Goal: Task Accomplishment & Management: Manage account settings

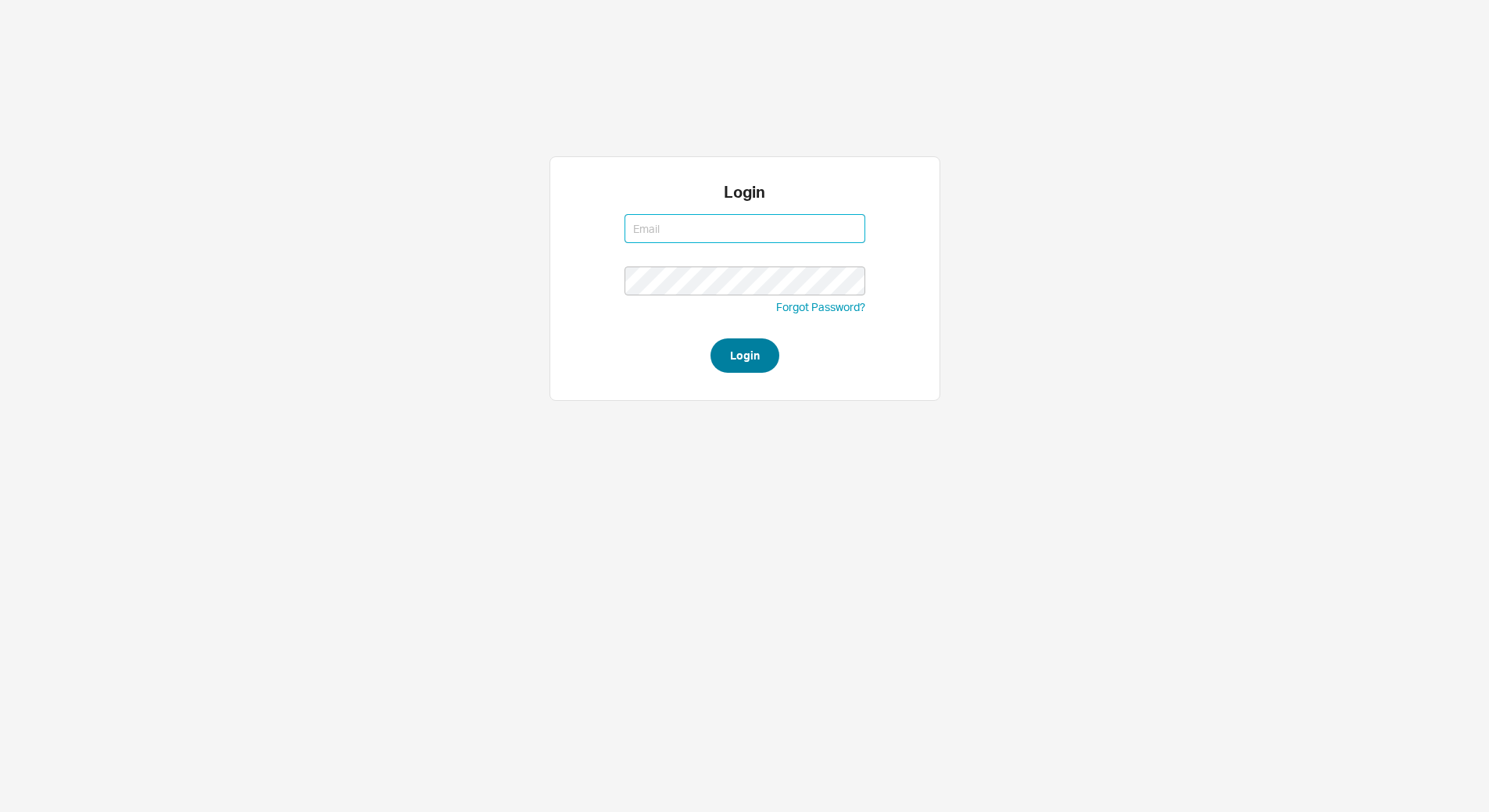
type input "dov@qualitybath.com"
click at [767, 351] on button "Login" at bounding box center [745, 355] width 69 height 35
type input "dov@qualitybath.com"
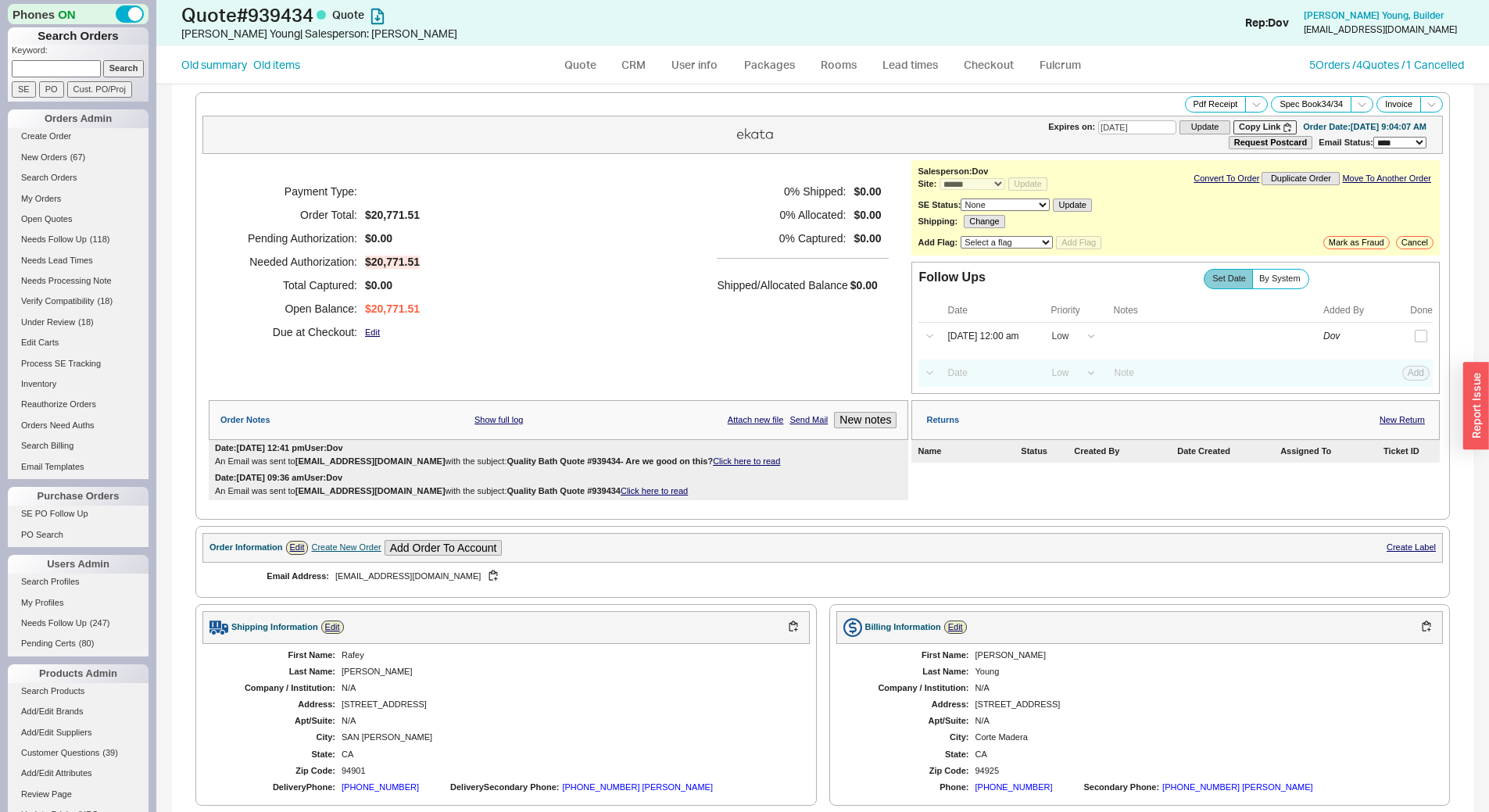
select select "*"
select select "LOW"
select select "3"
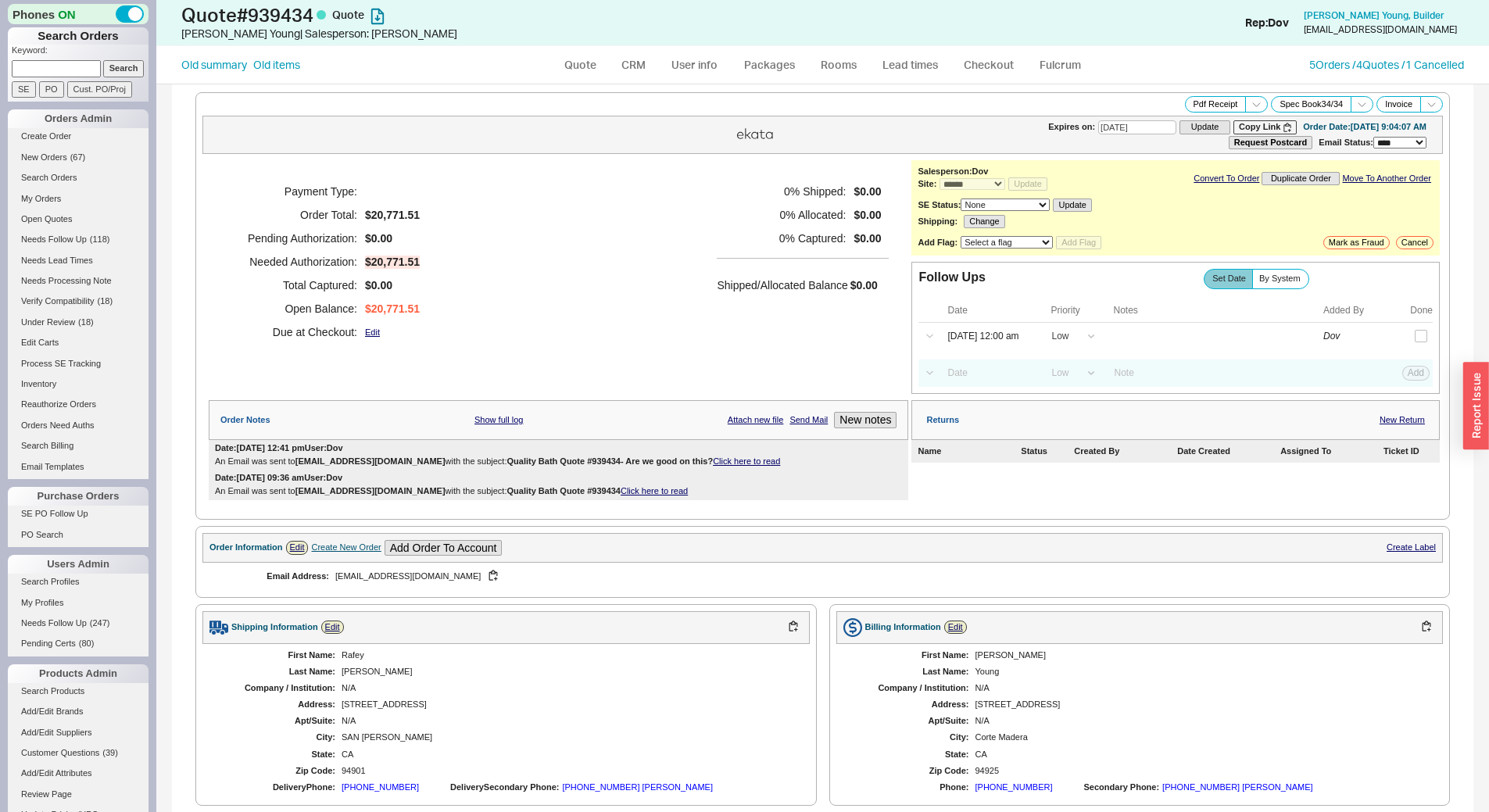
click at [52, 70] on input at bounding box center [56, 67] width 89 height 16
paste input "shelley@interiorsbyssb.com"
type input "shelley@interiorsbyssb.com"
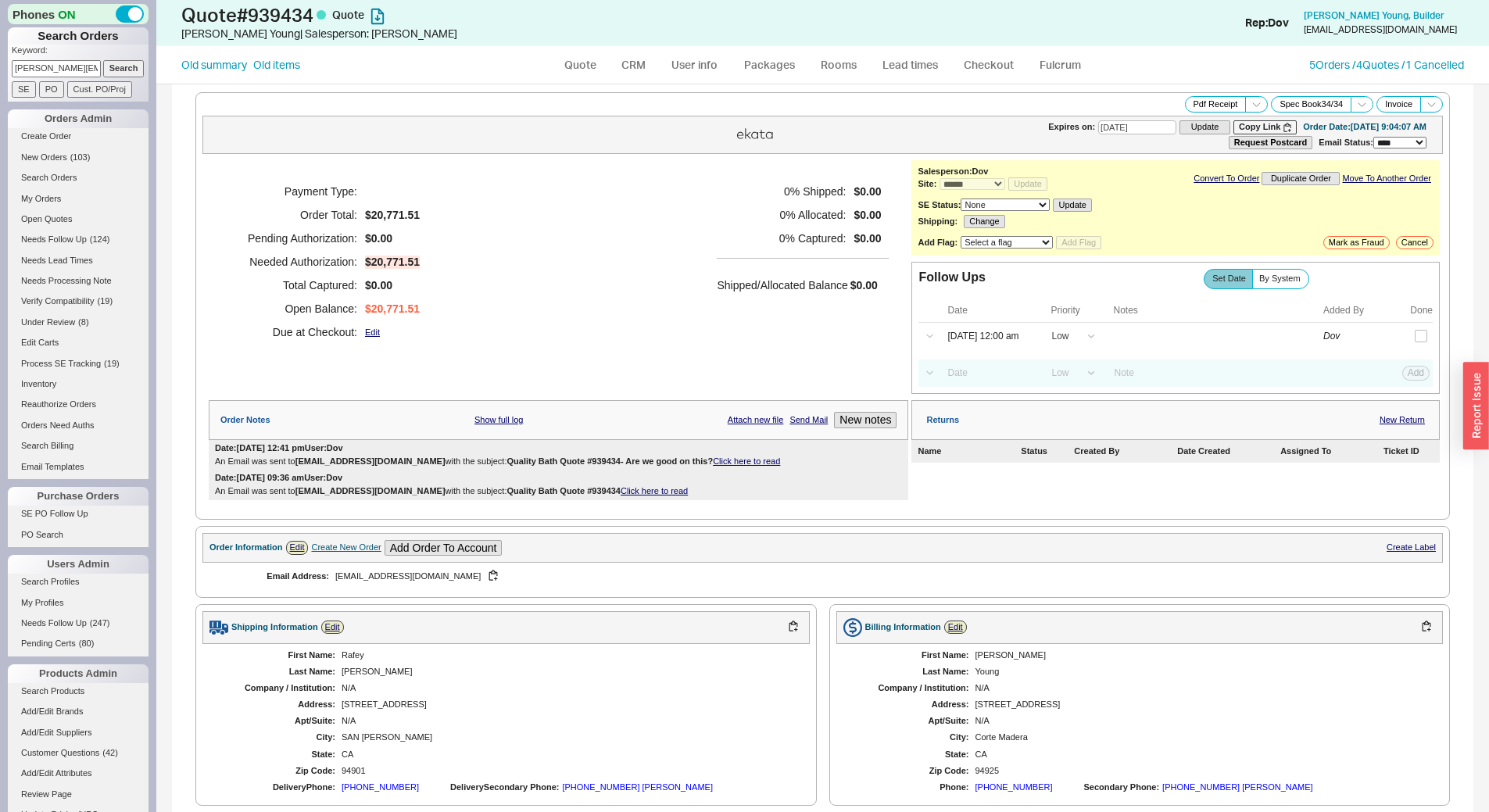
click at [128, 73] on input "Search" at bounding box center [123, 67] width 41 height 16
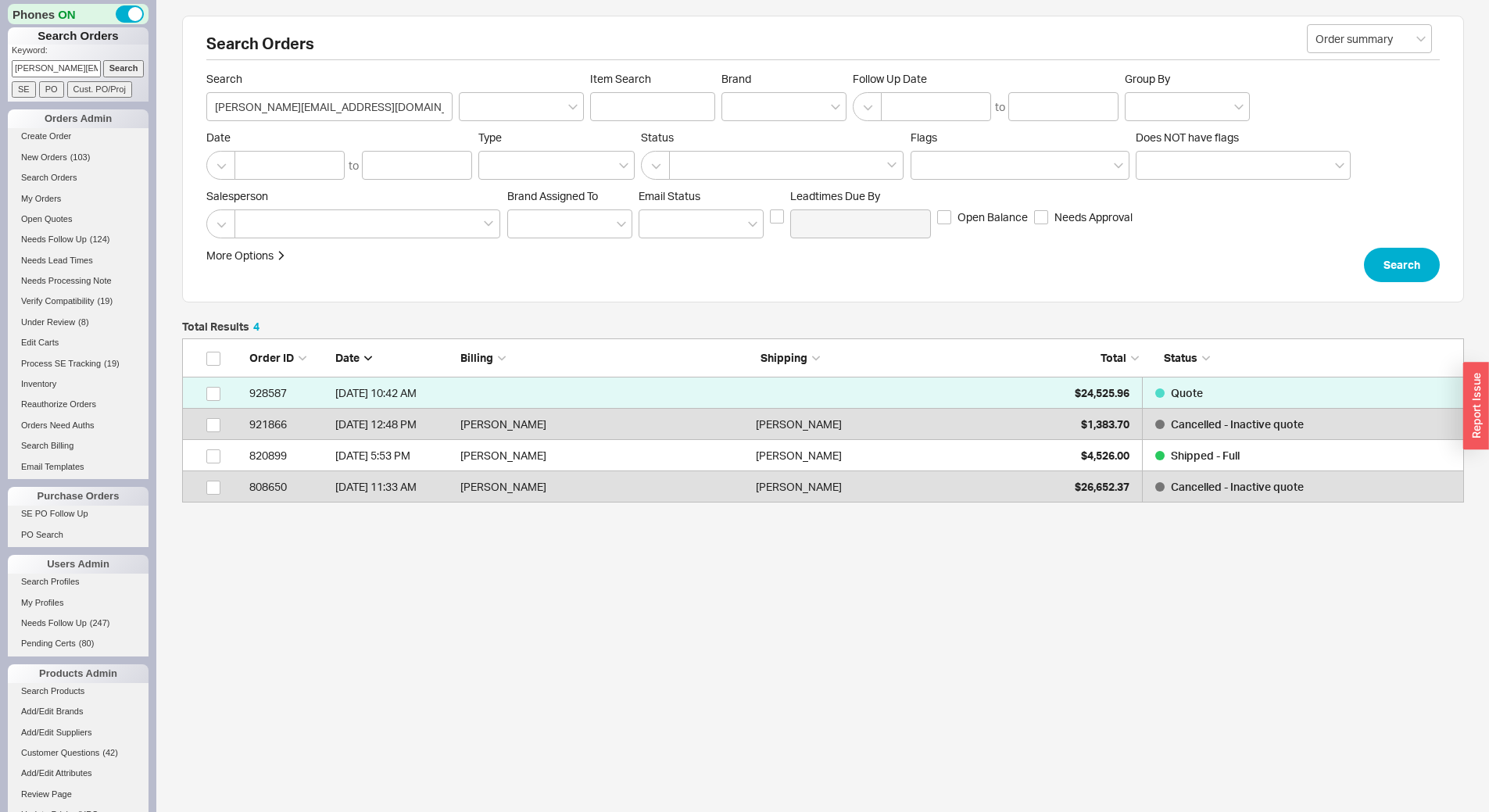
scroll to position [152, 1270]
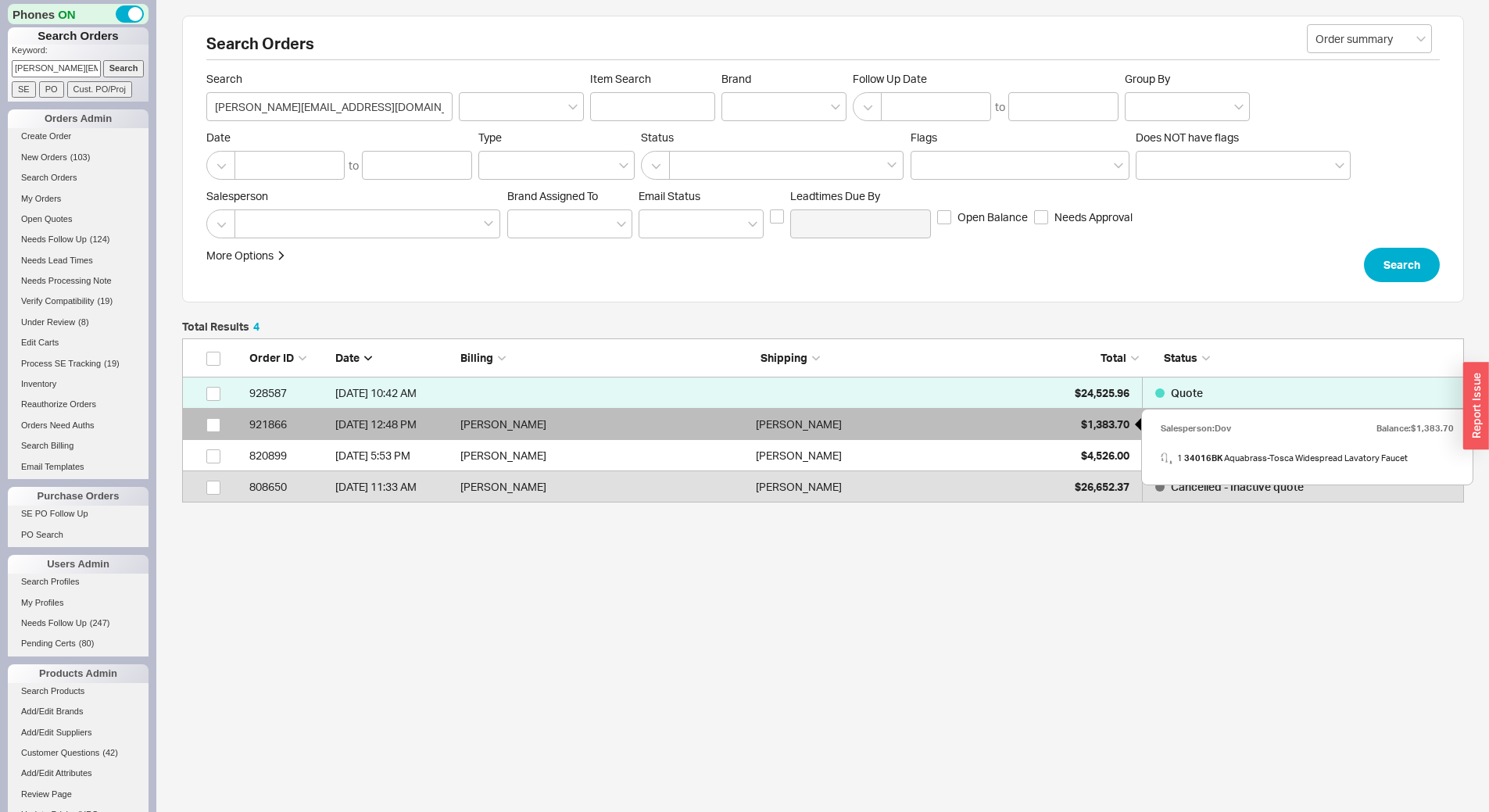
click at [1072, 425] on div "$1,383.70" at bounding box center [1090, 424] width 78 height 31
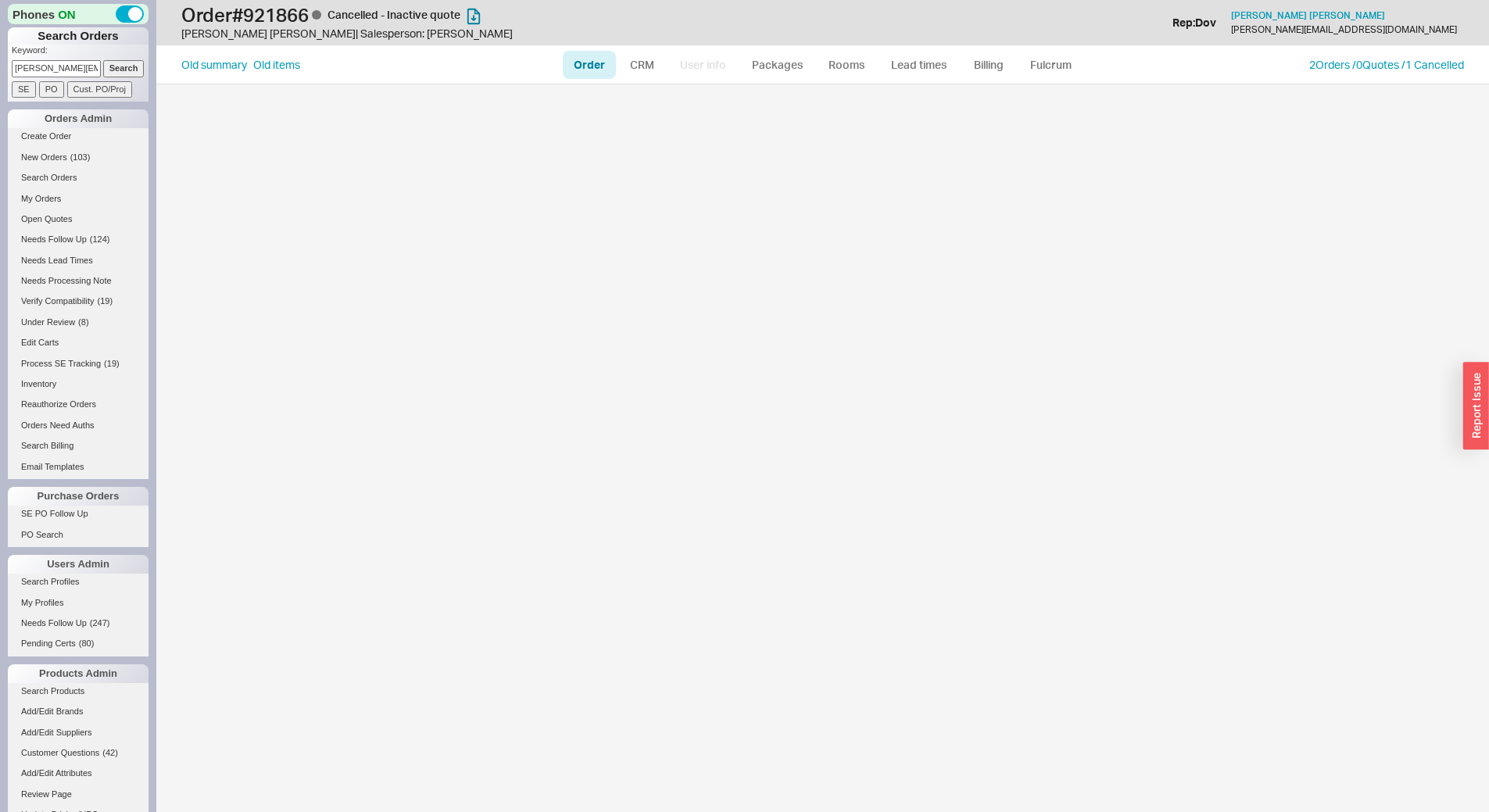
select select "LOW"
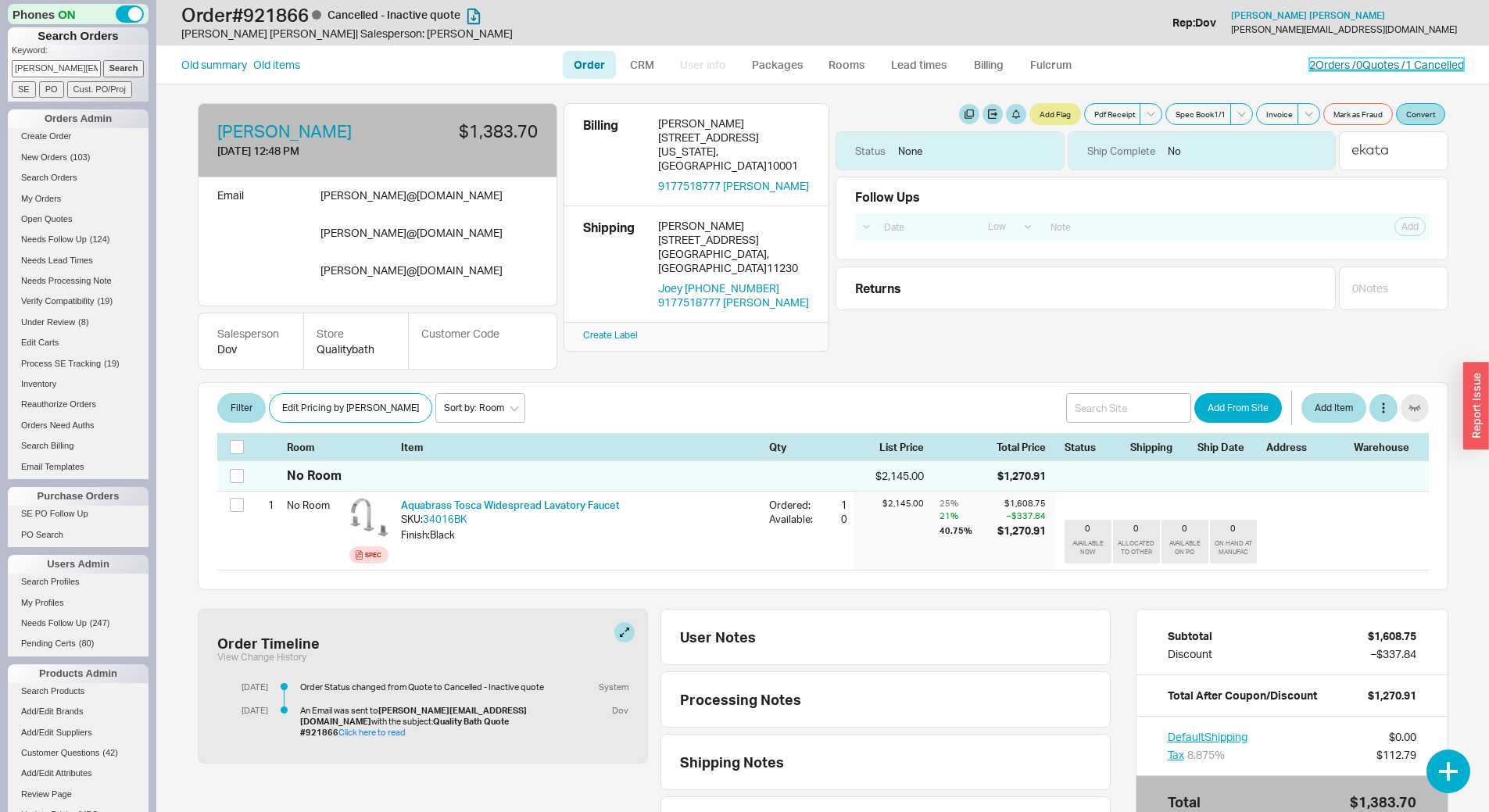
click at [1354, 67] on link "2 Orders / 0 Quotes / 1 Cancelled" at bounding box center [1387, 65] width 155 height 13
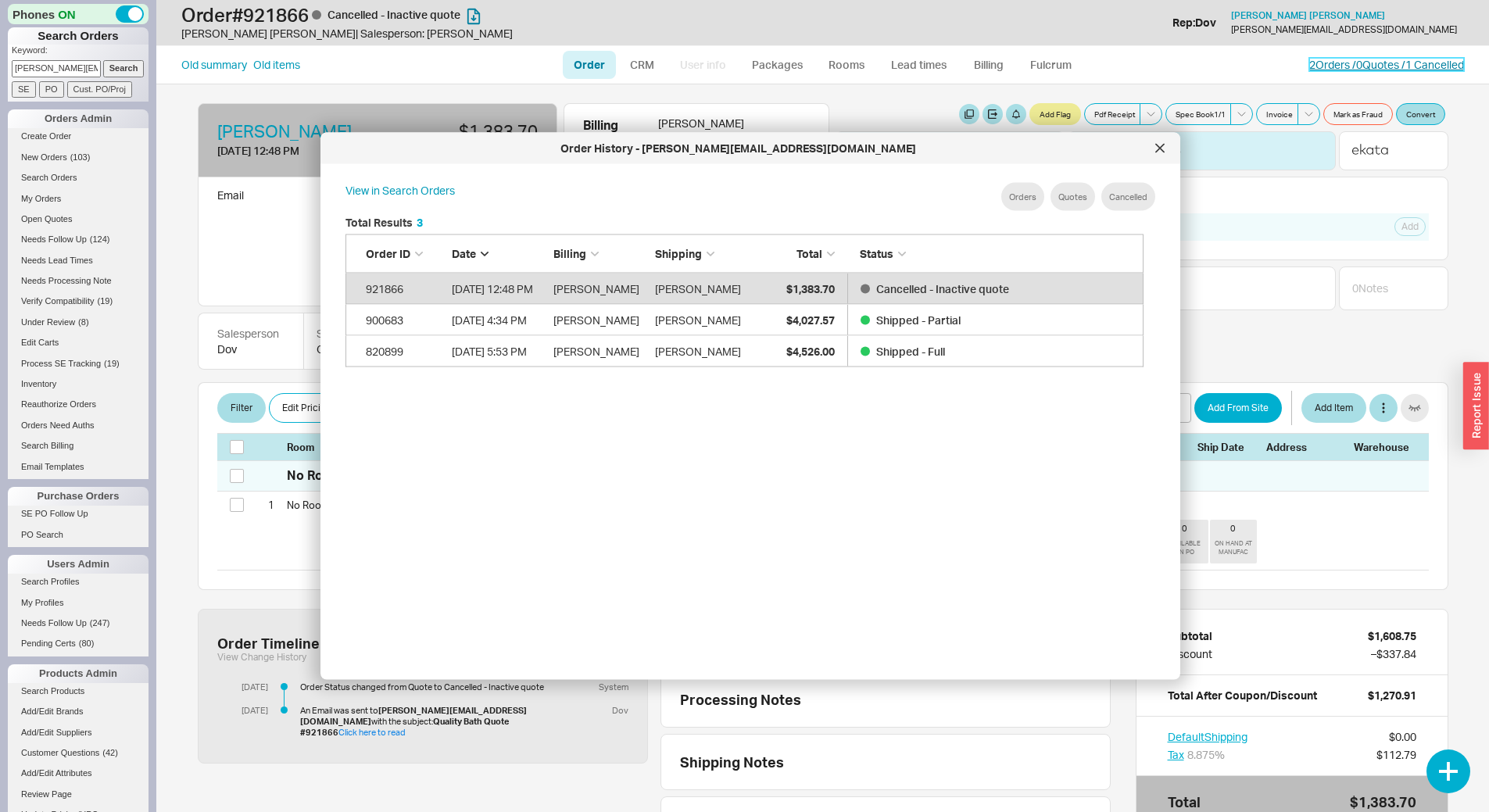
scroll to position [467, 811]
click at [1152, 145] on div at bounding box center [1160, 148] width 25 height 25
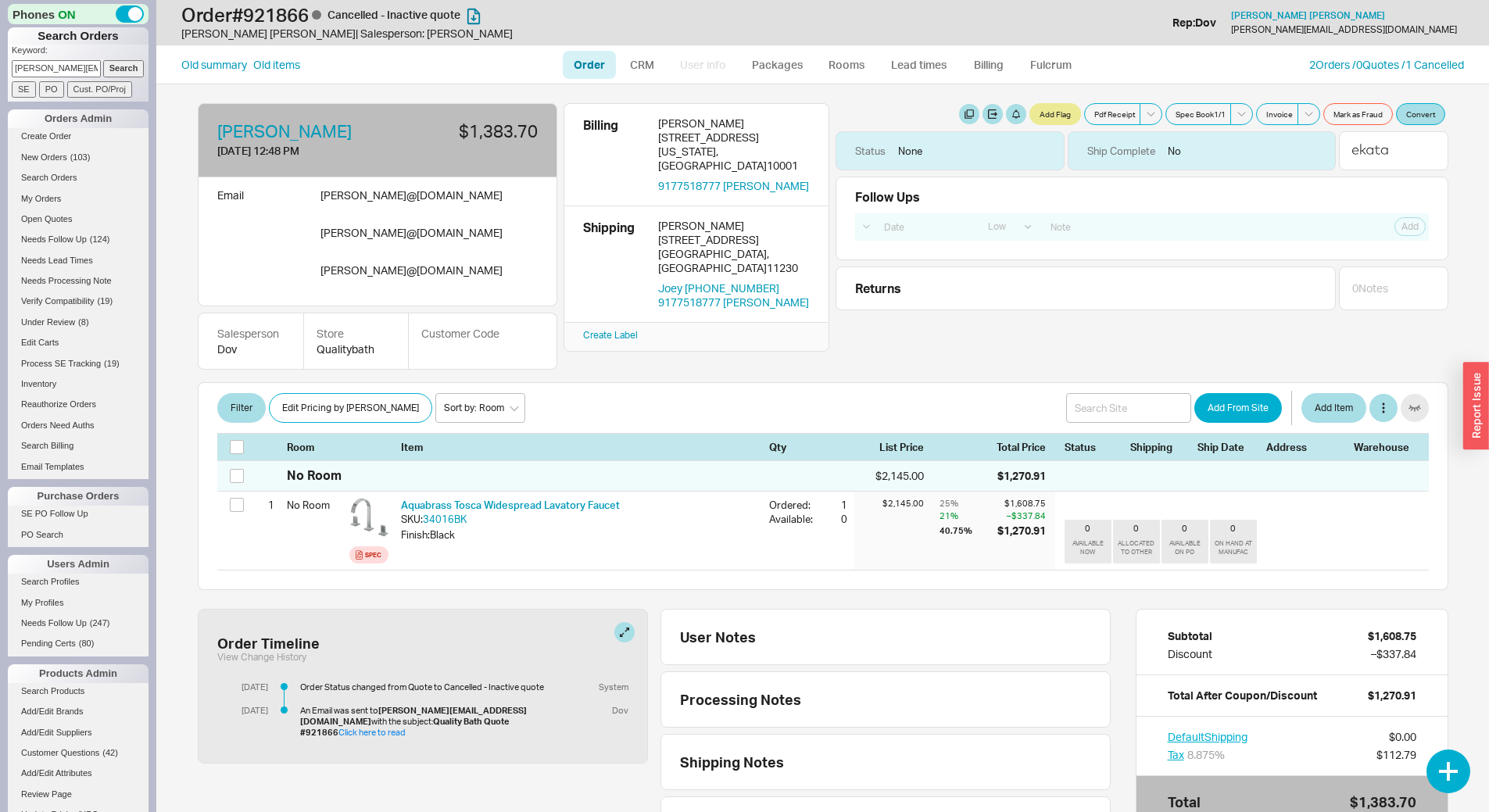
click at [45, 66] on input "shelley@interiorsbyssb.com" at bounding box center [56, 67] width 89 height 16
type input "erani"
click at [103, 60] on input "Search" at bounding box center [123, 67] width 41 height 16
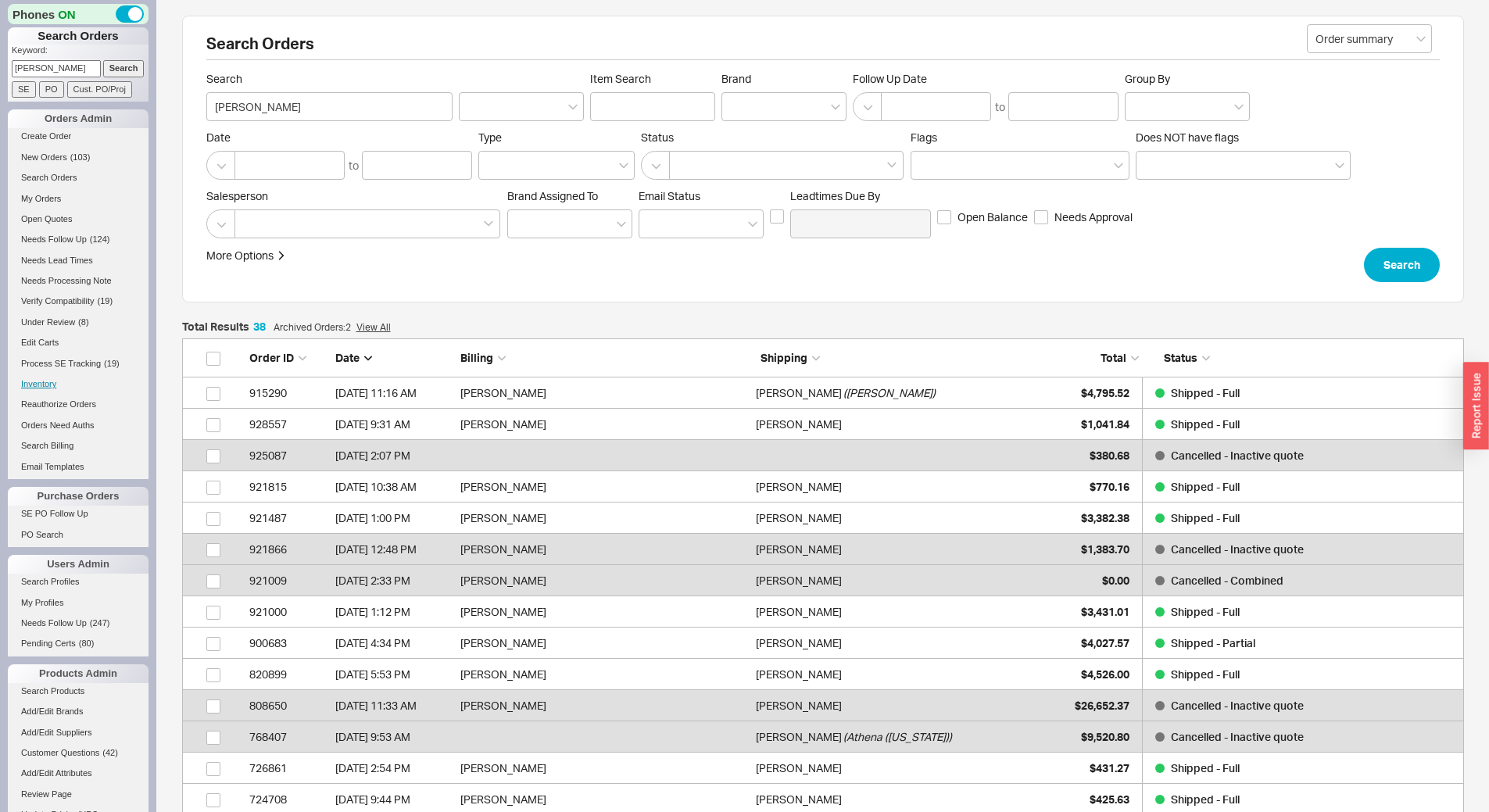
scroll to position [1215, 1270]
click at [977, 390] on div "Freddie Errani ( Erani )" at bounding box center [899, 393] width 287 height 31
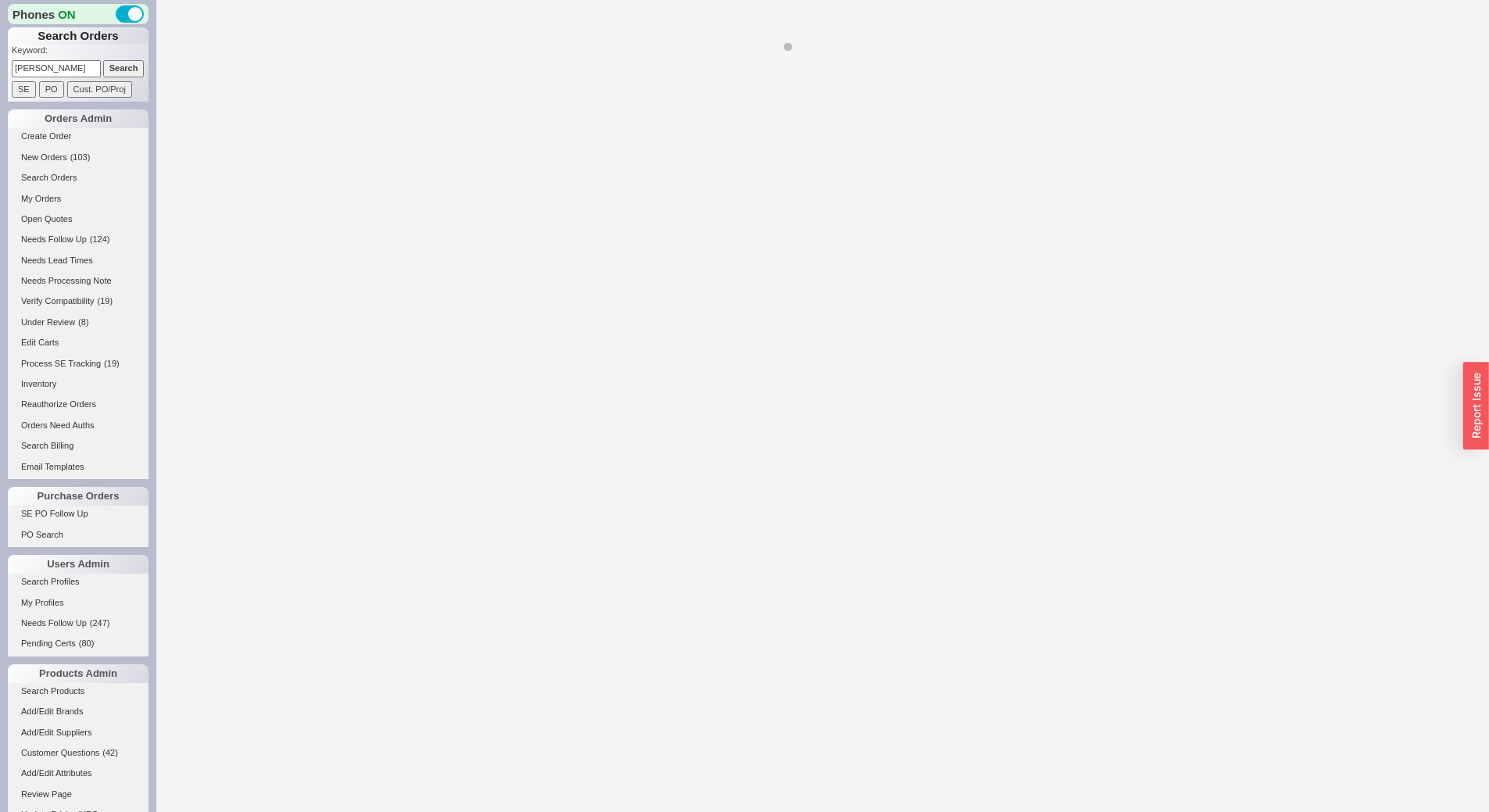
select select "LOW"
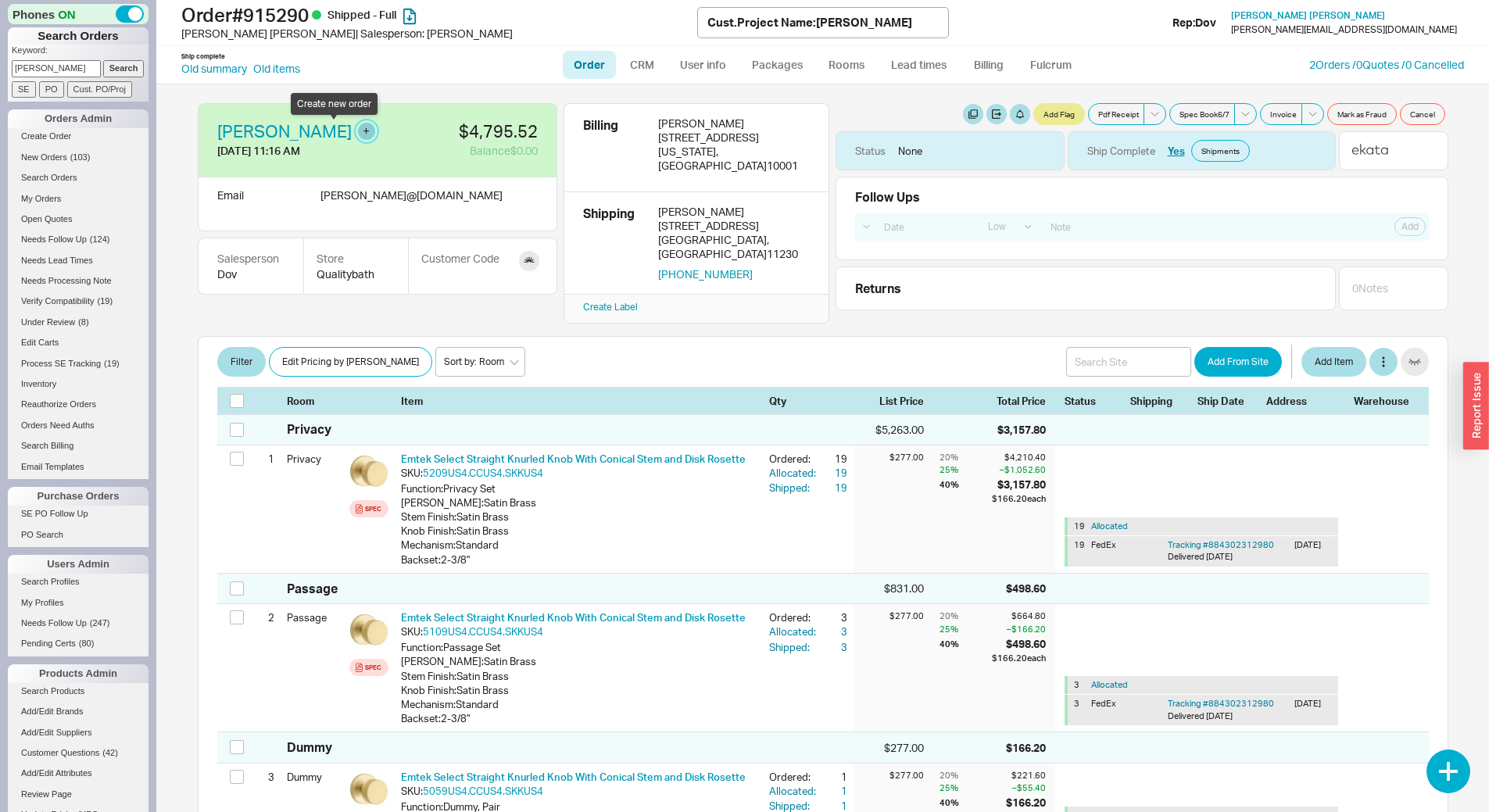
click at [358, 134] on button "button" at bounding box center [367, 131] width 17 height 17
select select "Project Name"
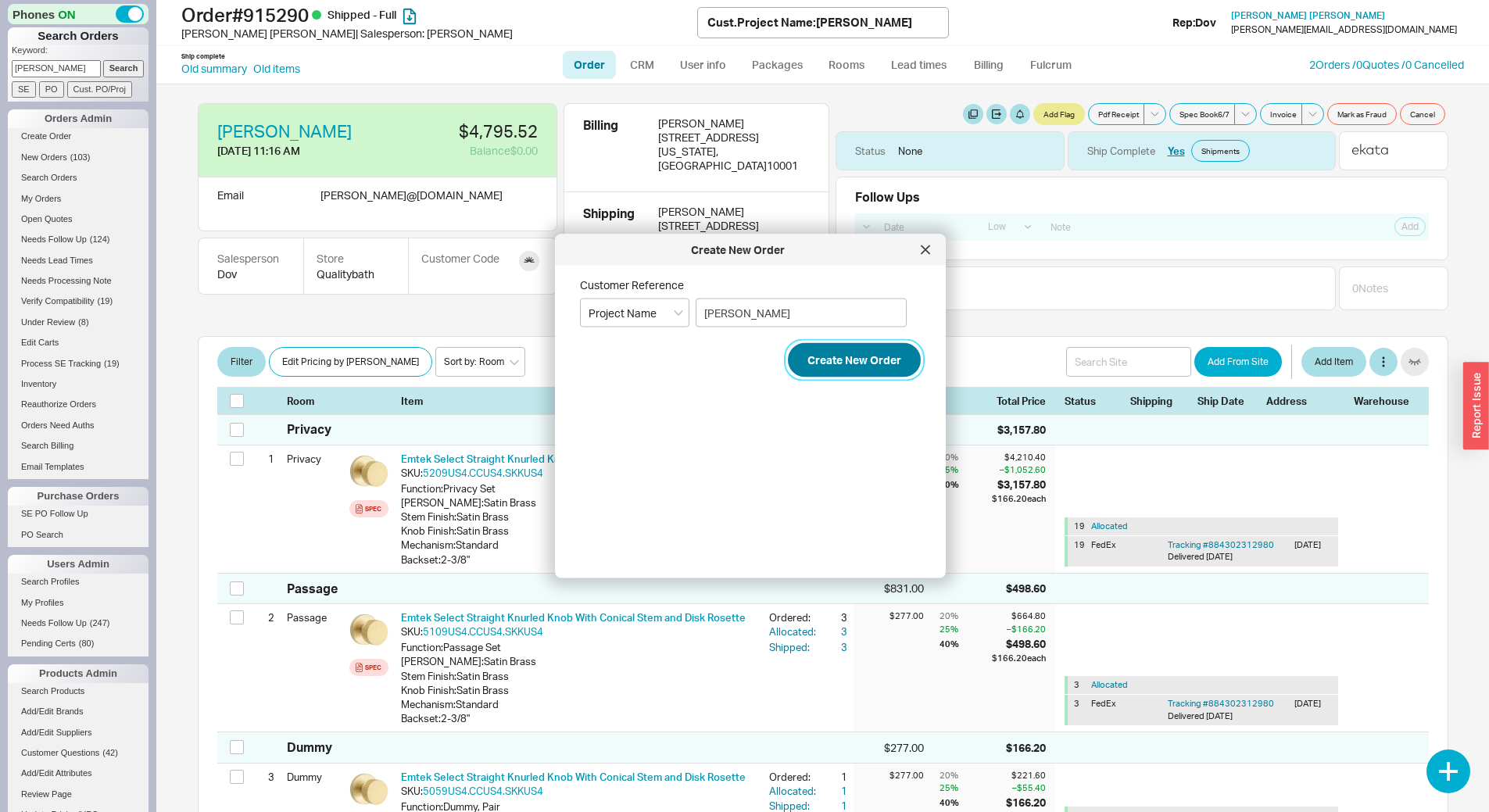
click at [822, 366] on button "Create New Order" at bounding box center [854, 360] width 133 height 35
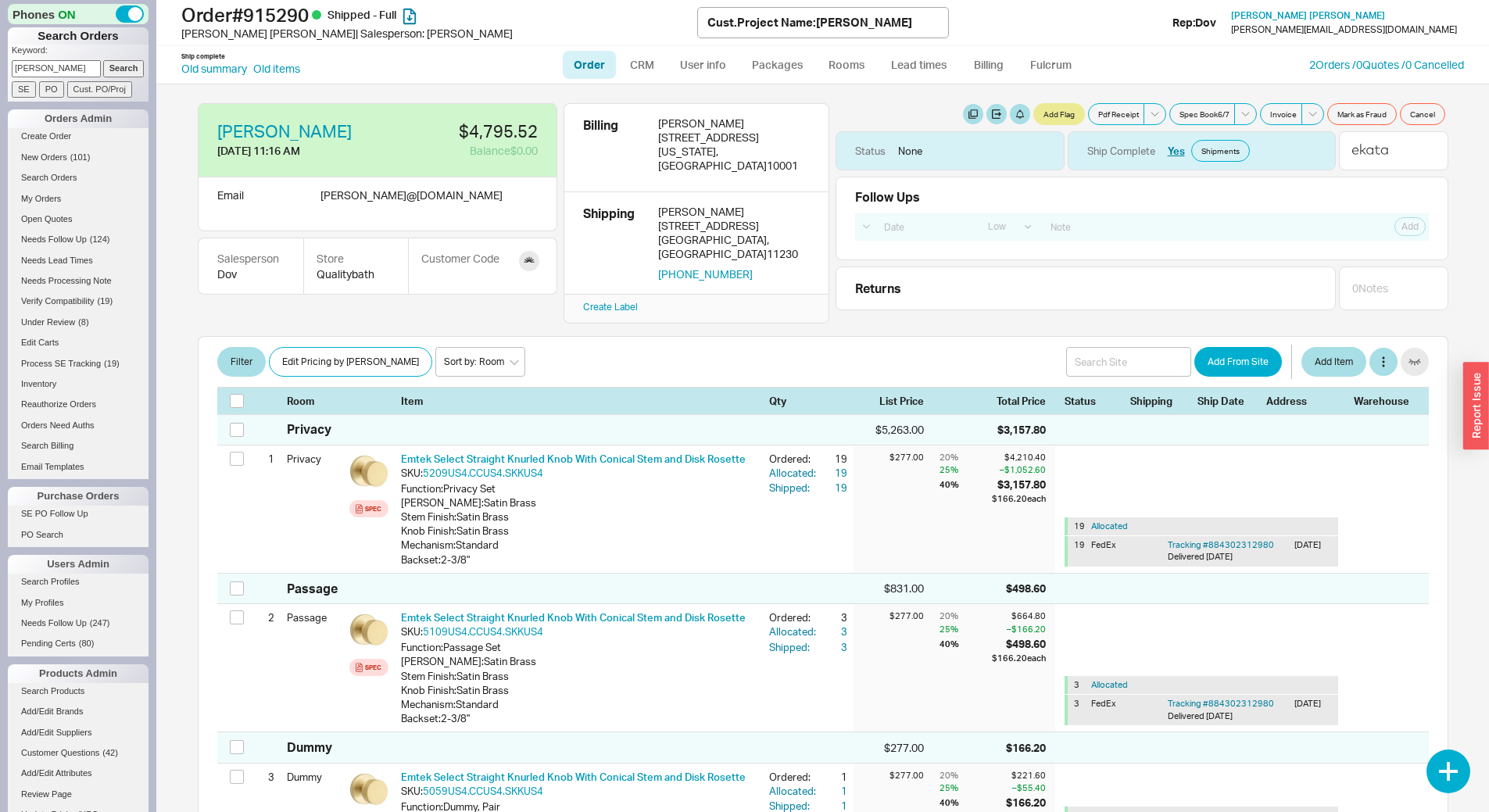
click at [70, 63] on input "erani" at bounding box center [56, 67] width 89 height 16
type input "940665"
click at [103, 60] on input "Search" at bounding box center [123, 67] width 41 height 16
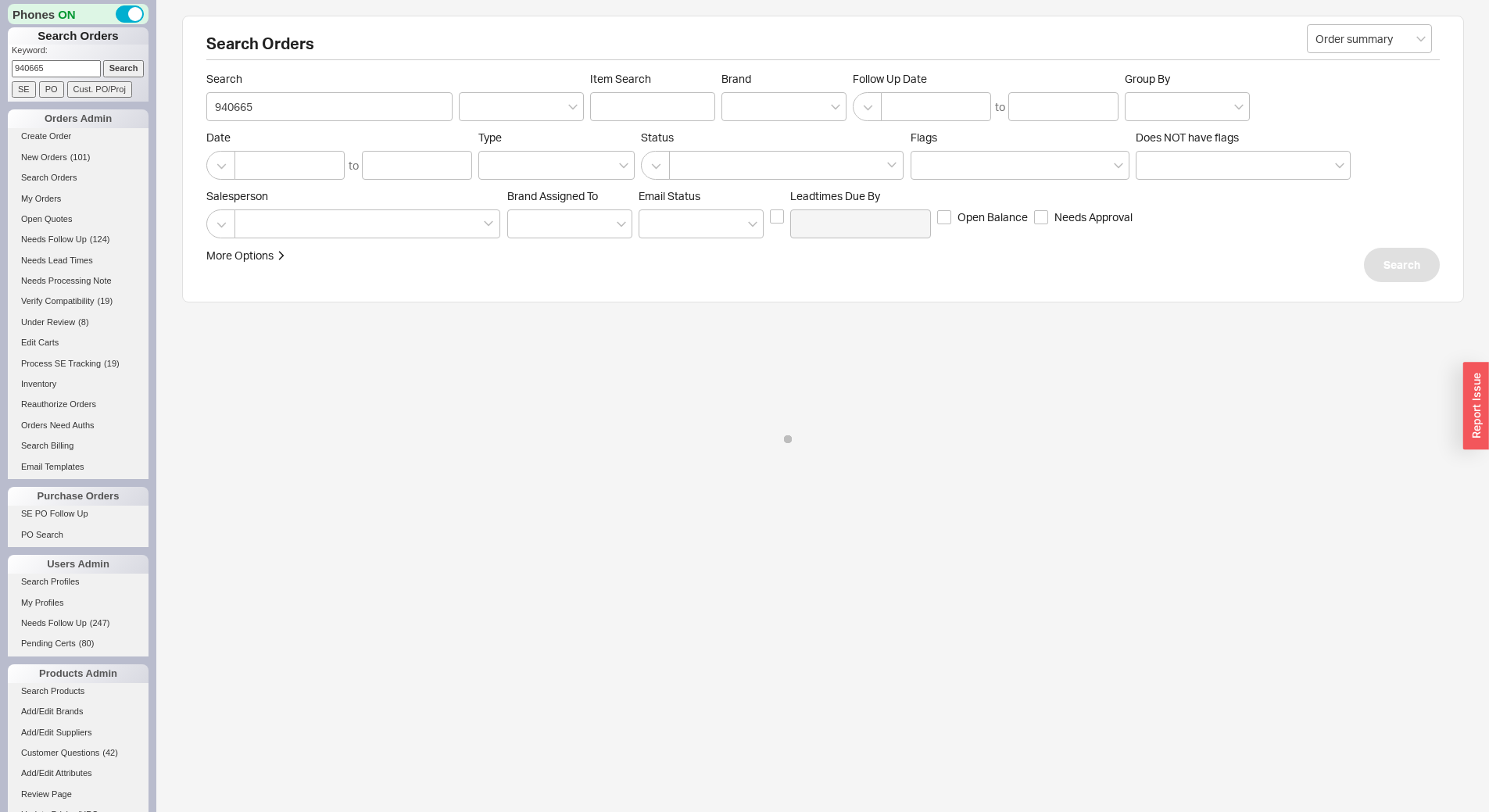
select select "LOW"
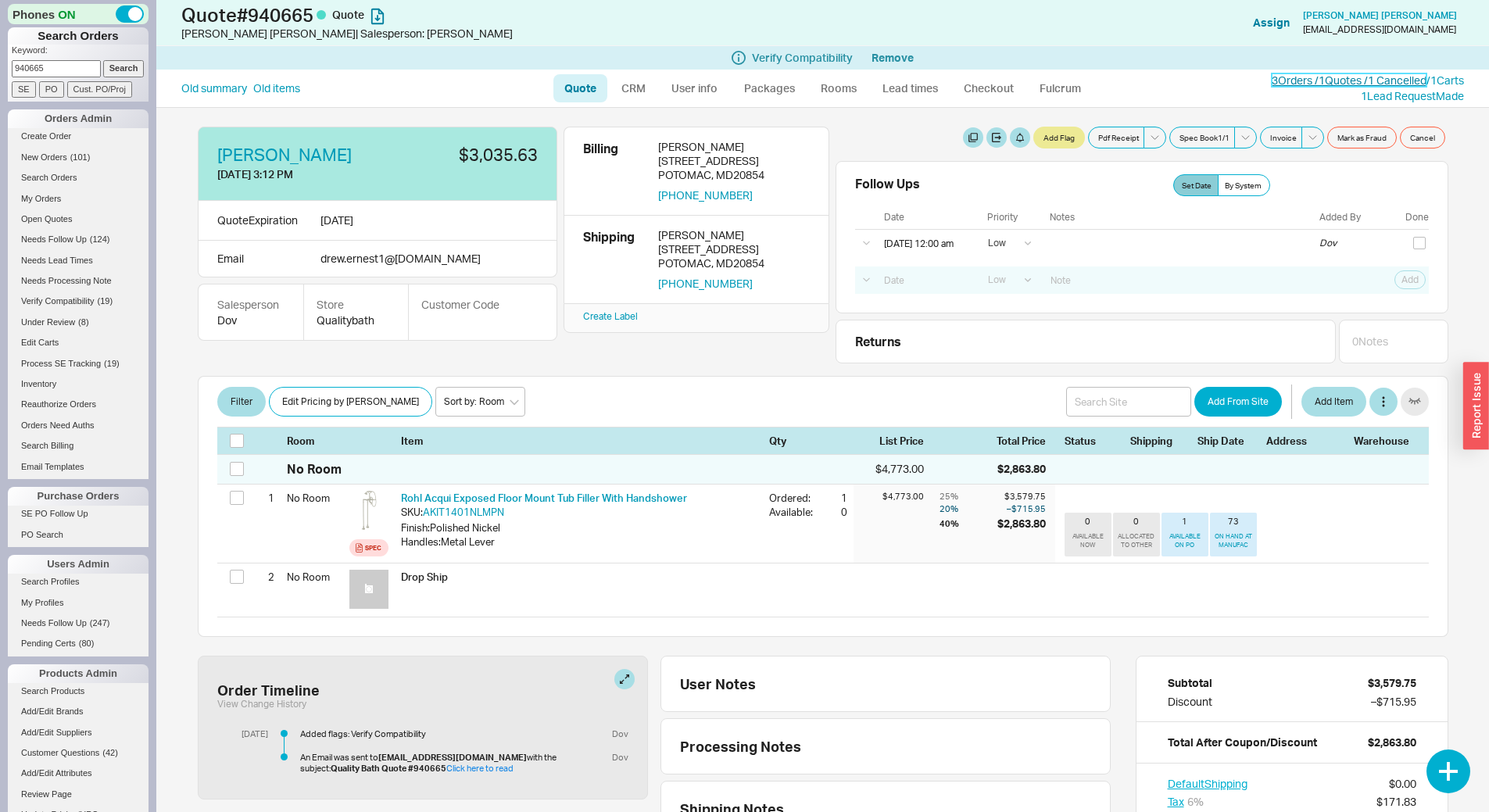
click at [1272, 85] on link "3 Orders / 1 Quotes / 1 Cancelled" at bounding box center [1349, 80] width 155 height 13
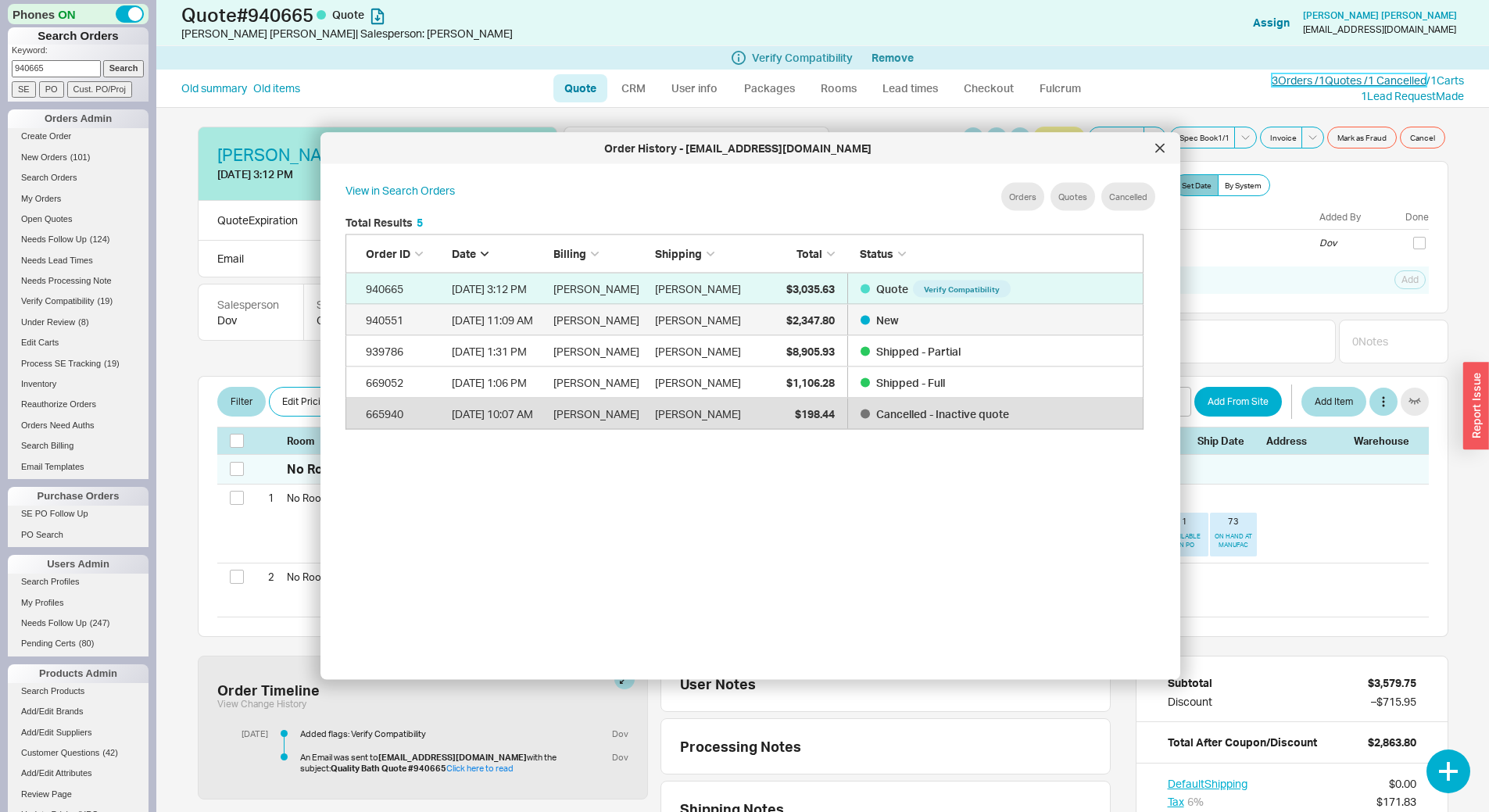
scroll to position [467, 811]
click at [813, 313] on span "$2,347.80" at bounding box center [811, 319] width 49 height 13
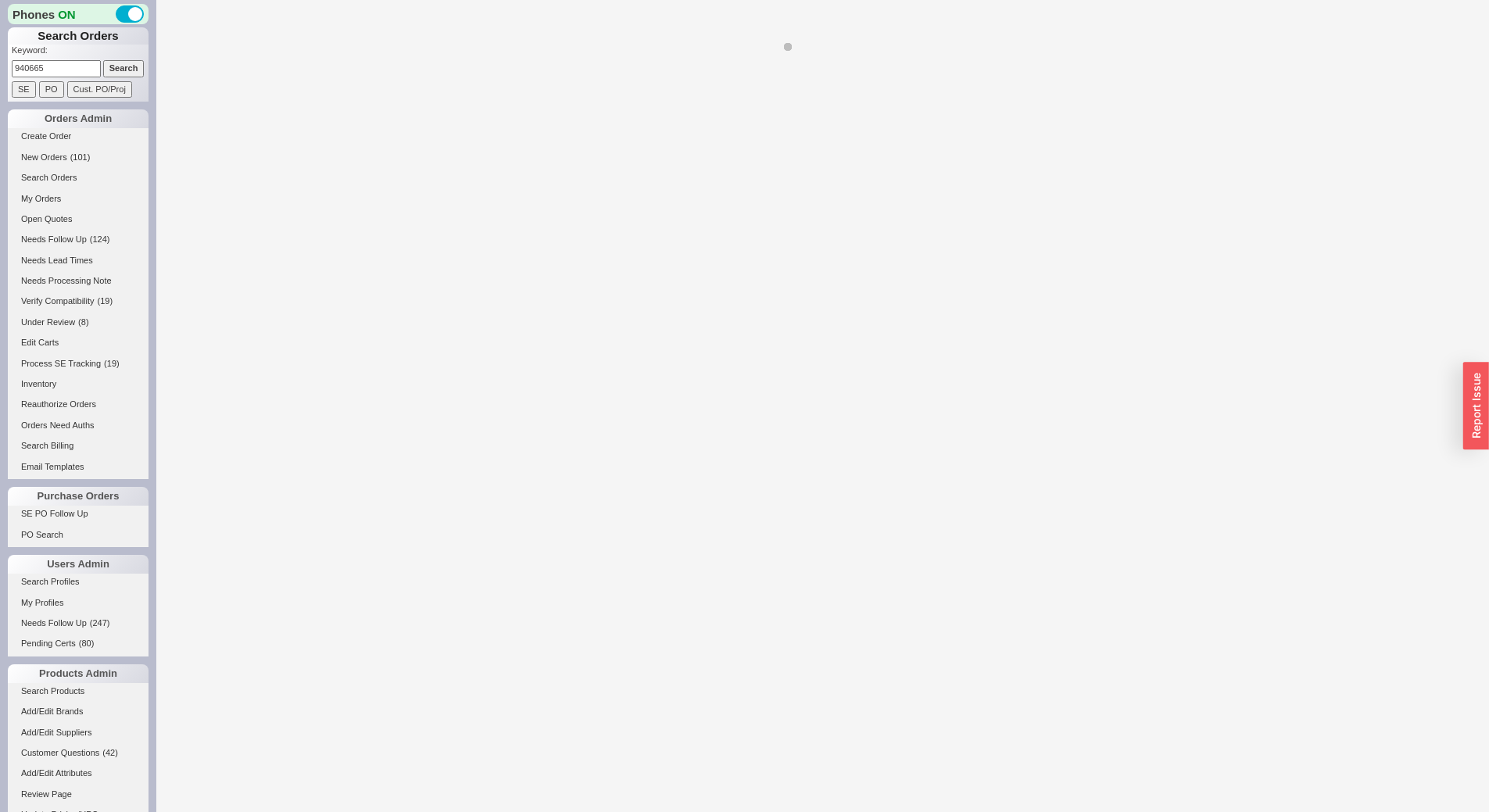
select select "LOW"
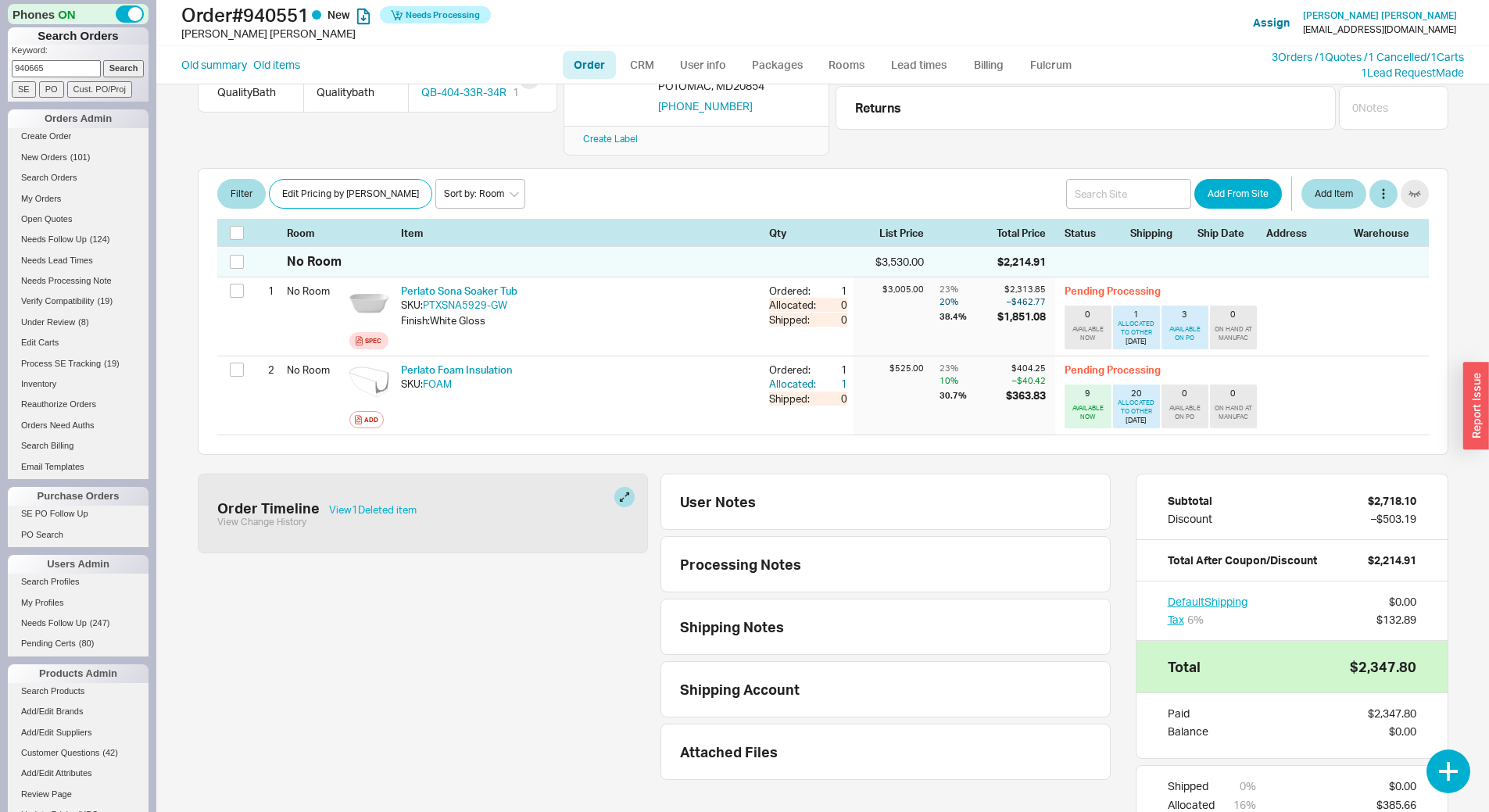
scroll to position [297, 0]
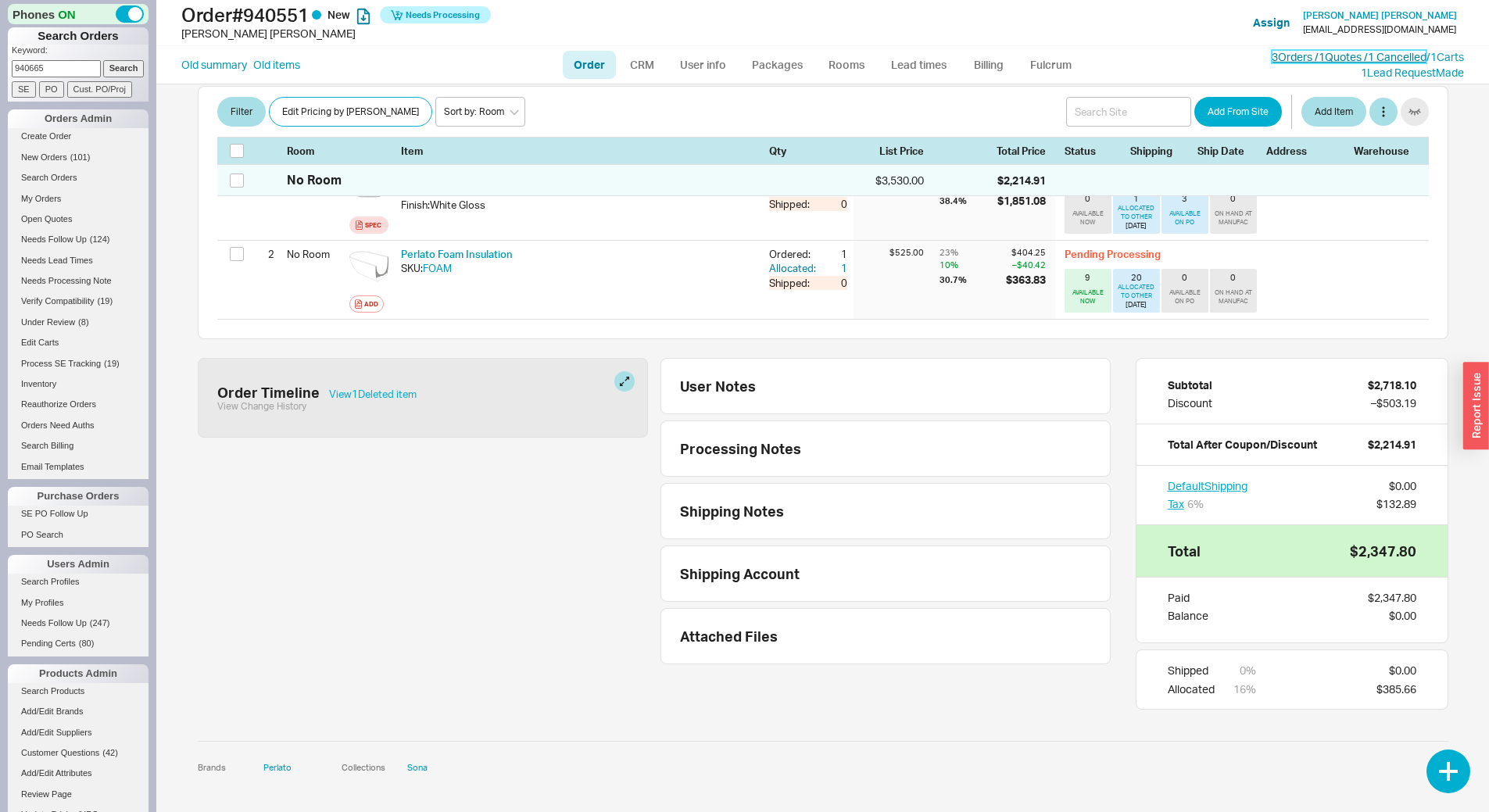
click at [1288, 57] on link "3 Orders / 1 Quotes / 1 Cancelled" at bounding box center [1349, 56] width 155 height 13
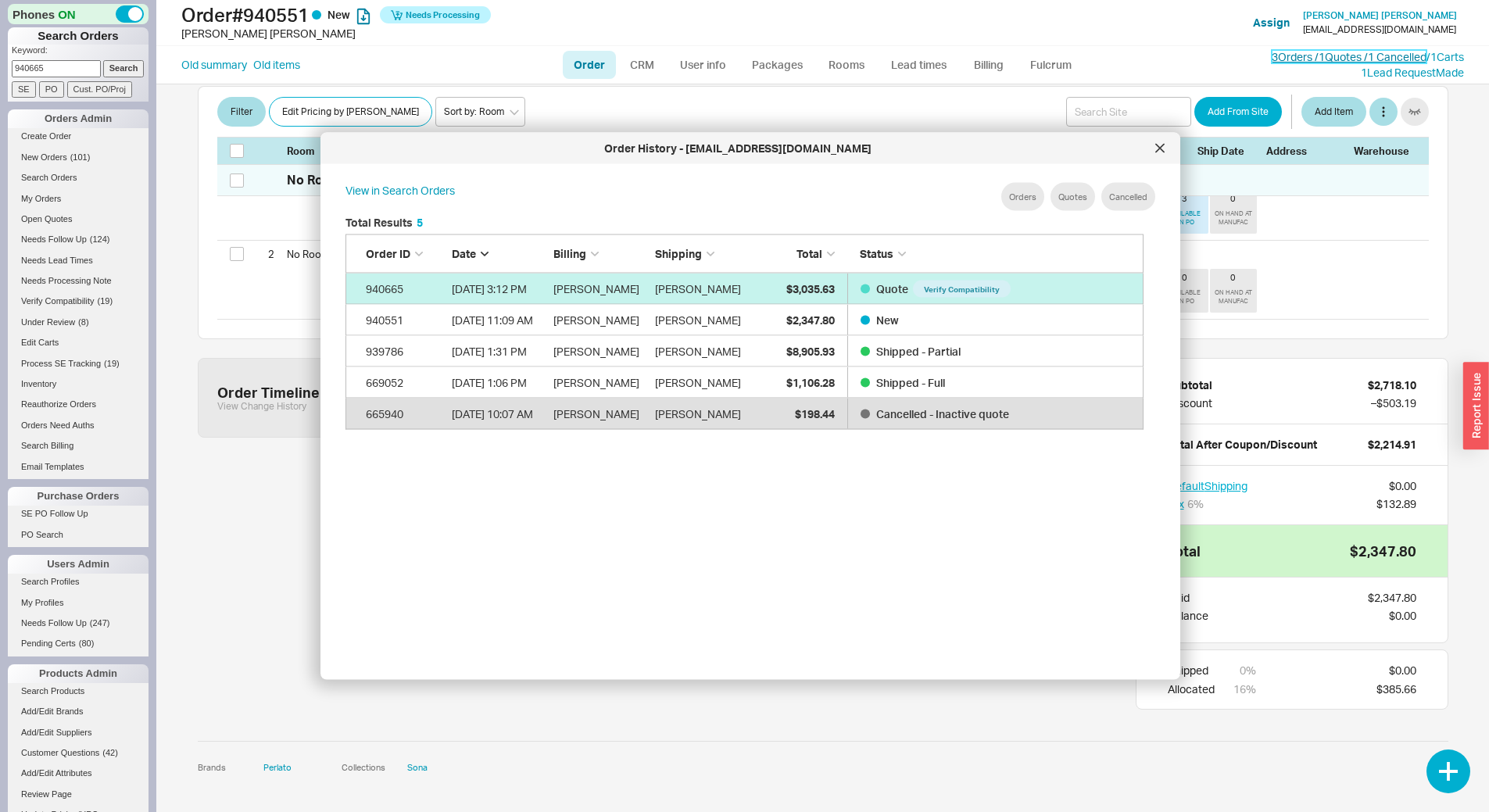
scroll to position [467, 811]
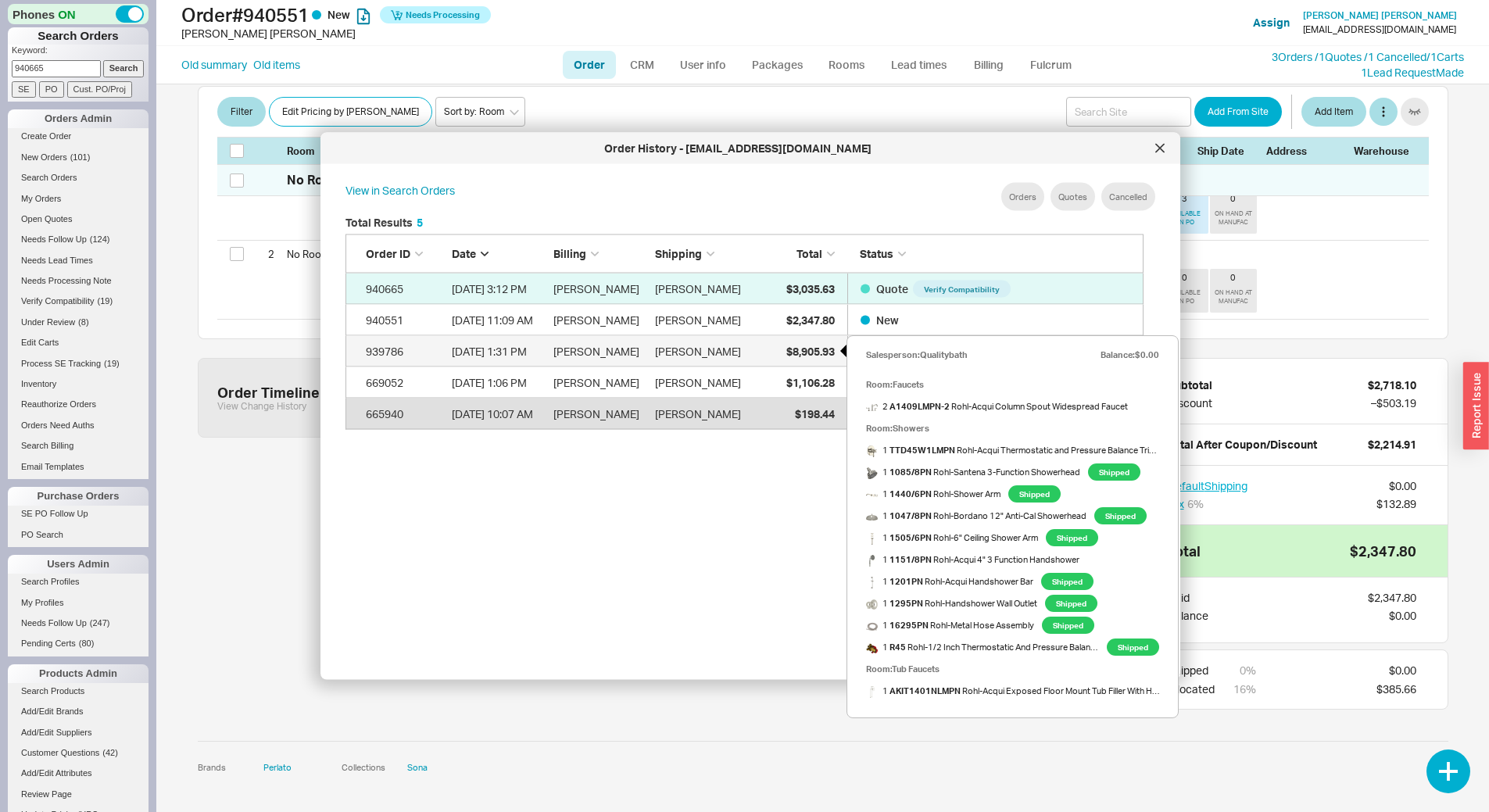
click at [801, 352] on span "$8,905.93" at bounding box center [811, 350] width 49 height 13
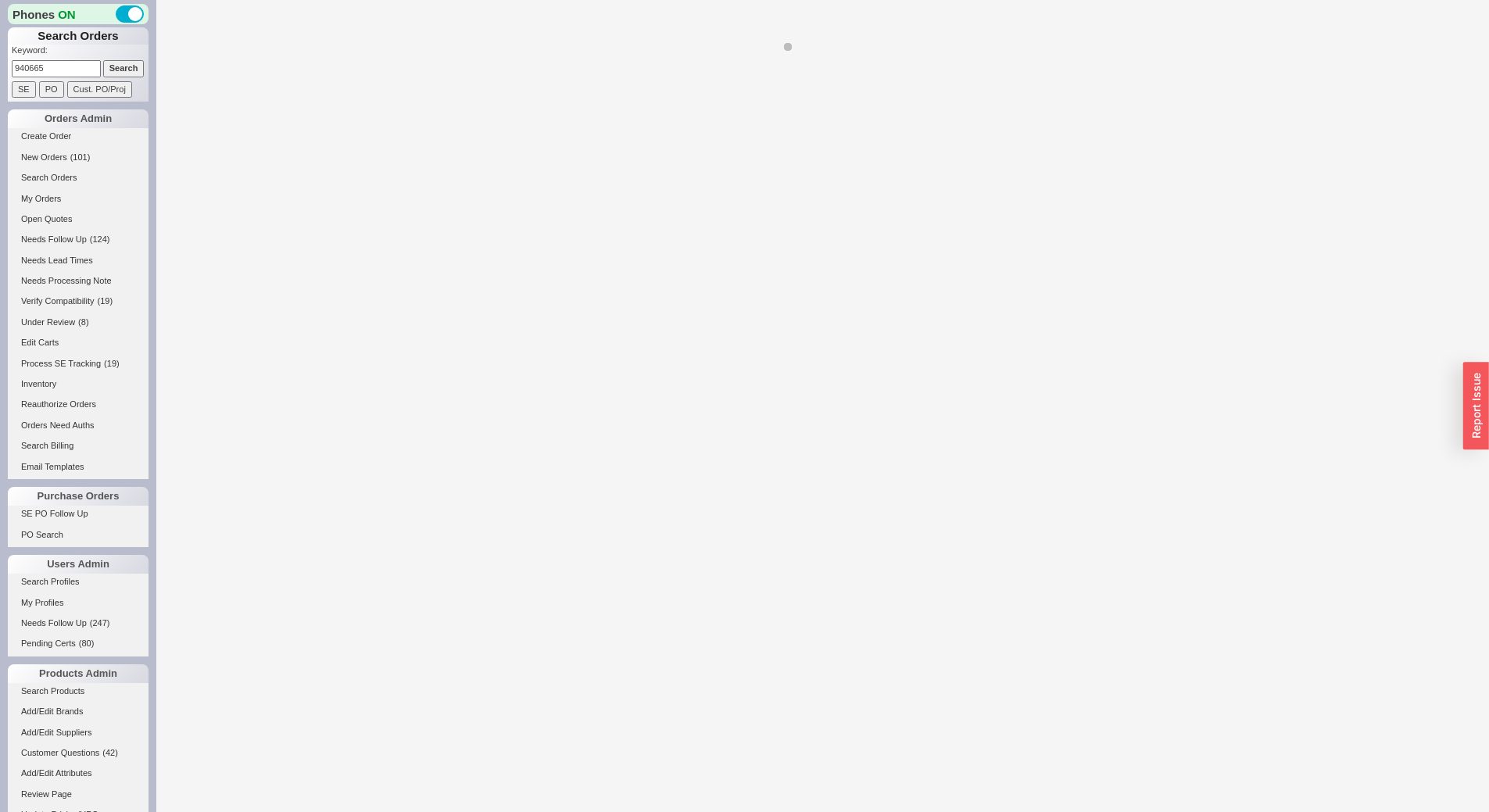
select select "LOW"
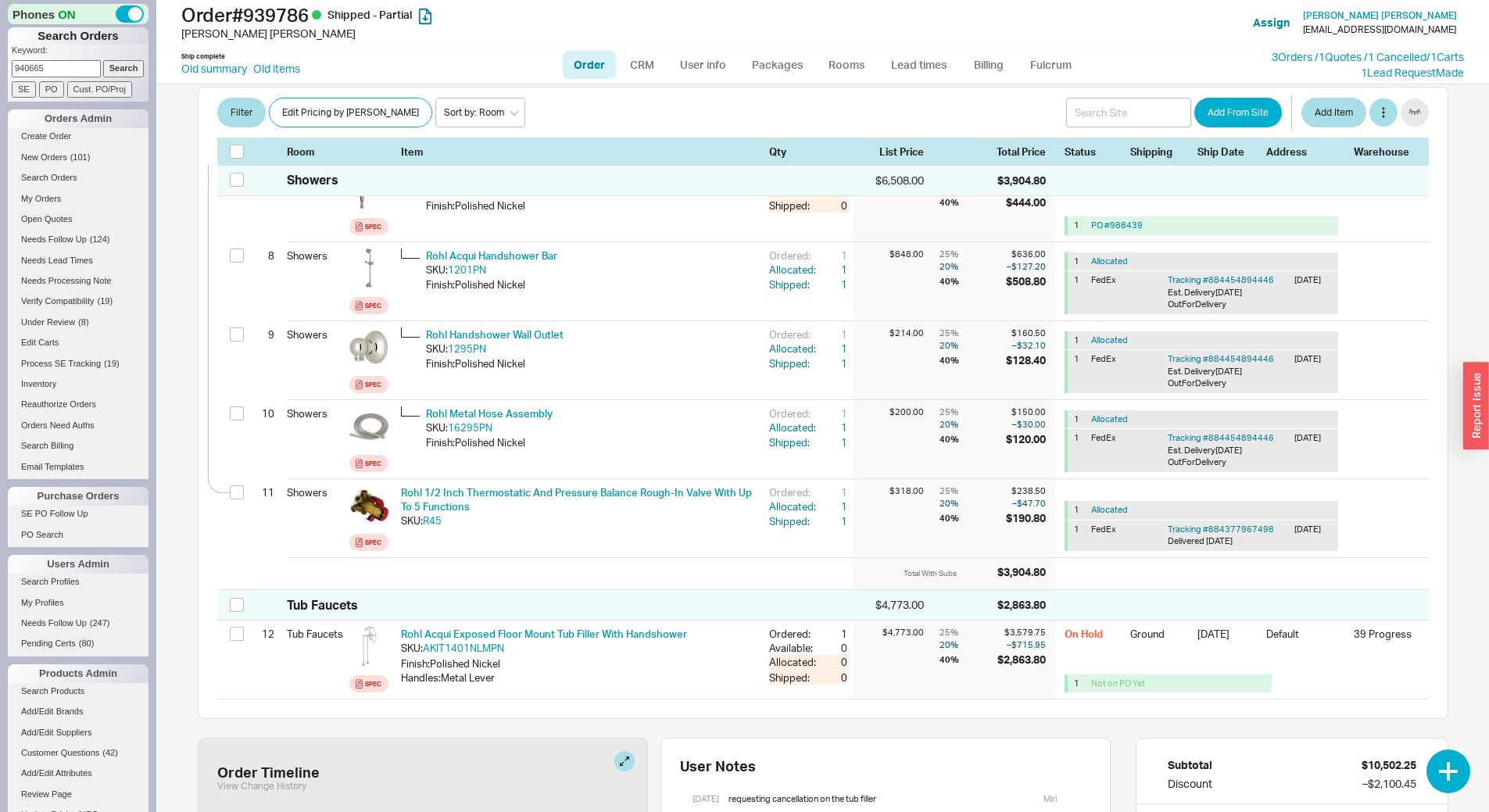
scroll to position [1250, 0]
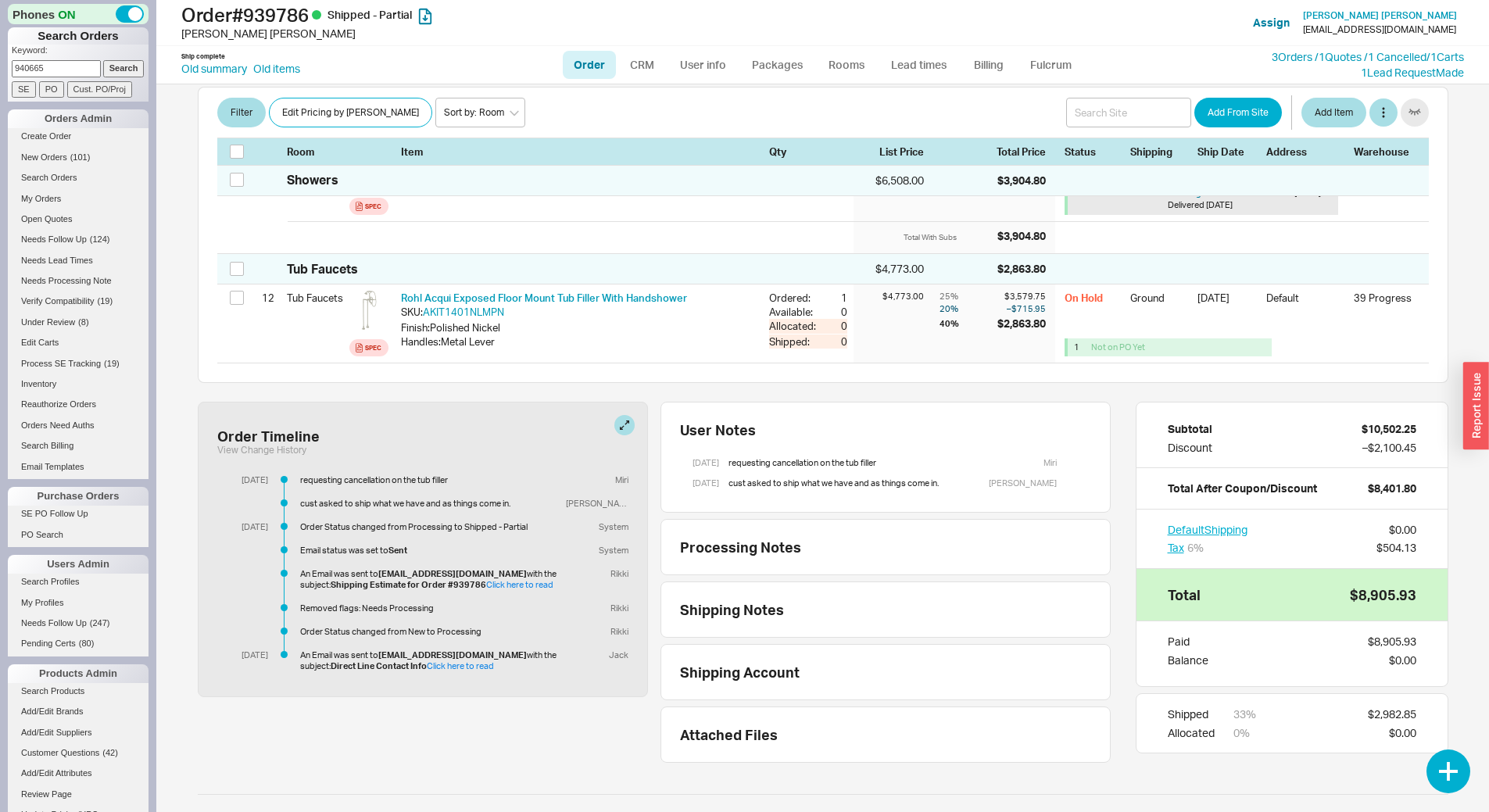
click at [228, 77] on div "Ship complete Old summary Old items Order CRM User info Packages Rooms Lead tim…" at bounding box center [823, 65] width 1333 height 38
click at [228, 70] on link "Old summary" at bounding box center [214, 68] width 66 height 16
select select "*"
select select "LOW"
select select "3"
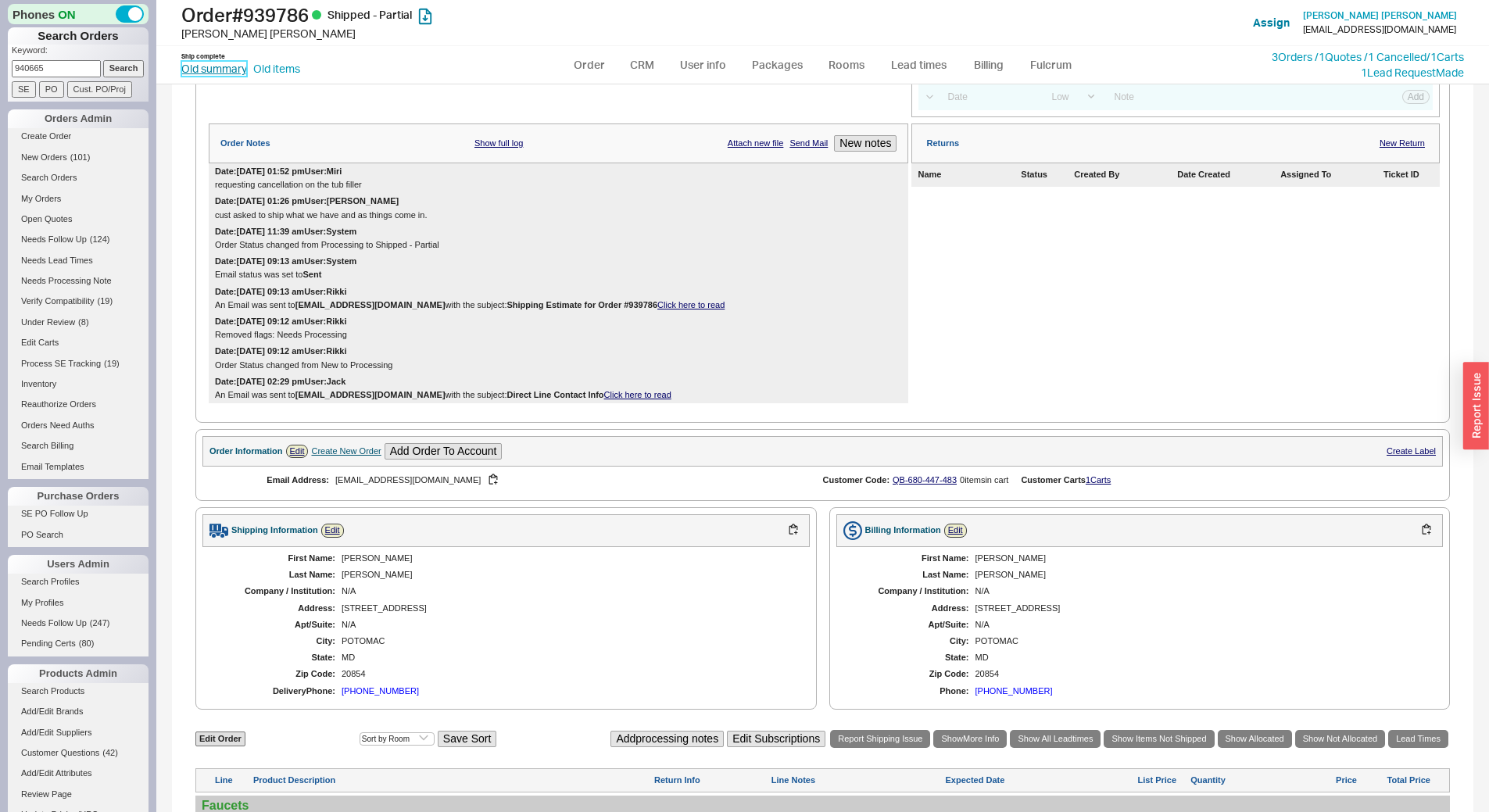
scroll to position [285, 0]
click at [1365, 51] on link "3 Orders / 1 Quotes / 1 Cancelled" at bounding box center [1349, 56] width 155 height 13
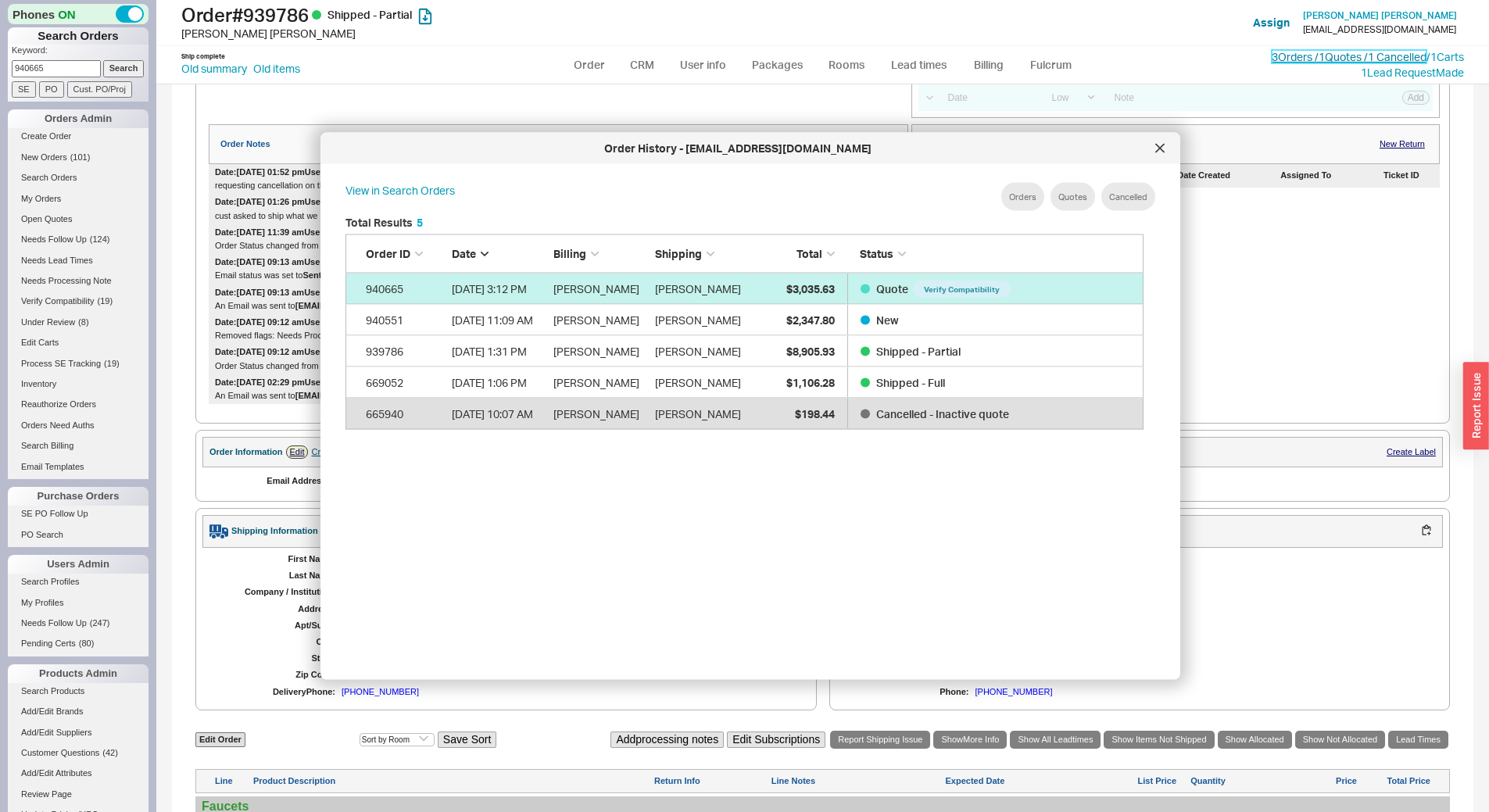
scroll to position [467, 811]
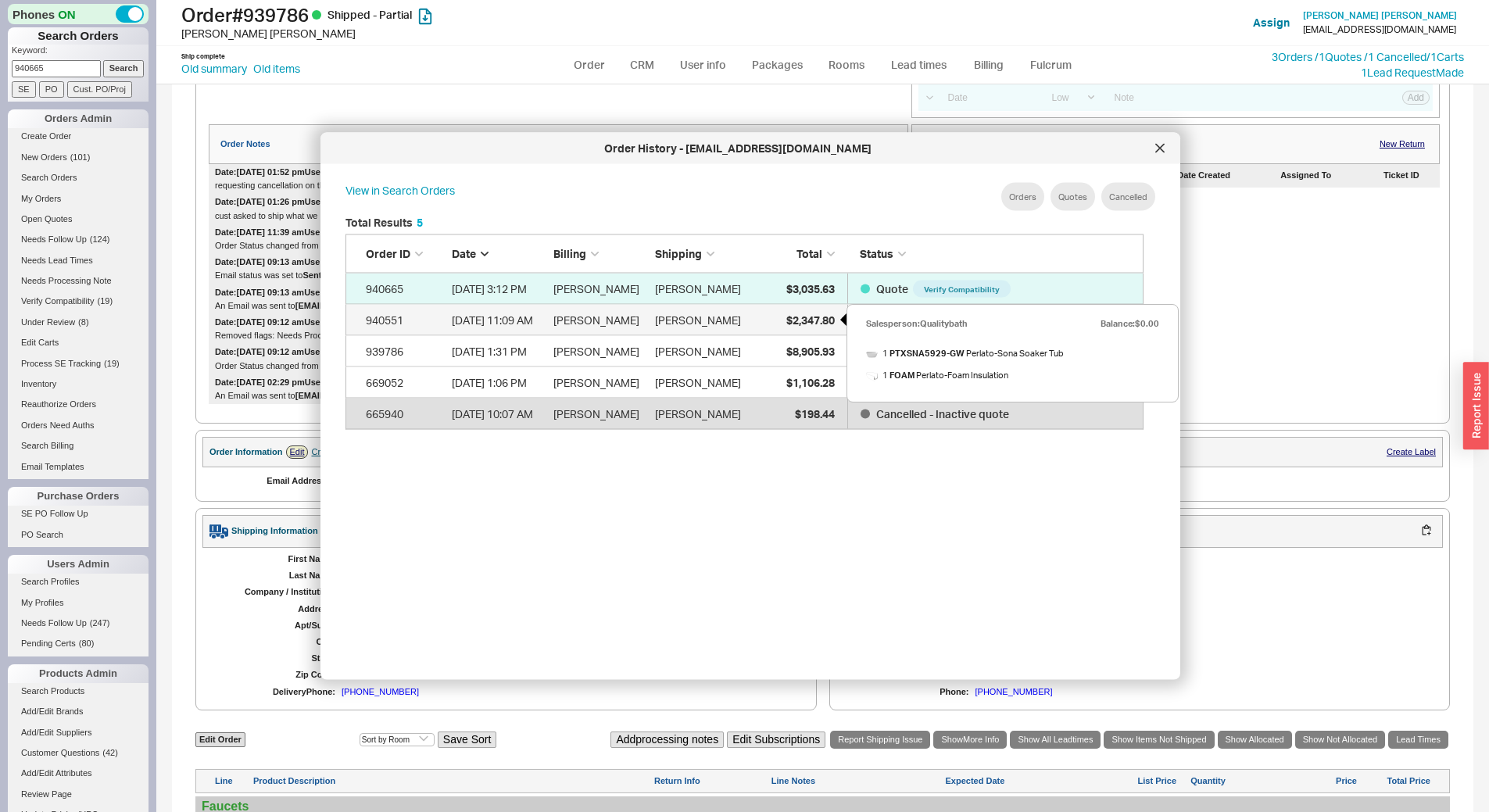
click at [829, 326] on span "$2,347.80" at bounding box center [811, 319] width 49 height 13
select select "LOW"
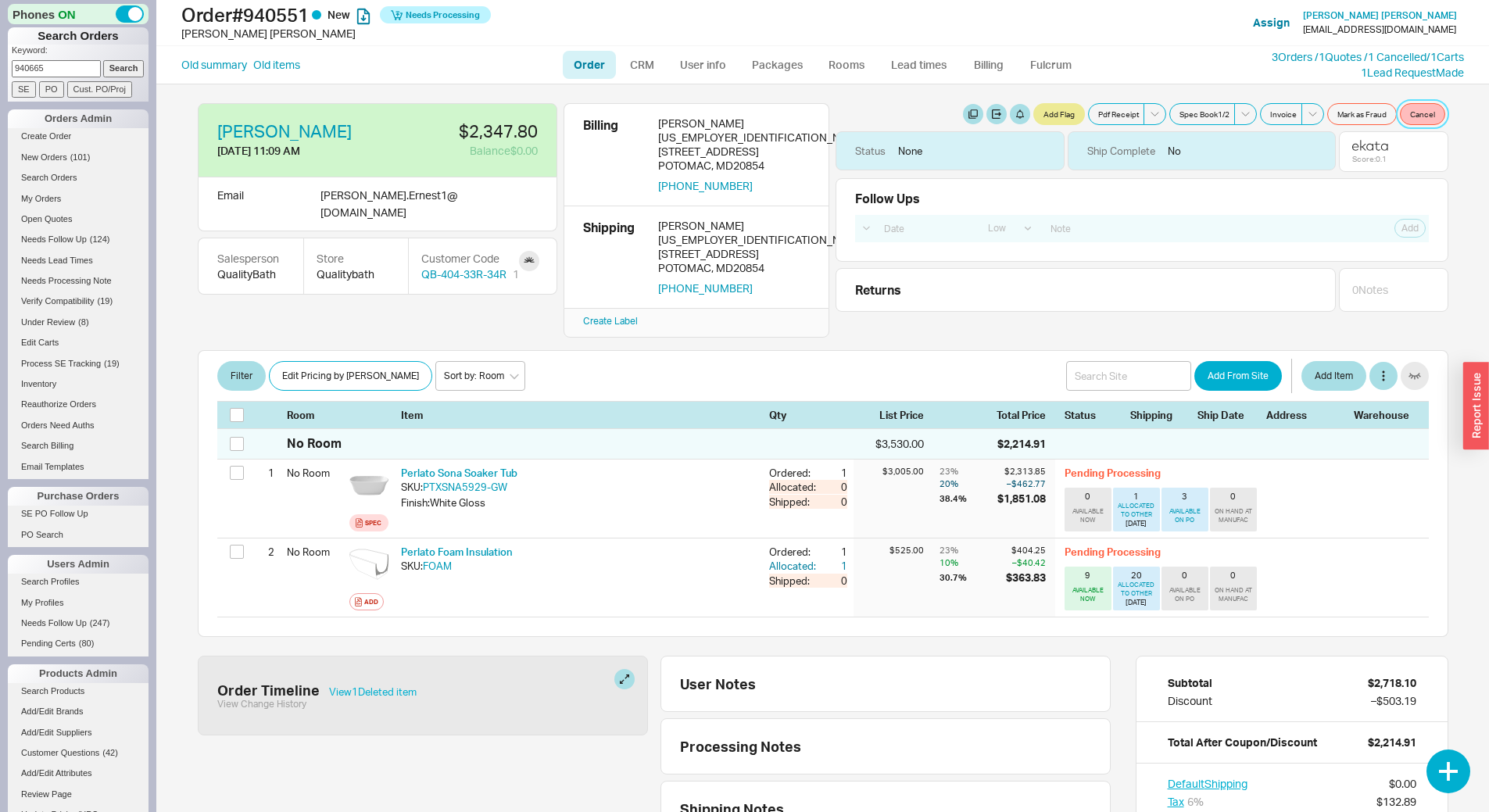
click at [1417, 121] on button "Cancel" at bounding box center [1422, 114] width 46 height 22
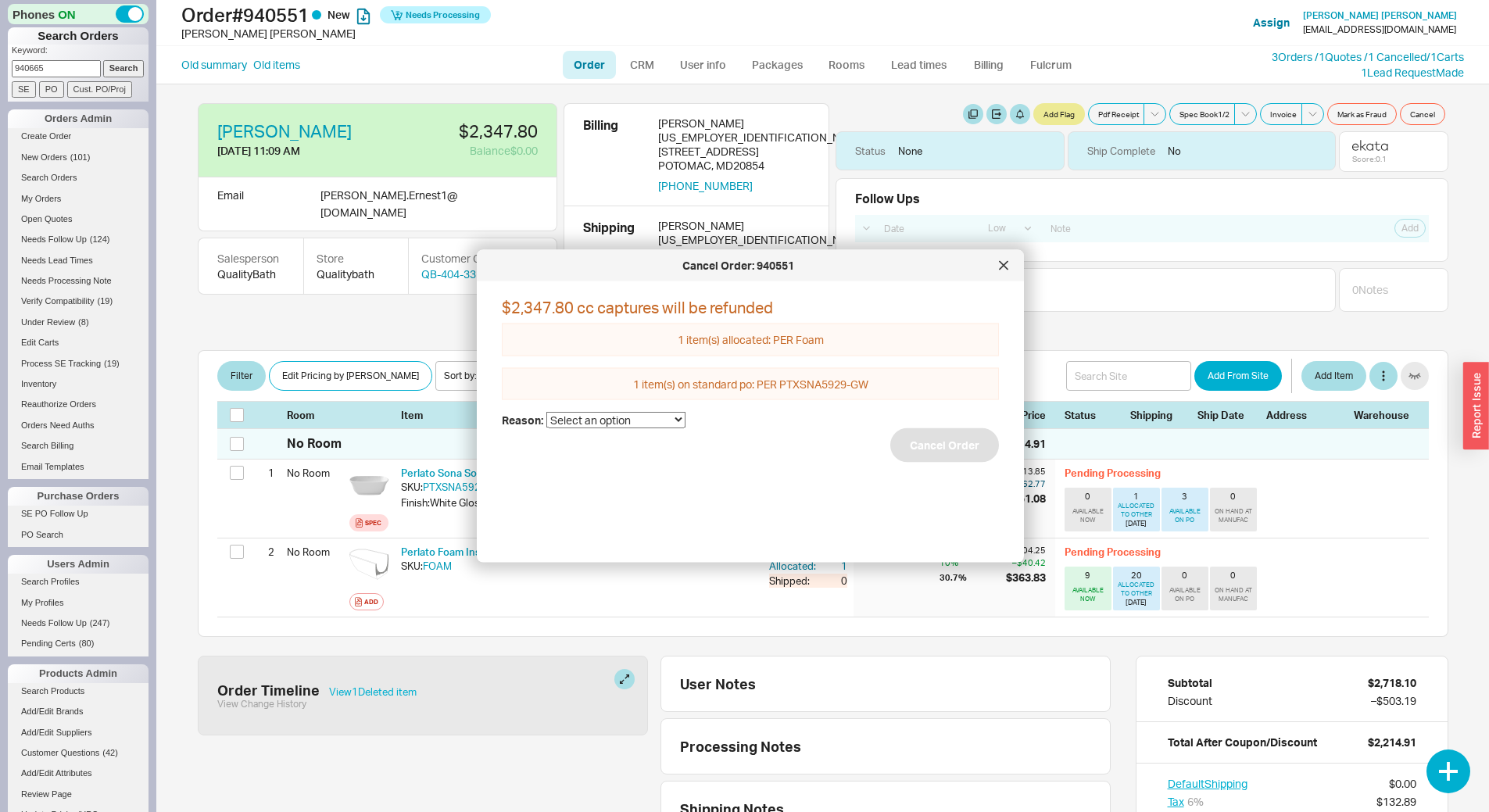
click at [624, 420] on select "Select an option Cancelled Return Combined Lead time Discontinued Sales rep/Web…" at bounding box center [615, 419] width 139 height 16
select select "6"
click at [546, 412] on select "Select an option Cancelled Return Combined Lead time Discontinued Sales rep/Web…" at bounding box center [615, 419] width 139 height 16
click at [935, 457] on button "Cancel Order" at bounding box center [945, 445] width 109 height 35
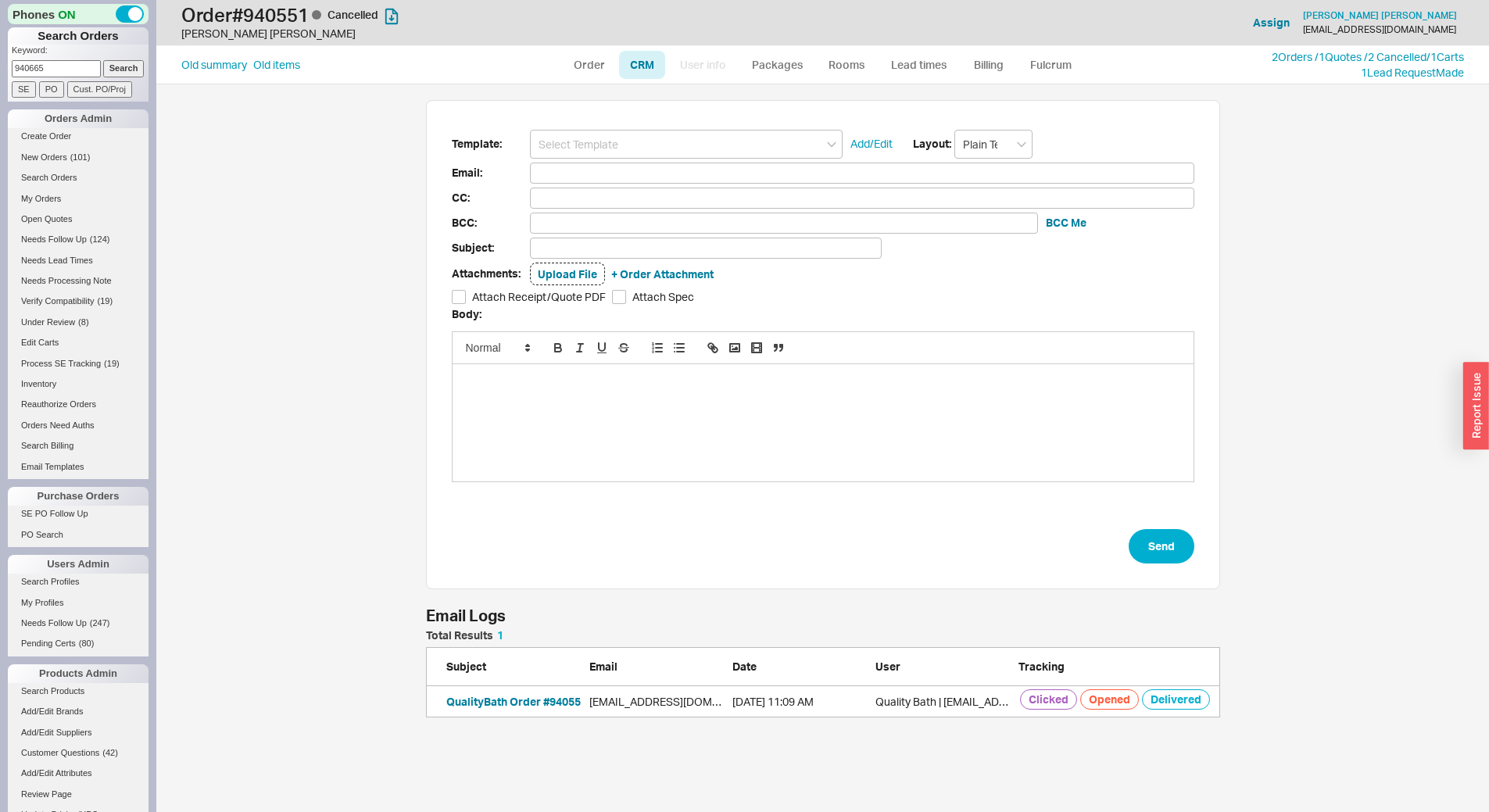
scroll to position [717, 1321]
click at [589, 66] on link "Order" at bounding box center [589, 64] width 53 height 28
select select "LOW"
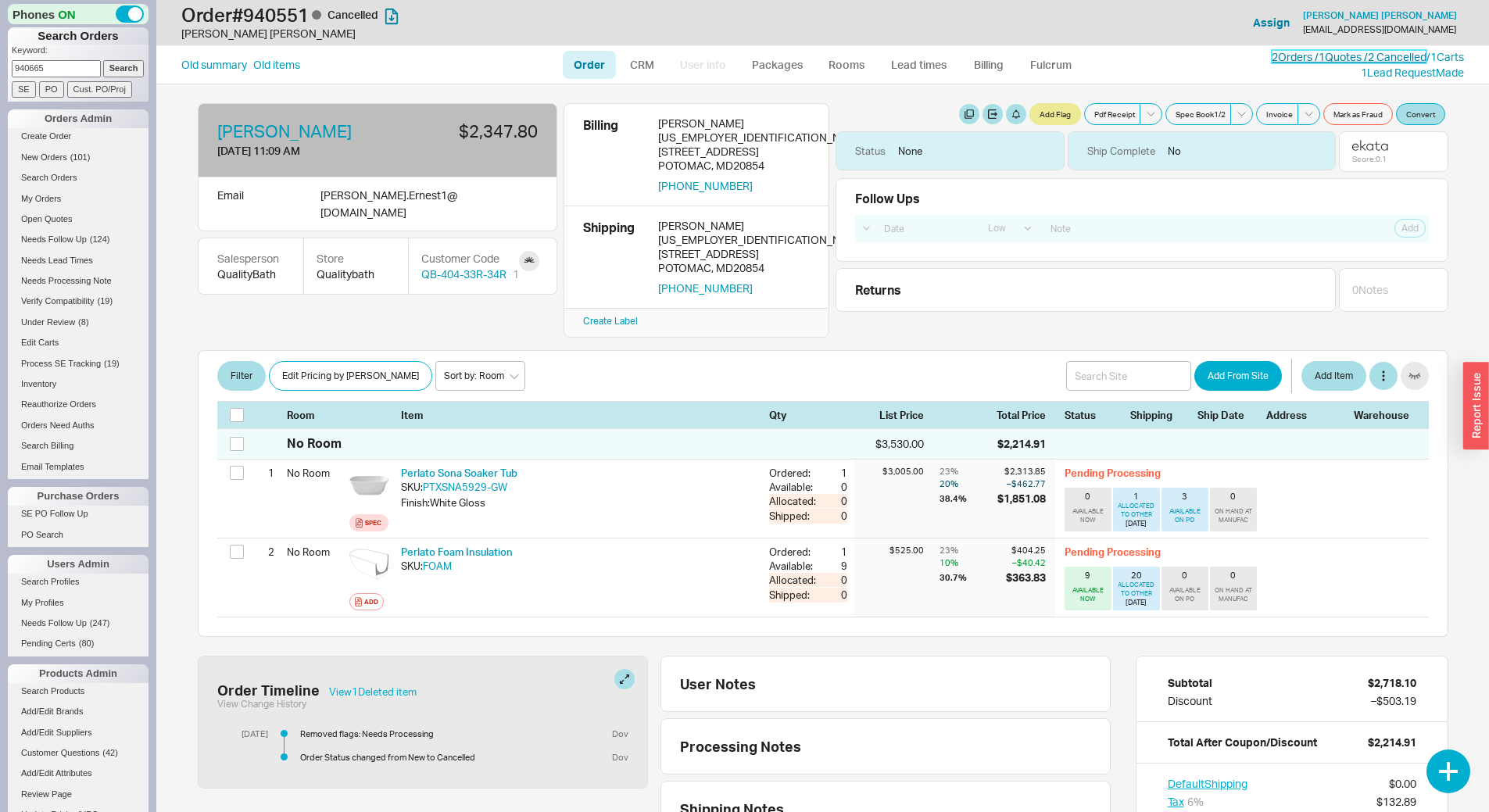
click at [1280, 60] on link "2 Orders / 1 Quotes / 2 Cancelled" at bounding box center [1349, 56] width 155 height 13
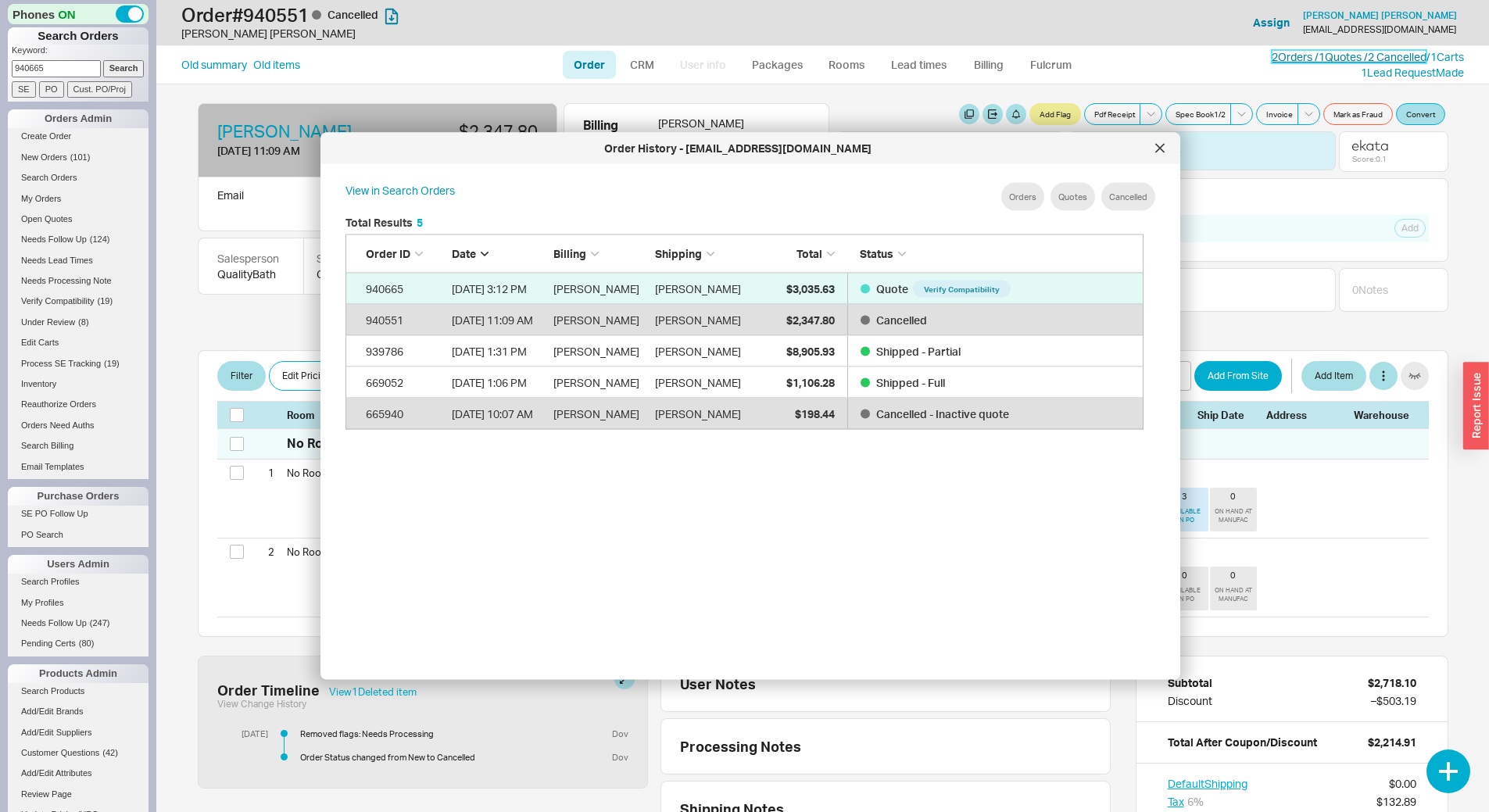
scroll to position [13, 13]
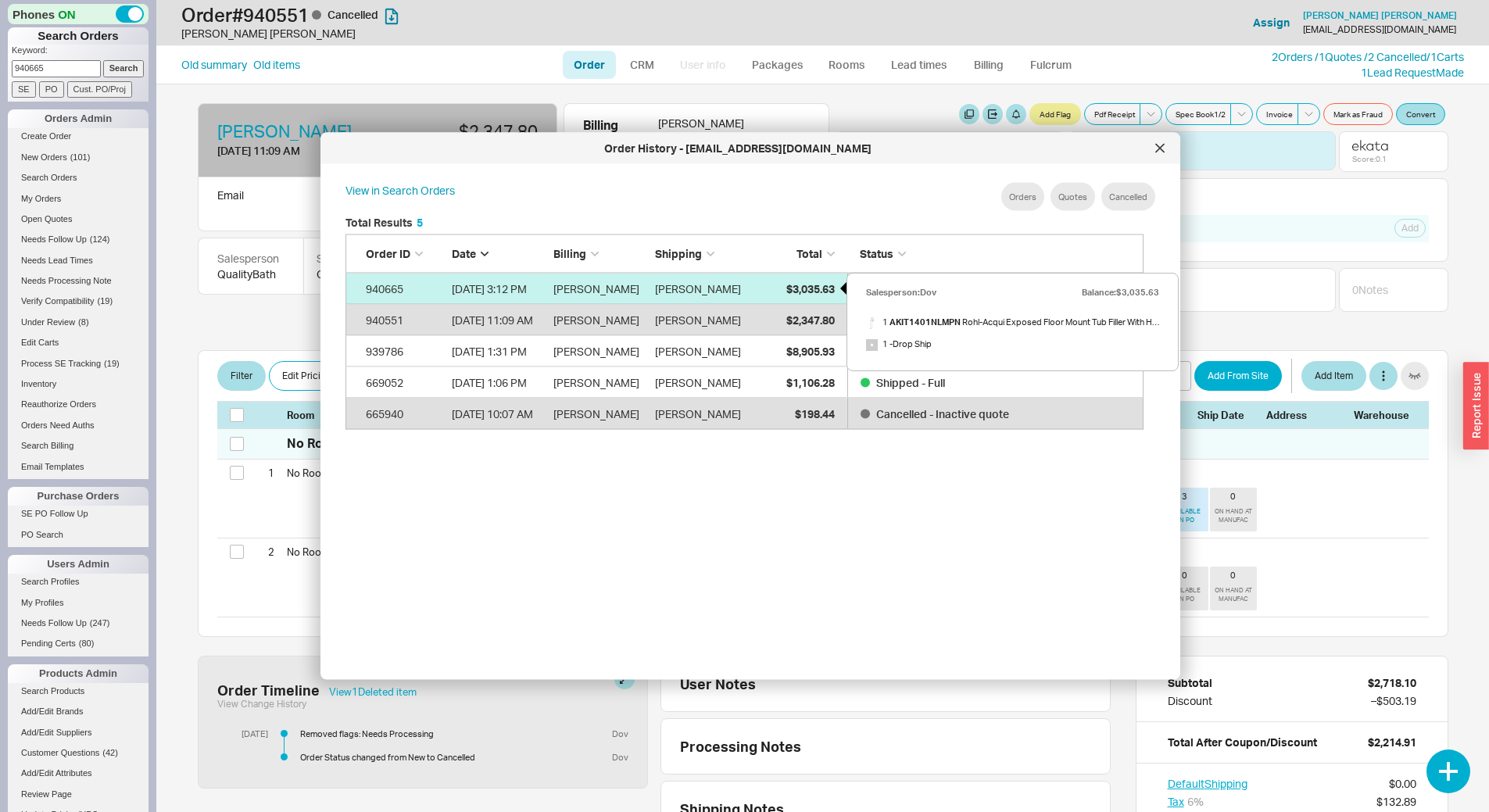
click at [825, 286] on span "$3,035.63" at bounding box center [811, 288] width 49 height 13
select select "LOW"
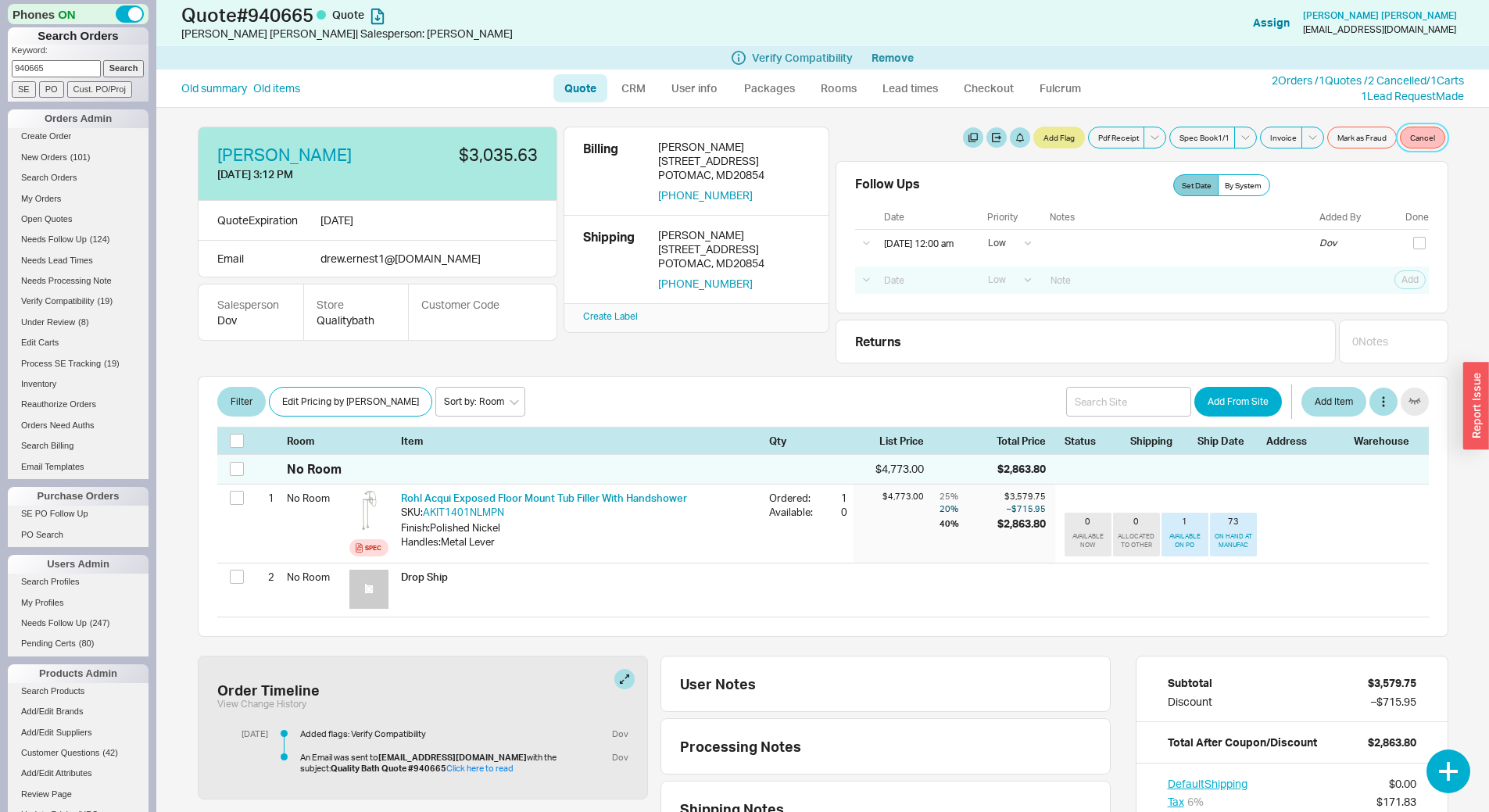
click at [1415, 141] on button "Cancel" at bounding box center [1422, 137] width 46 height 22
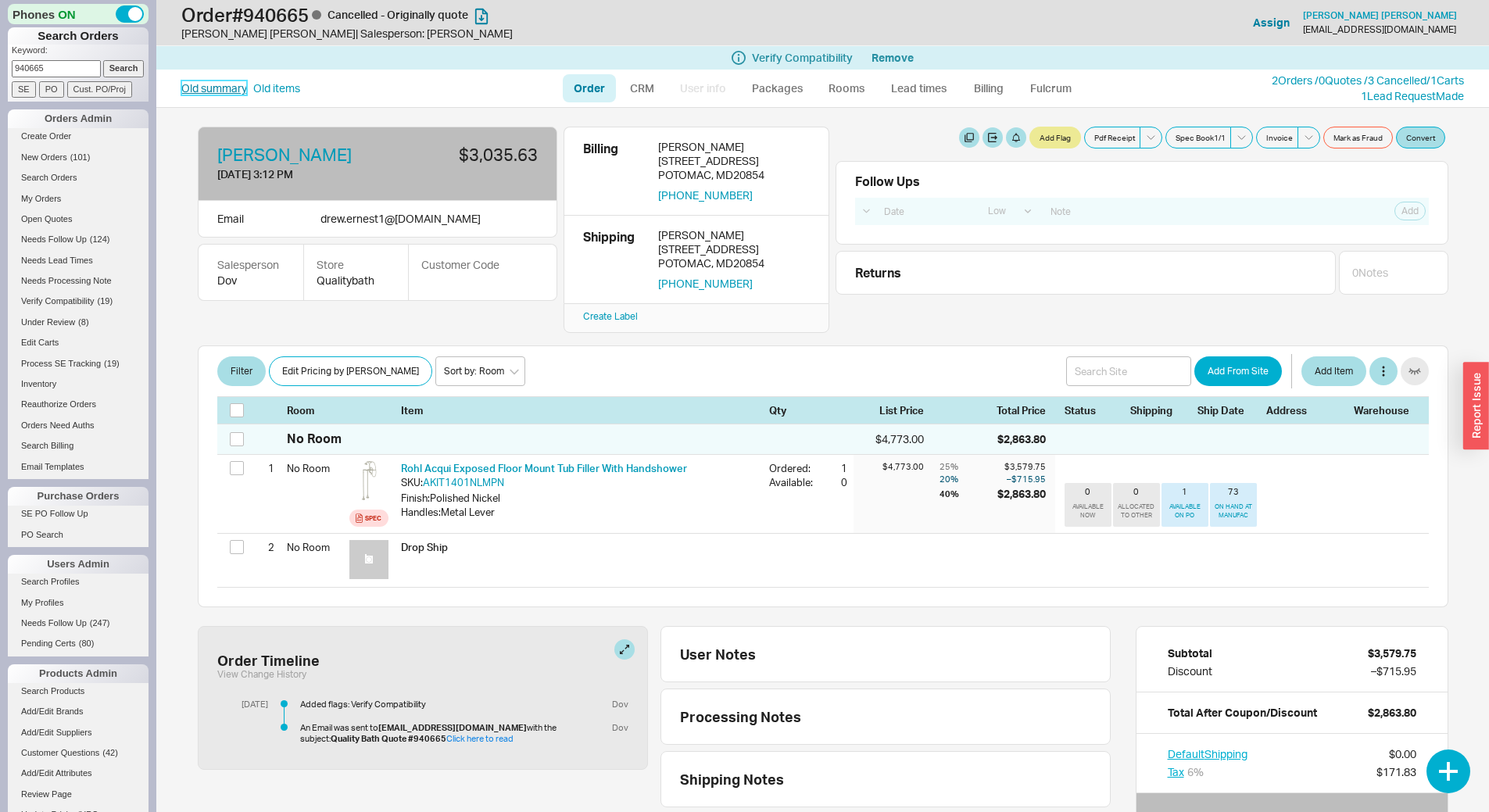
click at [212, 83] on link "Old summary" at bounding box center [214, 88] width 66 height 16
select select "*"
select select "LOW"
select select "3"
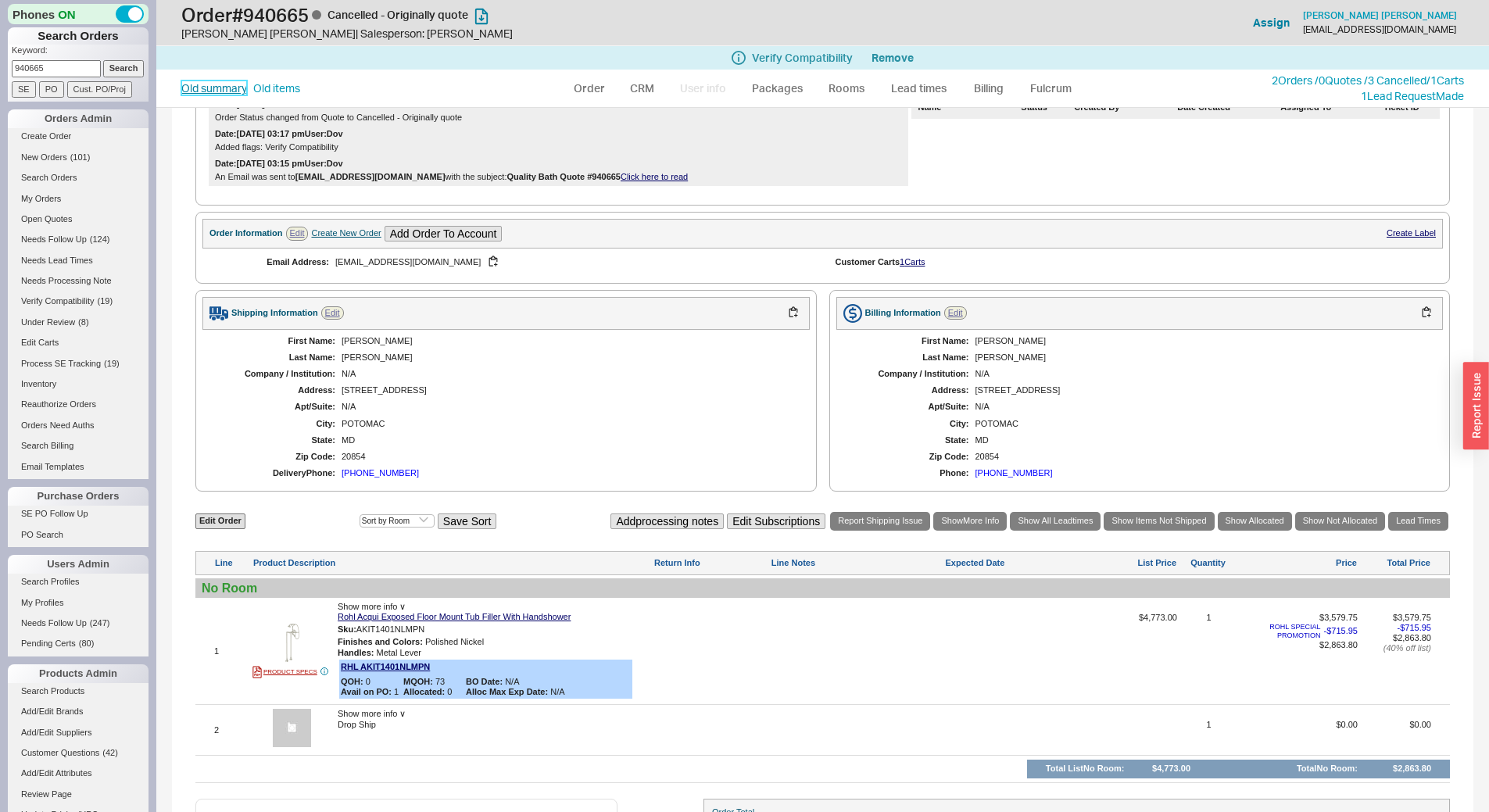
scroll to position [444, 0]
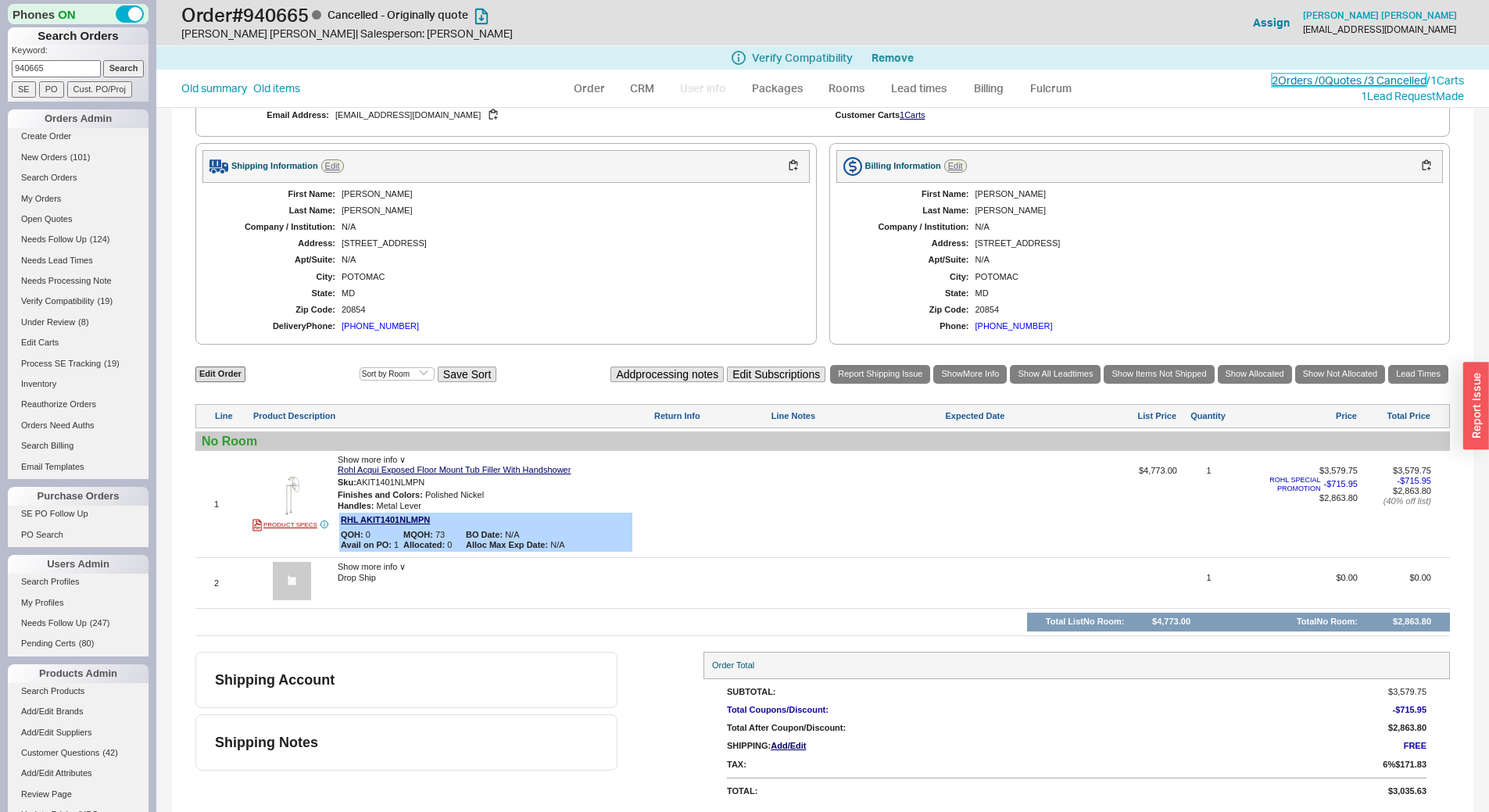
click at [1300, 82] on link "2 Orders / 0 Quotes / 3 Cancelled" at bounding box center [1349, 80] width 155 height 13
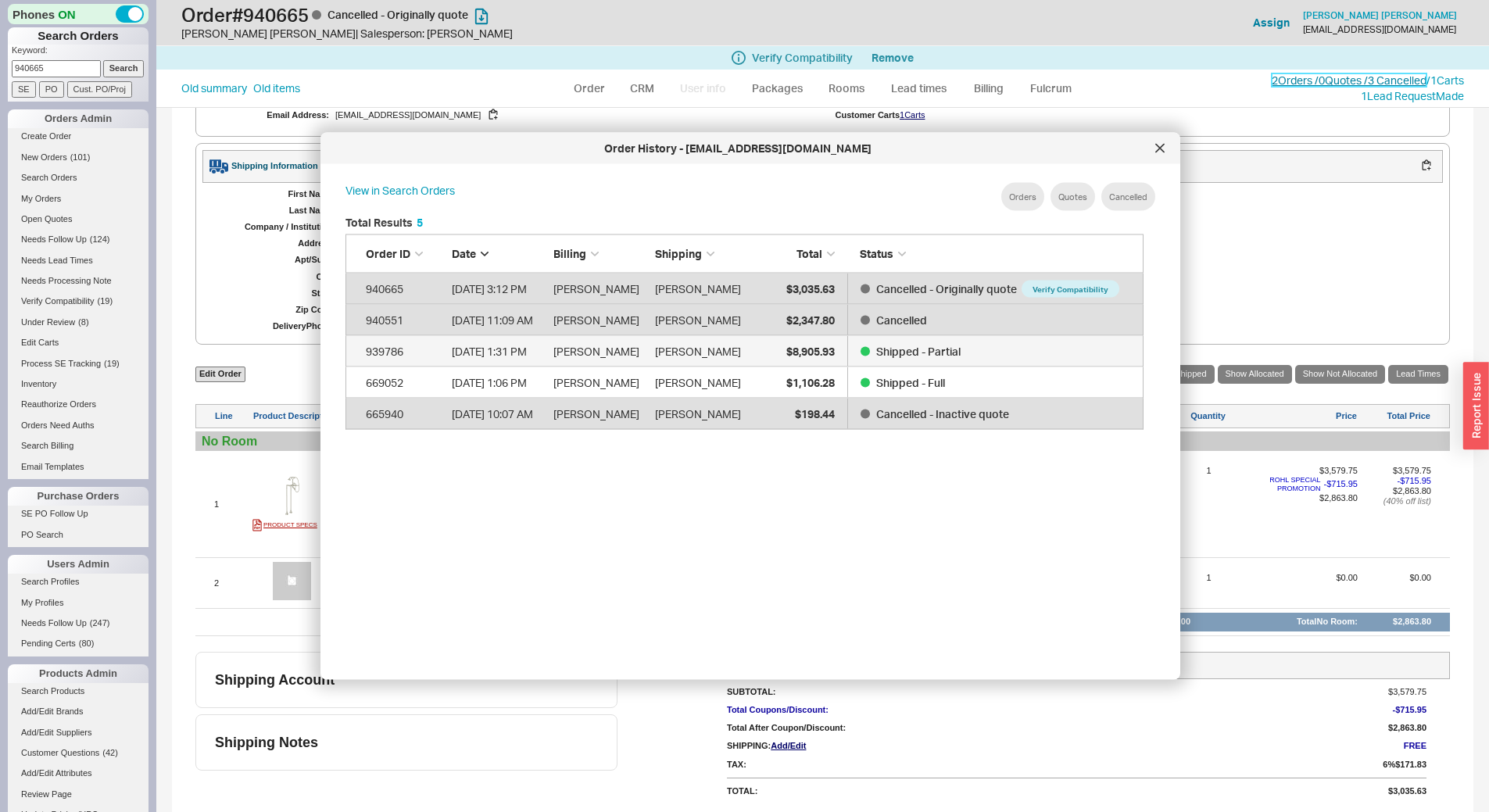
scroll to position [0, 0]
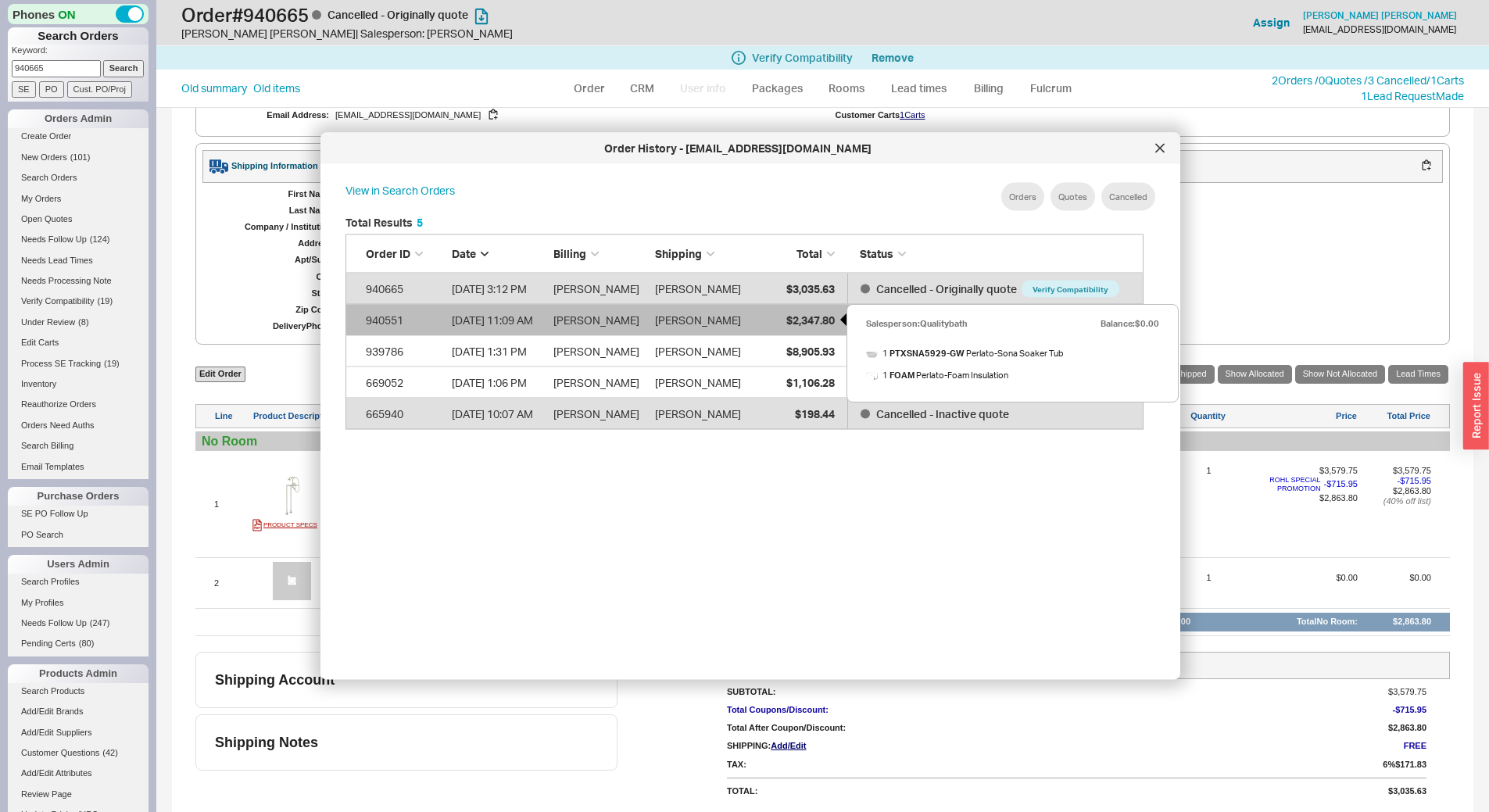
click at [797, 328] on div "$2,347.80" at bounding box center [795, 319] width 78 height 31
select select "LOW"
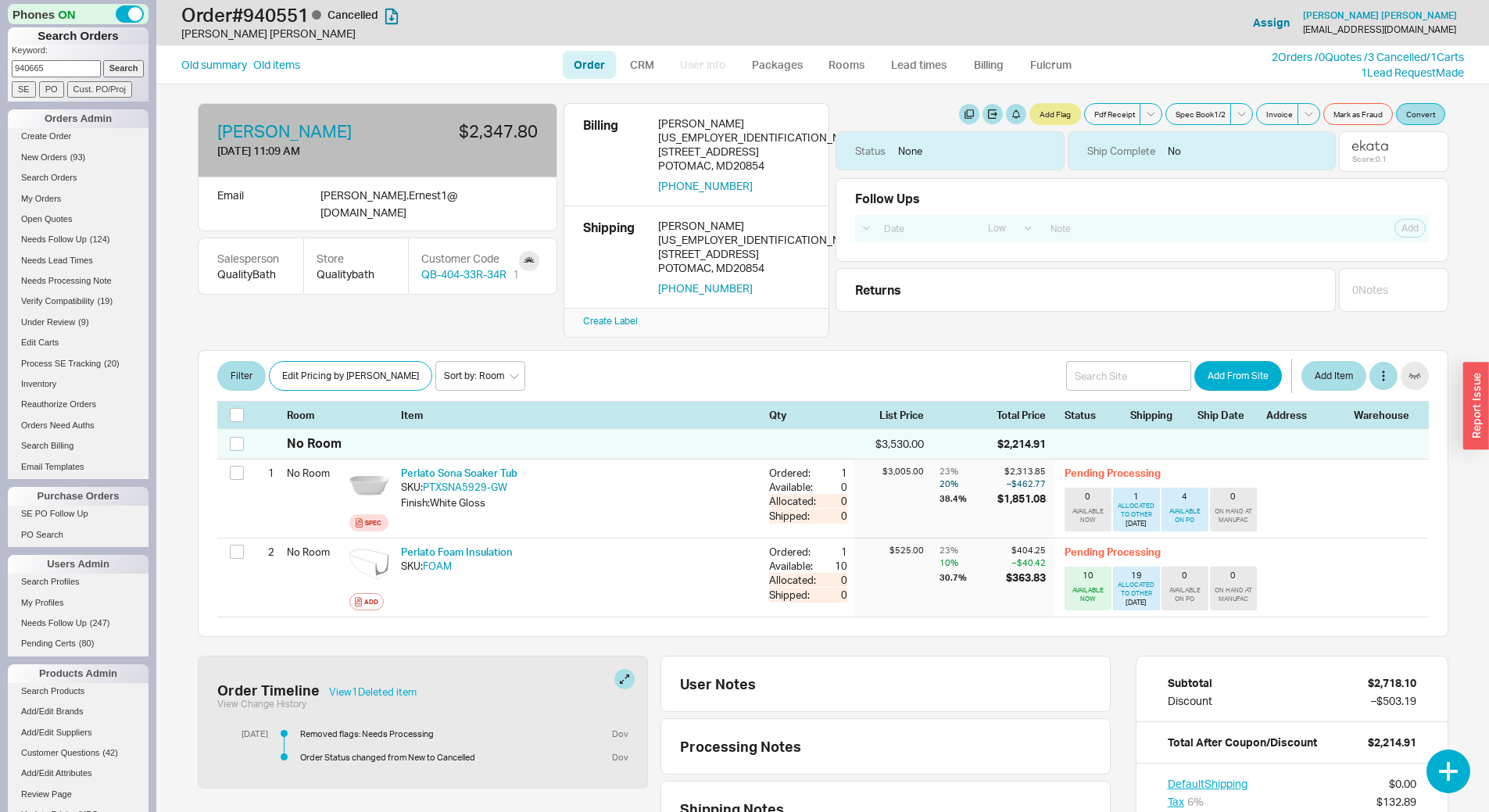
click at [1326, 64] on div "2 Orders / 0 Quotes / 3 Cancelled / 1 Carts" at bounding box center [1368, 56] width 192 height 16
click at [1324, 60] on link "2 Orders / 0 Quotes / 3 Cancelled" at bounding box center [1349, 56] width 155 height 13
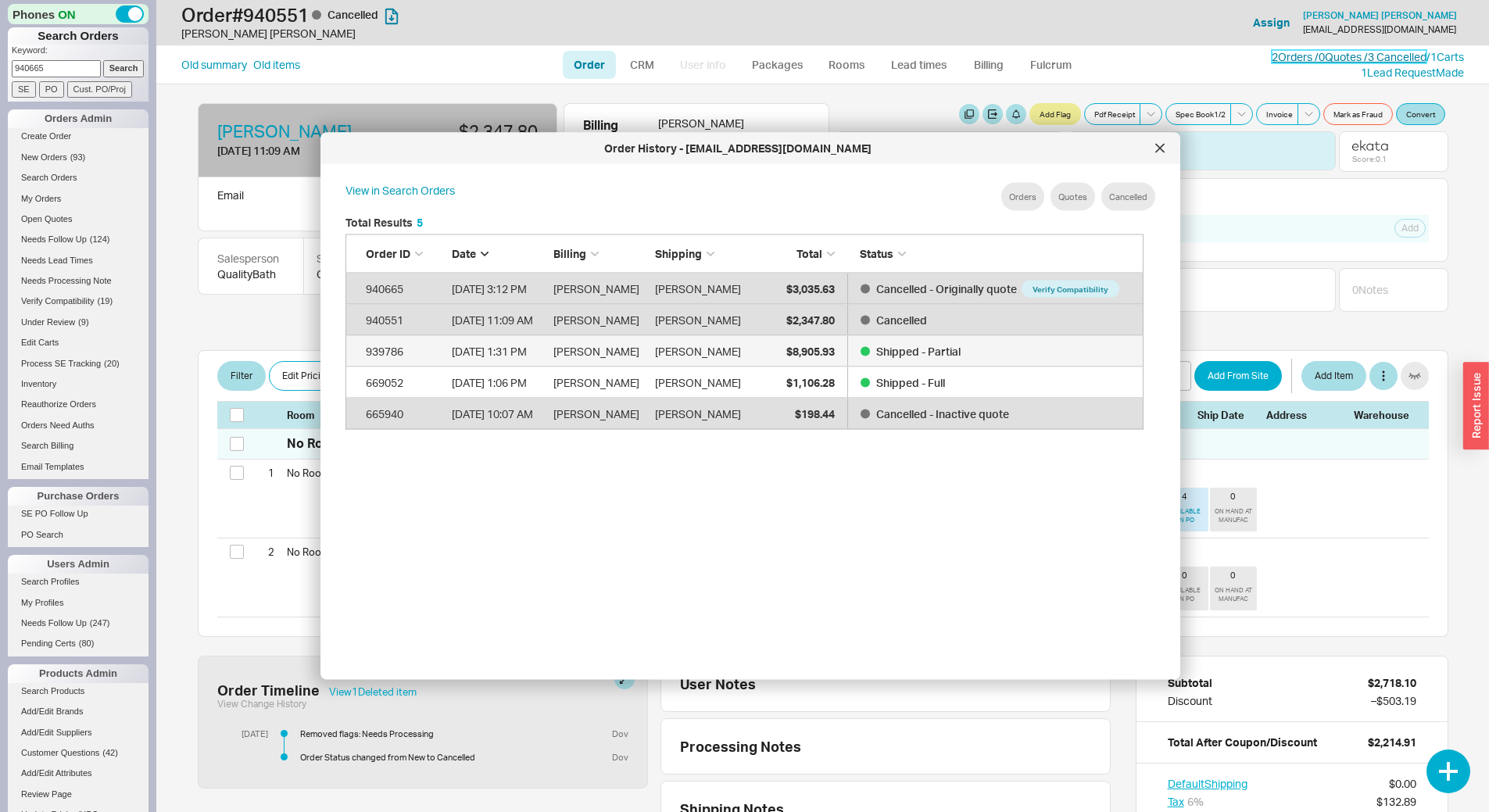
scroll to position [467, 811]
click at [1151, 150] on div at bounding box center [1160, 148] width 25 height 25
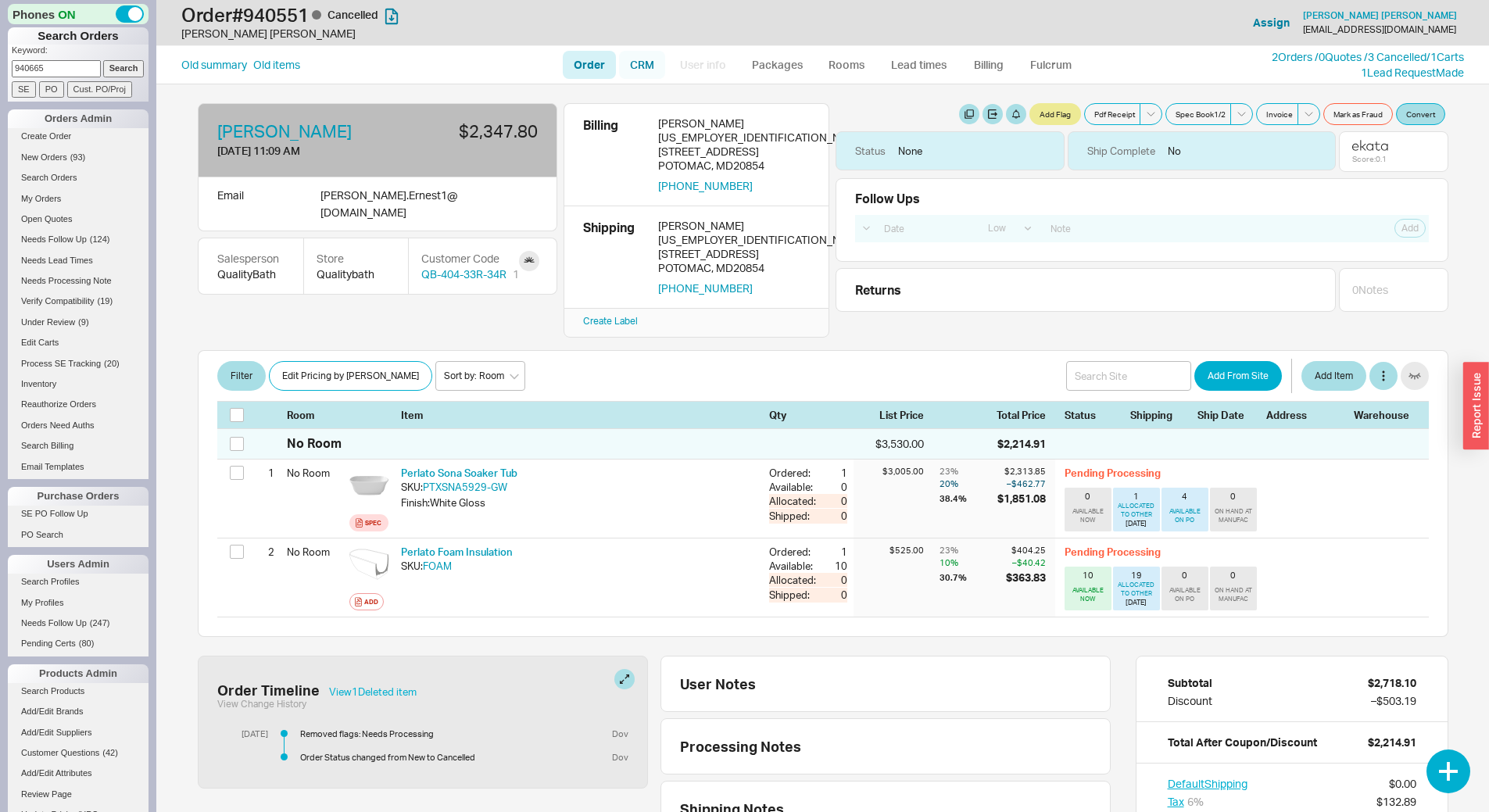
click at [662, 66] on link "CRM" at bounding box center [642, 64] width 46 height 28
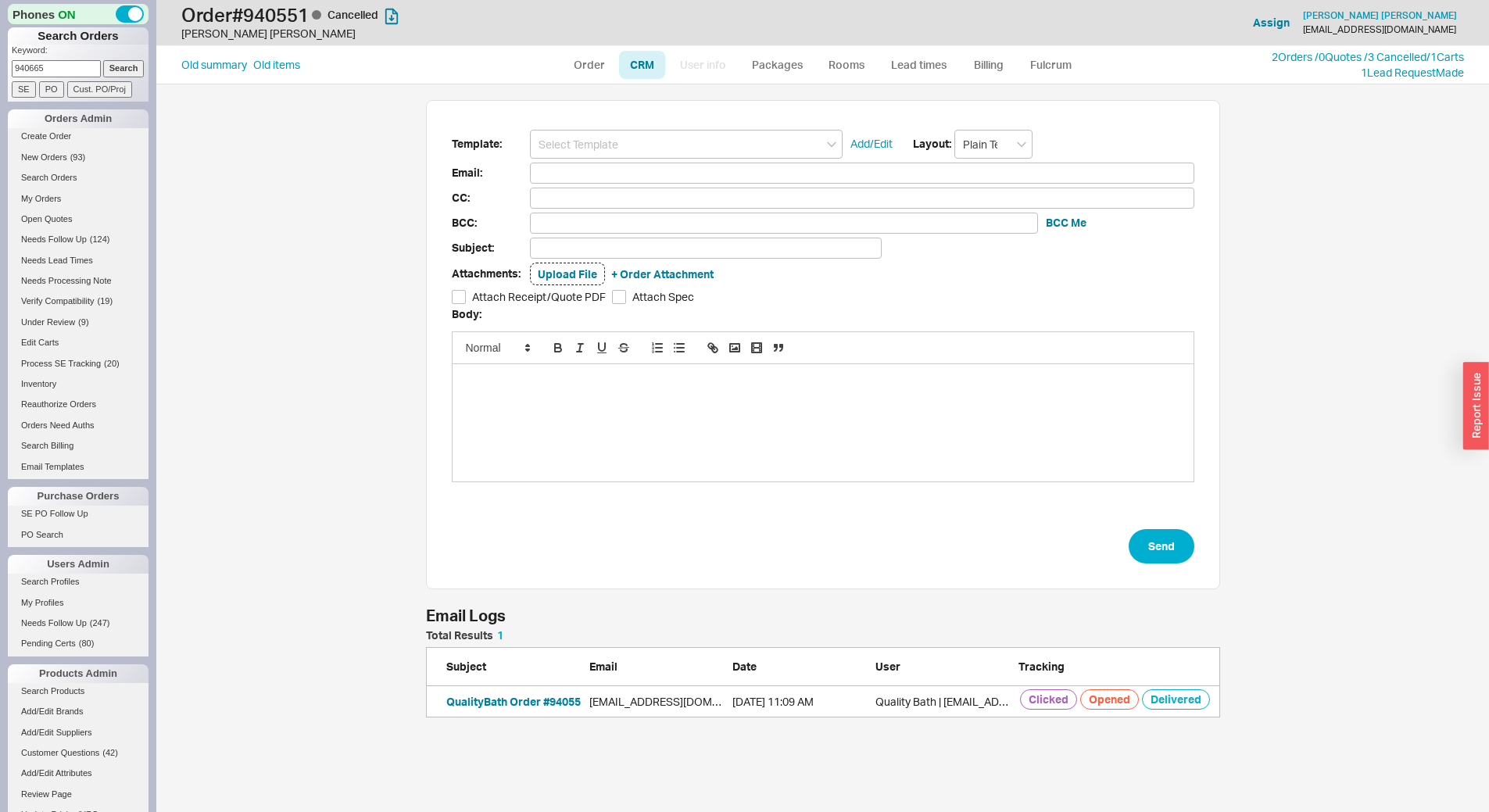
scroll to position [76, 783]
drag, startPoint x: 651, startPoint y: 137, endPoint x: 652, endPoint y: 149, distance: 12.0
click at [652, 148] on input at bounding box center [686, 144] width 313 height 29
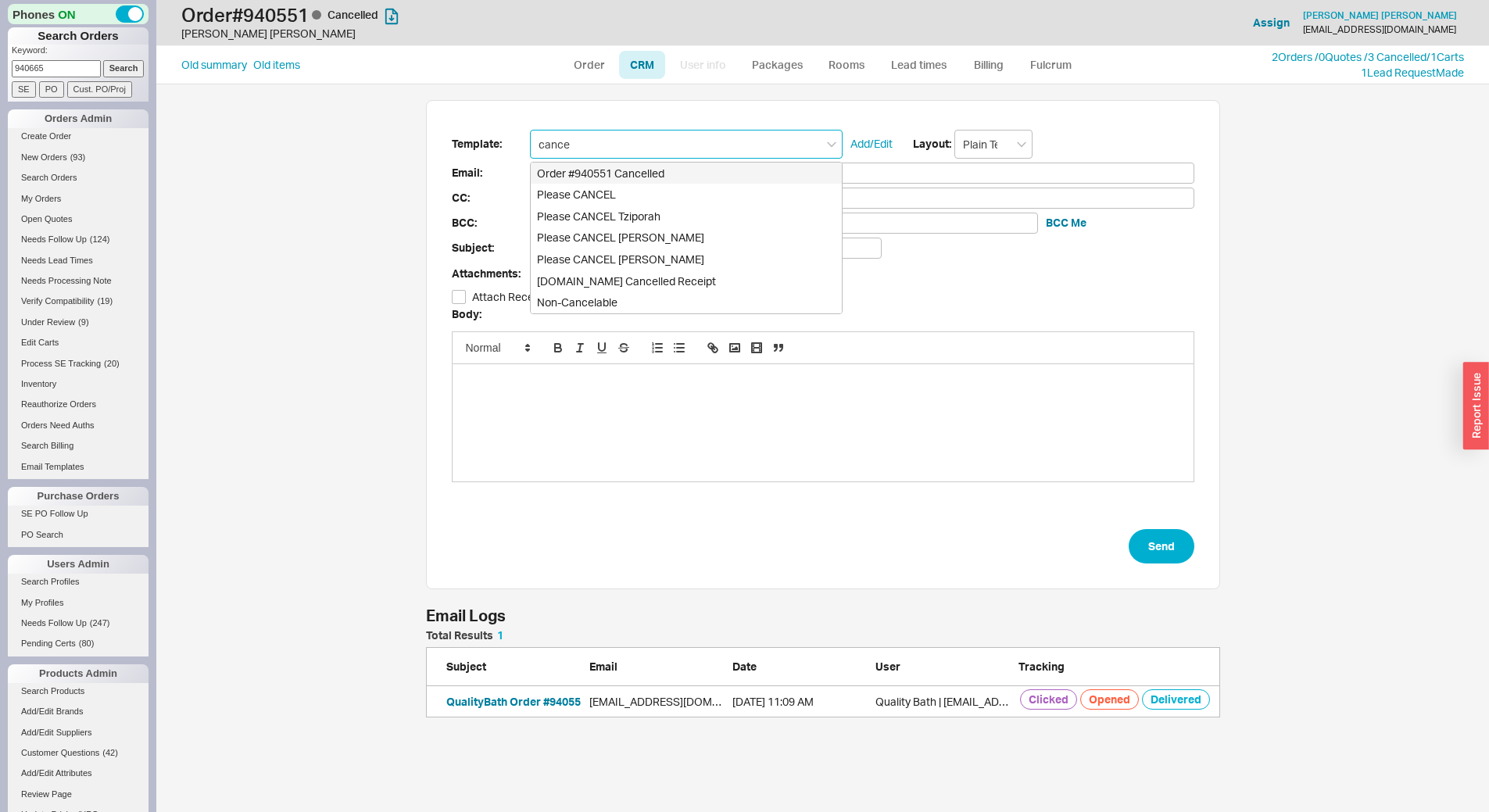
type input "cancel"
click at [659, 280] on div "Qualitybath.com Cancelled Receipt" at bounding box center [686, 281] width 311 height 22
type input "Receipt"
type input "Drew.Ernest1@gmail.com"
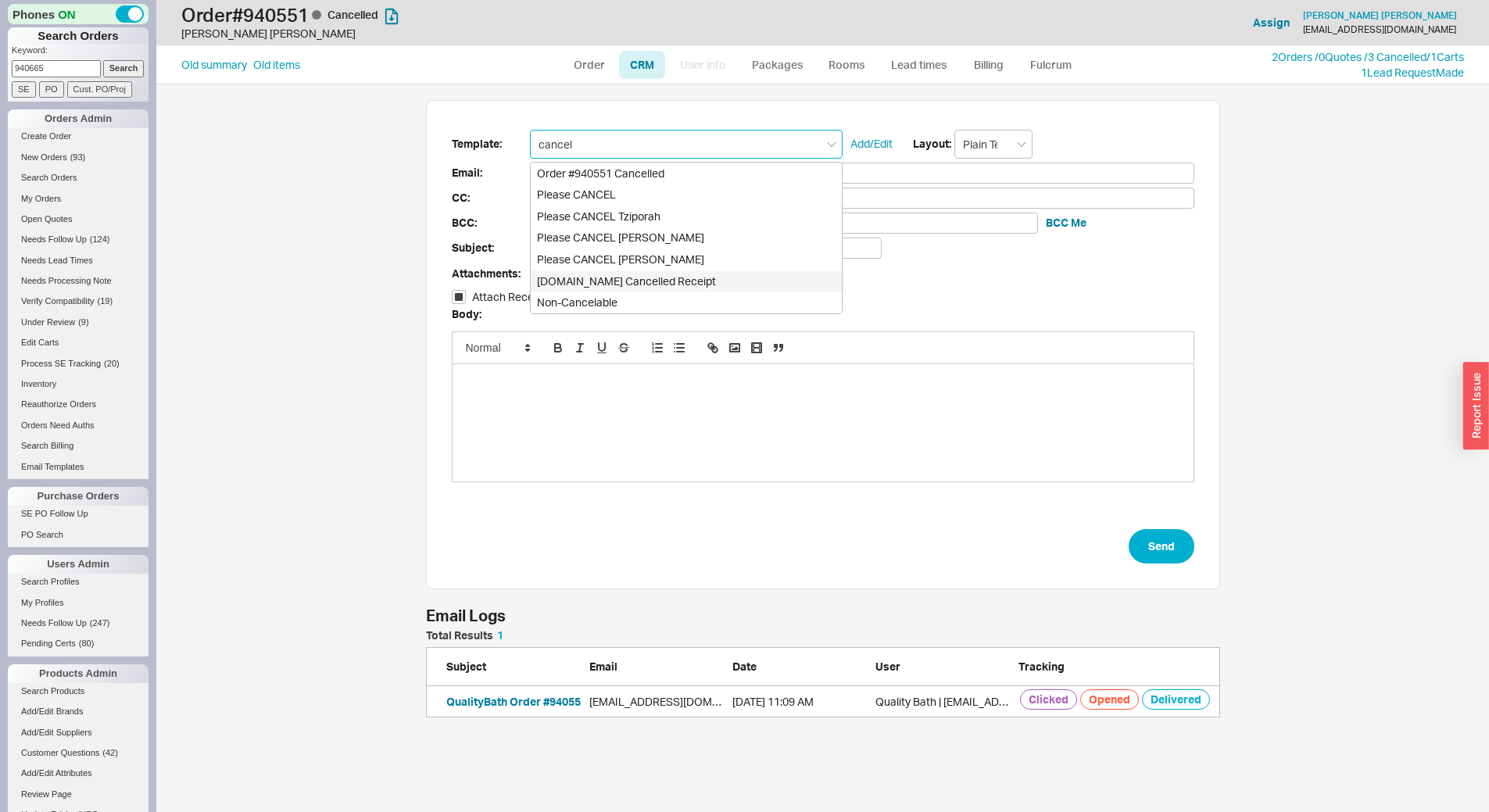
type input "Quality Bath Order # 940551 has been Cancelled"
checkbox input "true"
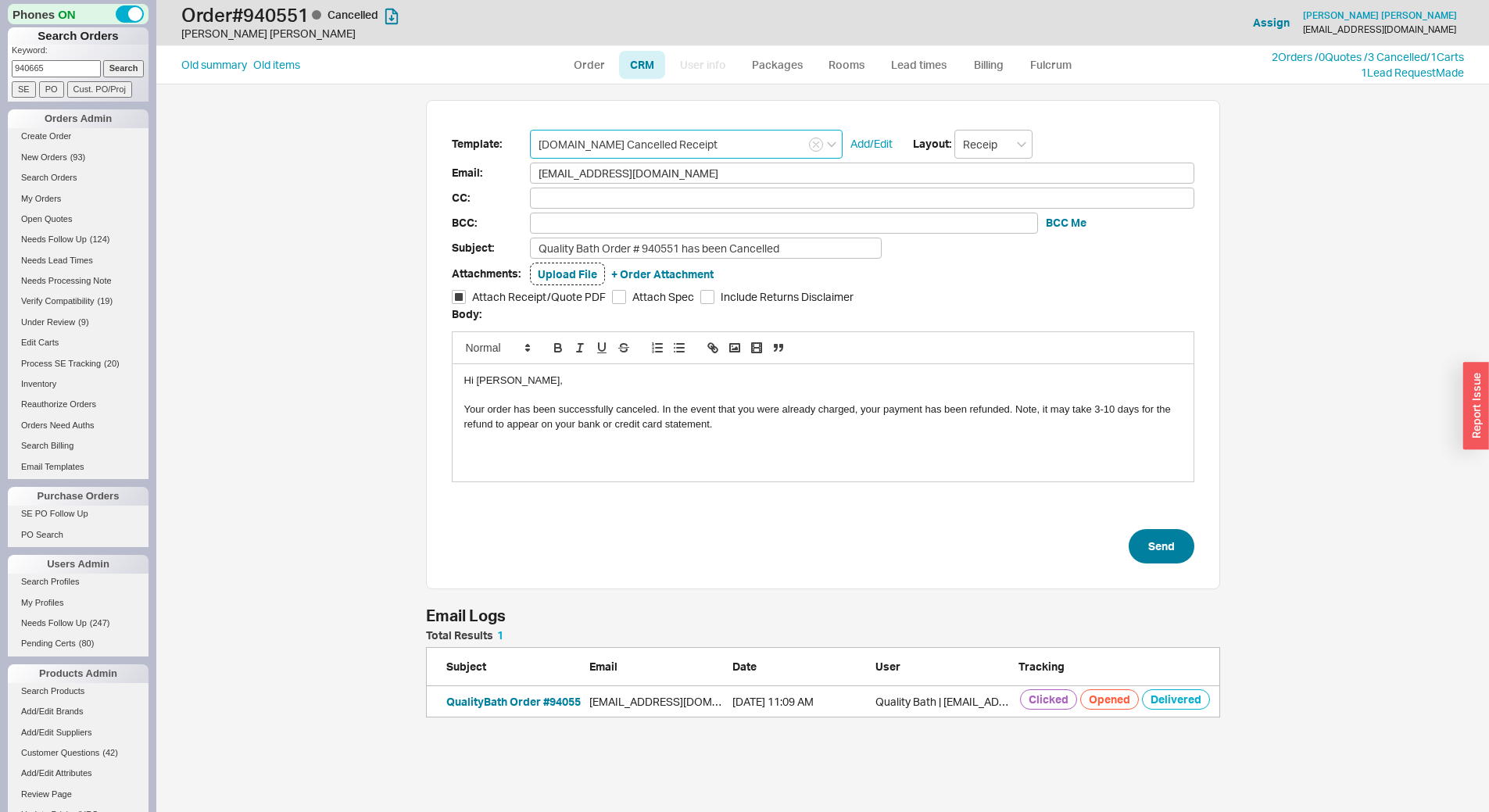
type input "Qualitybath.com Cancelled Receipt"
click at [1155, 557] on button "Send" at bounding box center [1162, 546] width 66 height 35
select select "LOW"
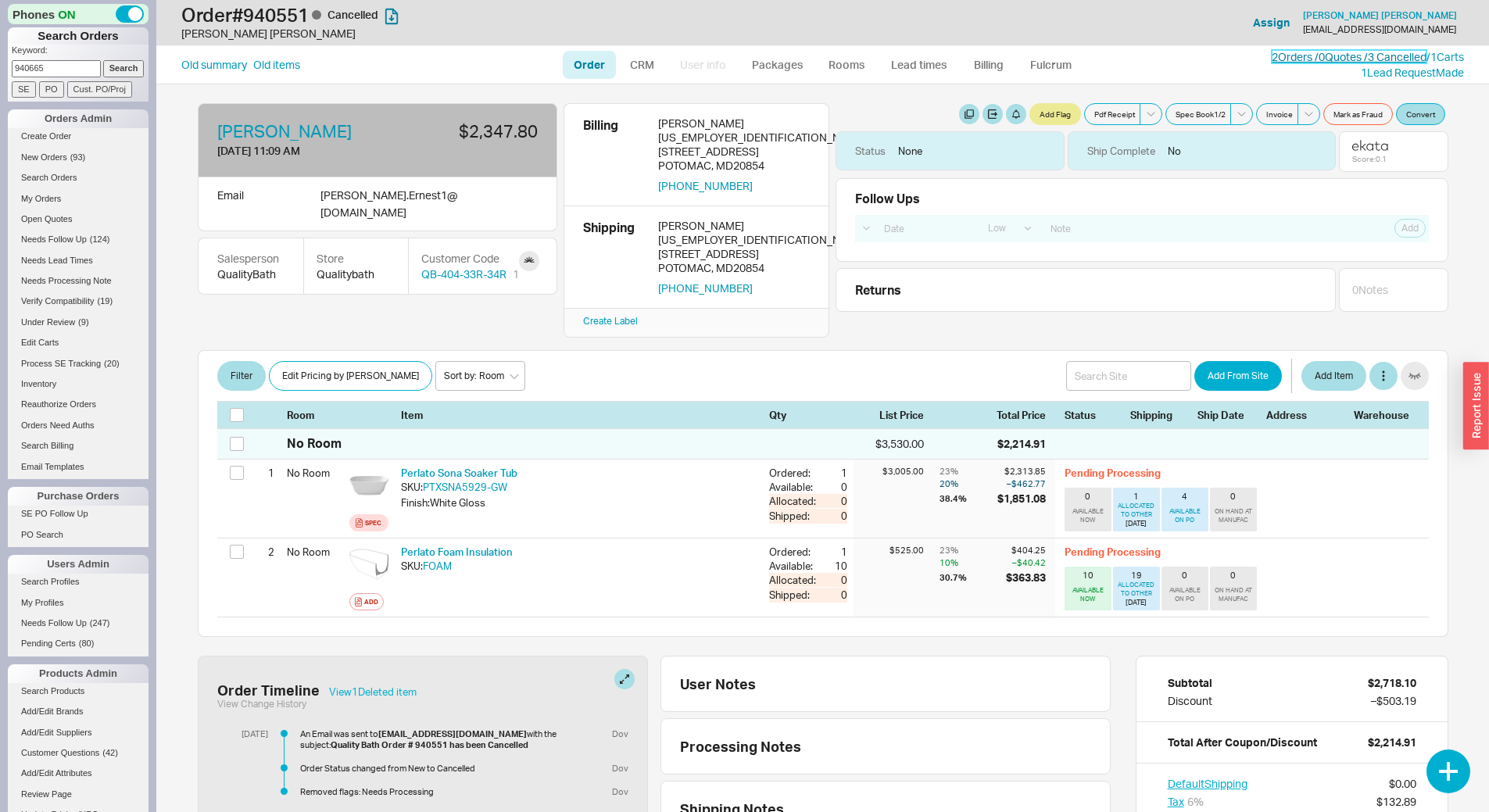
click at [1315, 57] on link "2 Orders / 0 Quotes / 3 Cancelled" at bounding box center [1349, 56] width 155 height 13
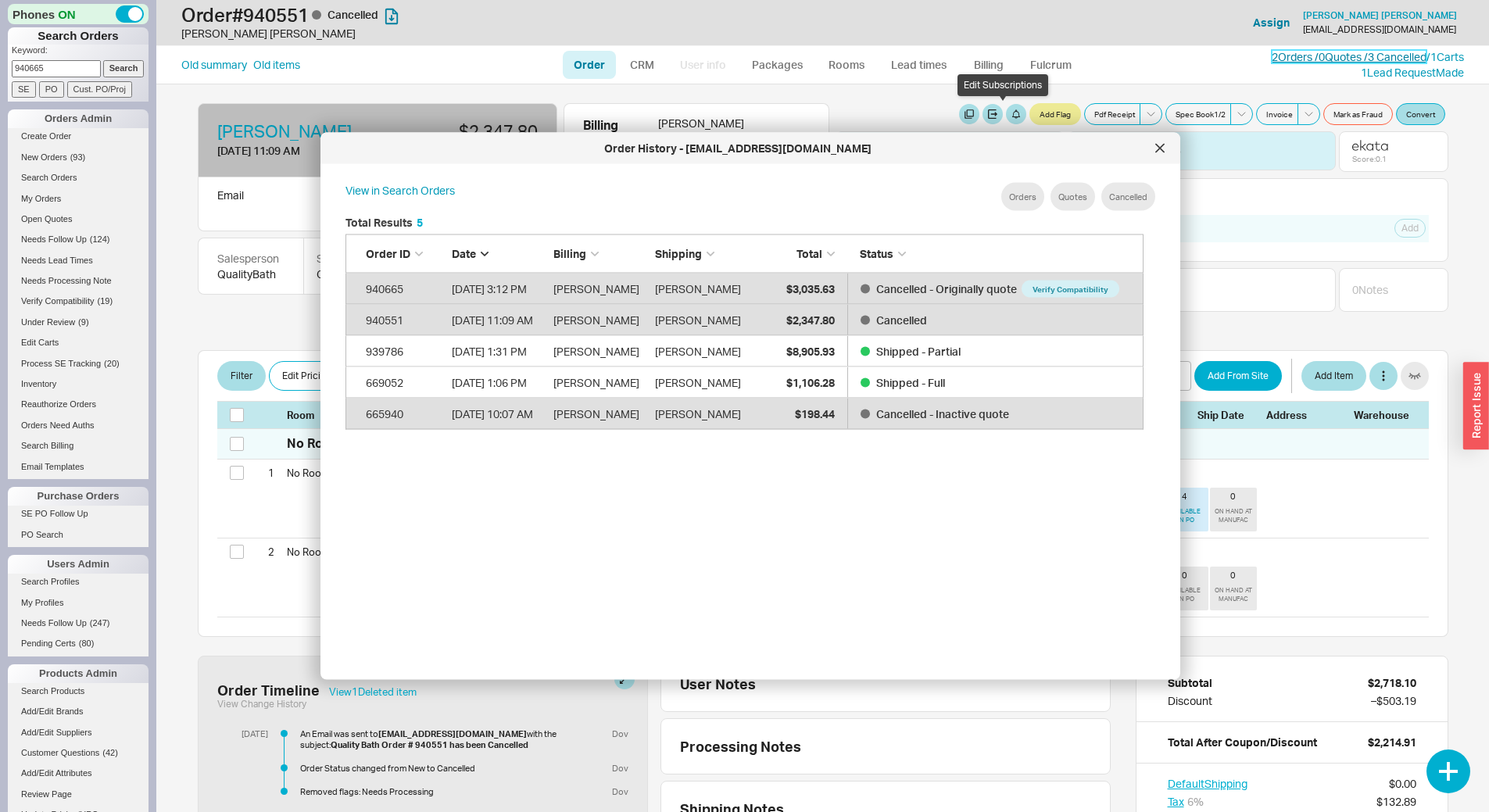
scroll to position [467, 811]
click at [1166, 158] on div at bounding box center [1160, 148] width 25 height 25
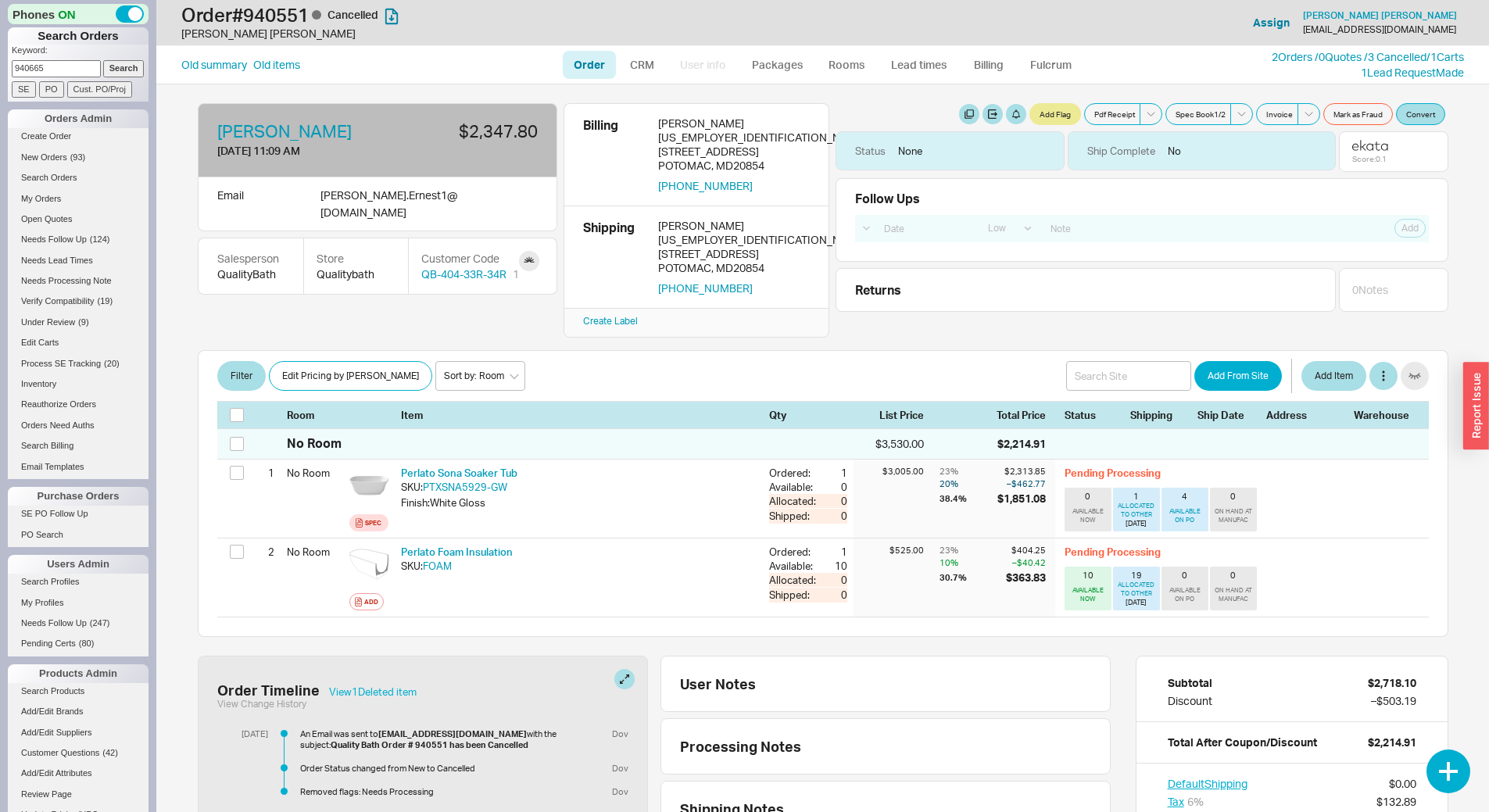
click at [577, 66] on link "Order" at bounding box center [589, 64] width 53 height 28
select select "LOW"
click at [1293, 60] on link "2 Orders / 0 Quotes / 3 Cancelled" at bounding box center [1349, 56] width 155 height 13
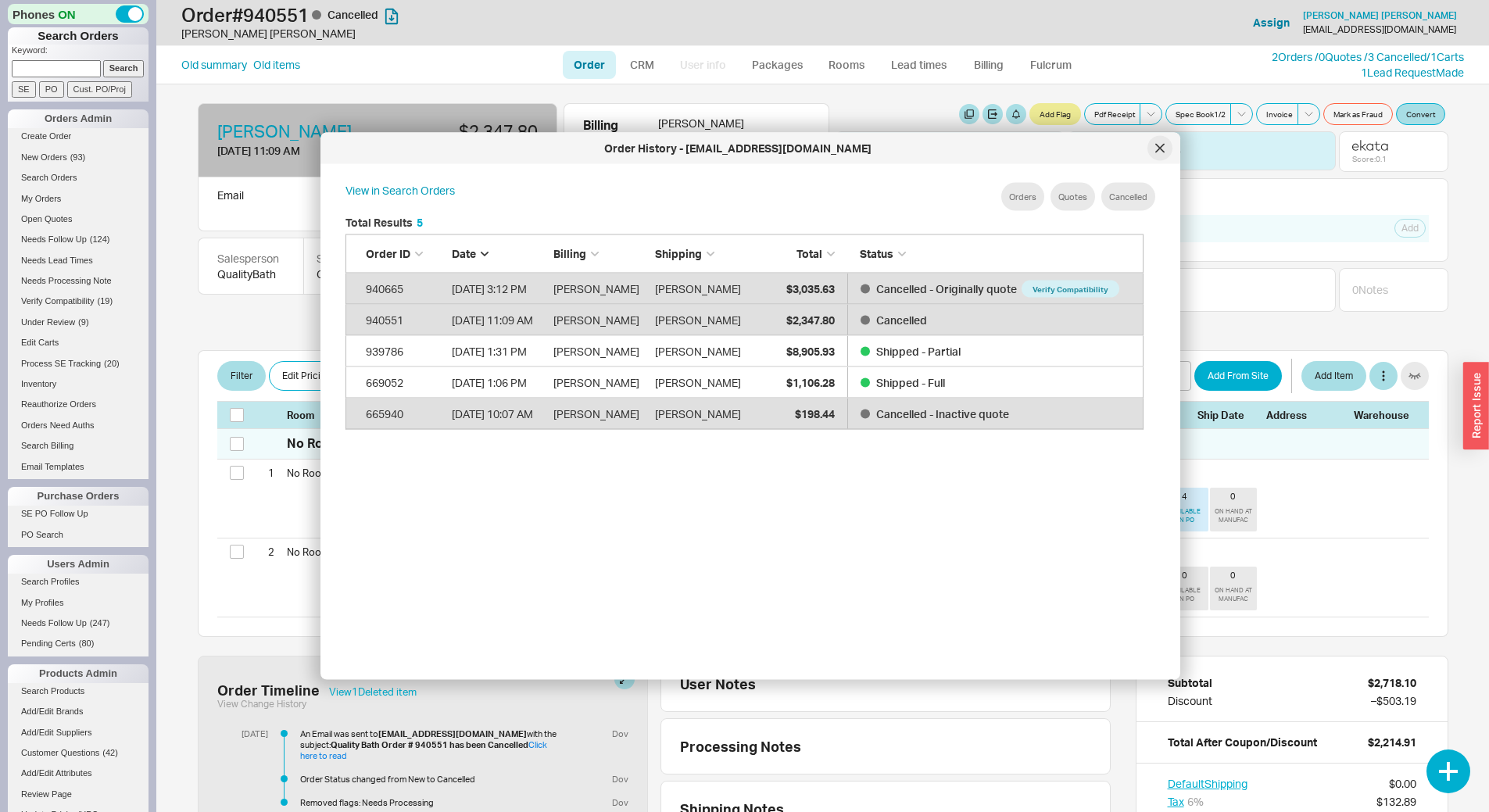
click at [1151, 155] on div at bounding box center [1160, 148] width 25 height 25
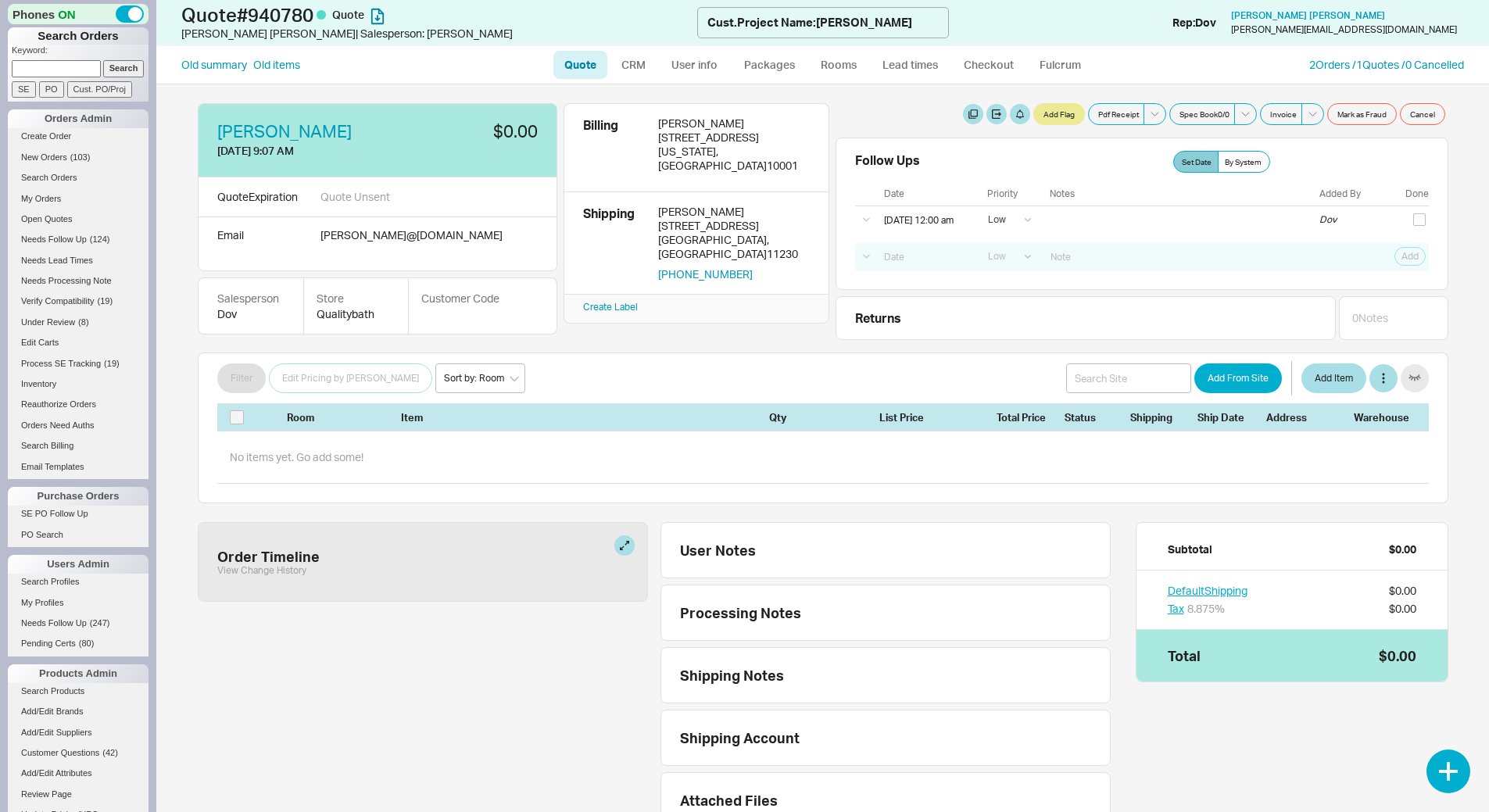
select select "LOW"
click at [1108, 387] on input at bounding box center [1128, 377] width 125 height 29
type input "legato"
click at [572, 62] on link "Quote" at bounding box center [581, 64] width 54 height 28
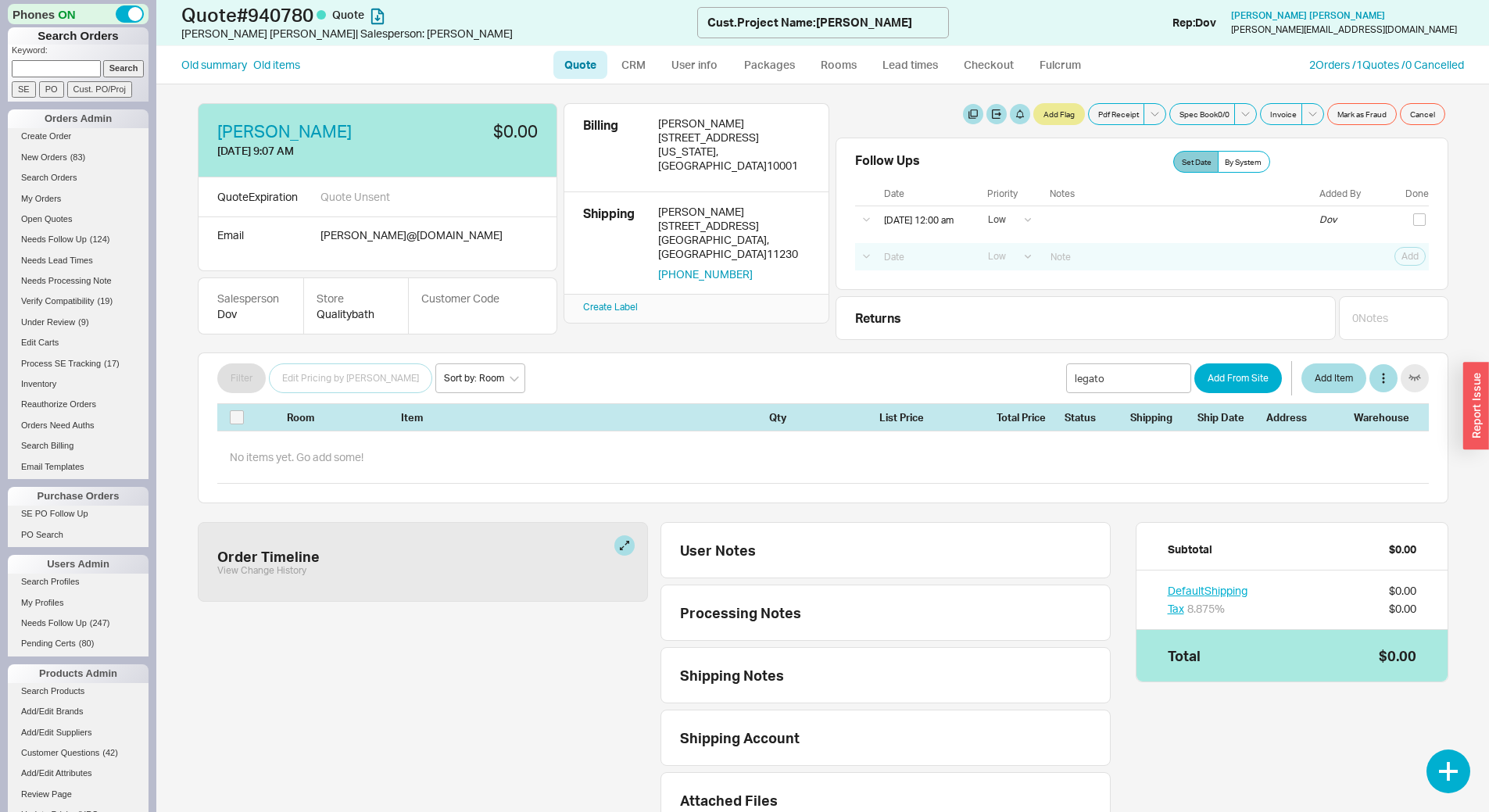
select select "LOW"
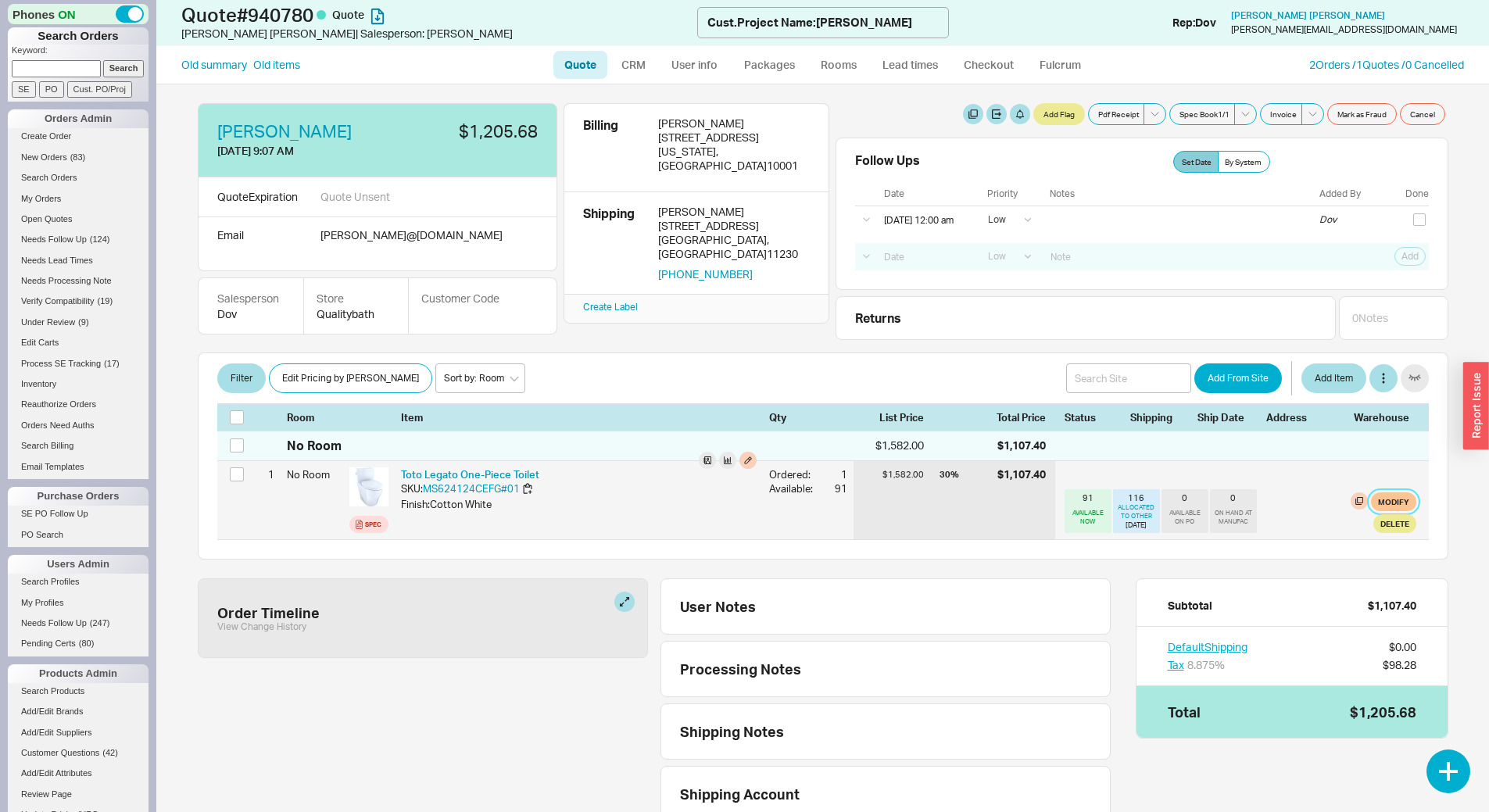
click at [1386, 502] on button "Modify" at bounding box center [1394, 501] width 46 height 19
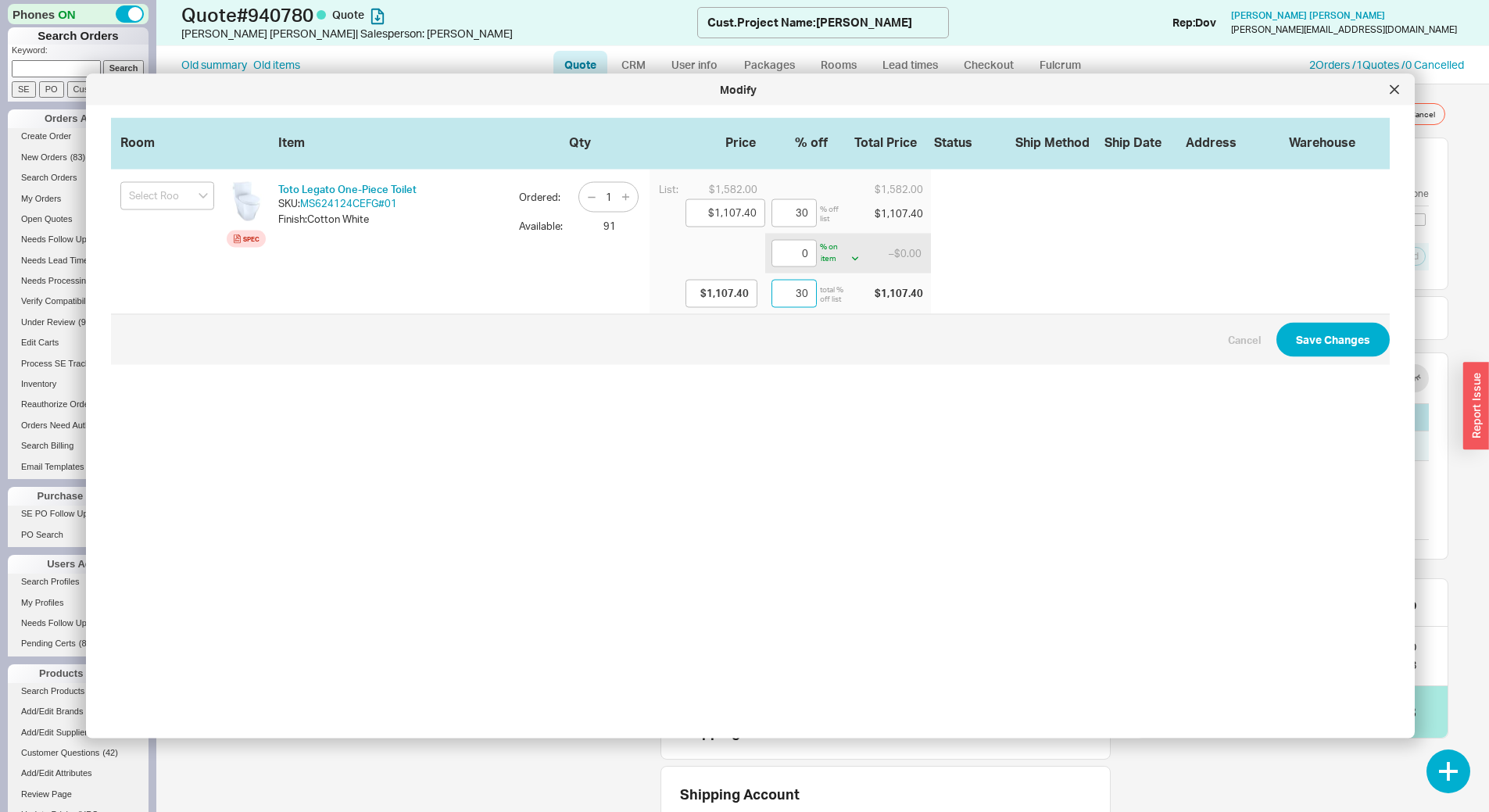
click at [772, 296] on input "30" at bounding box center [795, 293] width 46 height 28
type input "-37.14"
type input "$1,518.69"
type input "4"
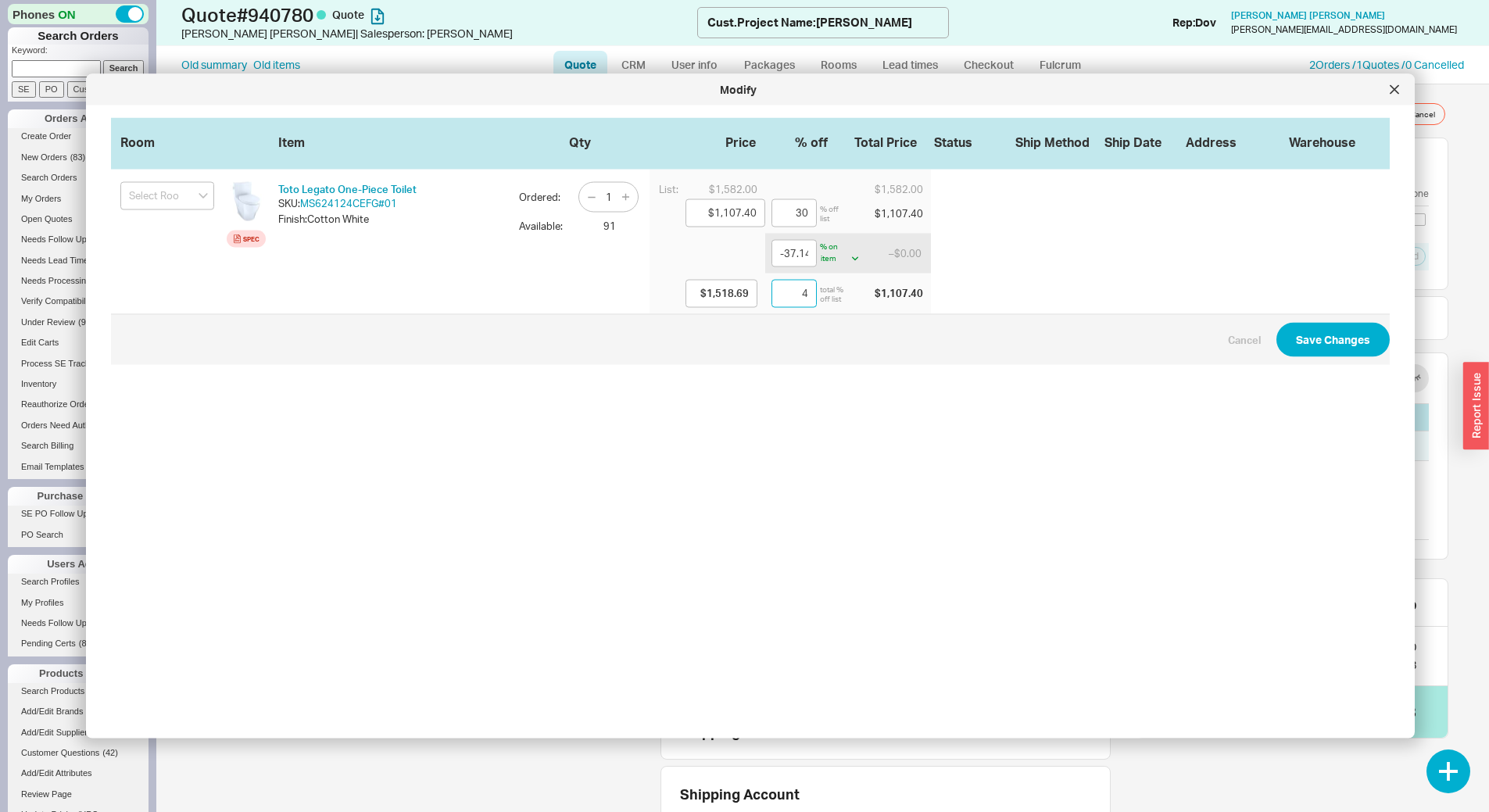
type input "14.29"
type input "$949.15"
type input "40"
click at [1277, 322] on button "Save Changes" at bounding box center [1333, 339] width 114 height 35
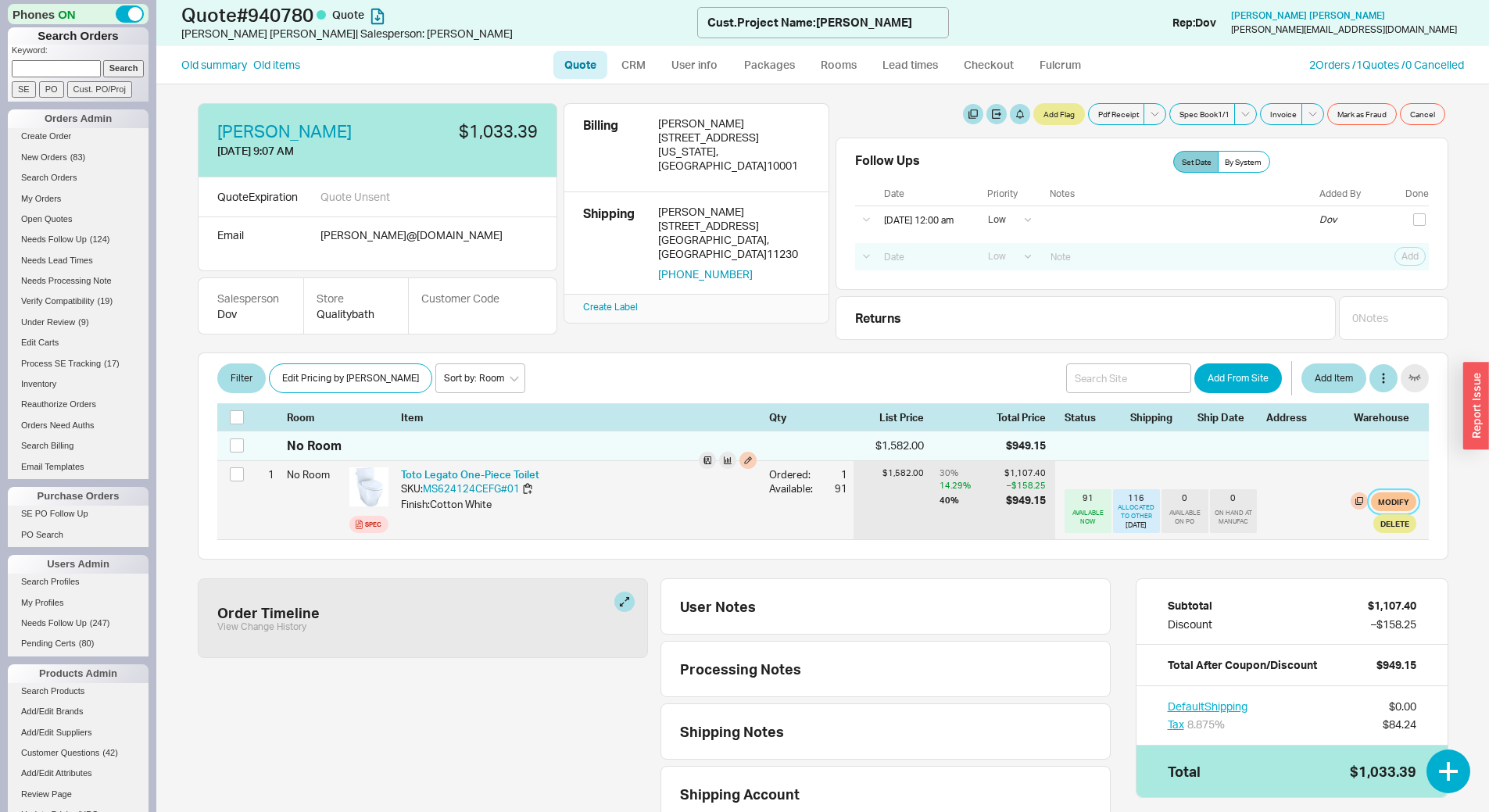
click at [1393, 500] on button "Modify" at bounding box center [1394, 501] width 46 height 19
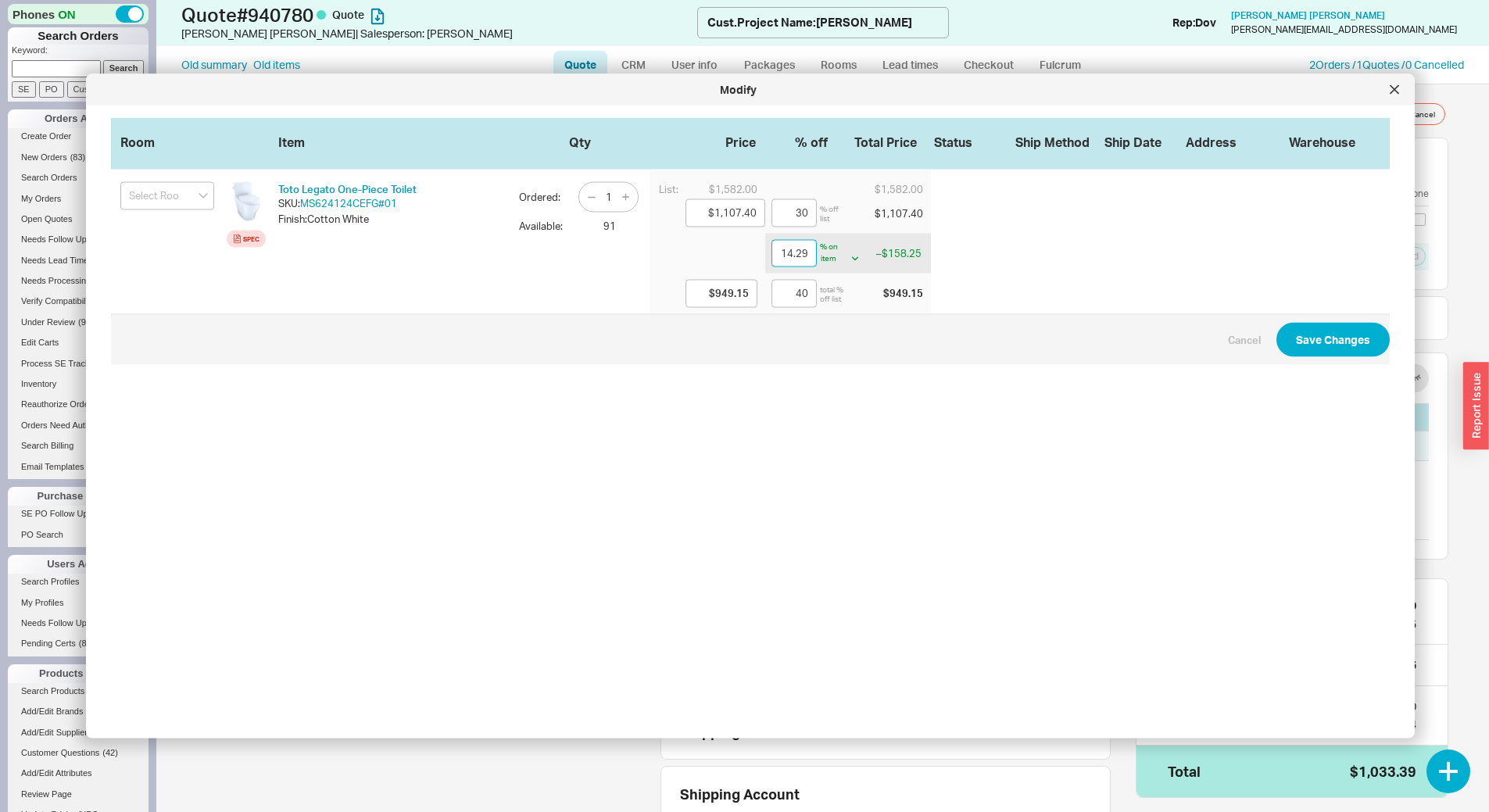
click at [773, 258] on input "14.29" at bounding box center [795, 253] width 46 height 28
type input "1"
type input "$1,096.33"
type input "30.7"
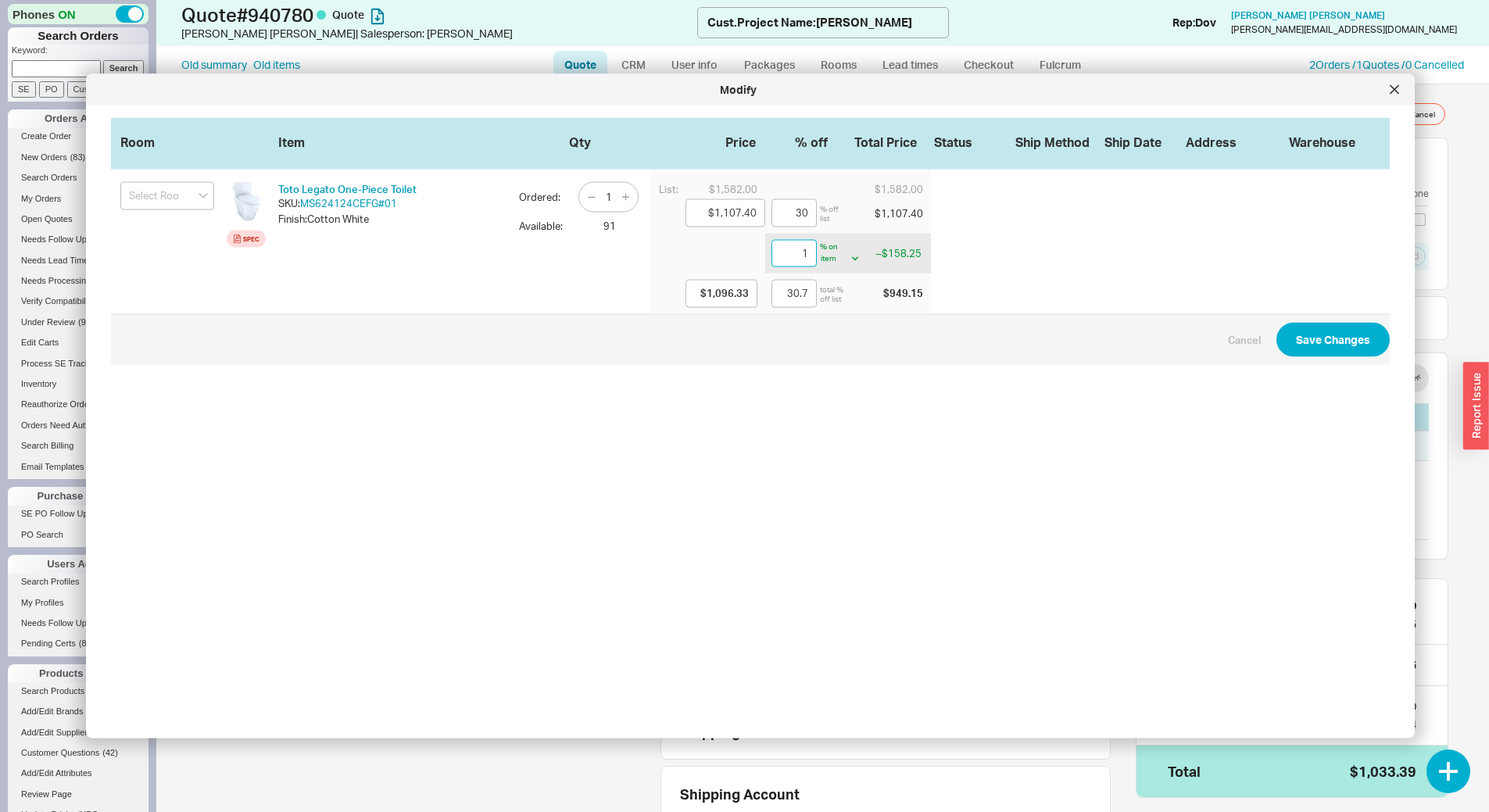
type input "15"
type input "$941.29"
type input "40.5"
type input "15"
click at [1277, 322] on button "Save Changes" at bounding box center [1333, 339] width 114 height 35
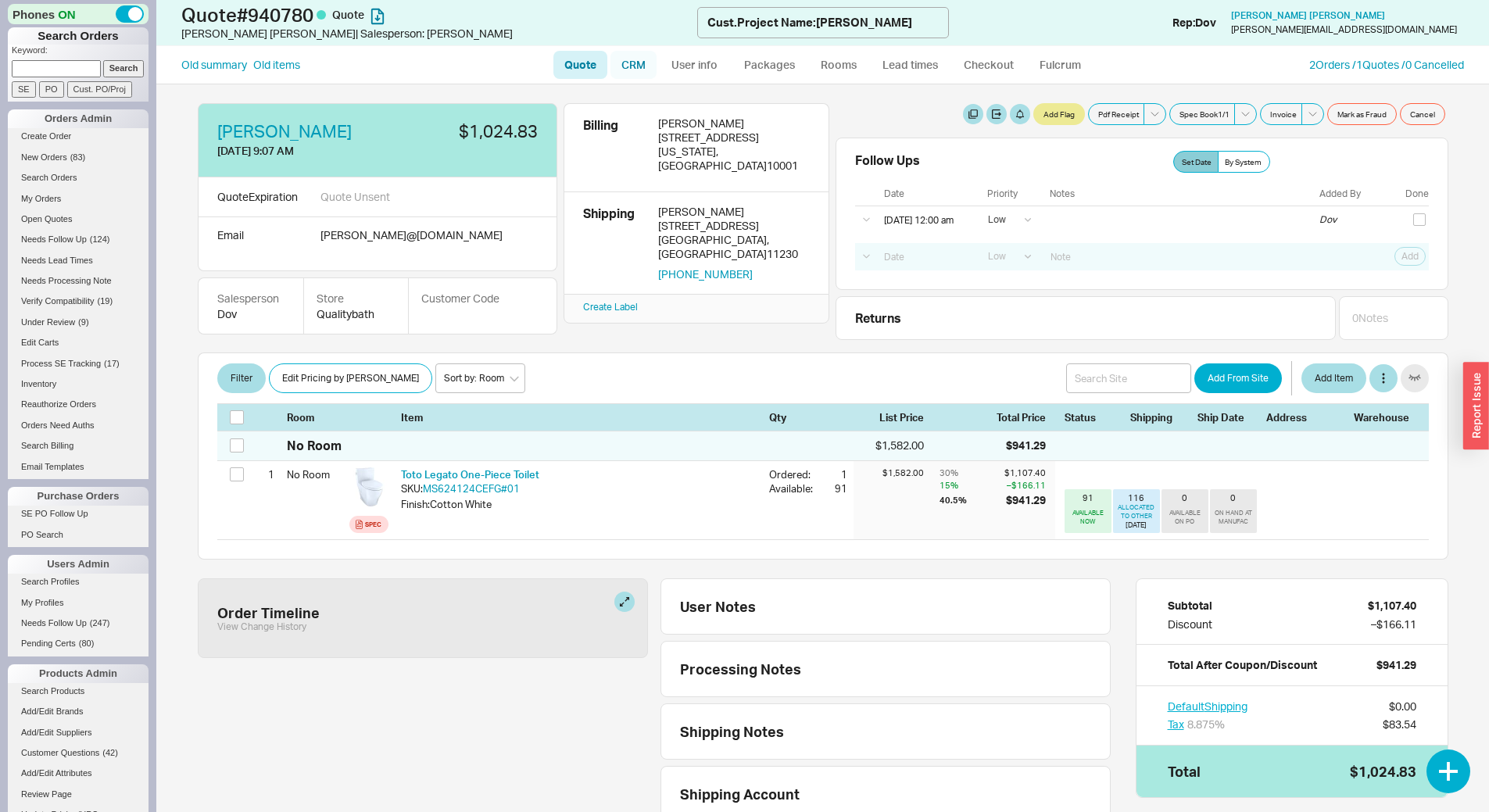
click at [640, 60] on link "CRM" at bounding box center [634, 64] width 46 height 28
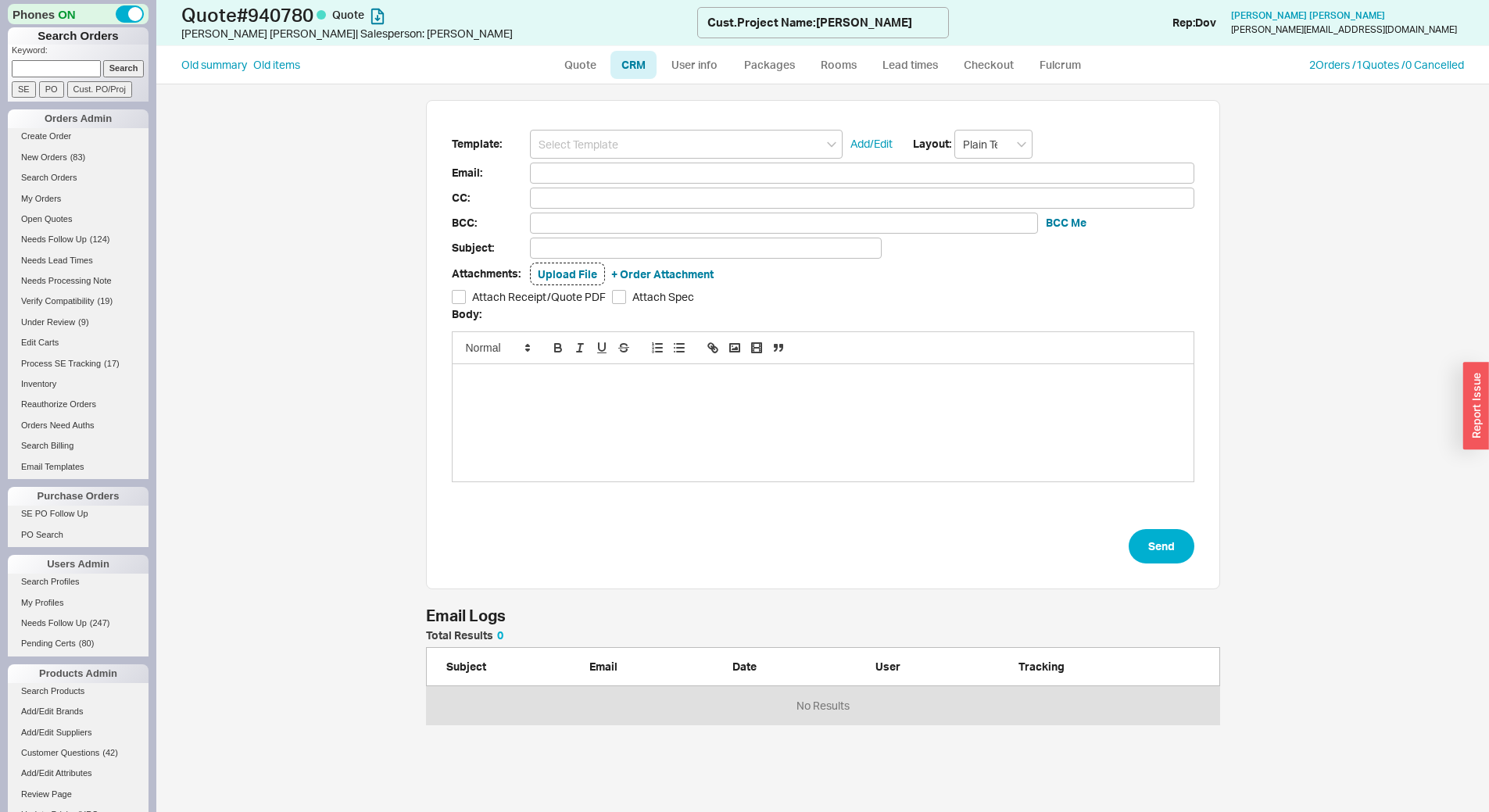
scroll to position [83, 783]
click at [646, 139] on input at bounding box center [686, 144] width 313 height 29
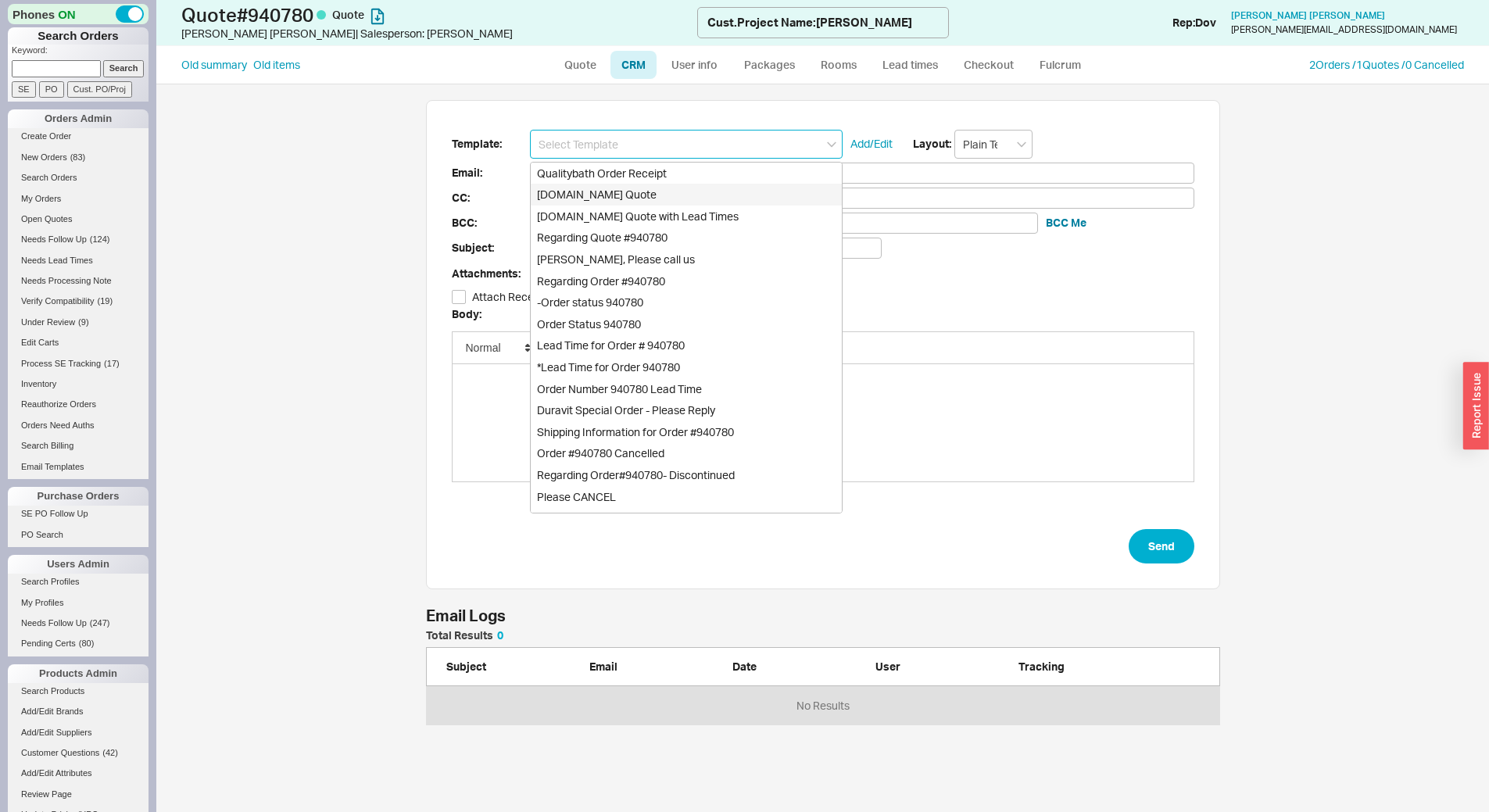
click at [647, 184] on div "Qualitybath.com Quote" at bounding box center [686, 195] width 311 height 22
type input "Receipt"
type input "freddie@ench.com"
type input "Quality Bath Quote #940780"
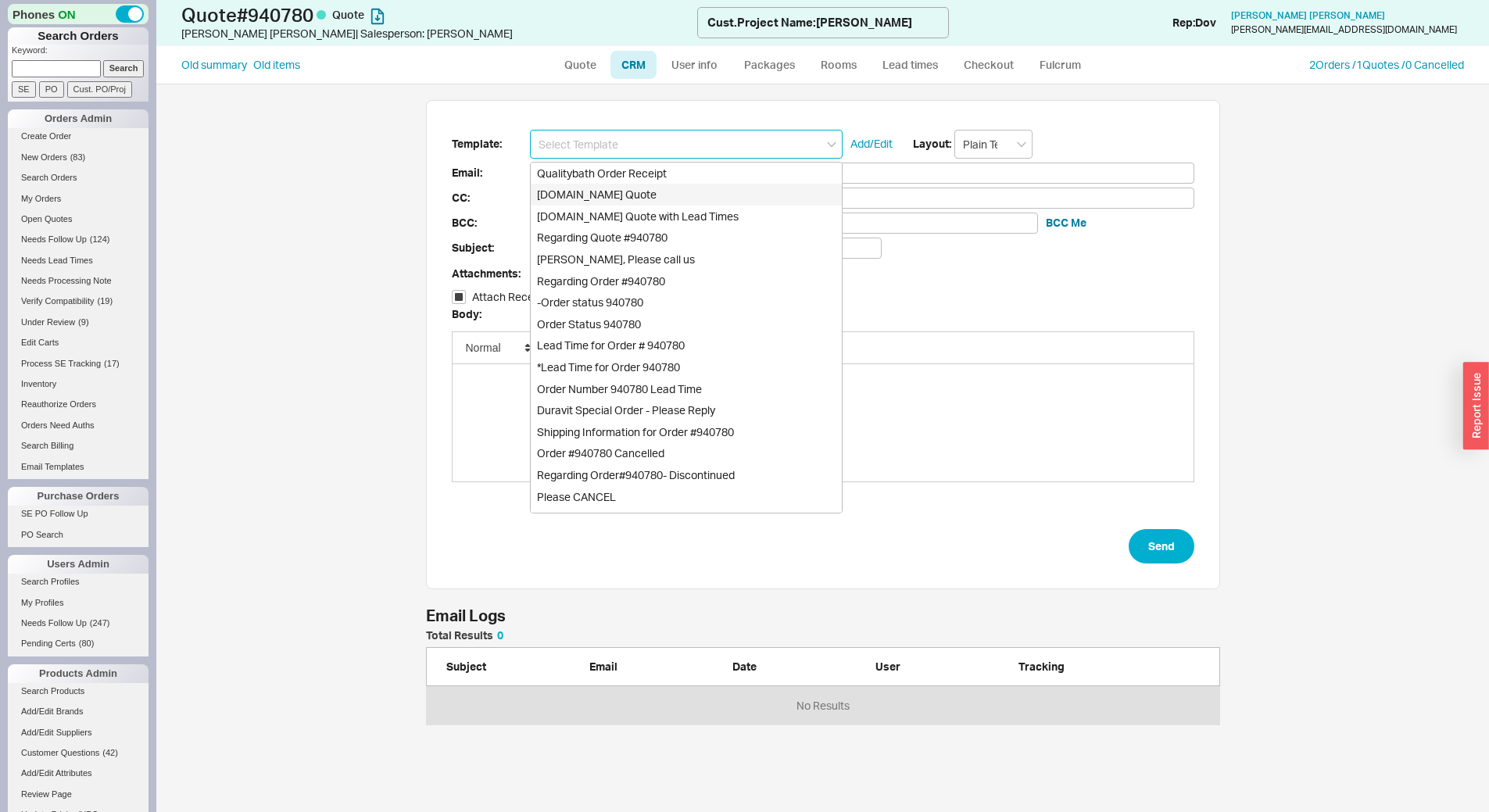
checkbox input "true"
type input "Qualitybath.com Quote"
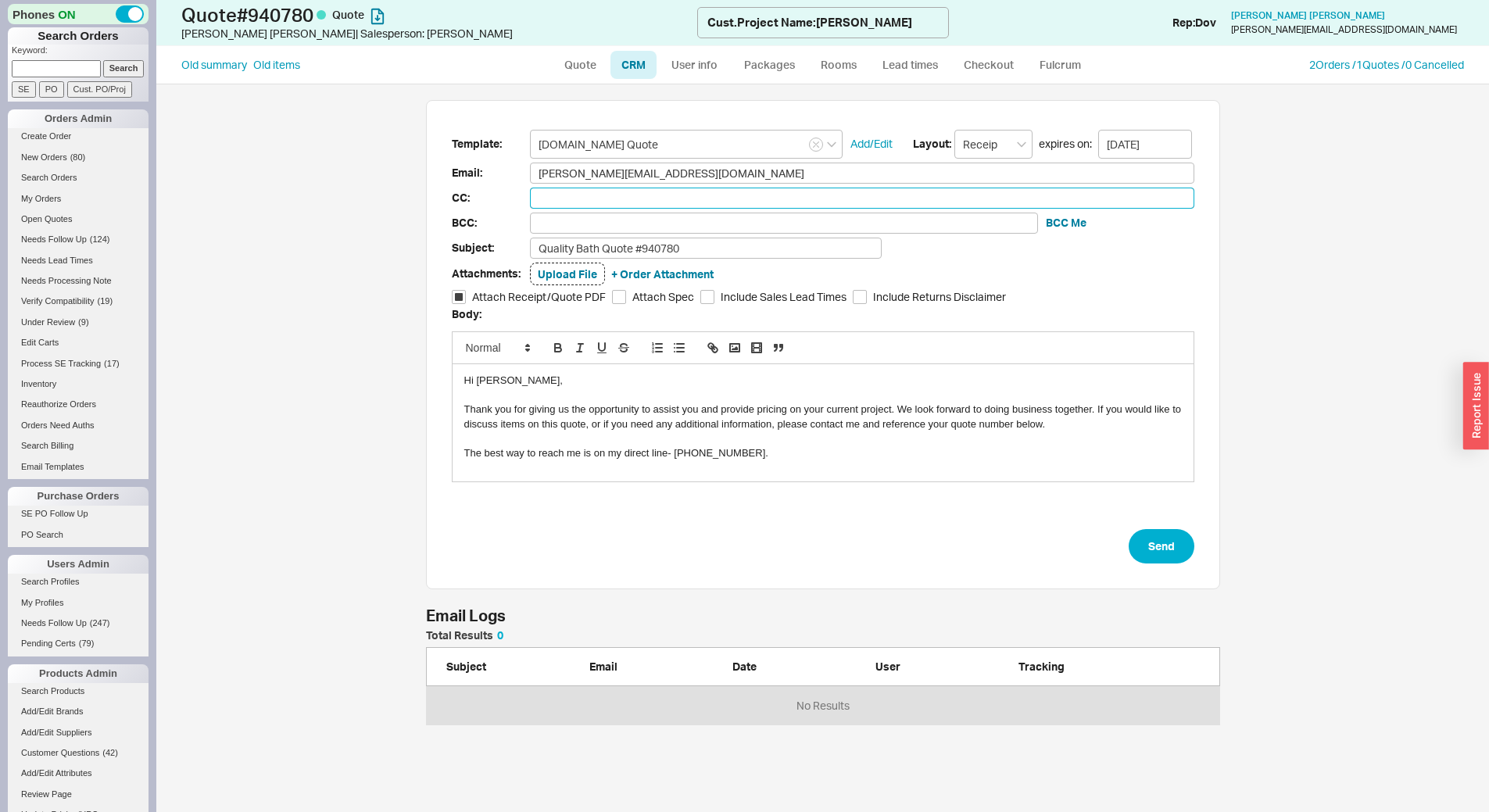
click at [588, 200] on input at bounding box center [862, 198] width 665 height 21
paste input "shelley@interiorsbyssb.com"
type input "shelley@interiorsbyssb.com"
click at [717, 69] on link "User info" at bounding box center [694, 64] width 70 height 28
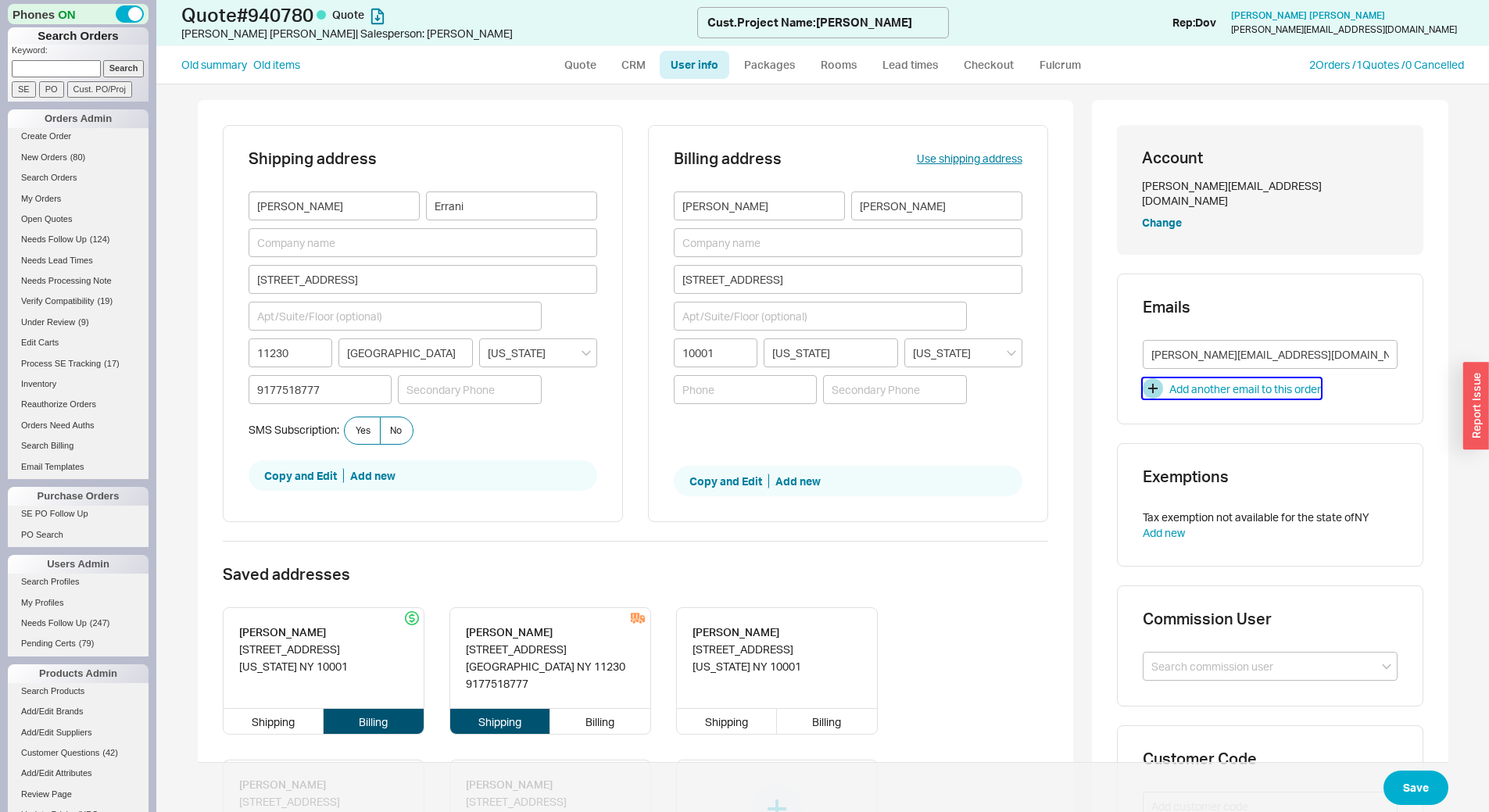
click at [1157, 378] on button "Add another email to this order" at bounding box center [1232, 388] width 179 height 20
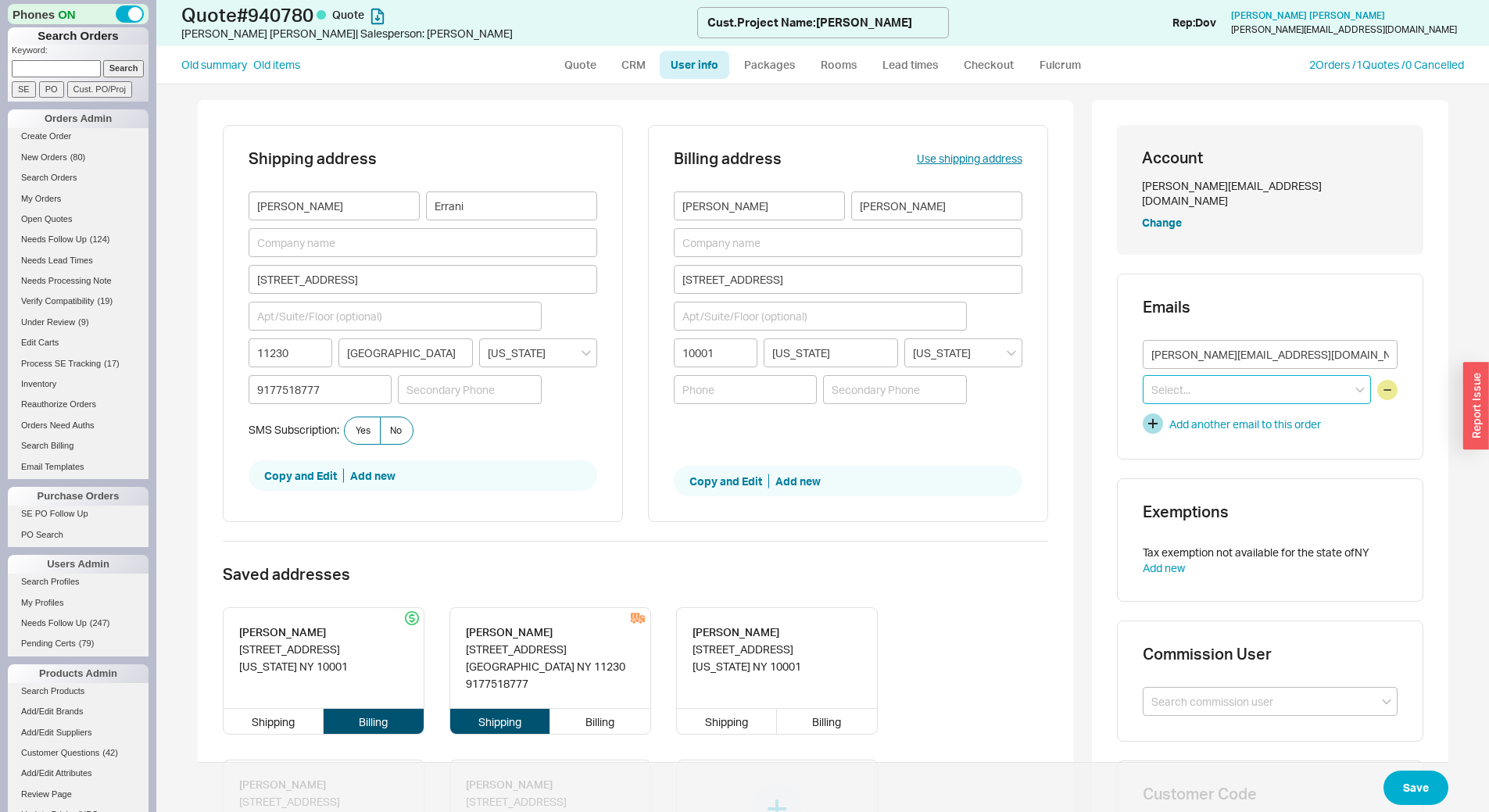
click at [1160, 376] on input at bounding box center [1256, 389] width 228 height 29
paste input "shelley@interiorsbyssb.com"
type input "shelley@interiorsbyssb.com"
click at [1263, 415] on icon "create option shelley@interiorsbyssb.com" at bounding box center [1240, 430] width 179 height 29
click at [1420, 791] on button "Save" at bounding box center [1416, 788] width 65 height 35
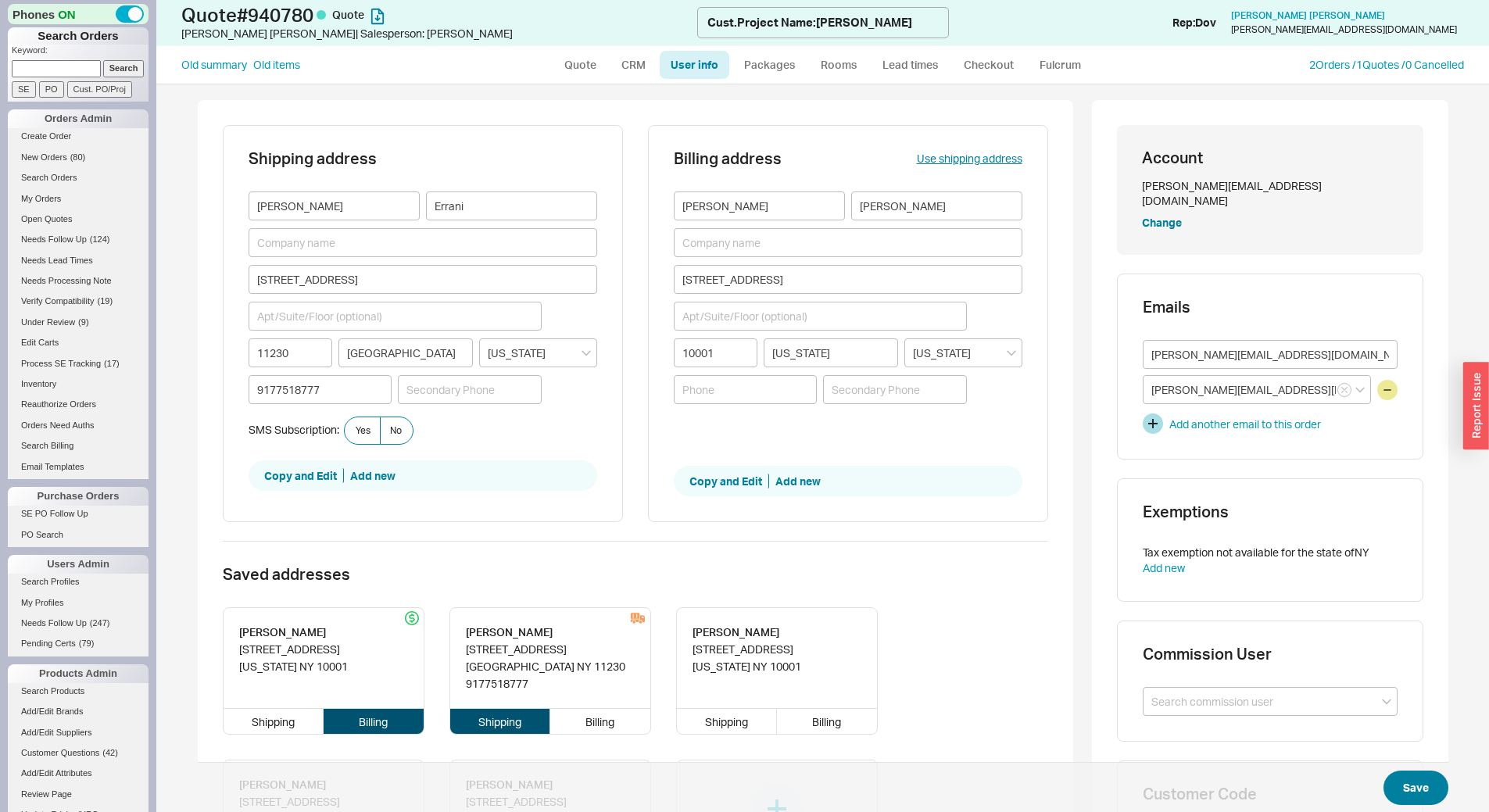
type input "236 5th Avenue"
select select "LOW"
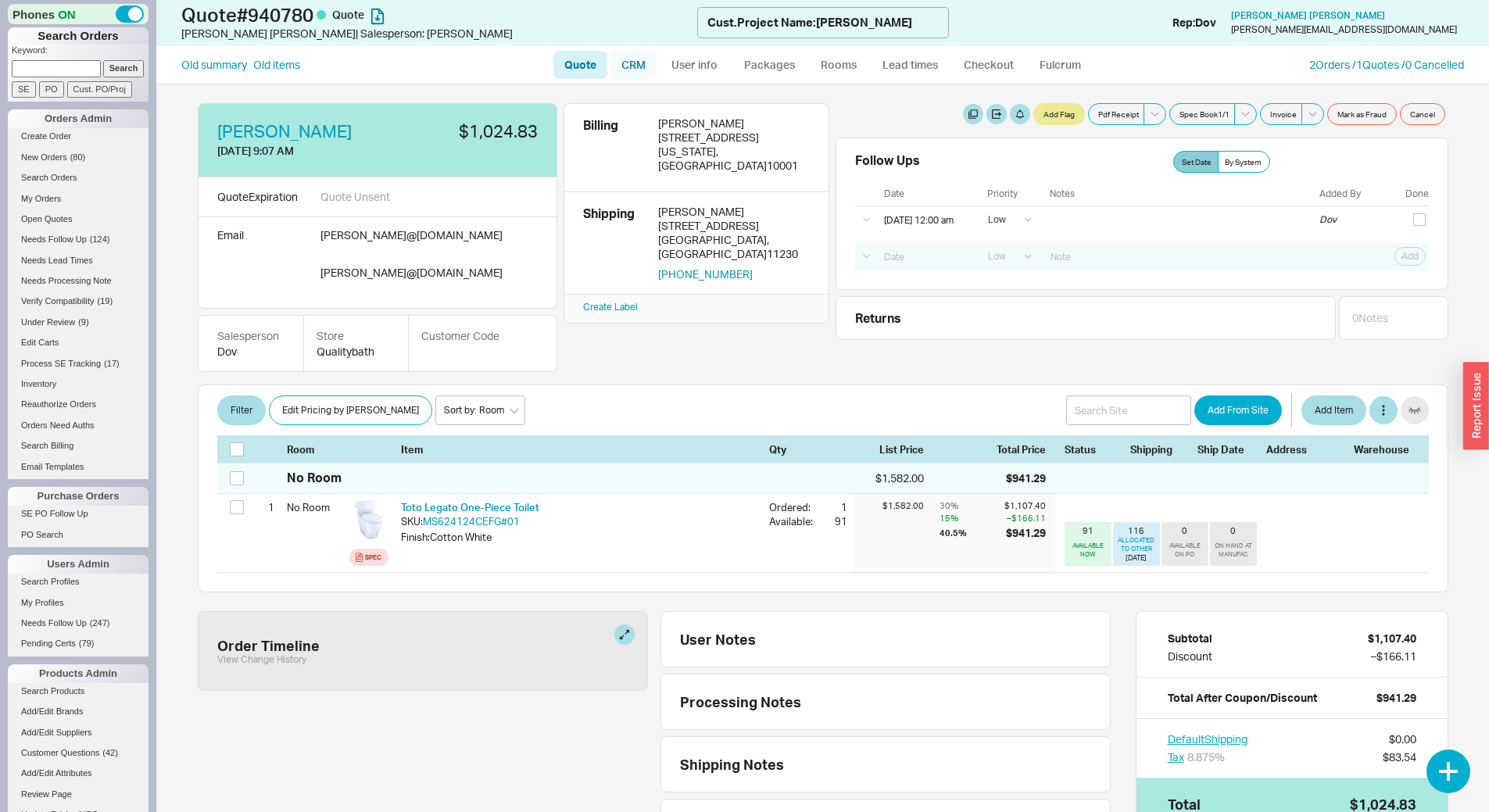
click at [632, 70] on link "CRM" at bounding box center [634, 64] width 46 height 28
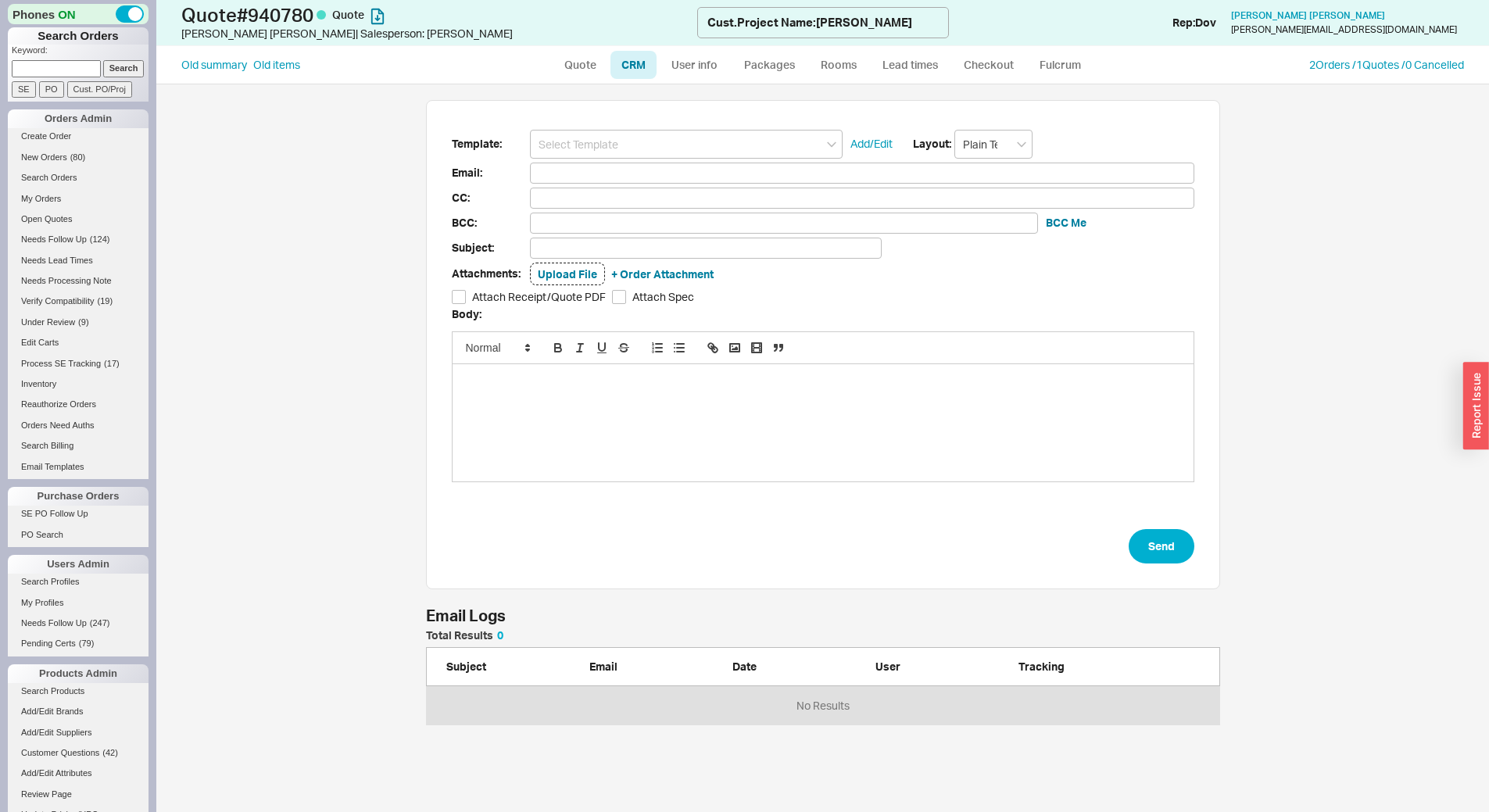
scroll to position [717, 1321]
drag, startPoint x: 635, startPoint y: 126, endPoint x: 640, endPoint y: 143, distance: 17.7
click at [635, 128] on div "Template: Add/Edit Layout: Plain Text Email: CC: BCC: BCC Me Subject: Attachmen…" at bounding box center [823, 345] width 795 height 490
click at [640, 146] on input at bounding box center [686, 144] width 313 height 29
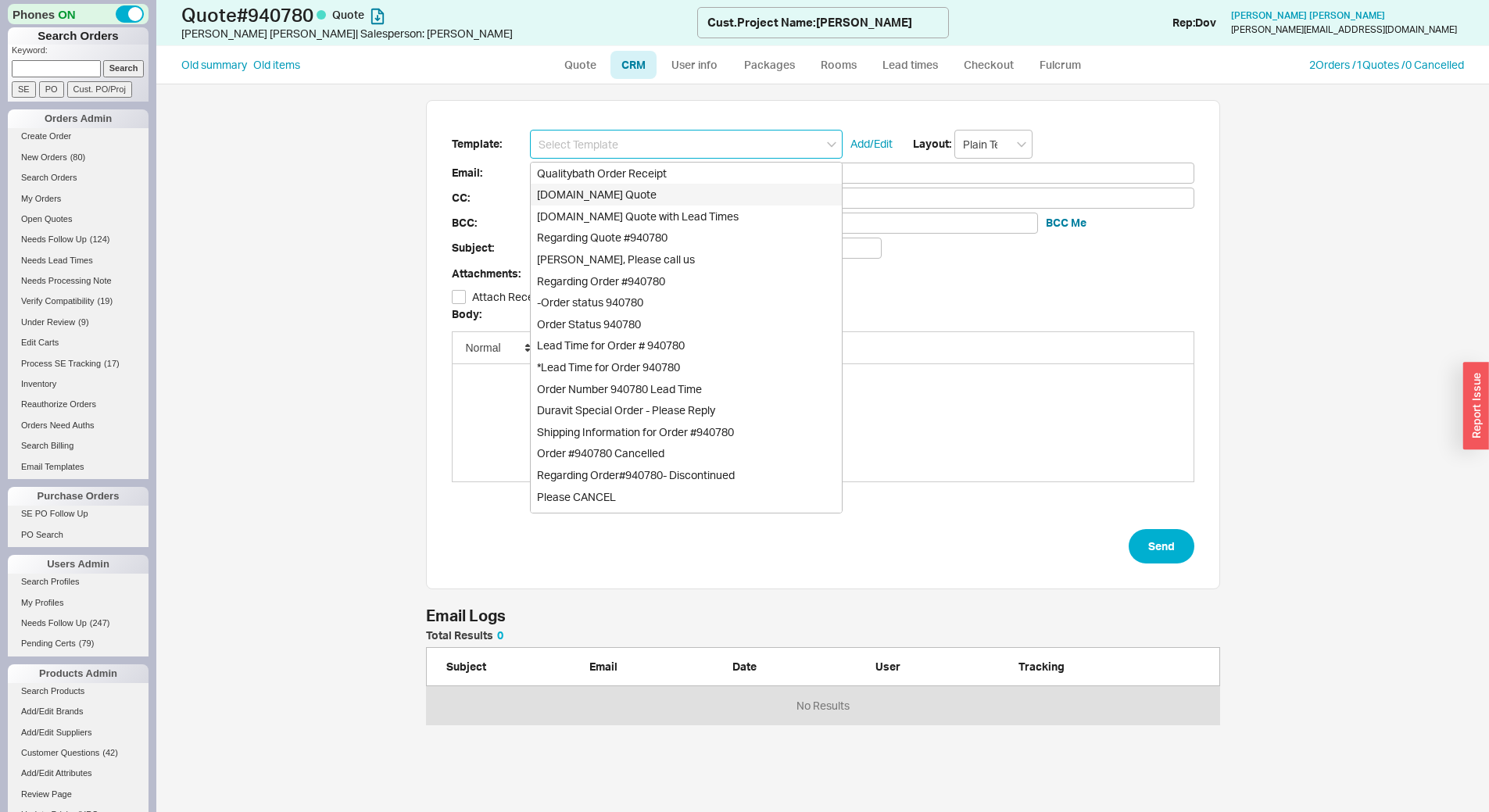
click at [640, 188] on div "Qualitybath.com Quote" at bounding box center [686, 195] width 311 height 22
type input "Qualitybath.com Quote"
type input "Receipt"
type input "freddie@ench.com"
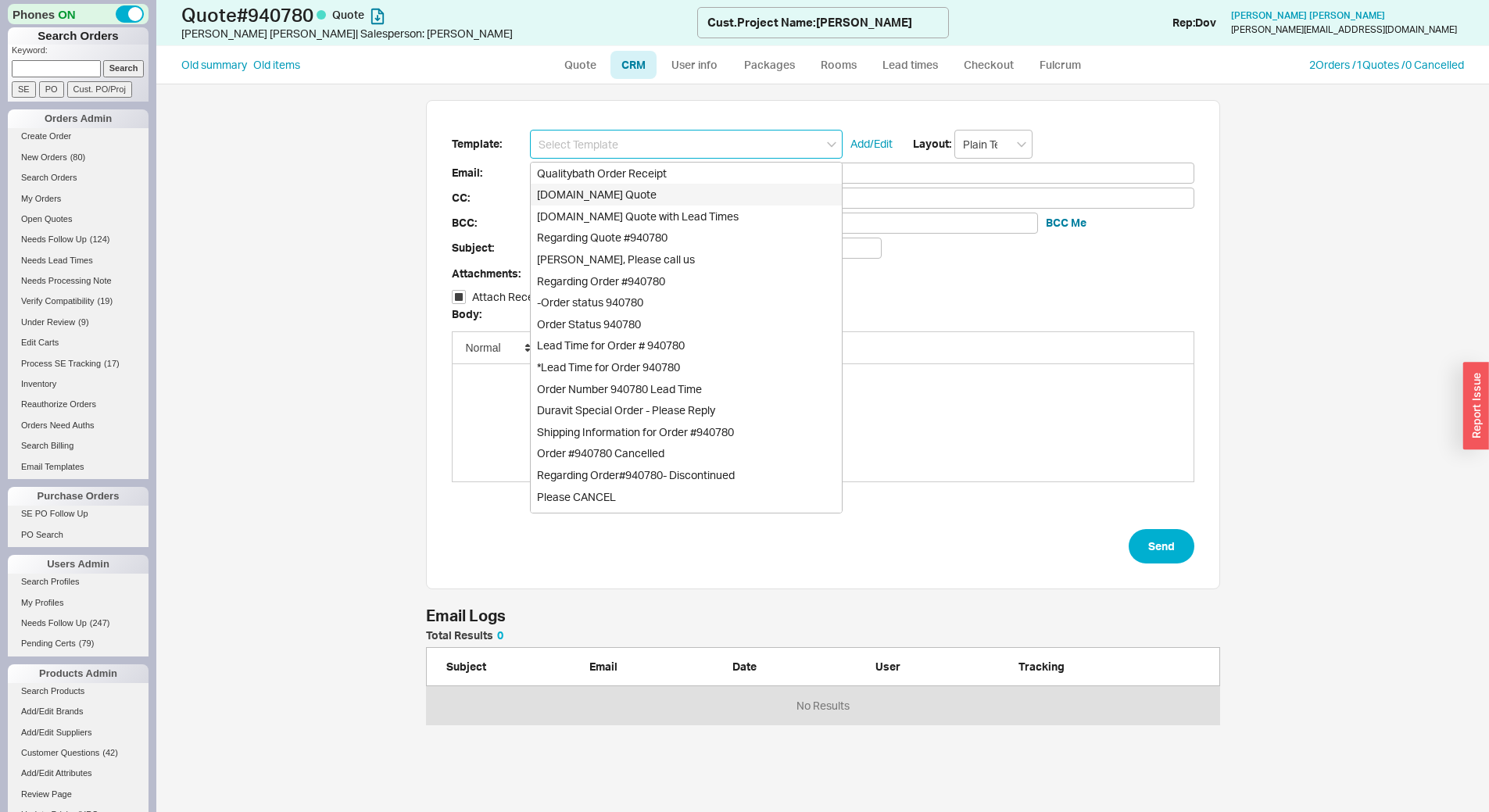
type input "shelley@interiorsbyssb.com"
type input "Quality Bath Quote #940780"
checkbox input "true"
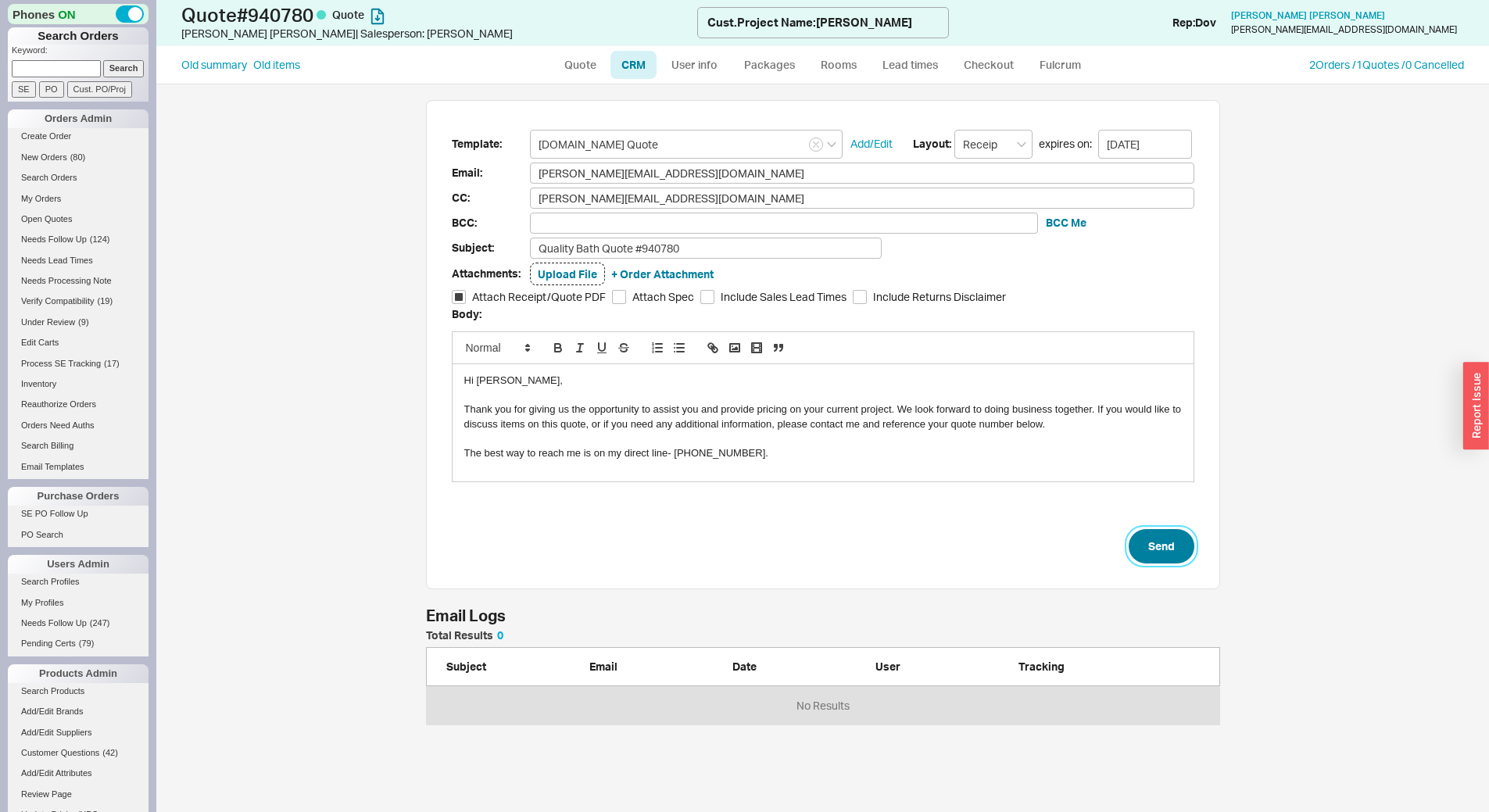
click at [1162, 545] on button "Send" at bounding box center [1162, 546] width 66 height 35
select select "LOW"
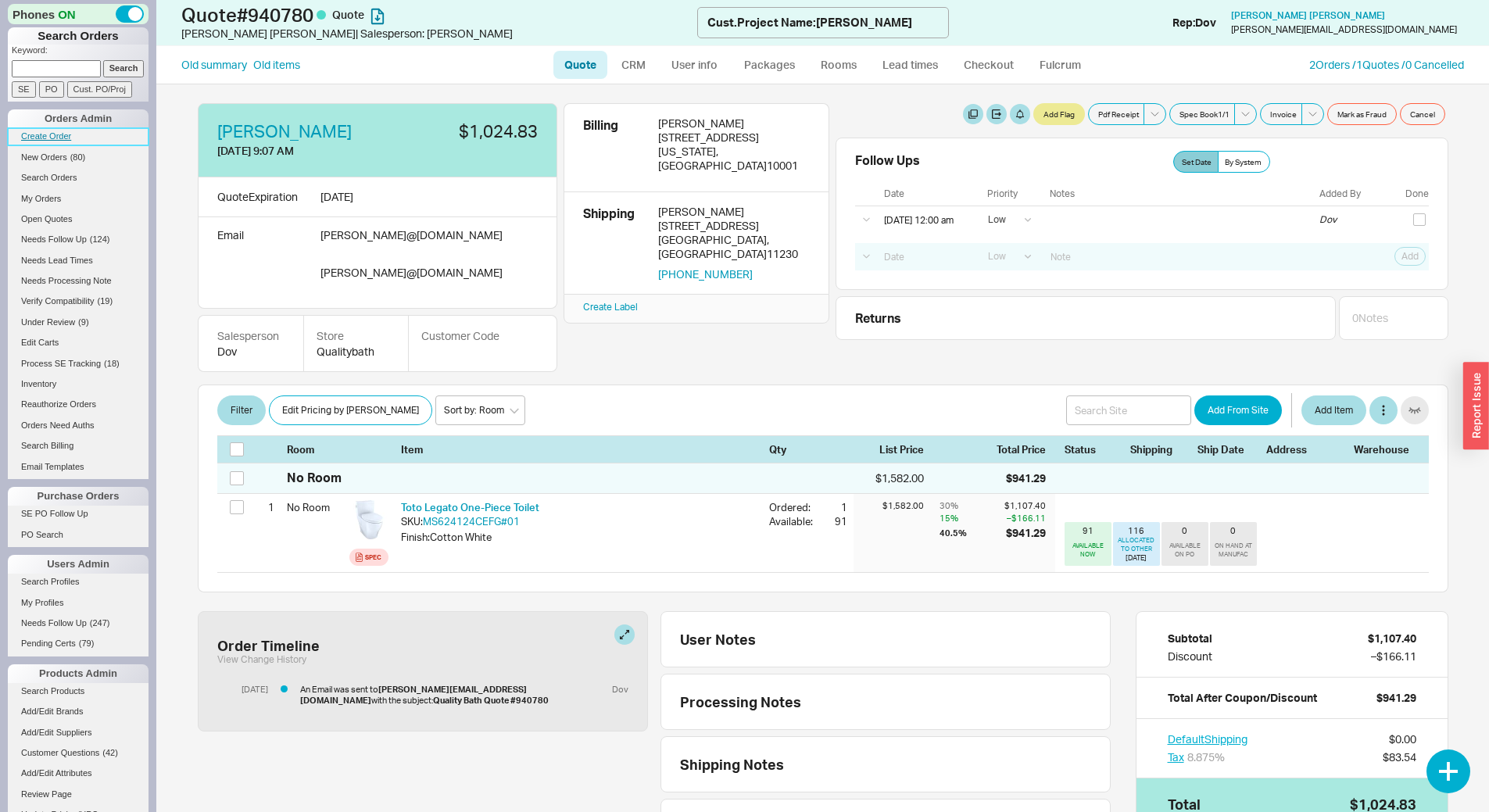
click at [67, 139] on link "Create Order" at bounding box center [78, 136] width 141 height 16
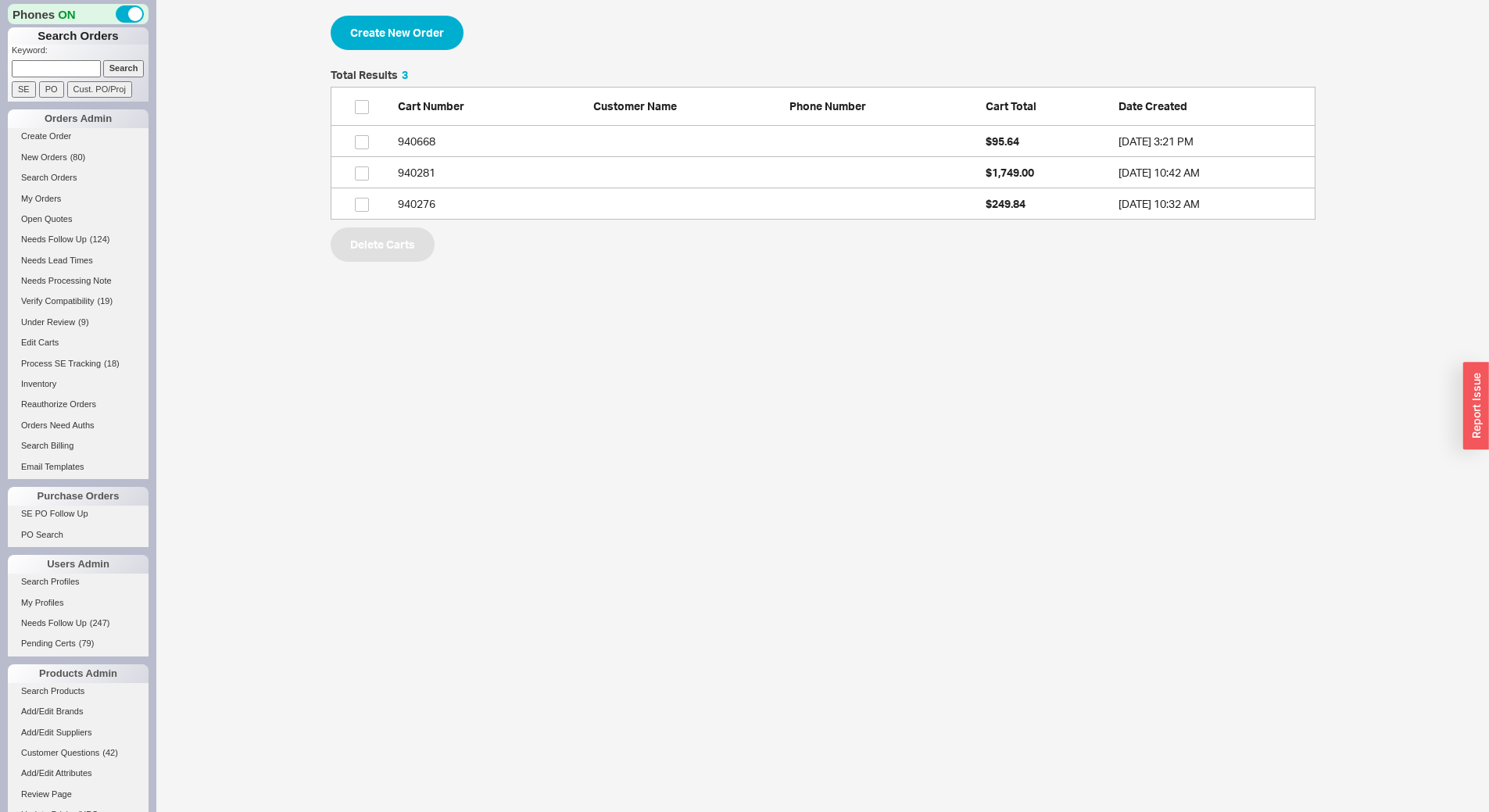
scroll to position [138, 973]
click at [451, 43] on button "Create New Order" at bounding box center [397, 33] width 133 height 35
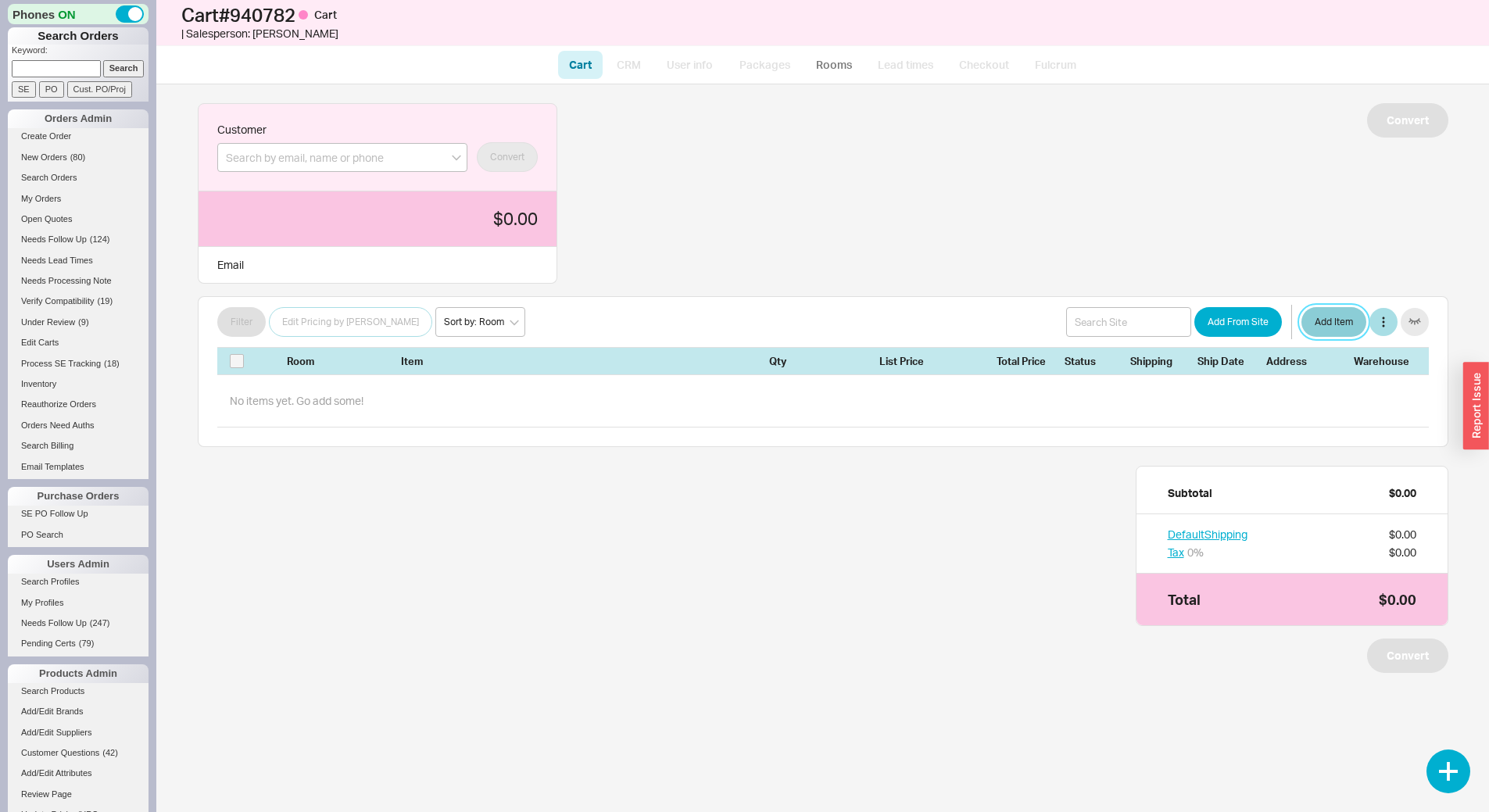
click at [1357, 319] on button "Add Item" at bounding box center [1334, 322] width 65 height 29
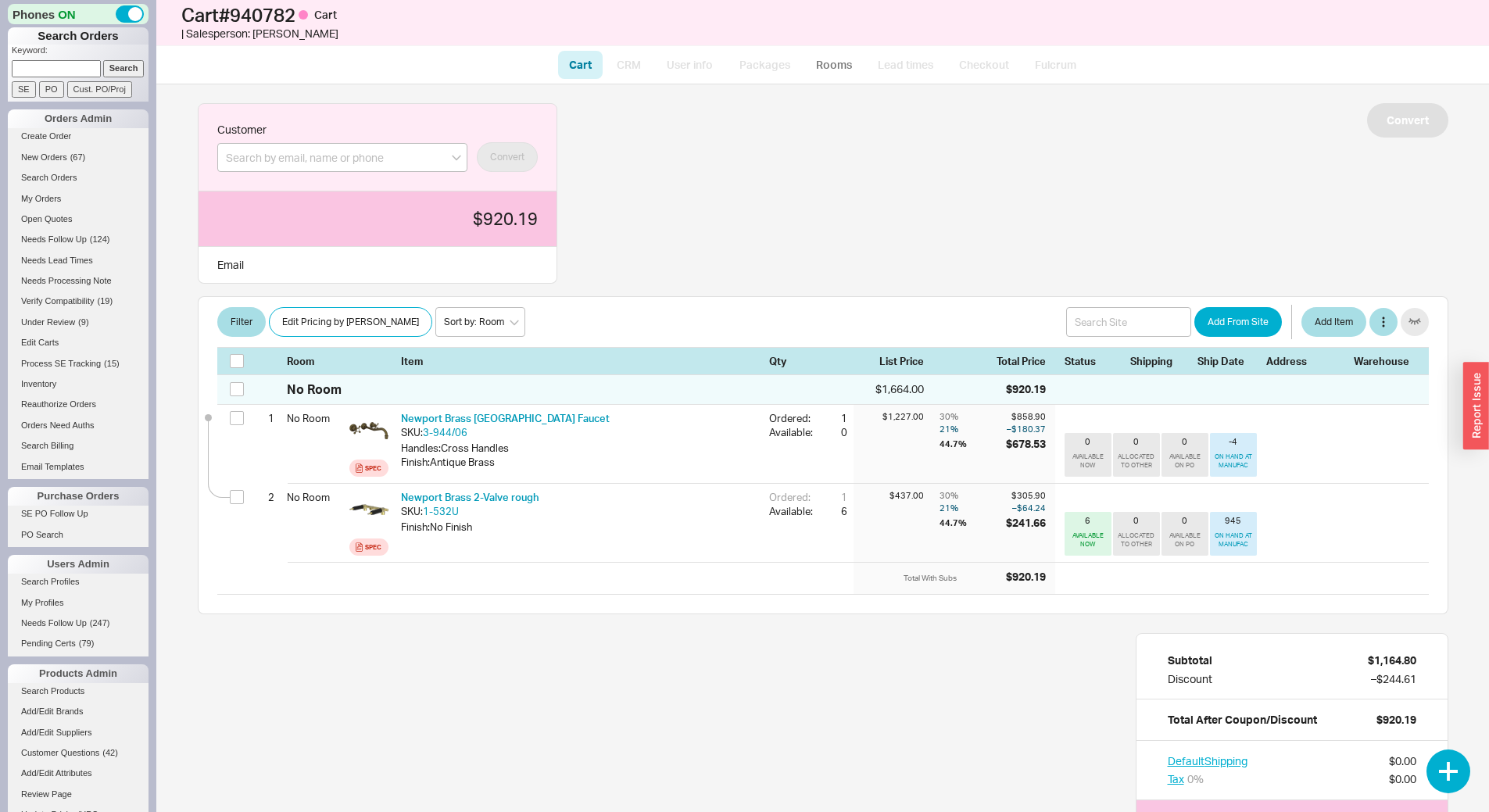
click at [77, 70] on input at bounding box center [56, 67] width 89 height 16
click at [57, 195] on link "My Orders" at bounding box center [78, 198] width 141 height 16
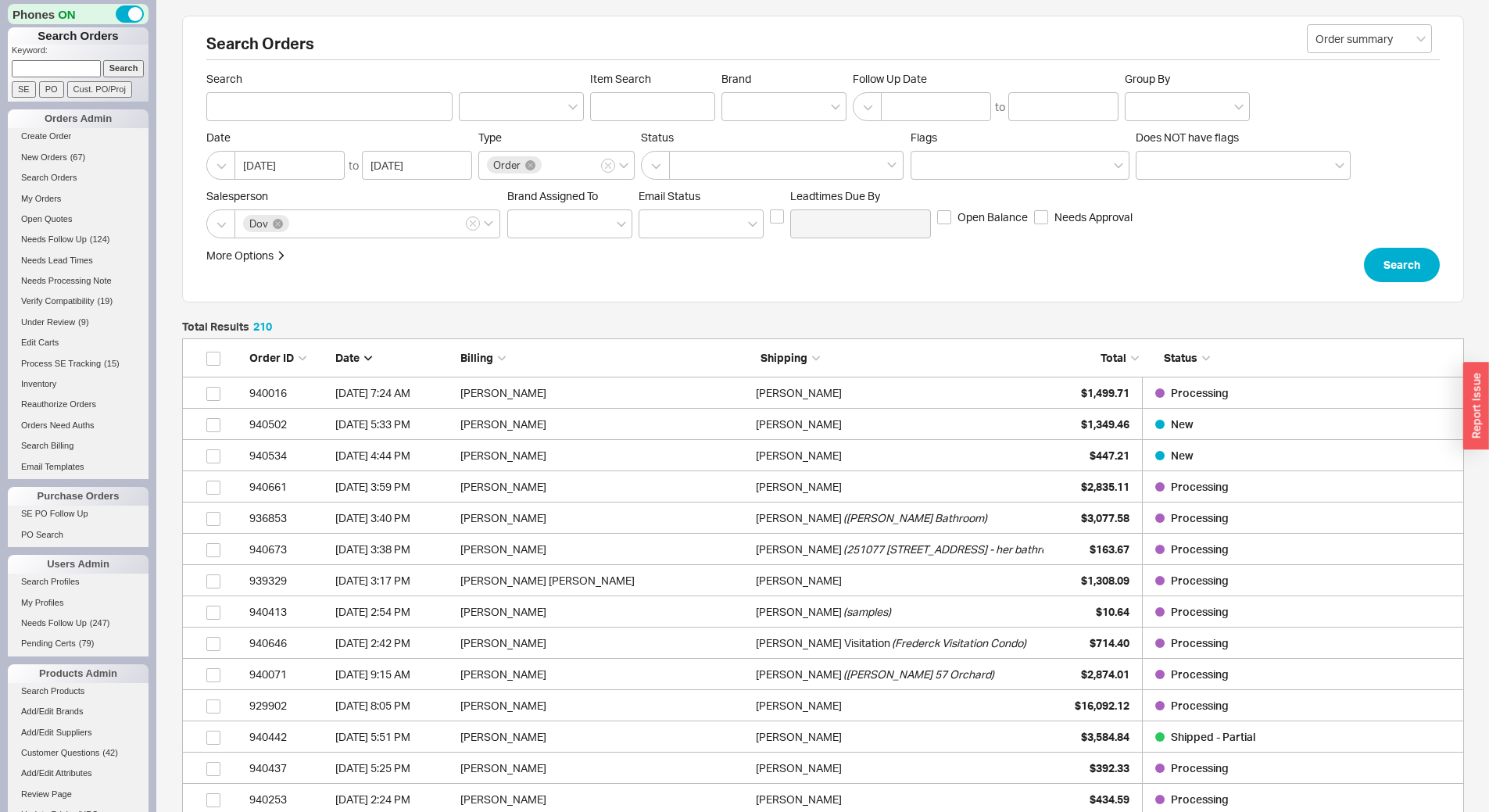
scroll to position [6591, 1270]
click at [1013, 456] on div "Jessica Bartomioli" at bounding box center [899, 455] width 287 height 31
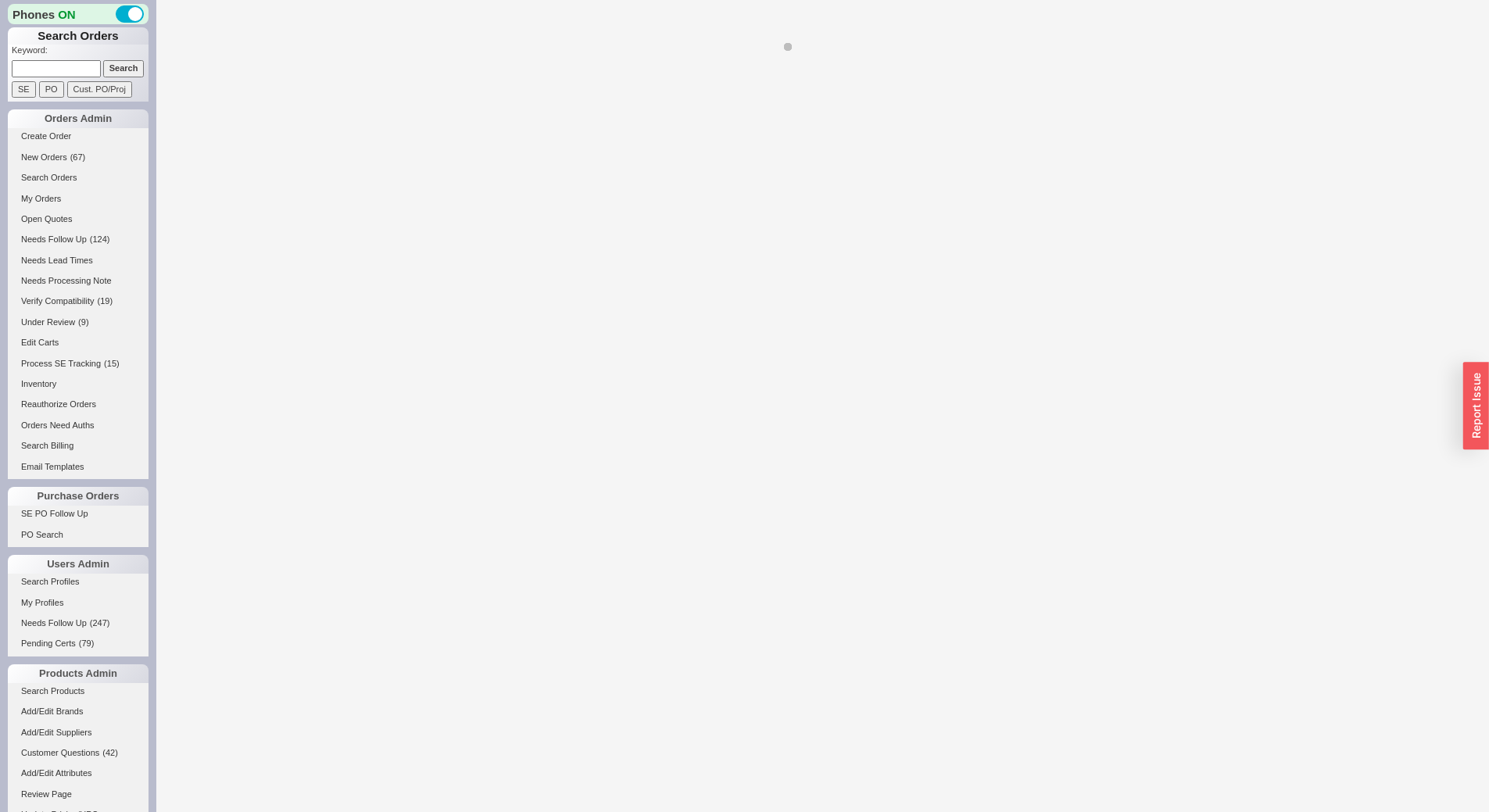
select select "LOW"
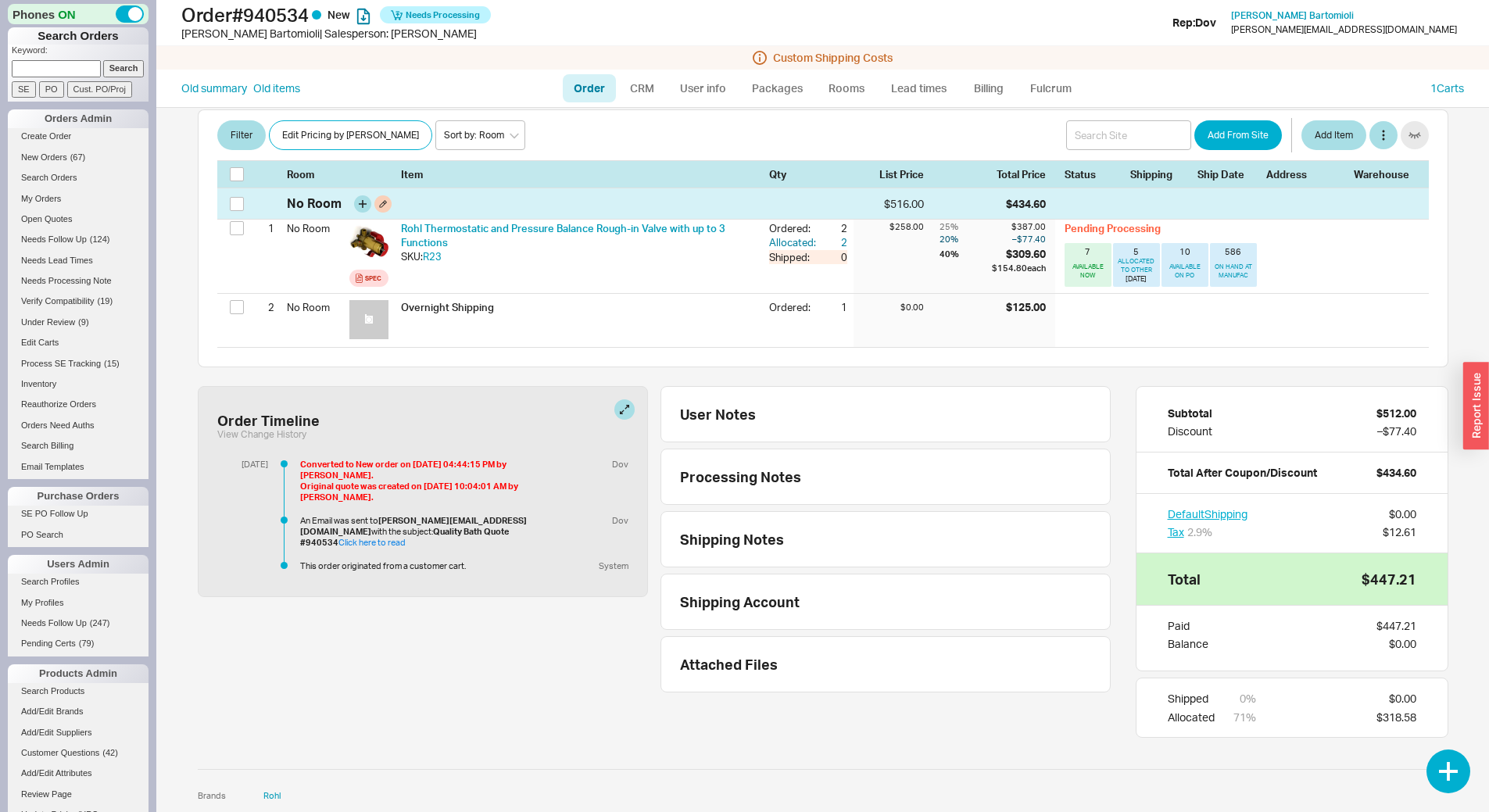
scroll to position [61, 0]
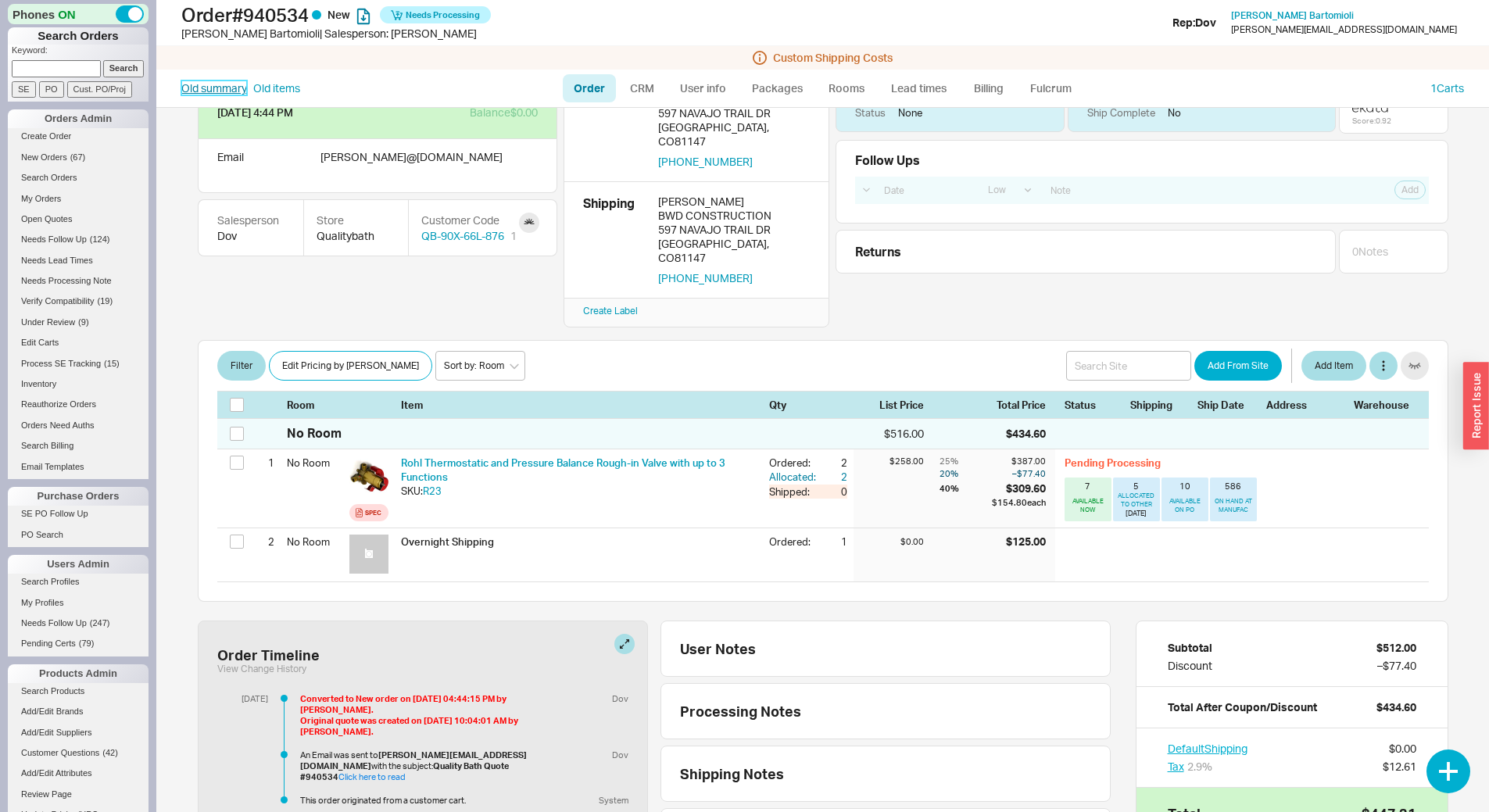
click at [204, 88] on link "Old summary" at bounding box center [214, 88] width 66 height 16
select select "*"
select select "LOW"
select select "3"
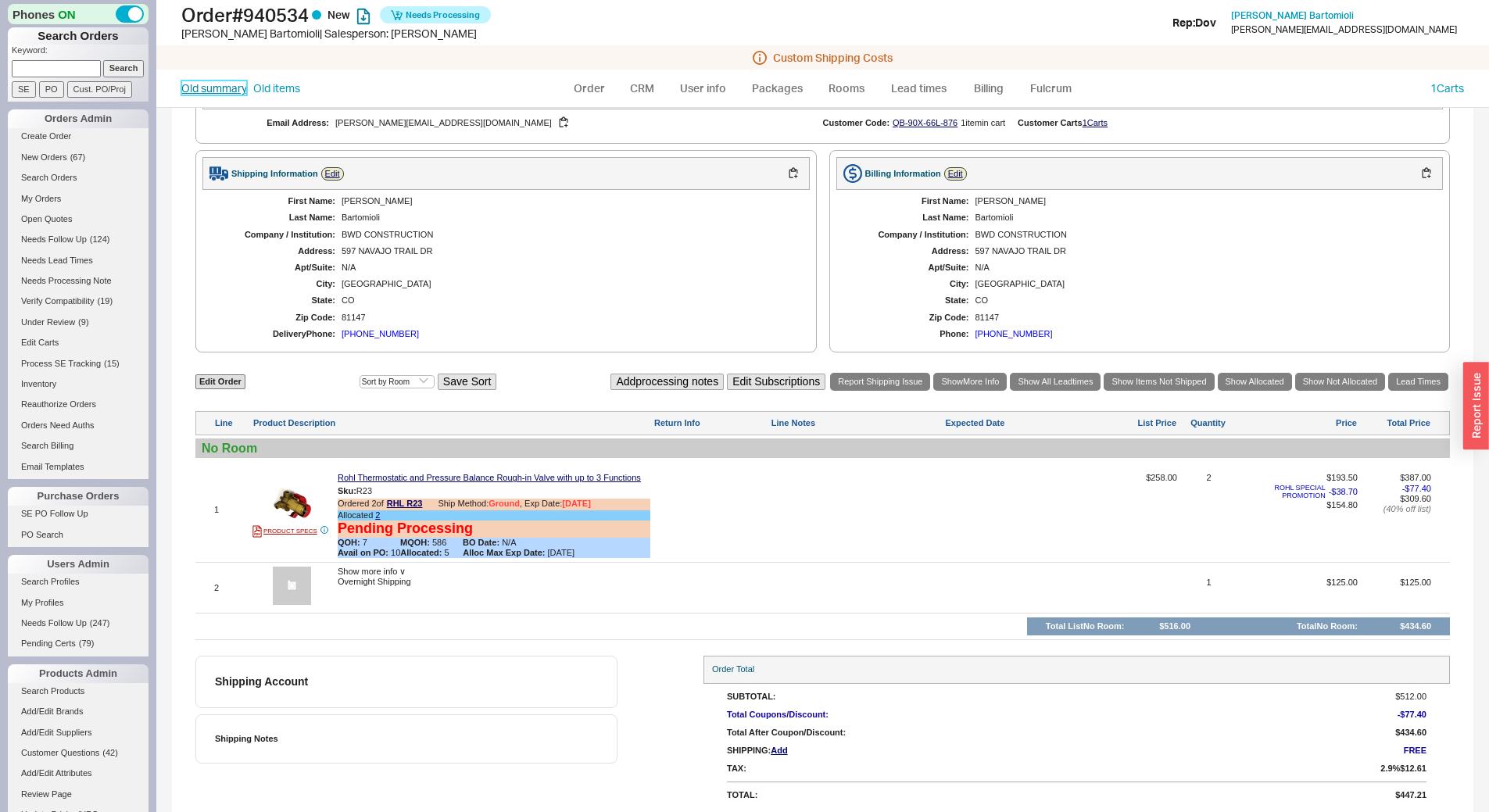
scroll to position [469, 0]
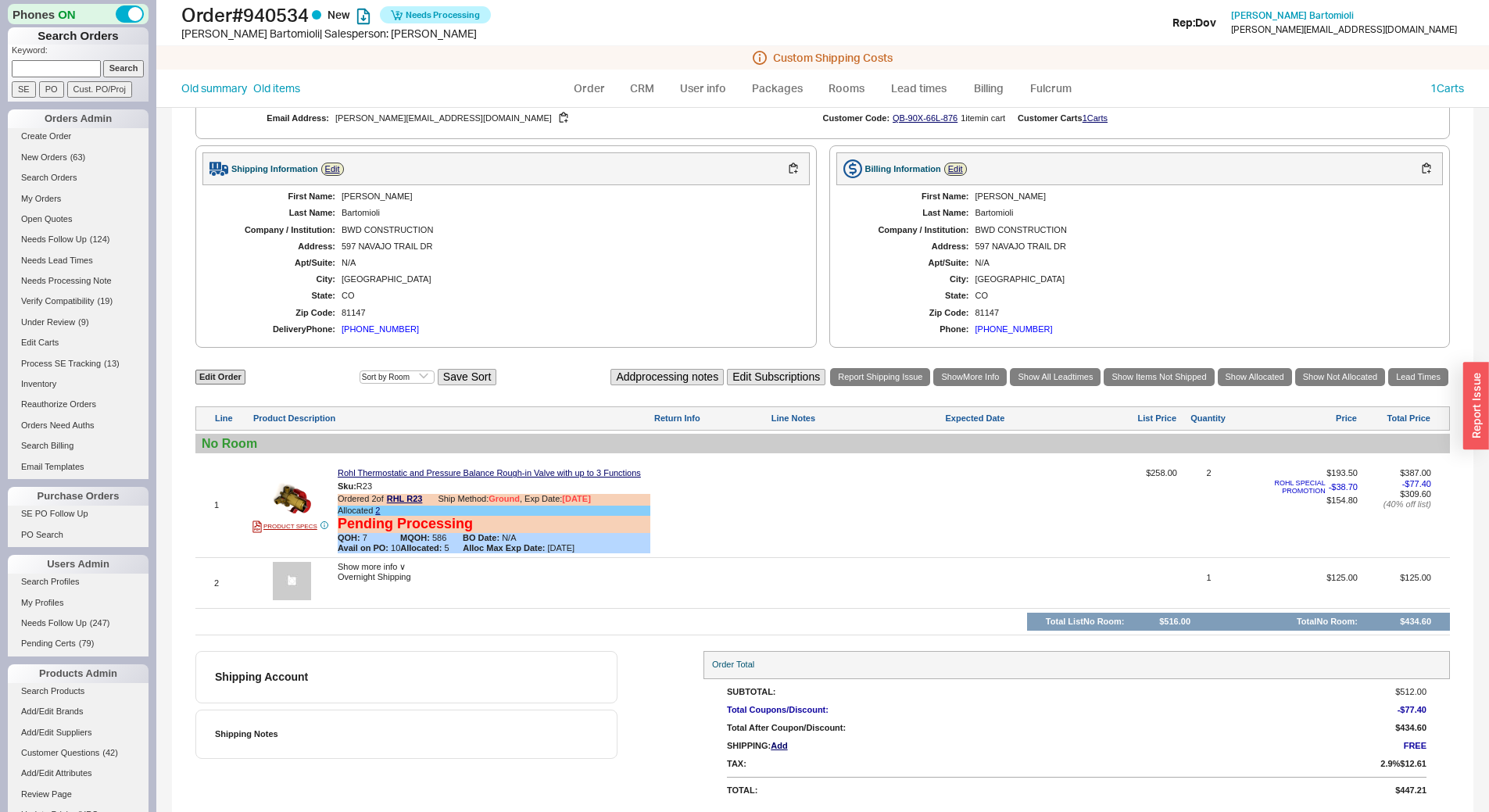
click at [69, 71] on input at bounding box center [56, 67] width 89 height 16
paste input "design@hendleyandco.com"
type input "design@hendleyandco.com"
click at [103, 60] on input "Search" at bounding box center [123, 67] width 41 height 16
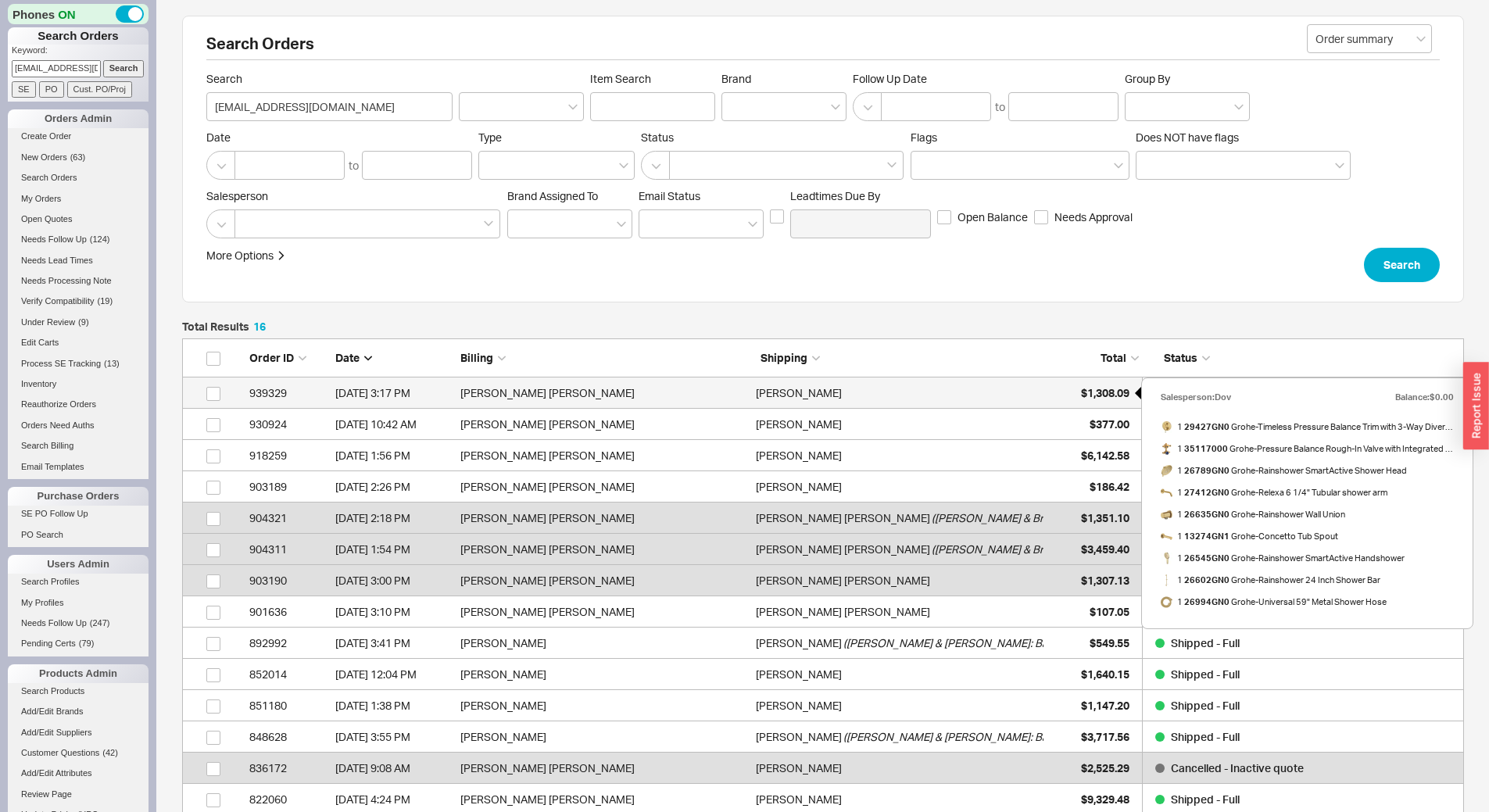
click at [1070, 388] on div "$1,308.09" at bounding box center [1090, 393] width 78 height 31
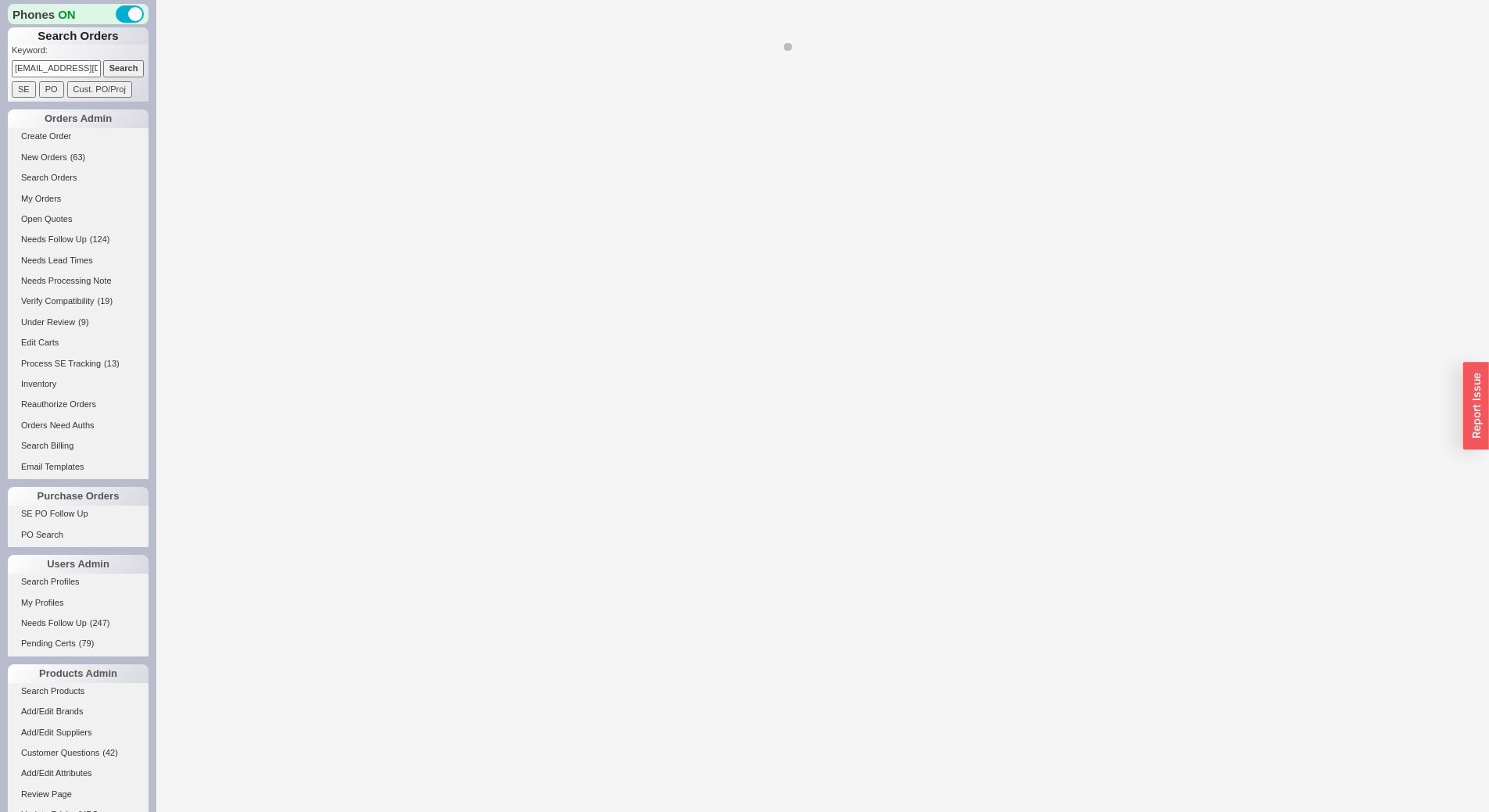
select select "LOW"
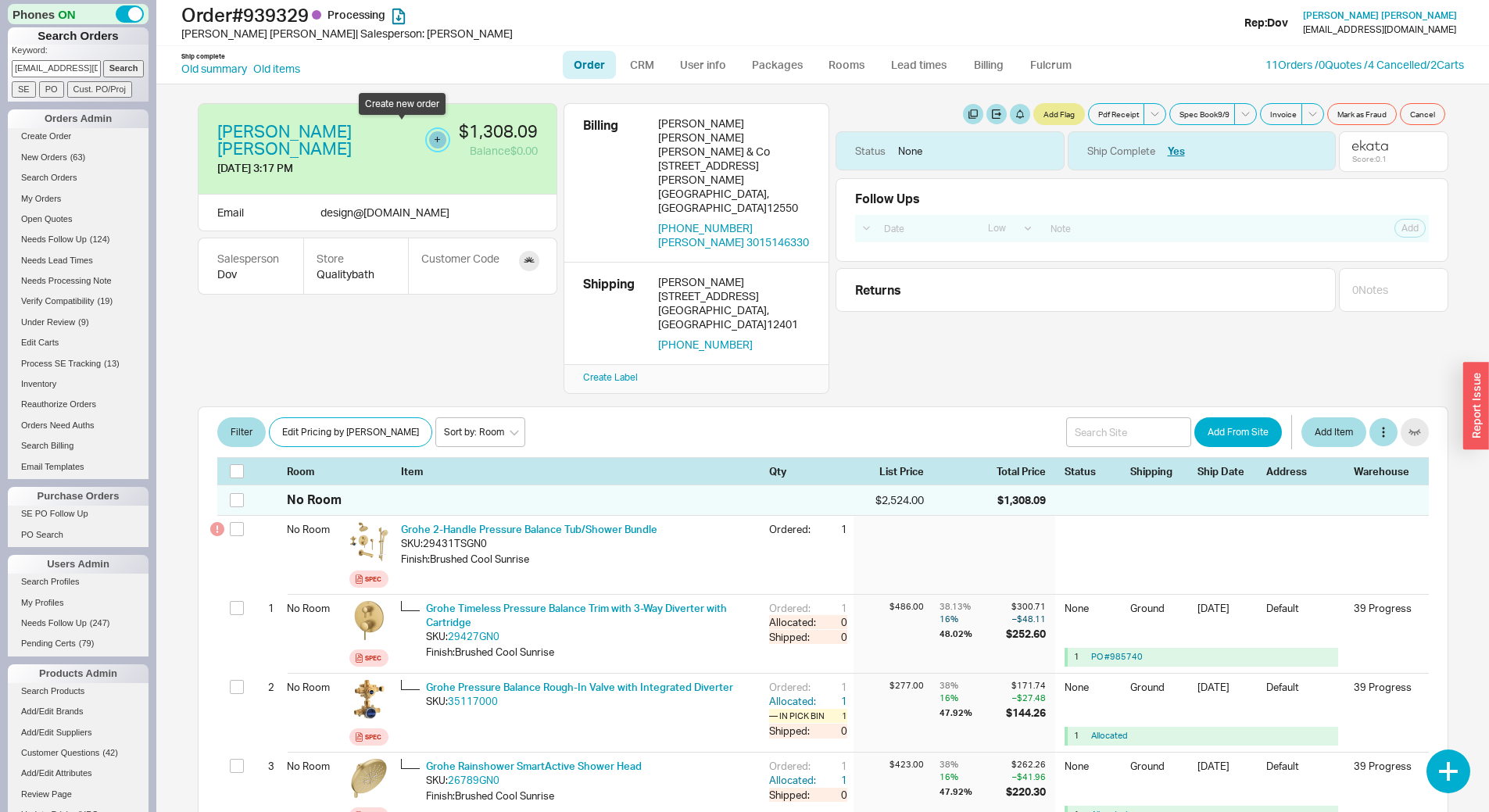
click at [429, 132] on button "button" at bounding box center [437, 140] width 17 height 17
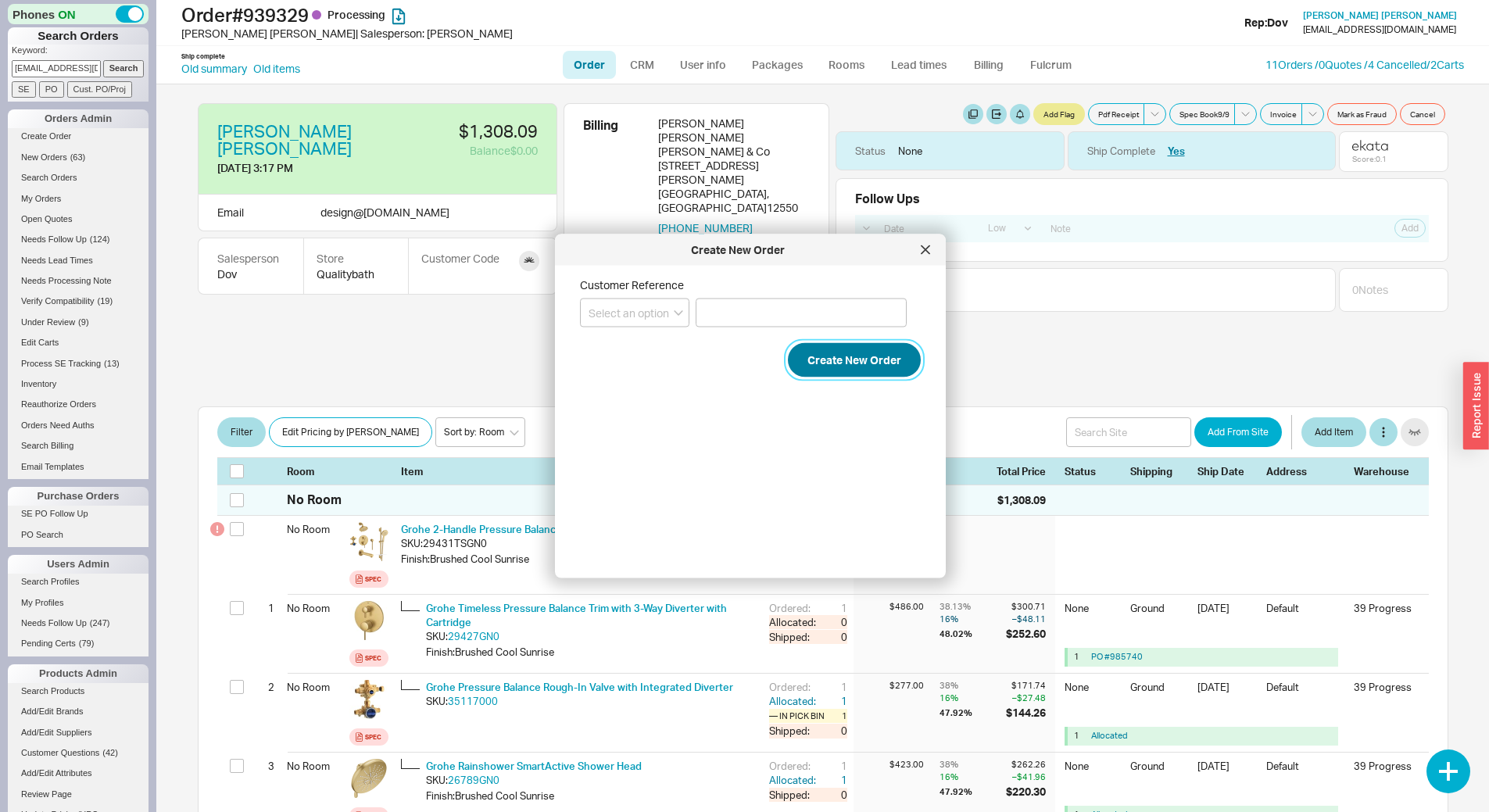
click at [902, 368] on button "Create New Order" at bounding box center [854, 360] width 133 height 35
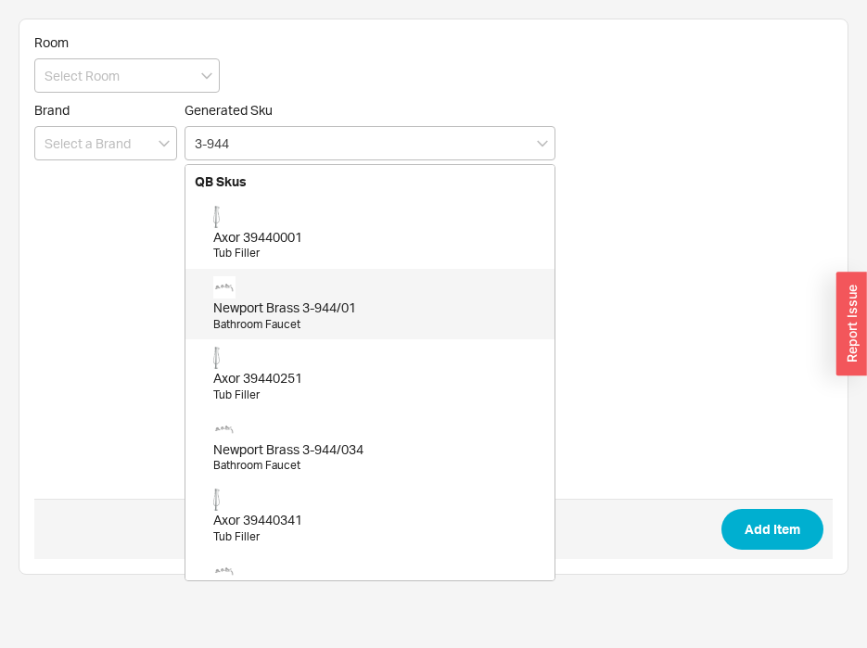
click at [333, 311] on div "Newport Brass 3-944/01" at bounding box center [379, 308] width 332 height 19
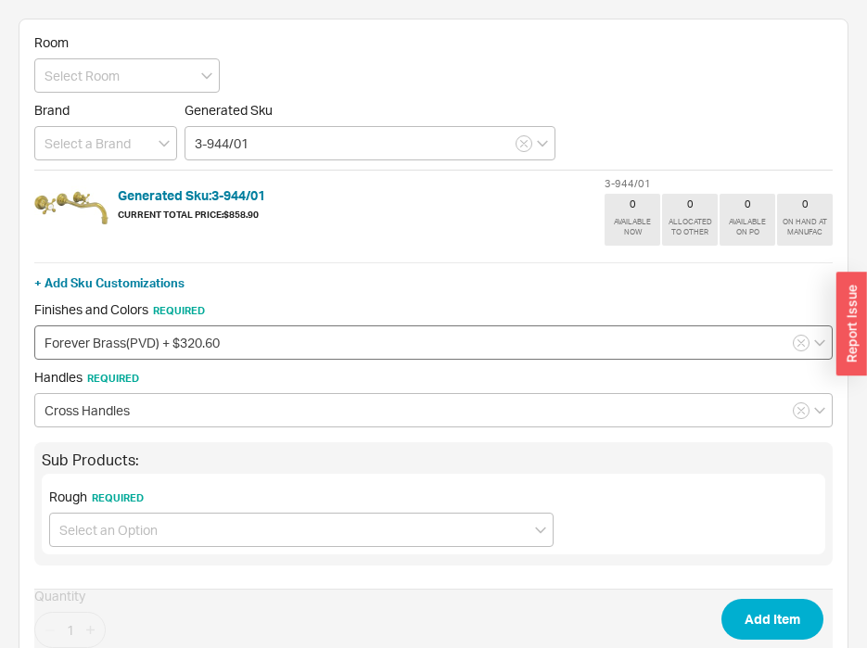
type input "3-944/01"
click at [255, 342] on input "Forever Brass(PVD) + $320.60" at bounding box center [433, 343] width 799 height 34
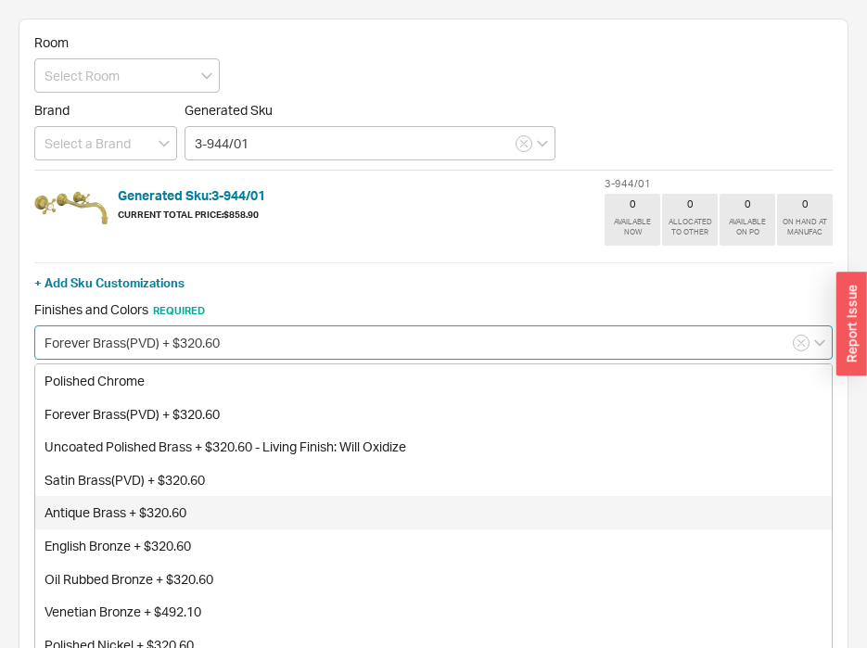
click at [245, 504] on div "Antique Brass + $320.60" at bounding box center [433, 512] width 797 height 33
type input "Antique Brass + $320.60"
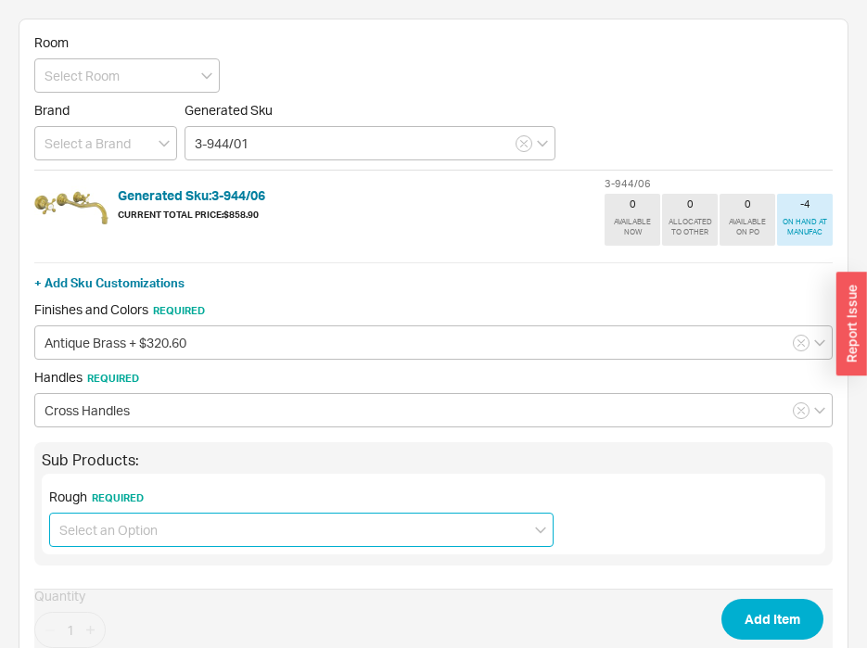
click at [401, 519] on input at bounding box center [301, 530] width 505 height 34
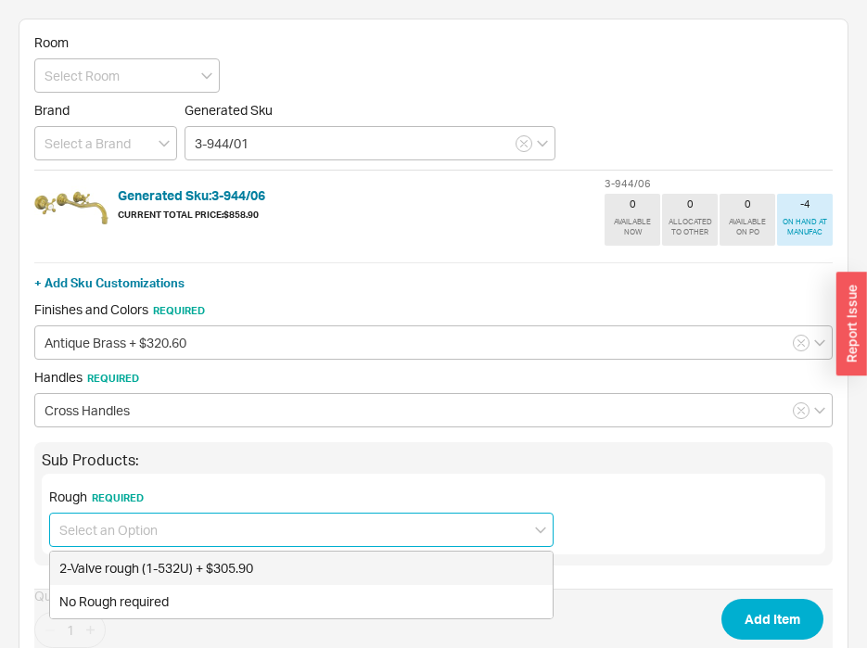
click at [395, 562] on div "2-Valve rough (1-532U) + $305.90" at bounding box center [301, 568] width 503 height 33
type input "2-Valve rough (1-532U) + $305.90"
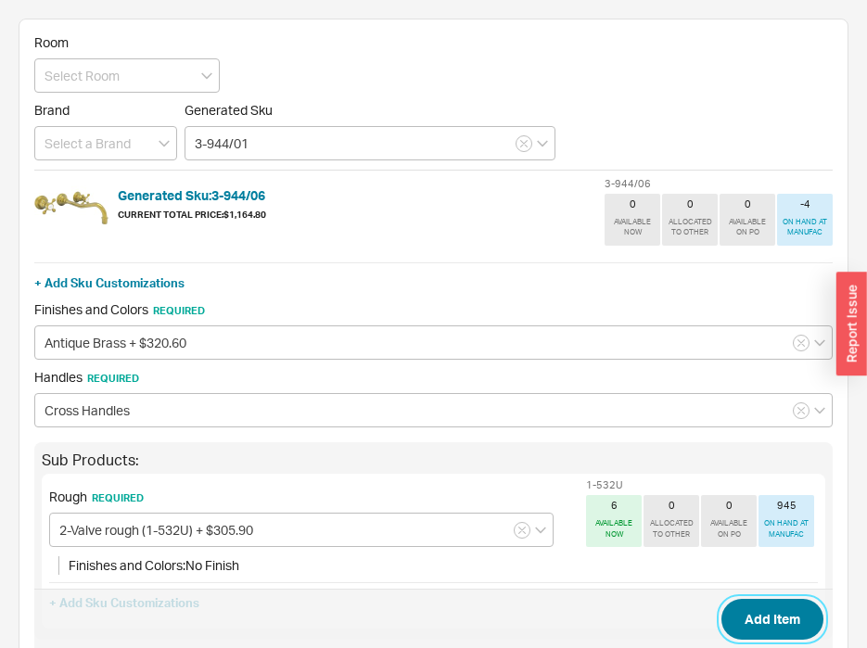
click at [731, 605] on button "Add Item" at bounding box center [773, 619] width 102 height 41
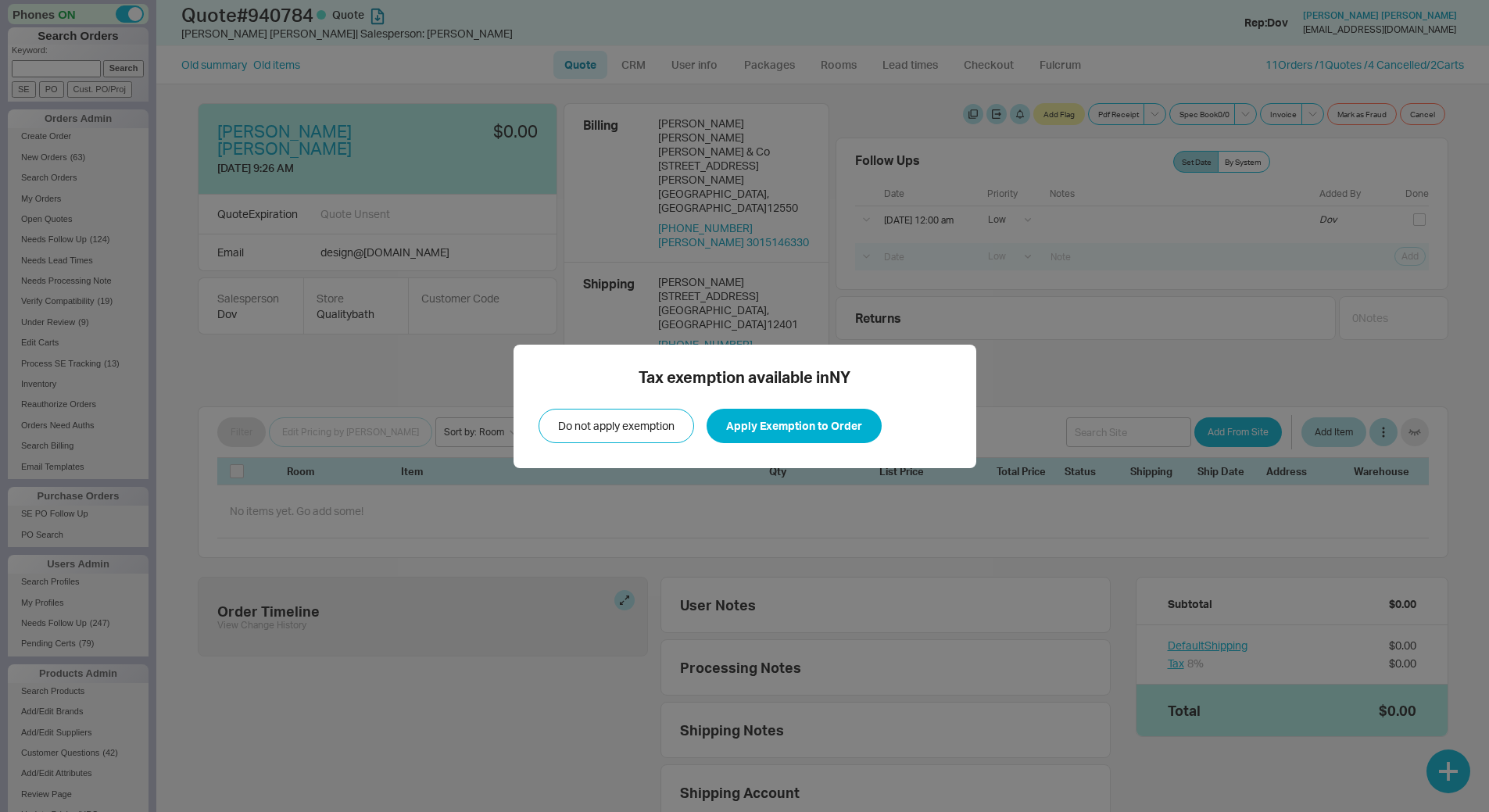
select select "LOW"
click at [845, 432] on button "Apply Exemption to Order" at bounding box center [795, 425] width 175 height 35
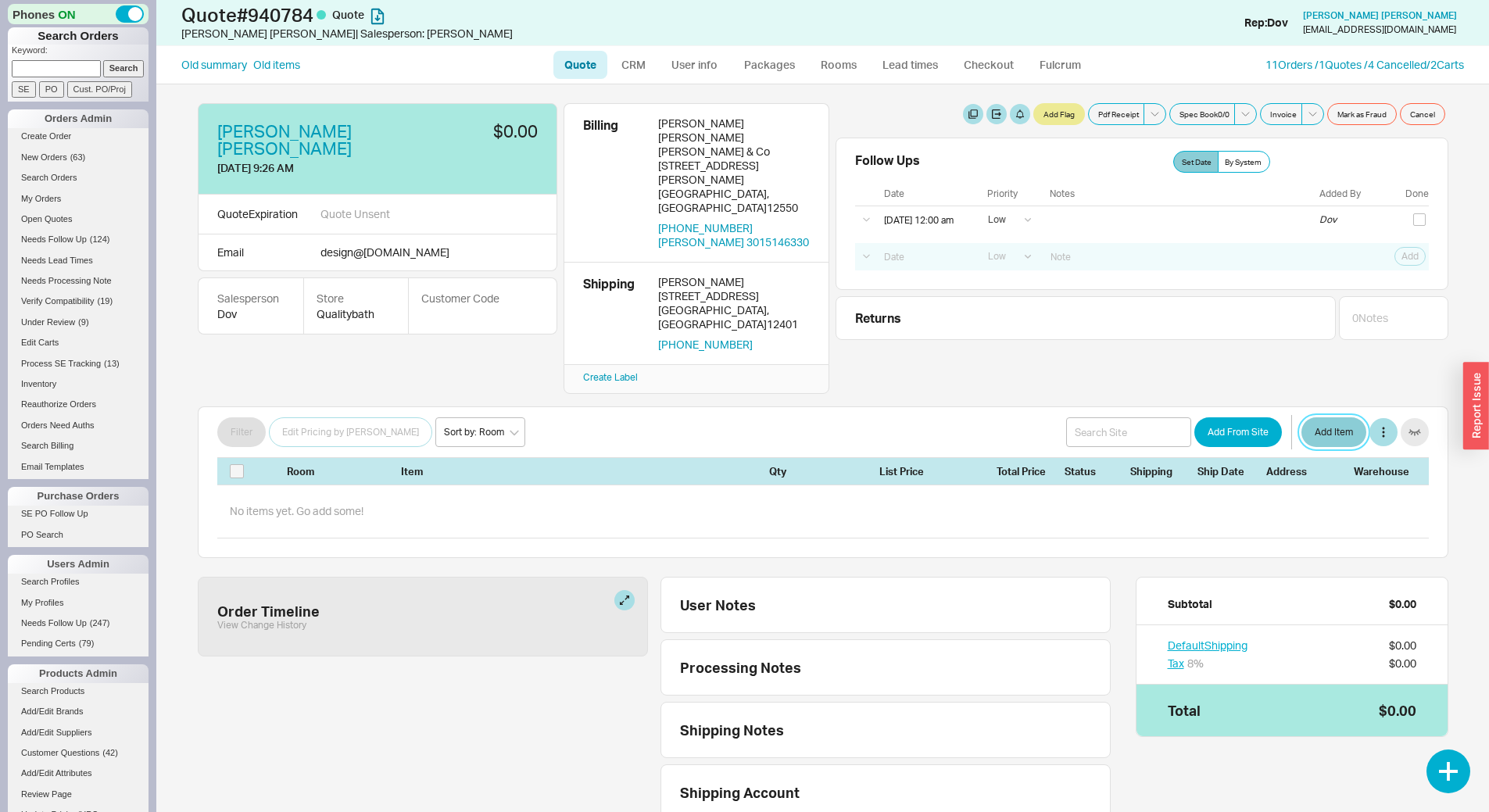
click at [1305, 417] on button "Add Item" at bounding box center [1334, 431] width 65 height 29
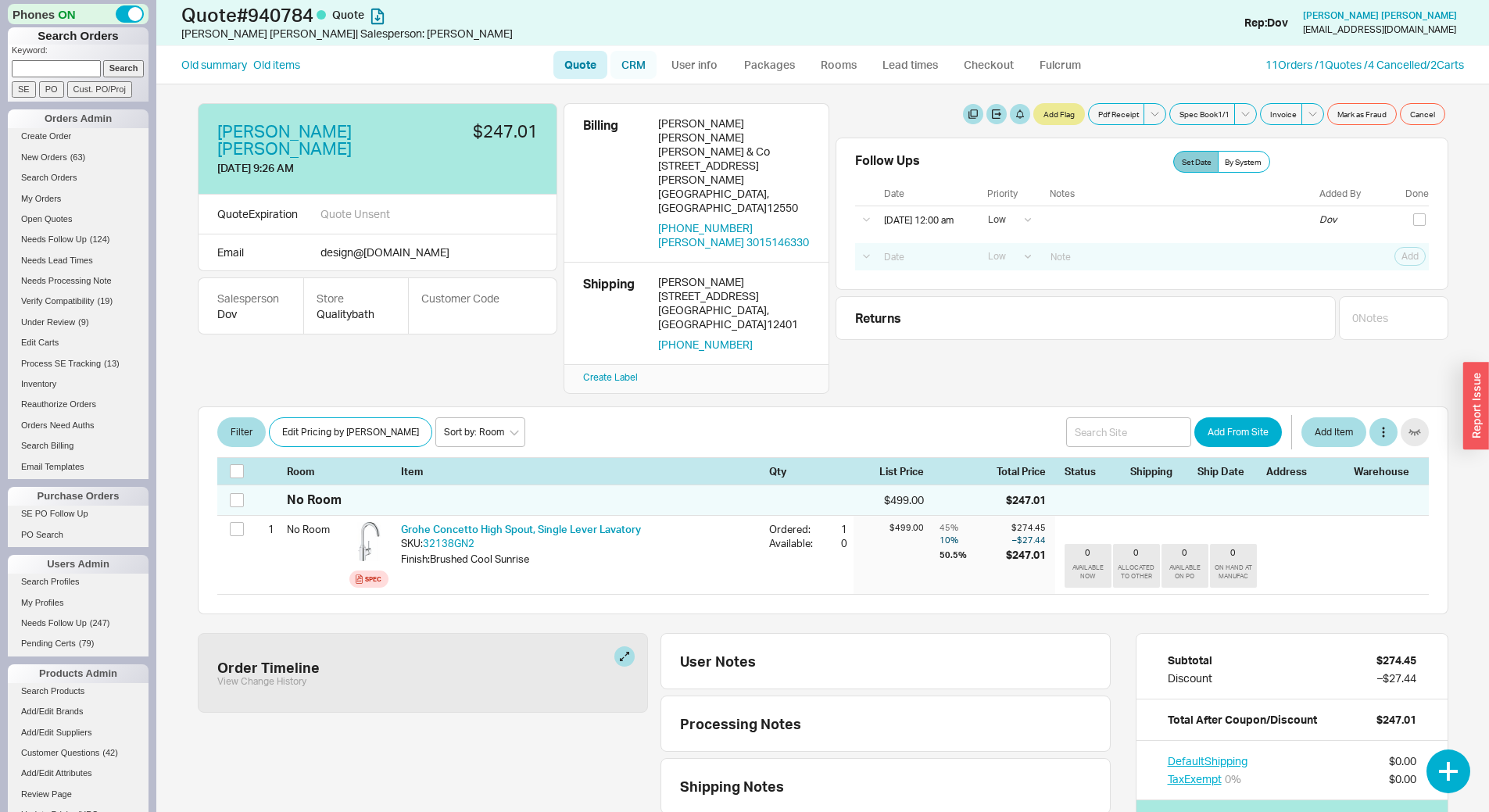
click at [642, 60] on link "CRM" at bounding box center [634, 64] width 46 height 28
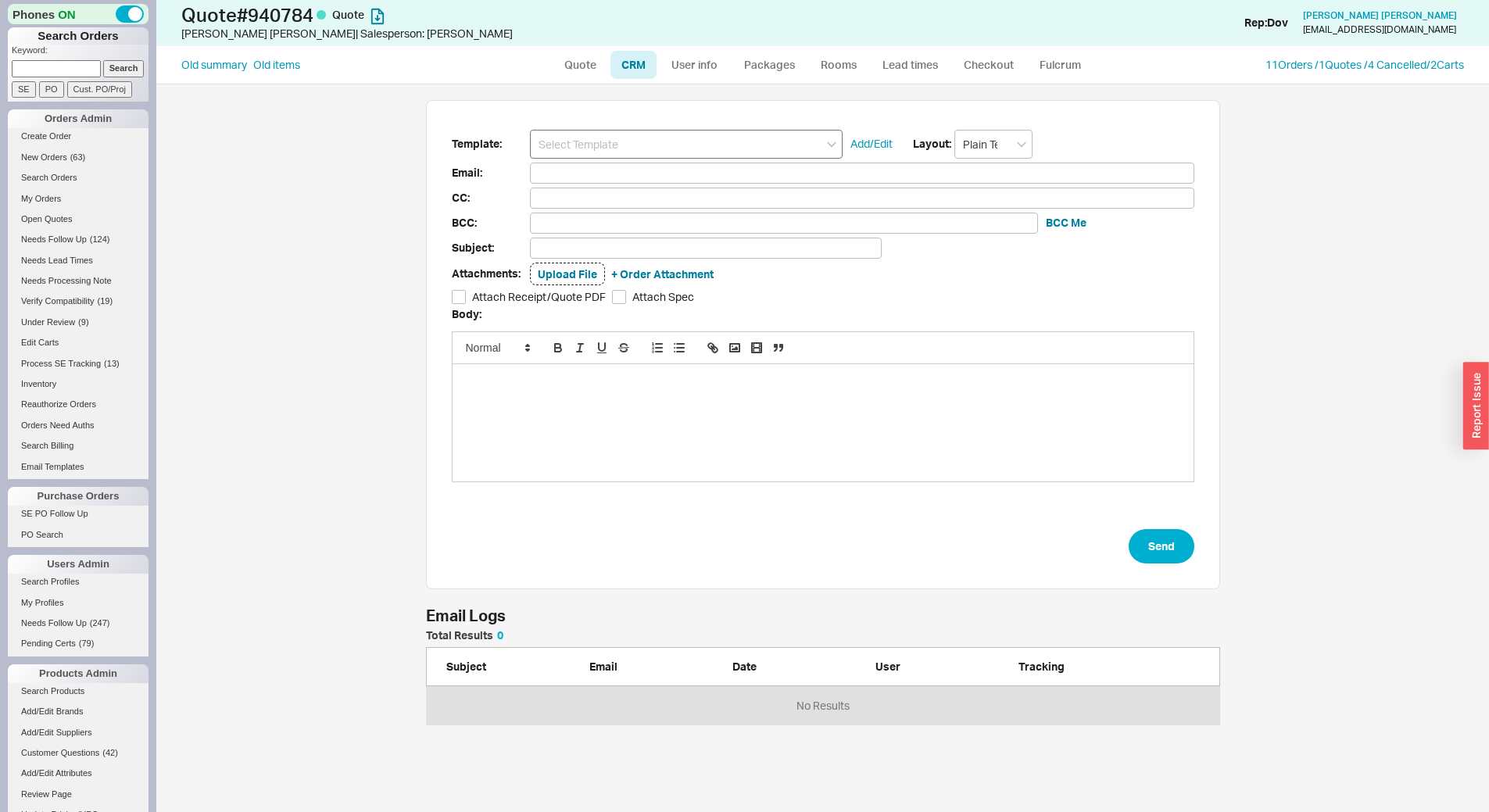
scroll to position [717, 1321]
click at [676, 142] on input at bounding box center [686, 144] width 313 height 29
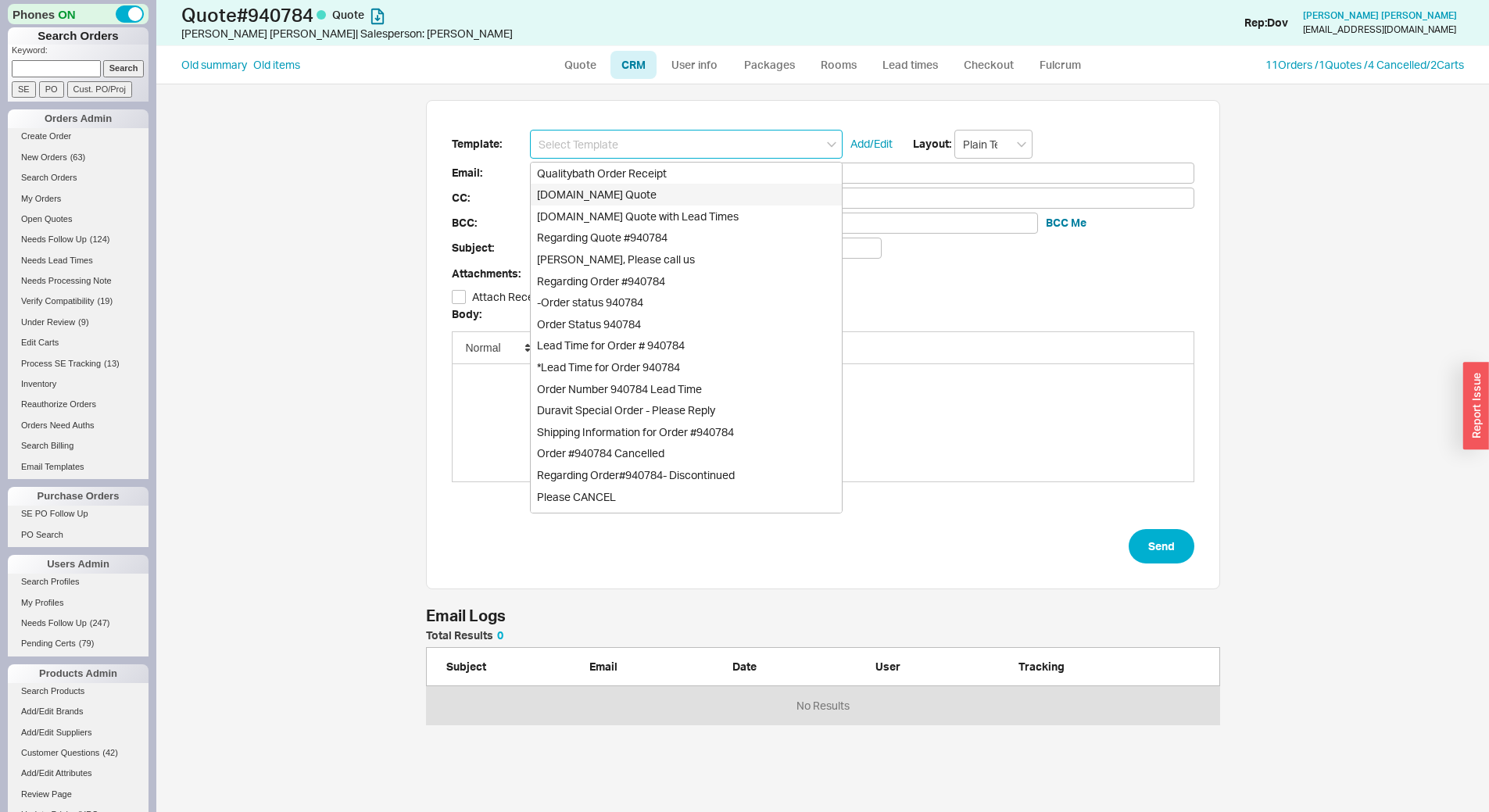
click at [678, 186] on div "[DOMAIN_NAME] Quote" at bounding box center [686, 195] width 311 height 22
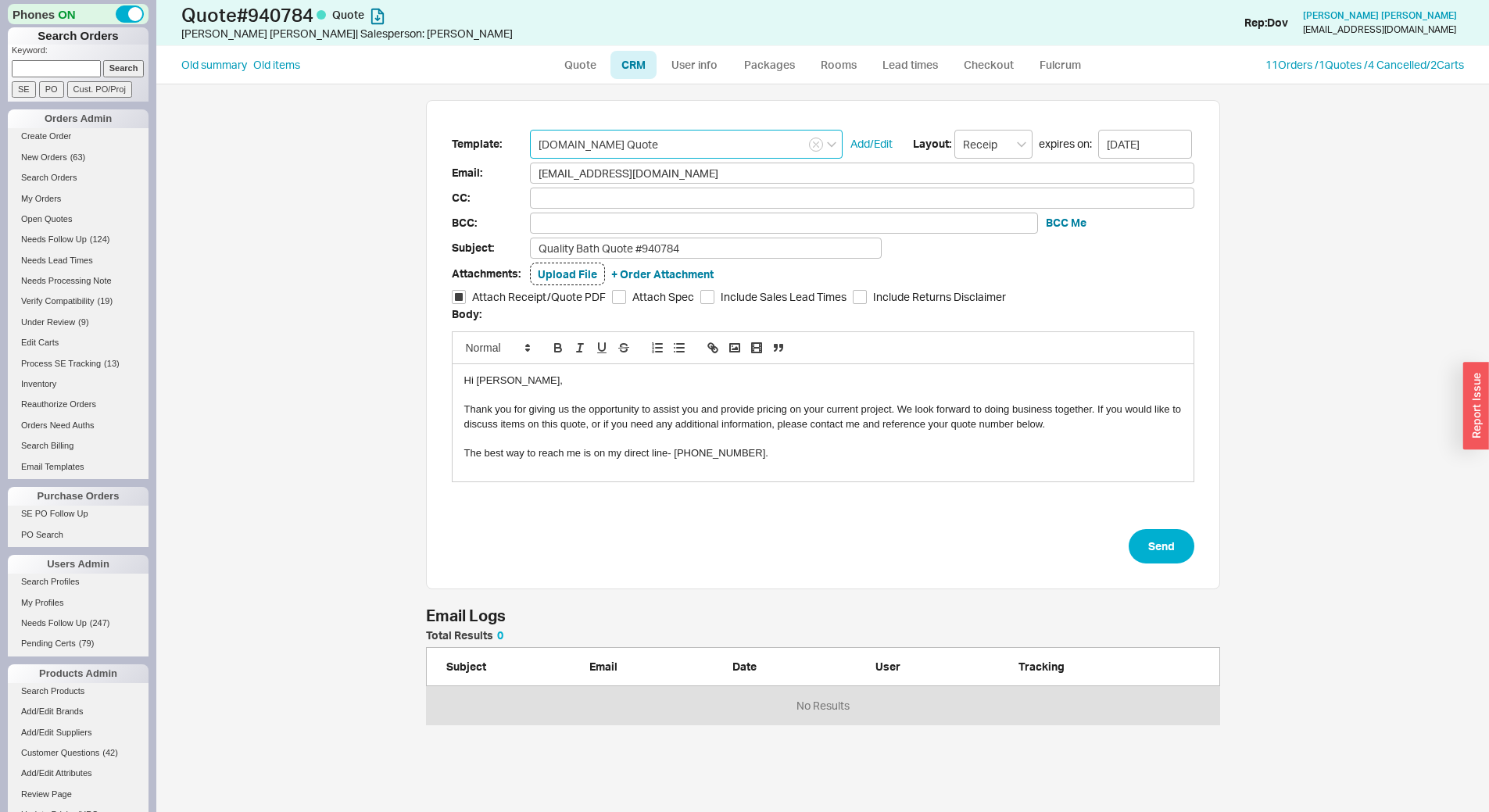
type input "[DOMAIN_NAME] Quote"
type input "Receipt"
type input "[EMAIL_ADDRESS][DOMAIN_NAME]"
type input "Quality Bath Quote #940784"
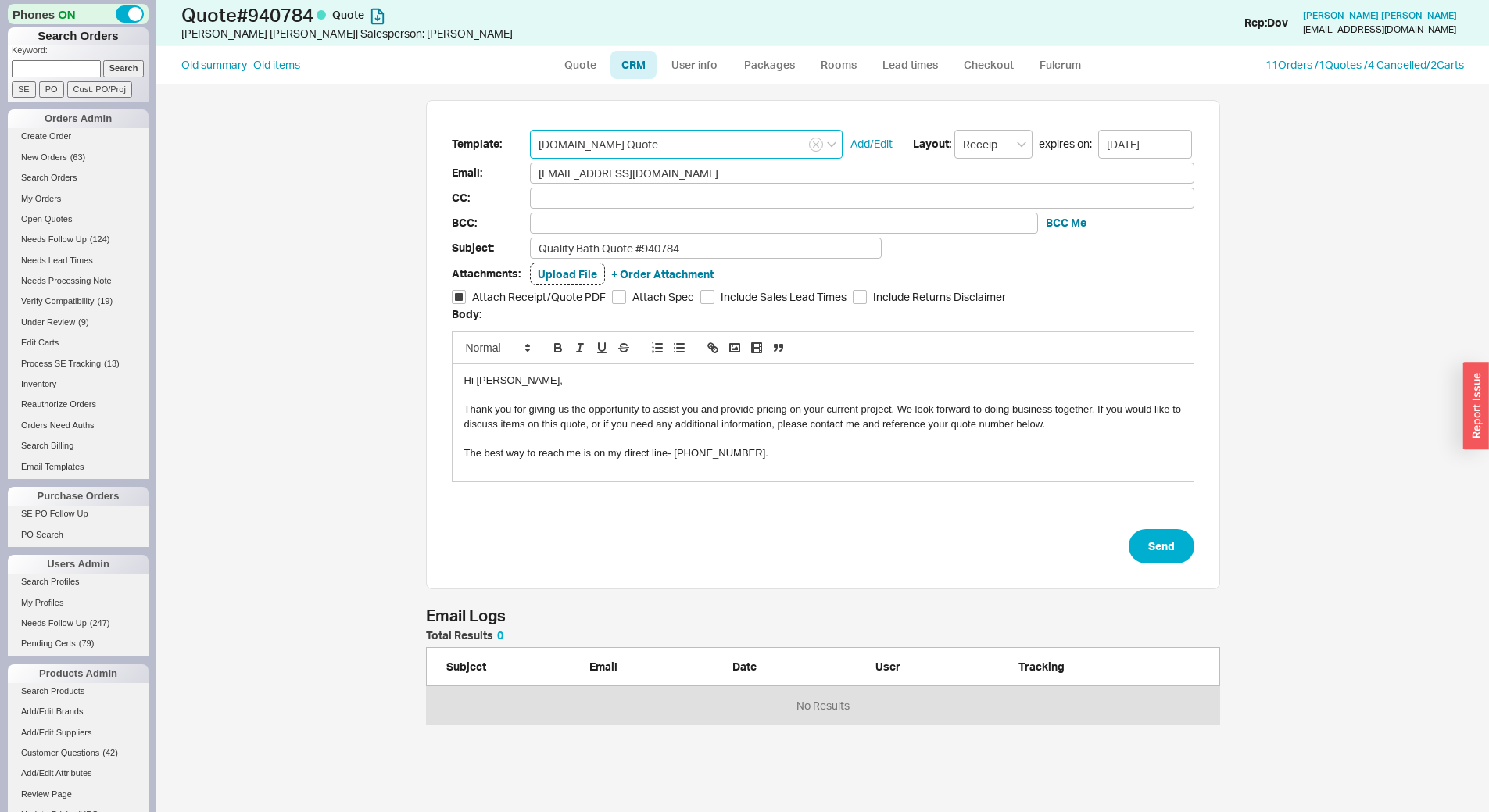
checkbox input "true"
click at [1176, 554] on button "Send" at bounding box center [1162, 546] width 66 height 35
select select "LOW"
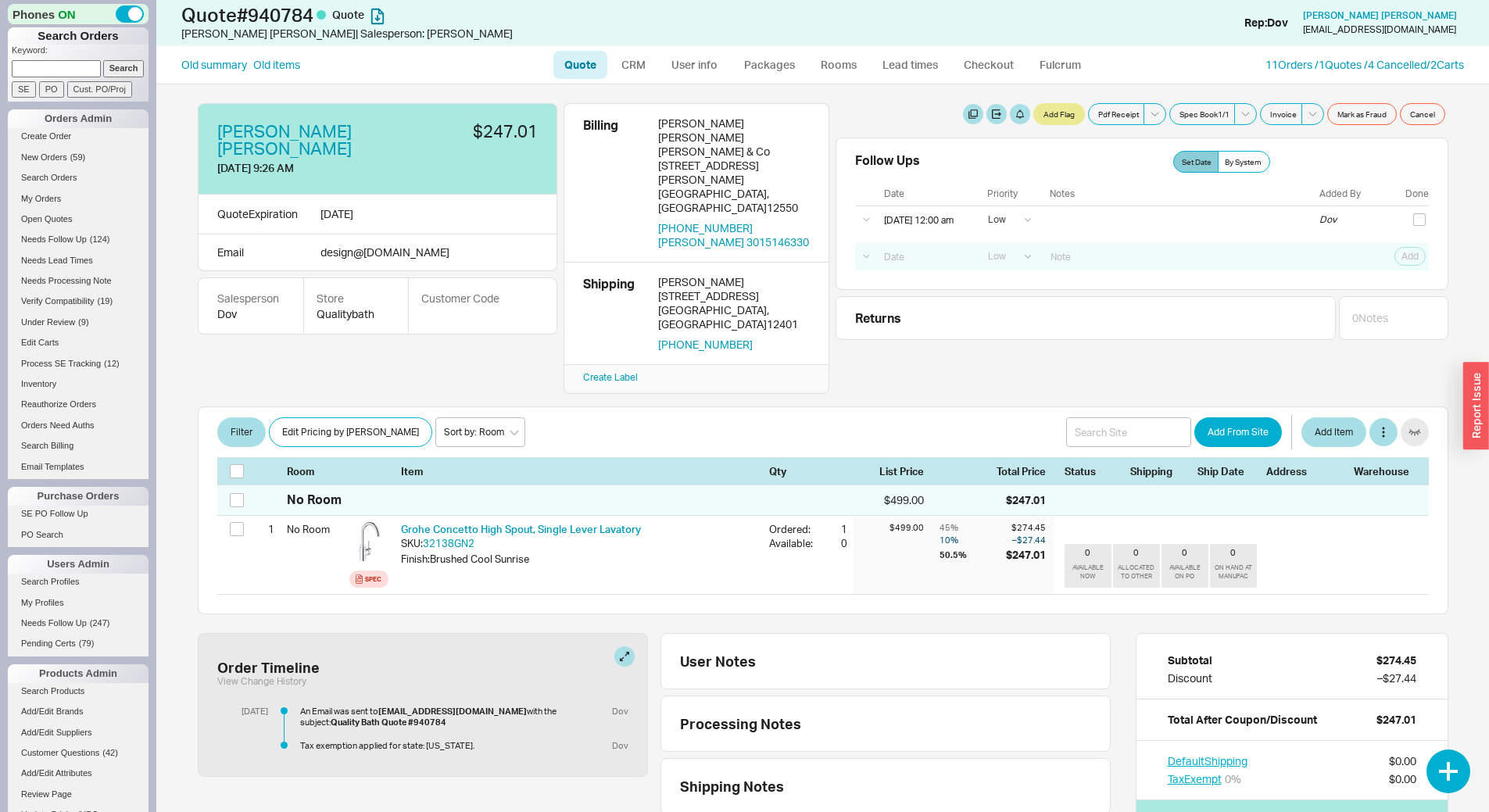
click at [39, 67] on input at bounding box center [56, 67] width 89 height 16
paste input "940714"
type input "940714"
click at [103, 60] on input "Search" at bounding box center [123, 67] width 41 height 16
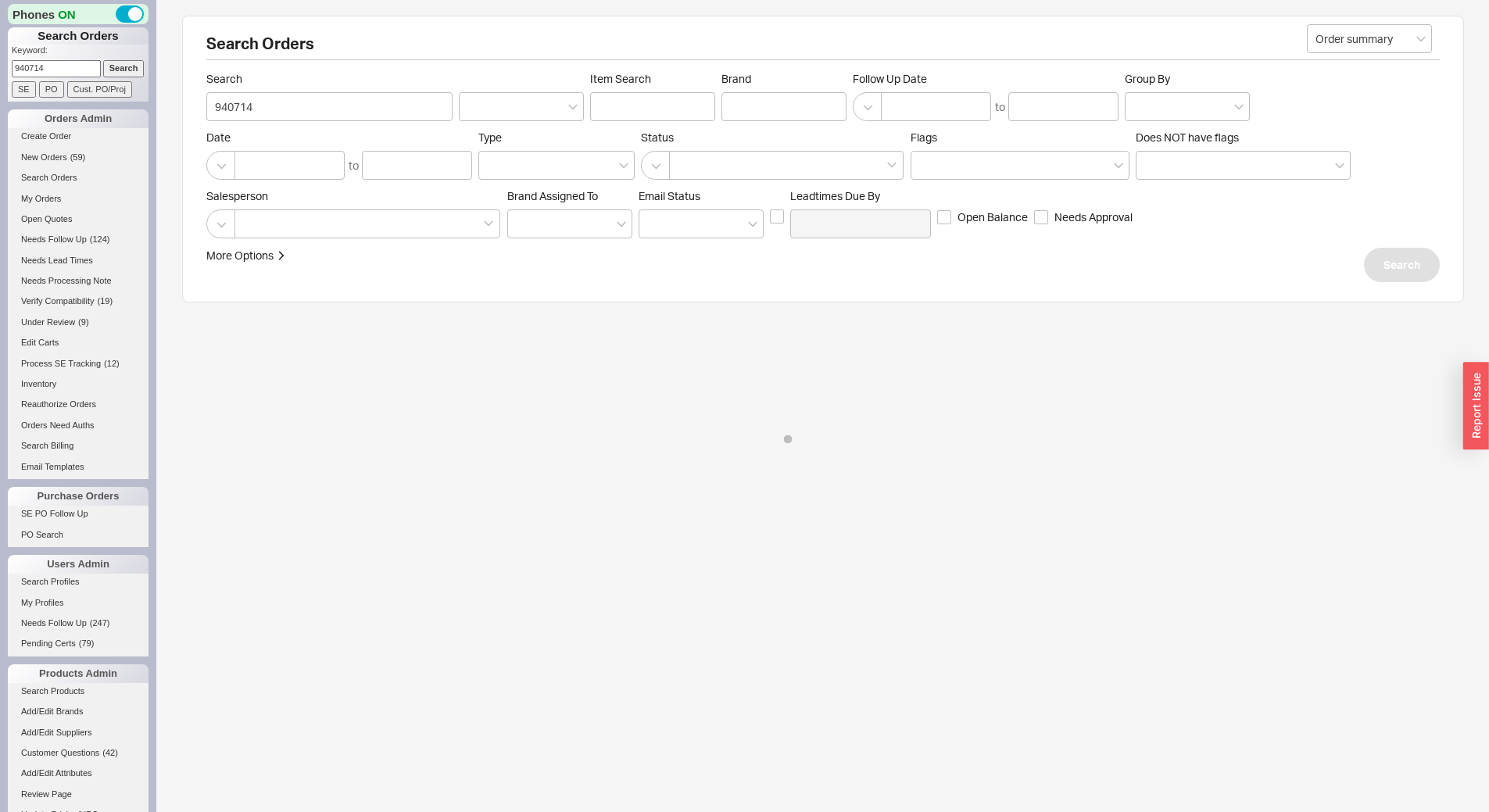
select select "LOW"
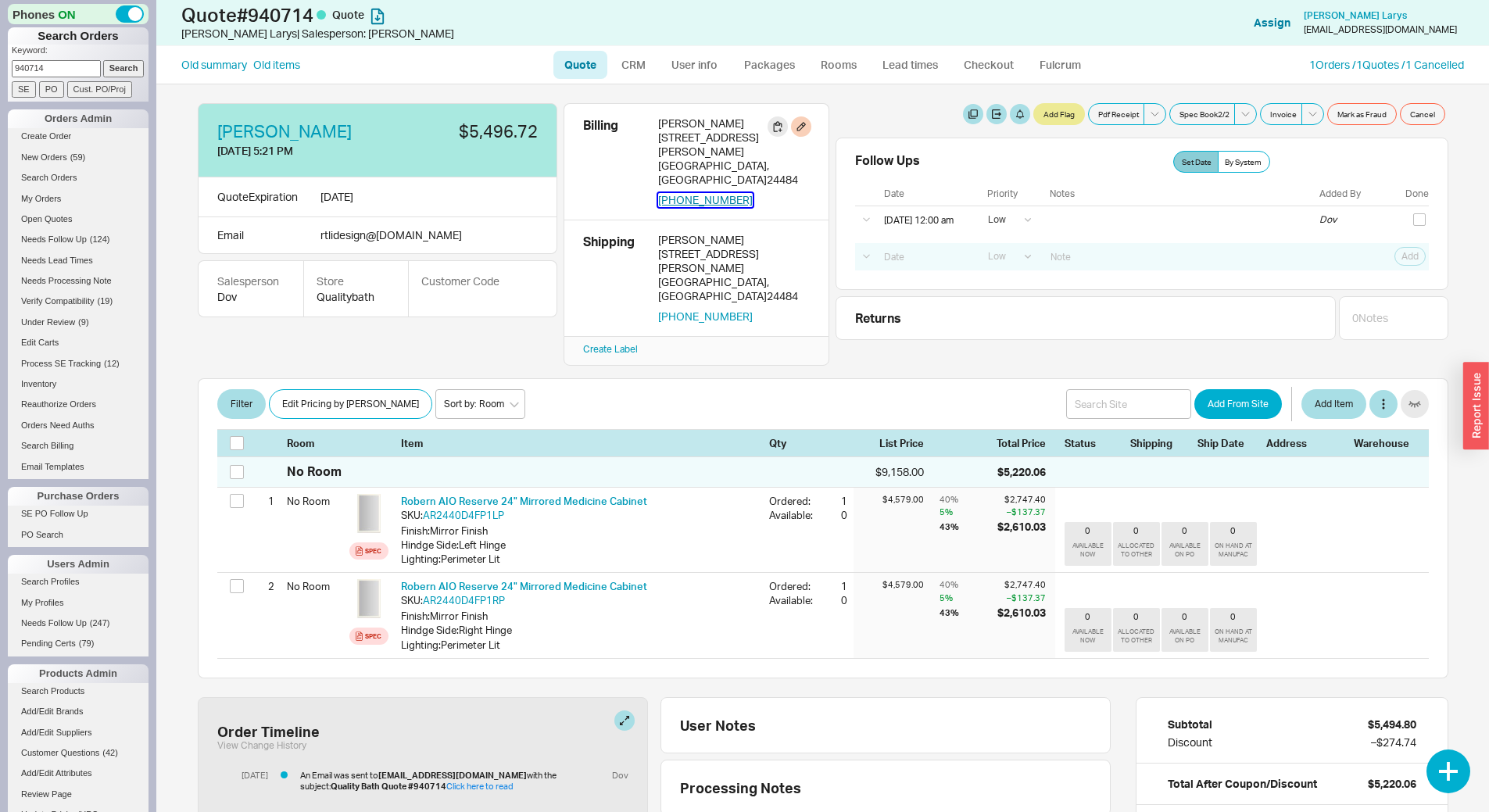
click at [719, 193] on button "[PHONE_NUMBER]" at bounding box center [705, 200] width 94 height 14
click at [358, 133] on button "button" at bounding box center [367, 131] width 17 height 17
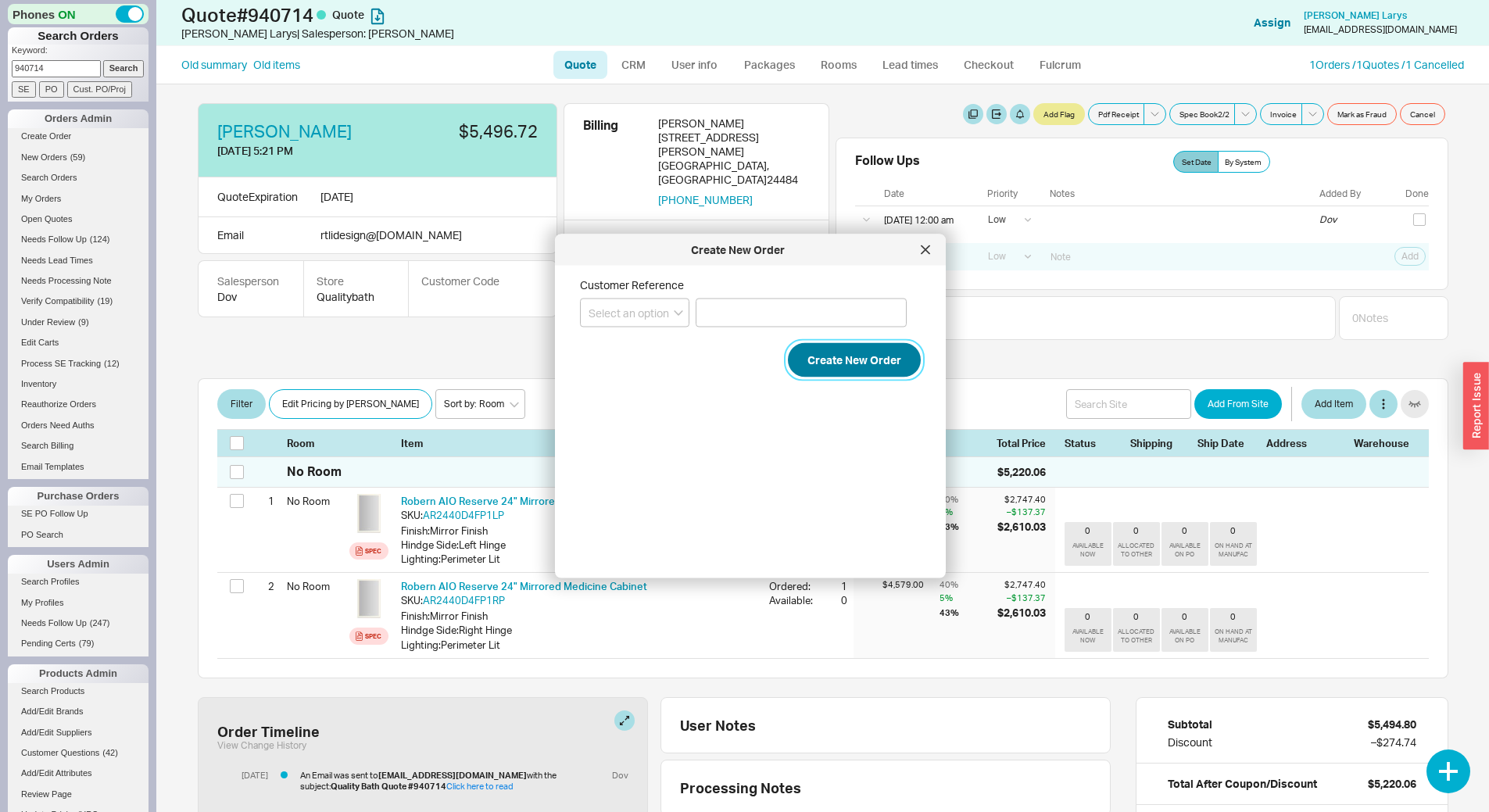
click at [871, 360] on button "Create New Order" at bounding box center [854, 360] width 133 height 35
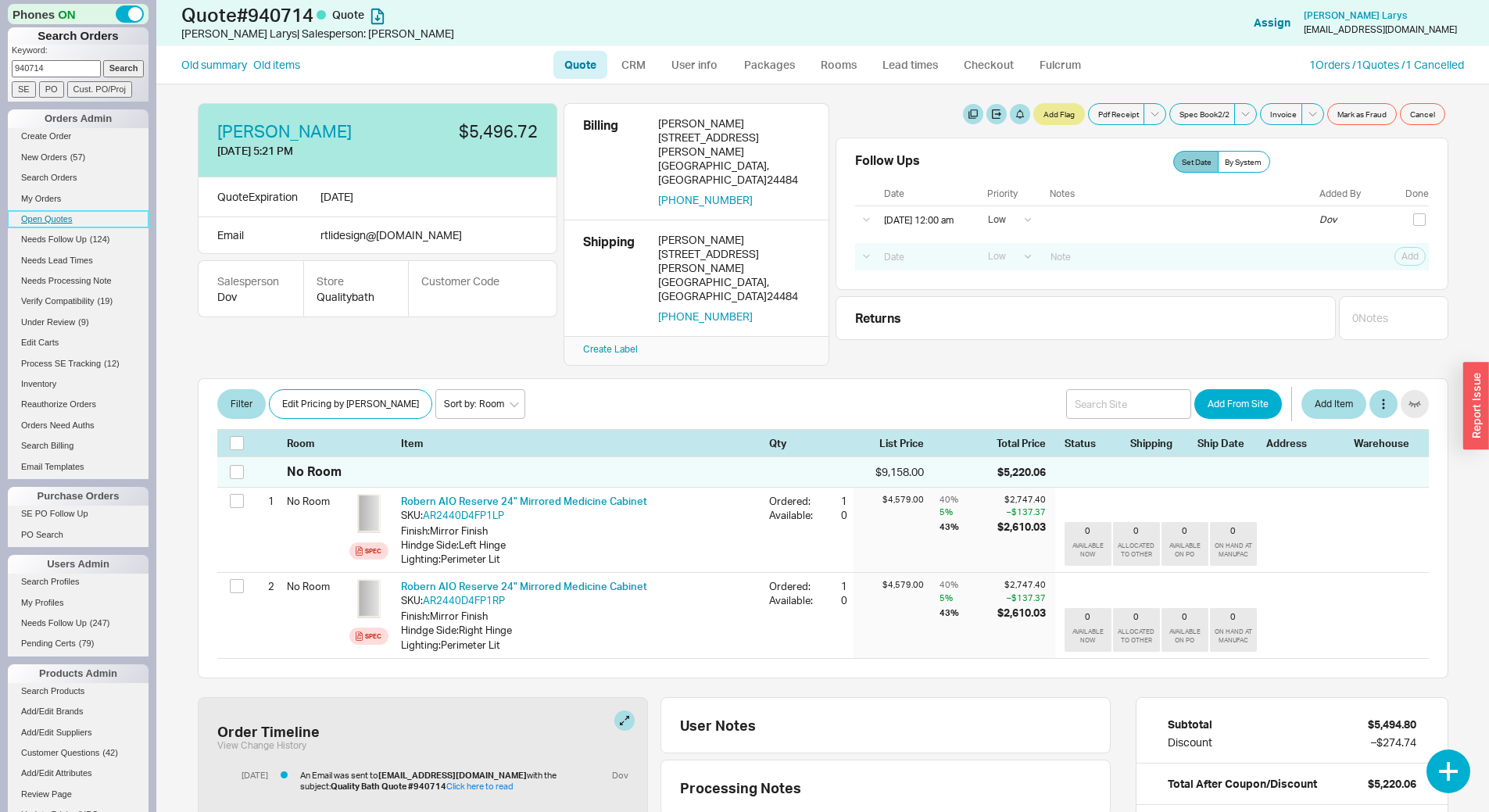
click at [48, 211] on link "Open Quotes" at bounding box center [78, 218] width 141 height 16
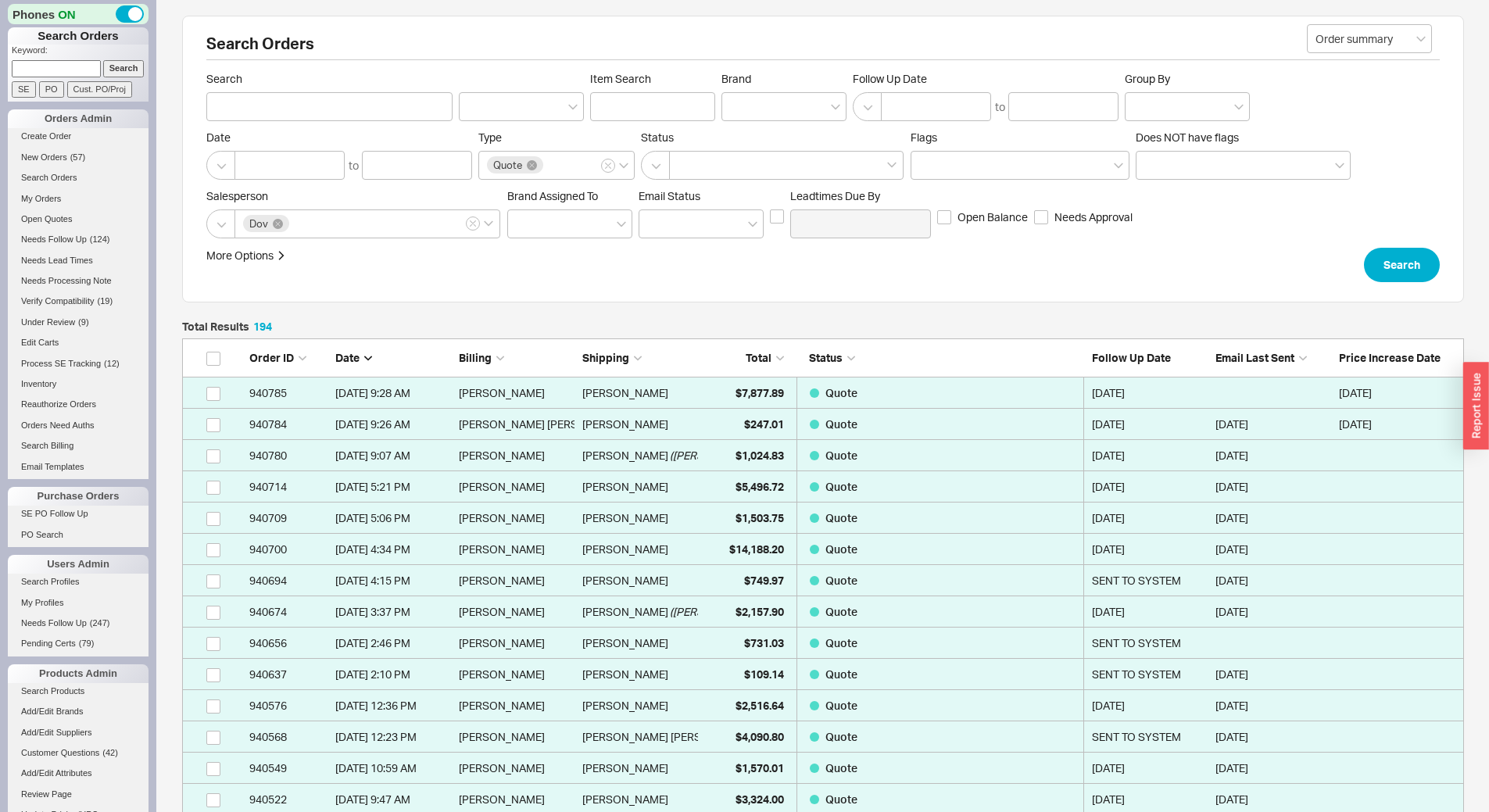
scroll to position [6091, 1270]
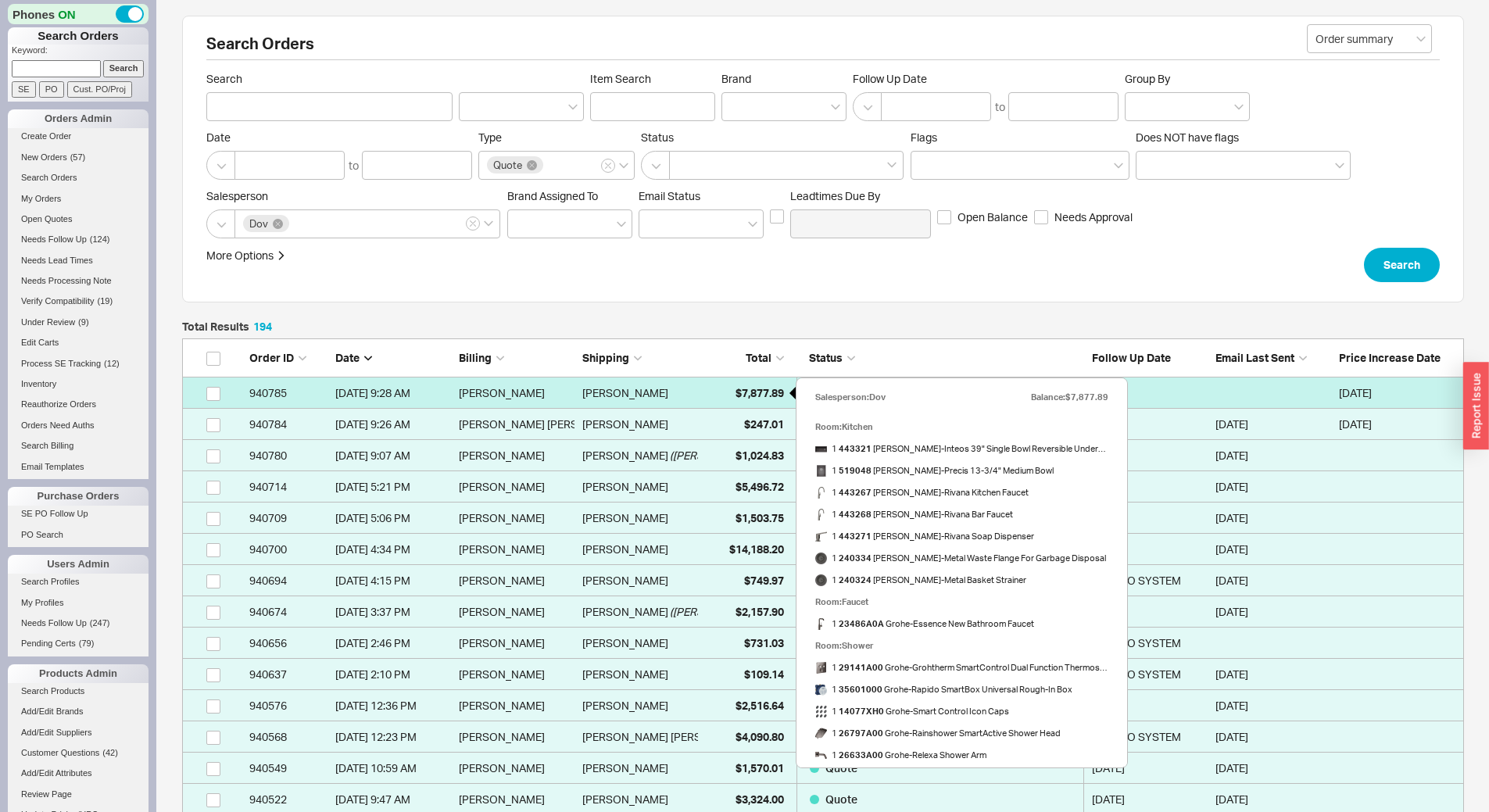
click at [742, 386] on span "$7,877.89" at bounding box center [760, 393] width 49 height 13
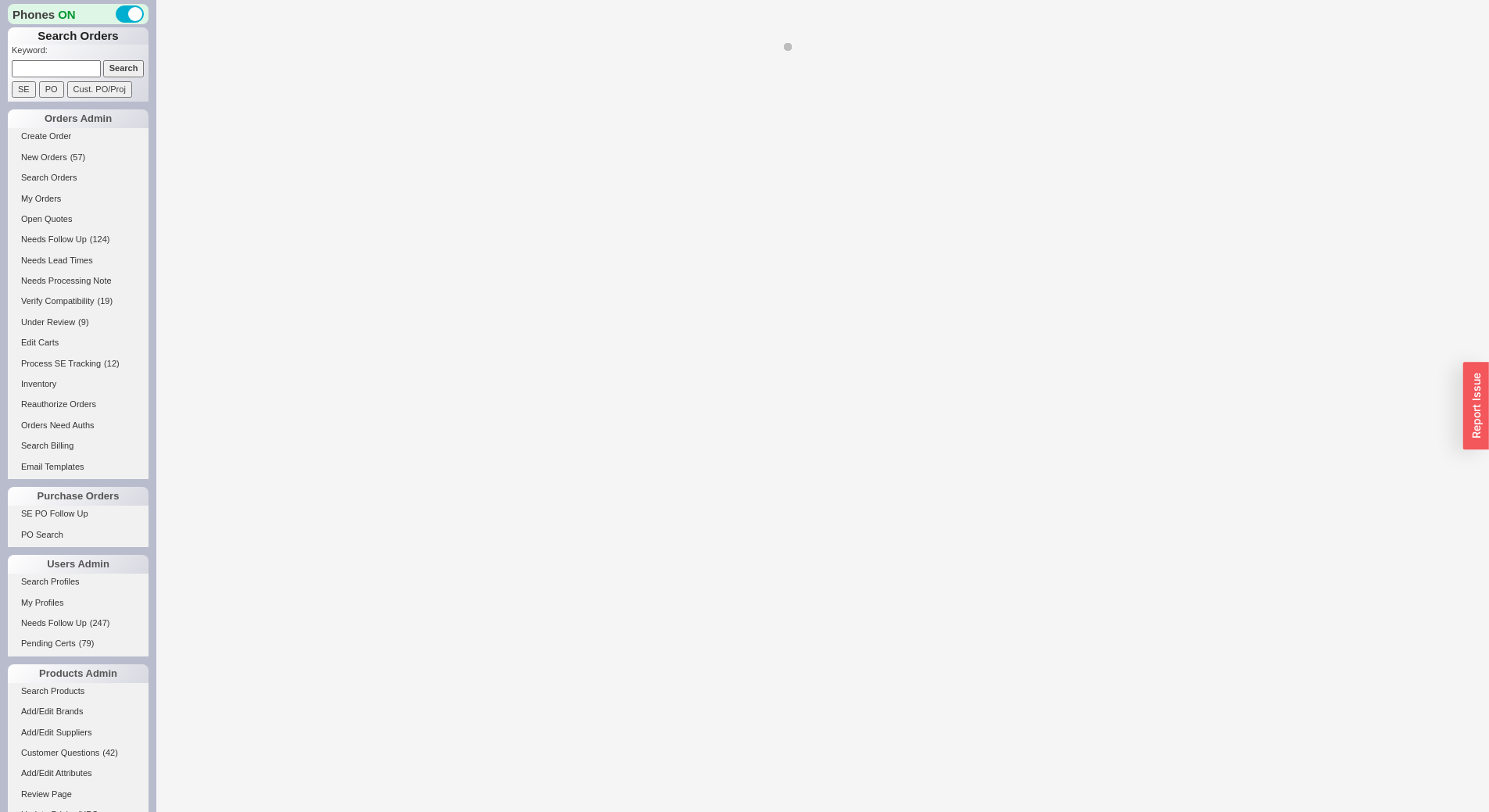
select select "LOW"
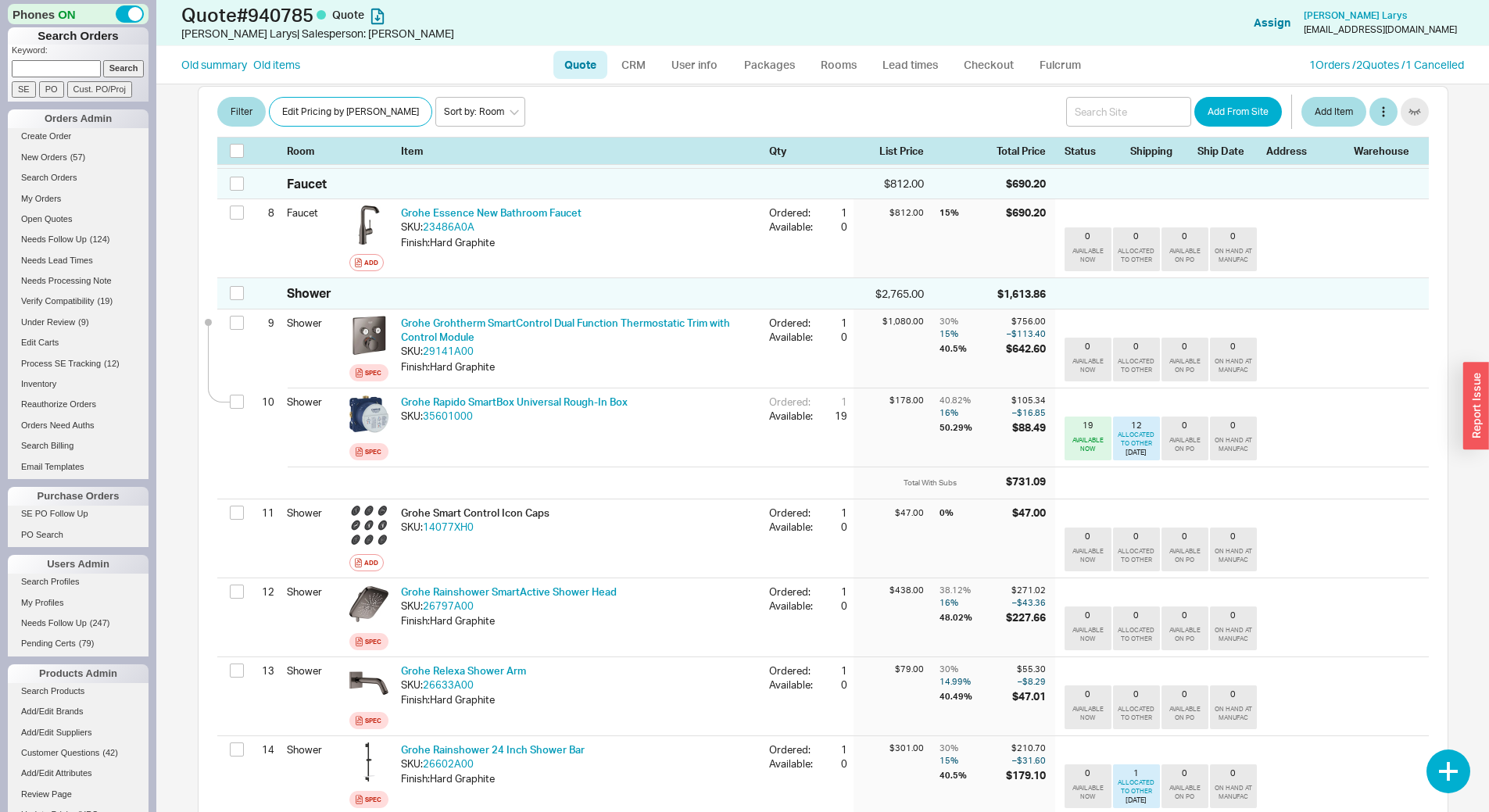
scroll to position [868, 0]
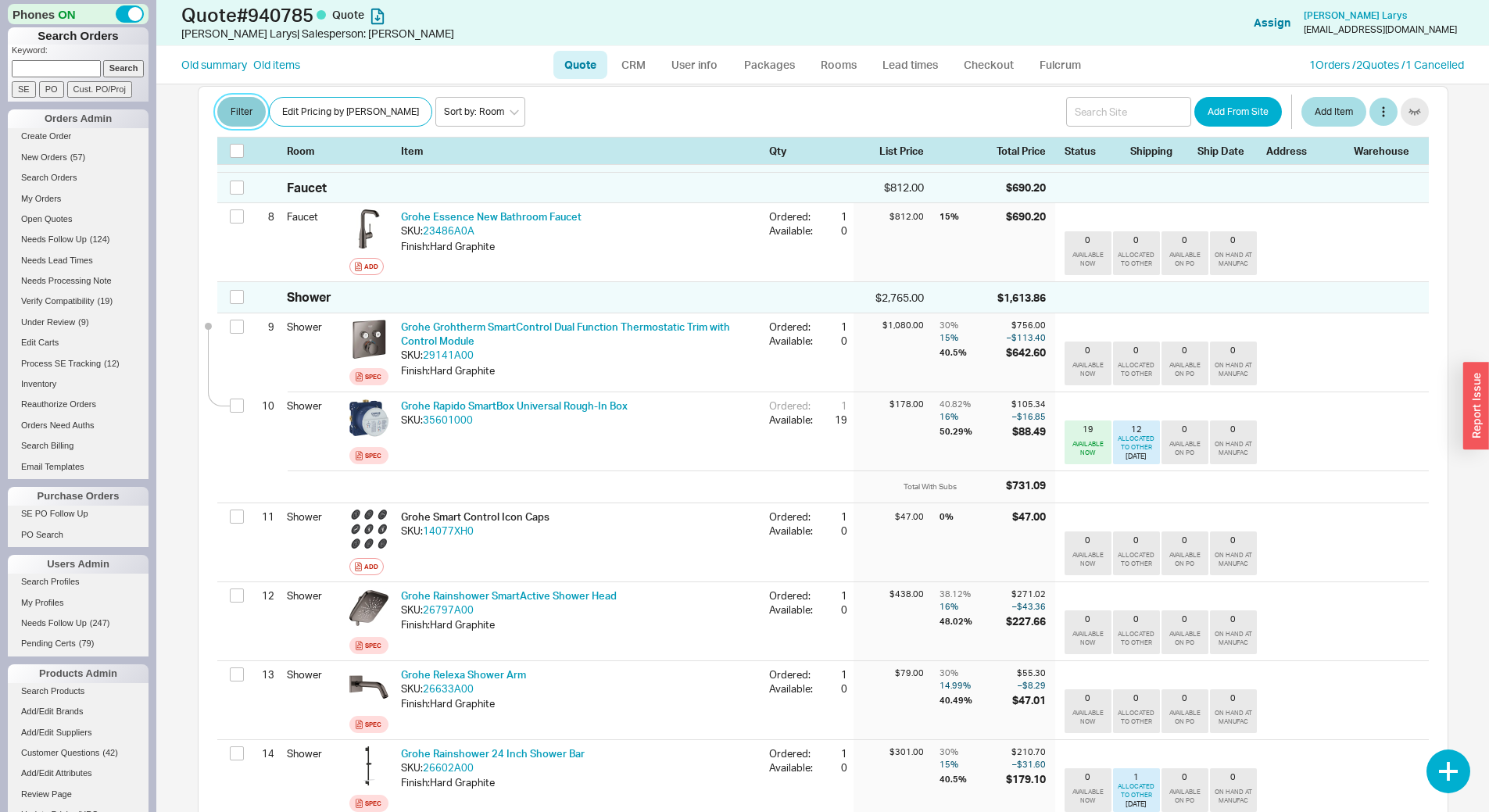
click at [247, 114] on button "Filter" at bounding box center [242, 112] width 49 height 29
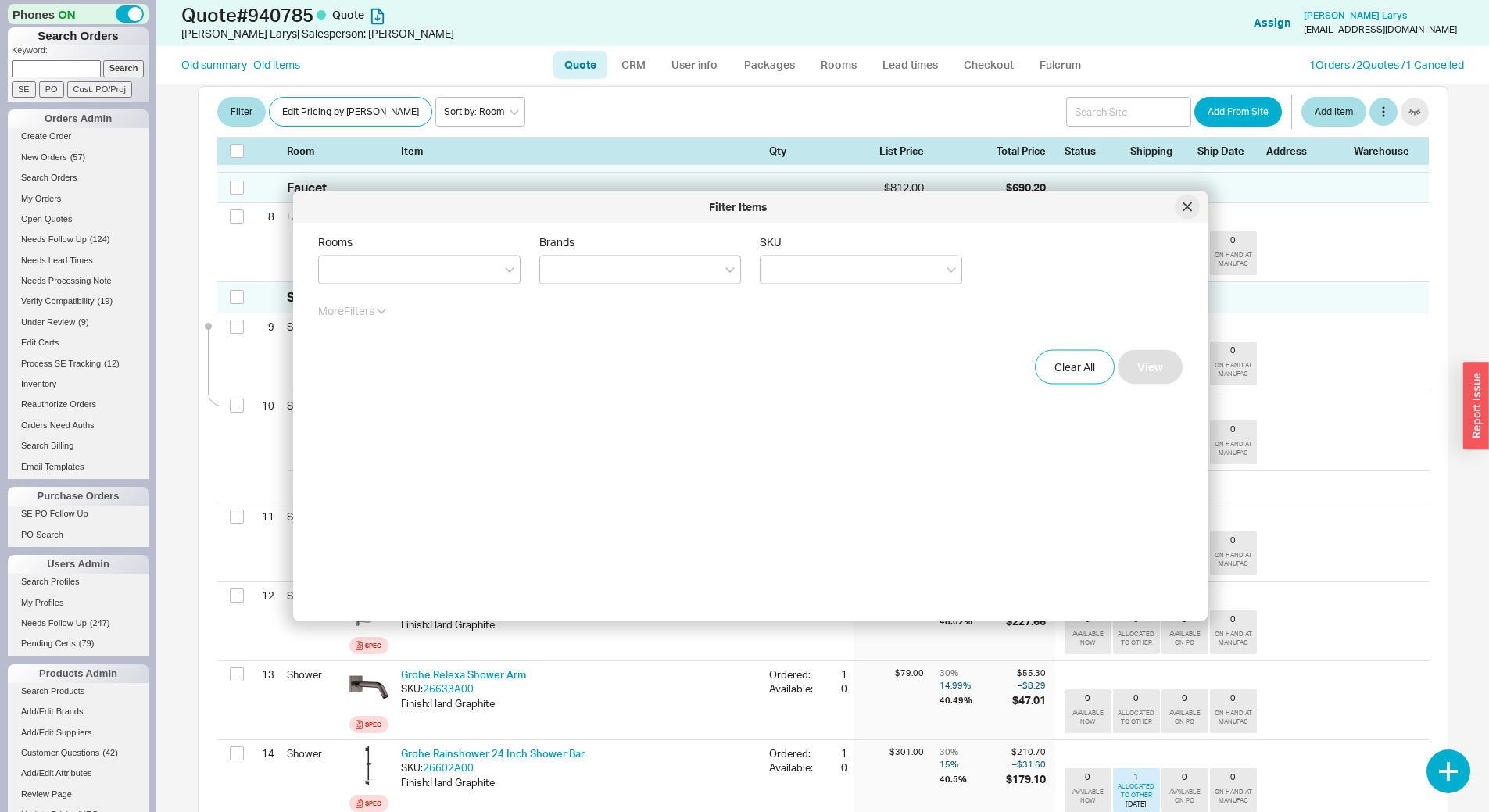
click at [1185, 198] on div at bounding box center [1187, 207] width 25 height 25
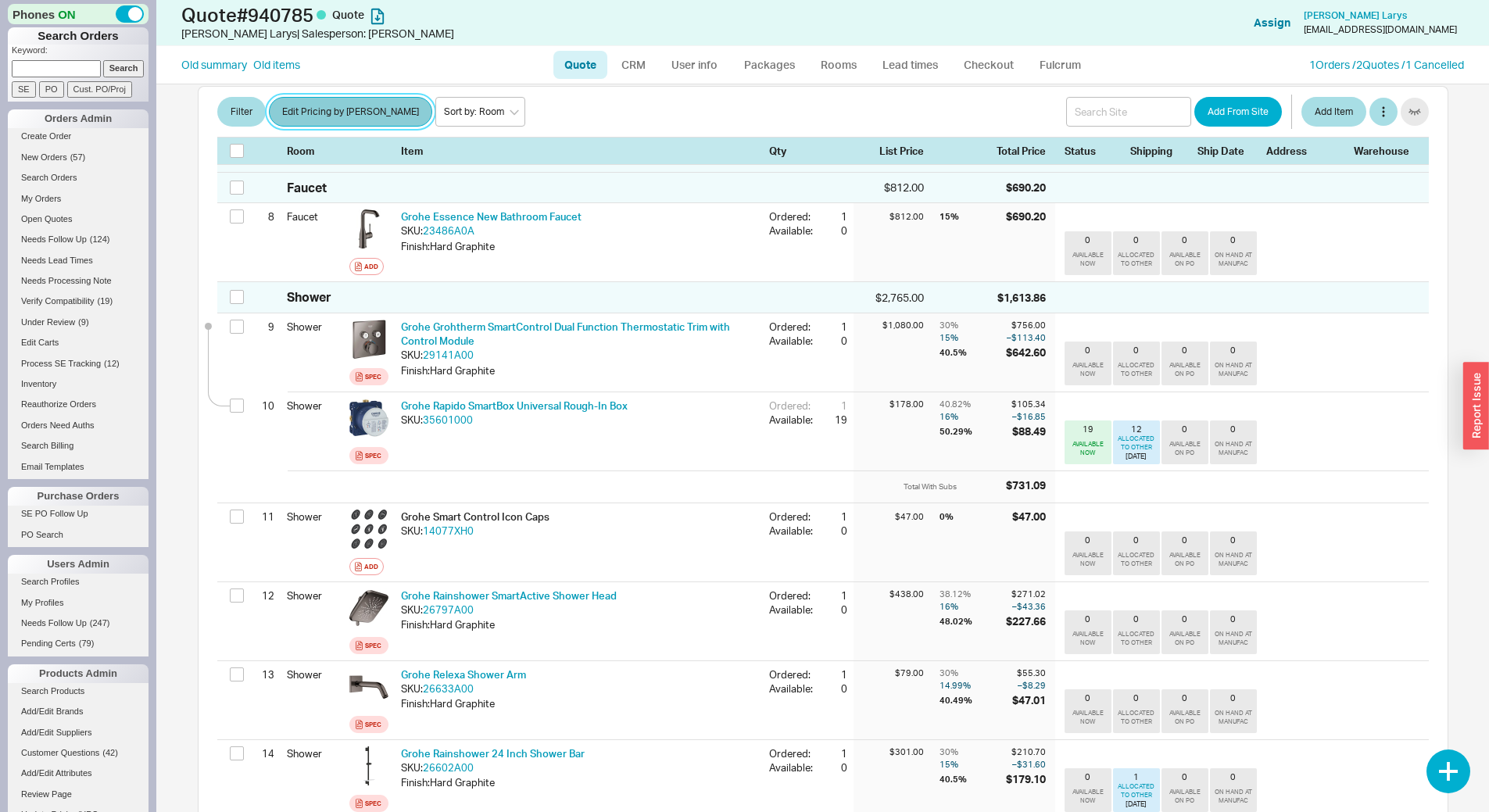
click at [341, 105] on button "Edit Pricing by [PERSON_NAME]" at bounding box center [351, 112] width 163 height 29
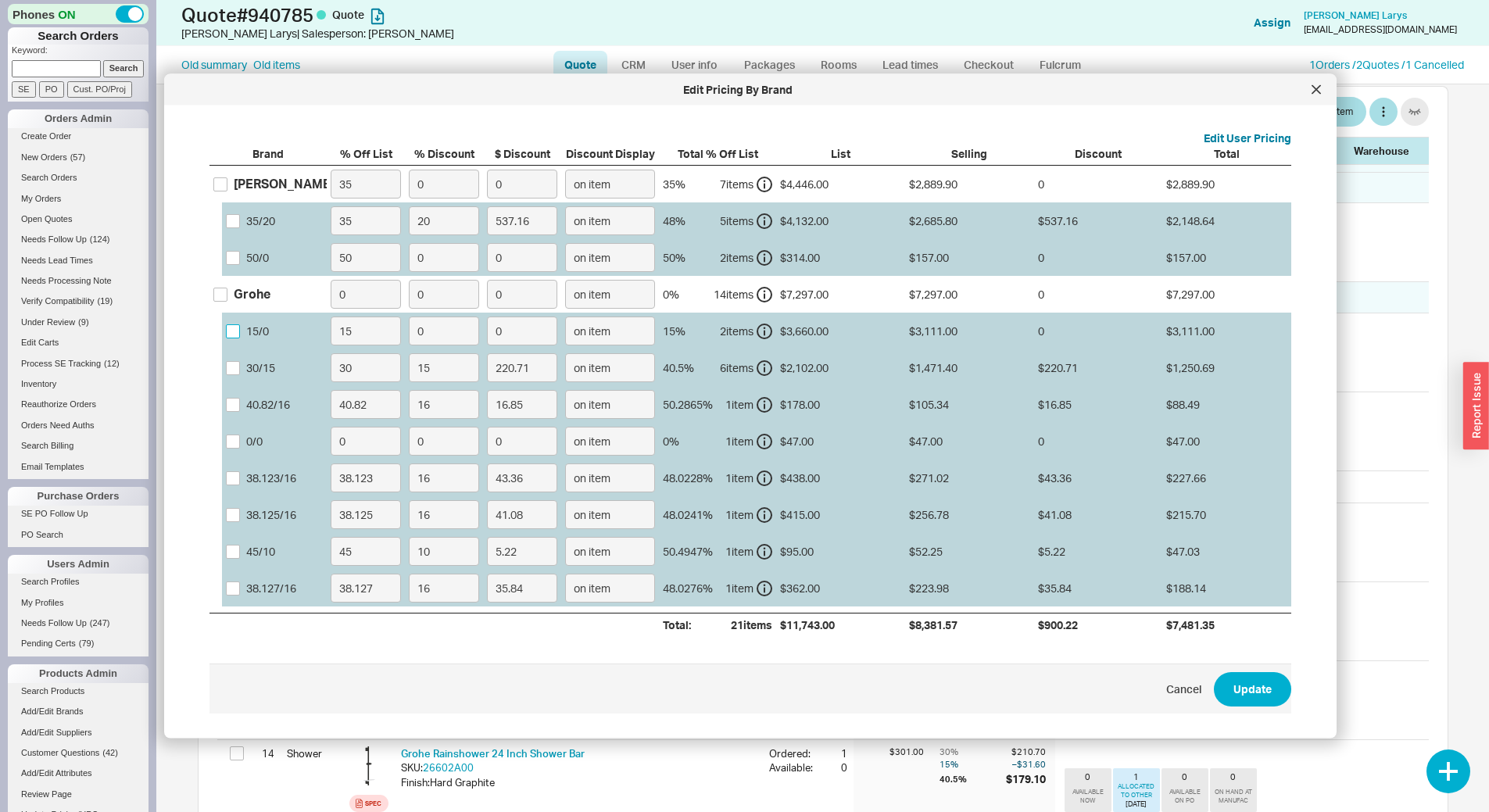
click at [237, 330] on input "15 / 0" at bounding box center [233, 330] width 14 height 14
checkbox input "true"
click at [248, 441] on div "0 / 0" at bounding box center [254, 441] width 16 height 16
click at [240, 441] on input "0 / 0" at bounding box center [233, 441] width 14 height 14
checkbox input "true"
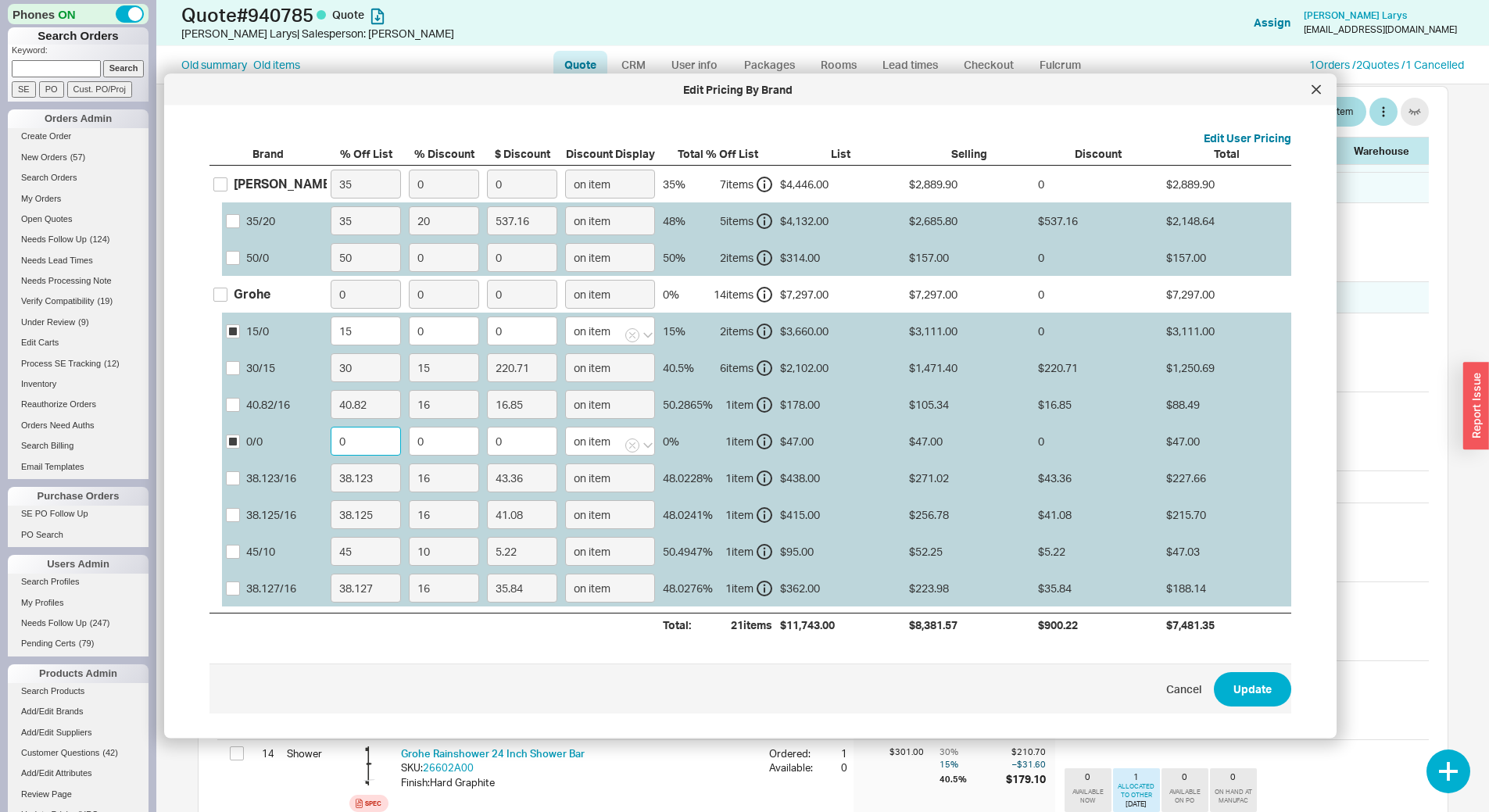
click at [343, 444] on input "0" at bounding box center [365, 441] width 70 height 29
paste input "38.123"
type input "38.123"
drag, startPoint x: 420, startPoint y: 445, endPoint x: 405, endPoint y: 440, distance: 15.8
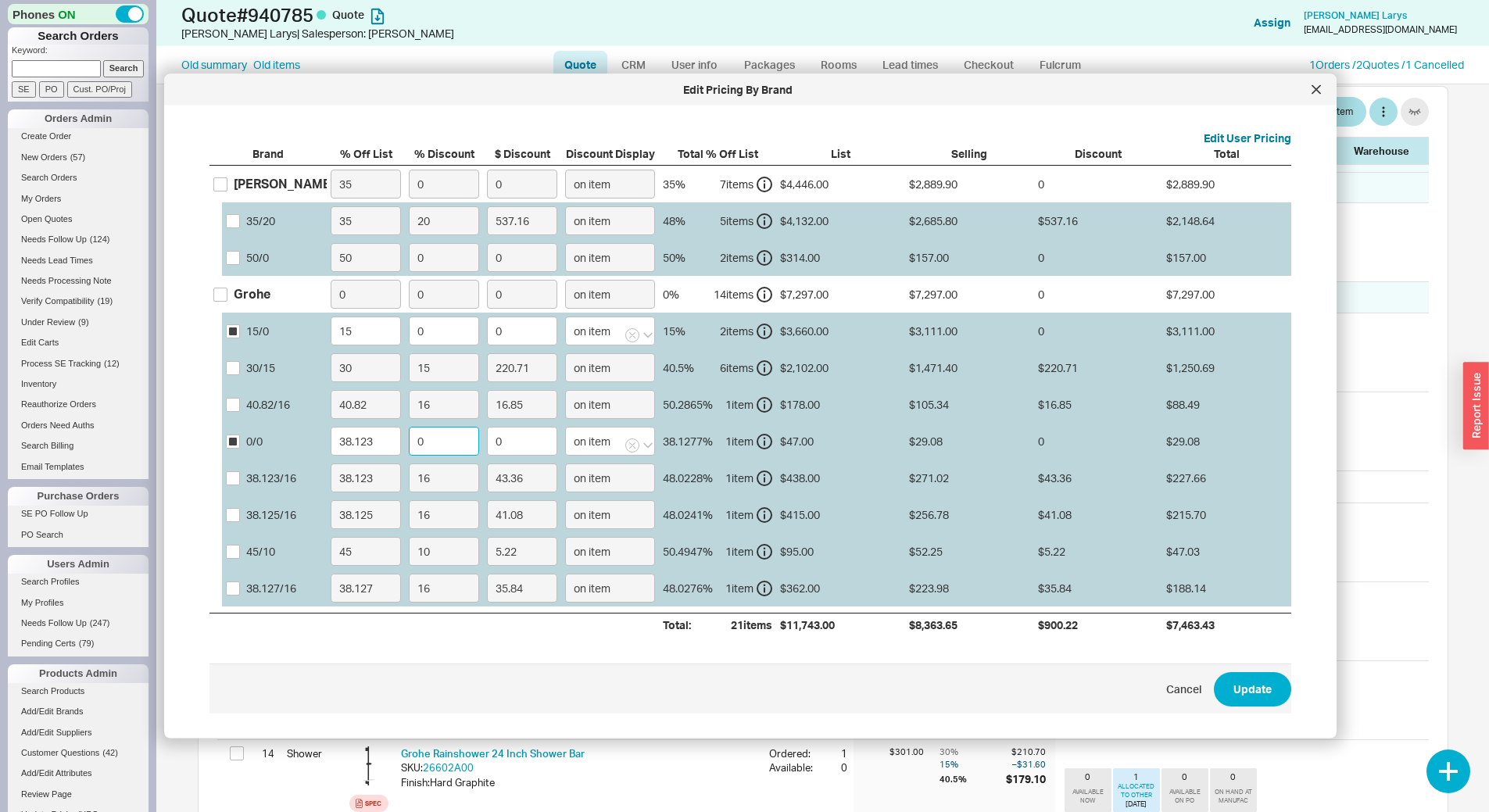
click at [405, 440] on label "0" at bounding box center [444, 441] width 78 height 37
click at [409, 440] on input "0" at bounding box center [443, 441] width 70 height 29
type input "1"
type input "0.29"
type input "16"
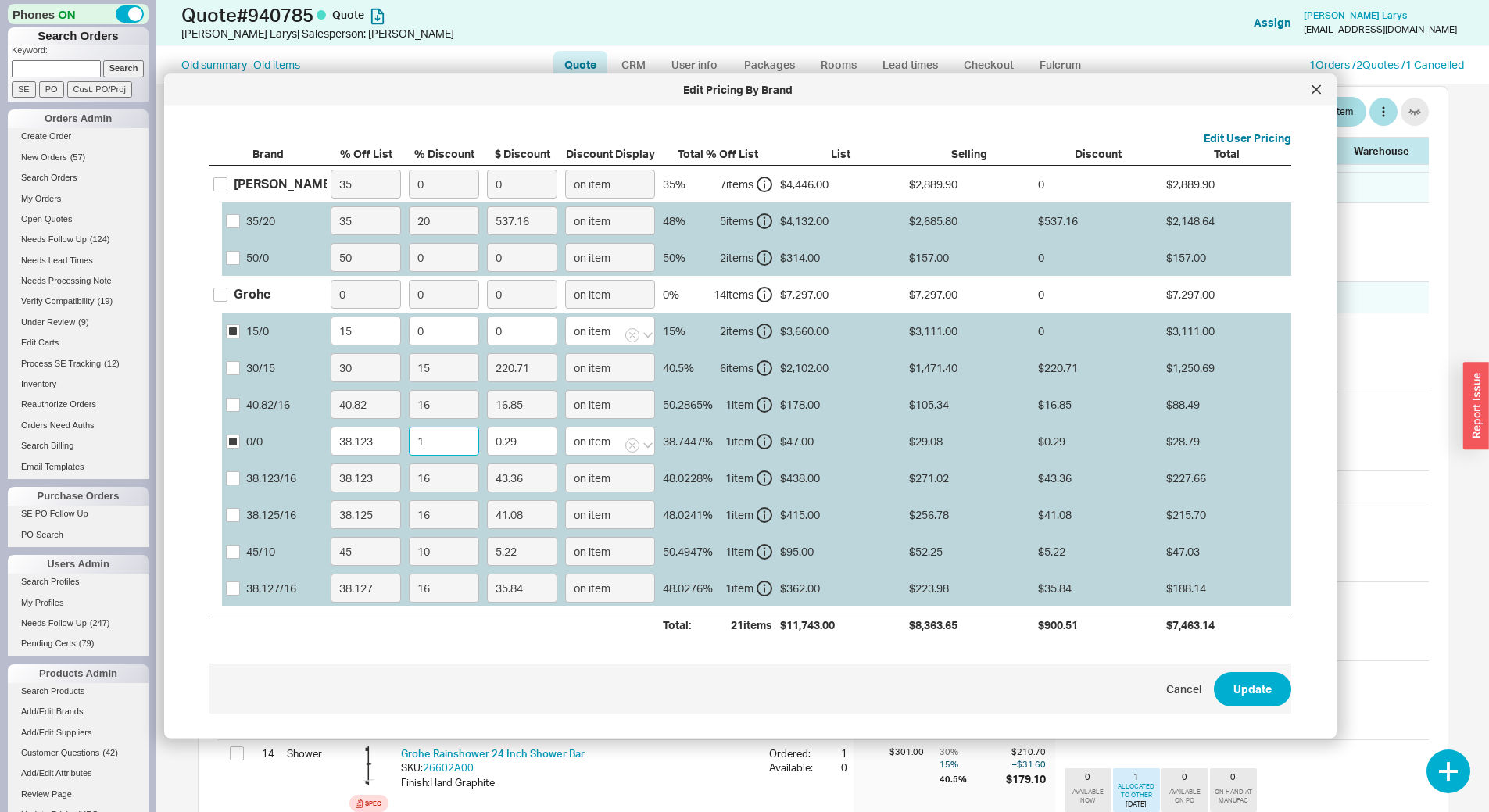
type input "4.65"
type input "16"
click at [356, 332] on input "15" at bounding box center [365, 331] width 70 height 29
paste input "38.123"
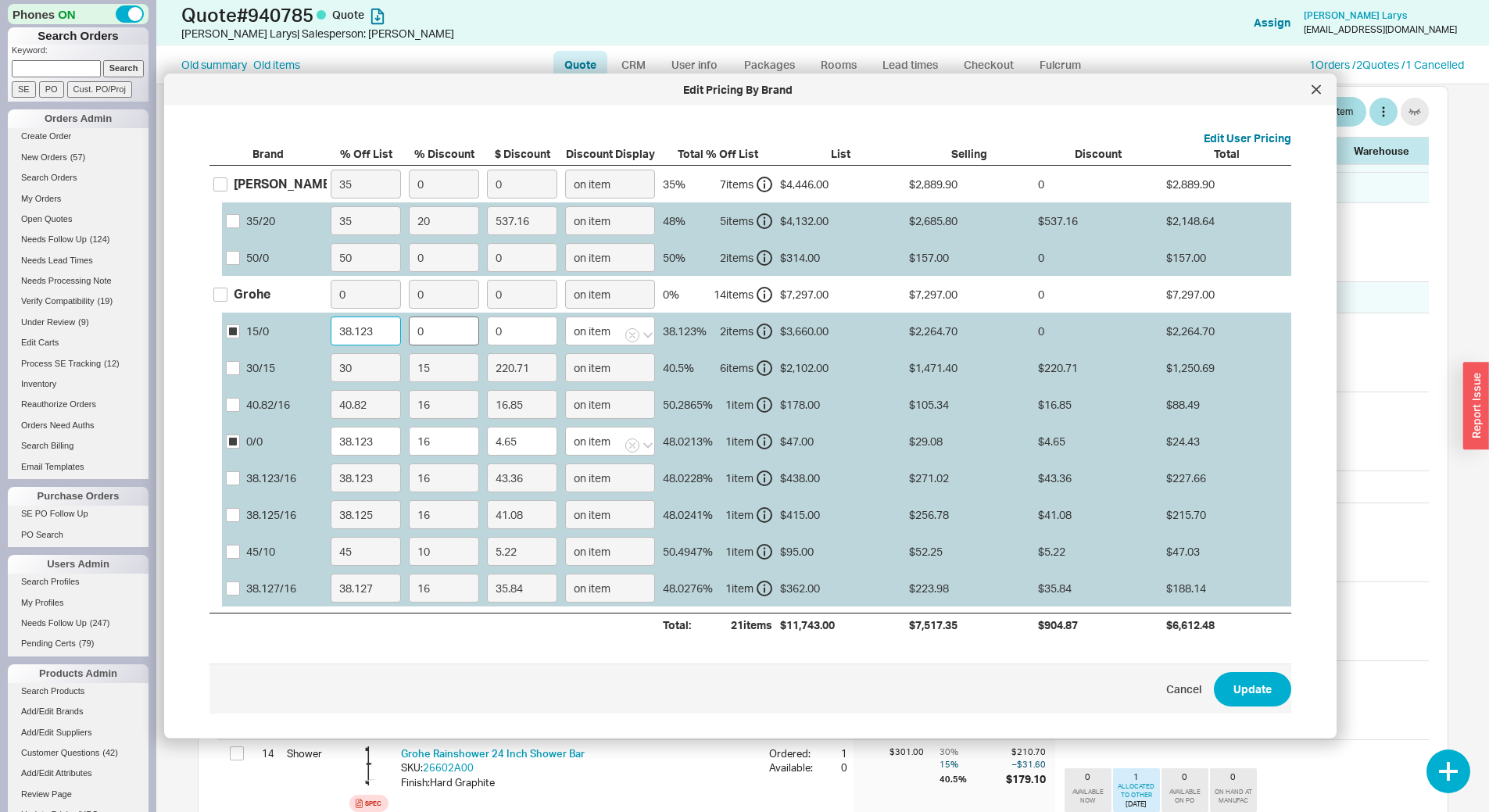
type input "38.123"
drag, startPoint x: 442, startPoint y: 334, endPoint x: 383, endPoint y: 313, distance: 62.6
click at [0, 0] on div "15 / 0 38.123 0 0 on item 38.123 % 2 item s $3,660.00 $2,264.70 0 $2,264.70" at bounding box center [0, 0] width 0 height 0
type input "1"
type input "22.65"
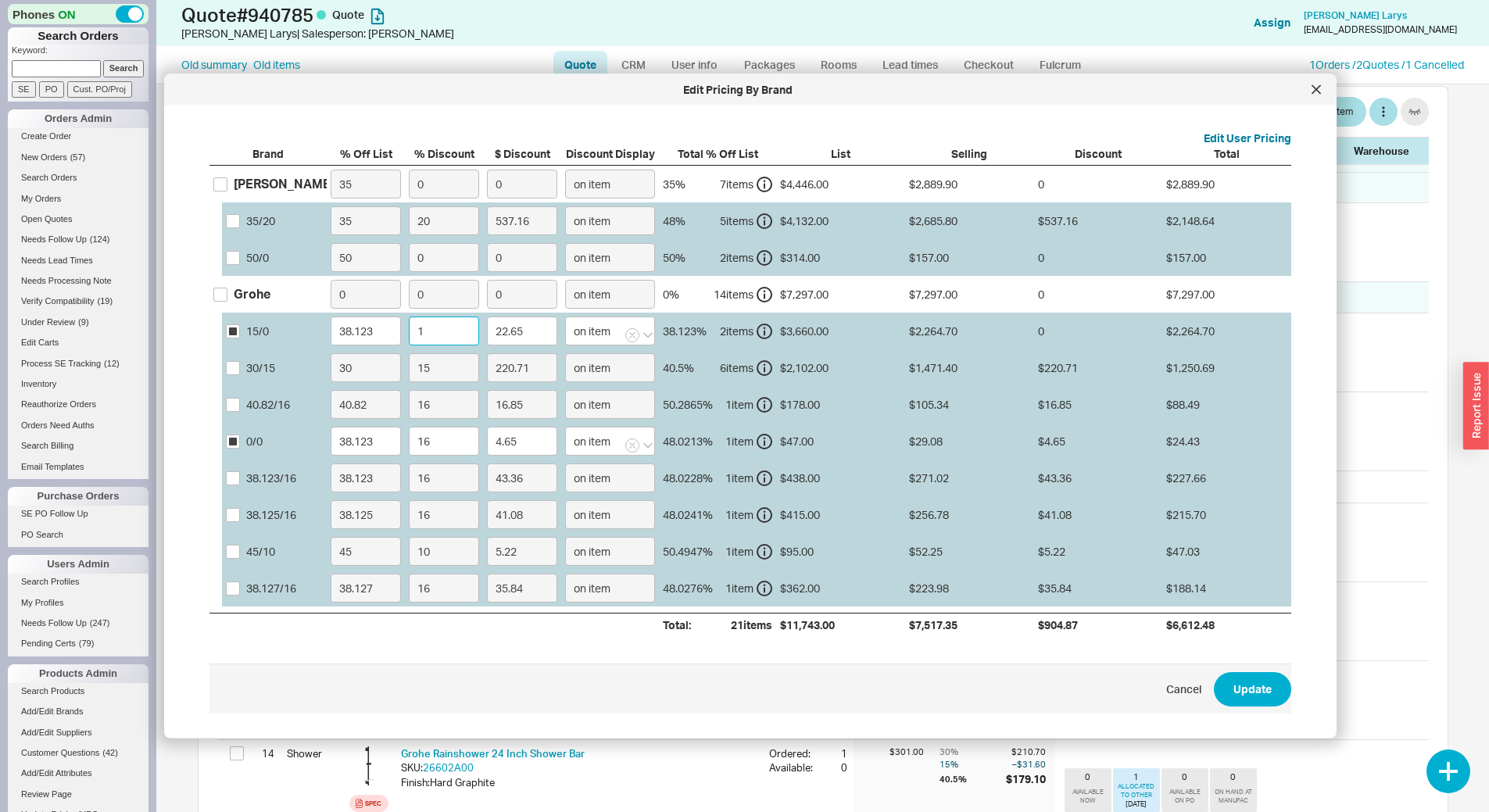
type input "16"
type input "362.35"
type input "16"
click at [703, 402] on div "50.2865 %" at bounding box center [688, 403] width 50 height 16
click at [234, 369] on input "30 / 15" at bounding box center [233, 367] width 14 height 14
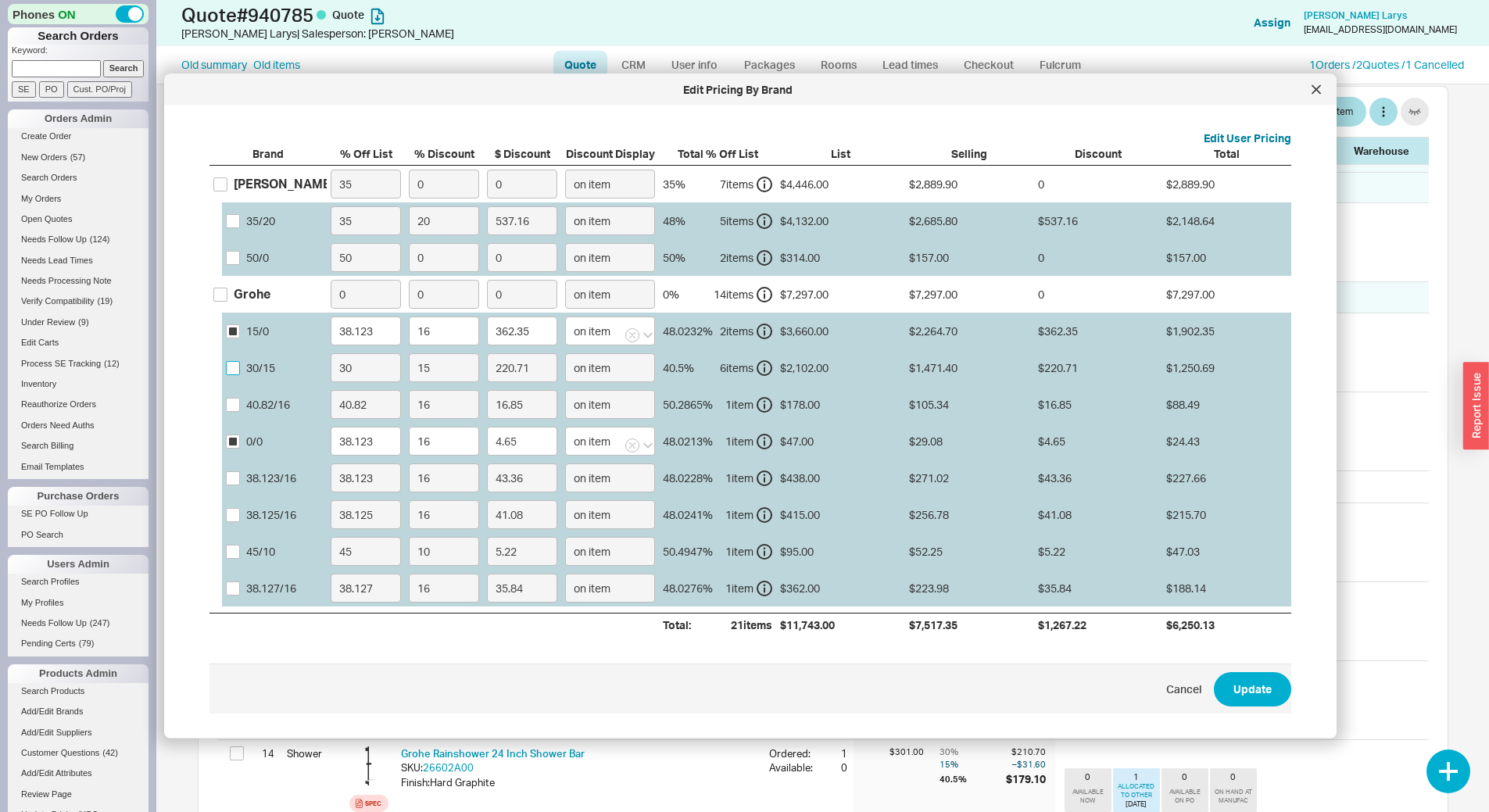
checkbox input "true"
click at [349, 370] on input "30" at bounding box center [365, 367] width 70 height 29
click at [347, 369] on input "30" at bounding box center [365, 367] width 70 height 29
paste input "8.123"
type input "38.123"
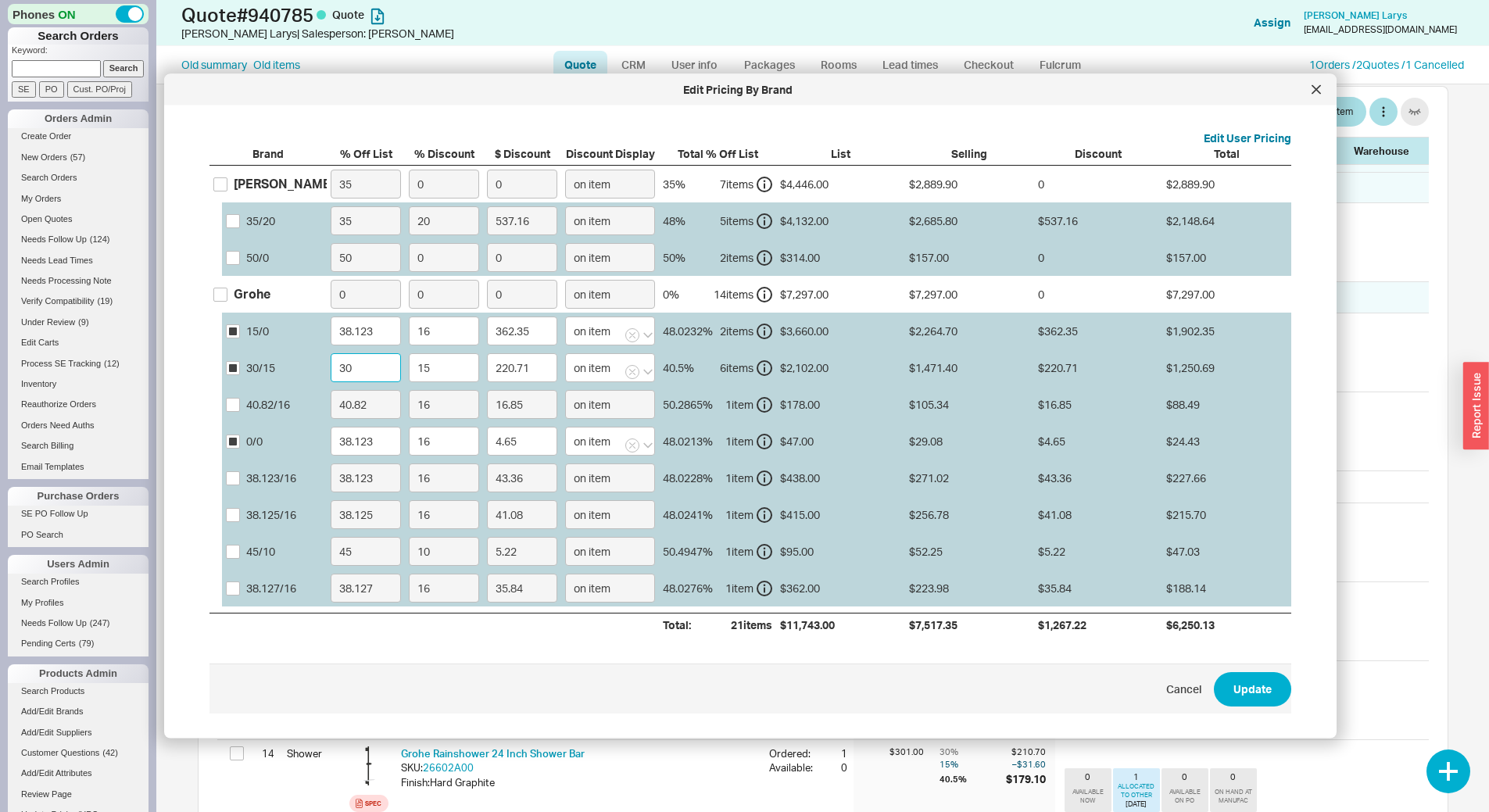
type input "195.1"
type input "38.123"
click at [422, 371] on input "15" at bounding box center [443, 367] width 70 height 29
type input "1"
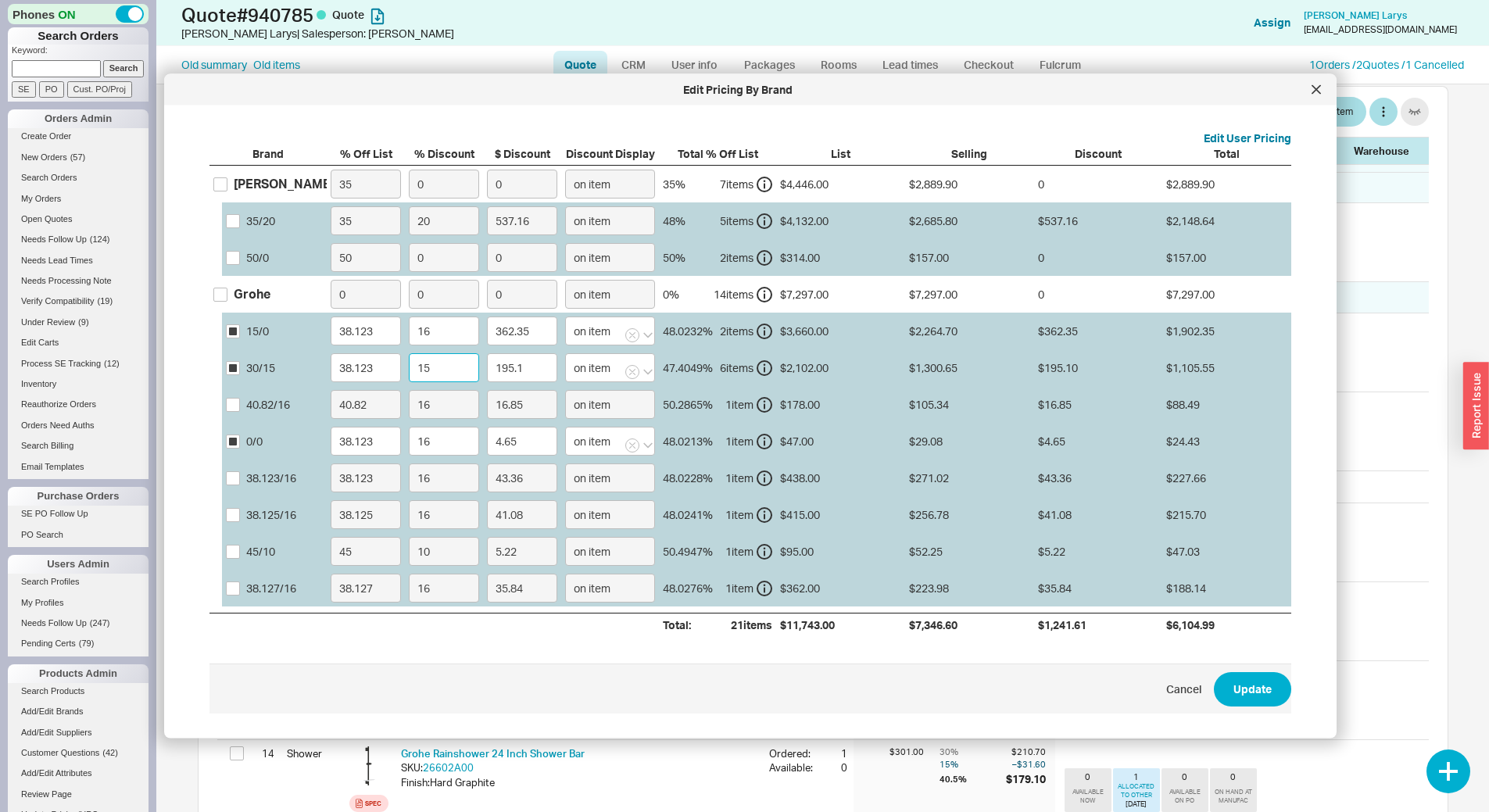
type input "13.01"
type input "16"
type input "208.1"
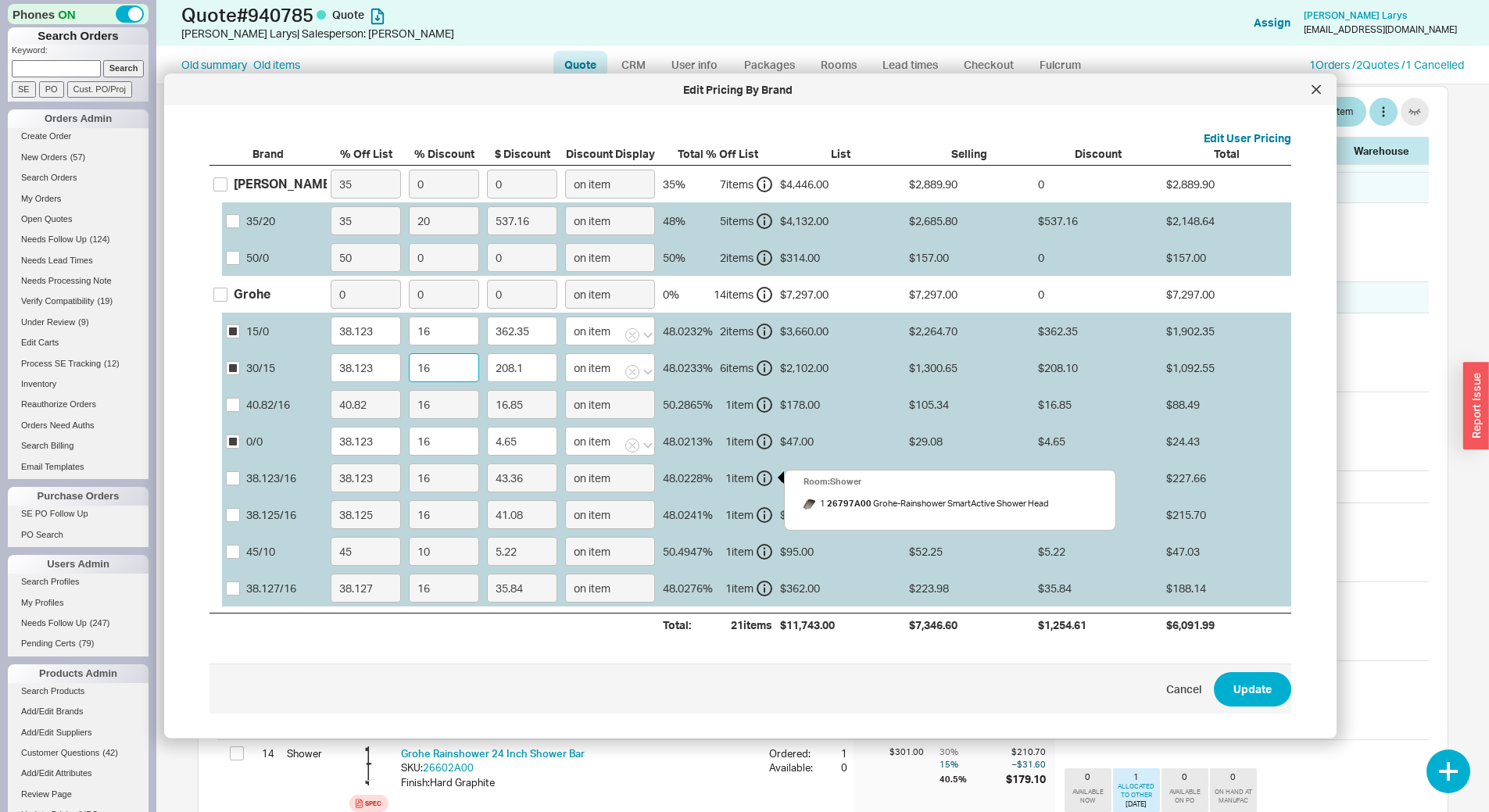
type input "16"
click at [756, 472] on div "1 item" at bounding box center [749, 478] width 47 height 16
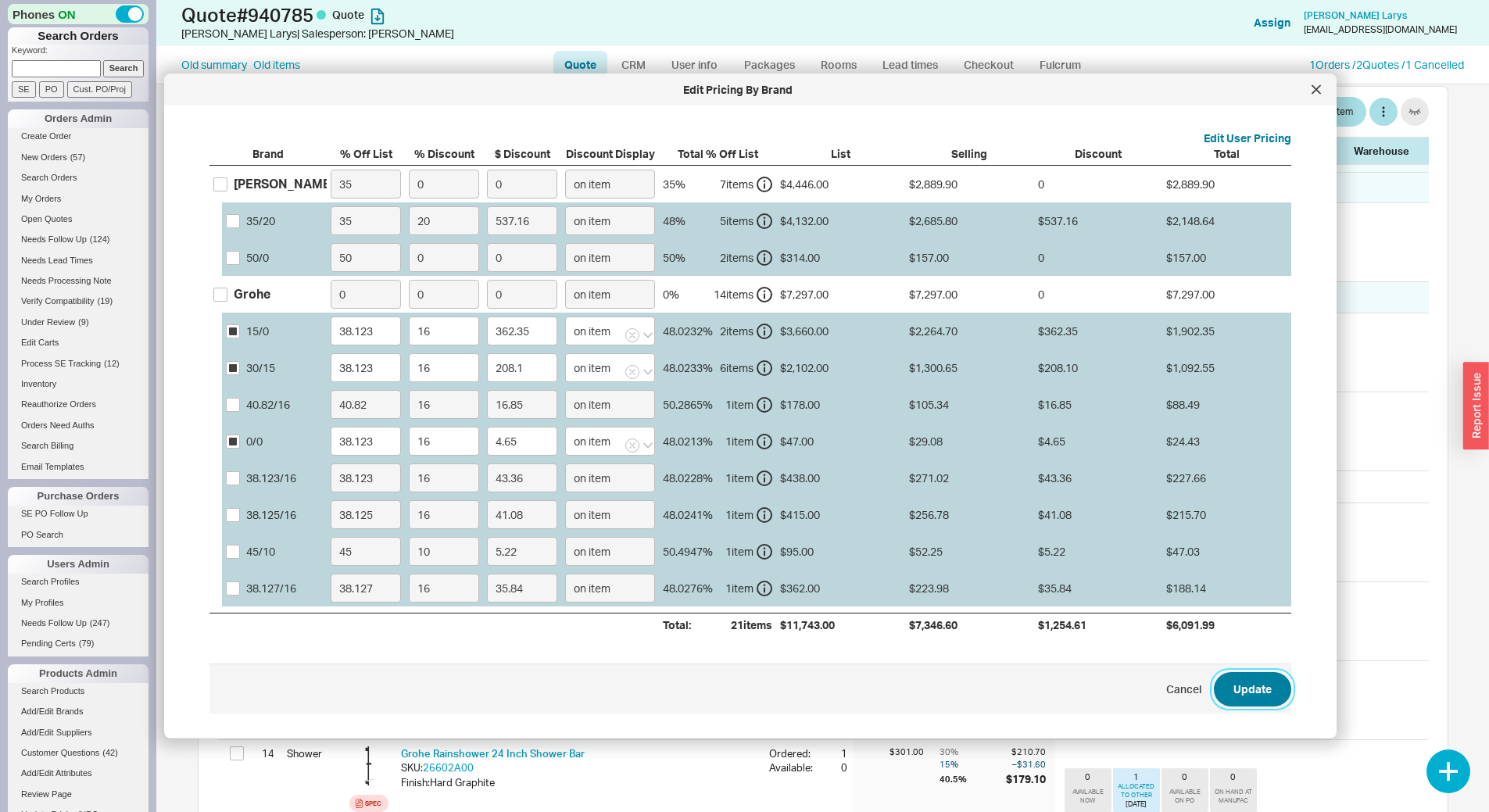
click at [1238, 685] on button "Update" at bounding box center [1253, 689] width 78 height 35
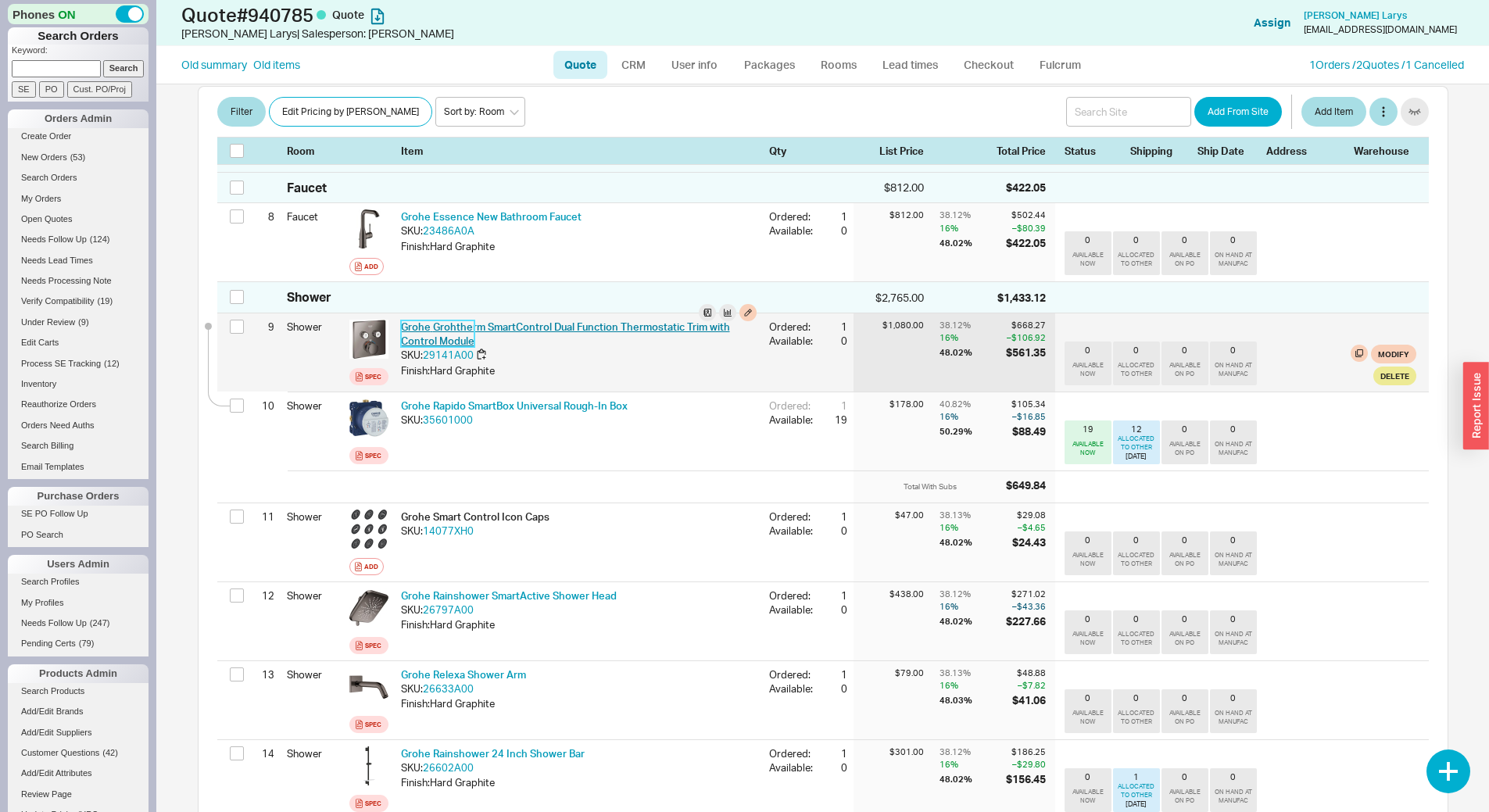
click at [504, 320] on link "Grohe Grohtherm SmartControl Dual Function Thermostatic Trim with Control Module" at bounding box center [565, 334] width 329 height 27
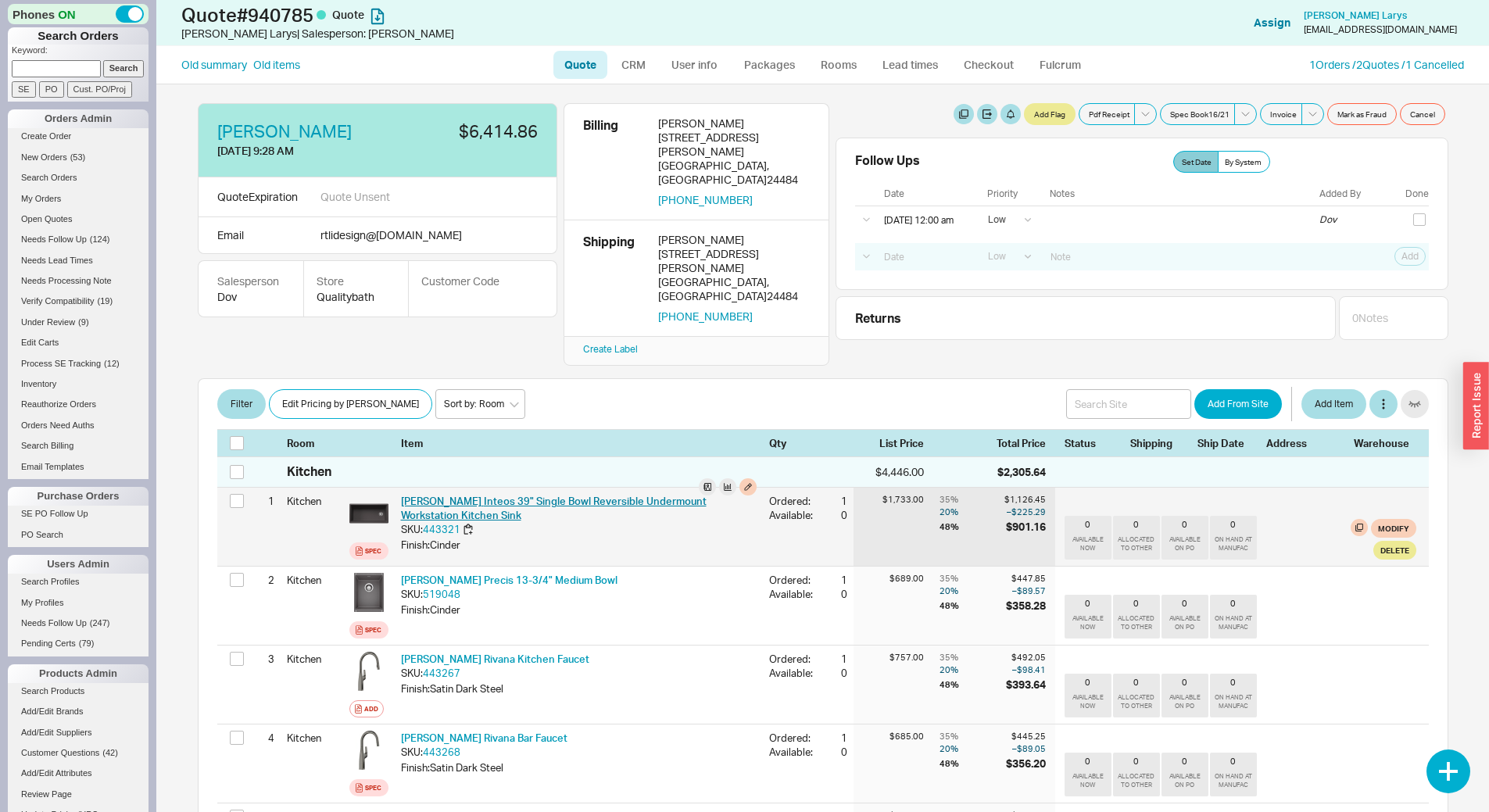
scroll to position [78, 0]
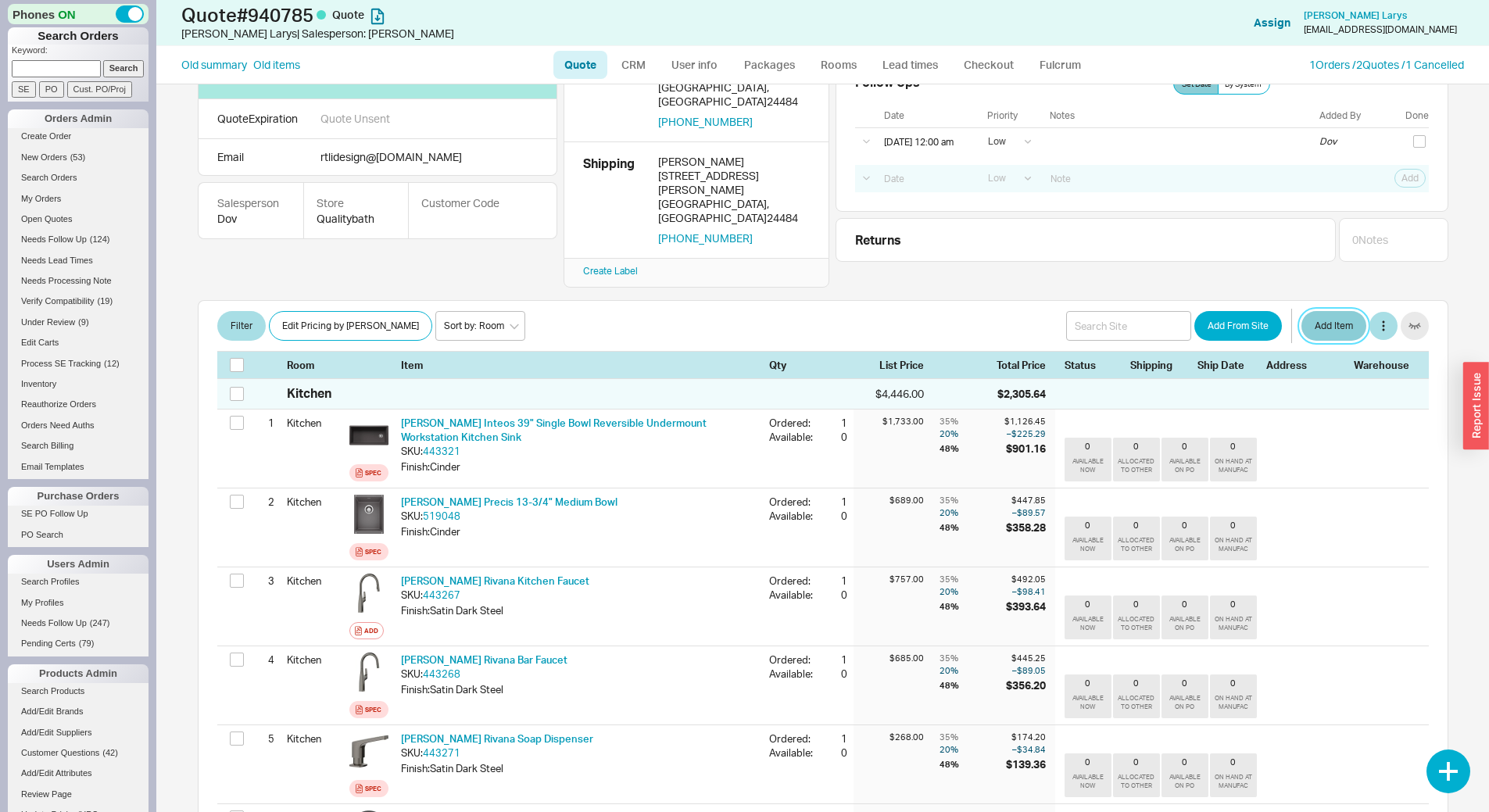
click at [1303, 311] on button "Add Item" at bounding box center [1334, 325] width 65 height 29
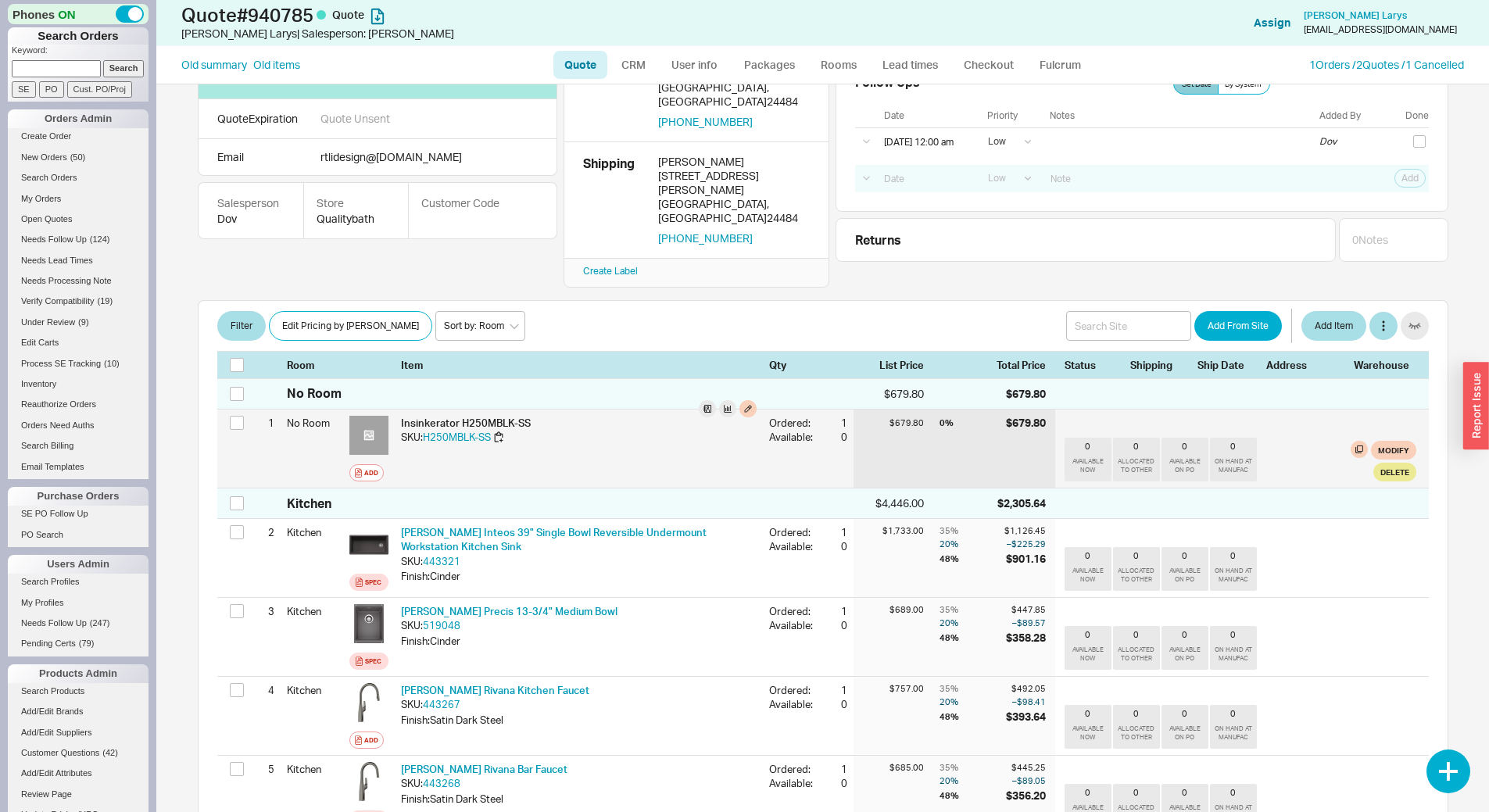
click at [374, 416] on div at bounding box center [369, 435] width 39 height 39
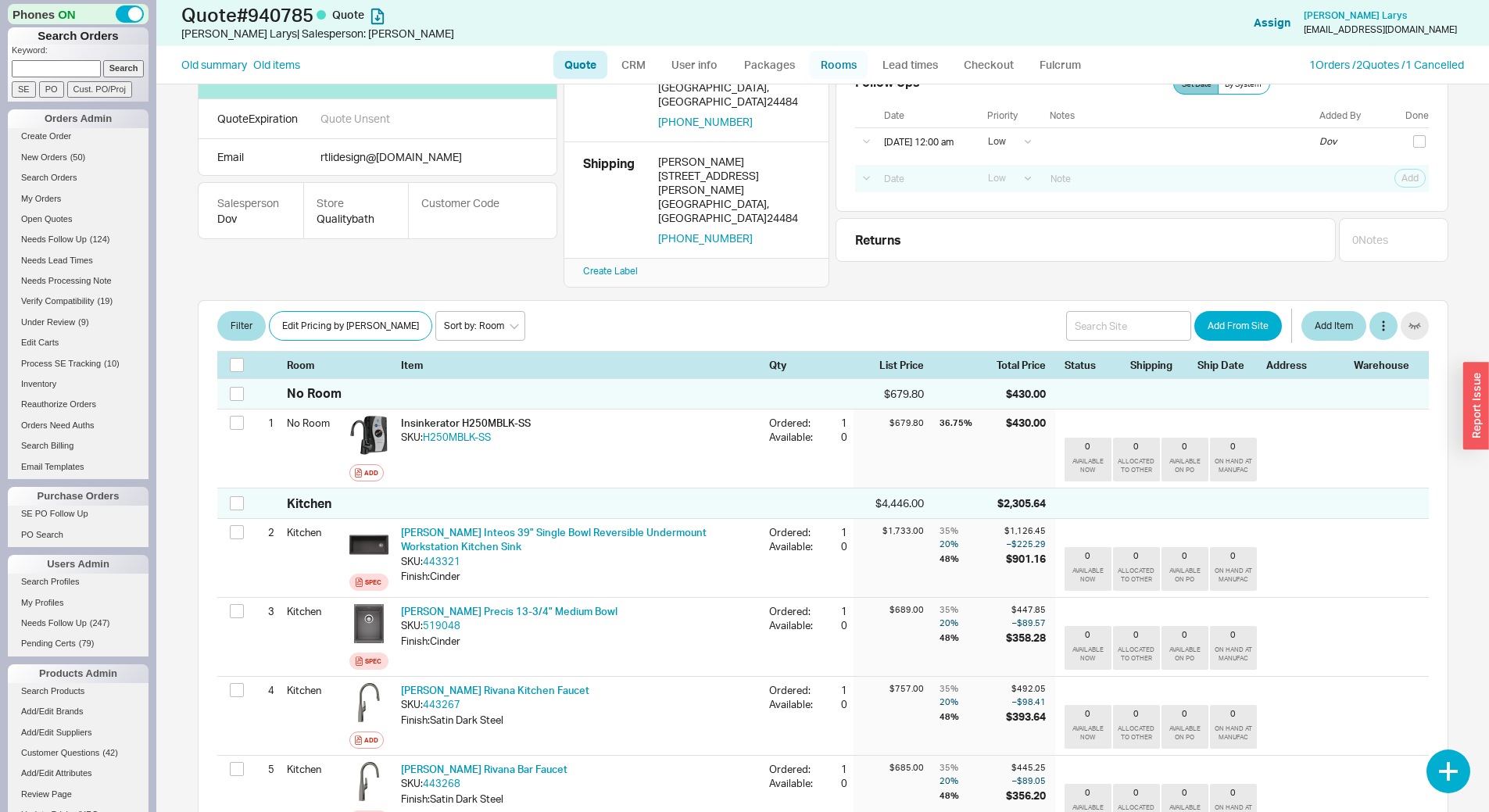
click at [828, 62] on link "Rooms" at bounding box center [838, 64] width 59 height 28
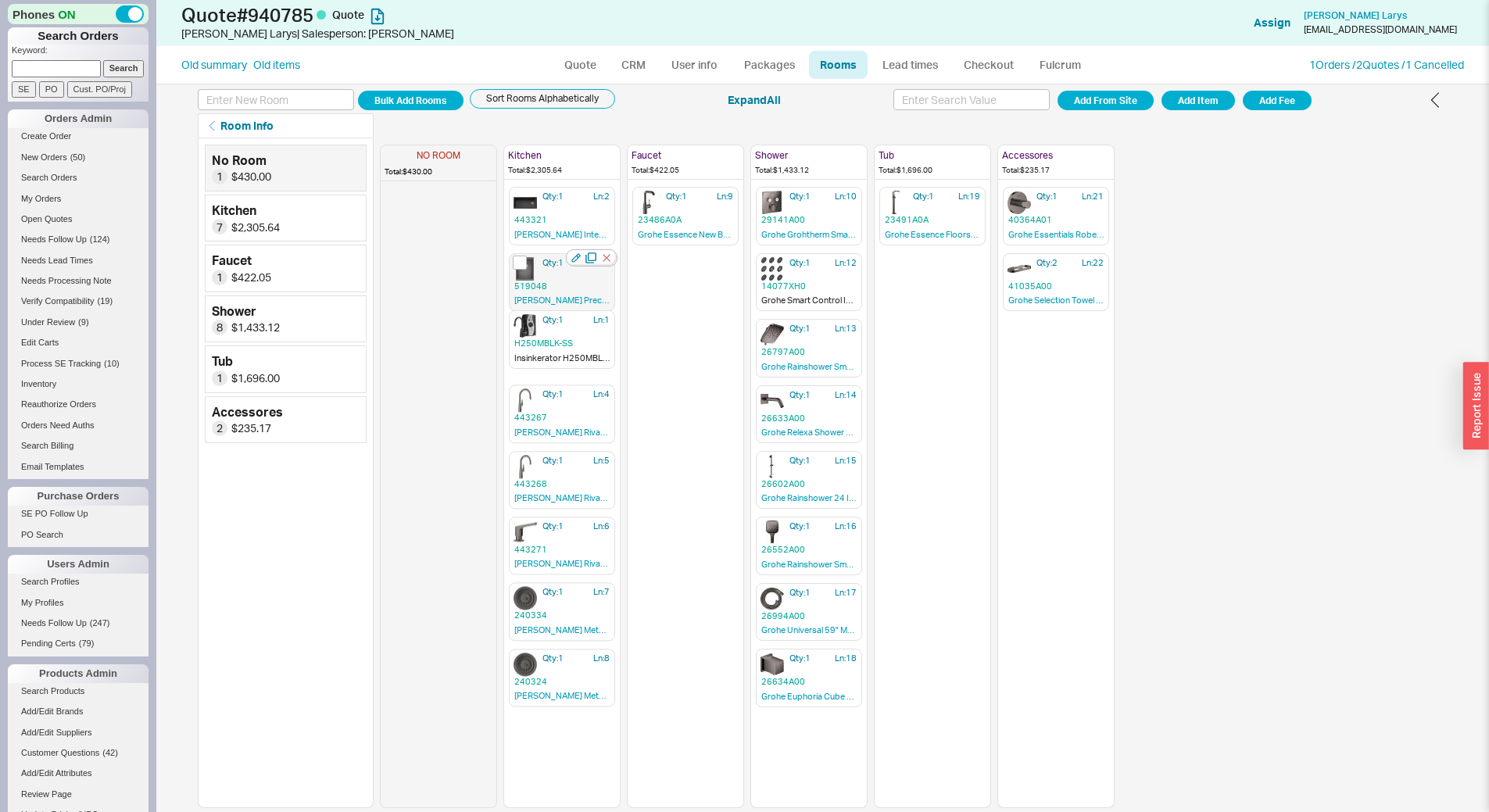
drag, startPoint x: 418, startPoint y: 211, endPoint x: 558, endPoint y: 264, distance: 149.7
click at [549, 343] on div "NO ROOM Total: $430.00 Qty: 1 Ln: 1 H250MBLK-SS Insinkerator H250MBLK-SS Kitche…" at bounding box center [747, 473] width 735 height 670
drag, startPoint x: 554, startPoint y: 213, endPoint x: 562, endPoint y: 417, distance: 204.2
click at [562, 417] on div "NO ROOM Total: $0.00 Kitchen Total: $2,735.64 Qty: 1 Ln: 2 443321 Blanco Inteos…" at bounding box center [747, 473] width 735 height 670
drag, startPoint x: 562, startPoint y: 221, endPoint x: 562, endPoint y: 491, distance: 270.0
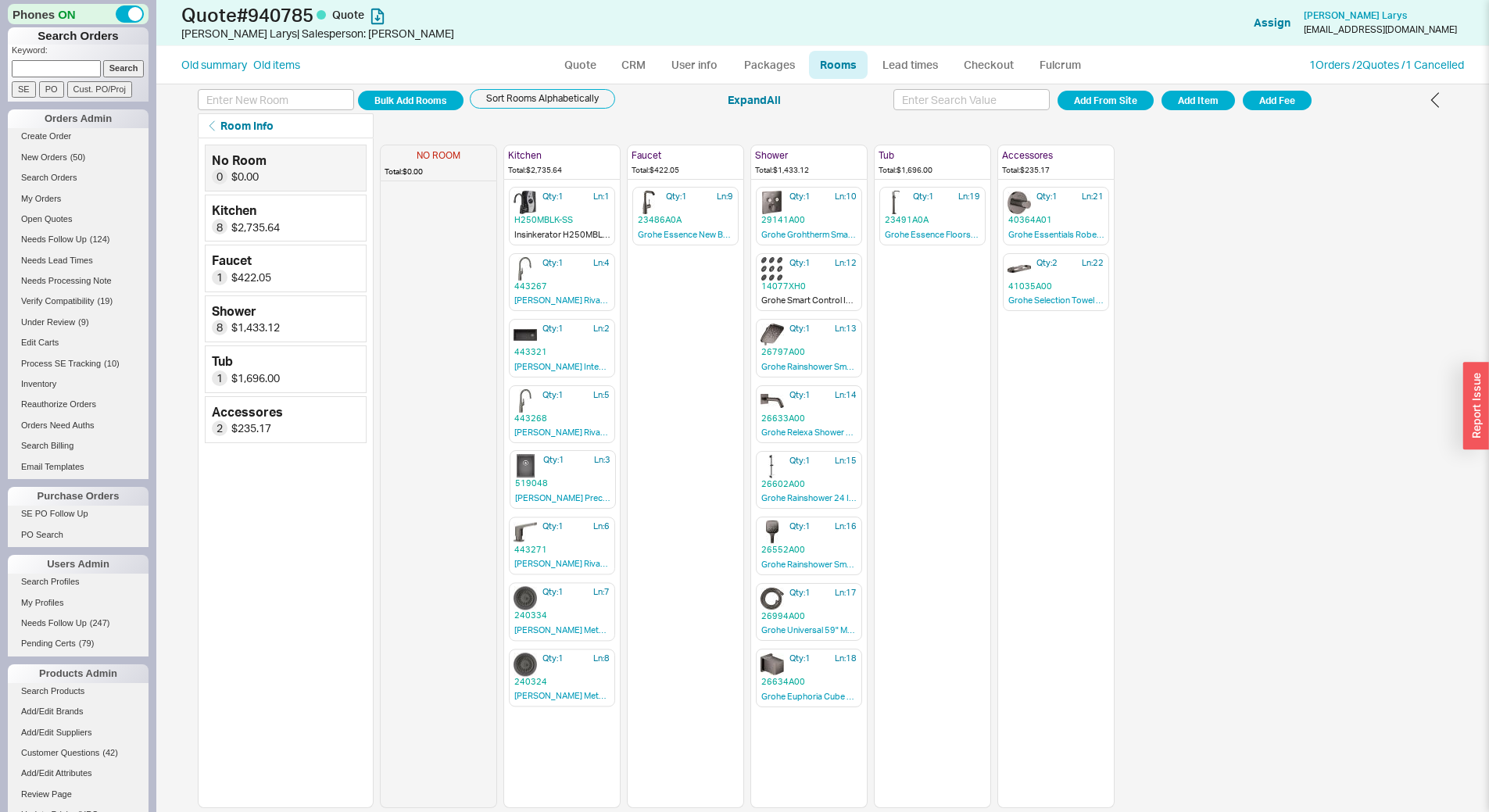
click at [562, 491] on div "NO ROOM Total: $0.00 Kitchen Total: $2,735.64 Qty: 1 Ln: 3 519048 Blanco Precis…" at bounding box center [747, 473] width 735 height 670
drag, startPoint x: 560, startPoint y: 543, endPoint x: 568, endPoint y: 334, distance: 209.2
click at [568, 334] on div "NO ROOM Total: $0.00 Kitchen Total: $2,735.64 Qty: 1 Ln: 1 H250MBLK-SS Insinker…" at bounding box center [747, 473] width 735 height 670
drag, startPoint x: 563, startPoint y: 207, endPoint x: 561, endPoint y: 676, distance: 469.0
click at [561, 676] on div "NO ROOM Total: $0.00 Kitchen Total: $2,735.64 Qty: 1 Ln: 1 H250MBLK-SS Insinker…" at bounding box center [747, 473] width 735 height 670
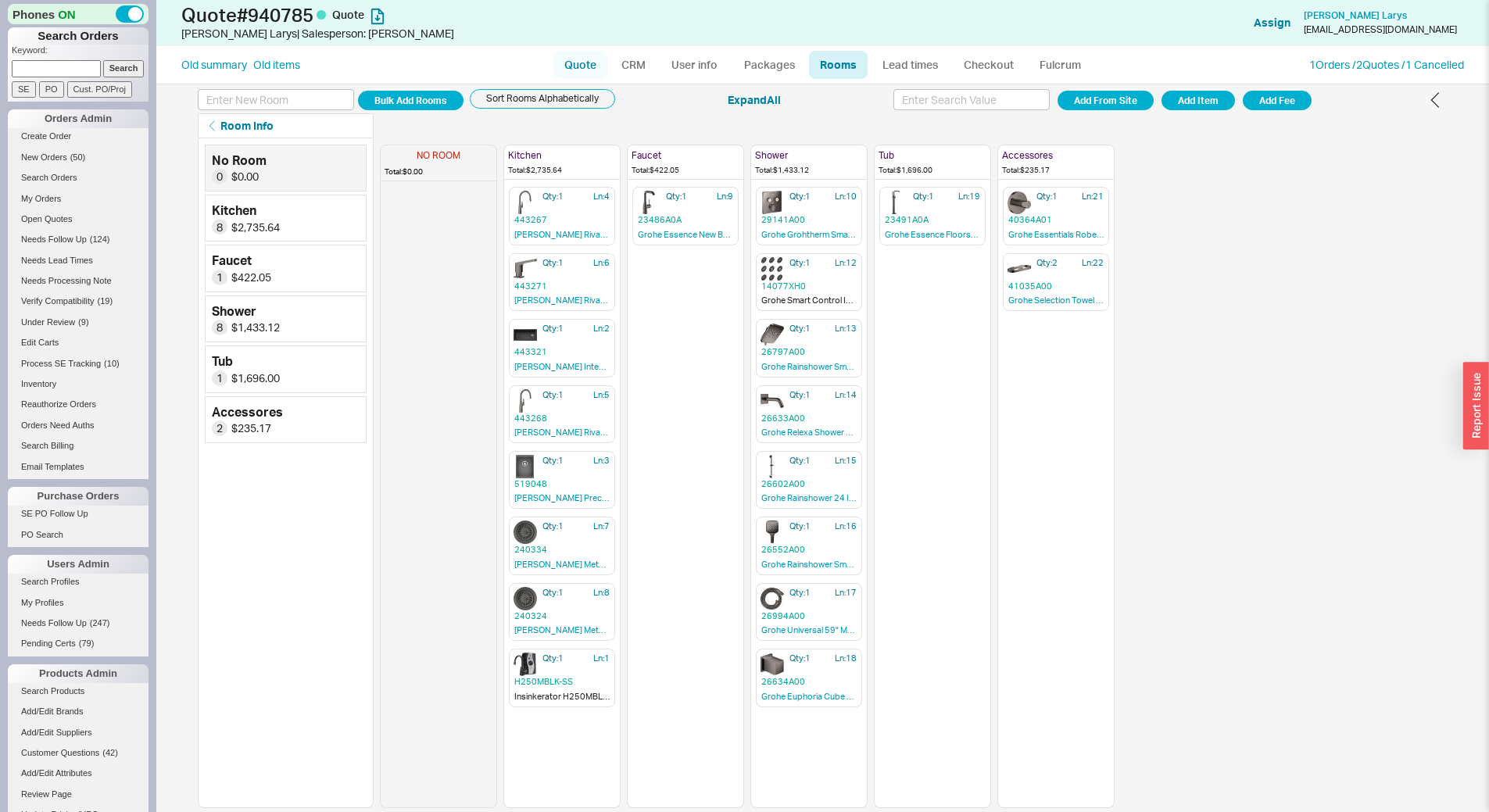
click at [578, 65] on link "Quote" at bounding box center [581, 64] width 54 height 28
select select "LOW"
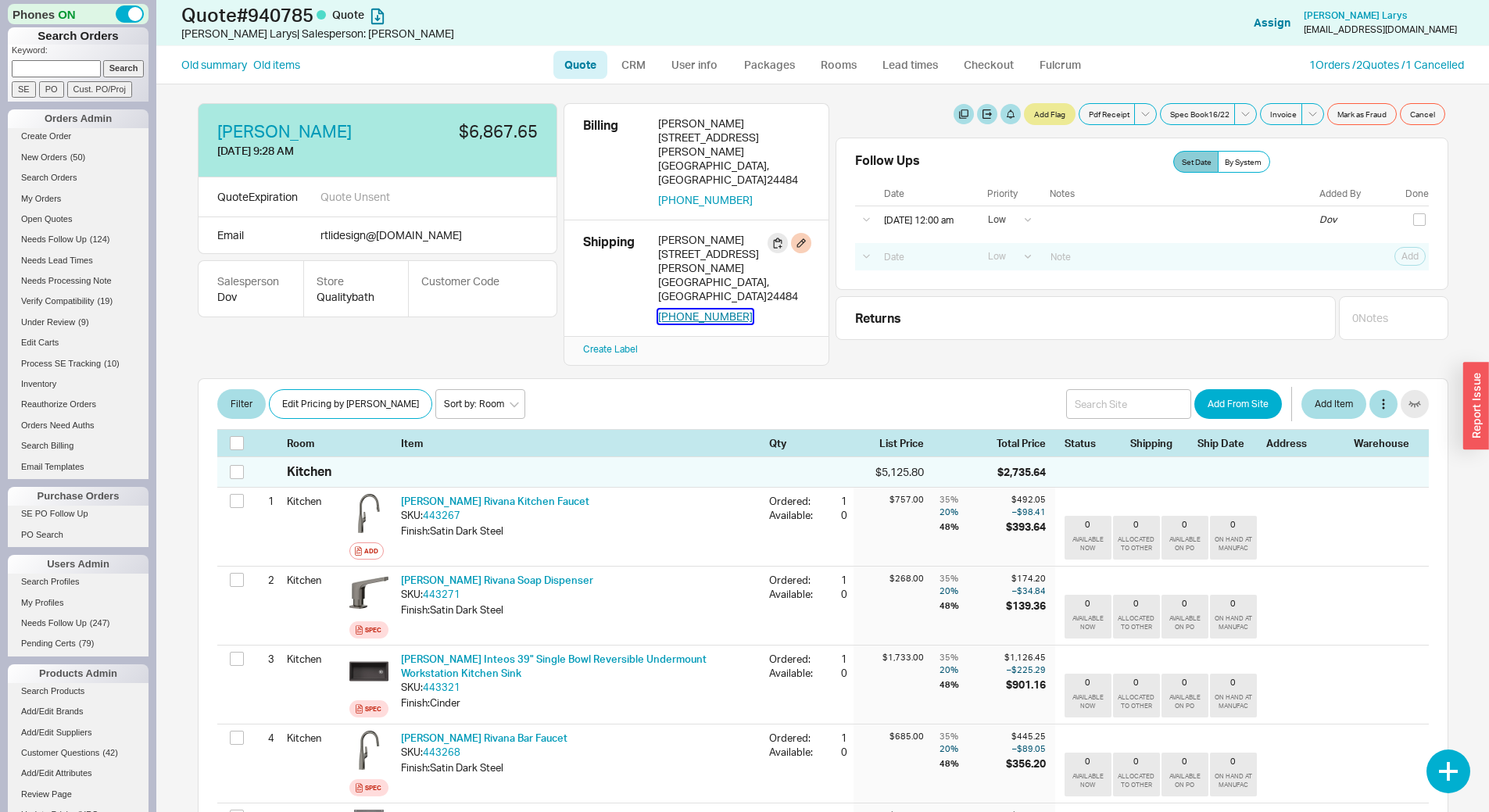
click at [702, 309] on button "619-961-8651" at bounding box center [705, 316] width 94 height 14
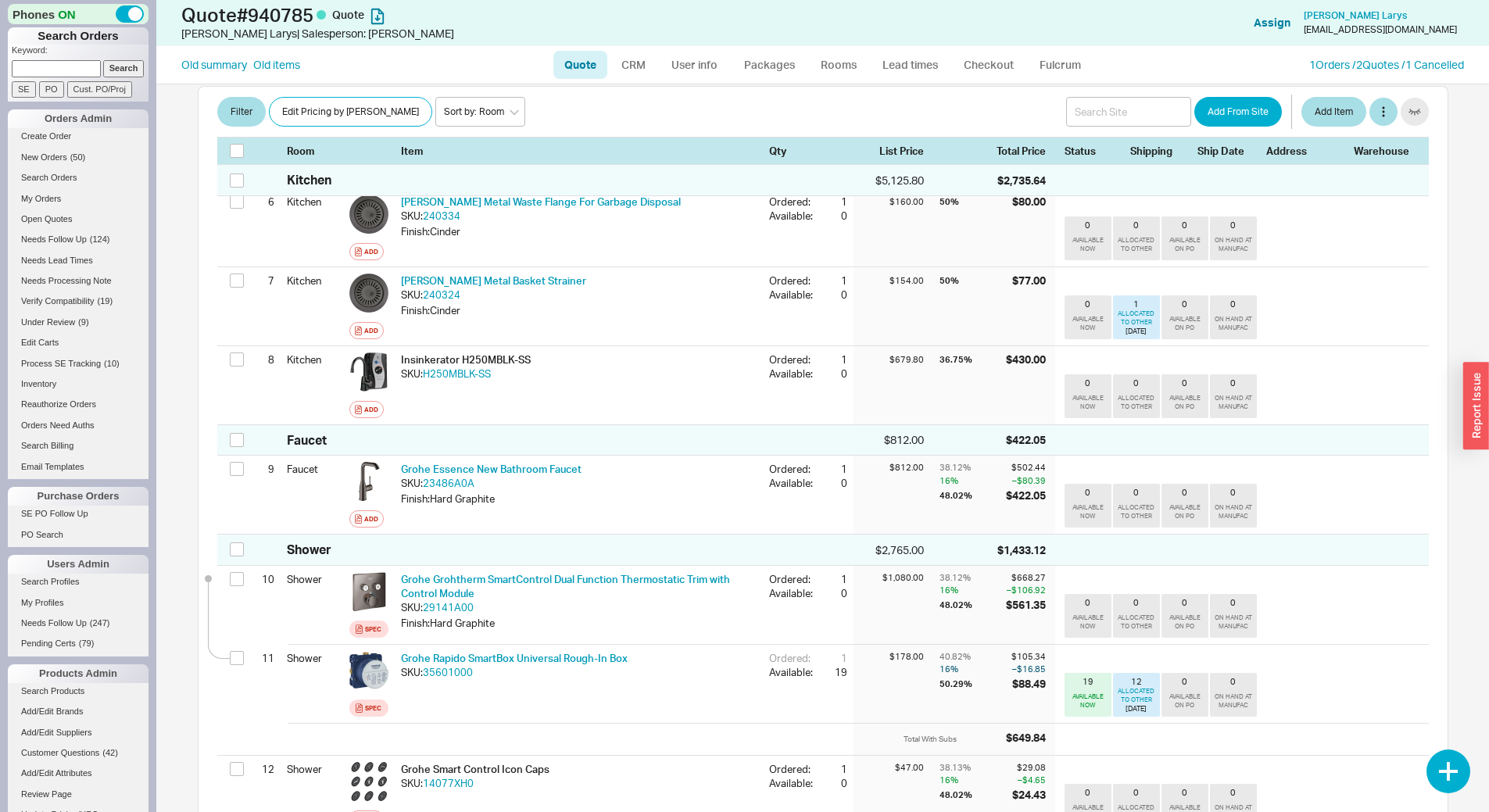
scroll to position [938, 0]
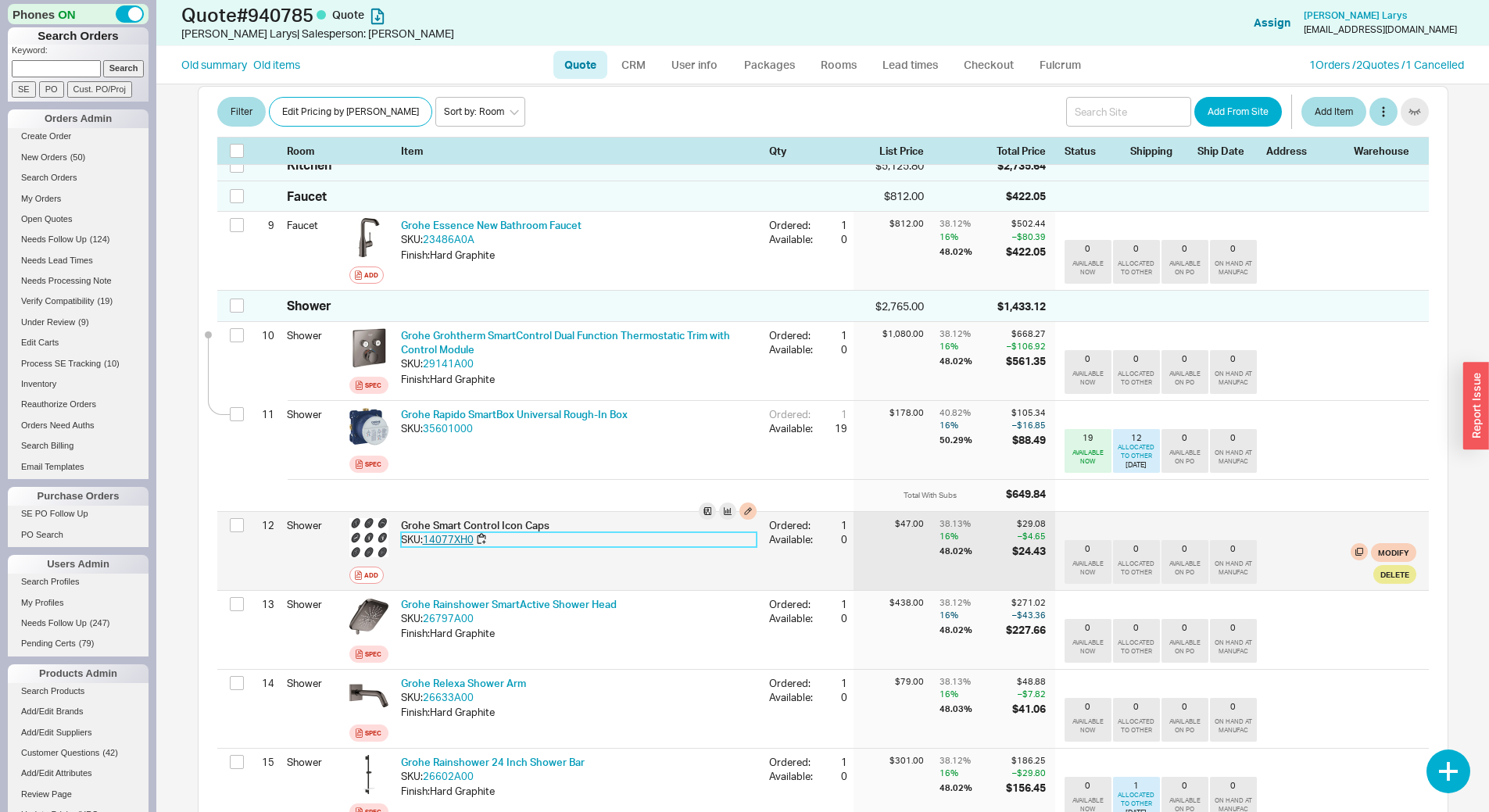
click at [456, 533] on link "14077XH0" at bounding box center [448, 539] width 51 height 13
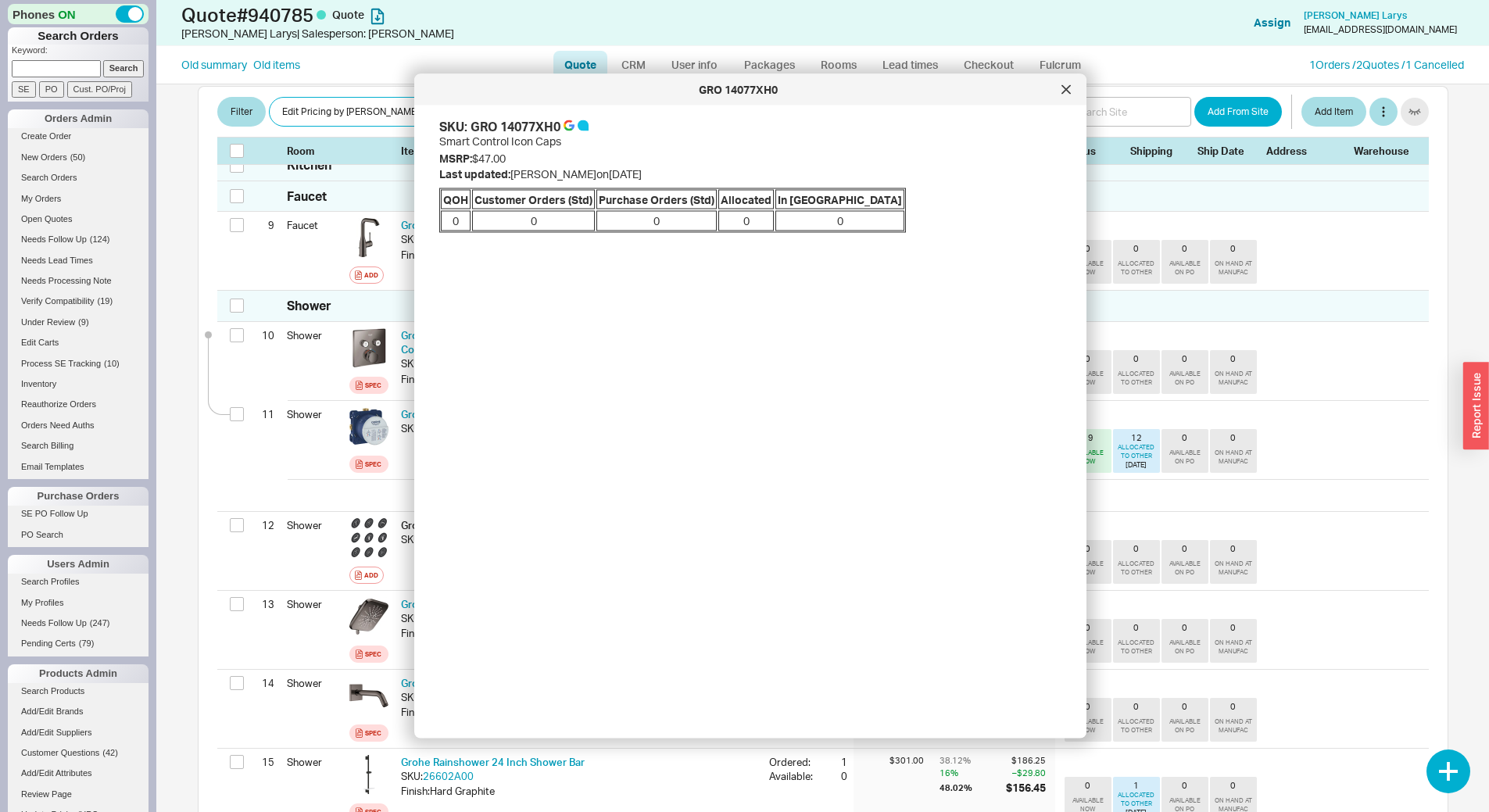
click at [550, 126] on div "GRO 14077XH0" at bounding box center [515, 126] width 90 height 17
copy div "14077XH0"
click at [1072, 95] on div at bounding box center [1067, 90] width 25 height 25
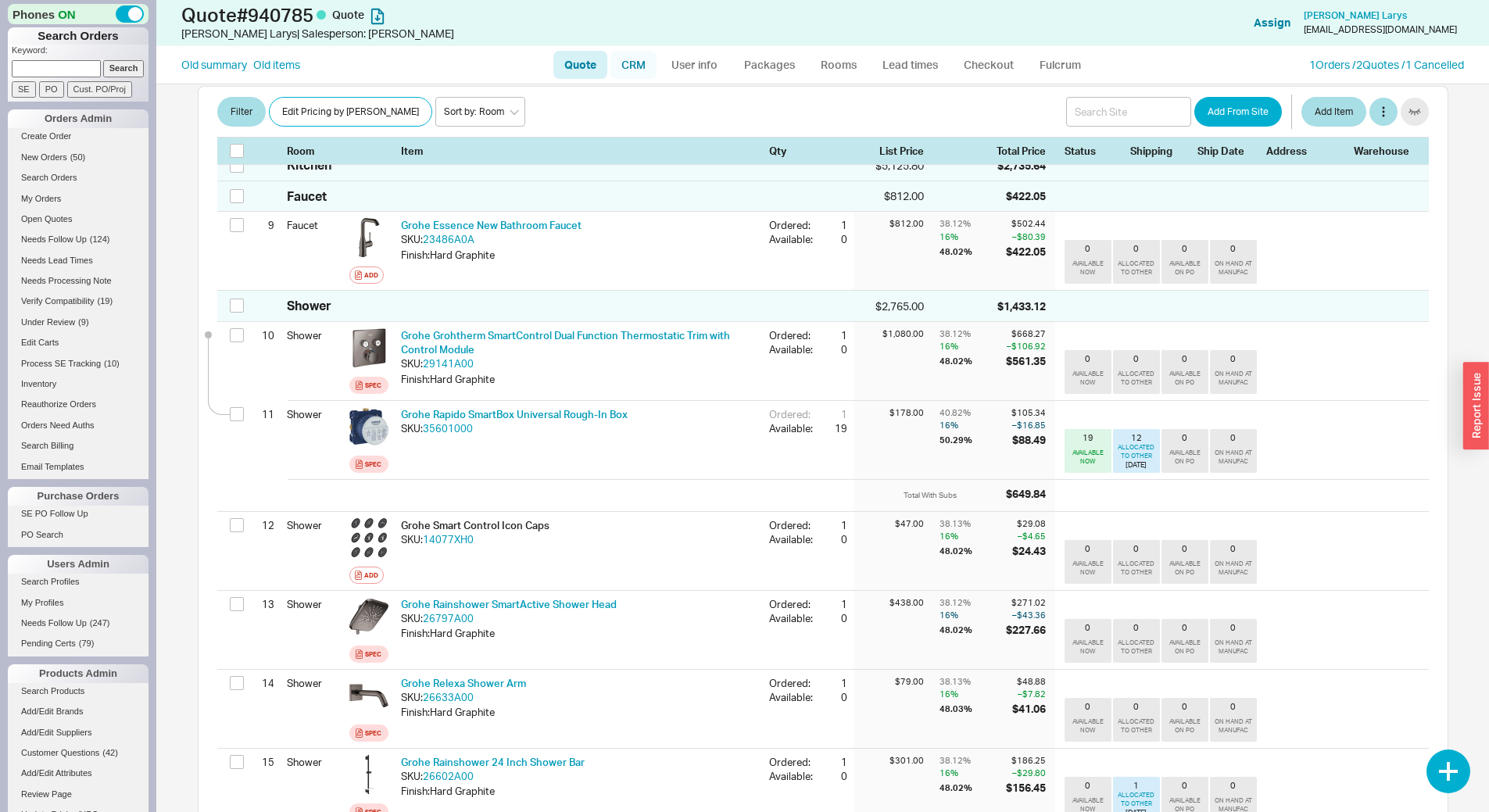
click at [644, 60] on link "CRM" at bounding box center [634, 64] width 46 height 28
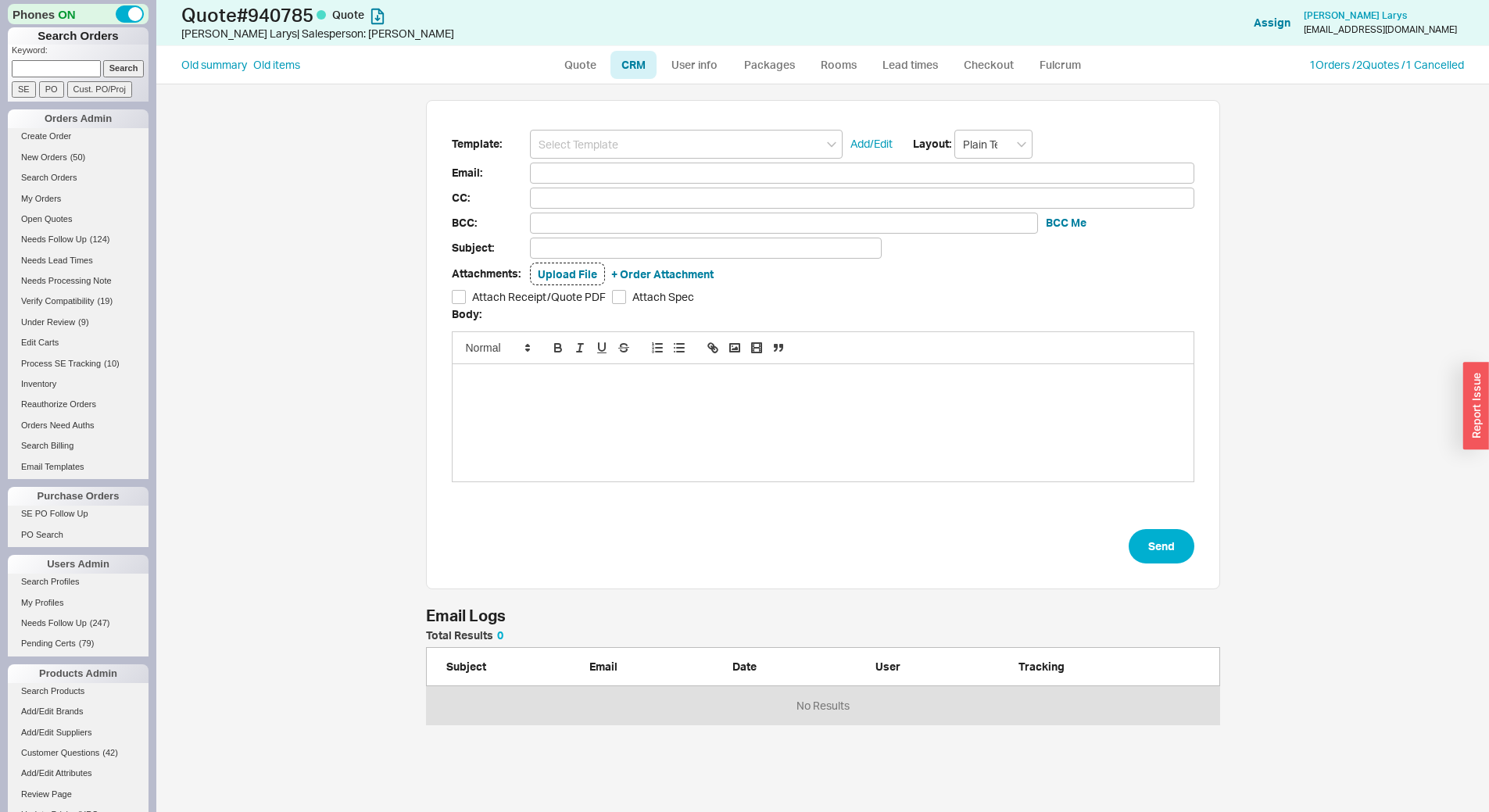
scroll to position [83, 783]
click at [641, 155] on input at bounding box center [686, 144] width 313 height 29
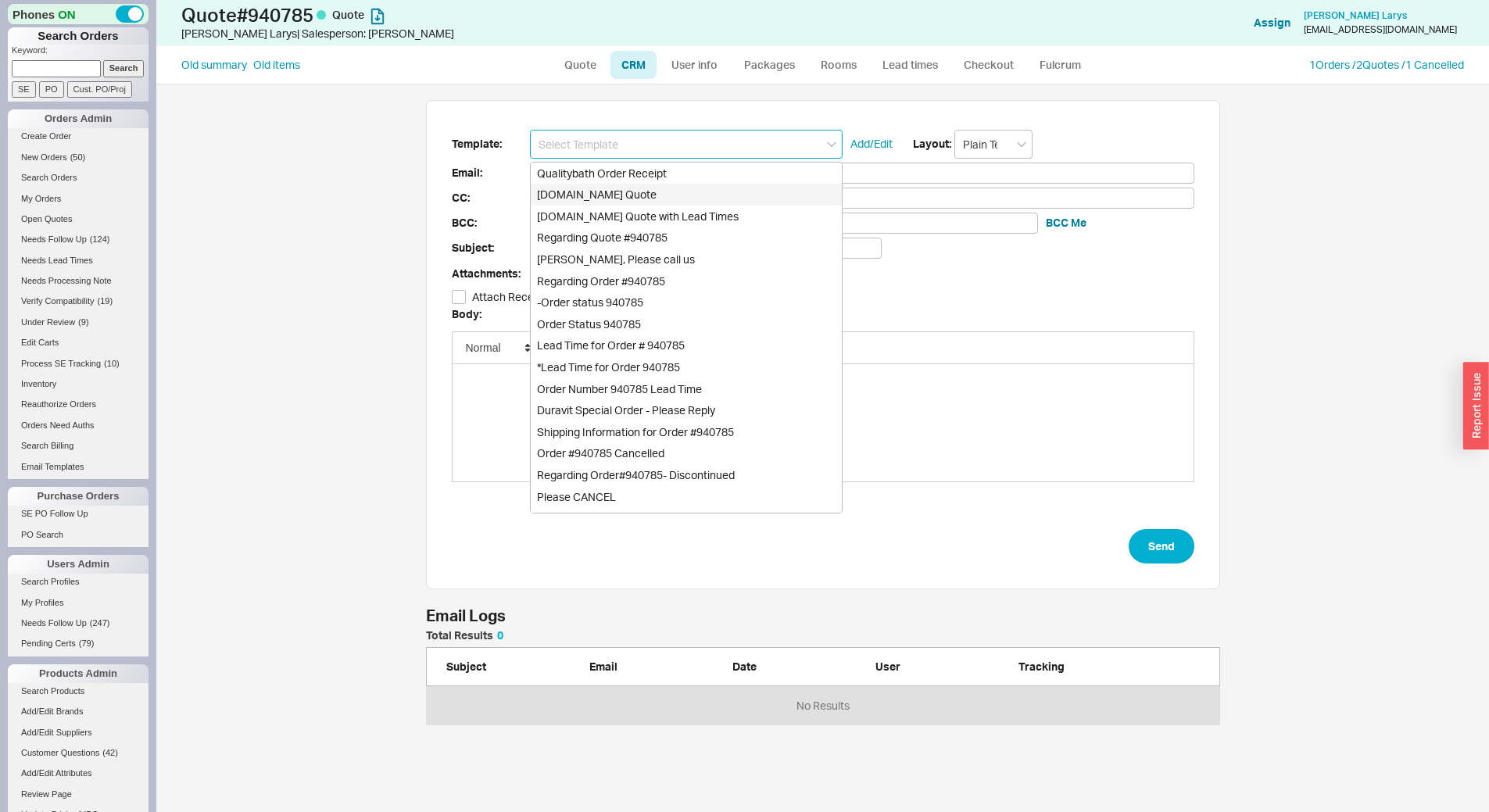
click at [641, 196] on div "Qualitybath.com Quote" at bounding box center [686, 195] width 311 height 22
type input "Receipt"
type input "rtlidesign@icloud.com"
type input "Quality Bath Quote #940785"
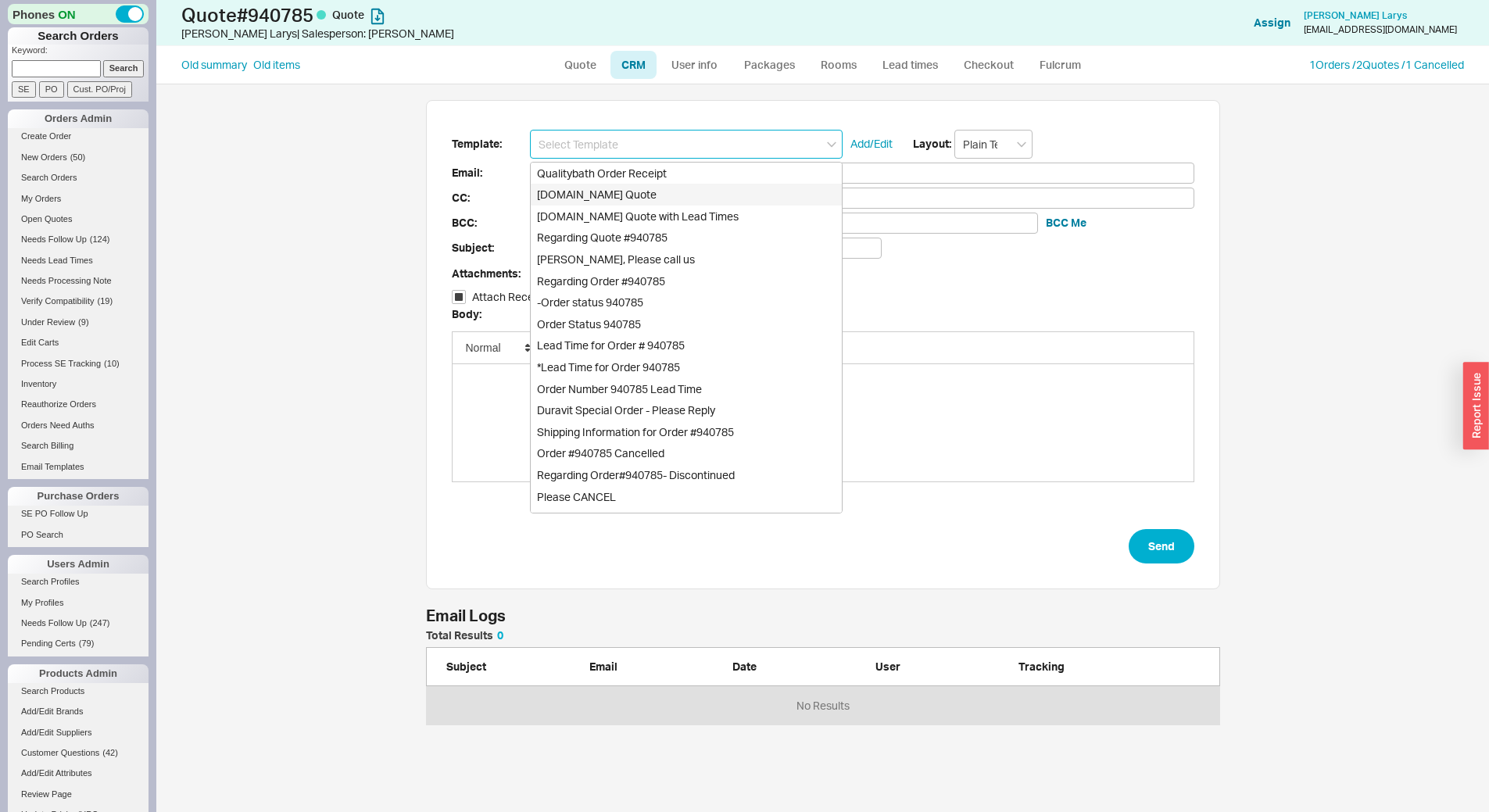
checkbox input "true"
type input "Qualitybath.com Quote"
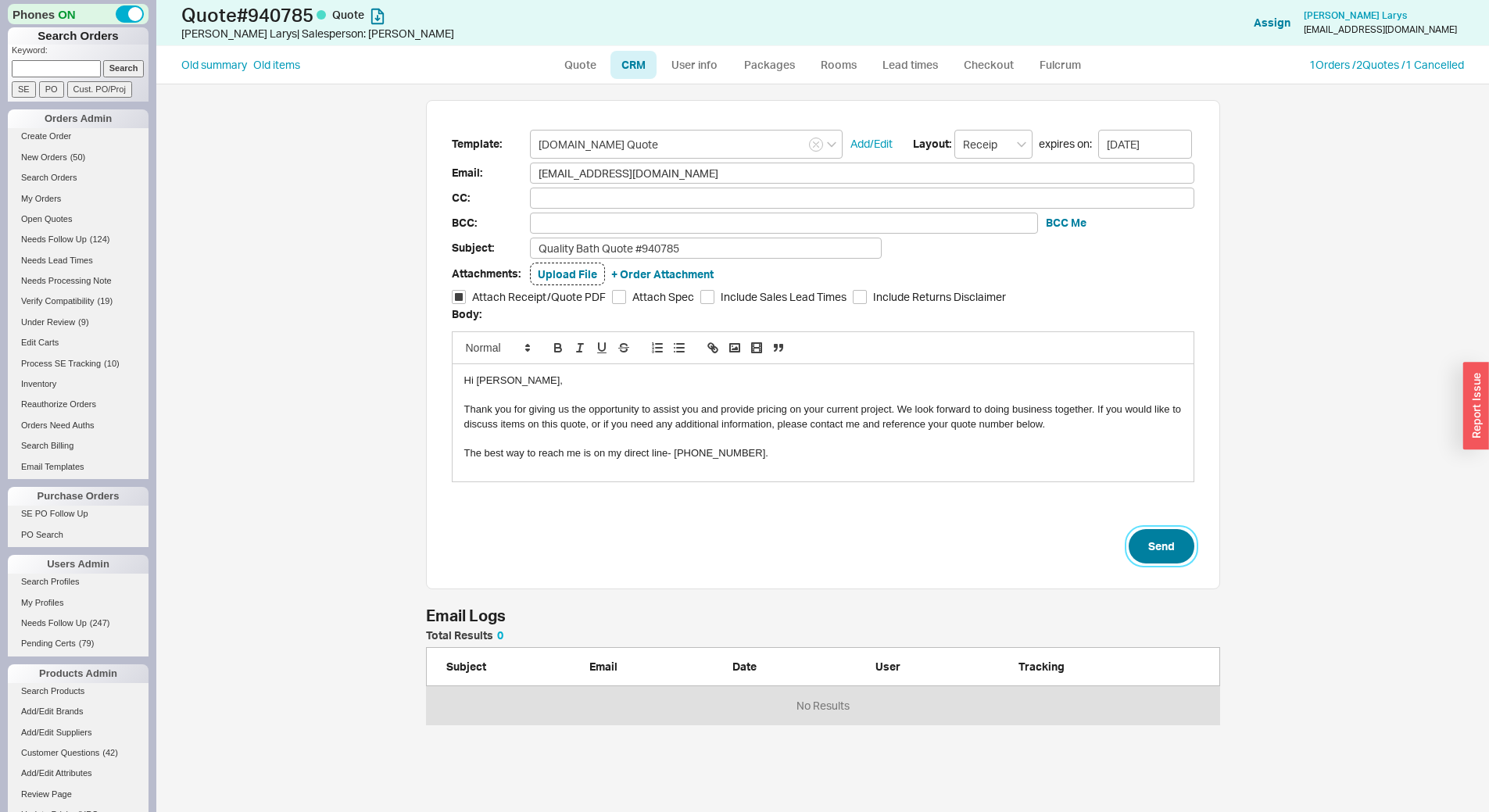
click at [1139, 548] on button "Send" at bounding box center [1162, 546] width 66 height 35
select select "LOW"
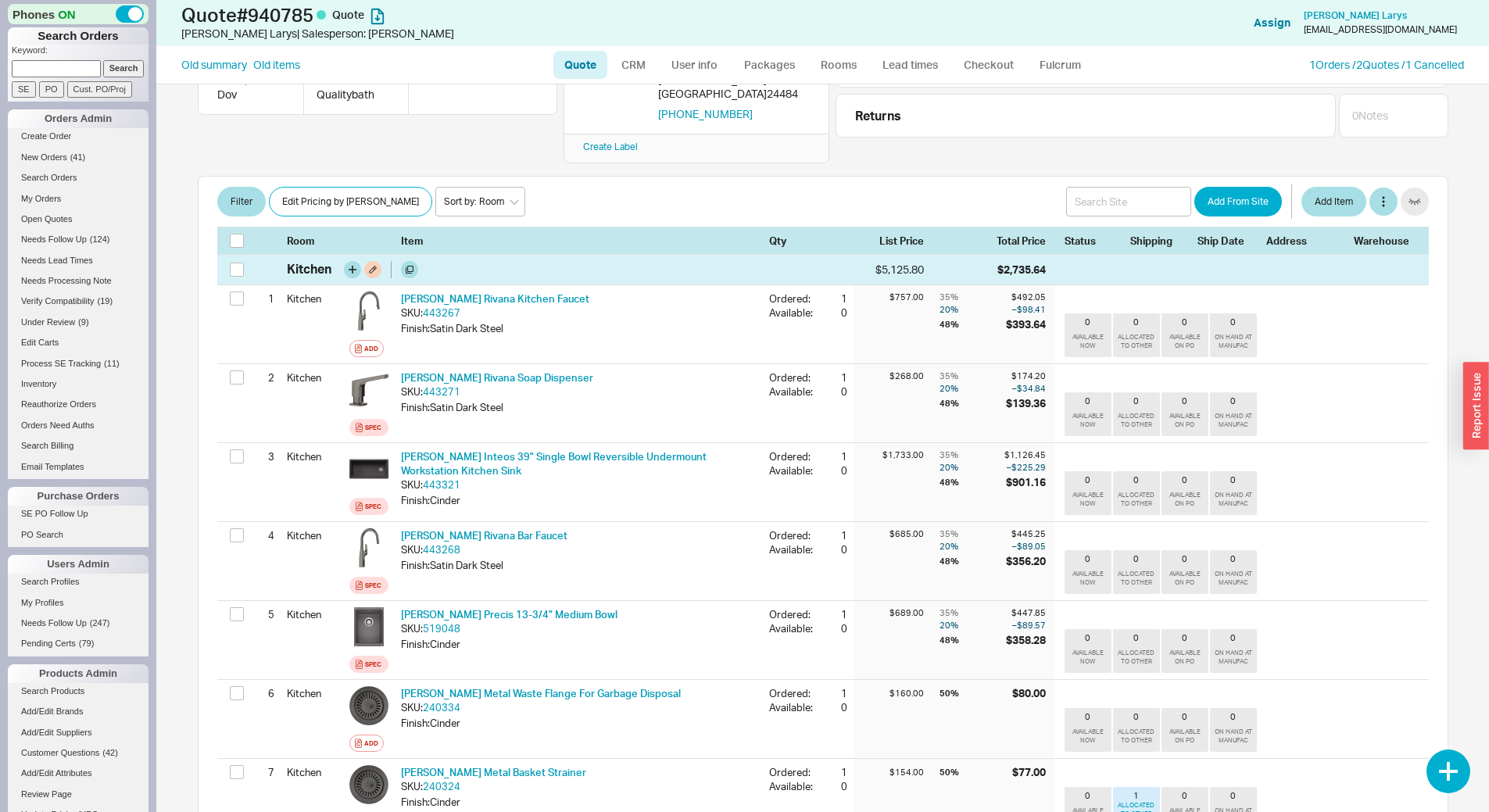
scroll to position [157, 0]
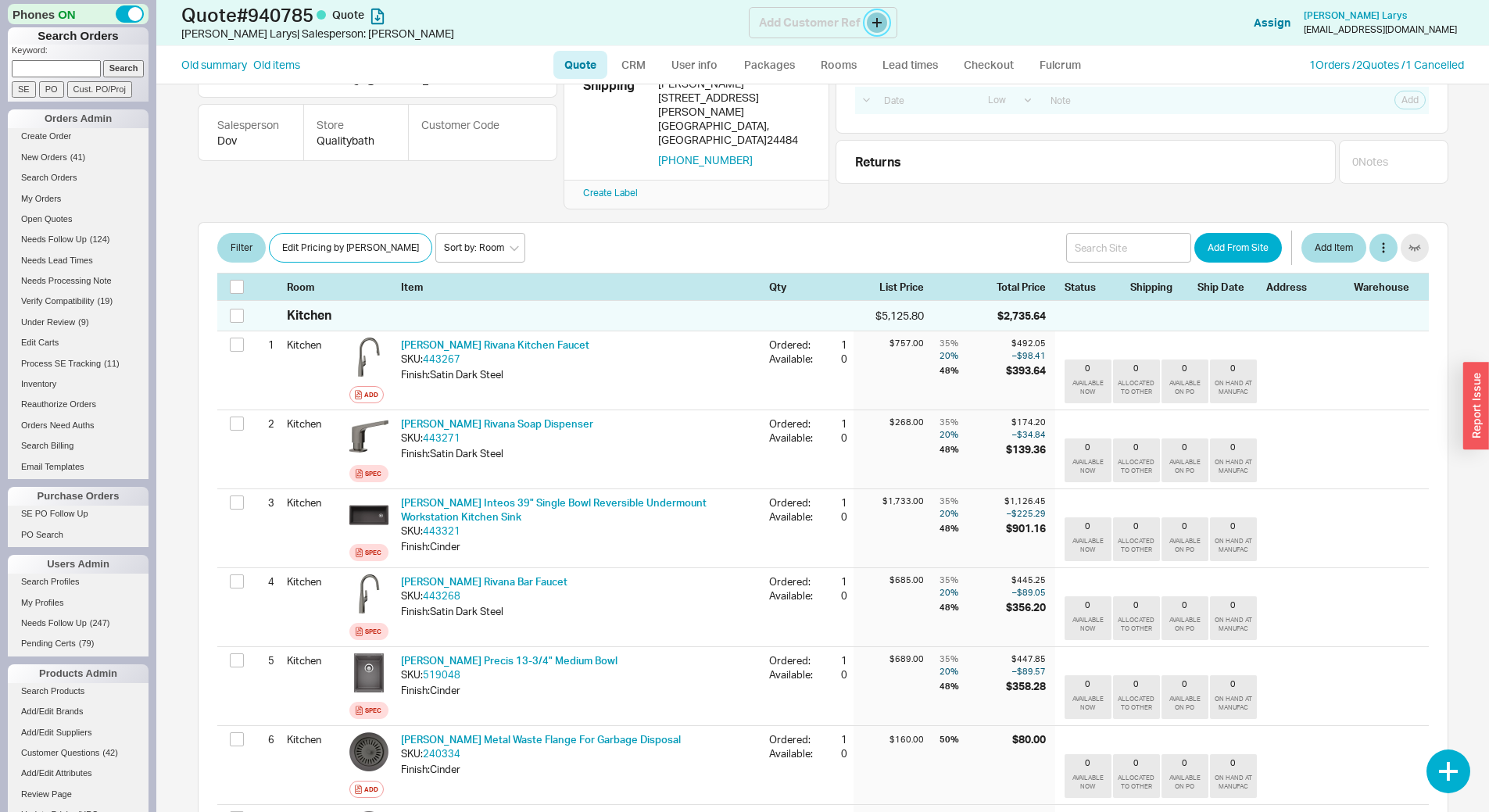
click at [881, 26] on button at bounding box center [877, 23] width 20 height 20
click at [904, 99] on select "Select an option PO Number Project Name" at bounding box center [931, 106] width 110 height 29
select select "Project Name"
click at [876, 92] on select "Select an option PO Number Project Name" at bounding box center [931, 106] width 110 height 29
click at [1028, 113] on input at bounding box center [1097, 106] width 211 height 29
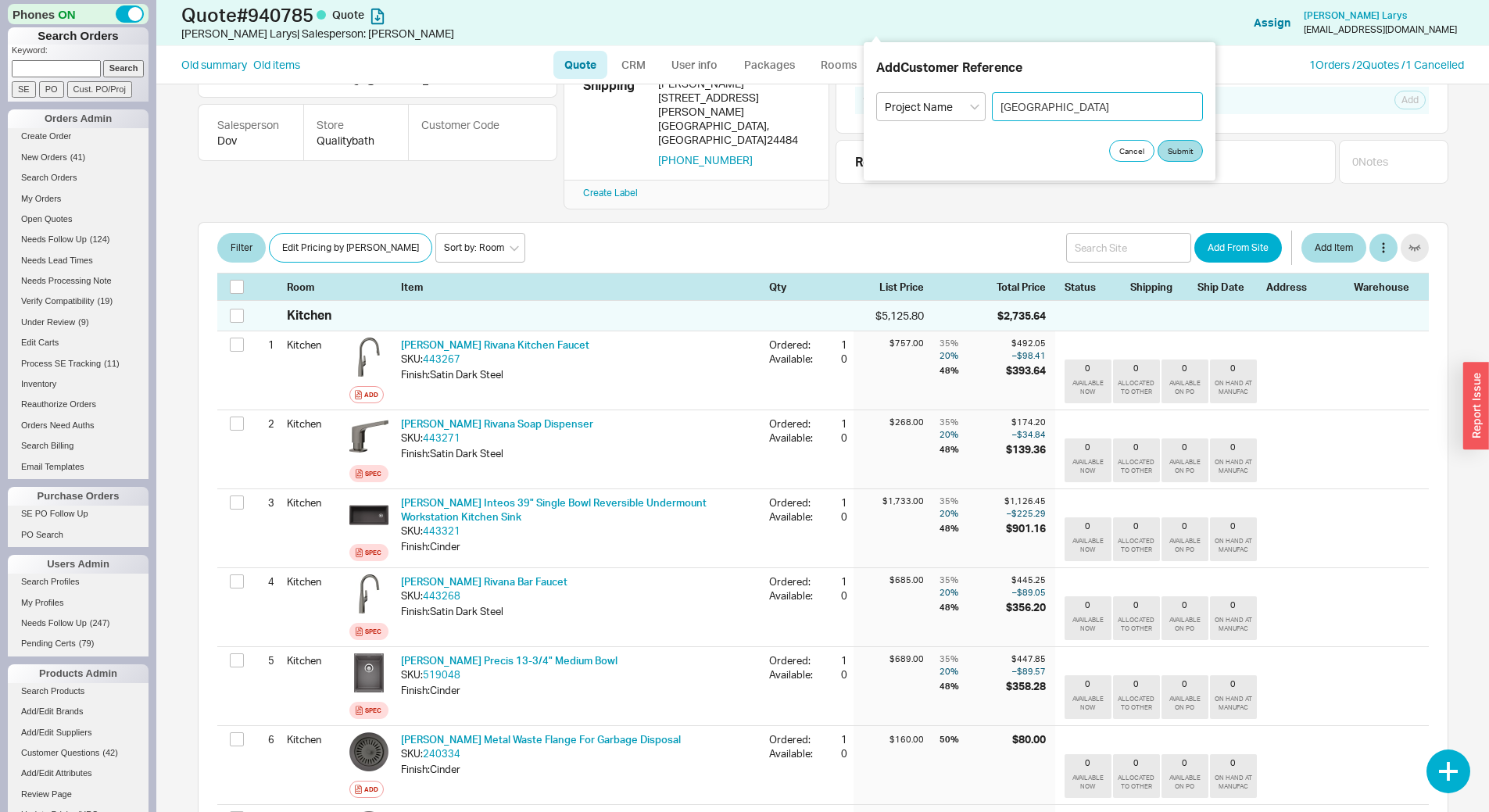
drag, startPoint x: 1127, startPoint y: 112, endPoint x: 988, endPoint y: 116, distance: 139.1
click at [988, 116] on div "Select an option PO Number Project Name Gossamer Farm" at bounding box center [1040, 106] width 327 height 29
type input "Gossamer Farm"
click at [1162, 147] on button "Submit" at bounding box center [1181, 151] width 46 height 22
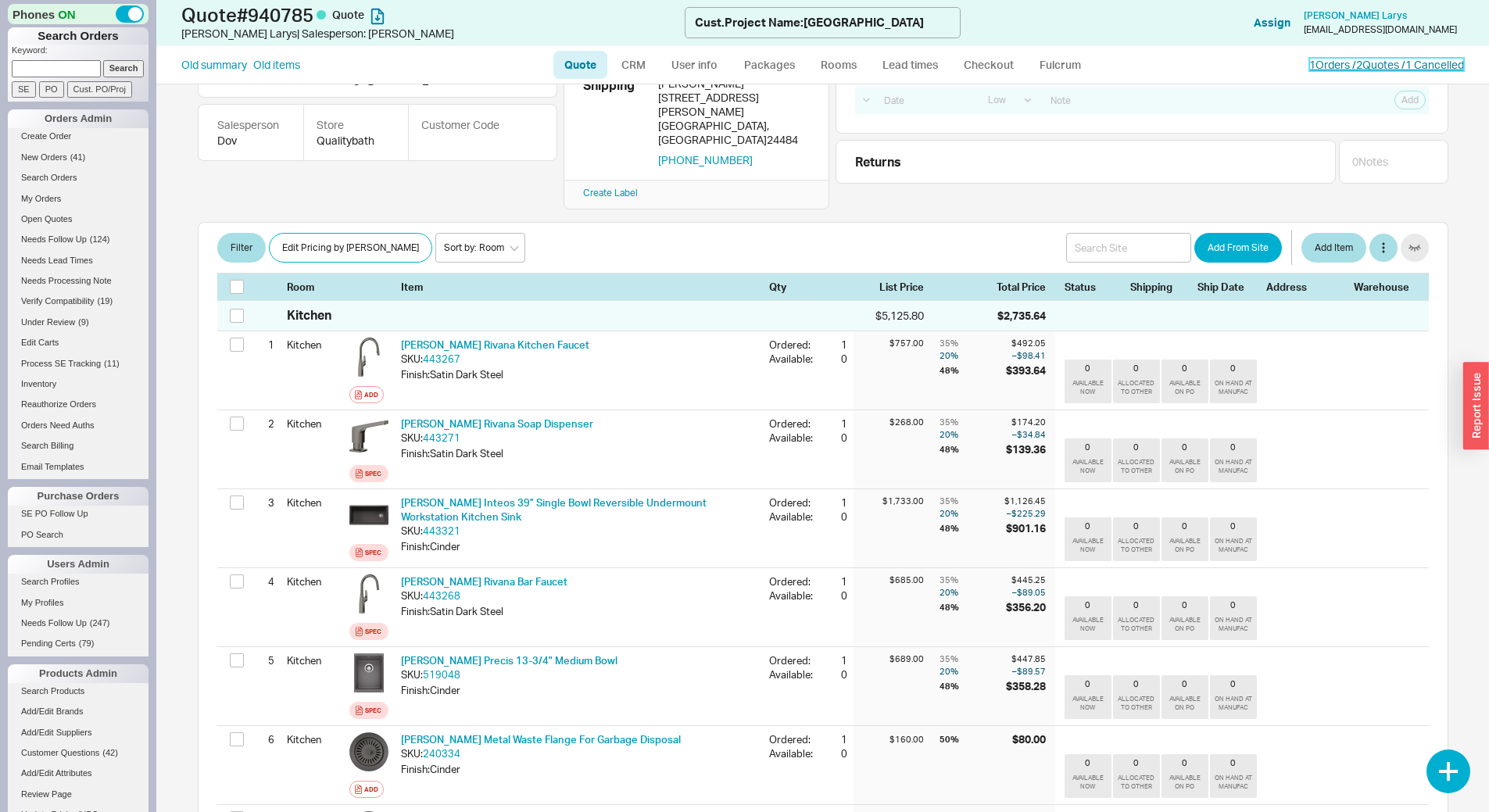
click at [1366, 70] on link "1 Orders / 2 Quotes / 1 Cancelled" at bounding box center [1387, 65] width 155 height 13
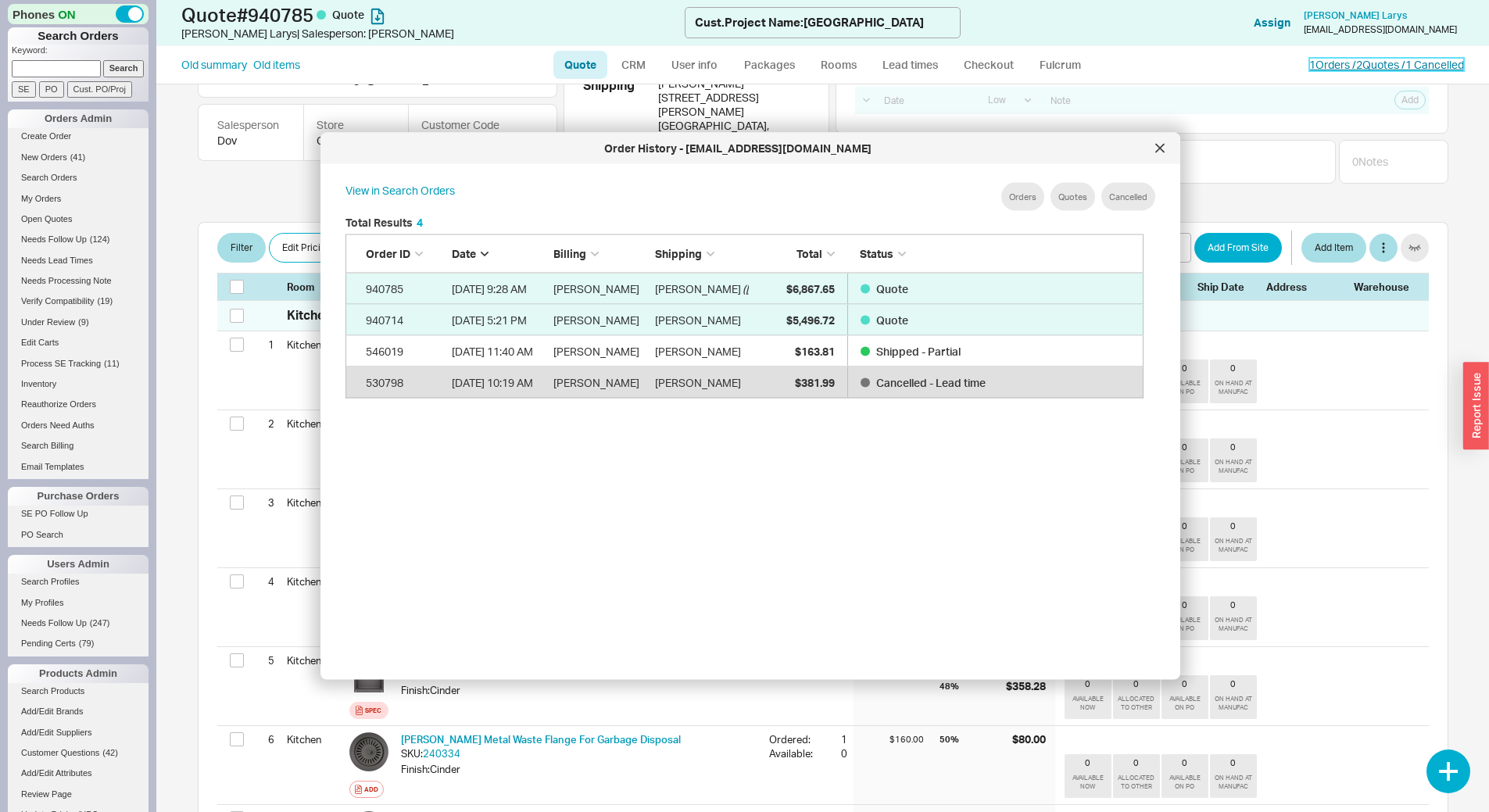
scroll to position [467, 811]
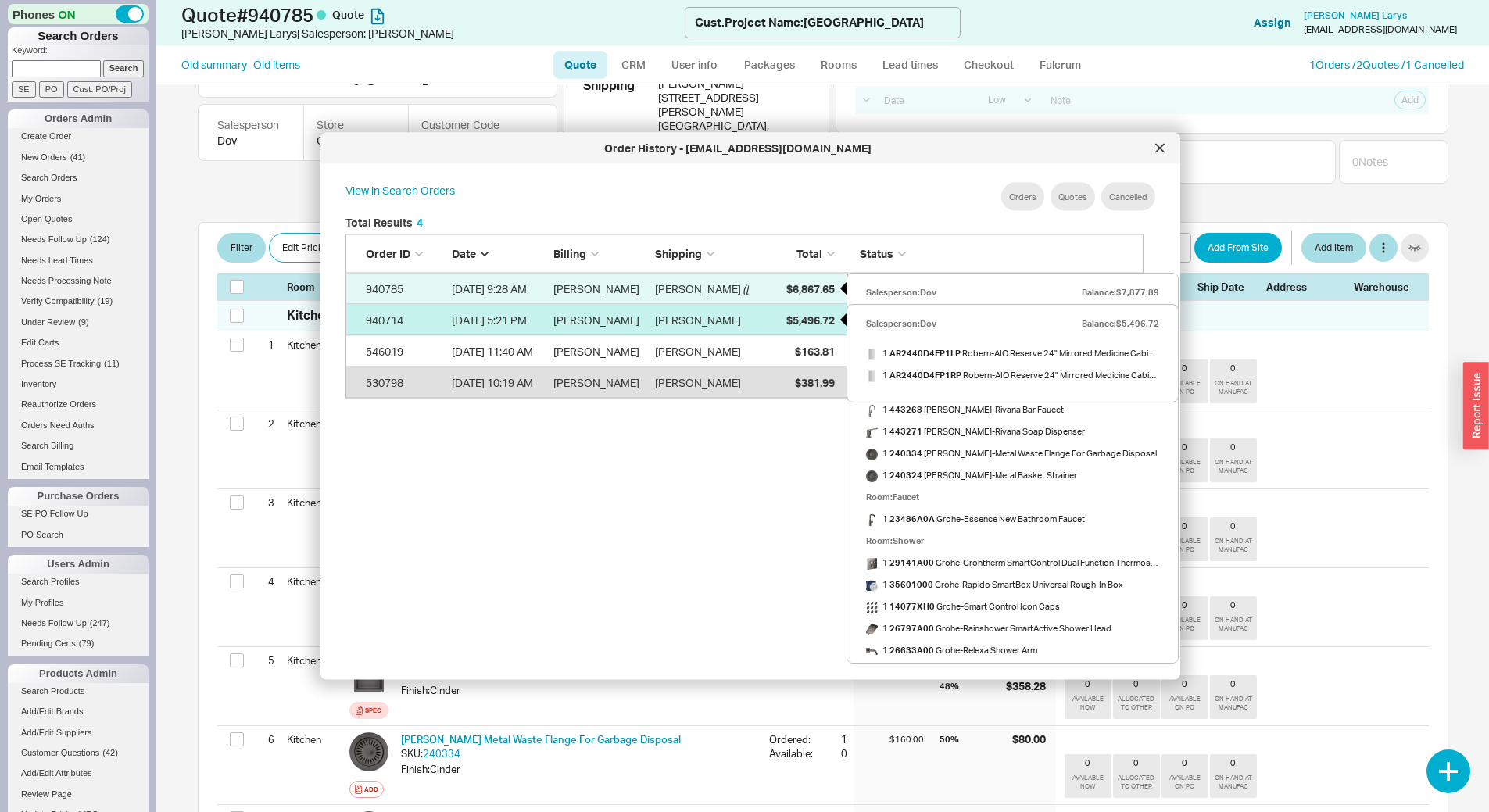
click at [769, 313] on div "$5,496.72" at bounding box center [795, 319] width 78 height 31
select select "LOW"
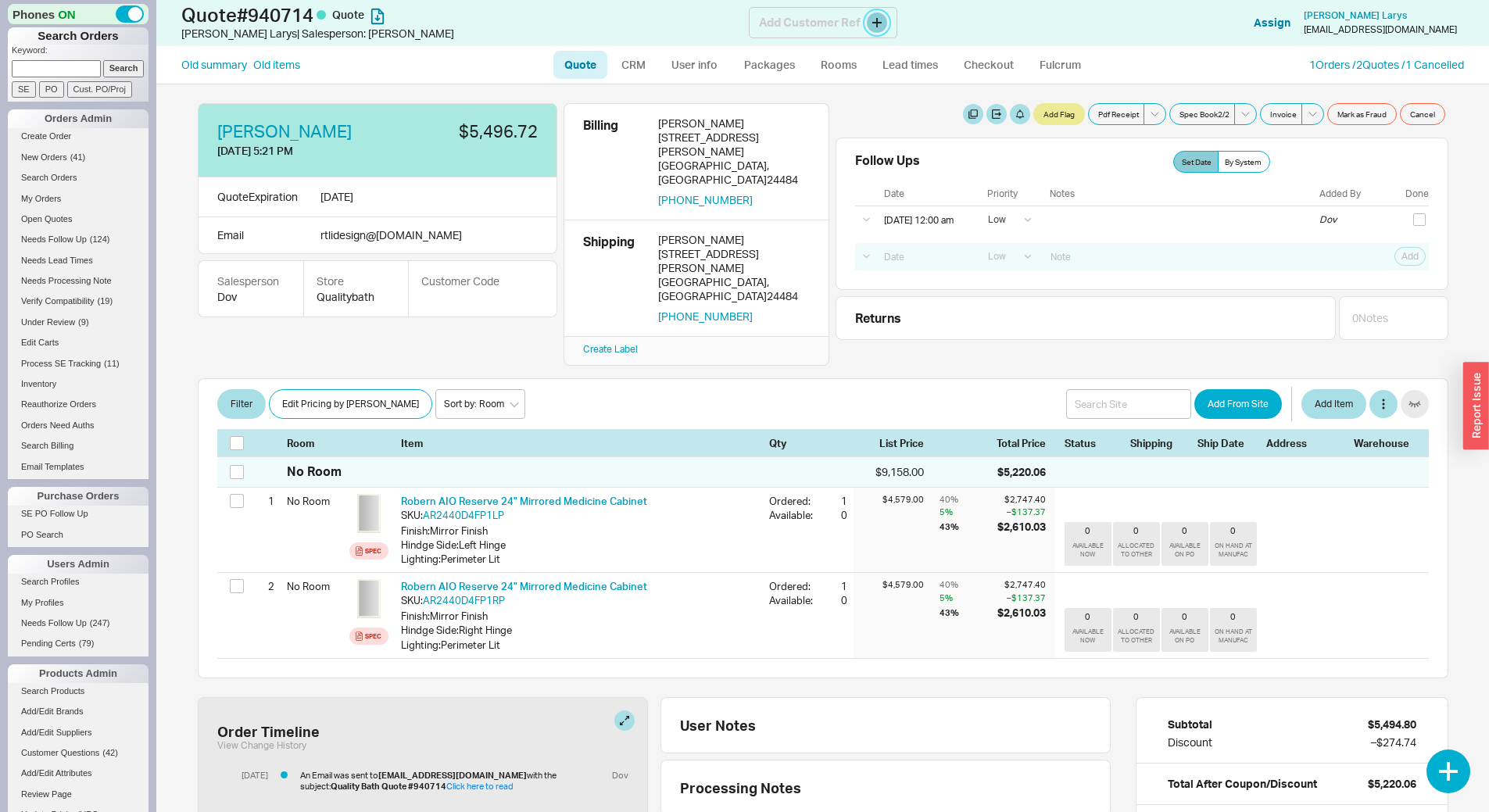
click at [879, 24] on button at bounding box center [877, 23] width 20 height 20
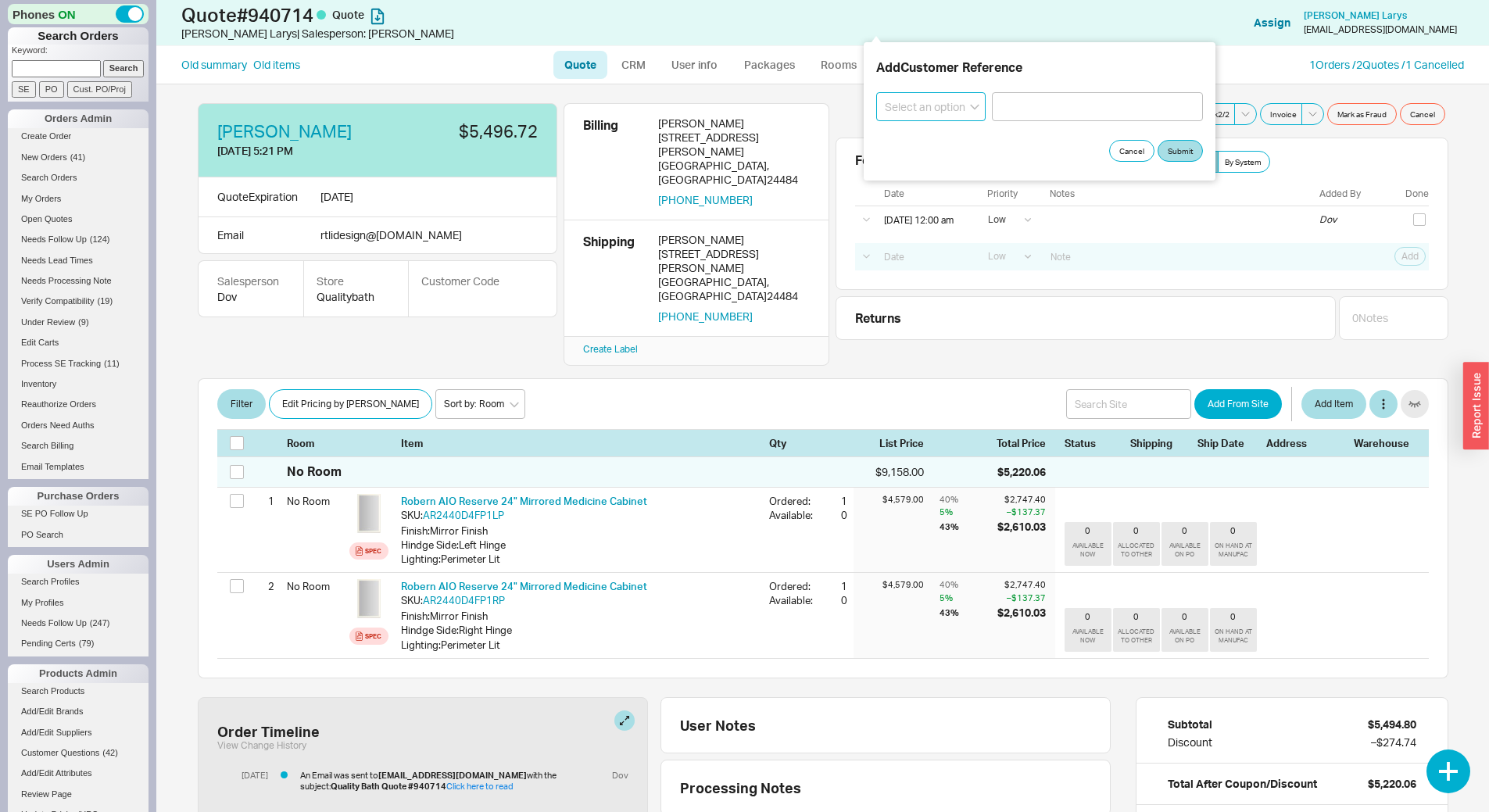
click at [924, 94] on select "Select an option PO Number Project Name" at bounding box center [931, 106] width 110 height 29
click at [926, 182] on div "Date Priority Notes Added By Done" at bounding box center [1142, 194] width 574 height 24
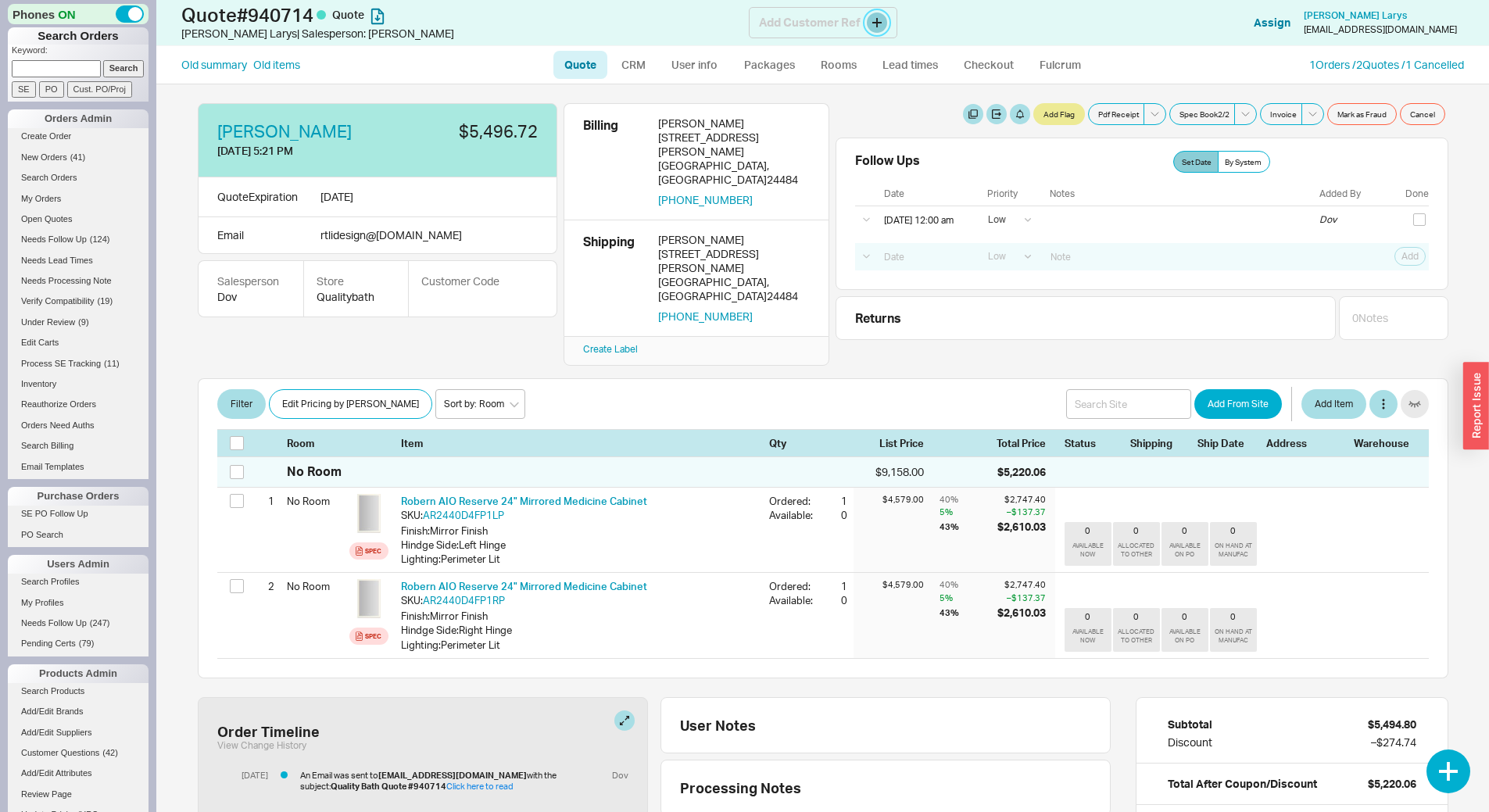
click at [871, 21] on button at bounding box center [877, 23] width 20 height 20
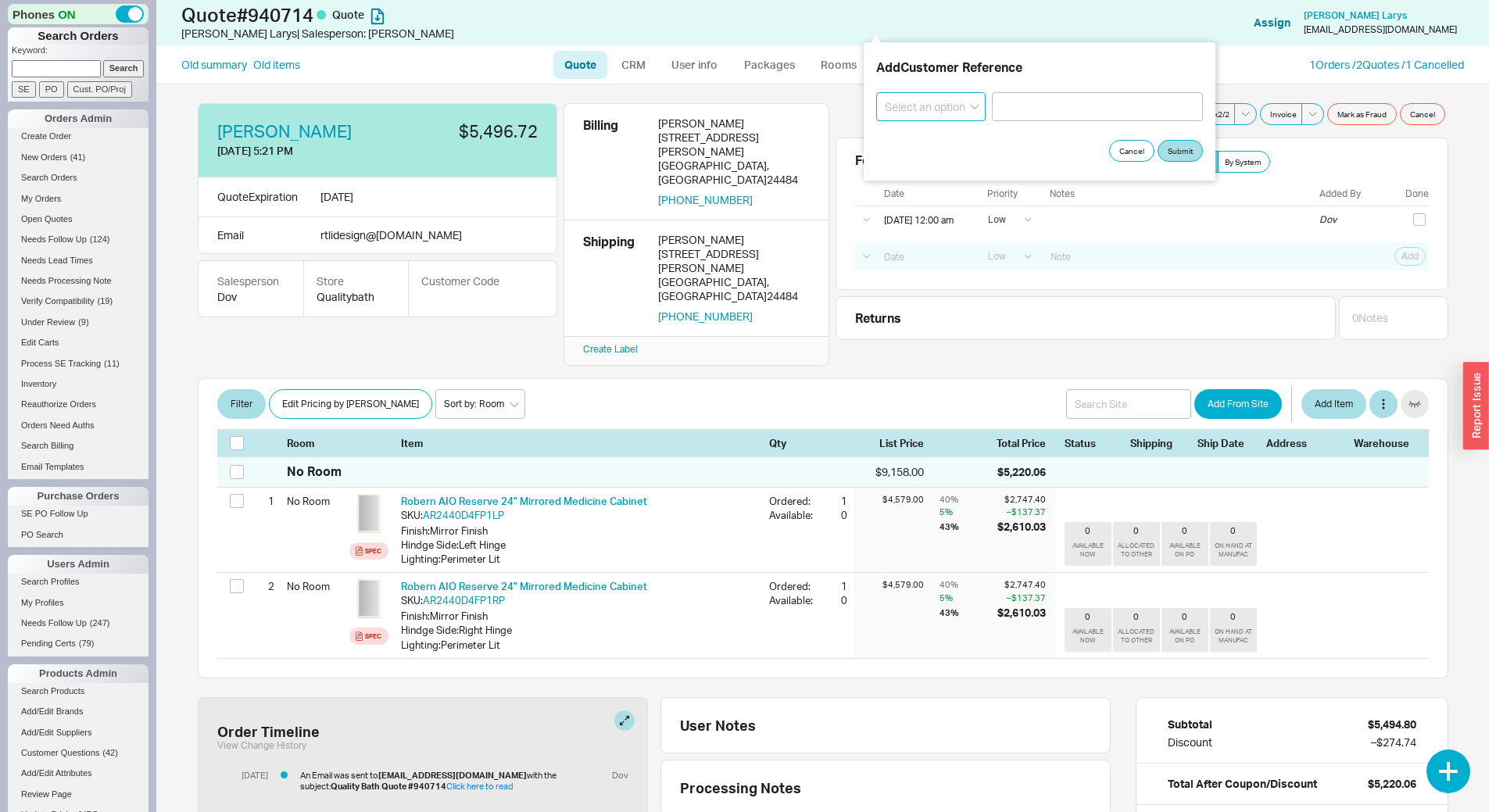
drag, startPoint x: 896, startPoint y: 114, endPoint x: 901, endPoint y: 120, distance: 7.8
click at [896, 114] on select "Select an option PO Number Project Name" at bounding box center [931, 106] width 110 height 29
select select "Project Name"
click at [876, 92] on select "Select an option PO Number Project Name" at bounding box center [931, 106] width 110 height 29
click at [1016, 110] on input at bounding box center [1097, 106] width 211 height 29
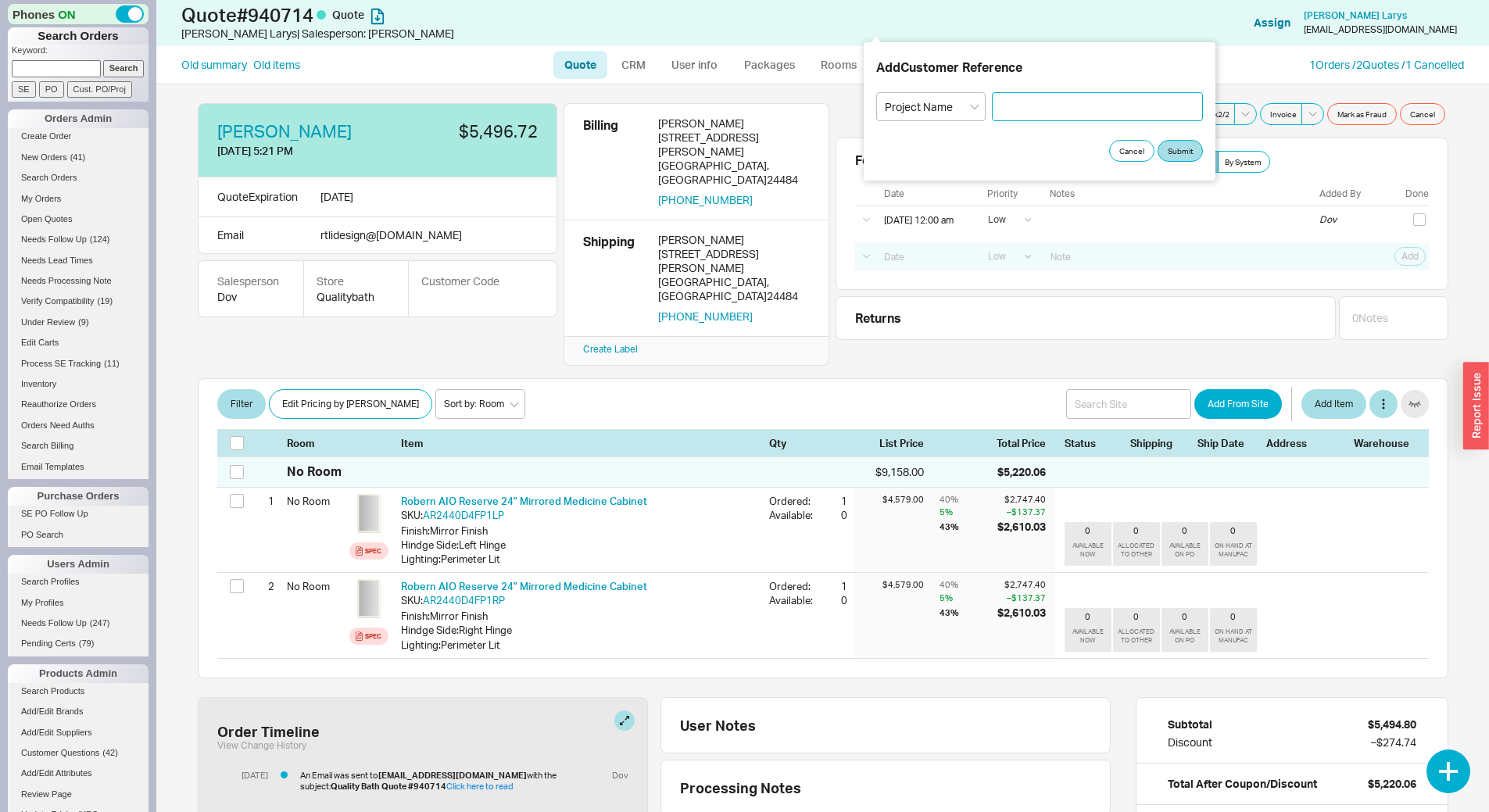
paste input "Gossamer Farm"
type input "Gossamer Farm- Robern Cabinets"
click at [1175, 156] on button "Submit" at bounding box center [1181, 151] width 46 height 22
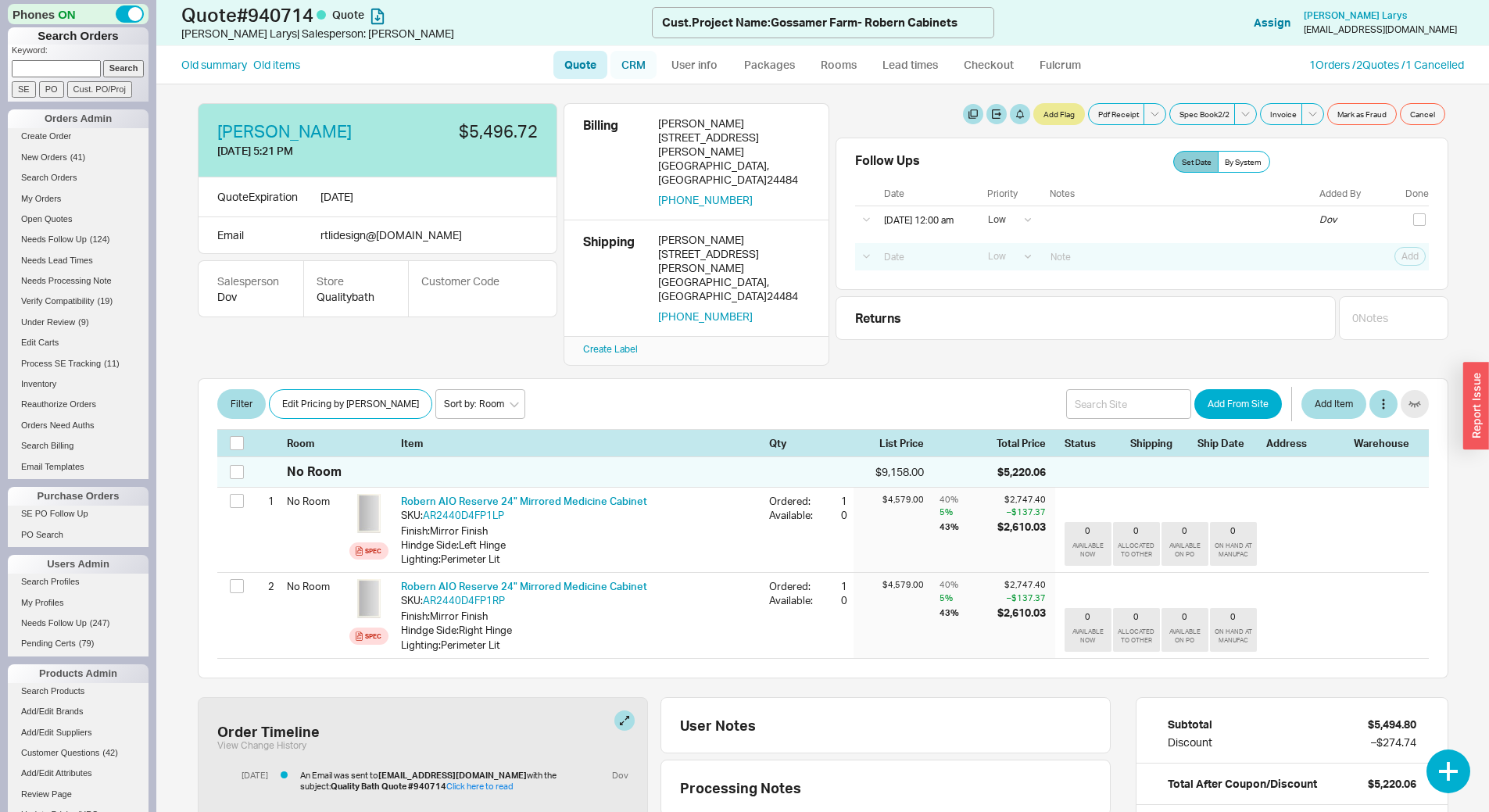
click at [649, 62] on link "CRM" at bounding box center [634, 64] width 46 height 28
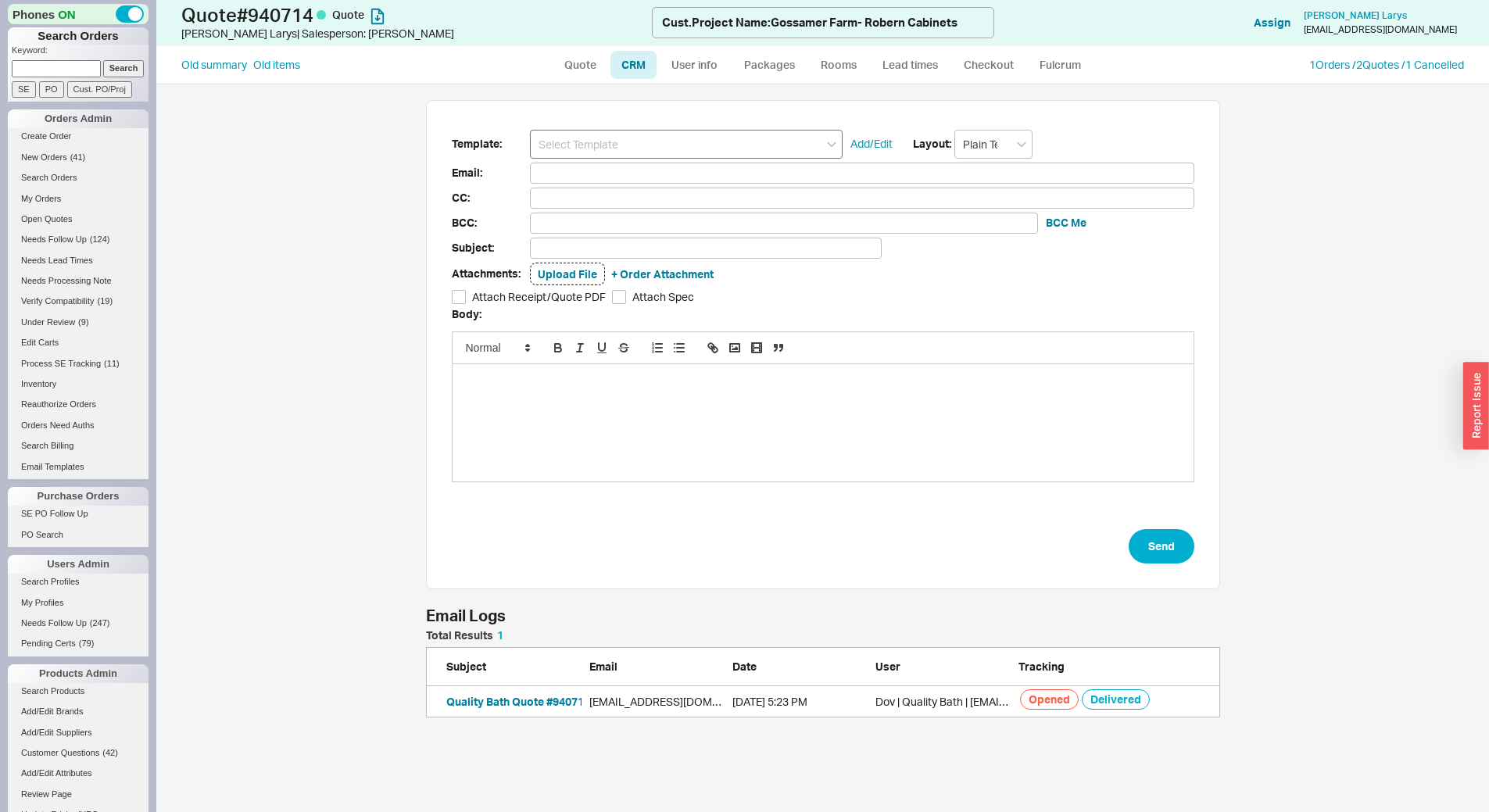
scroll to position [76, 783]
click at [689, 140] on input at bounding box center [686, 144] width 313 height 29
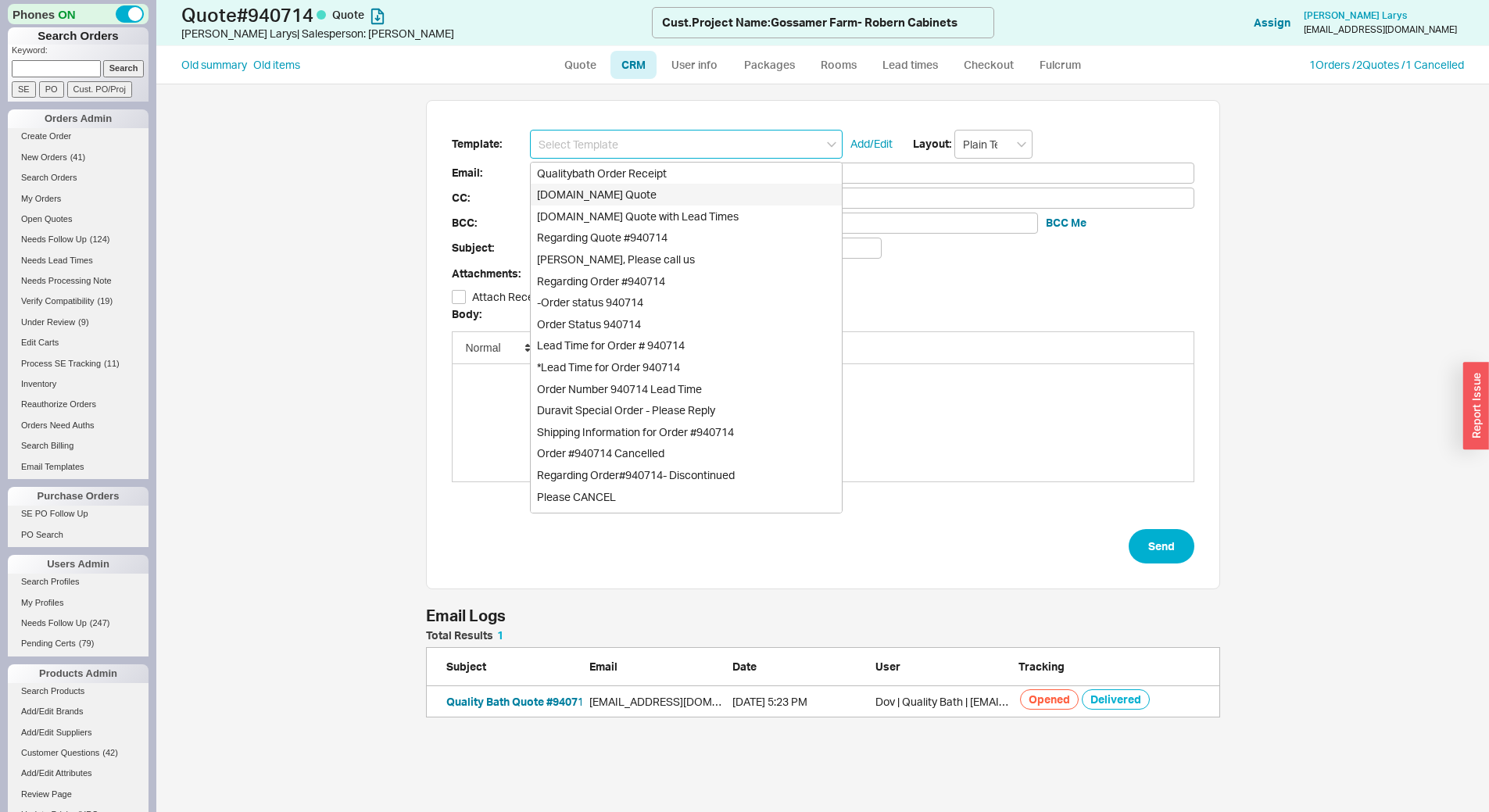
click at [708, 195] on div "Qualitybath.com Quote" at bounding box center [686, 195] width 311 height 22
type input "Receipt"
type input "rtlidesign@icloud.com"
type input "Quality Bath Quote #940714"
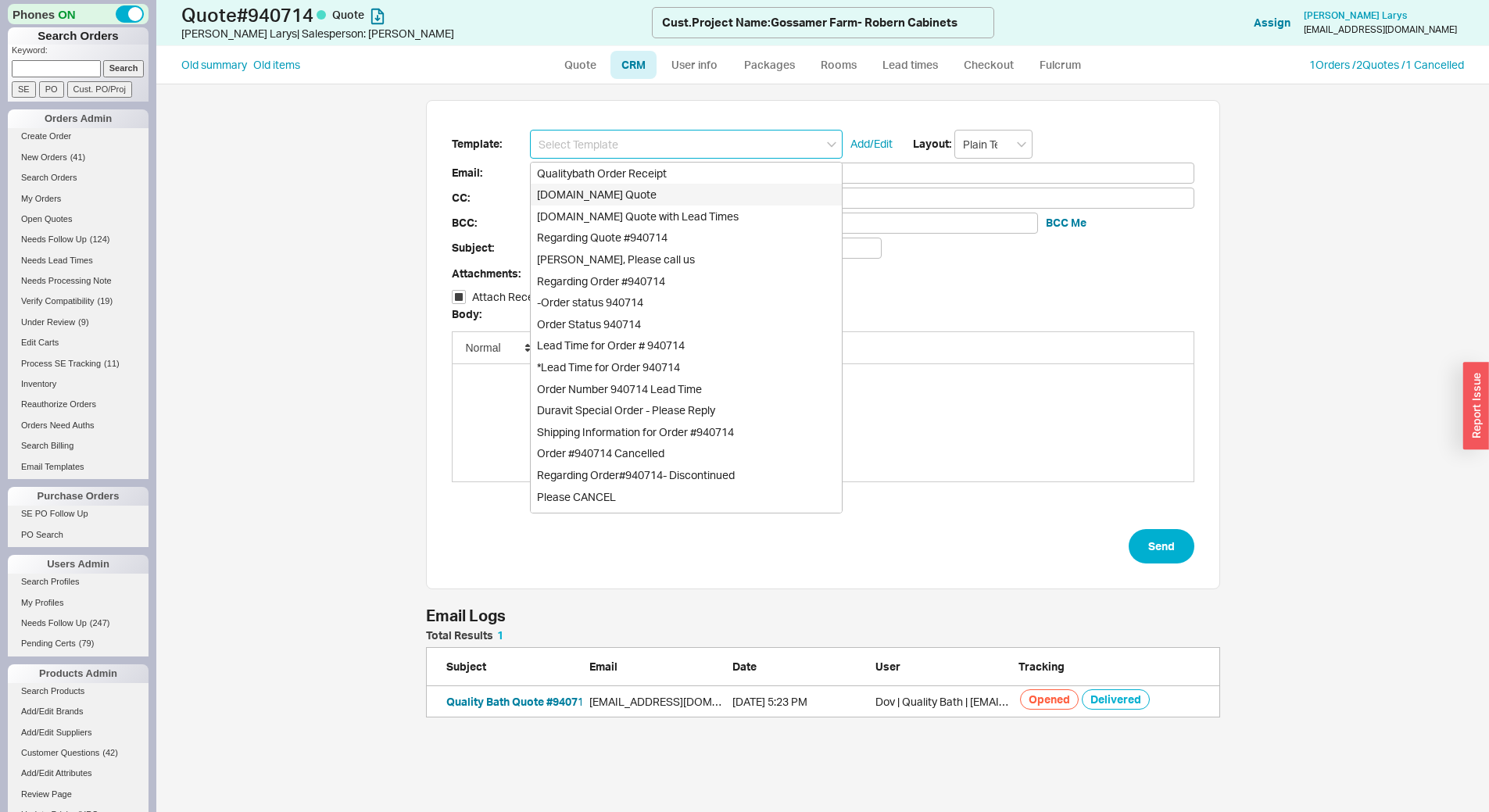
checkbox input "true"
type input "Qualitybath.com Quote"
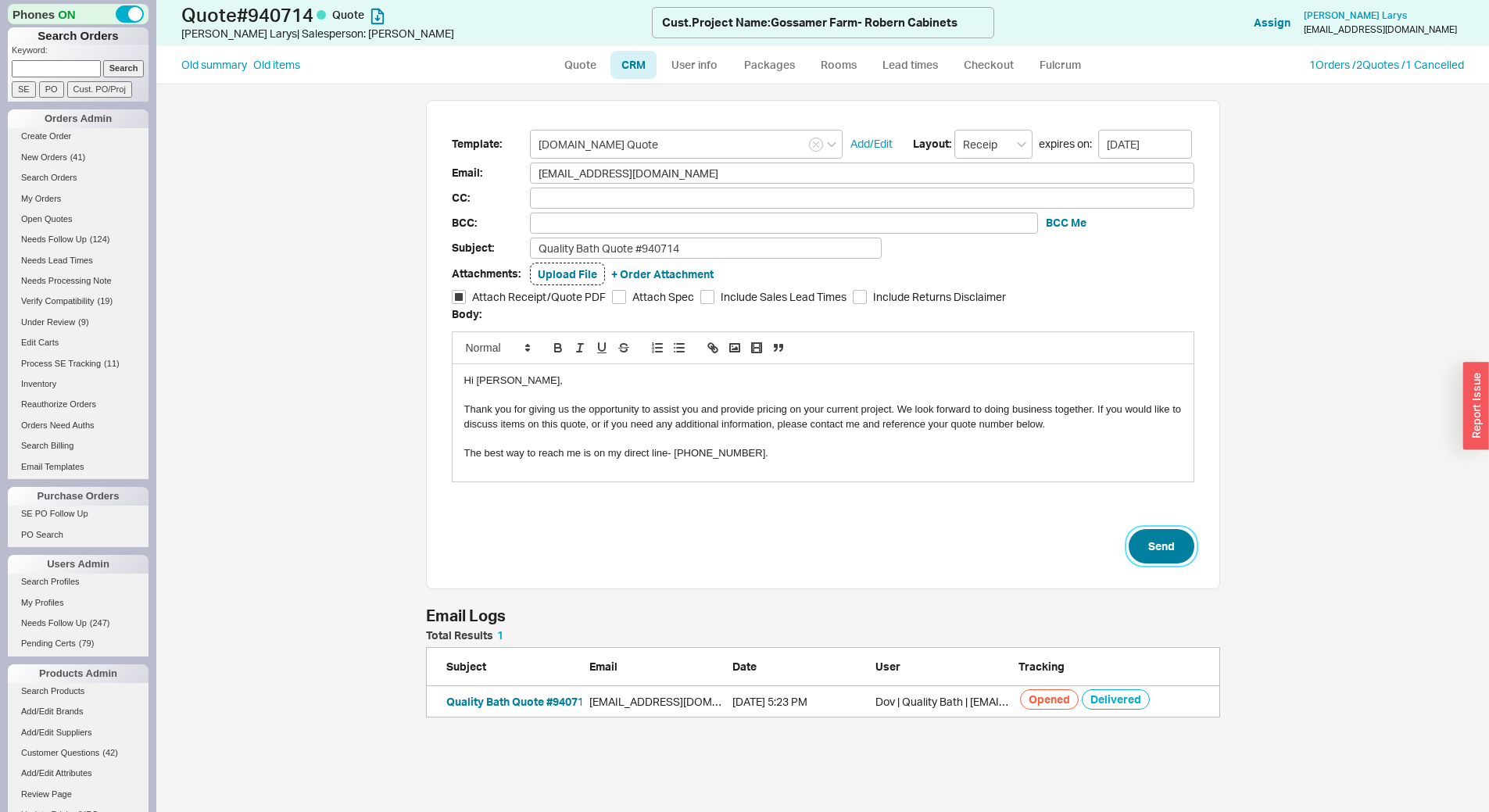
drag, startPoint x: 1168, startPoint y: 552, endPoint x: 1201, endPoint y: 458, distance: 99.6
click at [1168, 552] on button "Send" at bounding box center [1162, 546] width 66 height 35
select select "LOW"
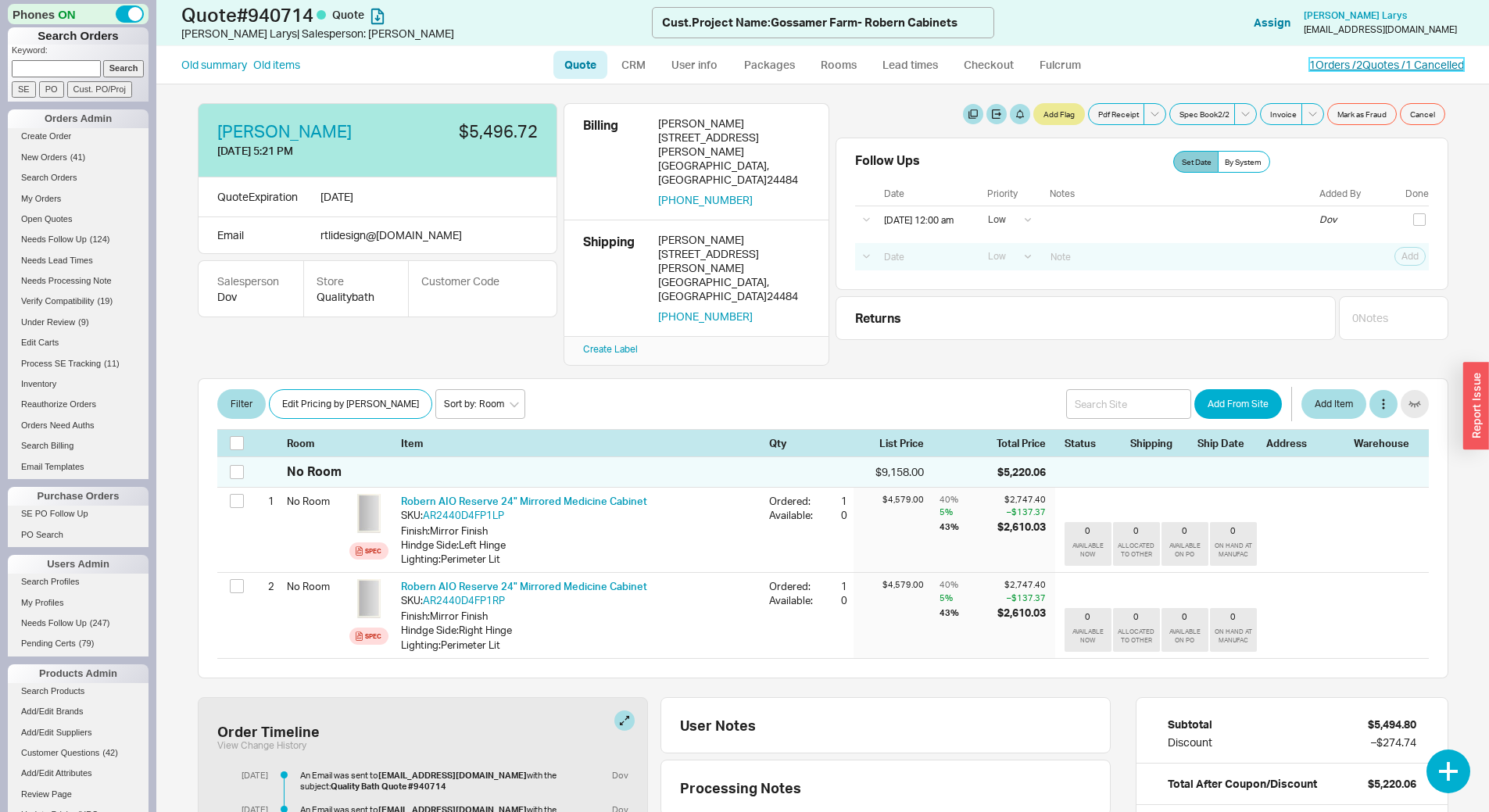
click at [1364, 61] on link "1 Orders / 2 Quotes / 1 Cancelled" at bounding box center [1387, 65] width 155 height 13
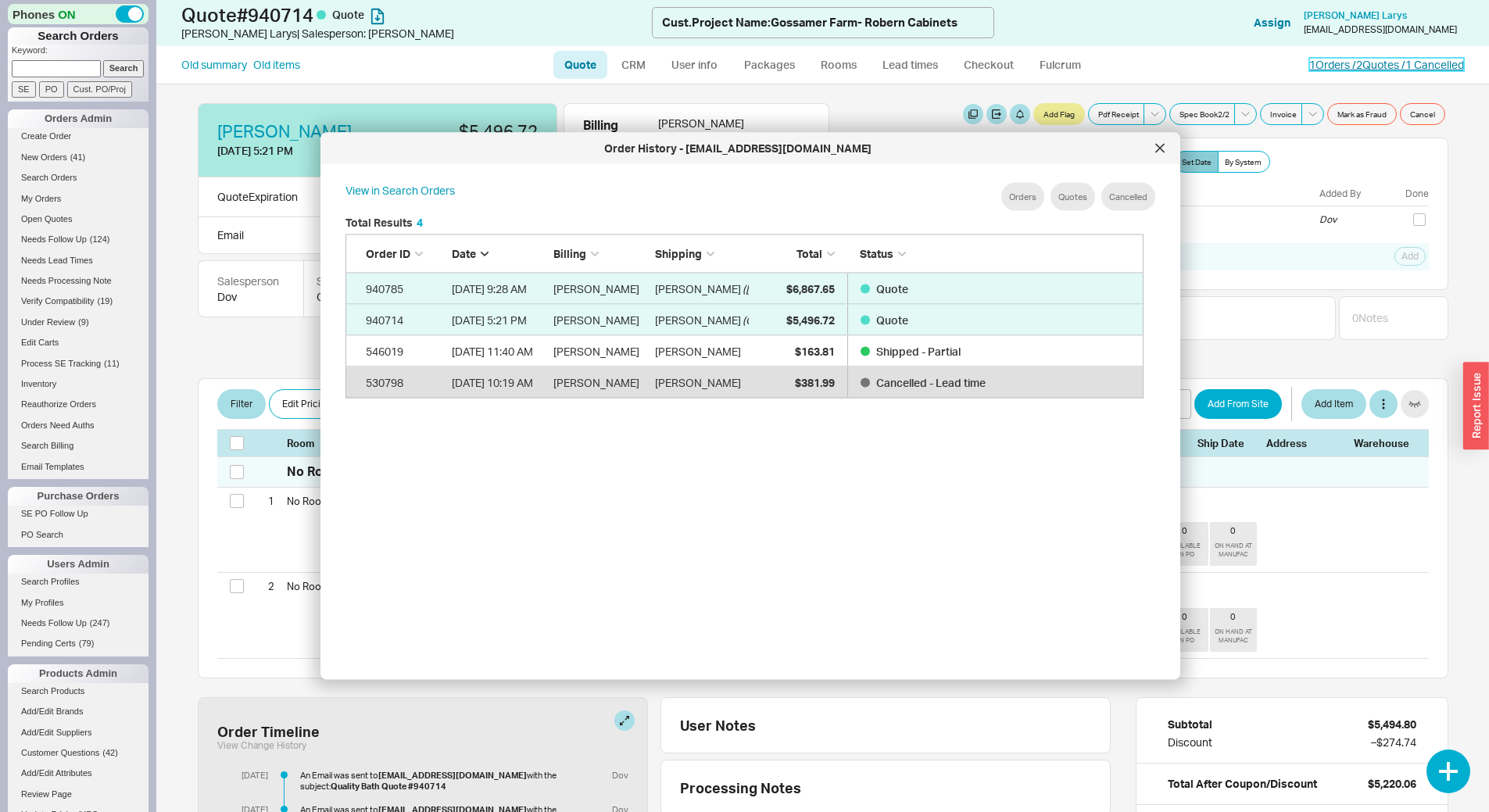
scroll to position [467, 811]
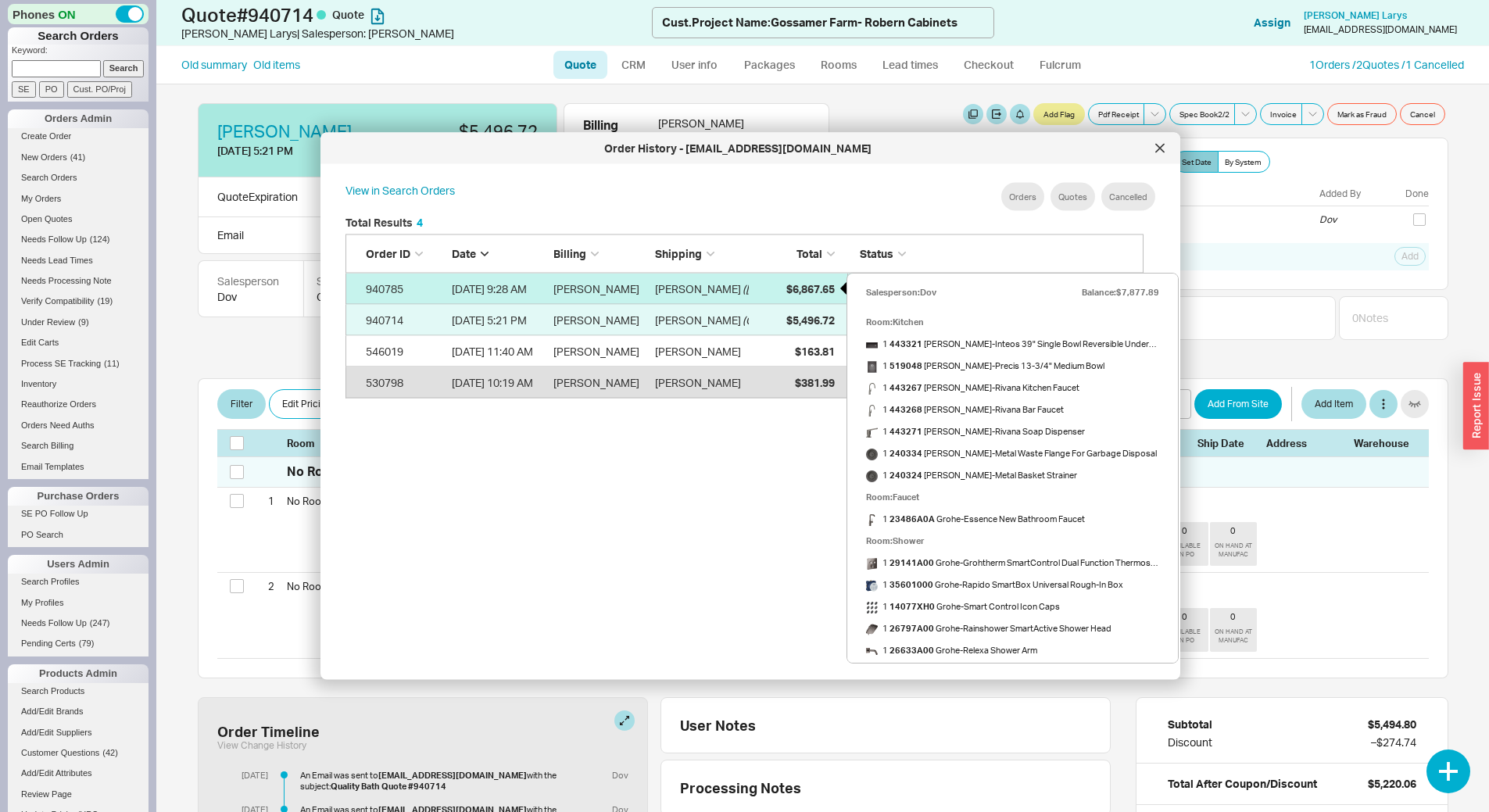
click at [793, 286] on span "$6,867.65" at bounding box center [811, 288] width 49 height 13
select select "LOW"
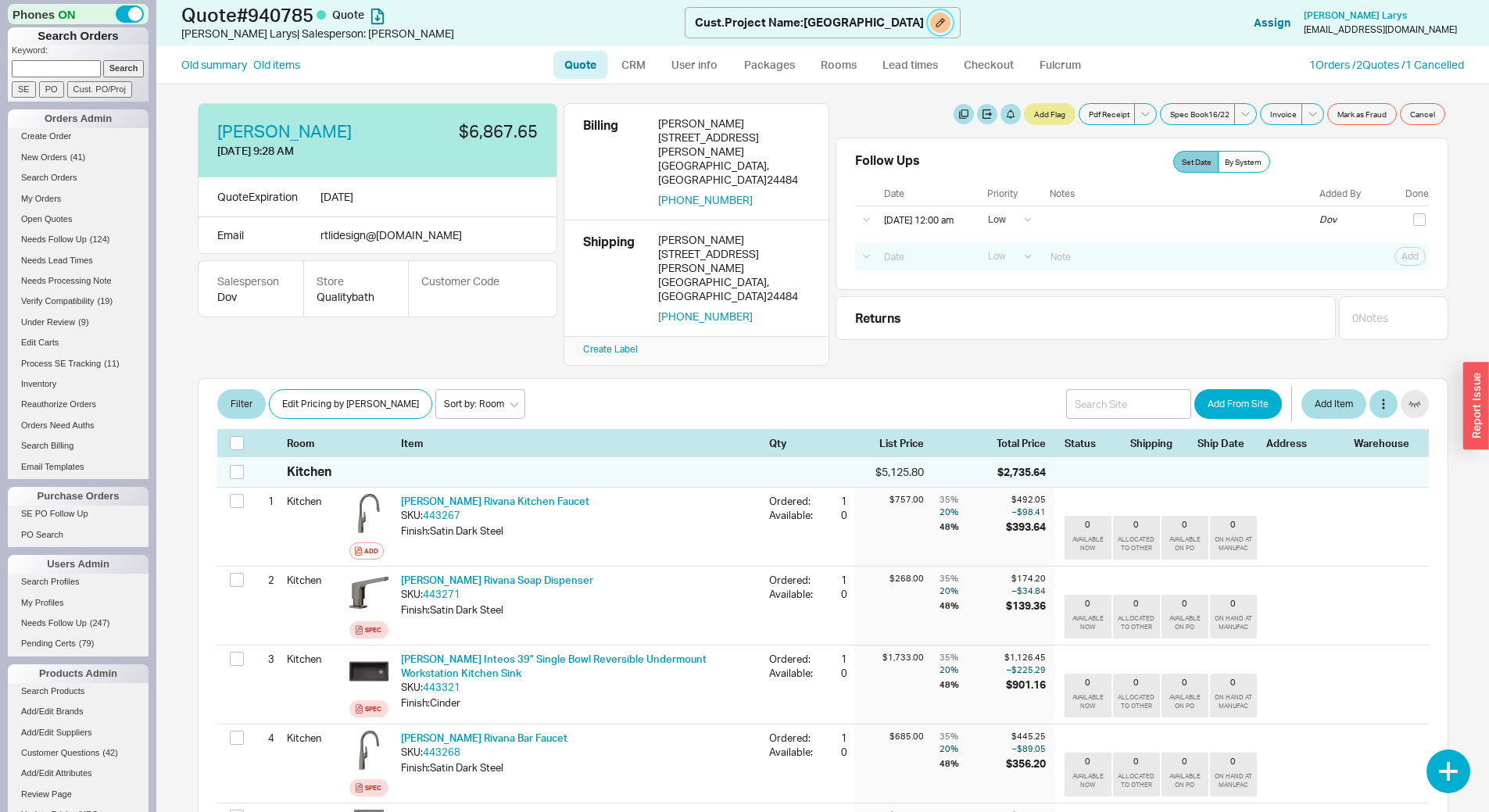
click at [930, 26] on button at bounding box center [940, 23] width 20 height 20
select select "Project Name"
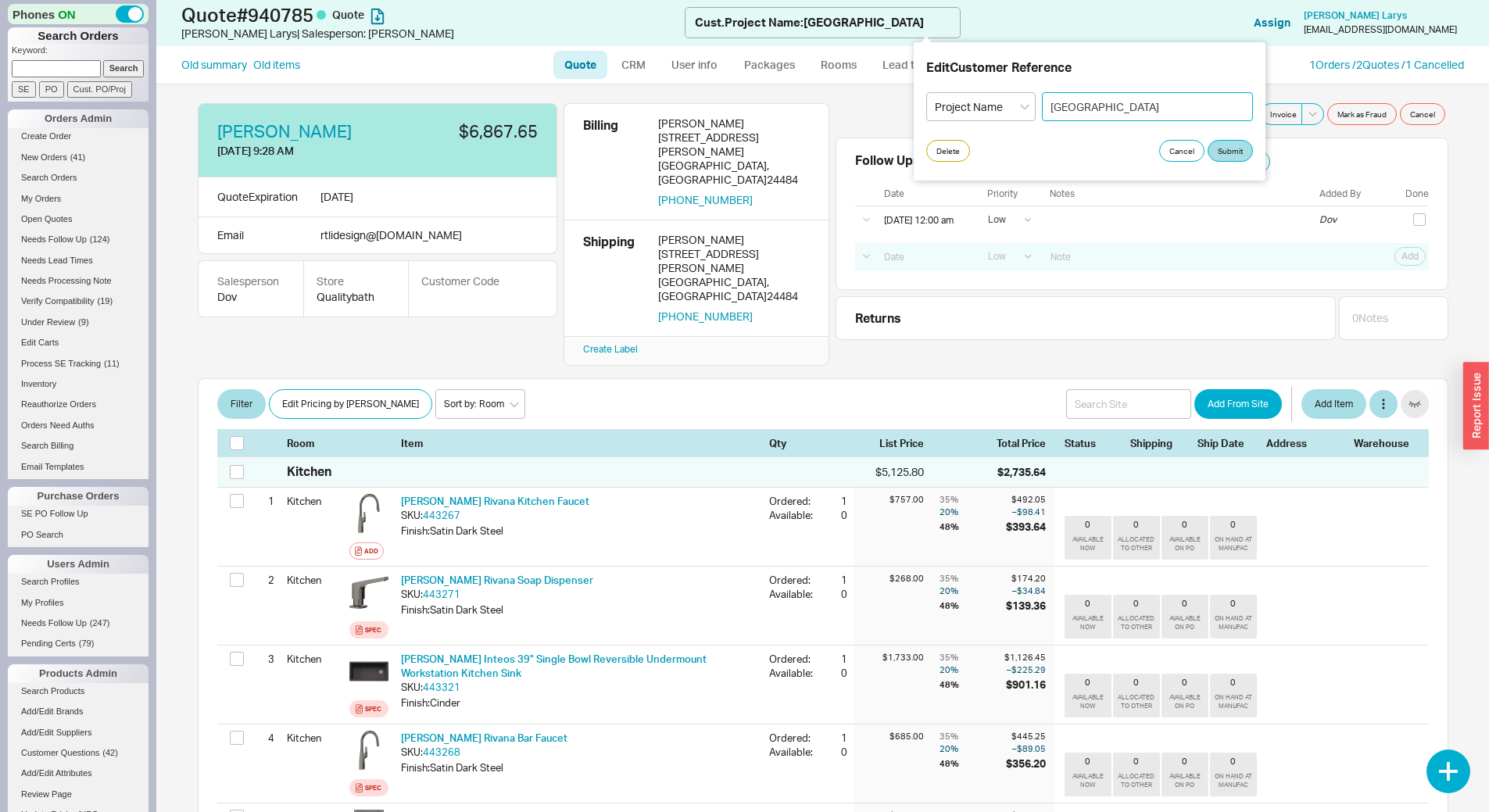
click at [1162, 110] on input "Gossamer Farm" at bounding box center [1148, 106] width 211 height 29
type input "Gossamer Farm- Fixtures"
click at [1229, 152] on button "Submit" at bounding box center [1230, 151] width 46 height 22
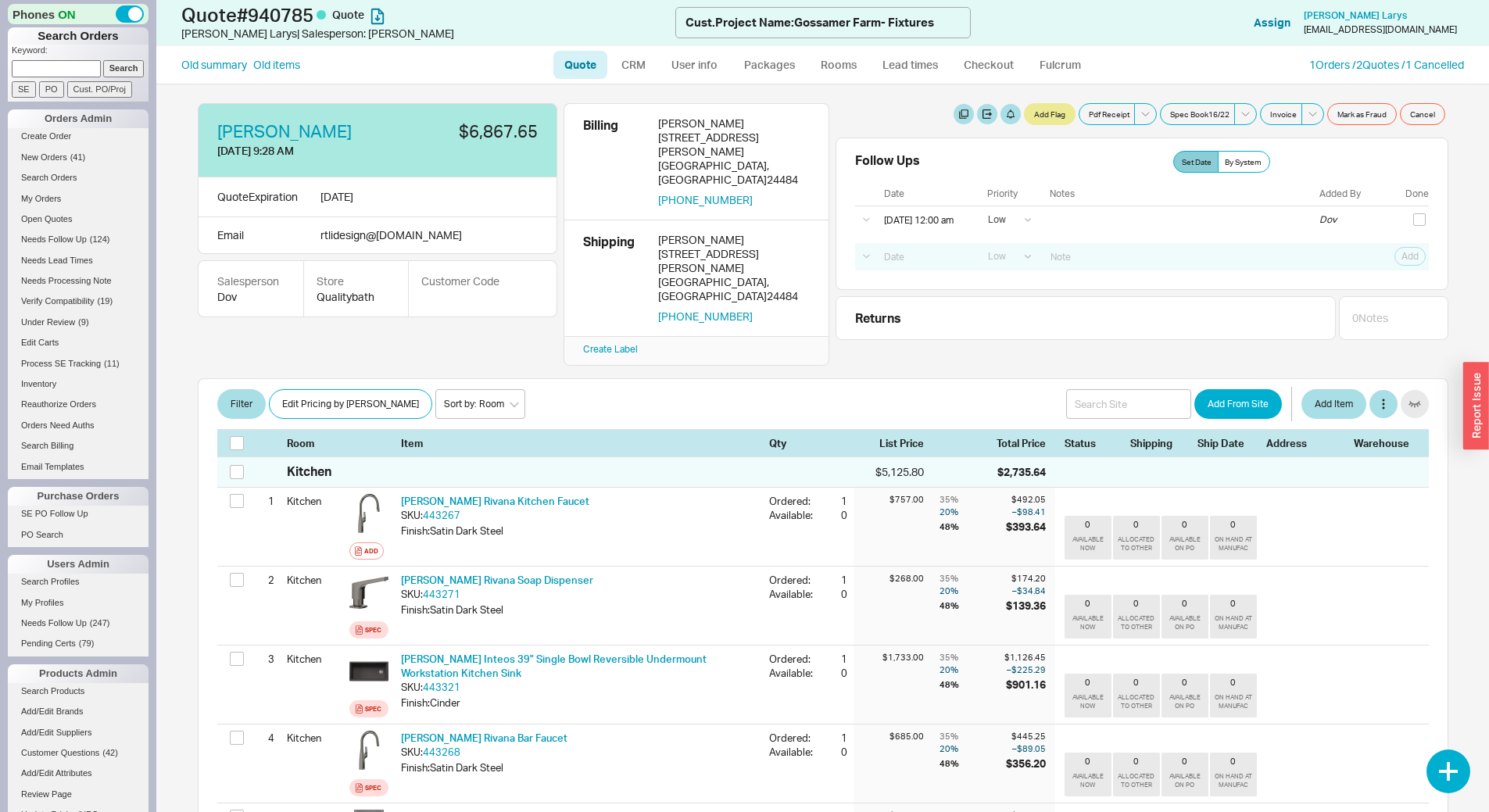
click at [589, 68] on link "Quote" at bounding box center [581, 64] width 54 height 28
select select "LOW"
click at [632, 64] on link "CRM" at bounding box center [634, 64] width 46 height 28
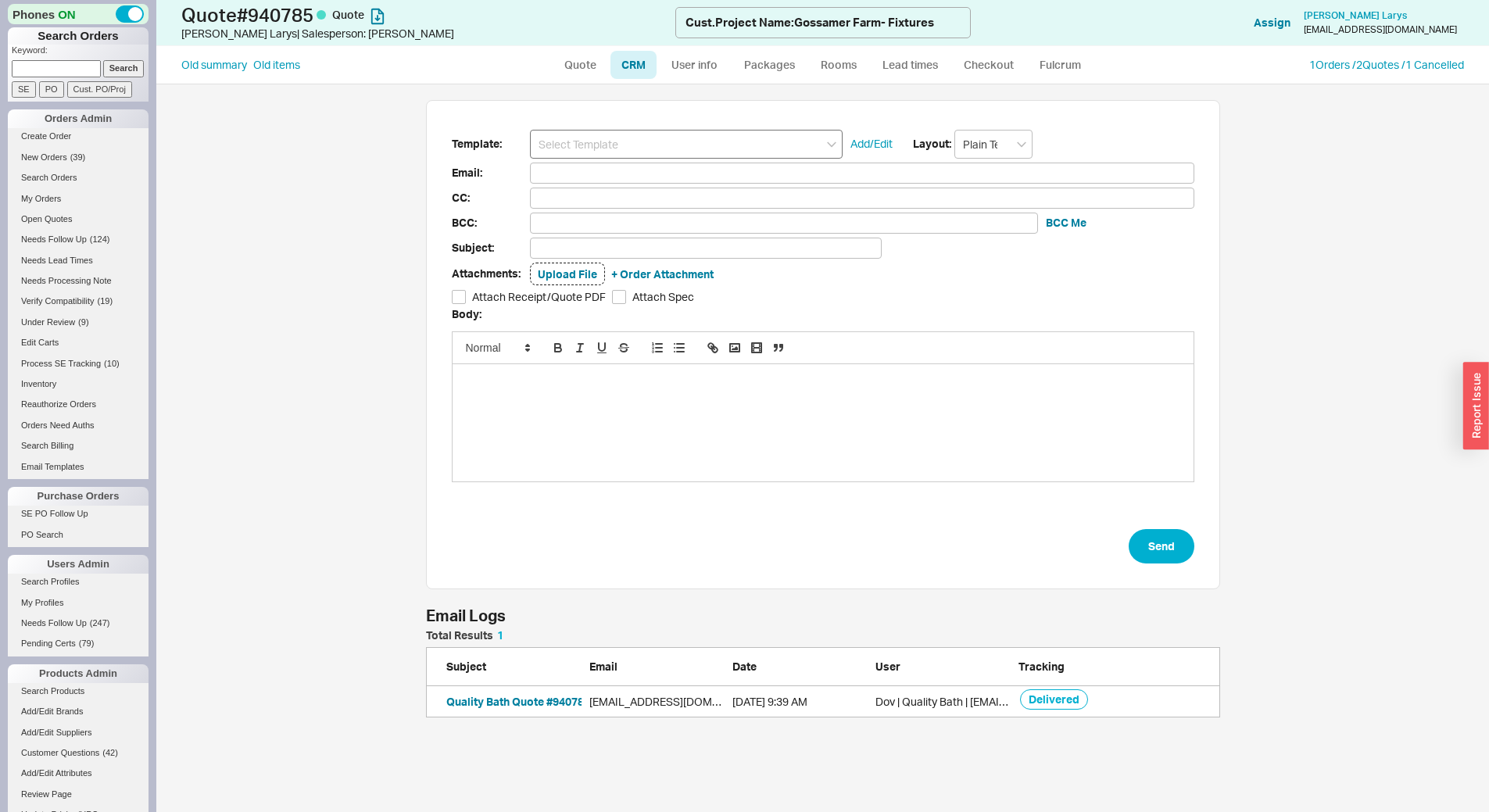
scroll to position [76, 783]
drag, startPoint x: 687, startPoint y: 150, endPoint x: 686, endPoint y: 158, distance: 8.1
click at [687, 150] on input at bounding box center [686, 144] width 313 height 29
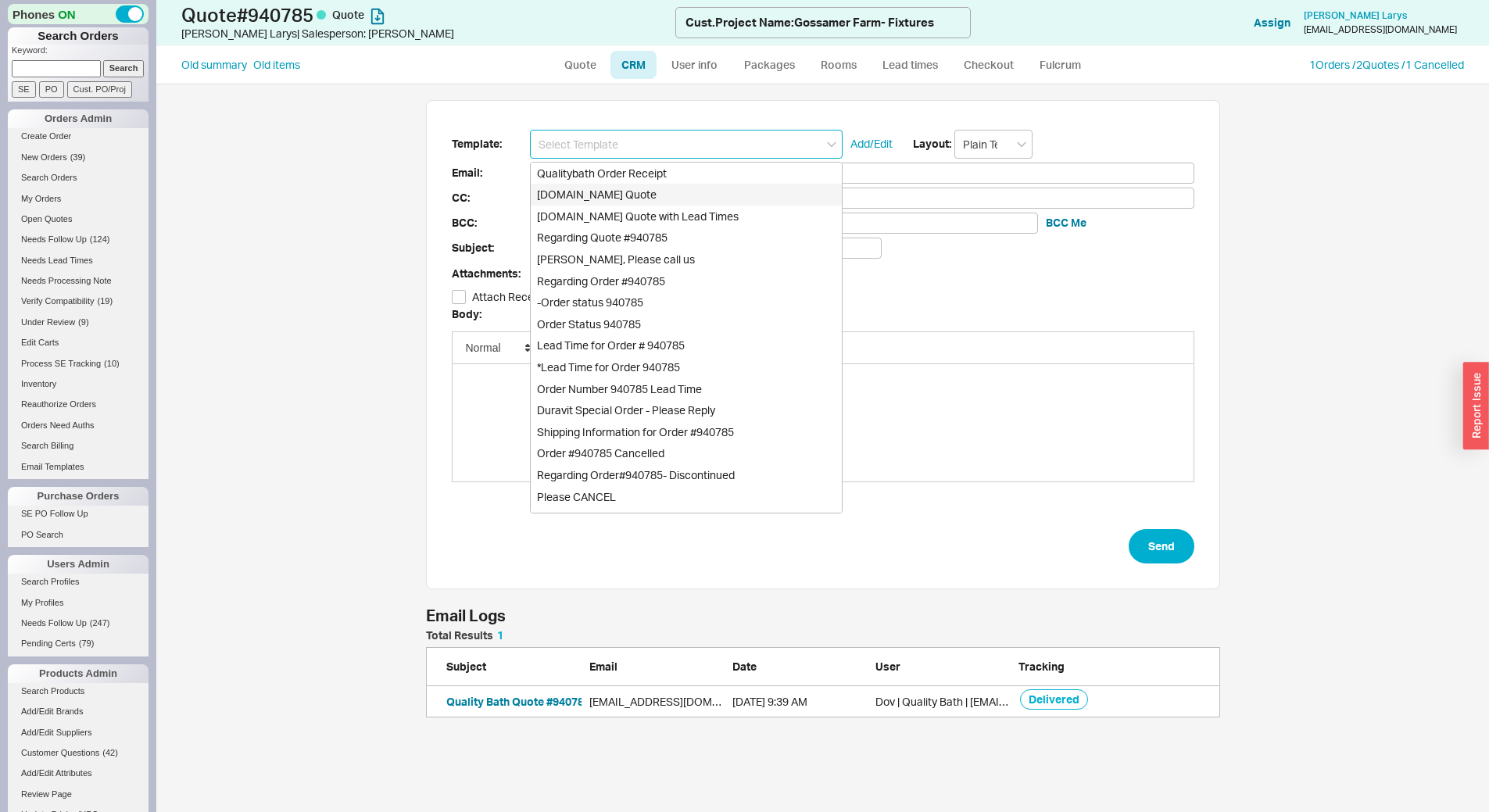
click at [682, 197] on div "Qualitybath.com Quote" at bounding box center [686, 195] width 311 height 22
type input "Receipt"
type input "rtlidesign@icloud.com"
type input "Quality Bath Quote #940785"
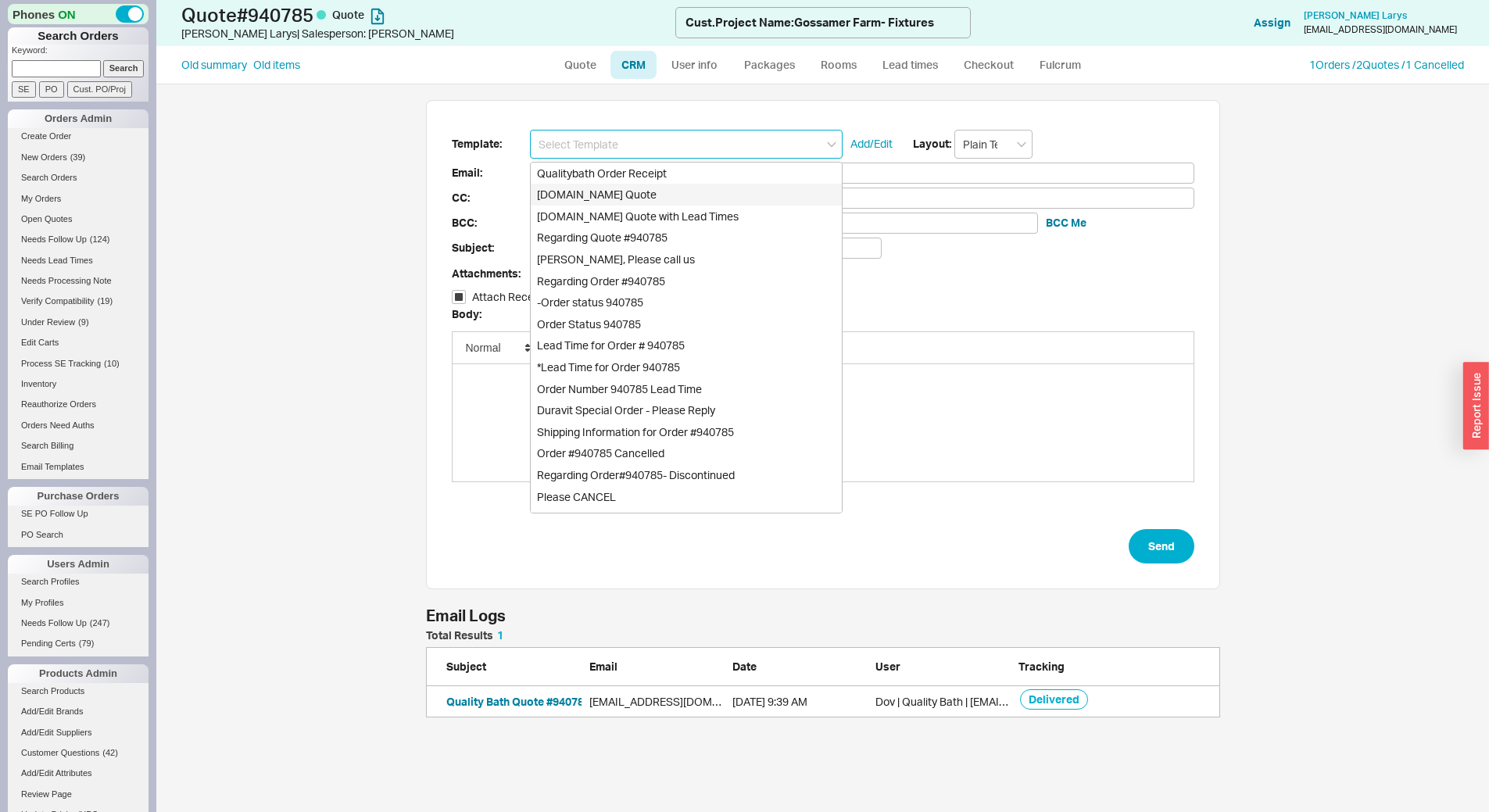
checkbox input "true"
type input "Qualitybath.com Quote"
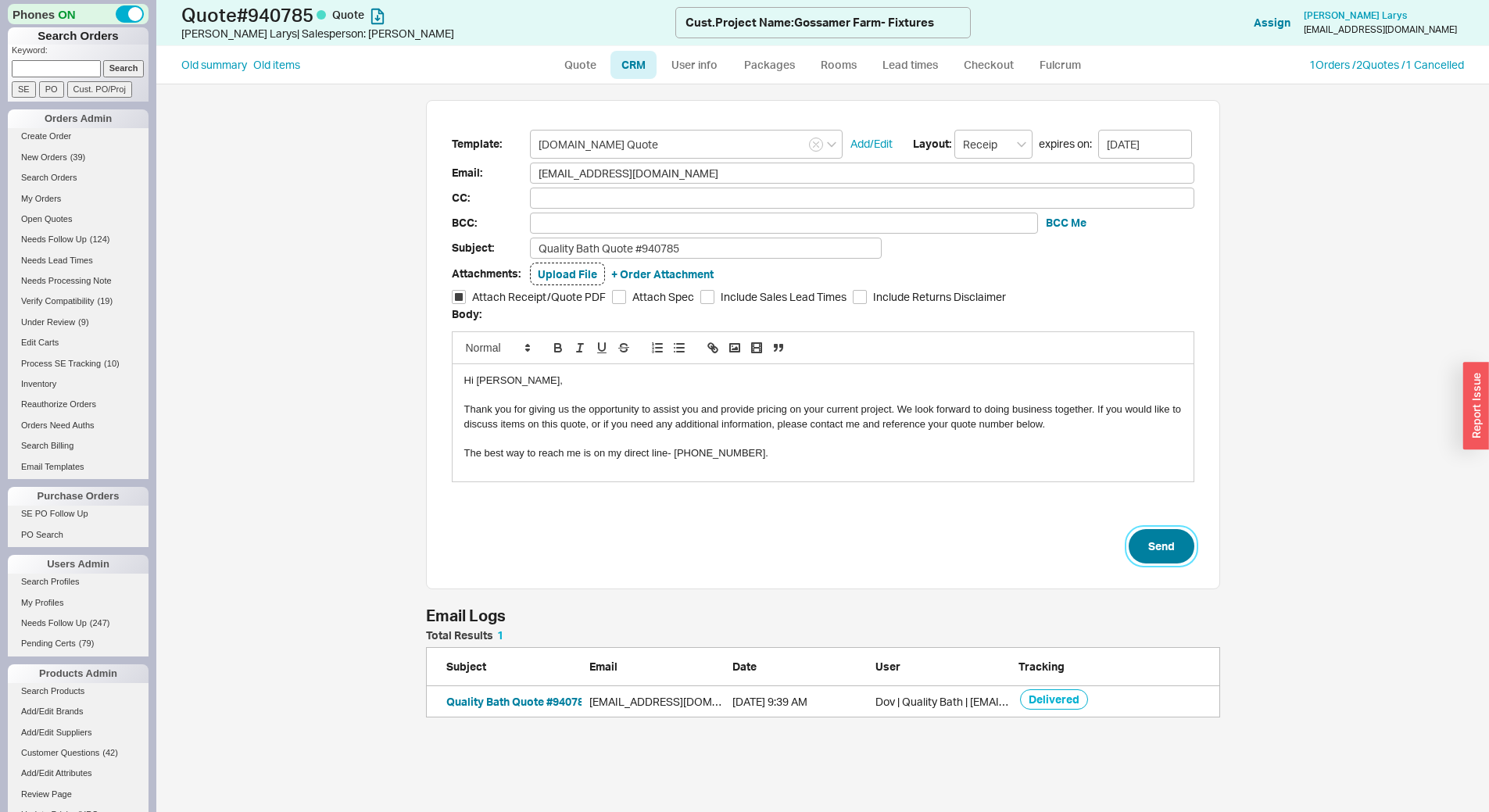
click at [1173, 539] on button "Send" at bounding box center [1162, 546] width 66 height 35
select select "LOW"
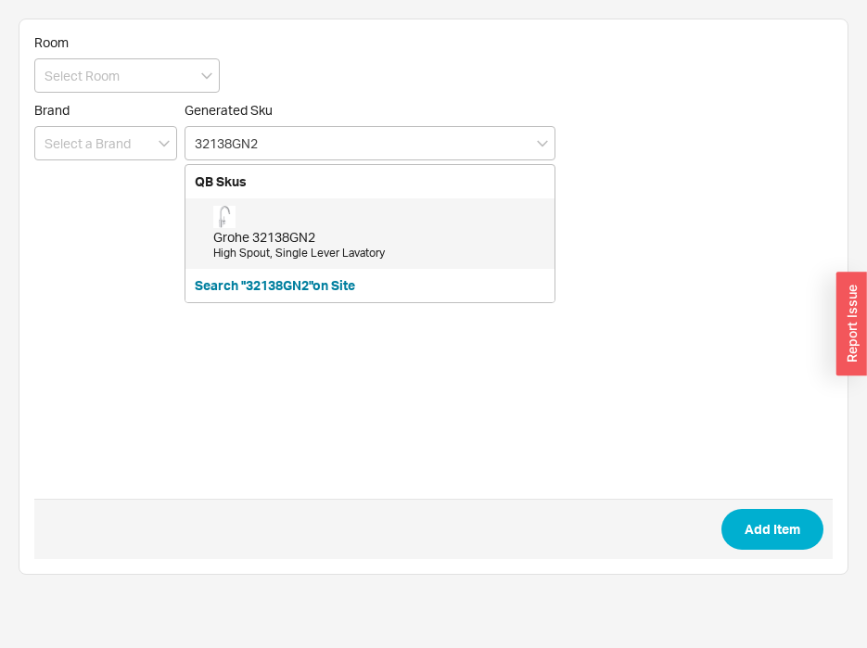
click at [403, 230] on div "Grohe 32138GN2" at bounding box center [379, 237] width 332 height 19
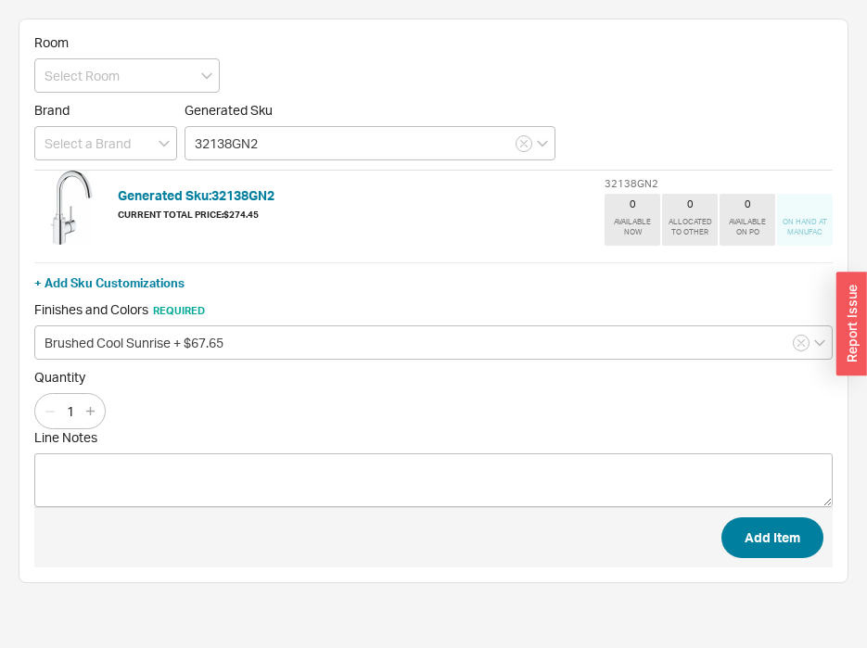
type input "32138GN2"
click at [743, 533] on button "Add Item" at bounding box center [773, 538] width 102 height 41
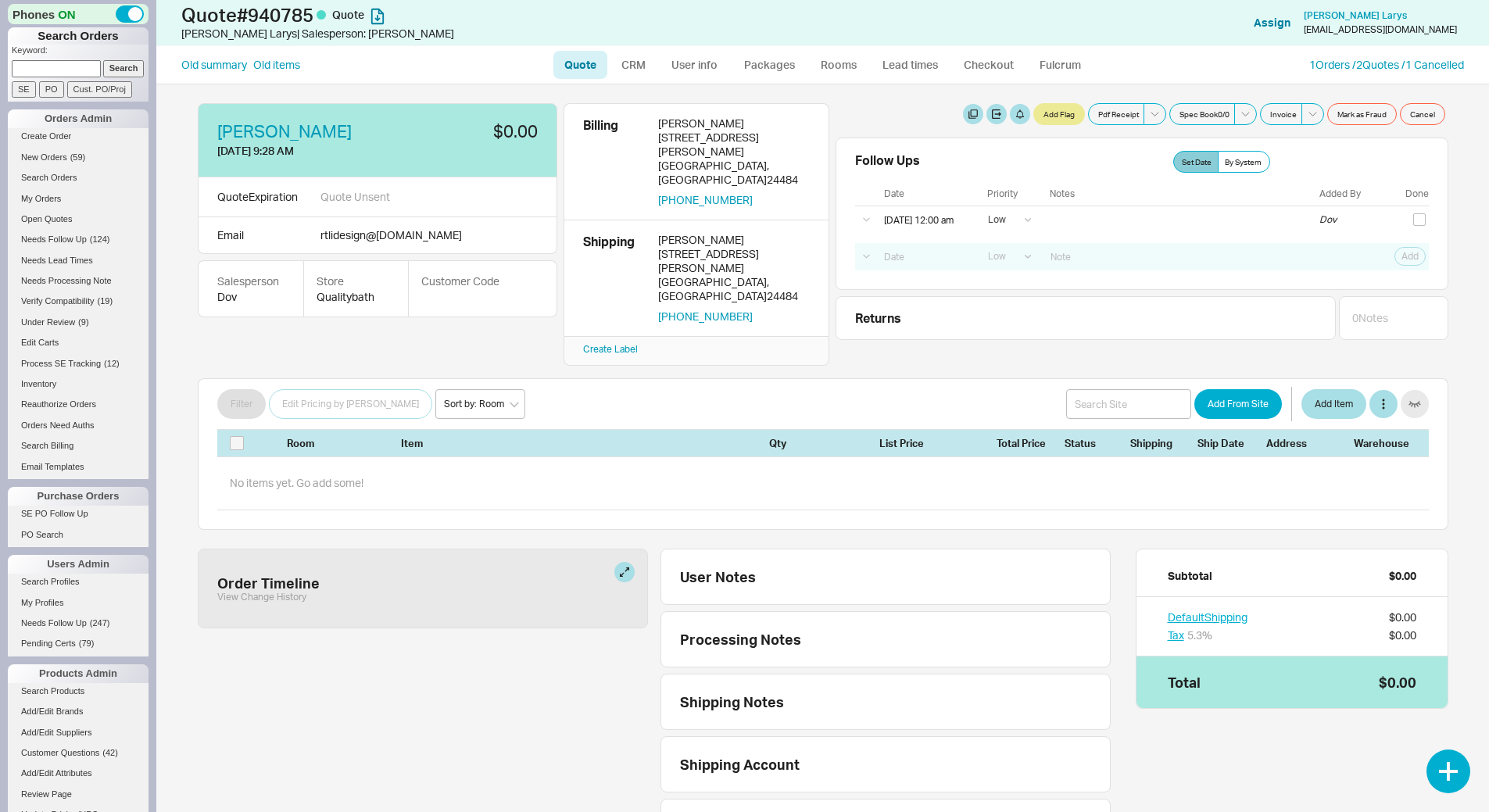
select select "LOW"
click at [1454, 766] on button "button" at bounding box center [1449, 772] width 44 height 44
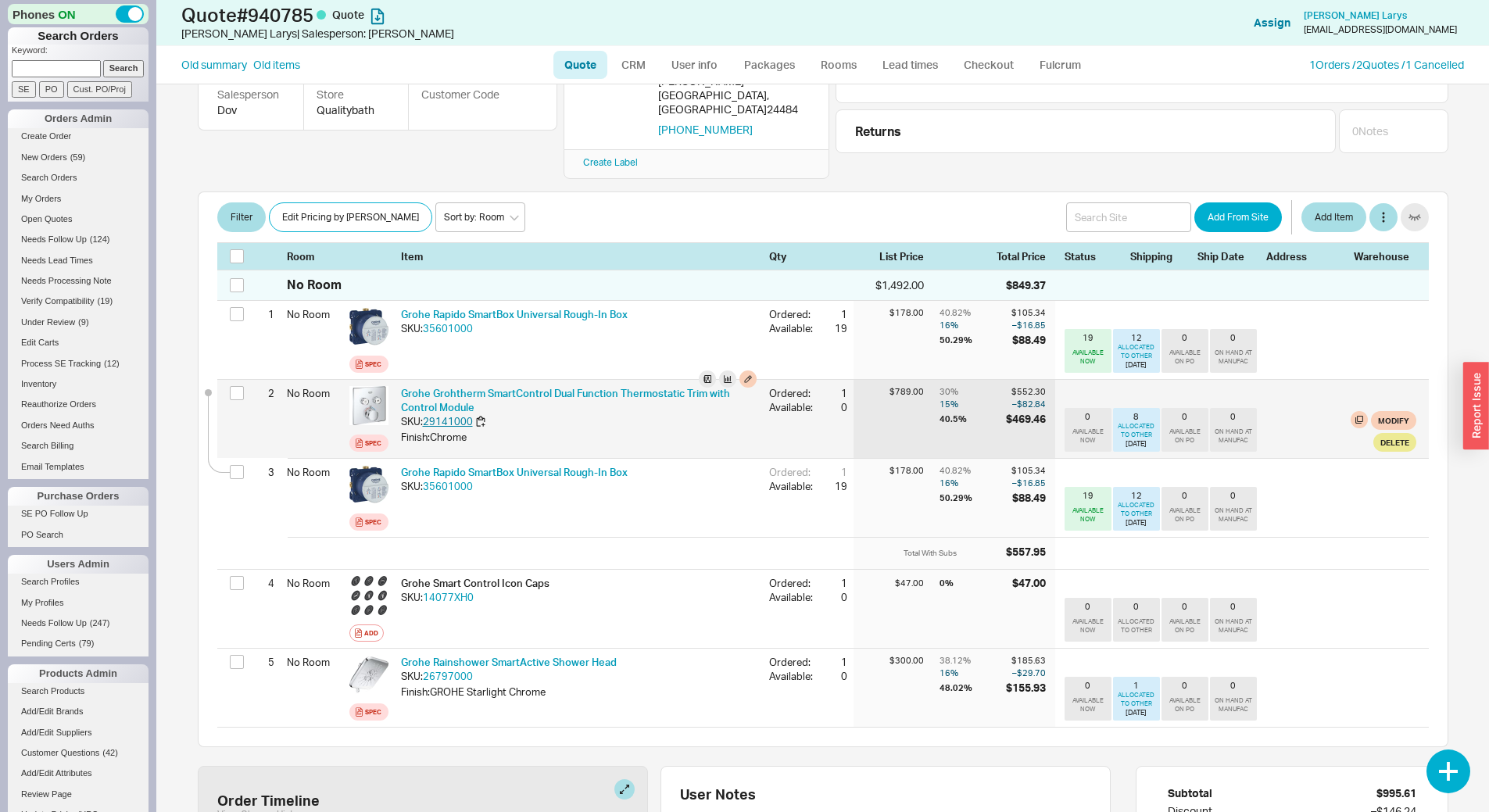
scroll to position [166, 0]
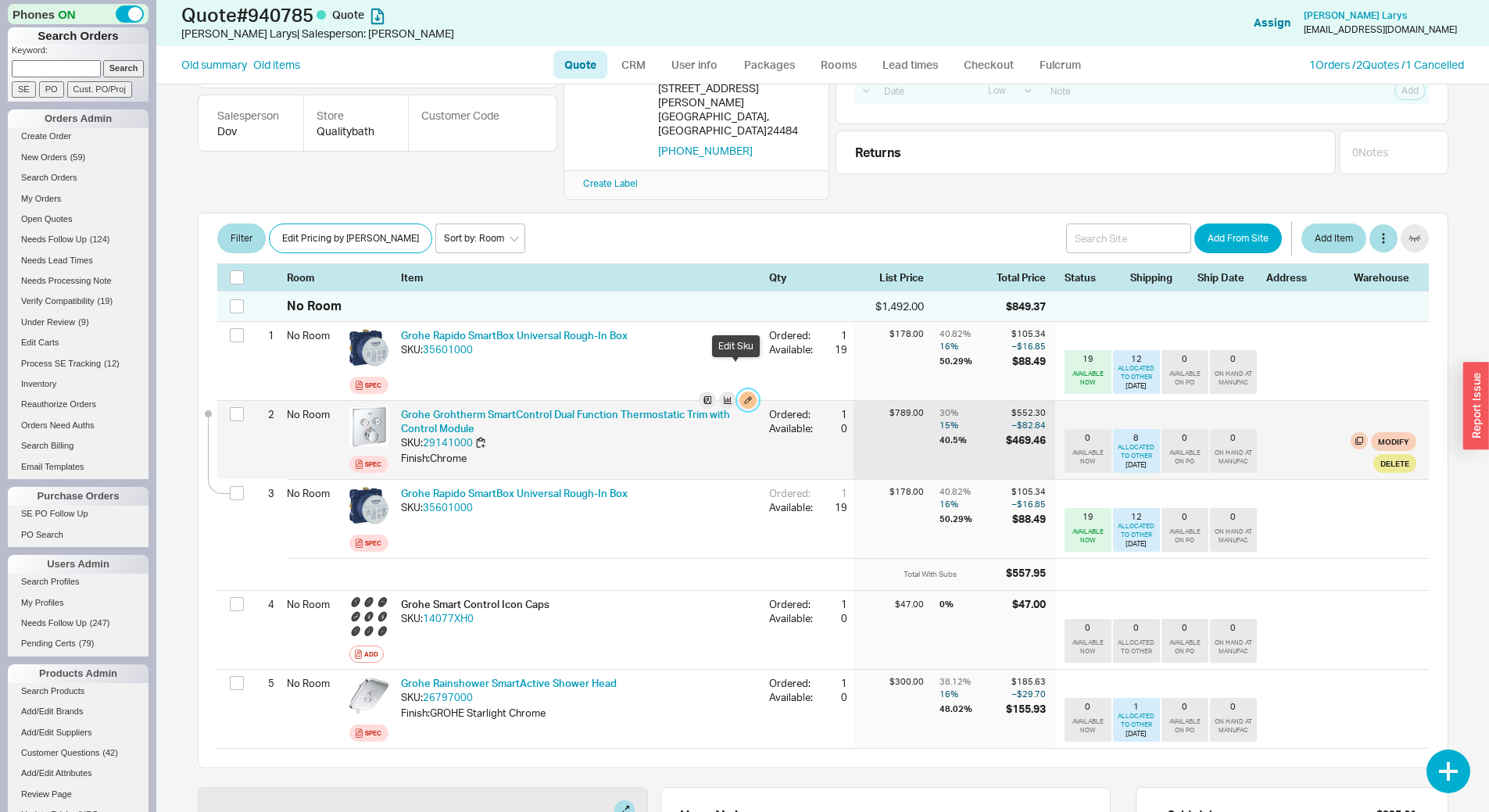
click at [740, 392] on button "button" at bounding box center [748, 400] width 17 height 17
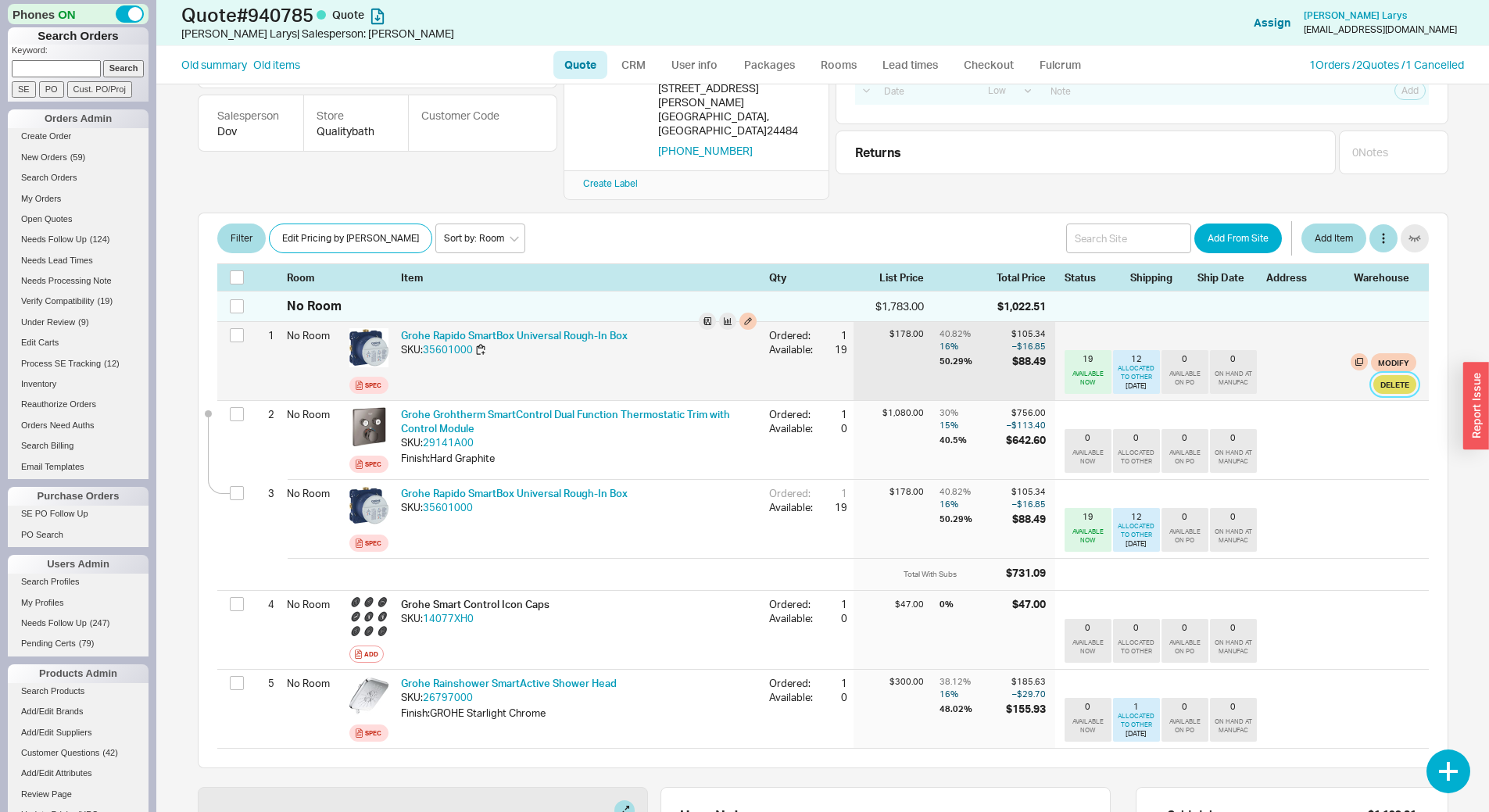
click at [1379, 375] on button "Delete" at bounding box center [1395, 384] width 43 height 19
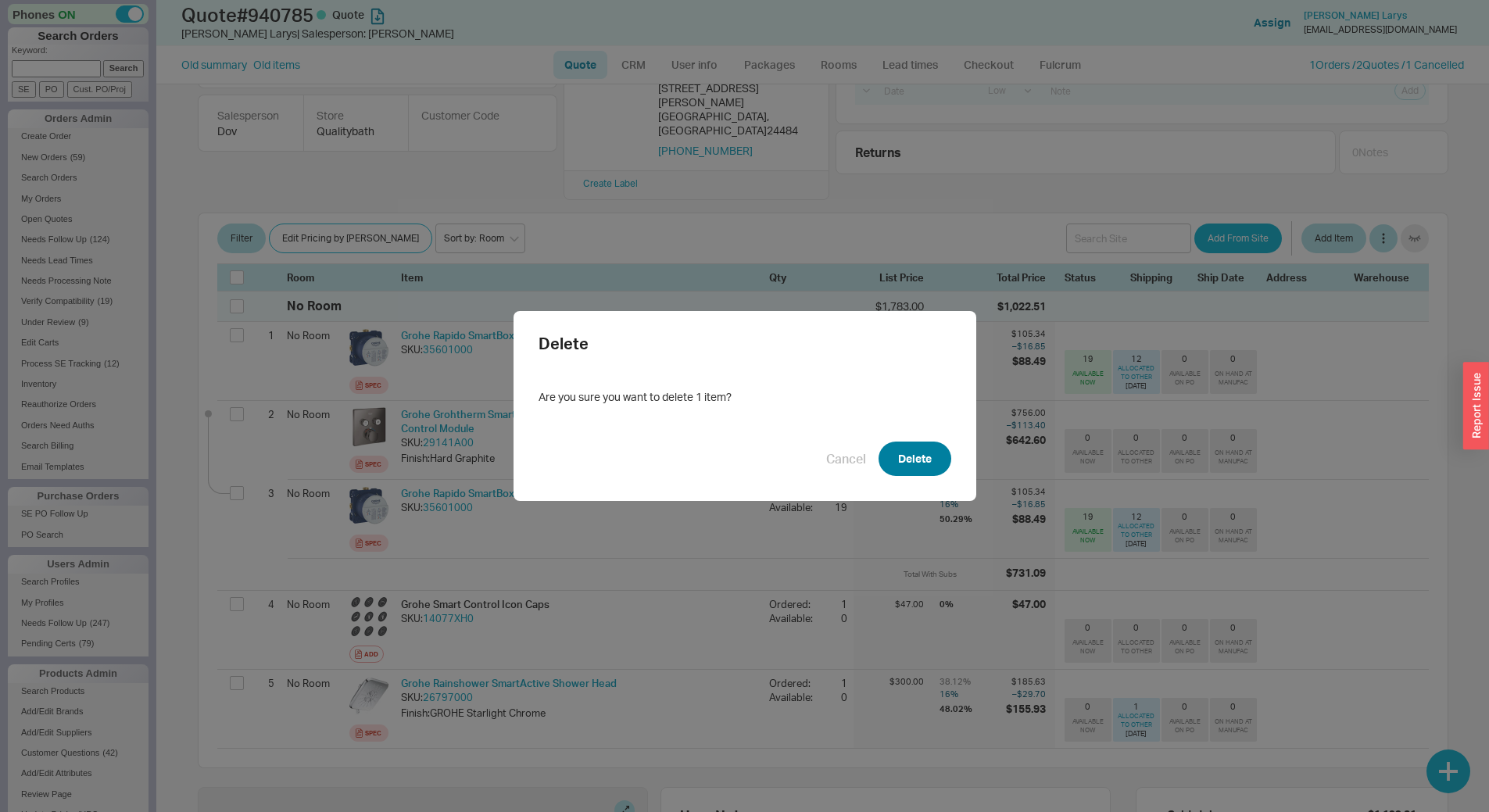
click at [885, 457] on button "Delete" at bounding box center [915, 458] width 72 height 35
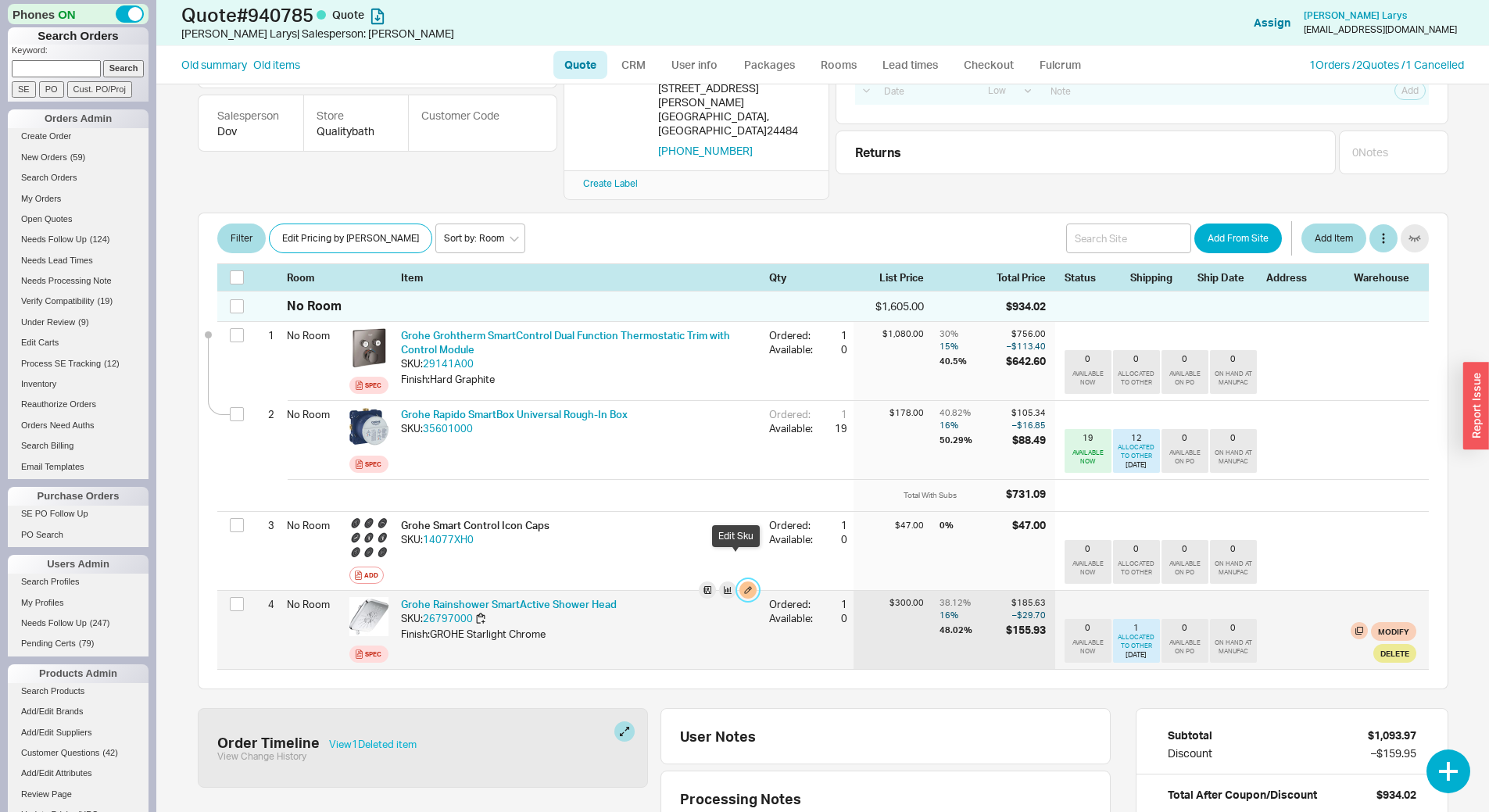
click at [740, 581] on button "button" at bounding box center [748, 590] width 17 height 17
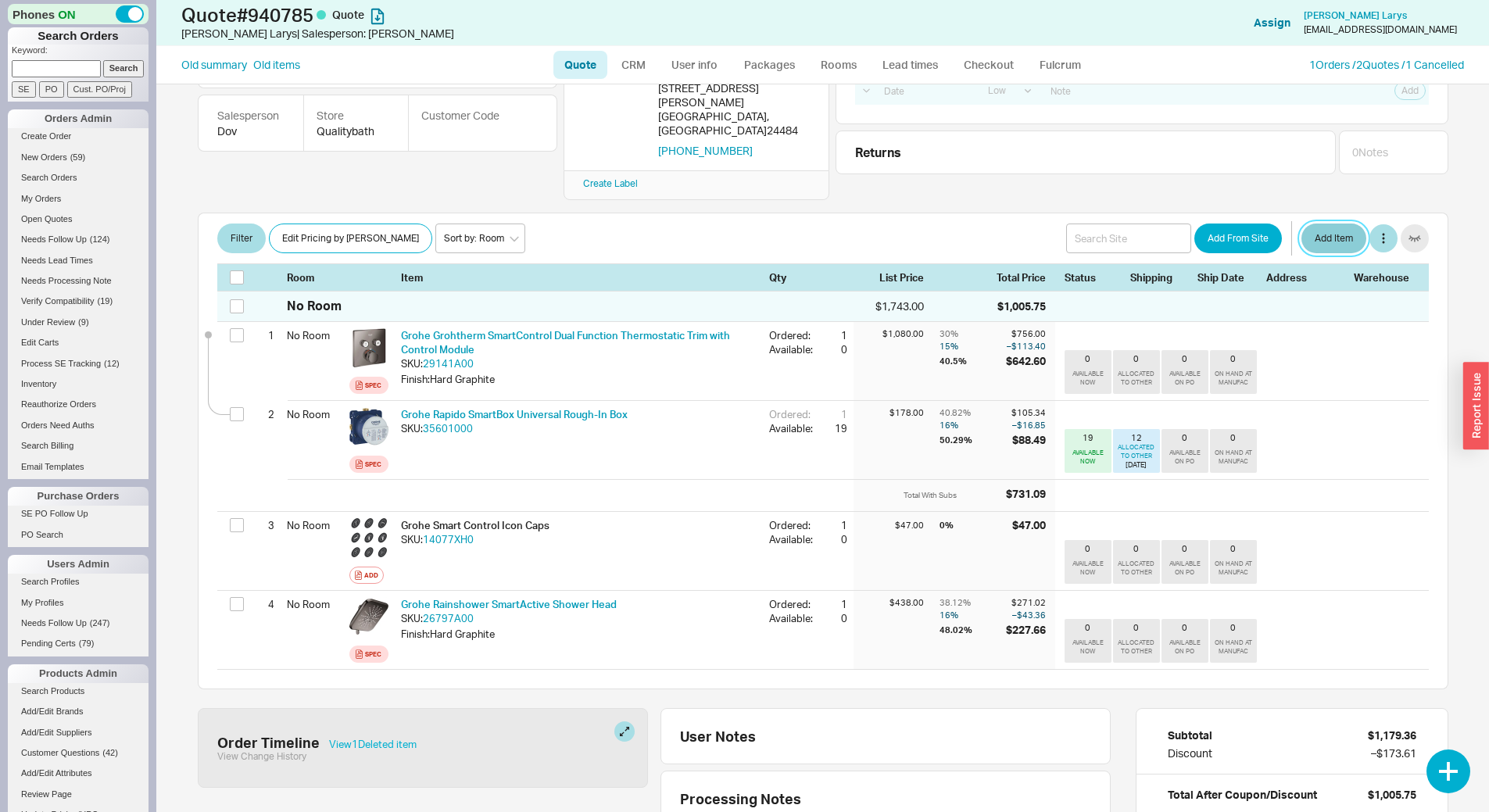
click at [1321, 223] on button "Add Item" at bounding box center [1334, 238] width 65 height 29
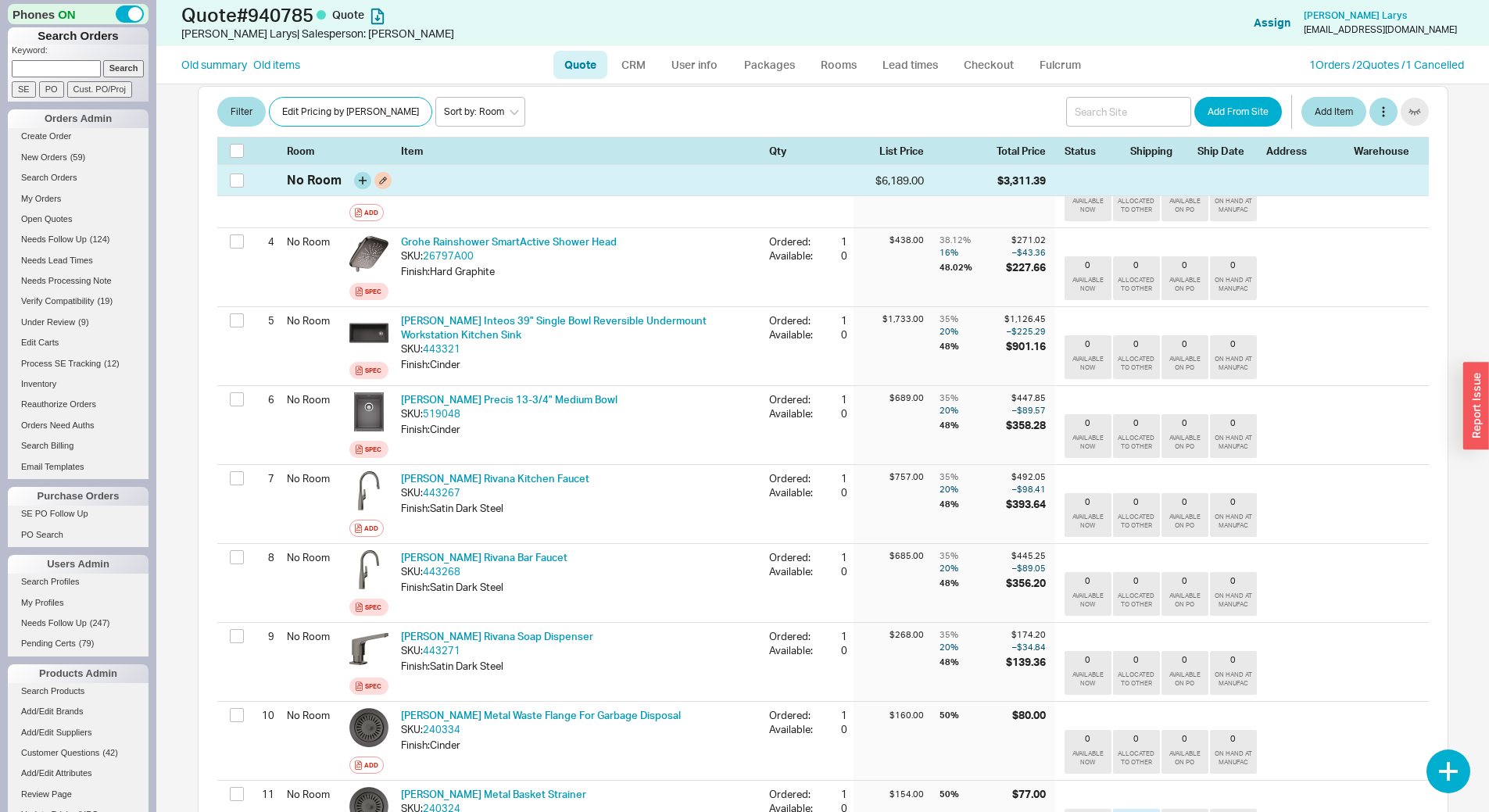
scroll to position [478, 0]
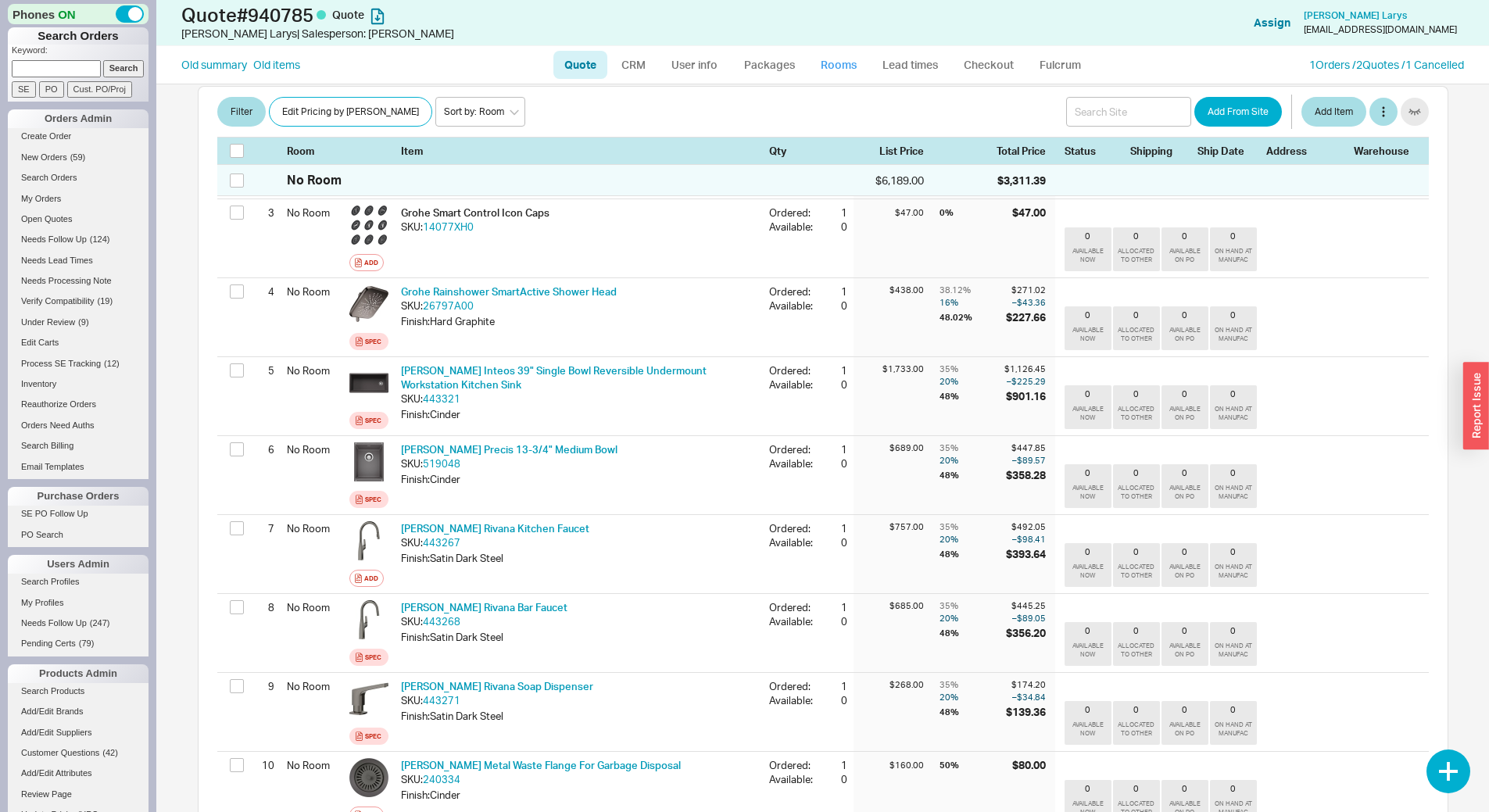
drag, startPoint x: 854, startPoint y: 67, endPoint x: 860, endPoint y: 79, distance: 13.4
click at [854, 67] on link "Rooms" at bounding box center [838, 64] width 59 height 28
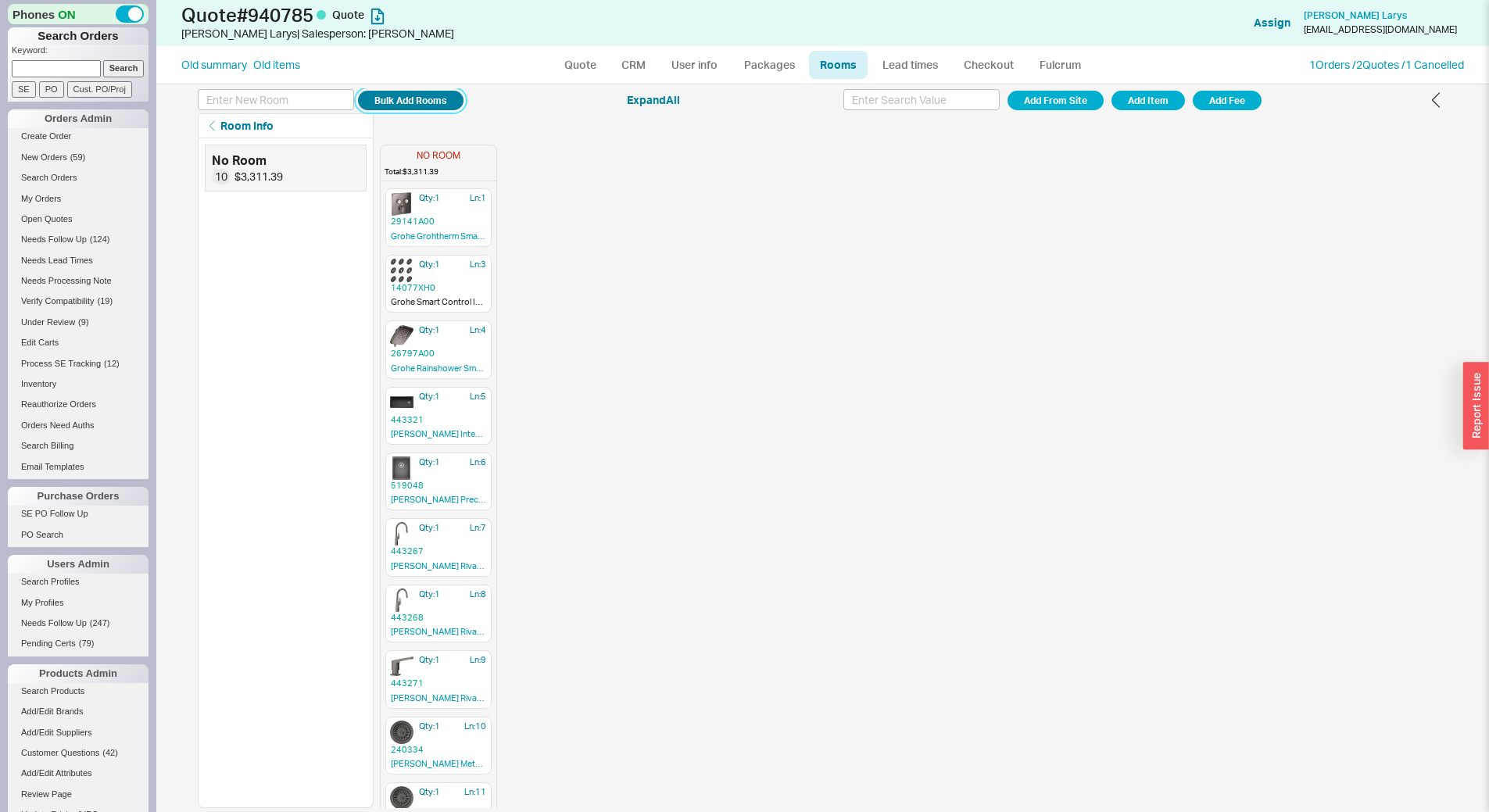
click at [400, 95] on button "Bulk Add Rooms" at bounding box center [410, 100] width 105 height 19
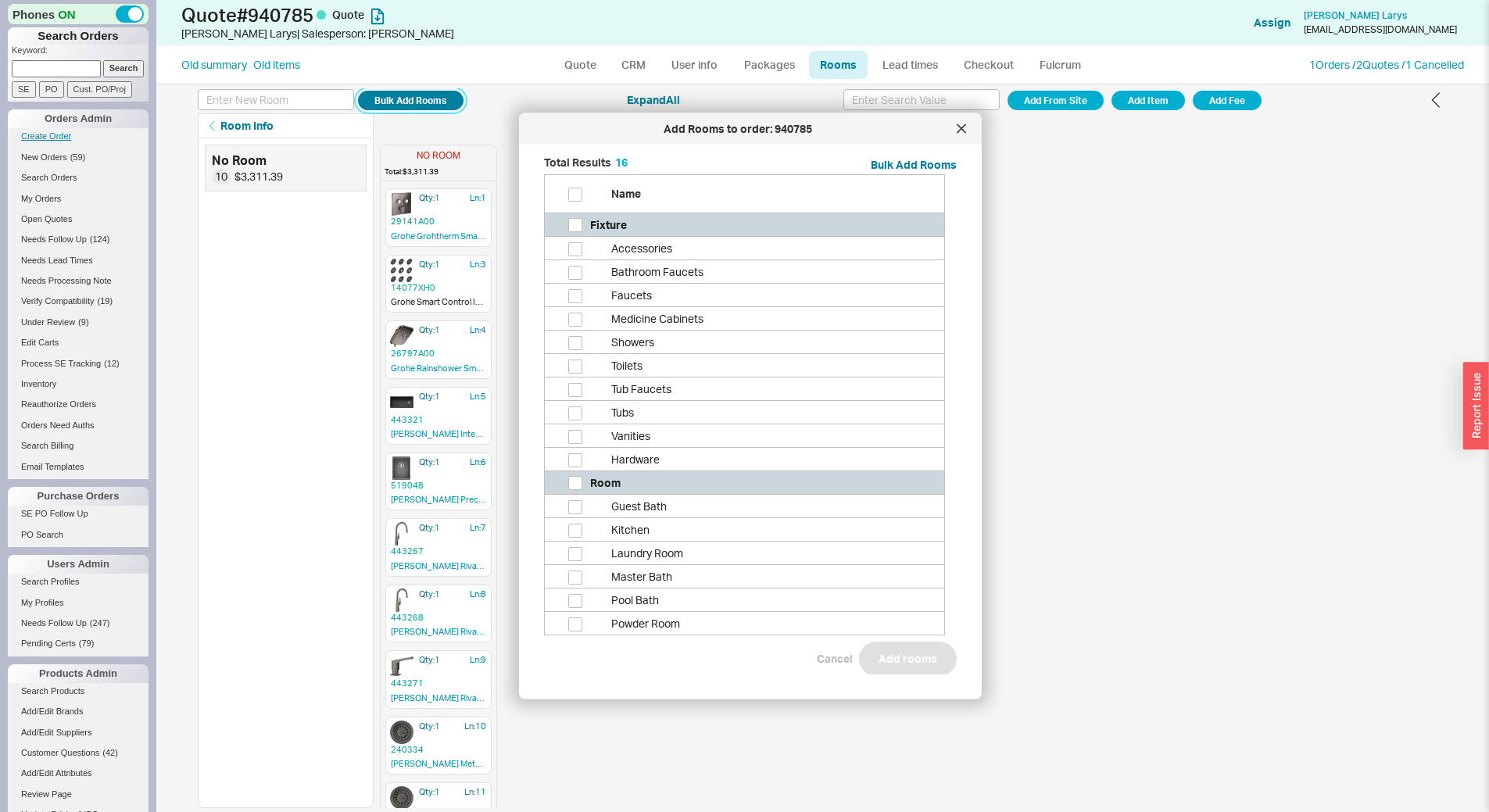
scroll to position [505, 415]
click at [573, 536] on input "grid" at bounding box center [575, 530] width 14 height 14
checkbox input "true"
click at [898, 654] on button "Add rooms" at bounding box center [908, 659] width 98 height 35
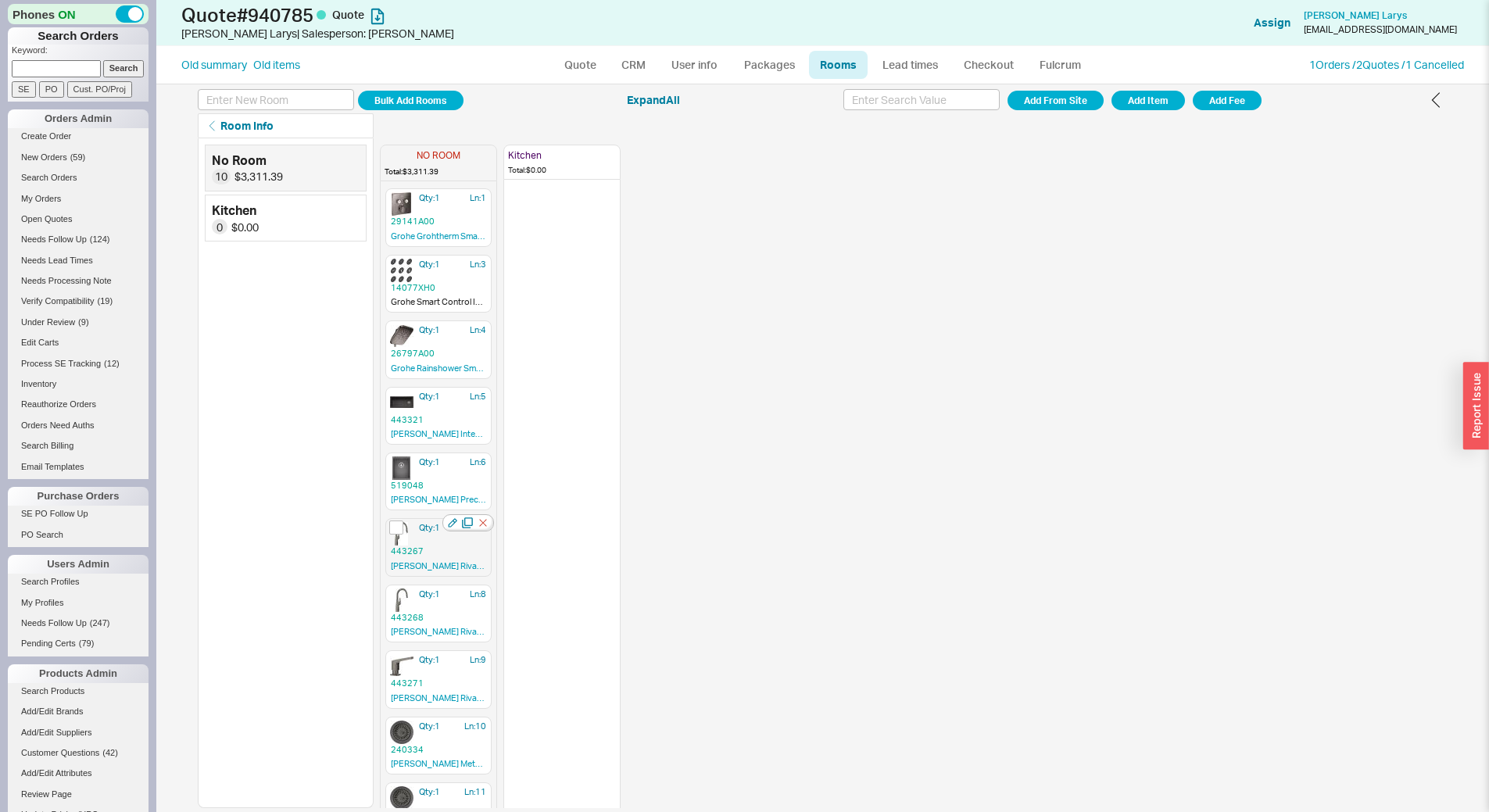
click at [431, 540] on div "Qty: 1 Ln: 7 443267 Blanco Rivana Kitchen Faucet" at bounding box center [438, 547] width 106 height 58
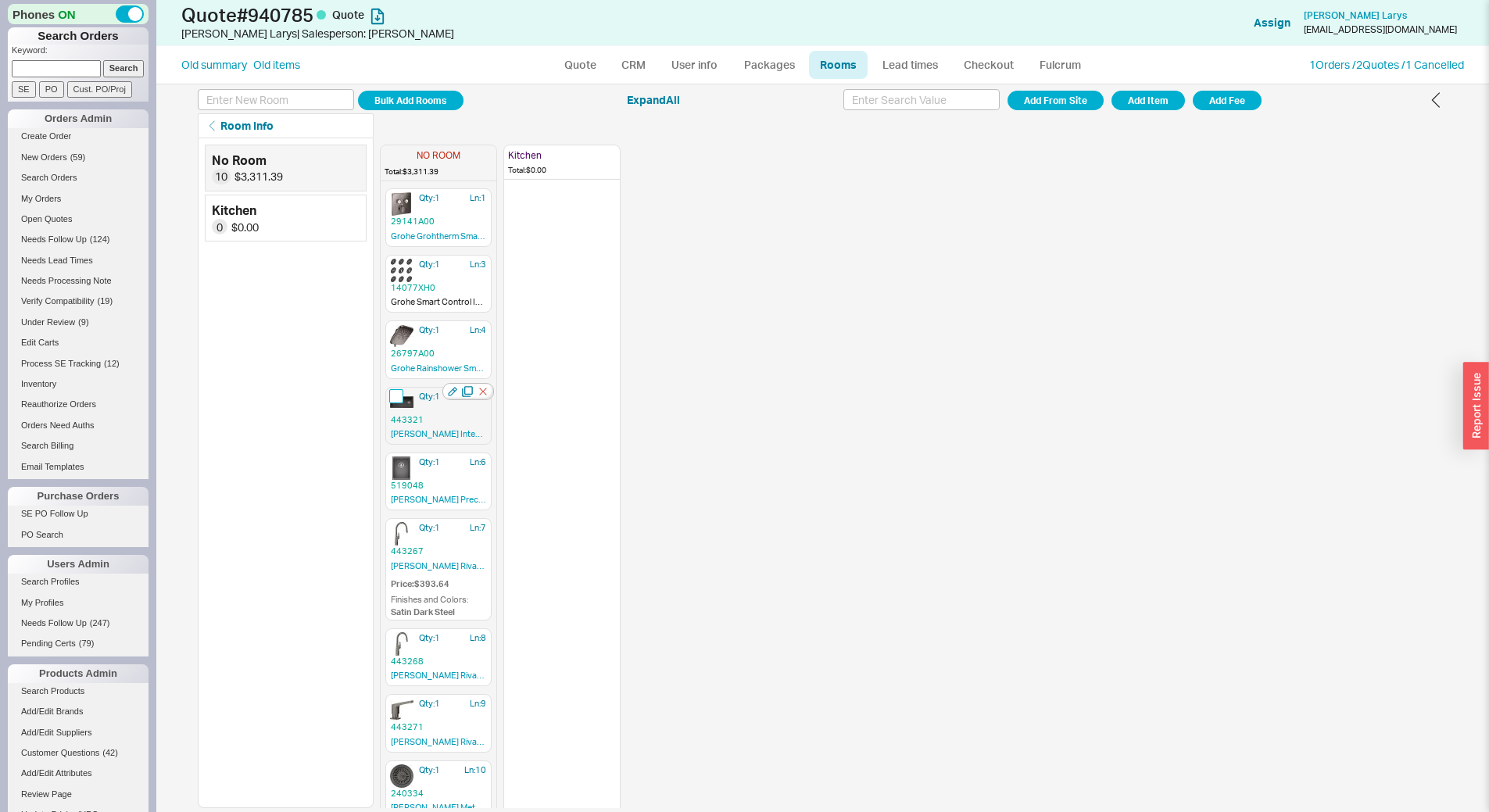
click at [395, 393] on input "checkbox" at bounding box center [396, 396] width 14 height 14
checkbox input "true"
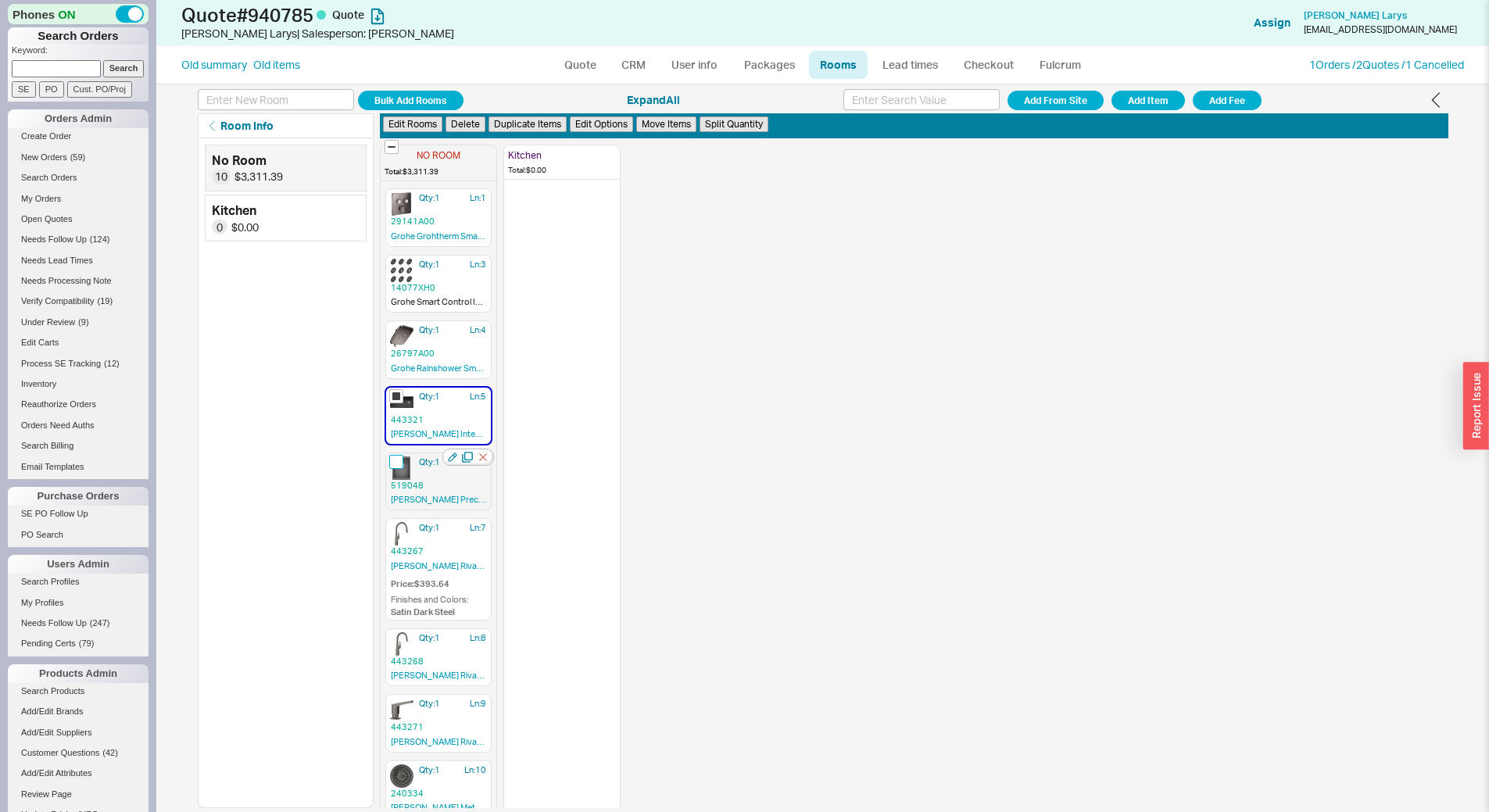
click at [394, 467] on input "checkbox" at bounding box center [396, 462] width 14 height 14
checkbox input "true"
click at [398, 531] on input "checkbox" at bounding box center [396, 527] width 14 height 14
checkbox input "true"
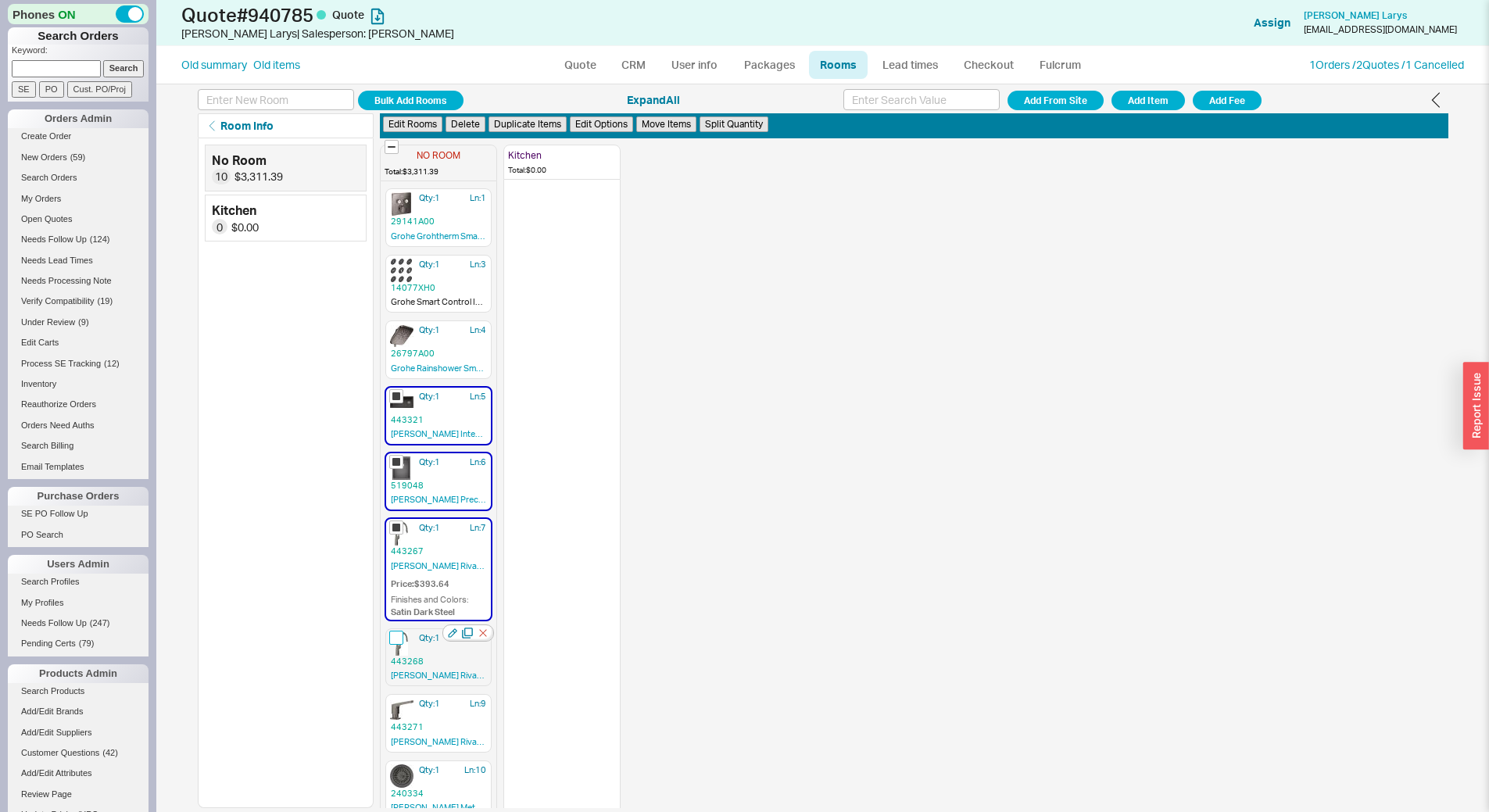
click at [396, 635] on input "checkbox" at bounding box center [396, 638] width 14 height 14
checkbox input "true"
click at [395, 701] on input "checkbox" at bounding box center [396, 703] width 14 height 14
checkbox input "true"
drag, startPoint x: 399, startPoint y: 769, endPoint x: 404, endPoint y: 761, distance: 9.4
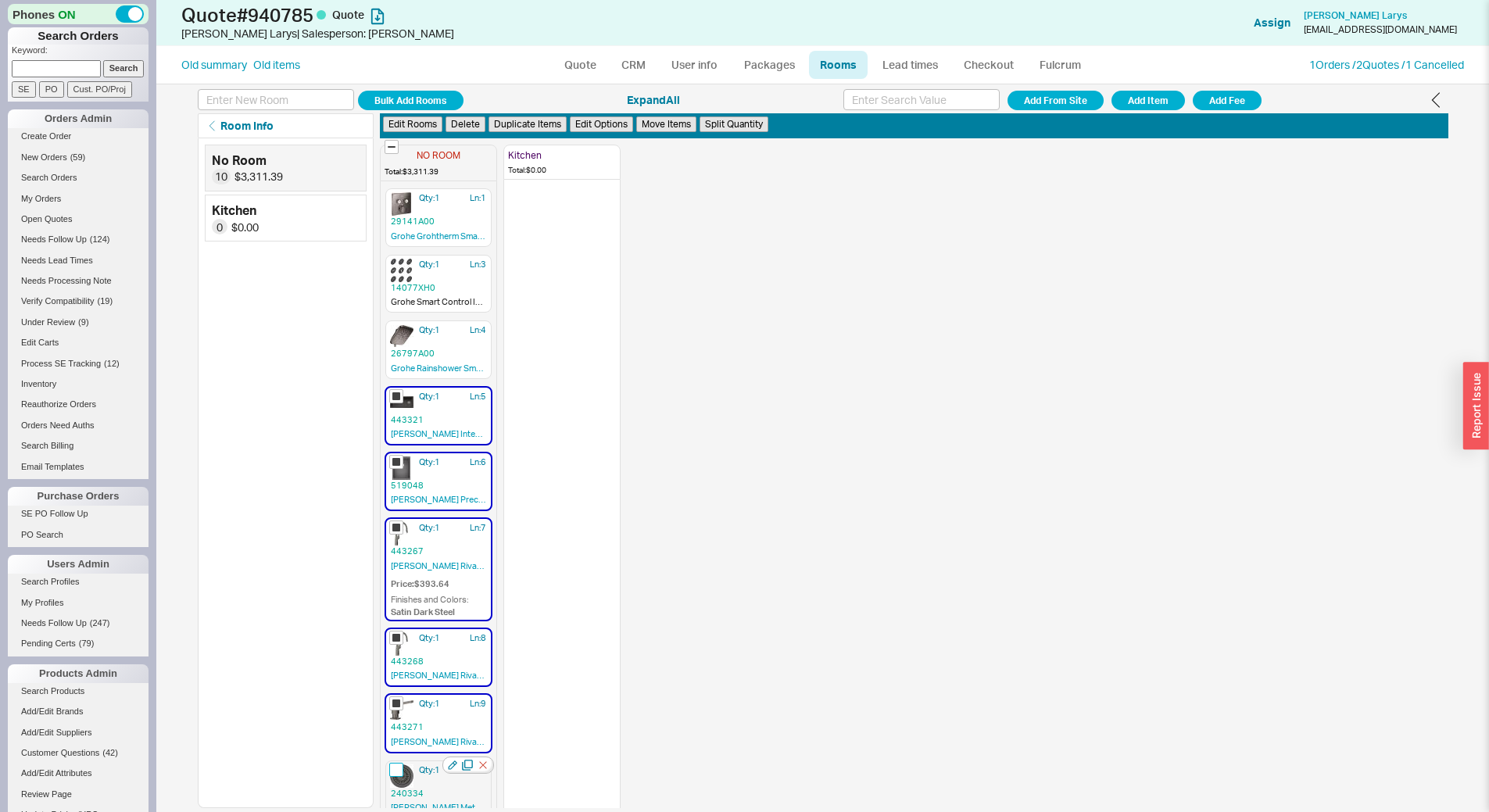
click at [400, 768] on input "checkbox" at bounding box center [396, 769] width 14 height 14
checkbox input "true"
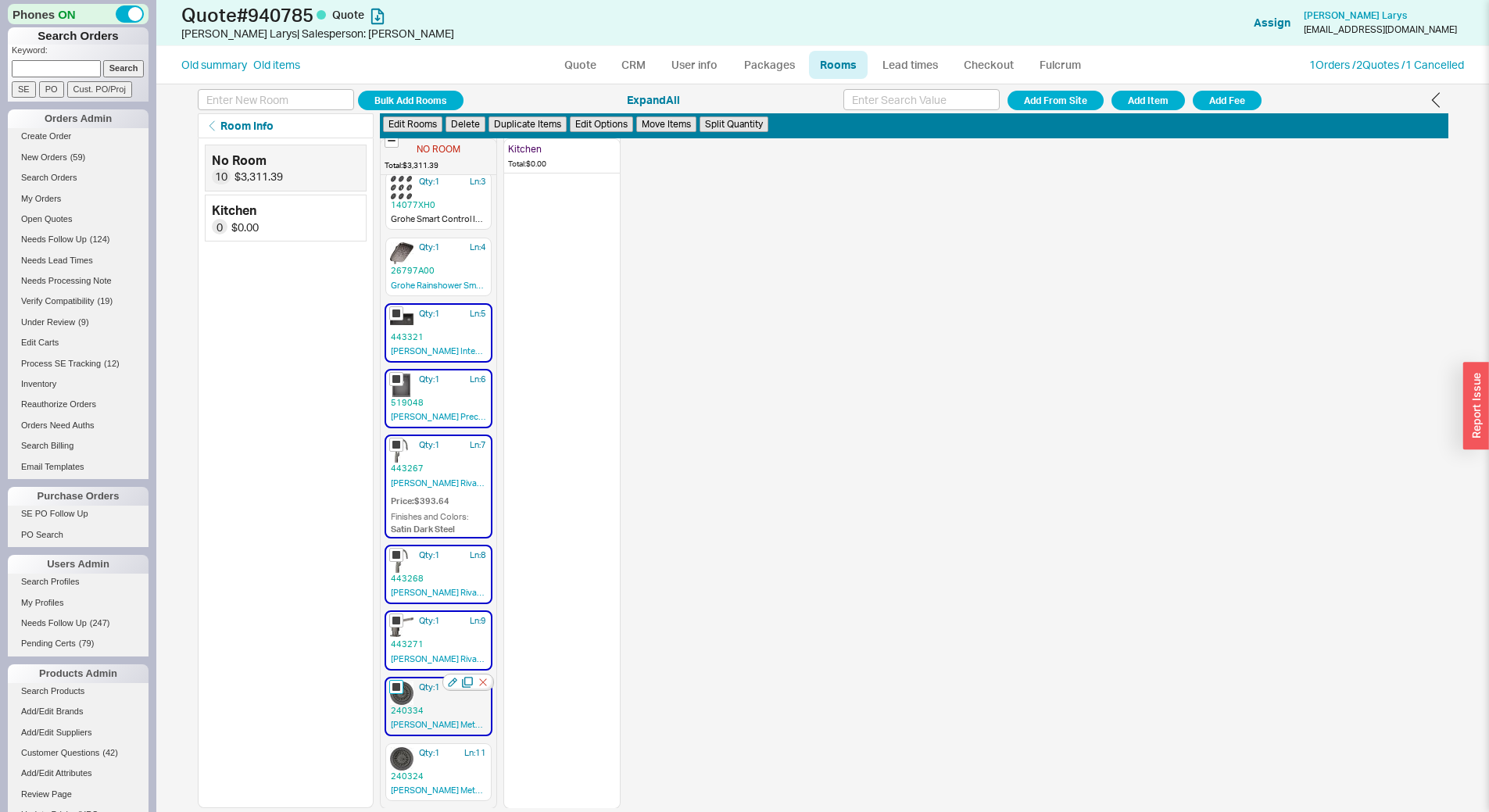
scroll to position [83, 0]
click at [397, 757] on input "checkbox" at bounding box center [396, 751] width 14 height 14
checkbox input "true"
click at [422, 119] on button "Edit Rooms" at bounding box center [413, 124] width 60 height 16
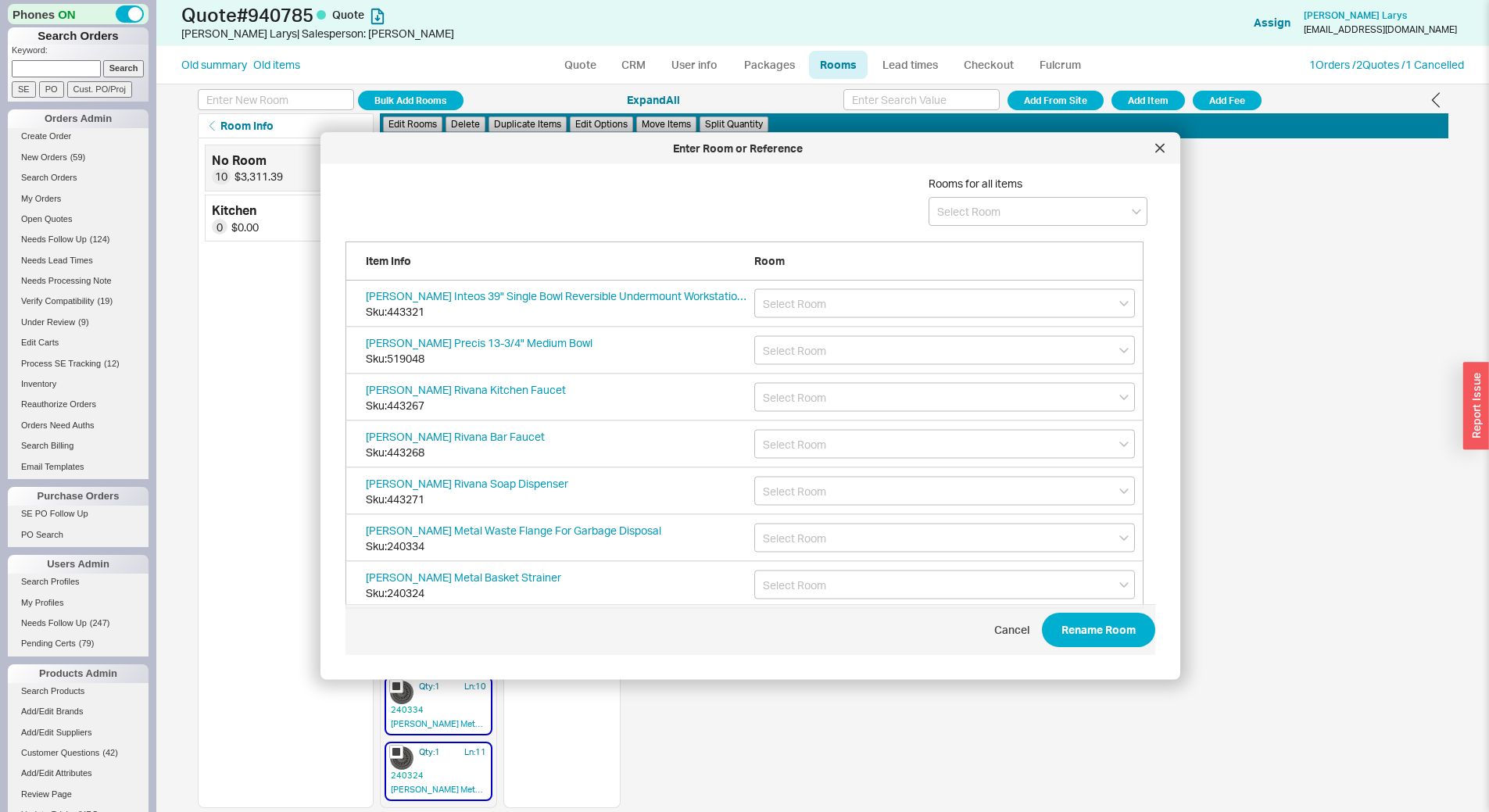
scroll to position [467, 811]
click at [938, 211] on input at bounding box center [1038, 211] width 219 height 29
drag, startPoint x: 974, startPoint y: 244, endPoint x: 1065, endPoint y: 481, distance: 253.9
click at [977, 245] on div "Kitchen" at bounding box center [1038, 243] width 217 height 28
type input "Kitchen"
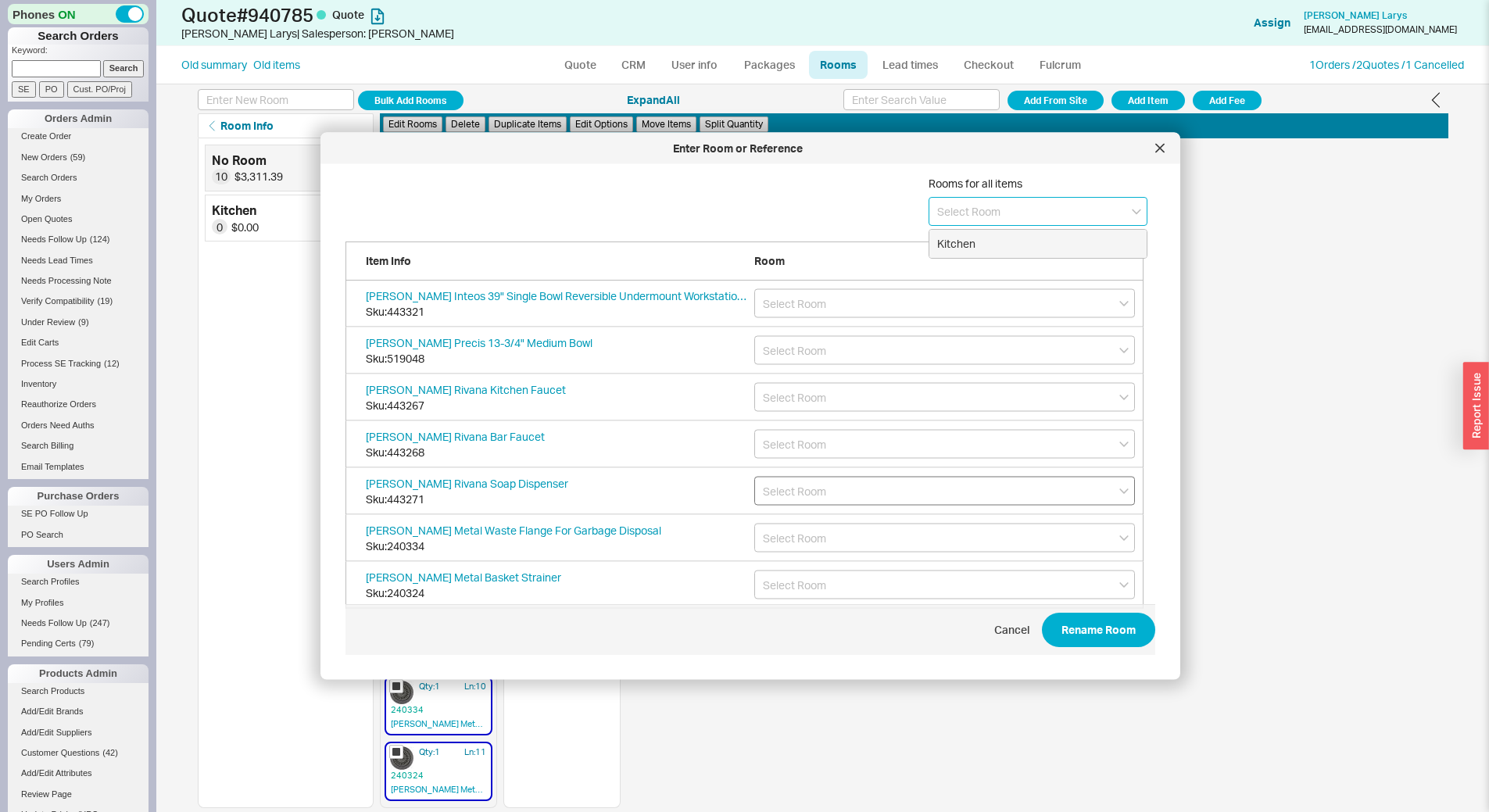
type input "Kitchen"
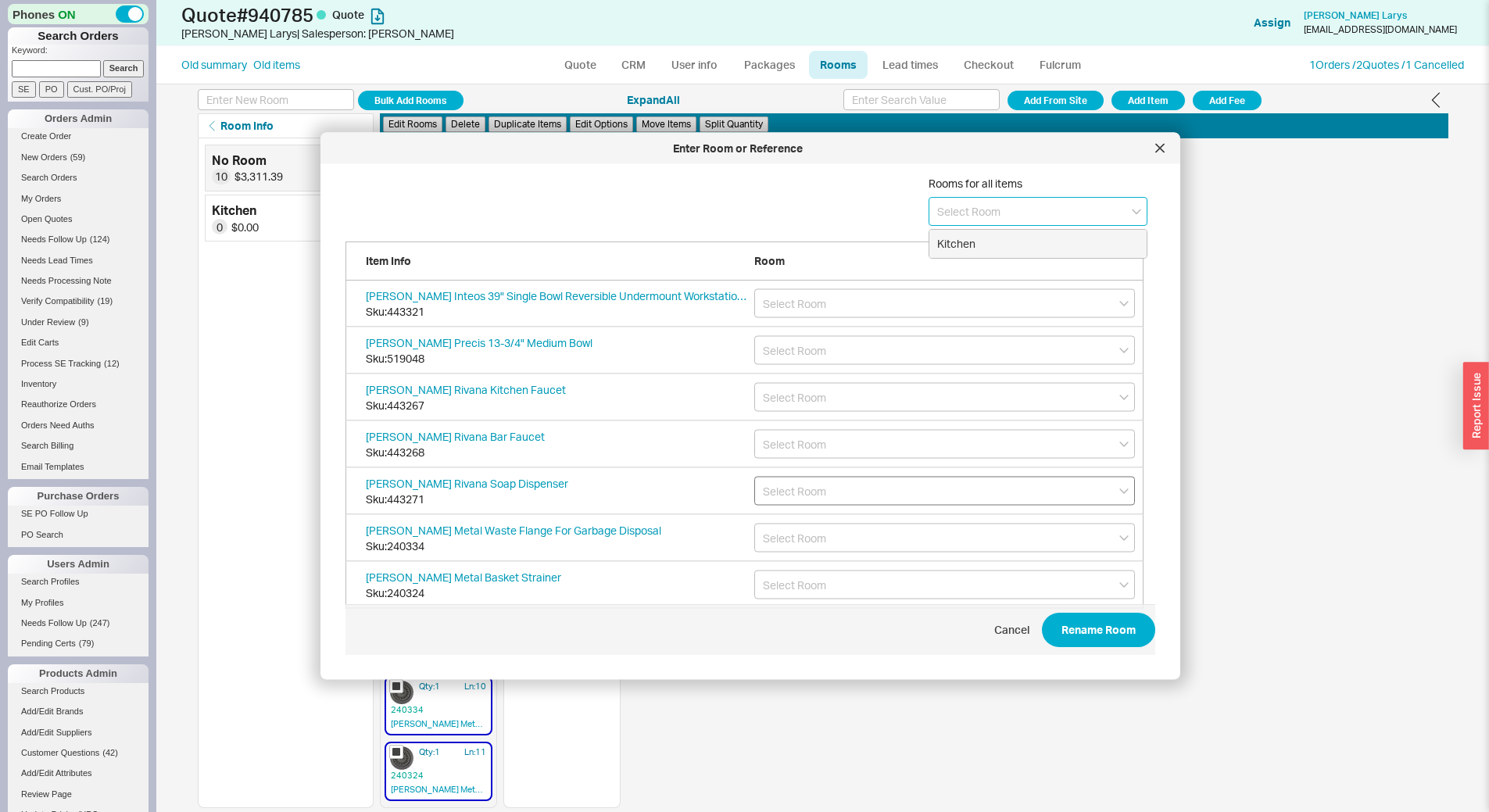
type input "Kitchen"
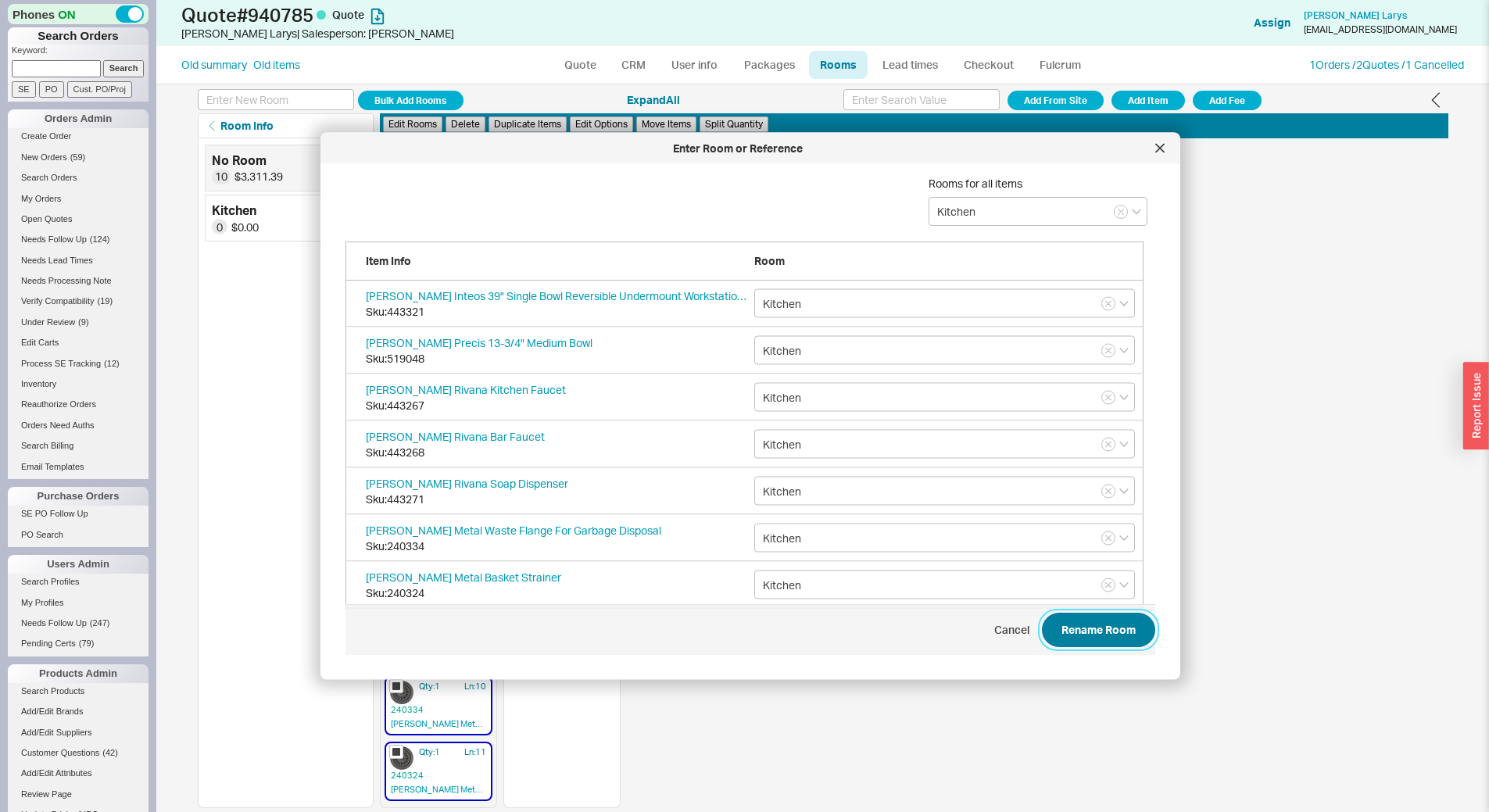
click at [1117, 638] on button "Rename Room" at bounding box center [1099, 630] width 114 height 35
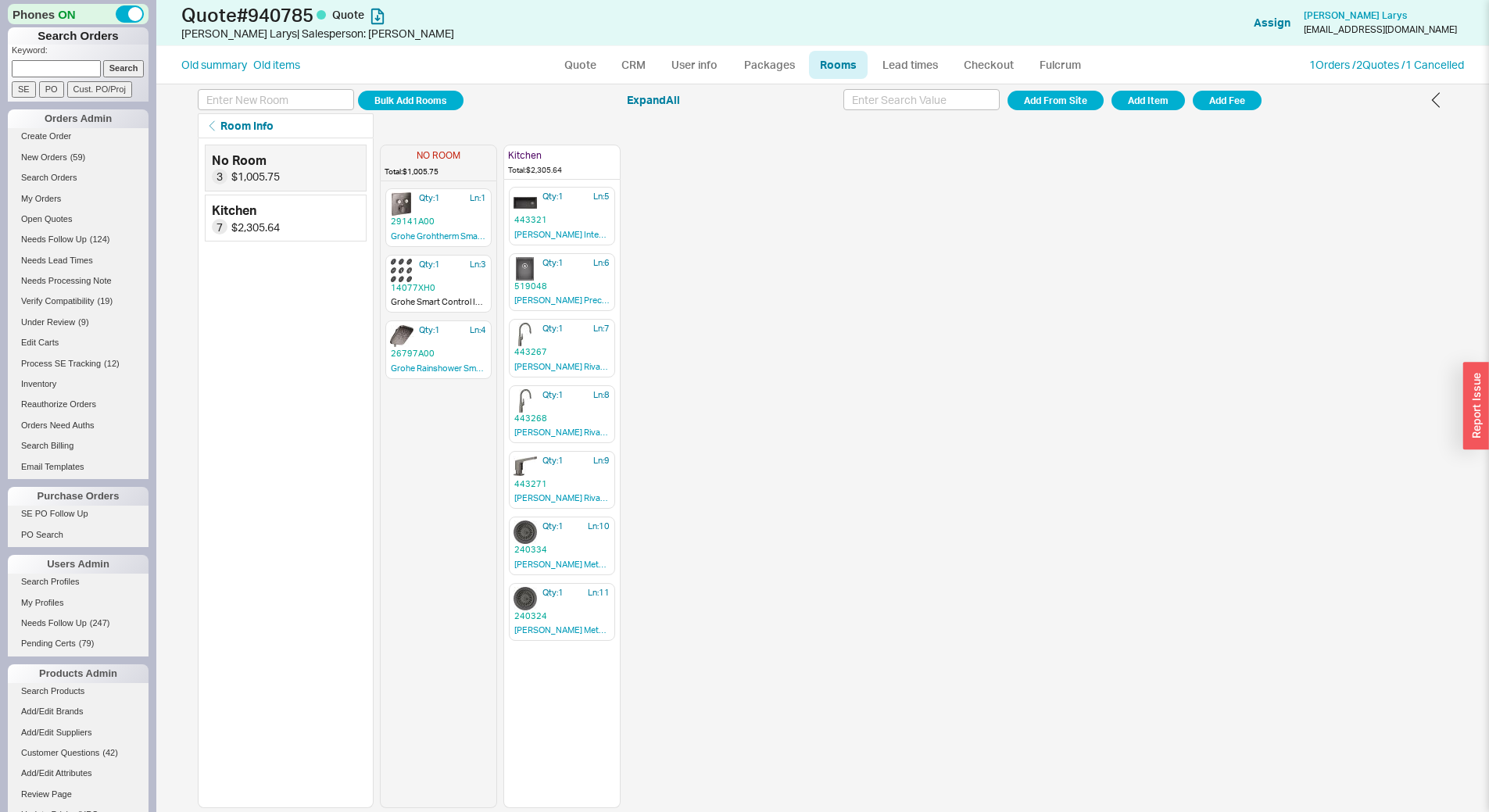
scroll to position [0, 0]
drag, startPoint x: 1172, startPoint y: 102, endPoint x: 1157, endPoint y: 100, distance: 15.1
click at [1172, 101] on button "Add Item" at bounding box center [1148, 100] width 73 height 19
click at [250, 100] on input at bounding box center [276, 99] width 157 height 21
type input "Faucet"
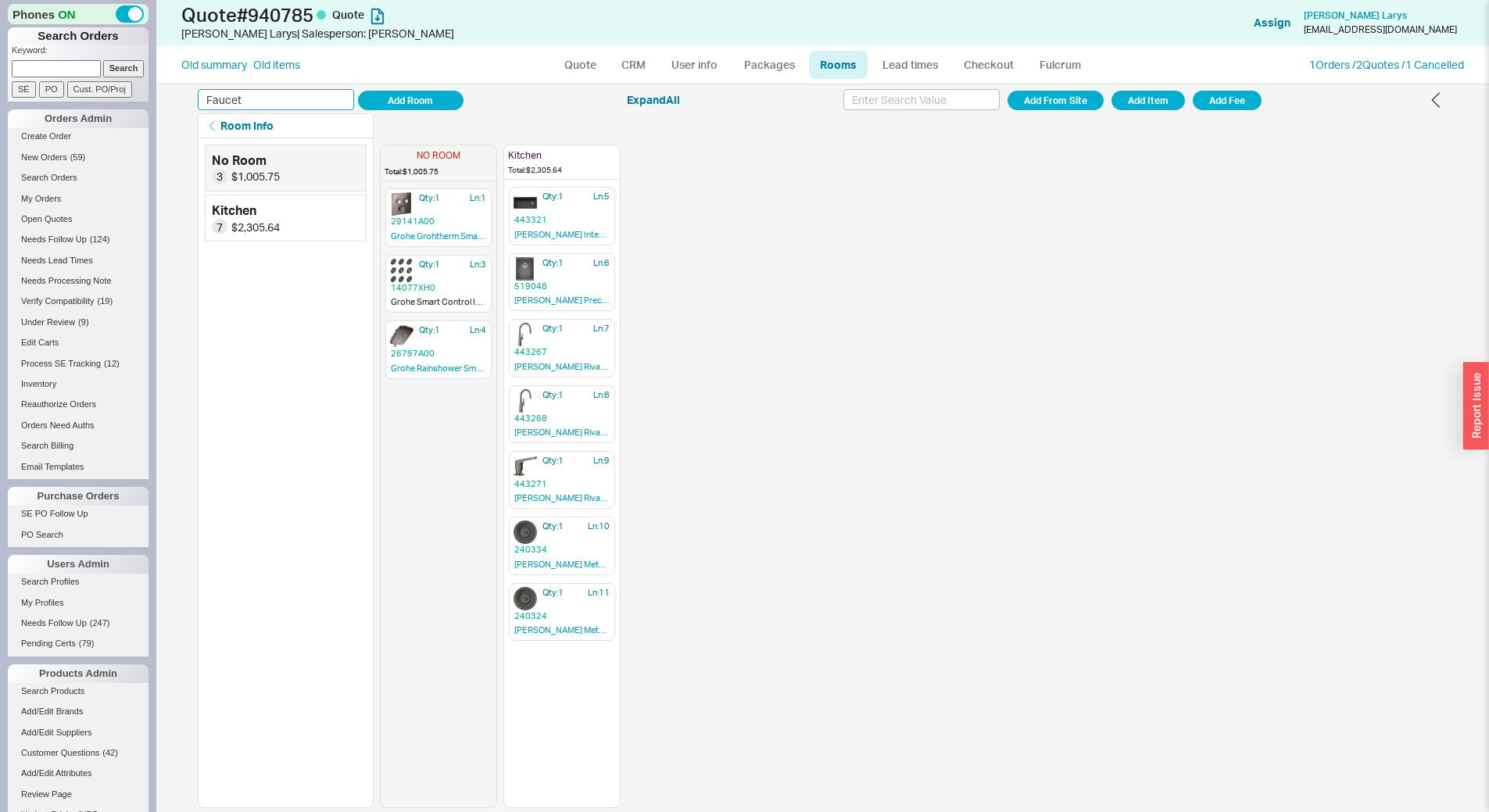
click at [358, 91] on button "Add Room" at bounding box center [410, 100] width 105 height 19
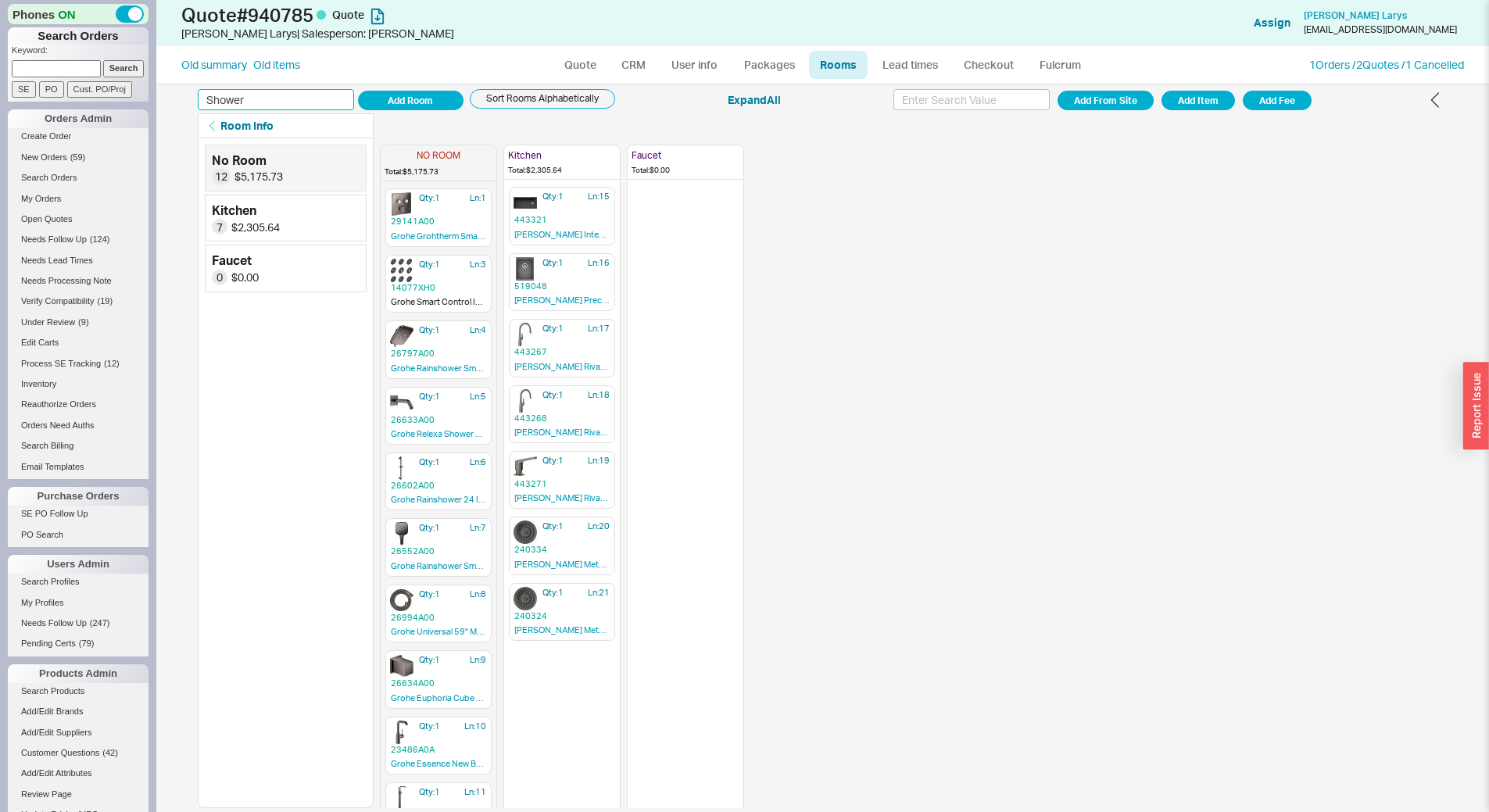
type input "Shower"
click at [358, 91] on button "Add Room" at bounding box center [410, 100] width 105 height 19
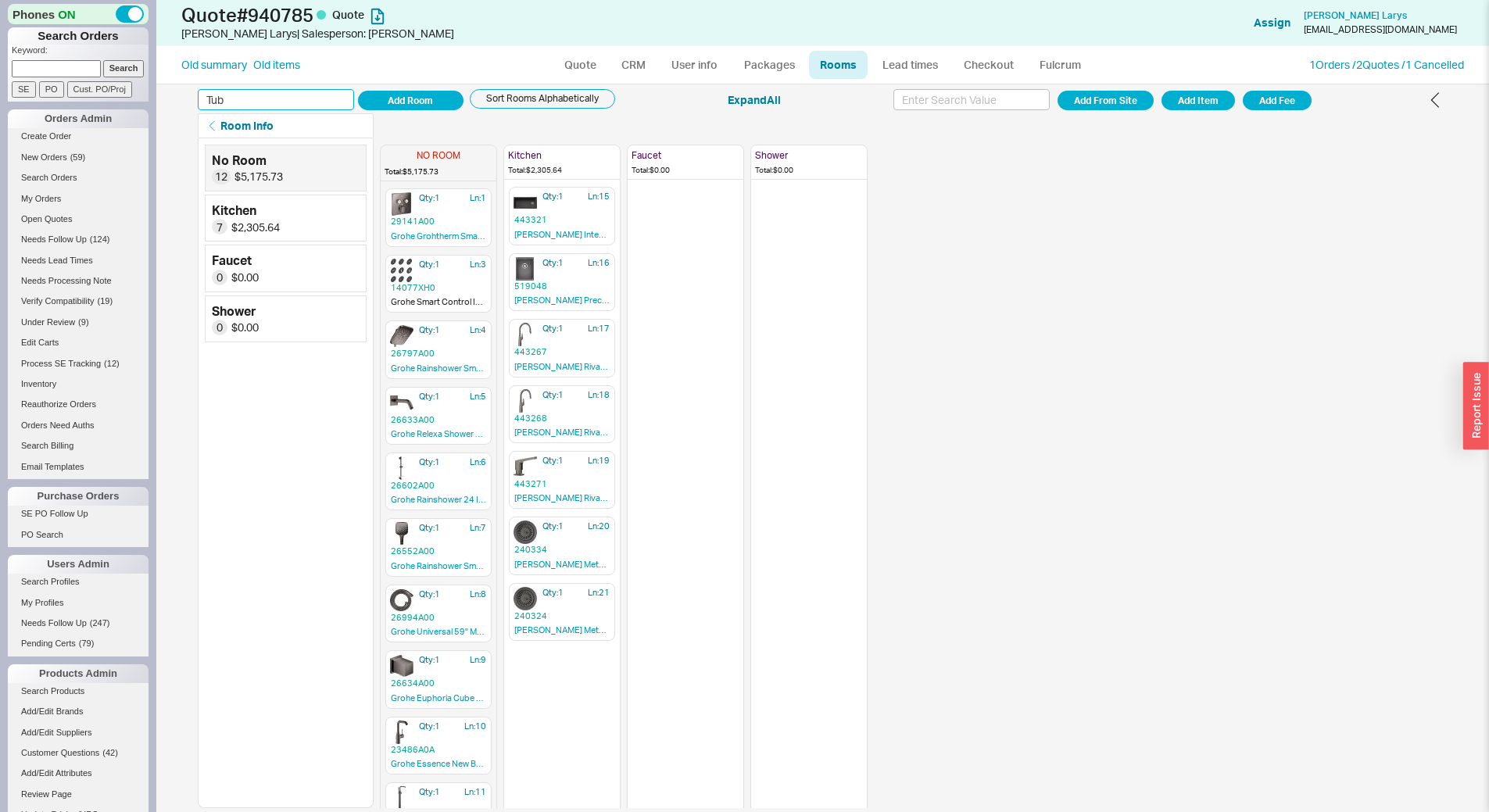
type input "Tub"
click at [358, 91] on button "Add Room" at bounding box center [410, 100] width 105 height 19
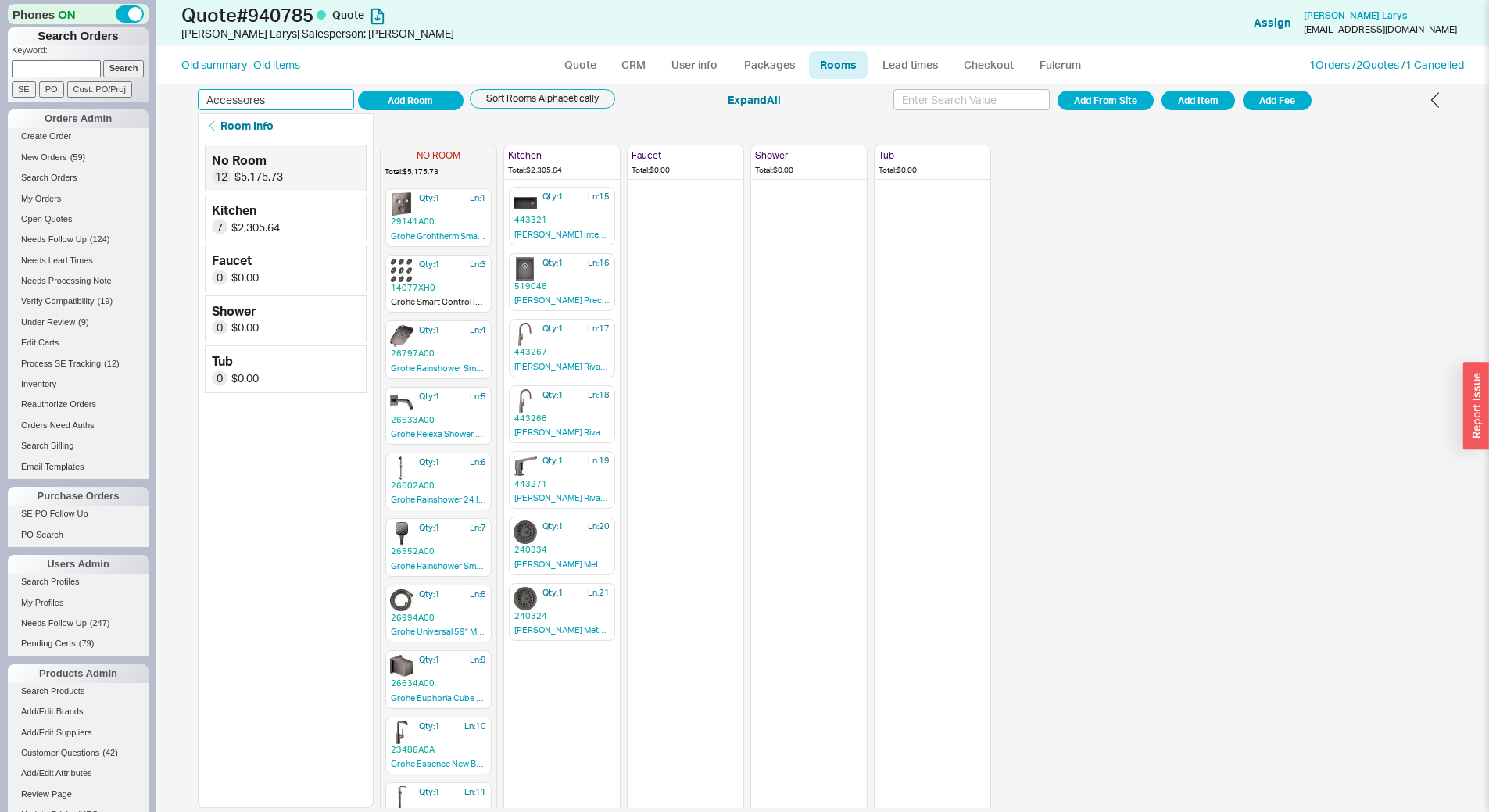
type input "Accessores"
click at [358, 91] on button "Add Room" at bounding box center [410, 100] width 105 height 19
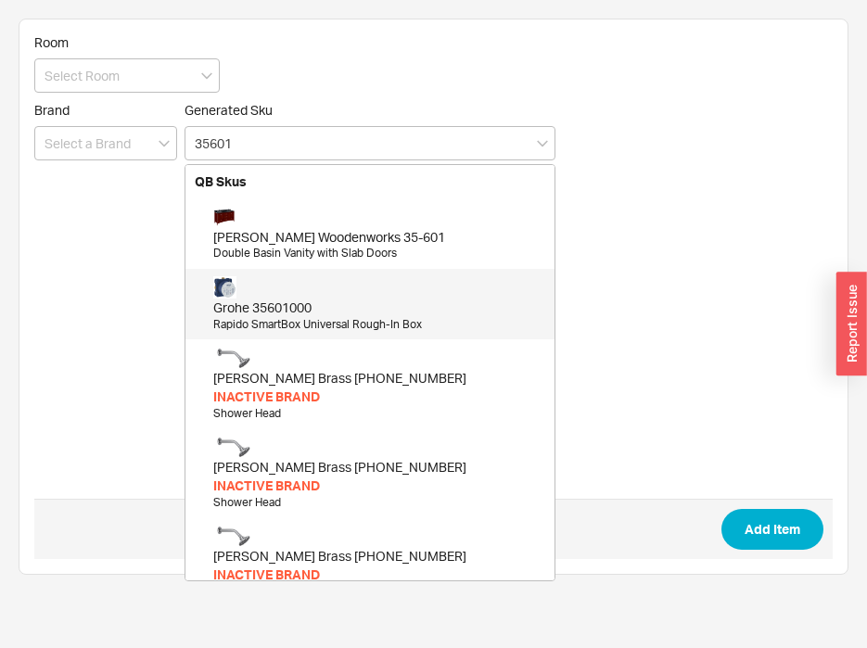
click at [327, 314] on div "Grohe 35601000" at bounding box center [379, 308] width 332 height 19
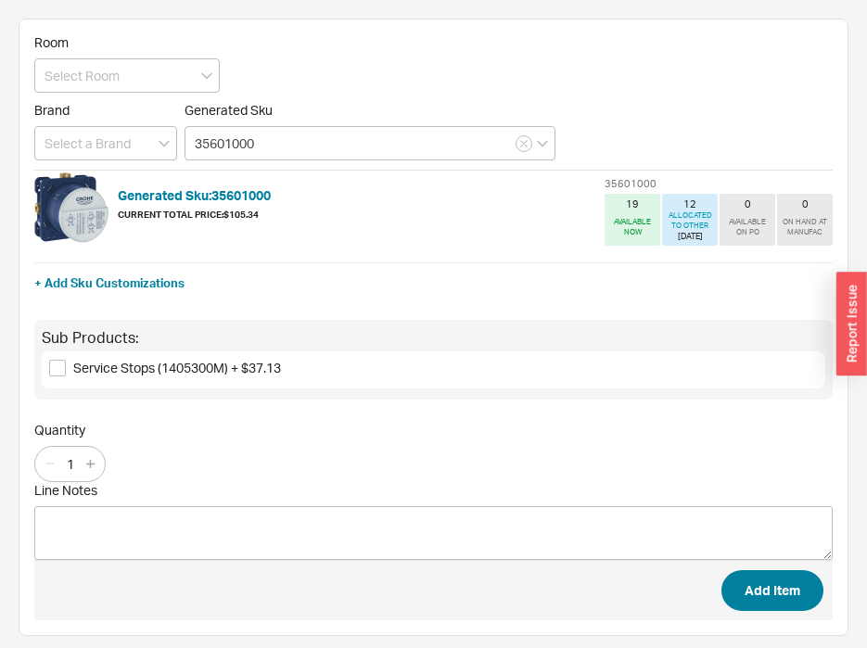
type input "35601000"
click at [756, 583] on button "Add Item" at bounding box center [773, 591] width 102 height 41
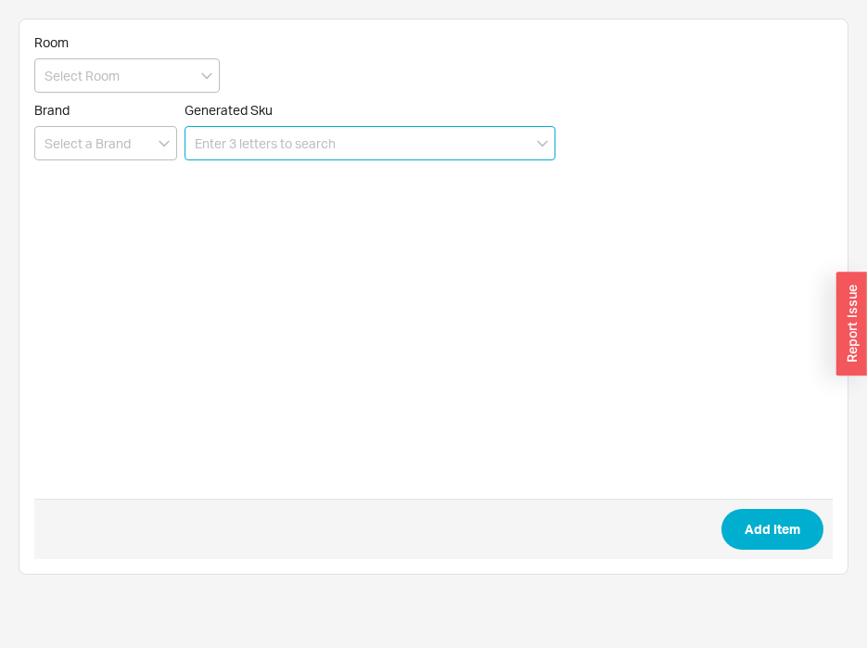
click at [443, 149] on input at bounding box center [370, 143] width 371 height 34
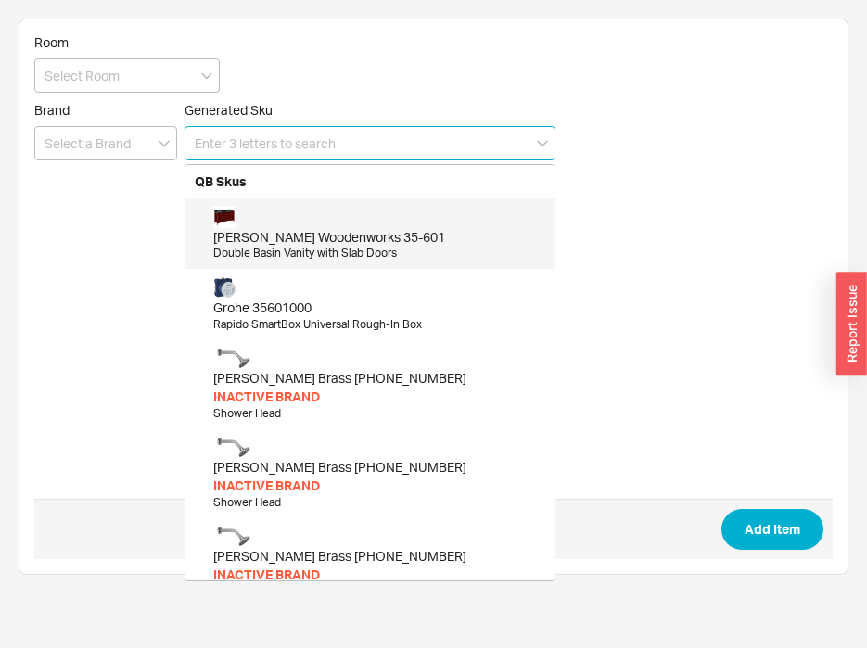
paste input "29141"
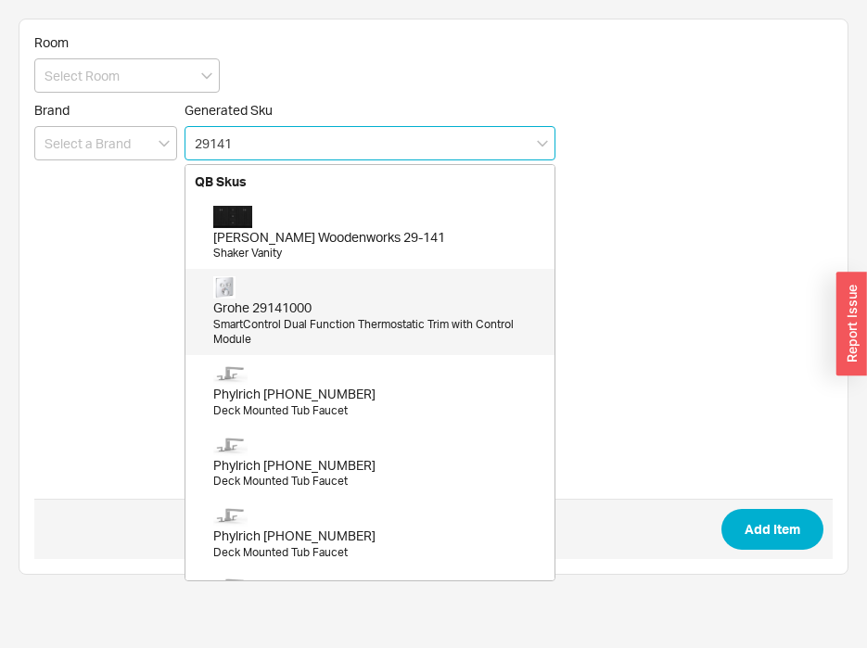
click at [269, 321] on div "SmartControl Dual Function Thermostatic Trim with Control Module" at bounding box center [379, 333] width 332 height 32
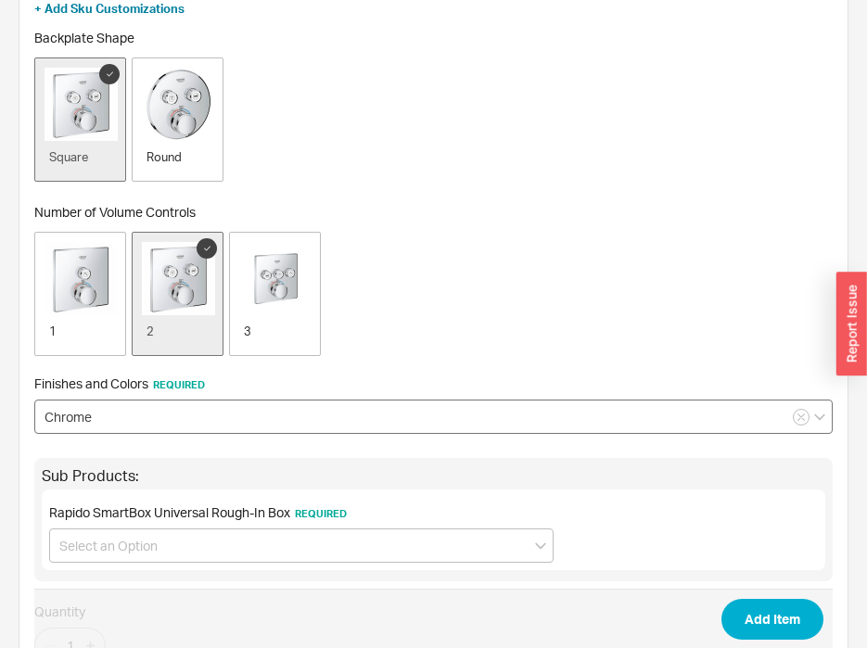
scroll to position [278, 0]
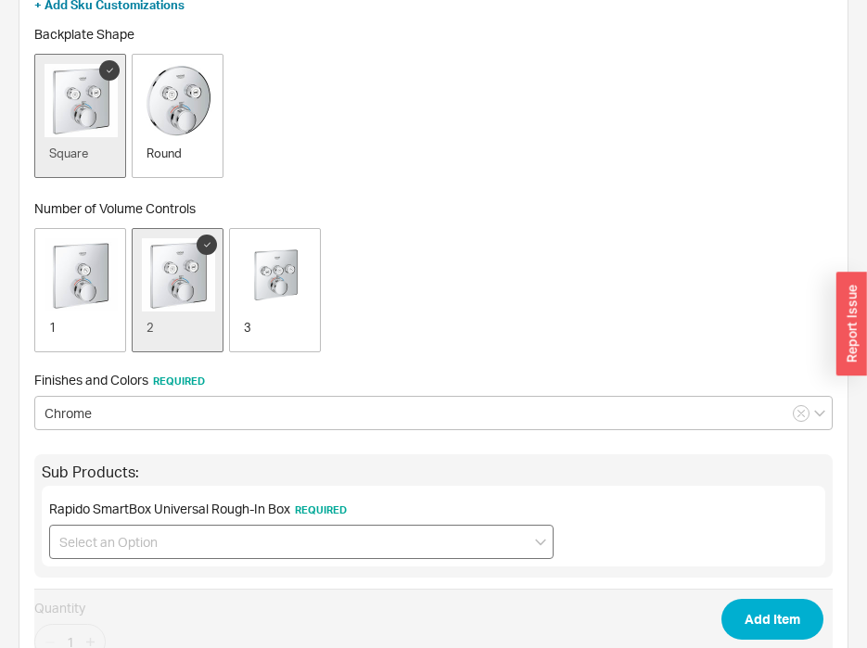
type input "29141000"
click at [419, 527] on input at bounding box center [301, 542] width 505 height 34
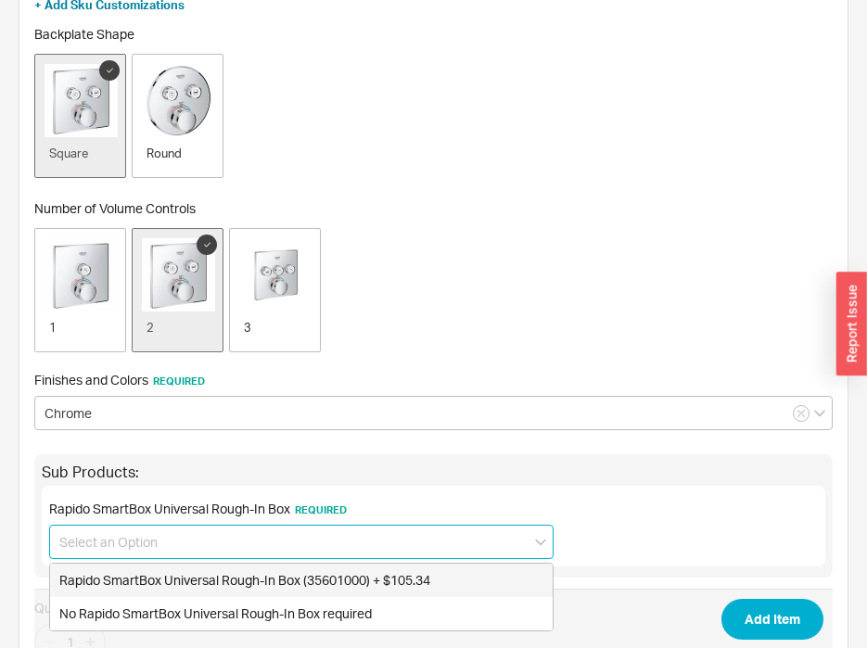
click at [411, 577] on div "Rapido SmartBox Universal Rough-In Box (35601000) + $105.34" at bounding box center [301, 580] width 503 height 33
type input "Rapido SmartBox Universal Rough-In Box (35601000) + $105.34"
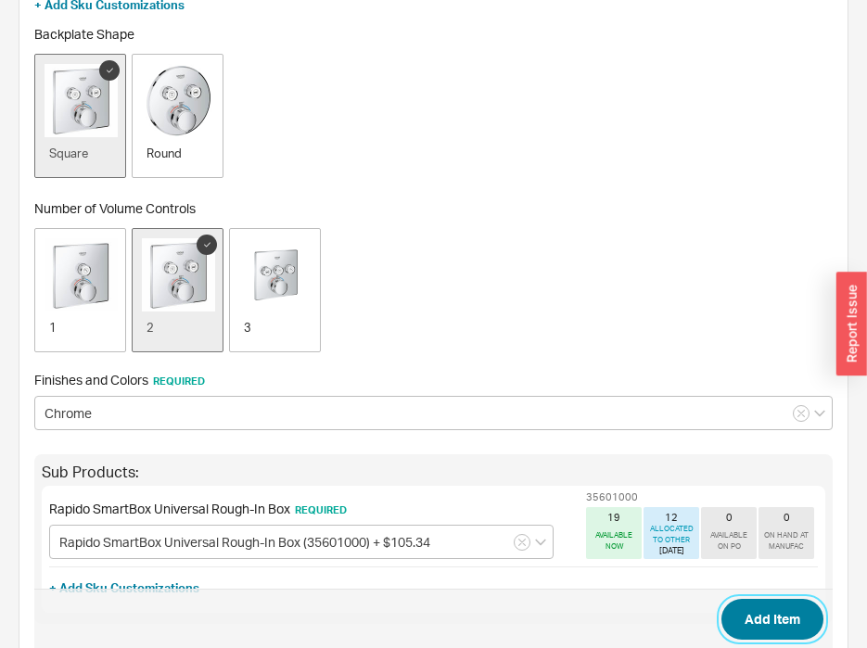
click at [759, 621] on button "Add Item" at bounding box center [773, 619] width 102 height 41
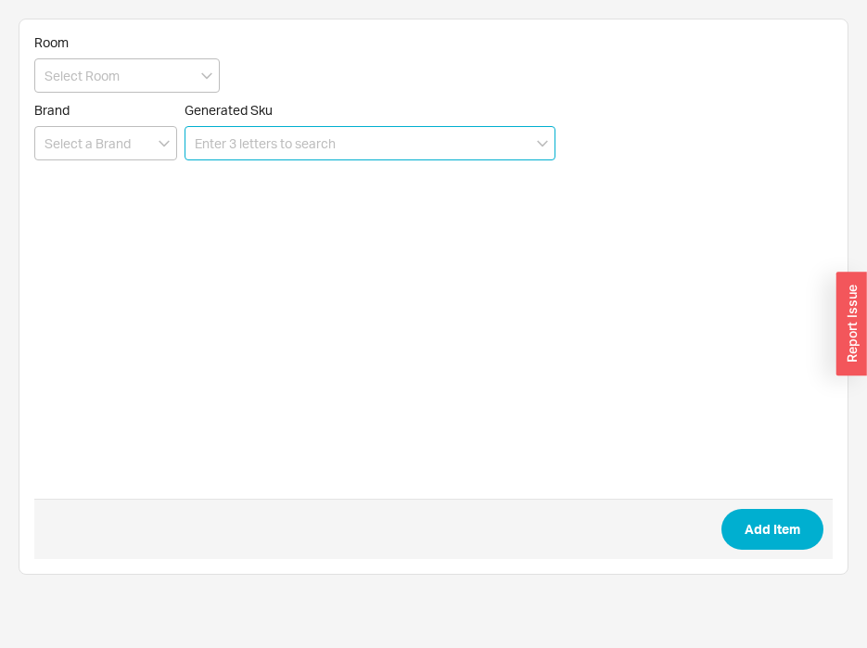
scroll to position [0, 0]
click at [254, 135] on input at bounding box center [370, 143] width 371 height 34
paste input "14077"
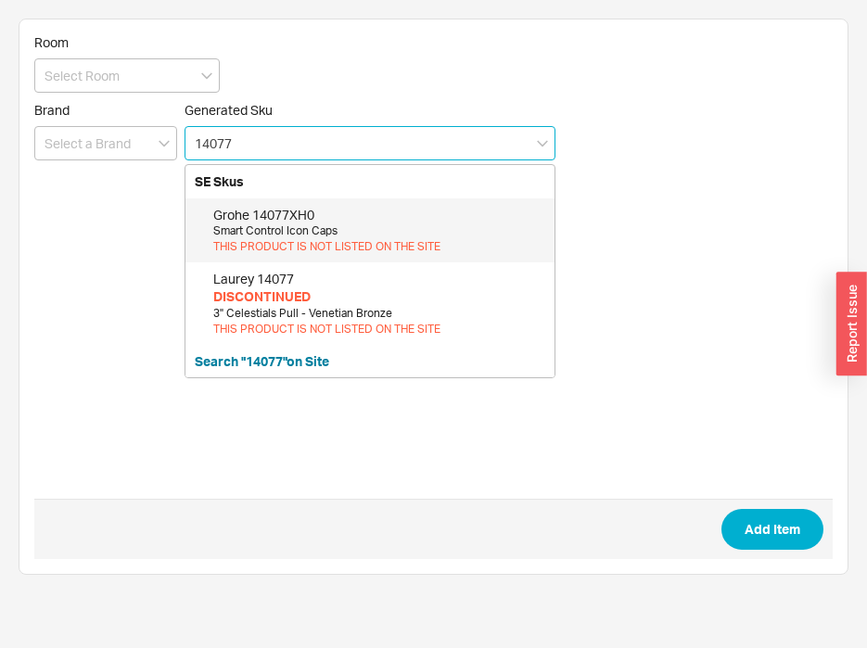
click at [353, 241] on div "THIS PRODUCT IS NOT LISTED ON THE SITE" at bounding box center [379, 247] width 332 height 16
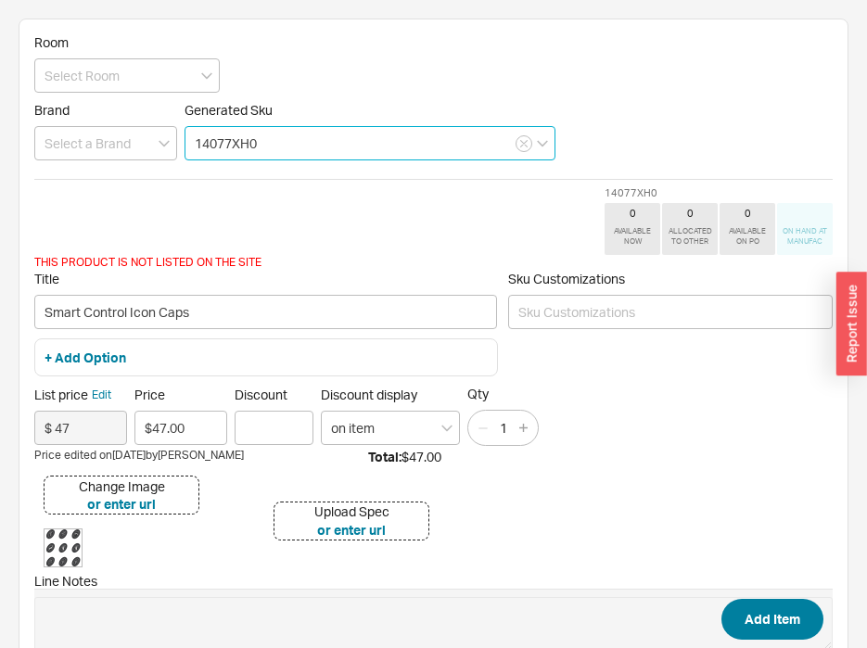
type input "14077XH0"
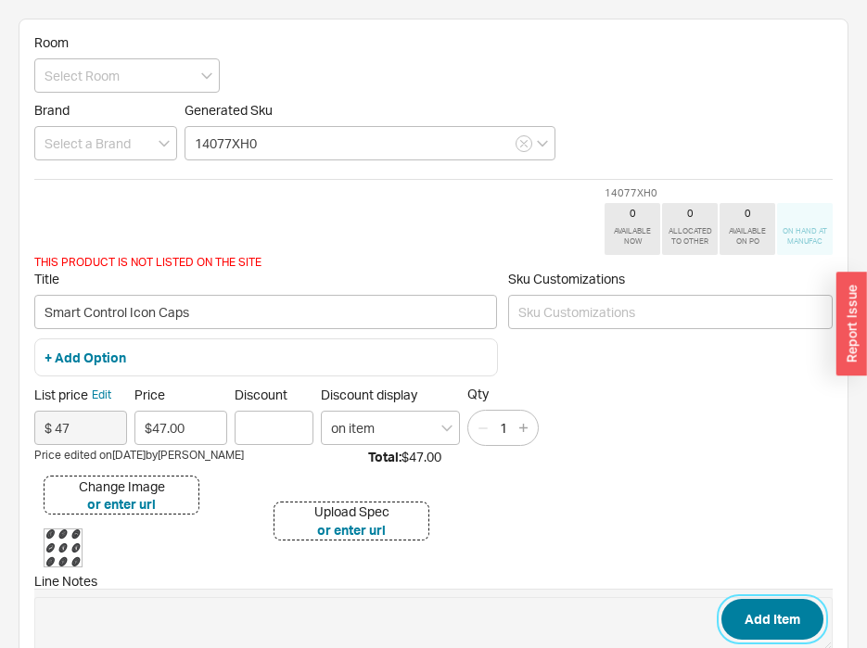
click at [803, 619] on button "Add Item" at bounding box center [773, 619] width 102 height 41
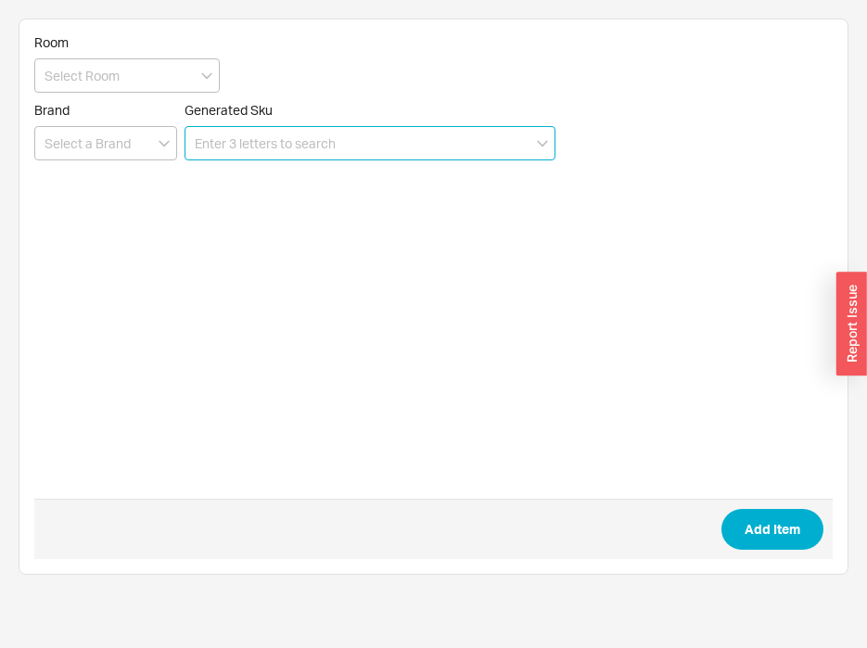
click at [391, 153] on input at bounding box center [370, 143] width 371 height 34
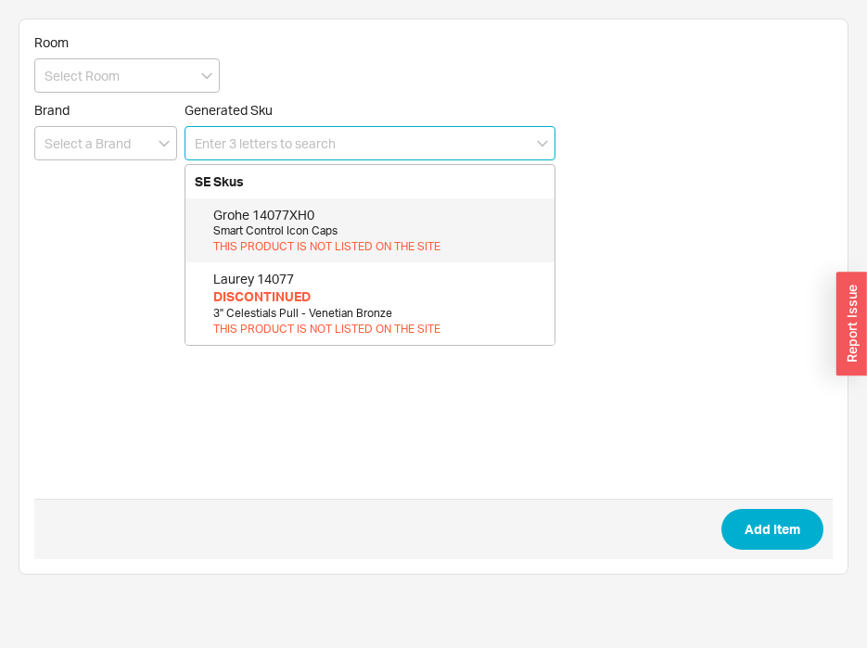
paste input "26797"
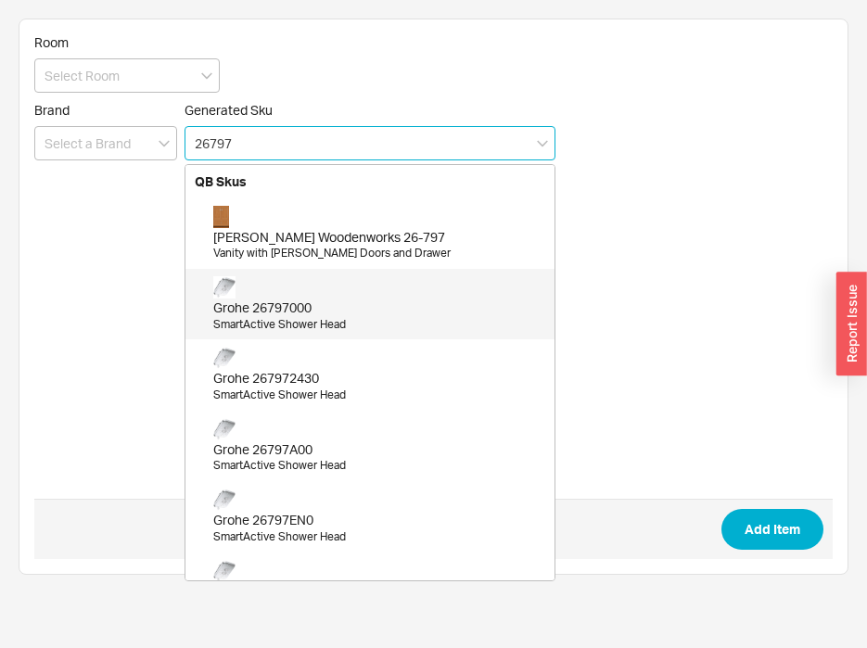
click at [336, 301] on div "Grohe 26797000" at bounding box center [379, 308] width 332 height 19
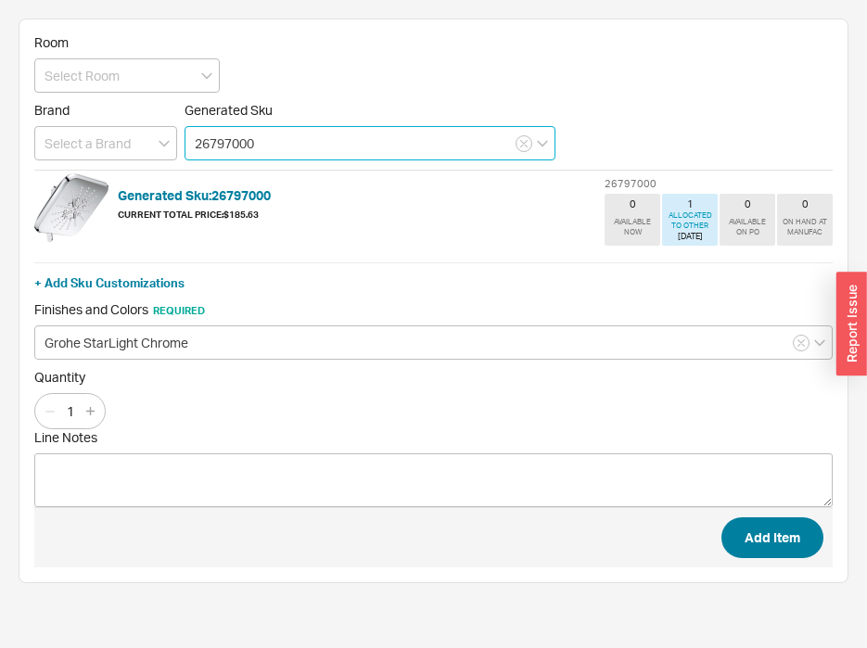
type input "26797000"
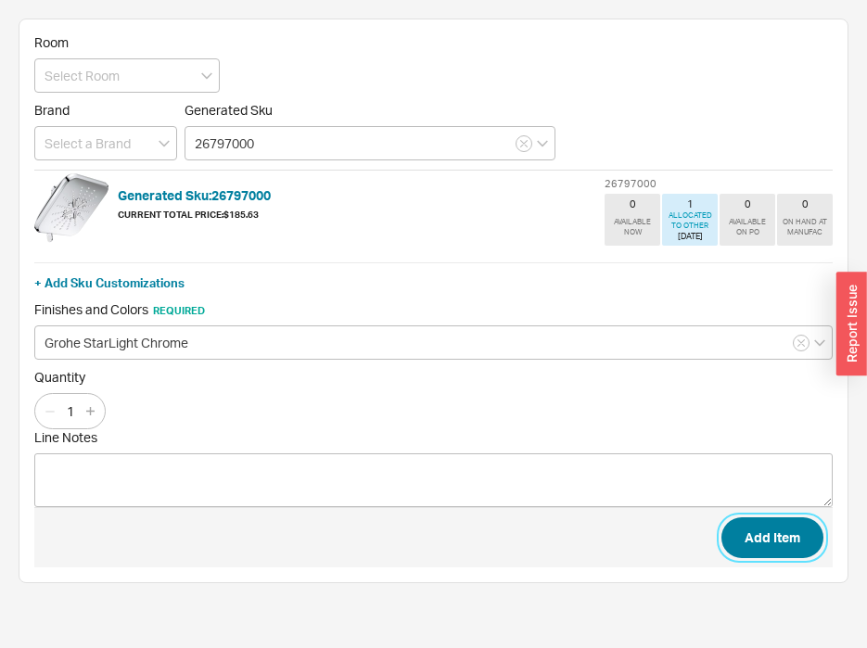
click at [751, 539] on button "Add Item" at bounding box center [773, 538] width 102 height 41
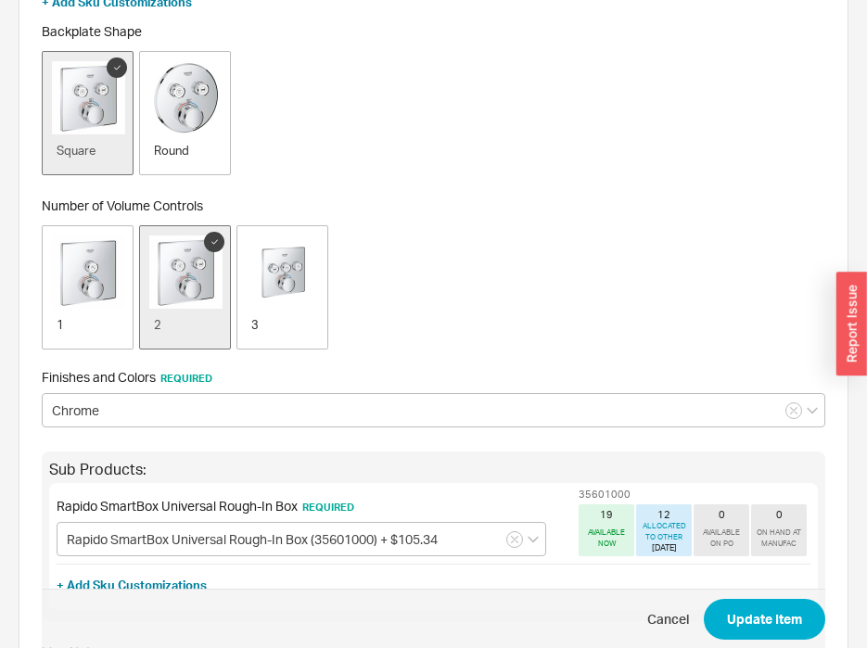
scroll to position [371, 0]
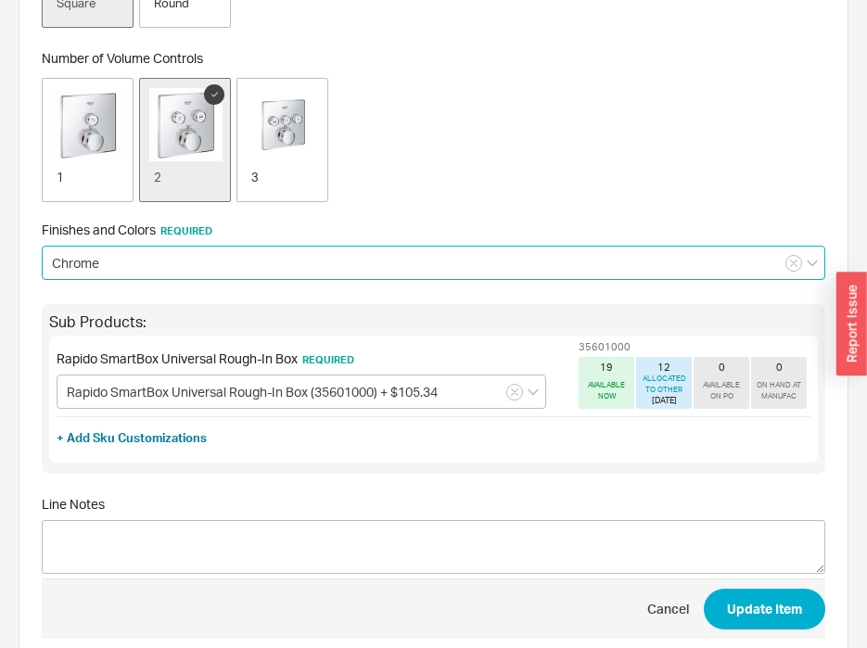
click at [251, 262] on input "Chrome" at bounding box center [434, 263] width 784 height 34
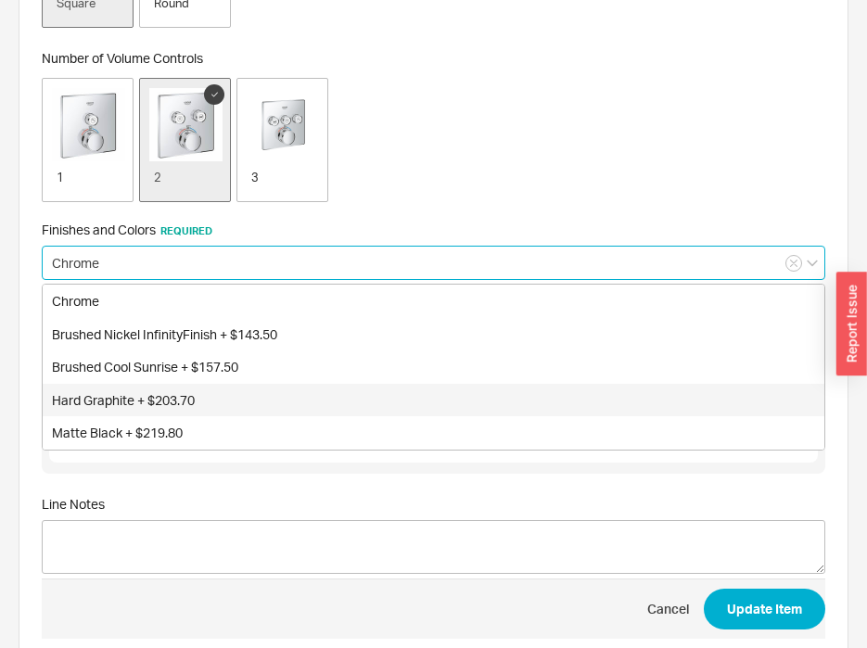
click at [243, 402] on div "Hard Graphite + $203.70" at bounding box center [434, 400] width 782 height 33
type input "Hard Graphite + $203.70"
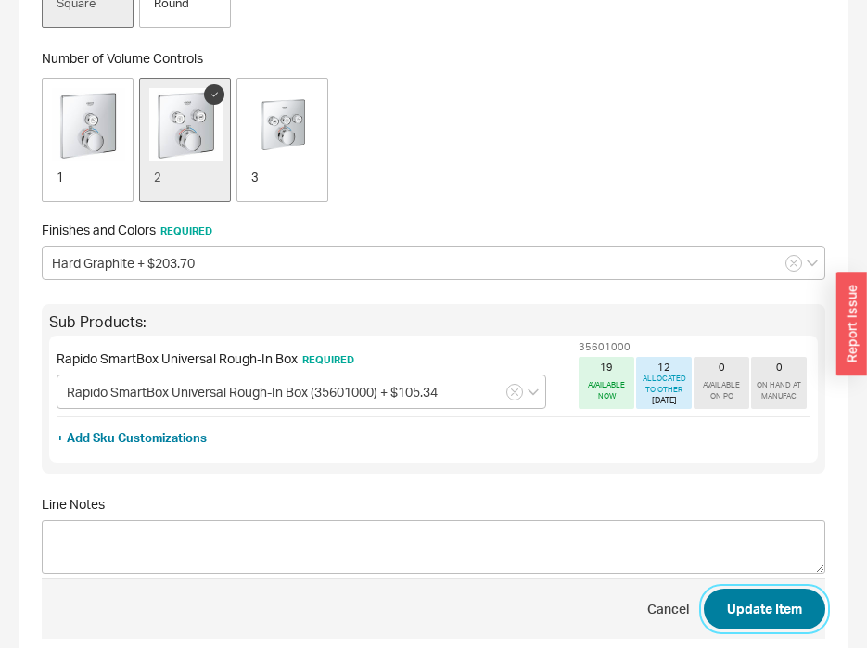
click at [799, 622] on button "Update Item" at bounding box center [765, 609] width 122 height 41
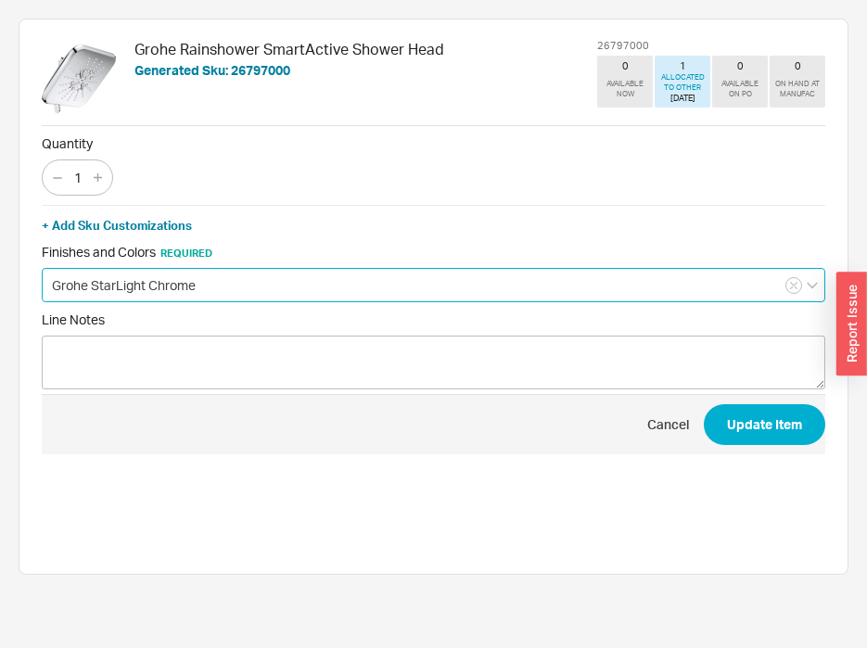
click at [488, 294] on input "Grohe StarLight Chrome" at bounding box center [434, 285] width 784 height 34
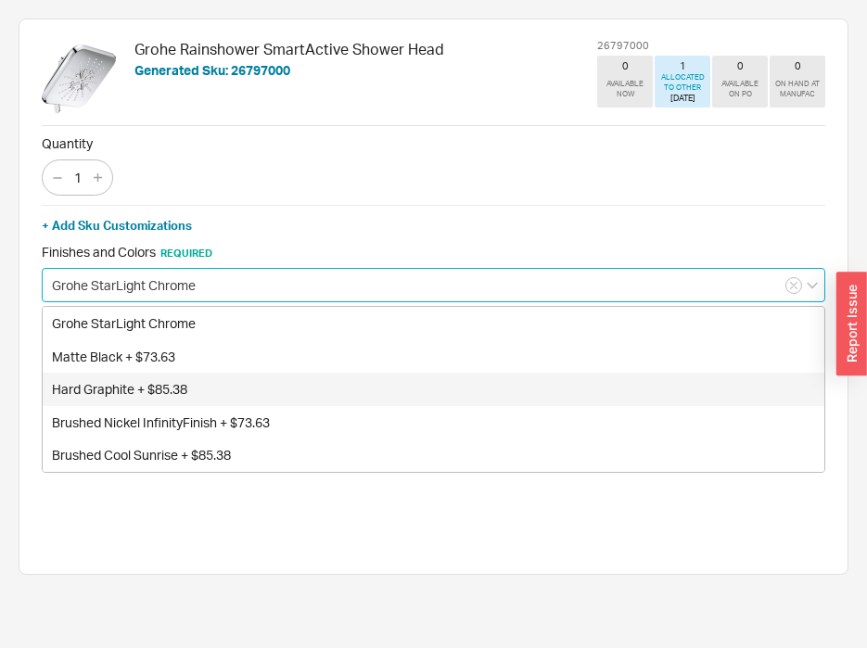
click at [430, 395] on div "Hard Graphite + $85.38" at bounding box center [434, 389] width 782 height 33
type input "Hard Graphite + $85.38"
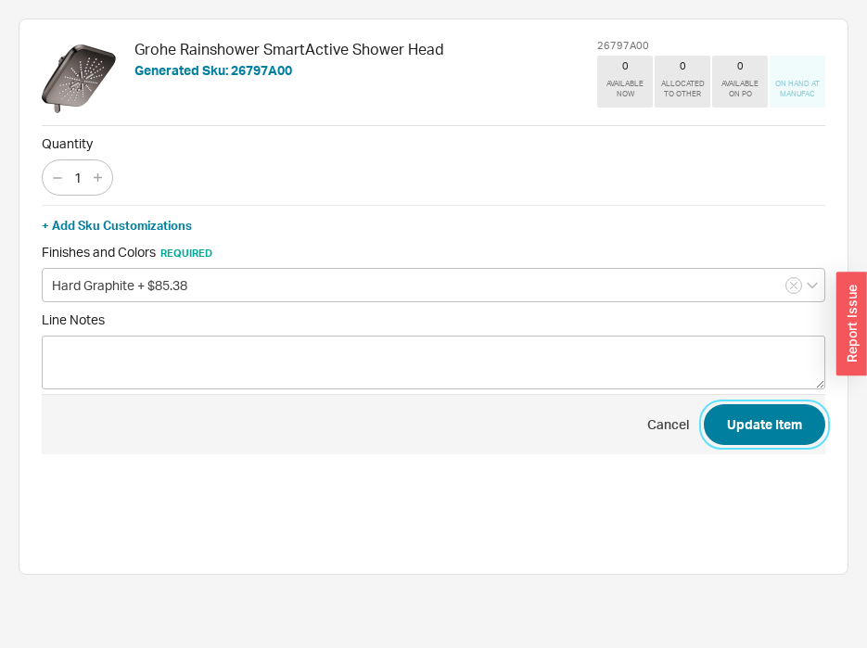
click at [786, 431] on button "Update Item" at bounding box center [765, 424] width 122 height 41
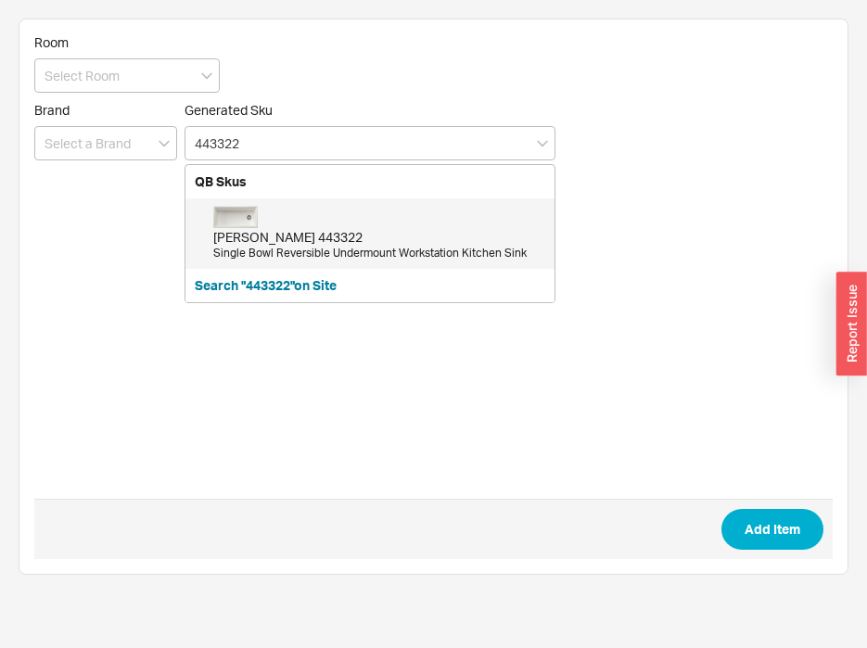
click at [322, 235] on div "[PERSON_NAME] 443322" at bounding box center [379, 237] width 332 height 19
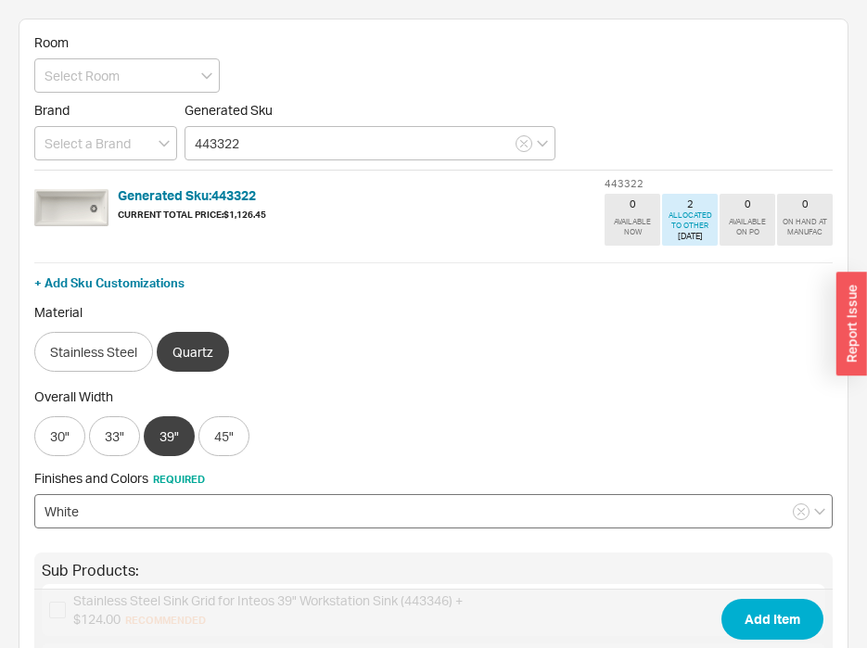
type input "443322"
click at [564, 527] on input "White" at bounding box center [433, 511] width 799 height 34
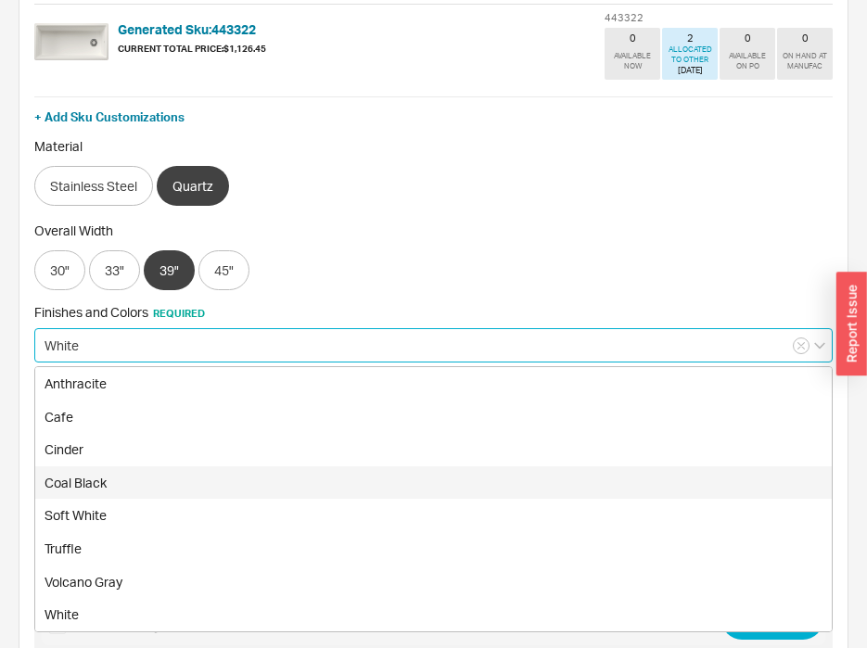
scroll to position [186, 0]
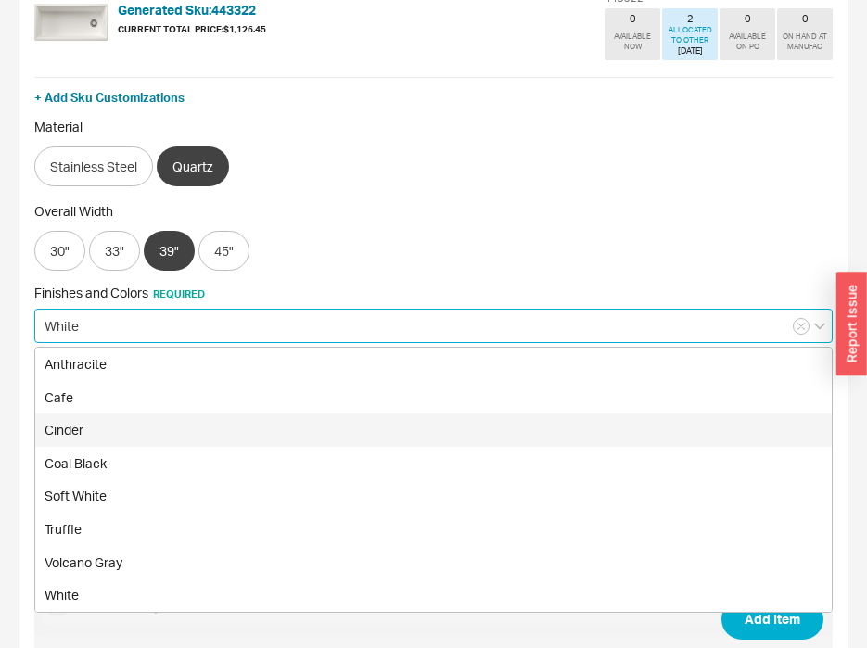
click at [393, 425] on div "Cinder" at bounding box center [433, 430] width 797 height 33
type input "Cinder"
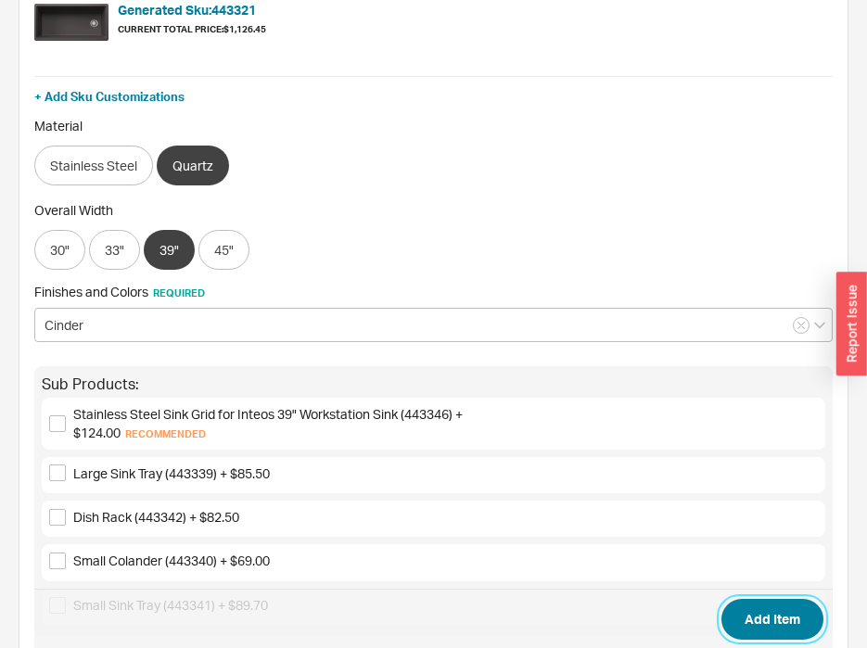
click at [812, 617] on button "Add Item" at bounding box center [773, 619] width 102 height 41
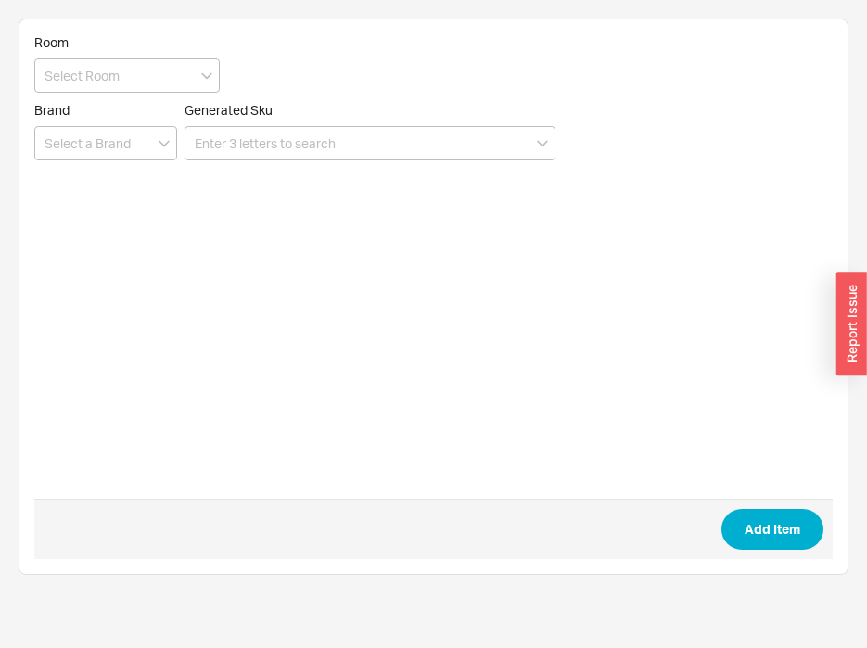
click at [443, 161] on form "Room Brand Generated Sku Add Item" at bounding box center [433, 296] width 799 height 525
click at [436, 152] on input at bounding box center [370, 143] width 371 height 34
paste input "513422"
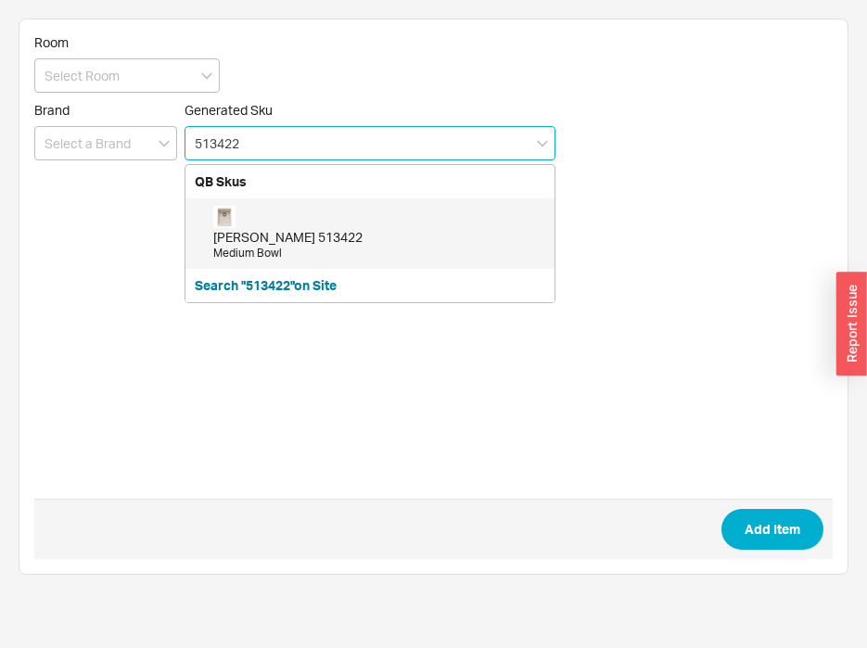
click at [296, 244] on div "[PERSON_NAME] 513422" at bounding box center [379, 237] width 332 height 19
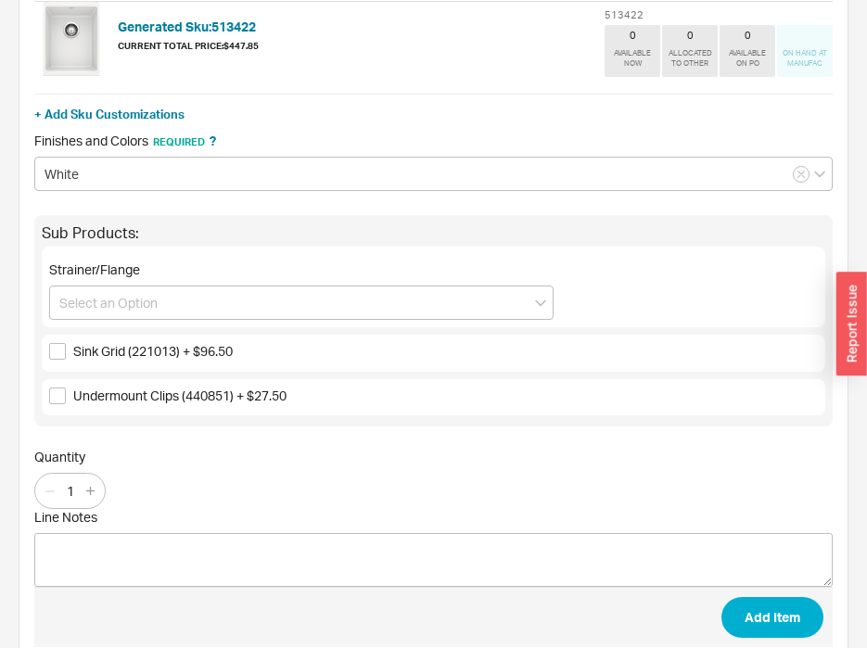
scroll to position [186, 0]
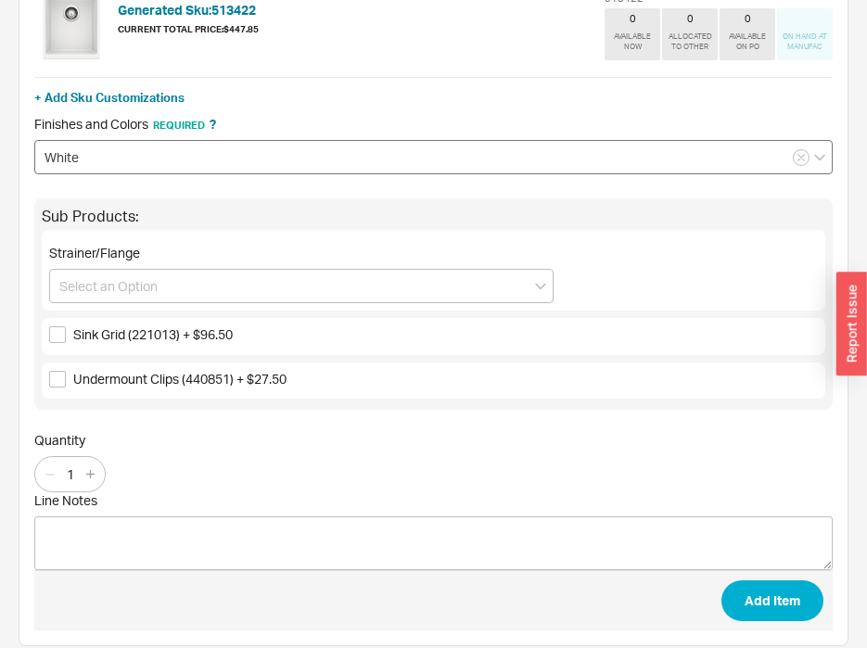
type input "513422"
click at [332, 157] on input "White" at bounding box center [433, 157] width 799 height 34
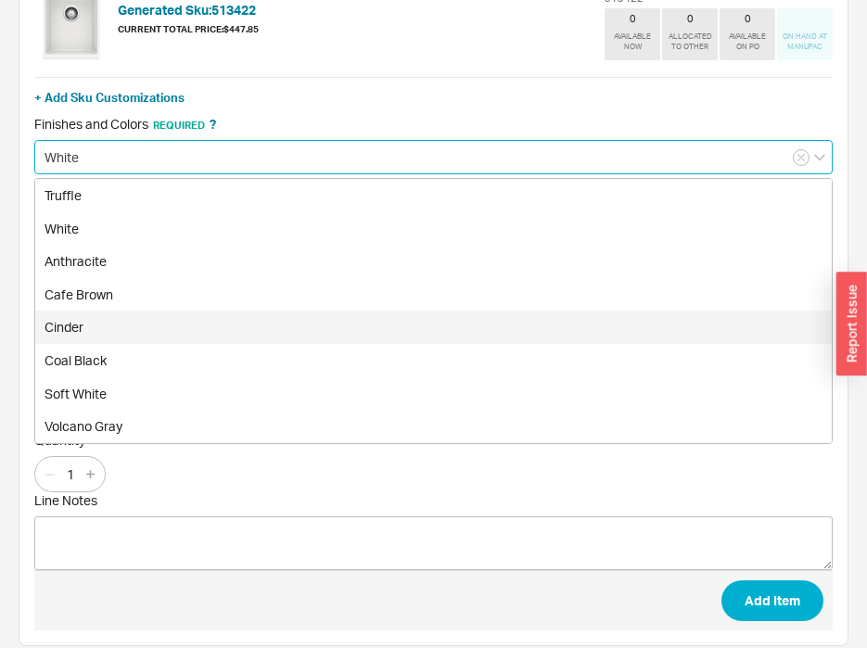
click at [294, 327] on div "Cinder" at bounding box center [433, 327] width 797 height 33
type input "Cinder"
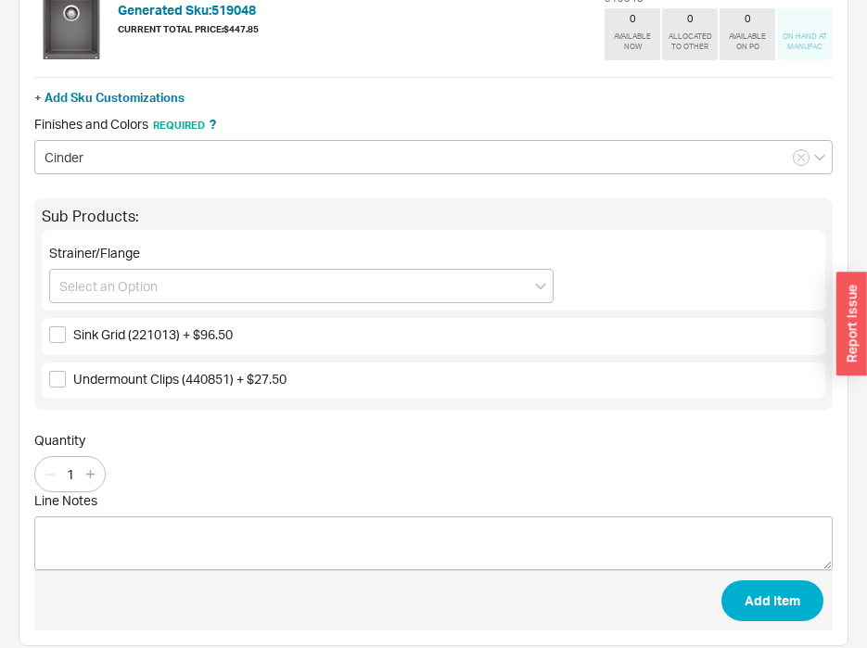
click at [765, 577] on span "Add Item" at bounding box center [433, 601] width 799 height 60
click at [787, 596] on button "Add Item" at bounding box center [773, 601] width 102 height 41
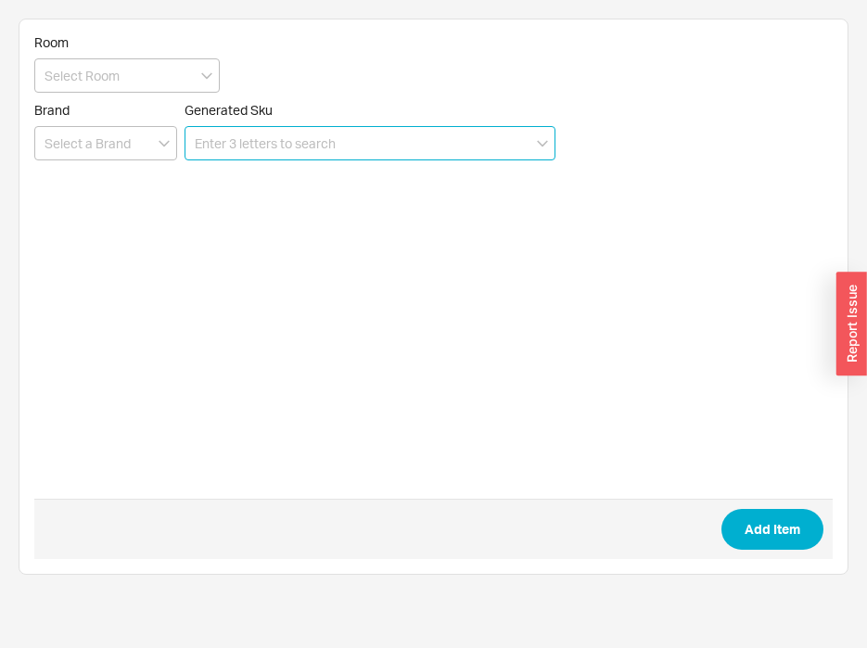
scroll to position [0, 0]
click at [427, 147] on input at bounding box center [370, 143] width 371 height 34
paste input "442677"
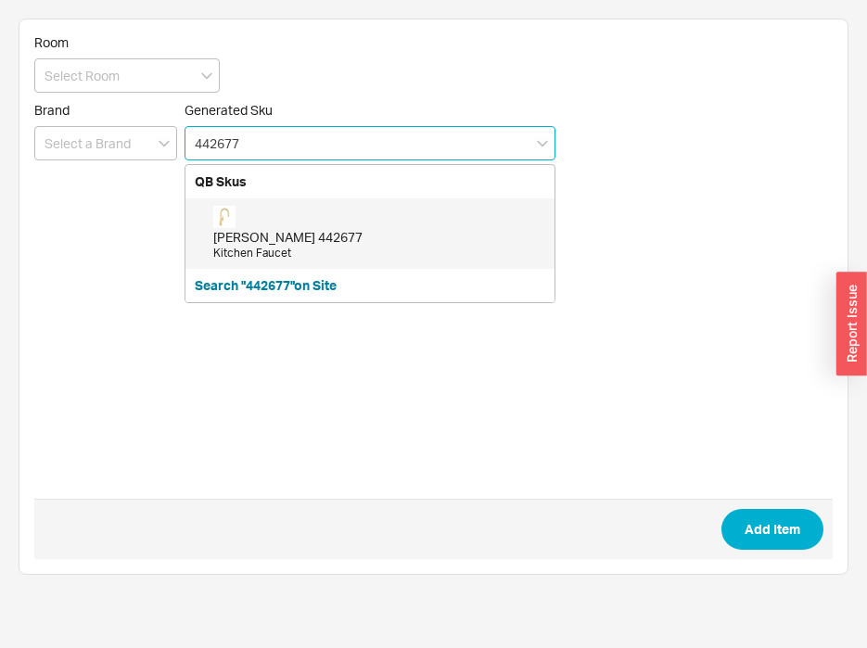
click at [282, 249] on div "Kitchen Faucet" at bounding box center [379, 254] width 332 height 16
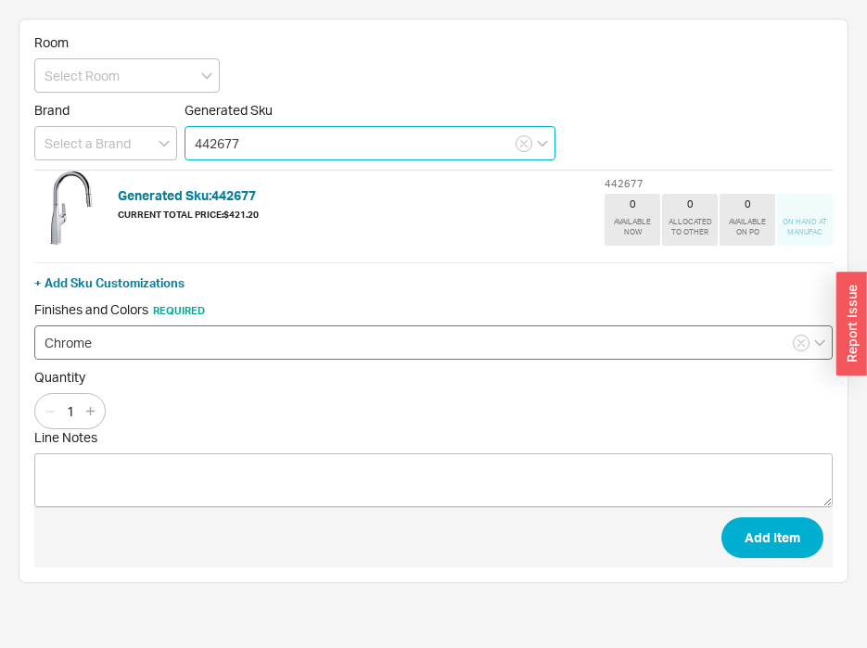
type input "442677"
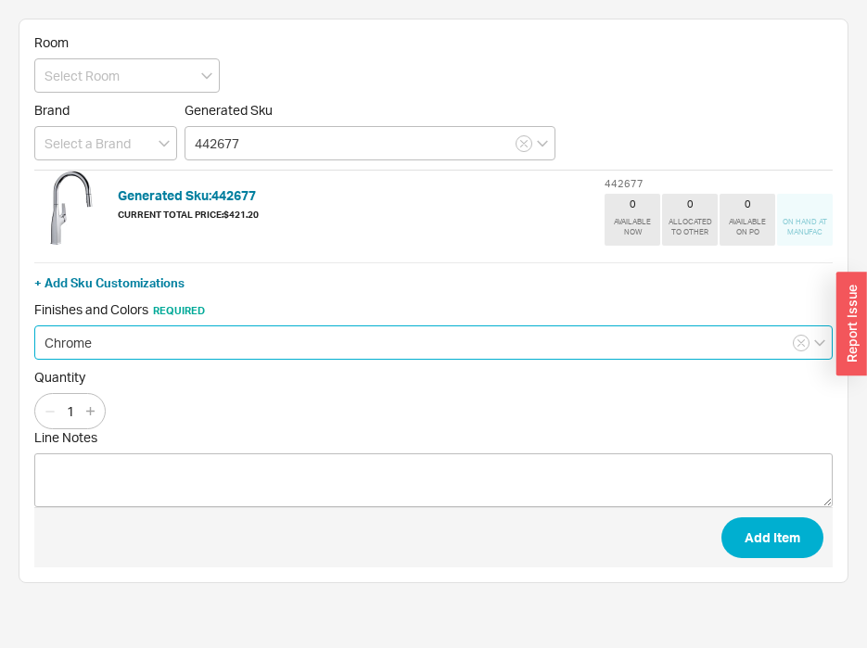
click at [432, 333] on input "Chrome" at bounding box center [433, 343] width 799 height 34
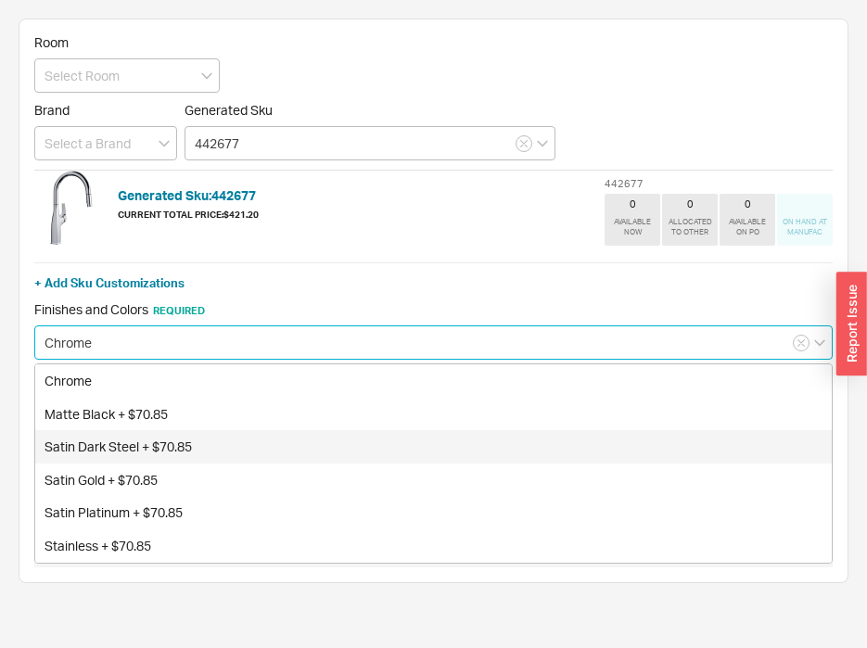
click at [381, 447] on div "Satin Dark Steel + $70.85" at bounding box center [433, 446] width 797 height 33
type input "Satin Dark Steel + $70.85"
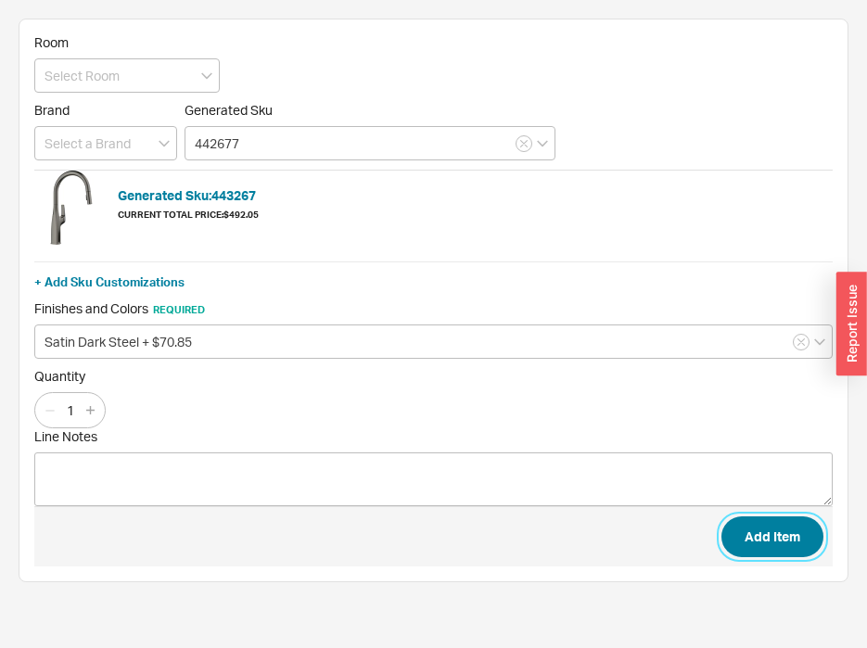
click at [766, 539] on button "Add Item" at bounding box center [773, 537] width 102 height 41
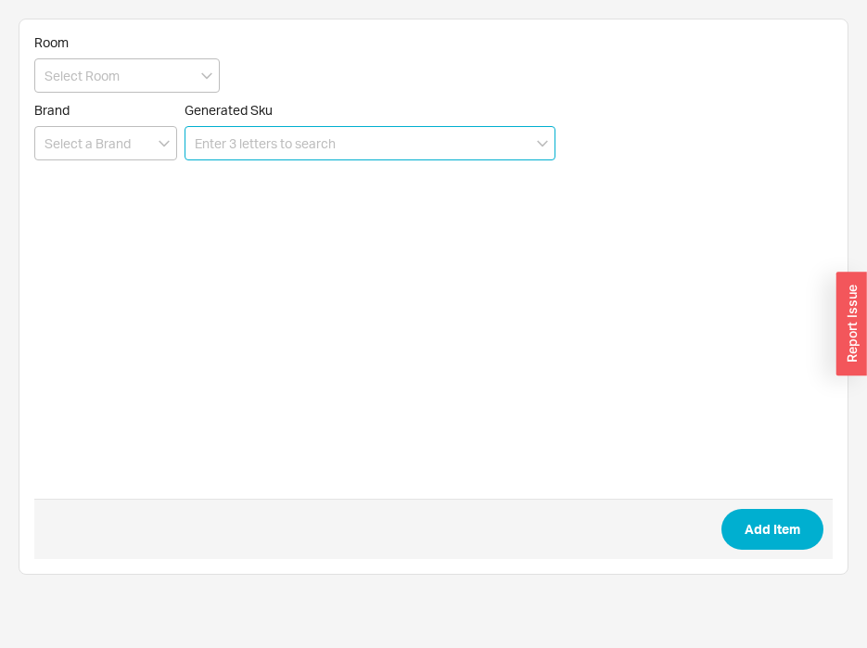
click at [287, 154] on input at bounding box center [370, 143] width 371 height 34
paste input "442681"
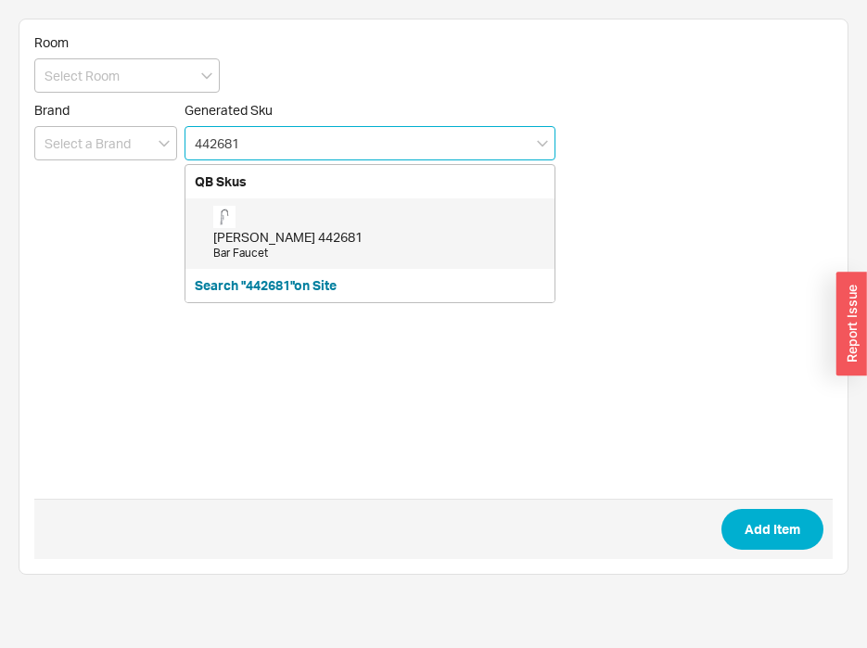
click at [261, 236] on div "[PERSON_NAME] 442681" at bounding box center [379, 237] width 332 height 19
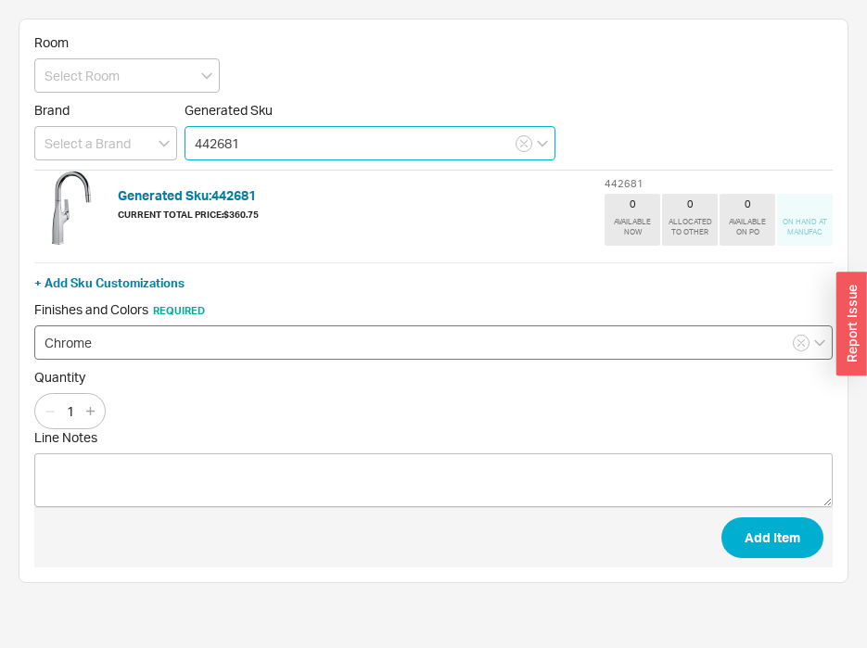
type input "442681"
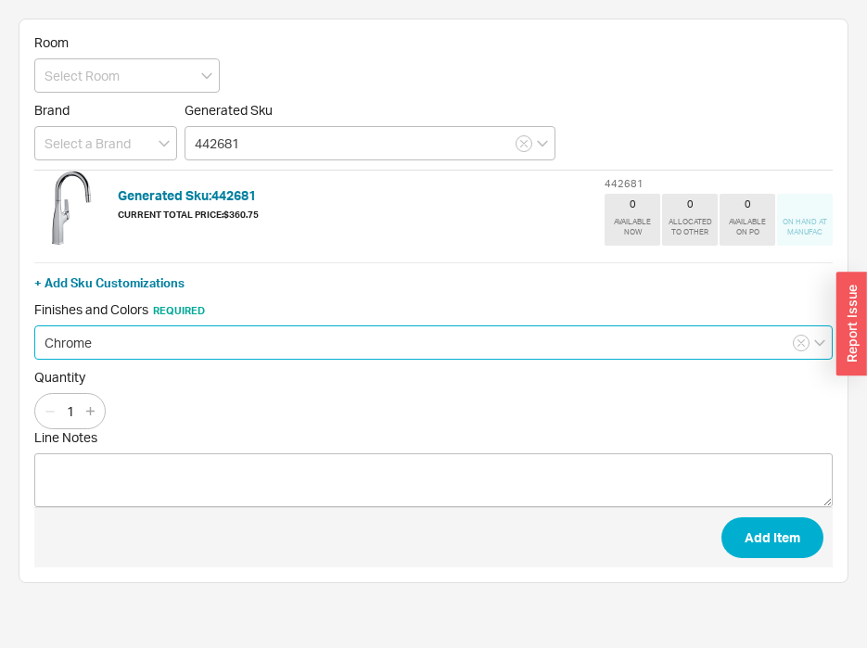
click at [232, 351] on input "Chrome" at bounding box center [433, 343] width 799 height 34
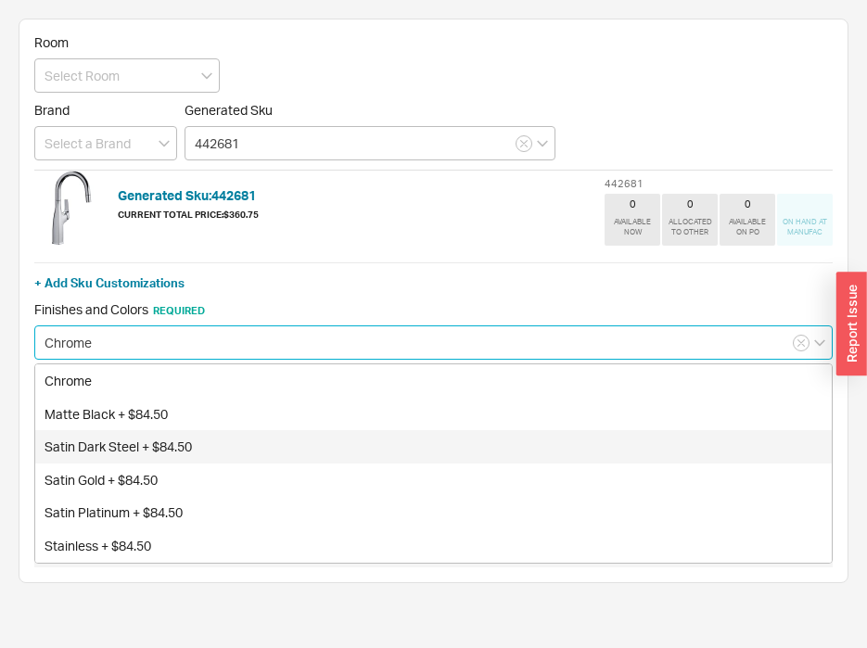
click at [220, 447] on div "Satin Dark Steel + $84.50" at bounding box center [433, 446] width 797 height 33
type input "Satin Dark Steel + $84.50"
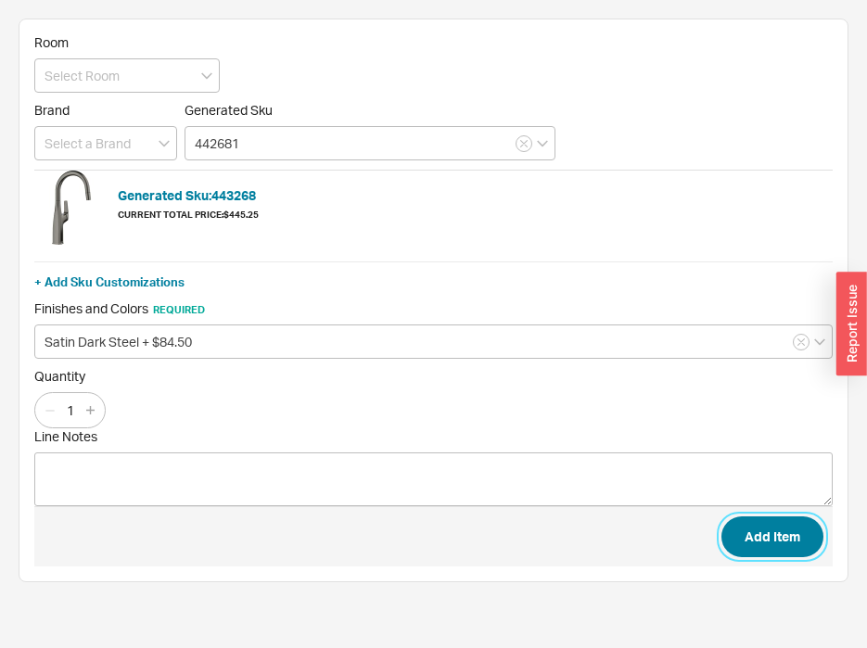
drag, startPoint x: 750, startPoint y: 539, endPoint x: 829, endPoint y: 536, distance: 79.8
click at [763, 537] on button "Add Item" at bounding box center [773, 537] width 102 height 41
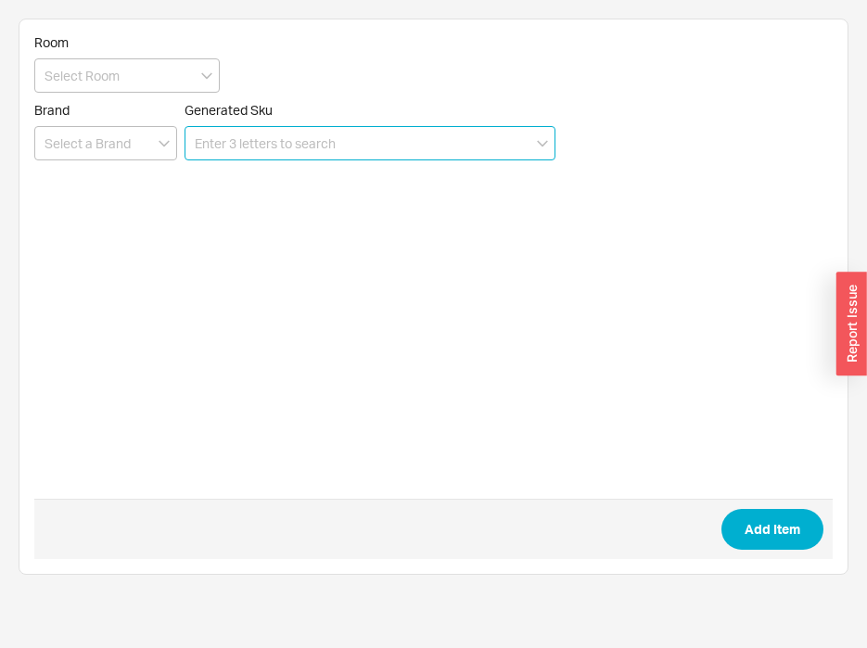
click at [359, 152] on input at bounding box center [370, 143] width 371 height 34
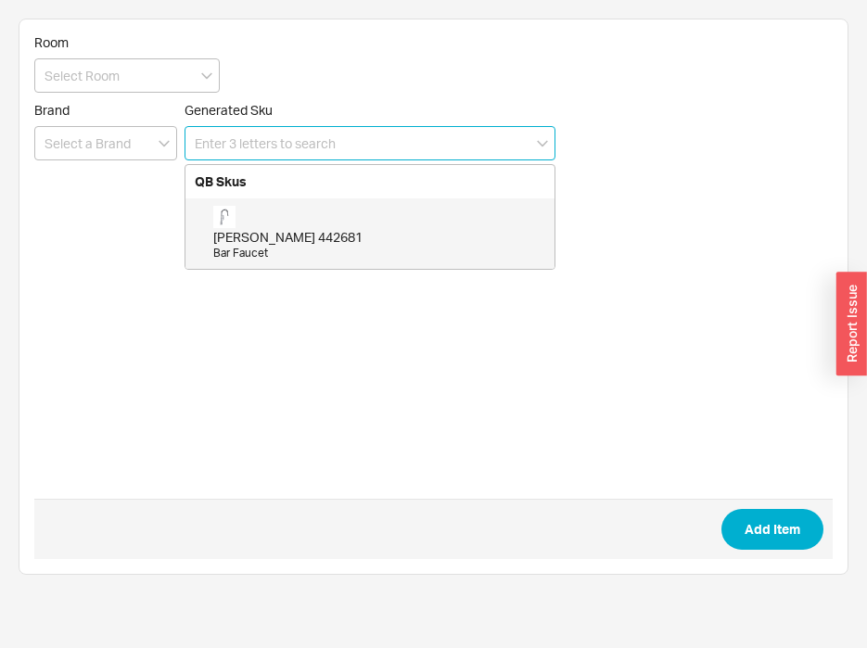
paste input "442679"
click at [266, 243] on div "[PERSON_NAME] 442679" at bounding box center [379, 237] width 332 height 19
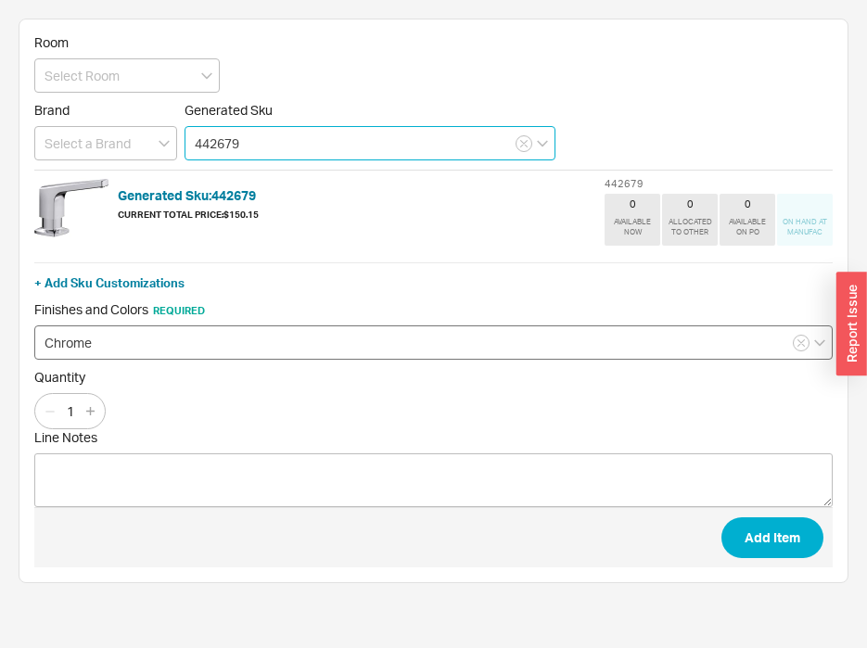
type input "442679"
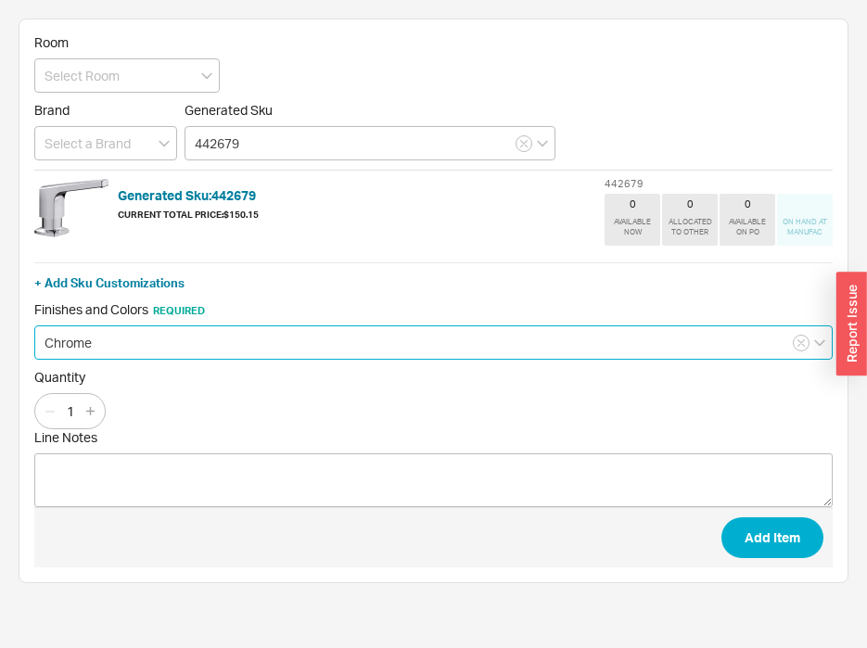
click at [287, 355] on input "Chrome" at bounding box center [433, 343] width 799 height 34
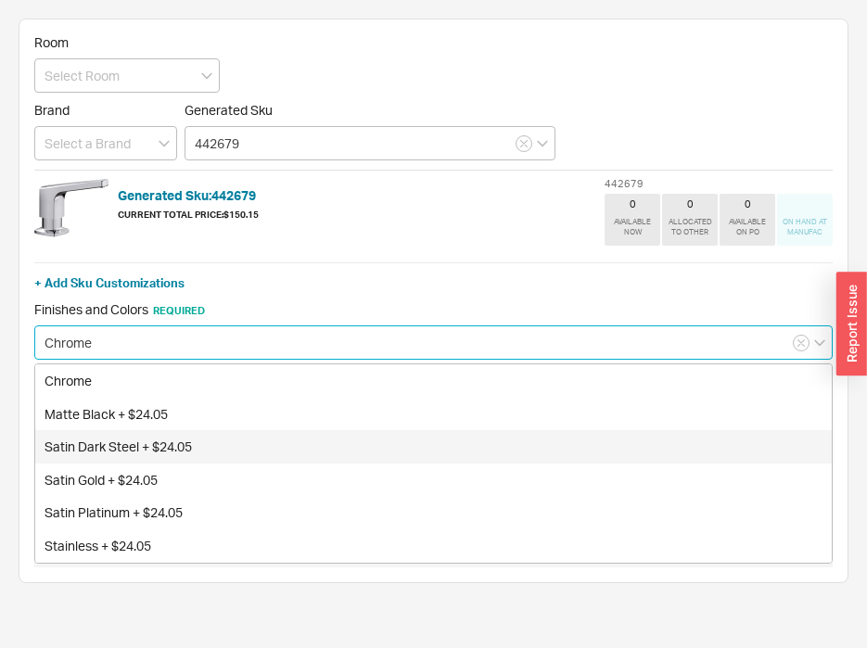
click at [251, 449] on div "Satin Dark Steel + $24.05" at bounding box center [433, 446] width 797 height 33
type input "Satin Dark Steel + $24.05"
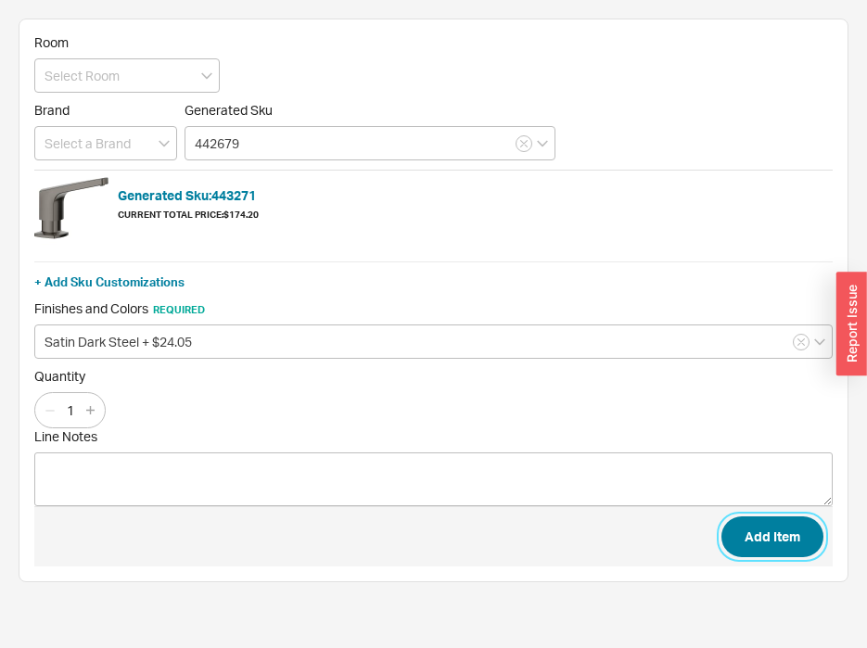
click at [755, 540] on button "Add Item" at bounding box center [773, 537] width 102 height 41
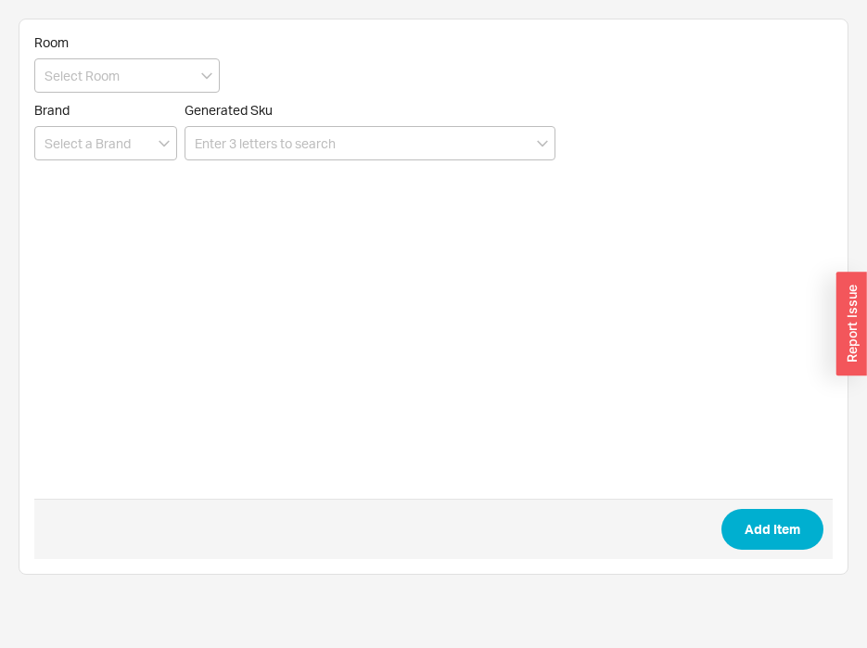
click at [468, 169] on form "Room Brand Generated Sku Add Item" at bounding box center [433, 296] width 799 height 525
click at [471, 145] on input at bounding box center [370, 143] width 371 height 34
paste input "240328"
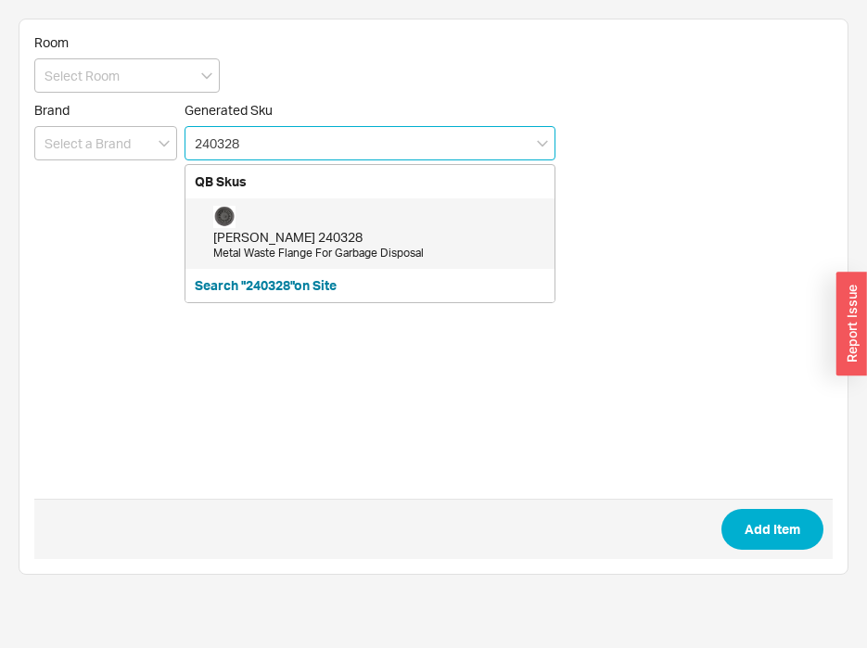
click at [325, 237] on div "[PERSON_NAME] 240328" at bounding box center [379, 237] width 332 height 19
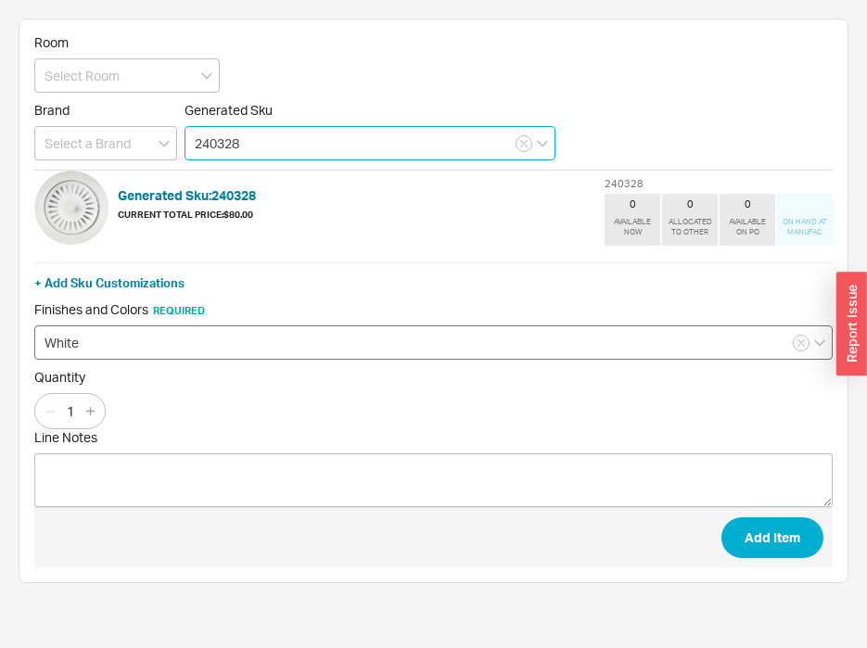
type input "240328"
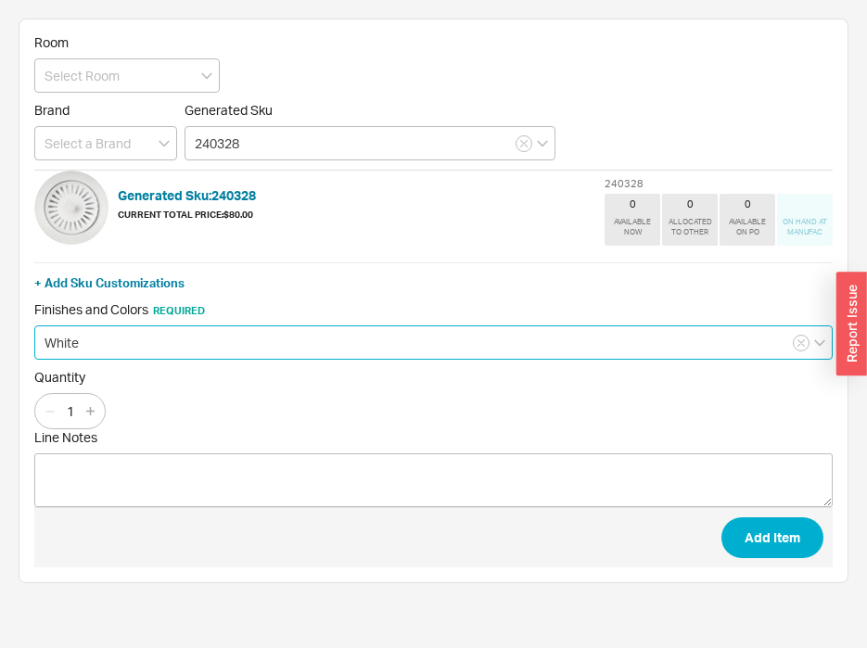
click at [314, 349] on input "White" at bounding box center [433, 343] width 799 height 34
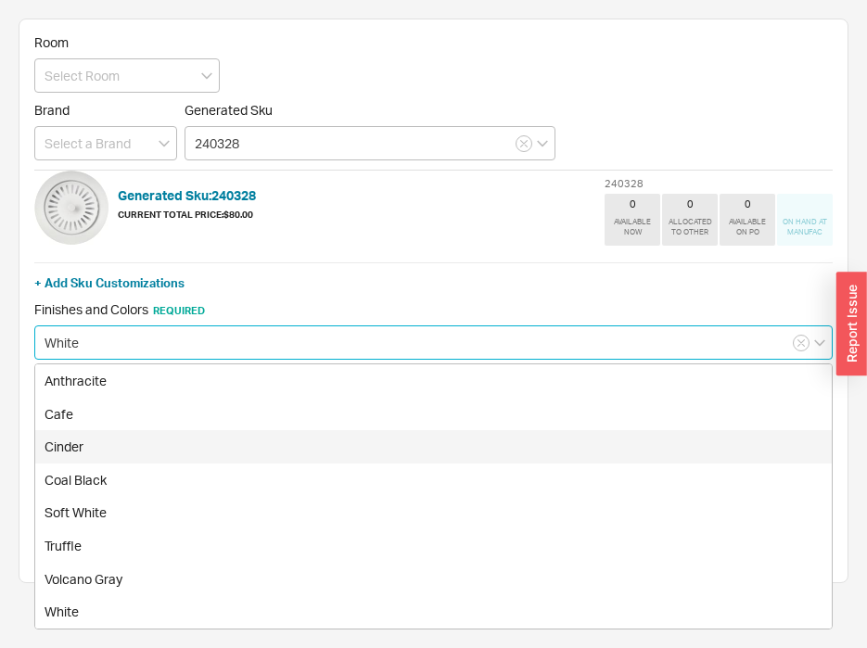
click at [233, 442] on div "Cinder" at bounding box center [433, 446] width 797 height 33
type input "Cinder"
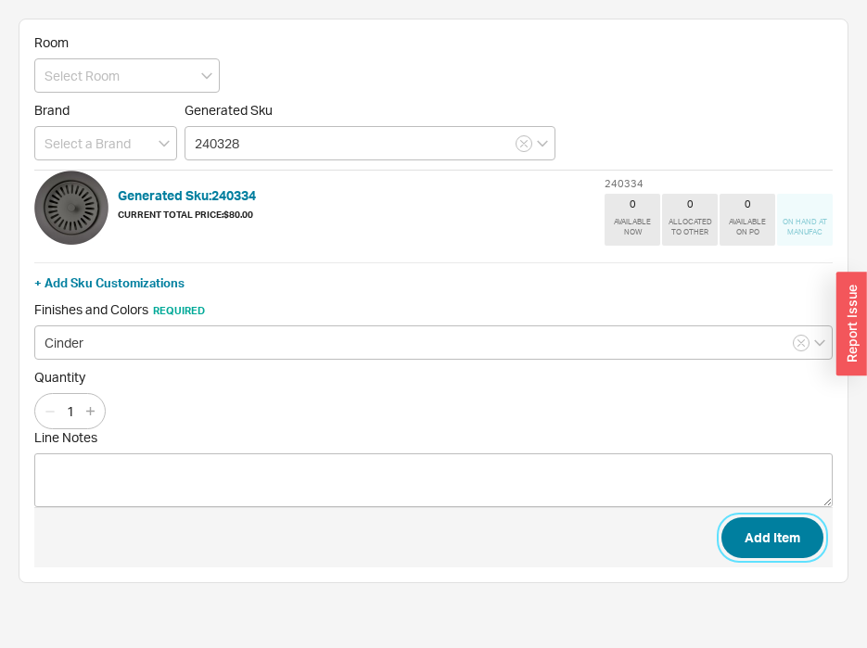
click at [749, 539] on button "Add Item" at bounding box center [773, 538] width 102 height 41
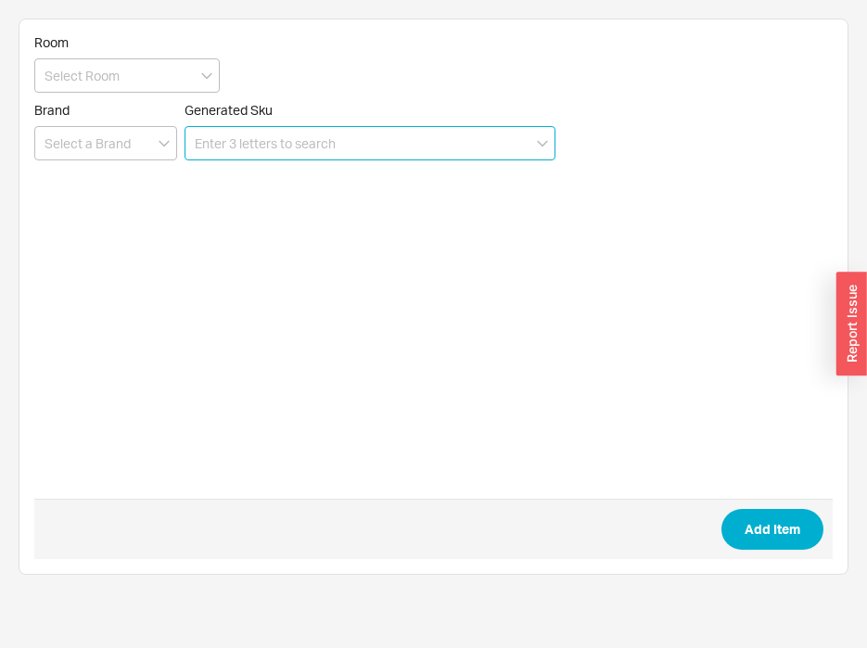
click at [362, 139] on input at bounding box center [370, 143] width 371 height 34
paste input "240319"
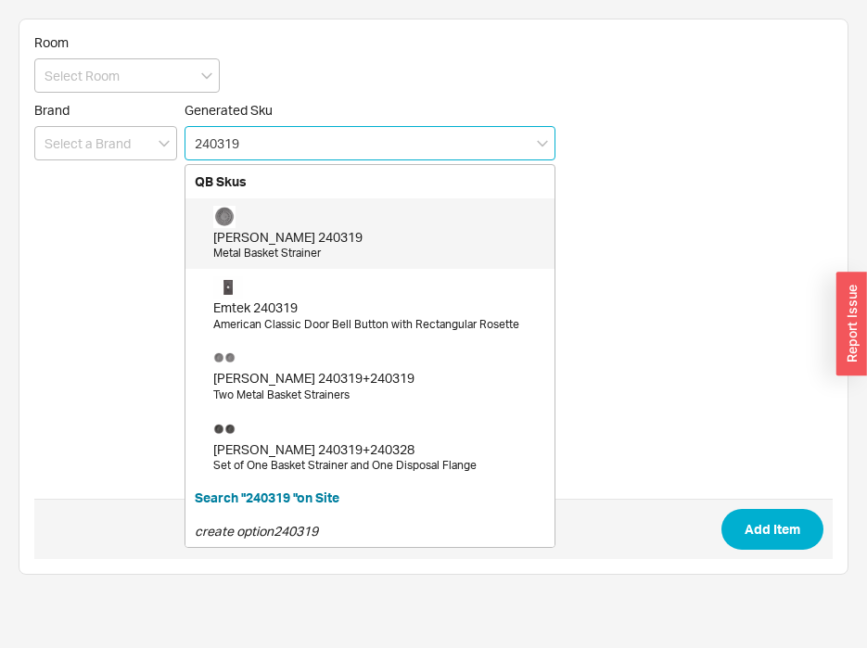
click at [298, 229] on div "[PERSON_NAME] 240319" at bounding box center [379, 237] width 332 height 19
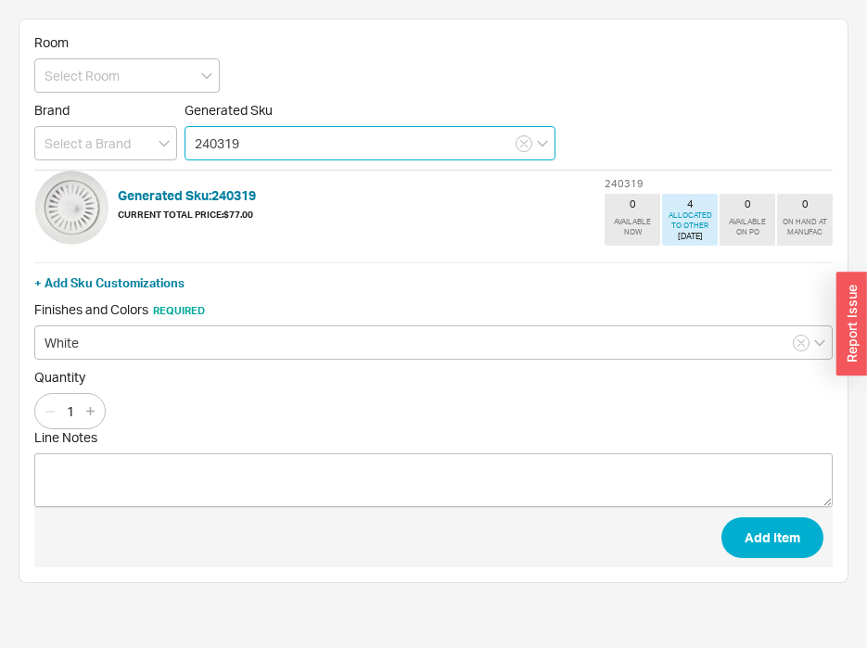
type input "240319"
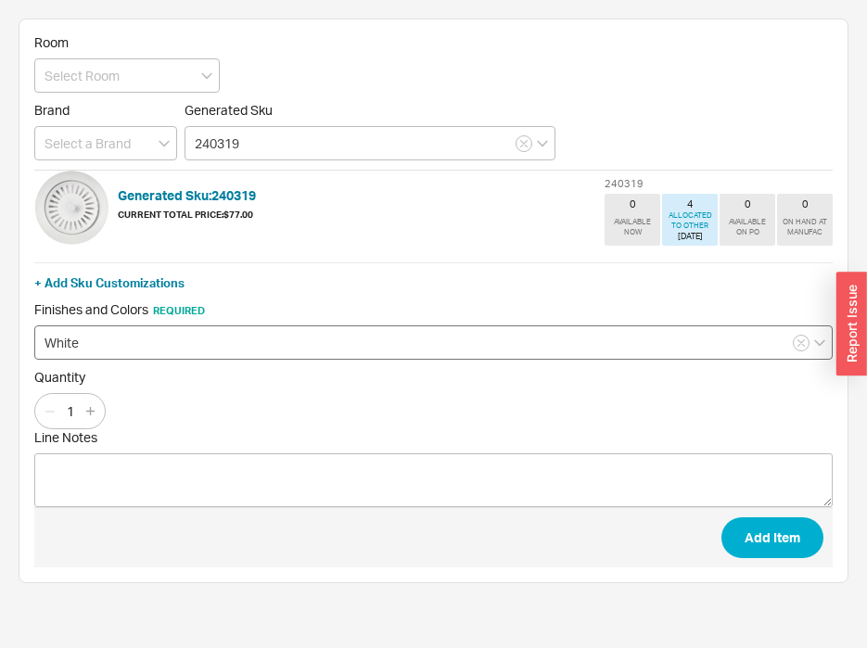
drag, startPoint x: 223, startPoint y: 318, endPoint x: 224, endPoint y: 331, distance: 13.1
click at [223, 322] on div "Finishes and Colors Required White" at bounding box center [433, 330] width 799 height 58
click at [226, 337] on input "White" at bounding box center [433, 343] width 799 height 34
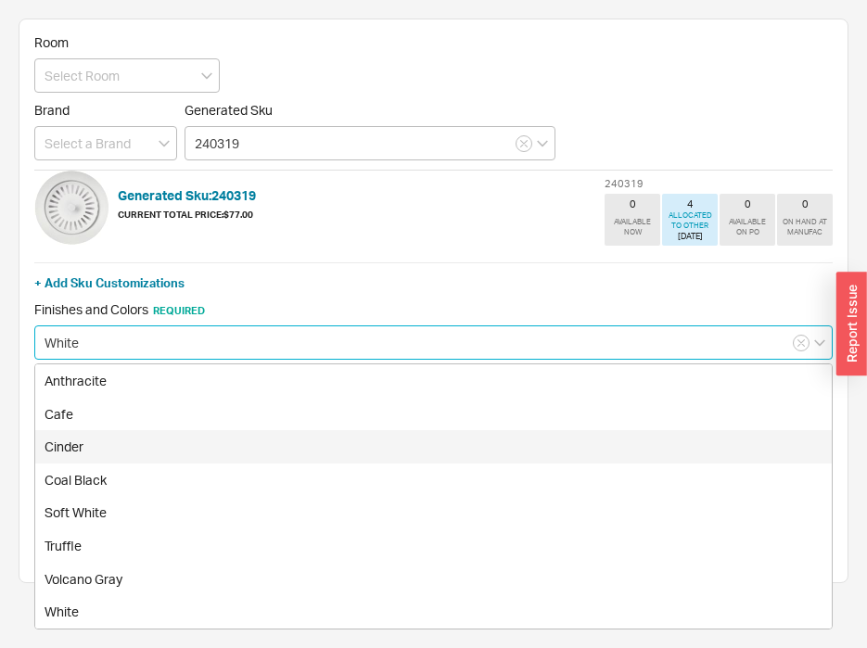
click at [183, 447] on div "Cinder" at bounding box center [433, 446] width 797 height 33
type input "Cinder"
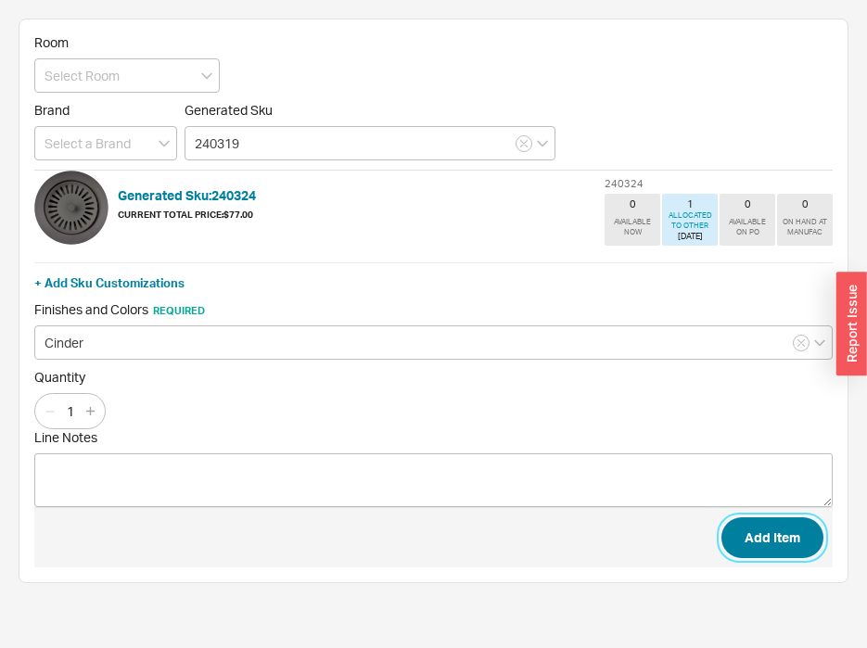
click at [800, 541] on button "Add Item" at bounding box center [773, 538] width 102 height 41
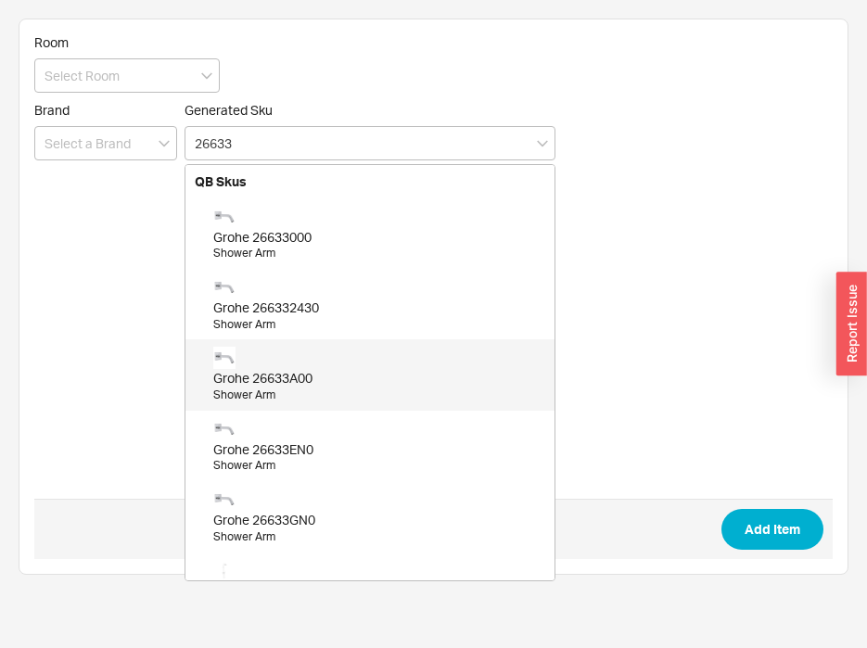
click at [339, 366] on div "Grohe 26633A00 Shower Arm" at bounding box center [379, 375] width 332 height 56
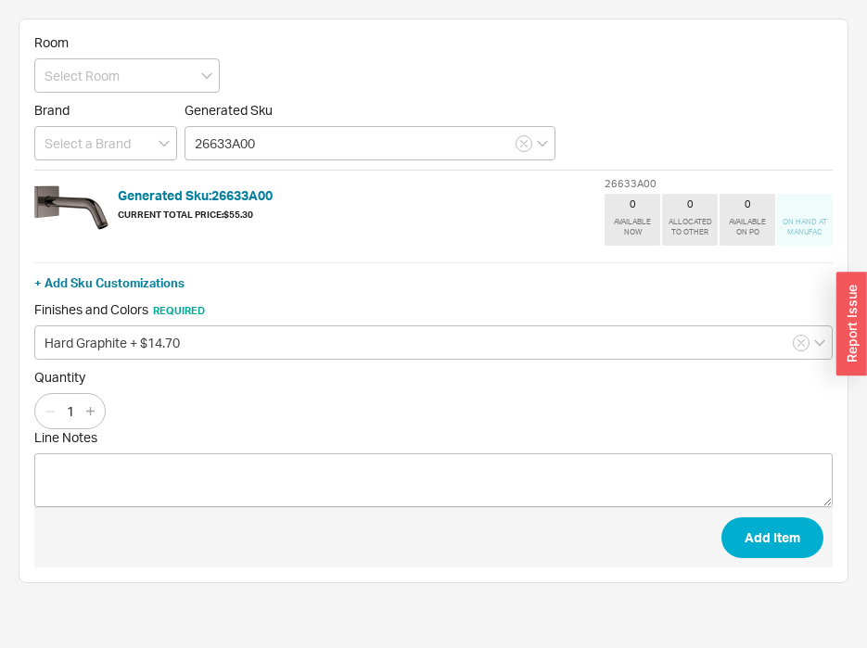
type input "26633A00"
click at [712, 531] on span "Add Item" at bounding box center [433, 537] width 799 height 60
click at [763, 543] on button "Add Item" at bounding box center [773, 538] width 102 height 41
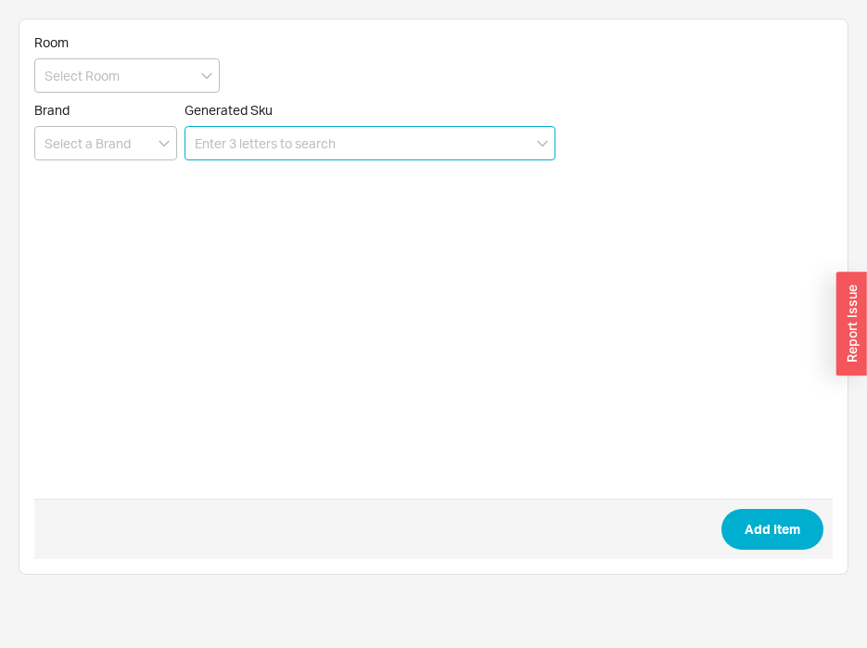
click at [417, 137] on input at bounding box center [370, 143] width 371 height 34
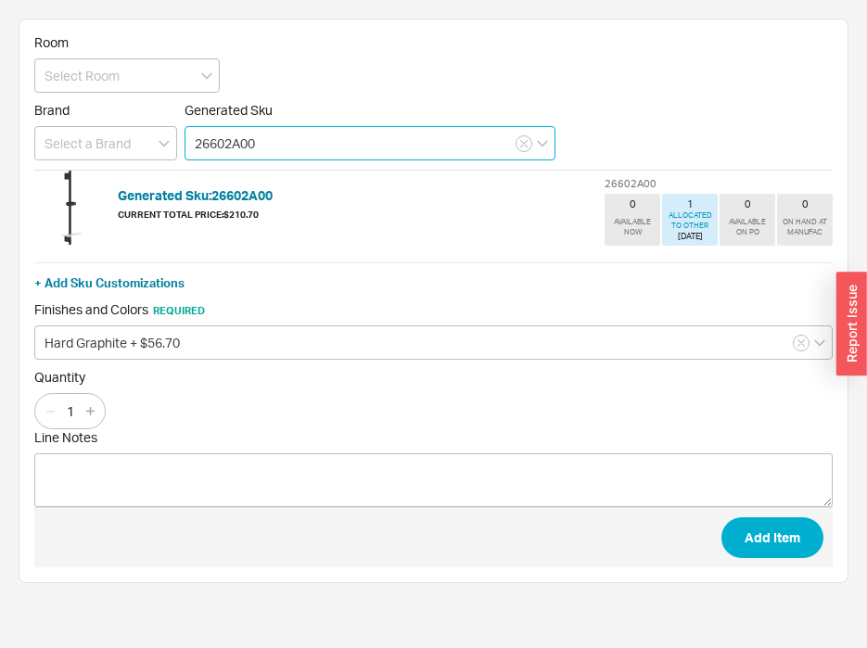
type input "26602A00"
click at [722, 518] on button "Add Item" at bounding box center [773, 538] width 102 height 41
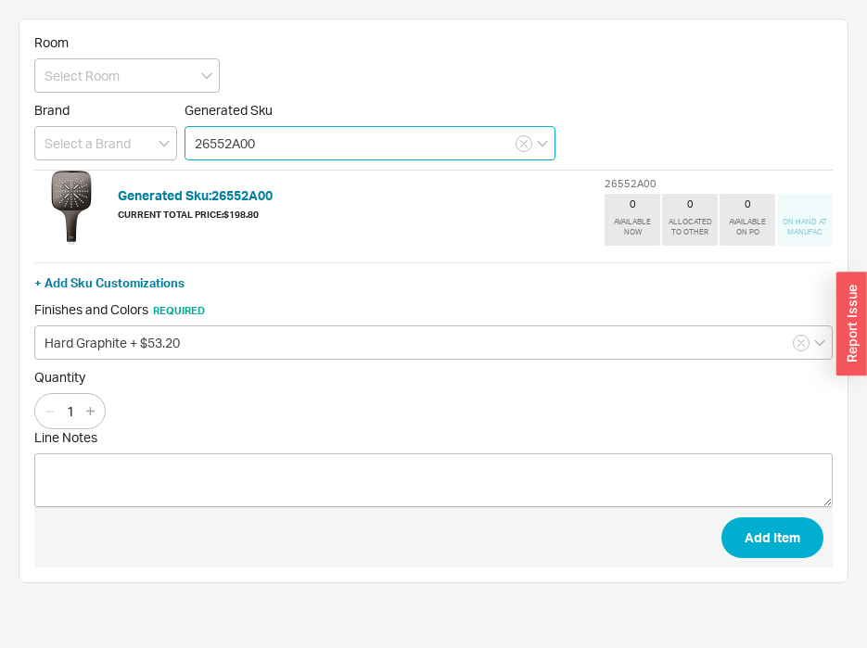
type input "26552A00"
click at [722, 518] on button "Add Item" at bounding box center [773, 538] width 102 height 41
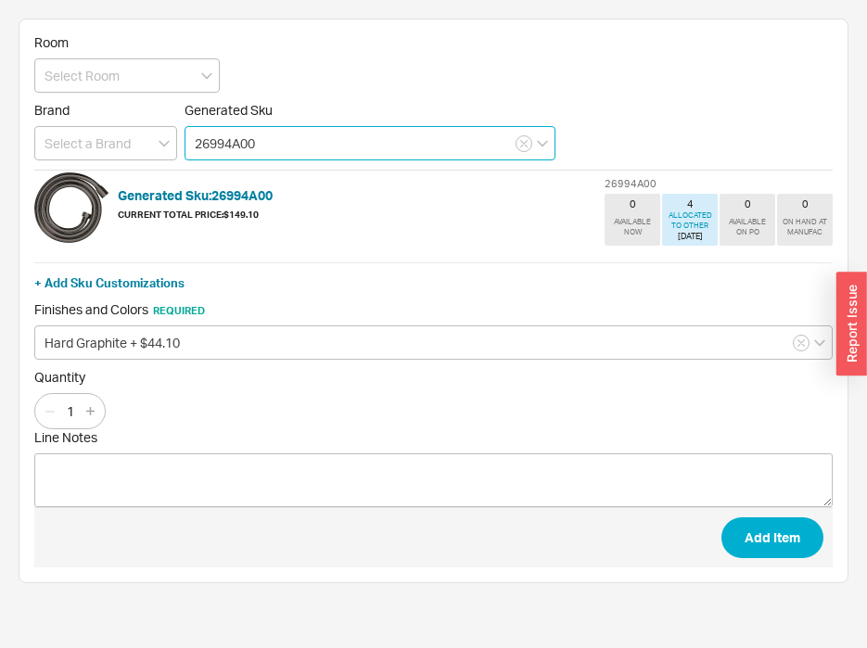
type input "26994A00"
click at [722, 518] on button "Add Item" at bounding box center [773, 538] width 102 height 41
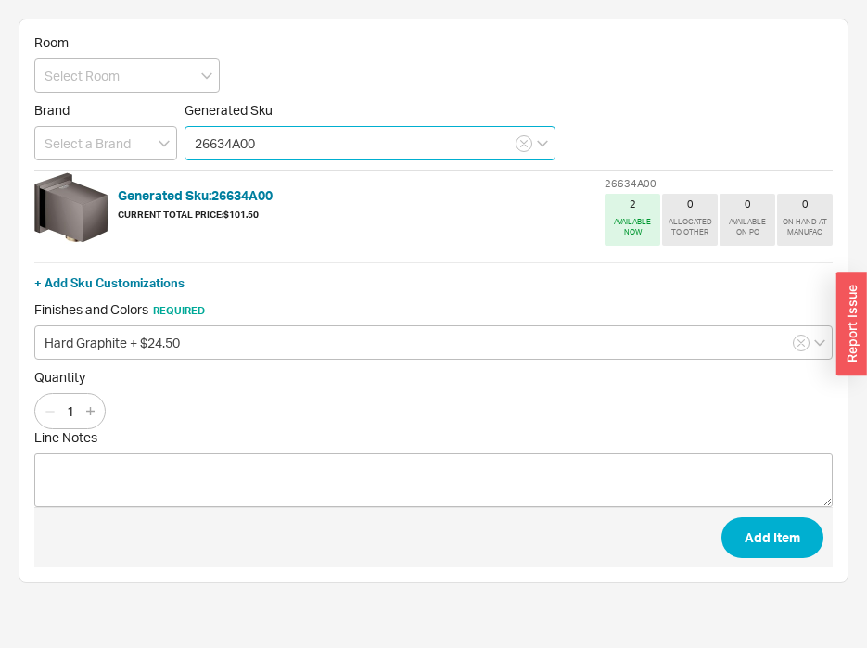
type input "26634A00"
click at [722, 518] on button "Add Item" at bounding box center [773, 538] width 102 height 41
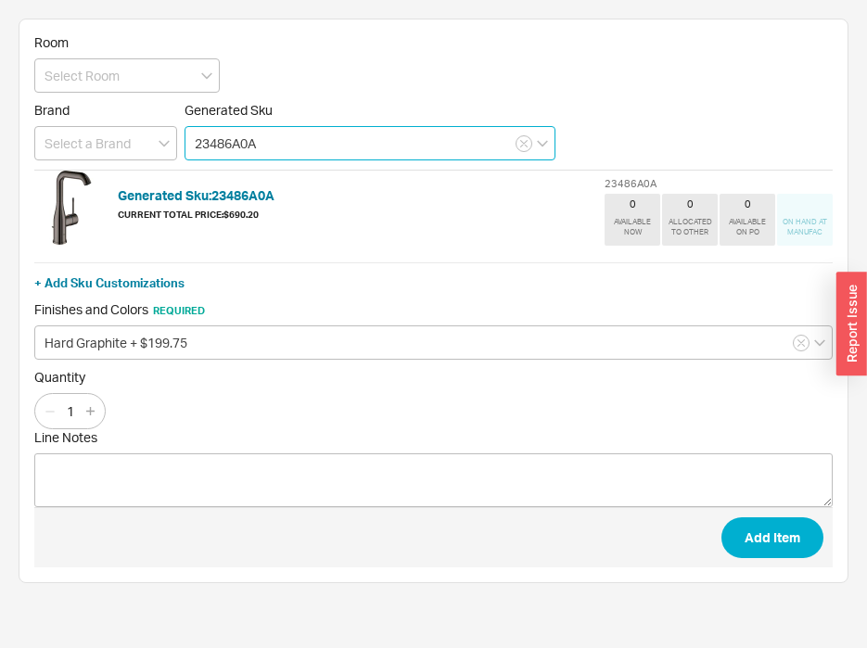
type input "23486A0A"
click at [722, 518] on button "Add Item" at bounding box center [773, 538] width 102 height 41
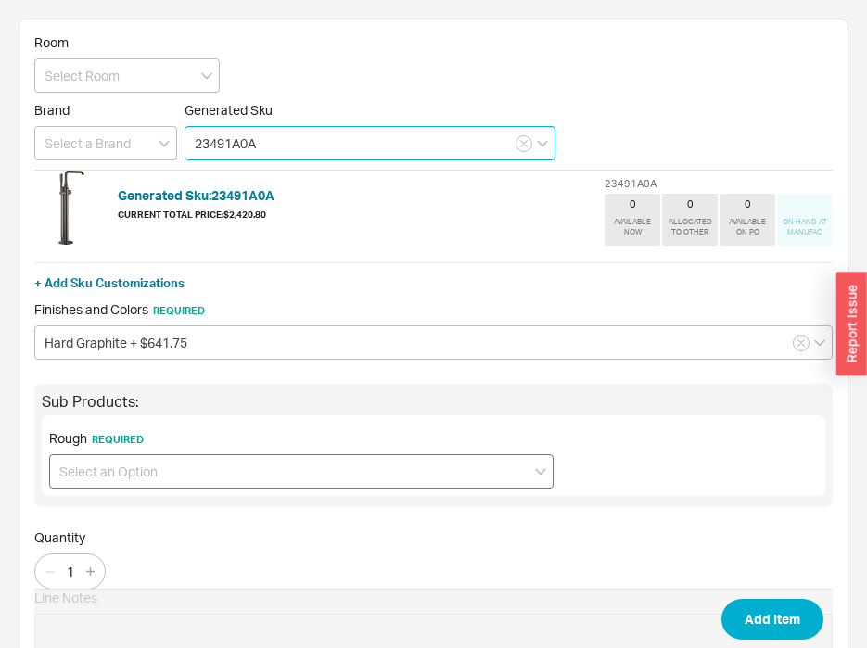
type input "23491A0A"
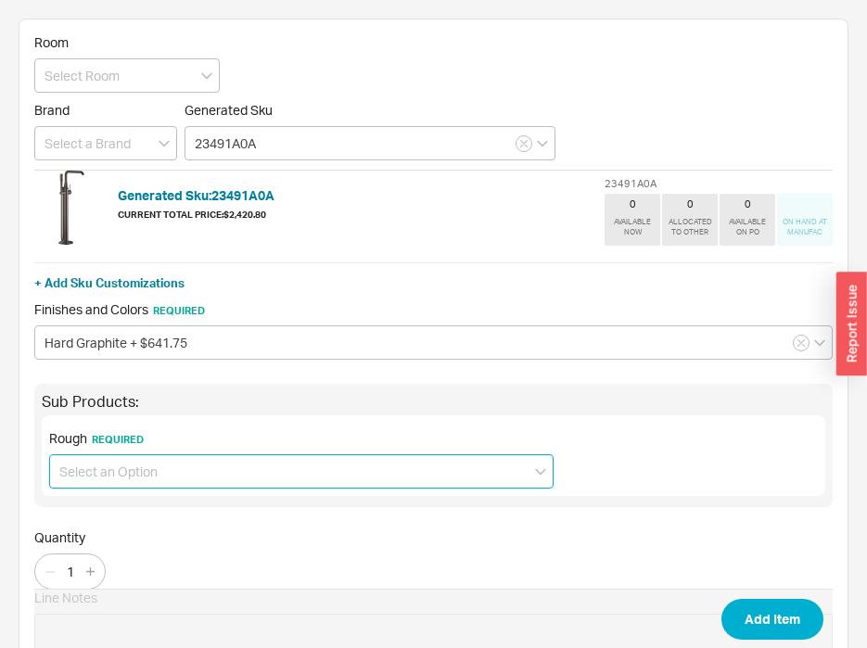
click at [173, 468] on input at bounding box center [301, 472] width 505 height 34
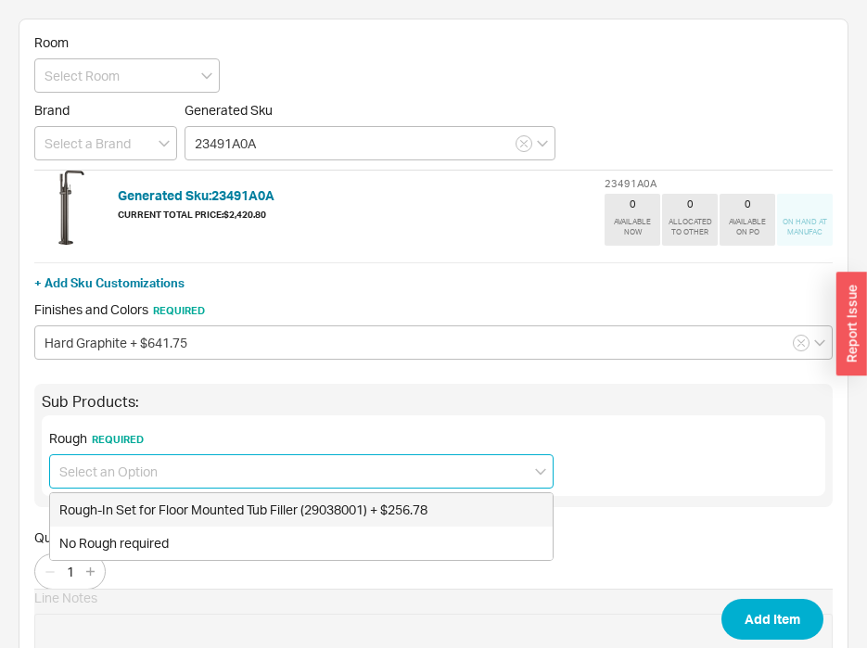
click at [179, 515] on div "Rough-In Set for Floor Mounted Tub Filler (29038001) + $256.78" at bounding box center [301, 510] width 503 height 33
type input "Rough-In Set for Floor Mounted Tub Filler (29038001) + $256.78"
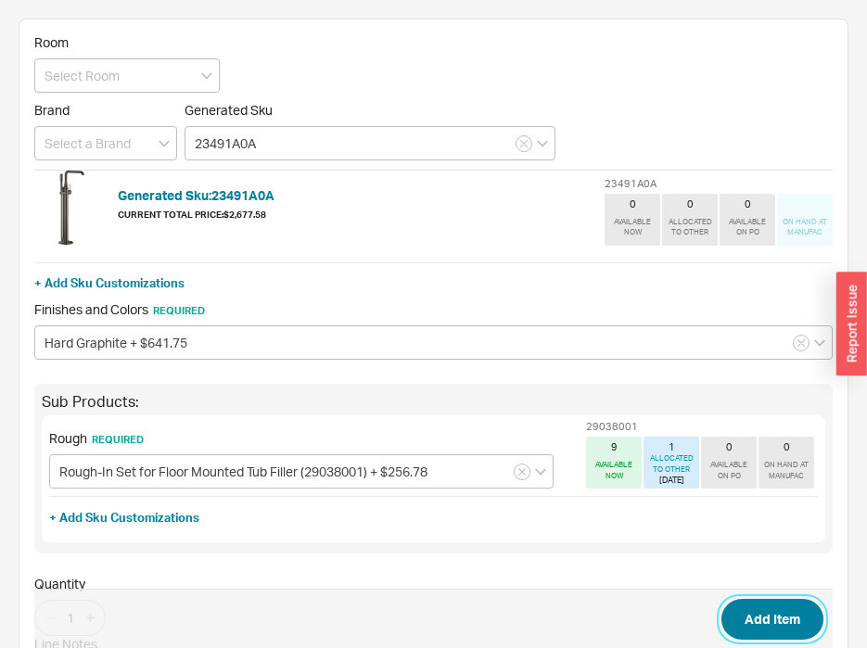
click at [733, 619] on button "Add Item" at bounding box center [773, 619] width 102 height 41
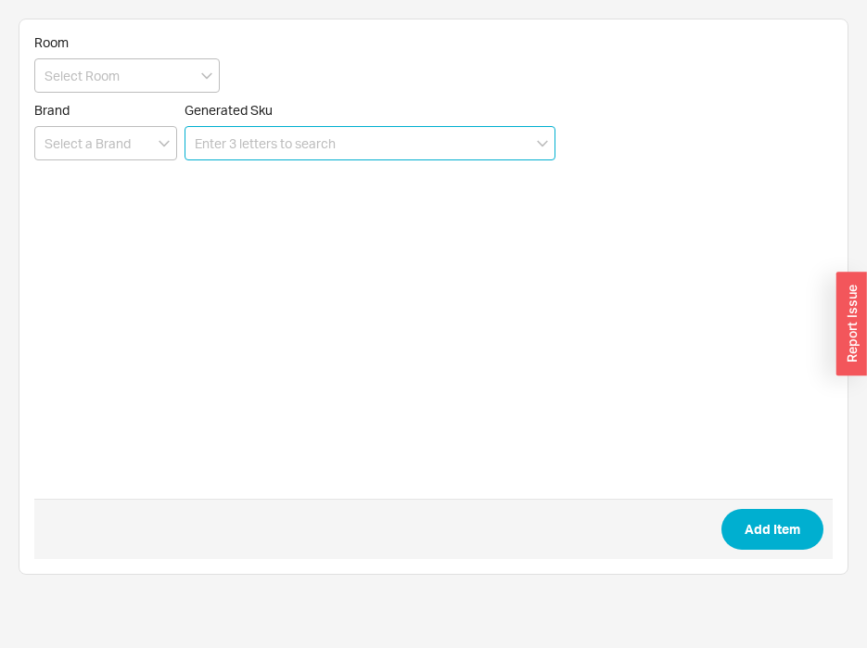
click at [333, 160] on input at bounding box center [370, 143] width 371 height 34
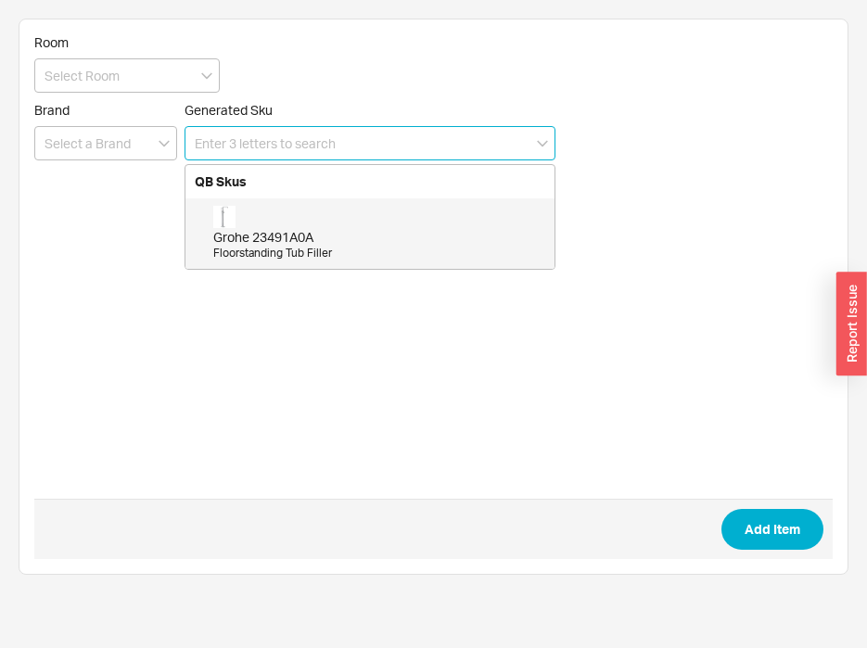
click at [328, 156] on input at bounding box center [370, 143] width 371 height 34
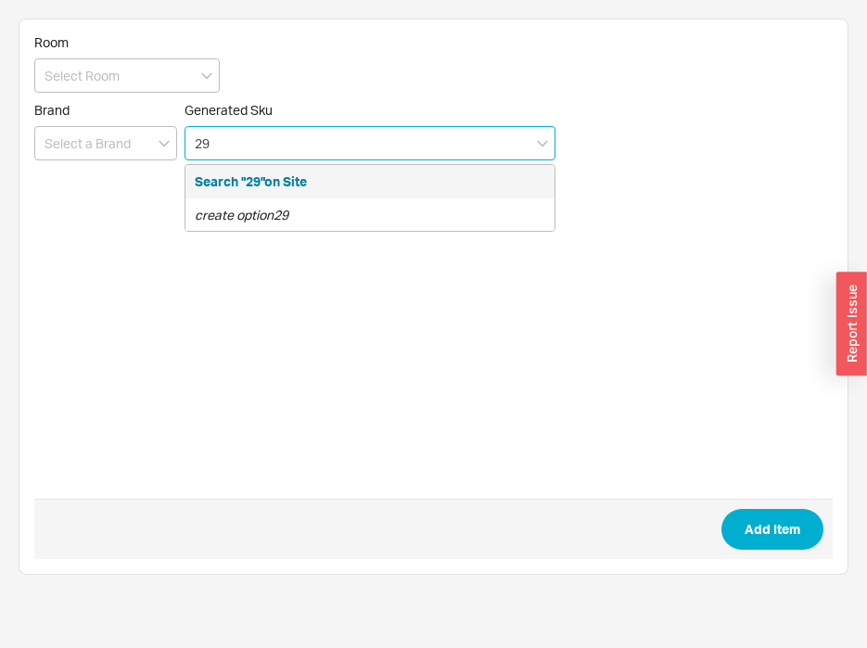
type input "2"
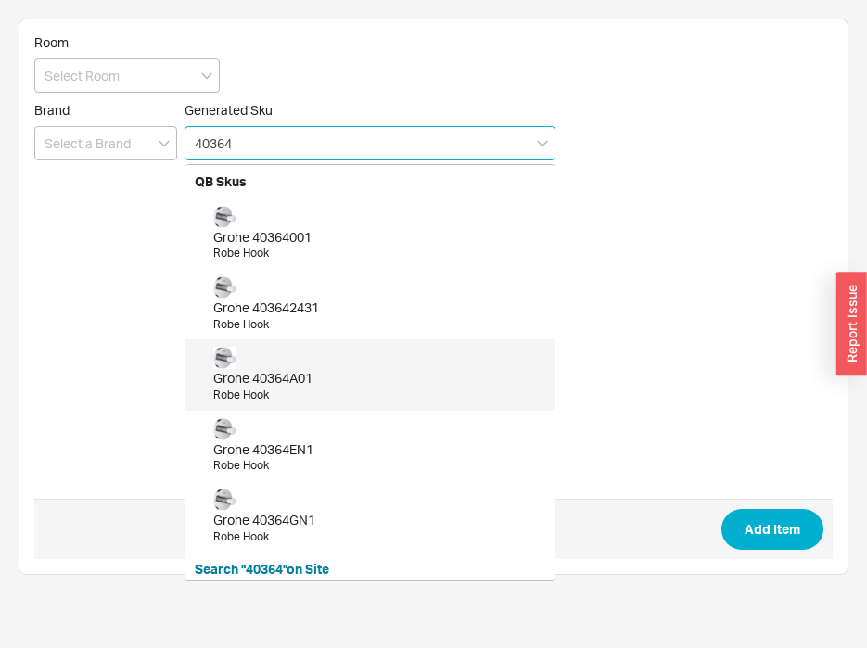
click at [323, 383] on div "Grohe 40364A01" at bounding box center [379, 378] width 332 height 19
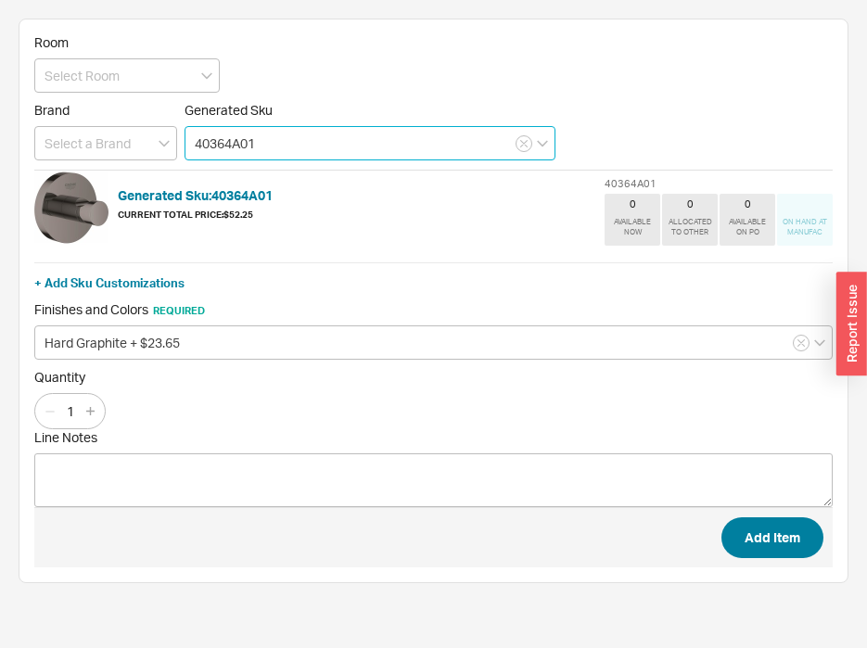
type input "40364A01"
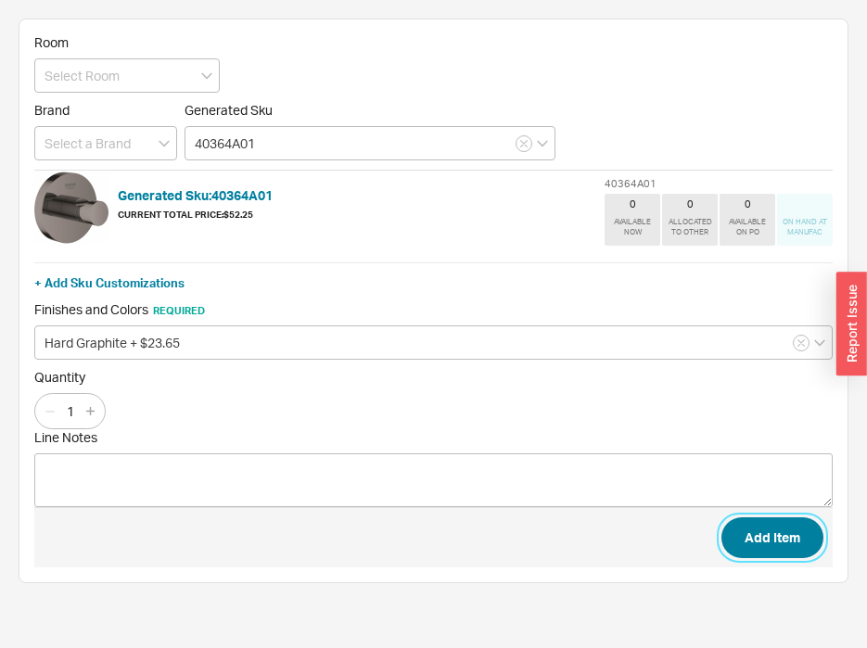
click at [728, 532] on button "Add Item" at bounding box center [773, 538] width 102 height 41
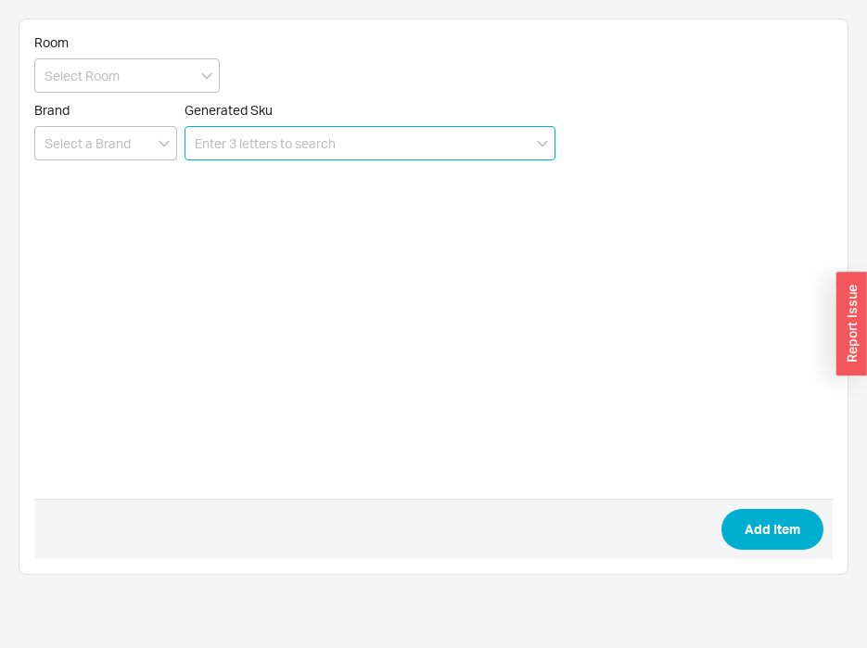
click at [308, 150] on input at bounding box center [370, 143] width 371 height 34
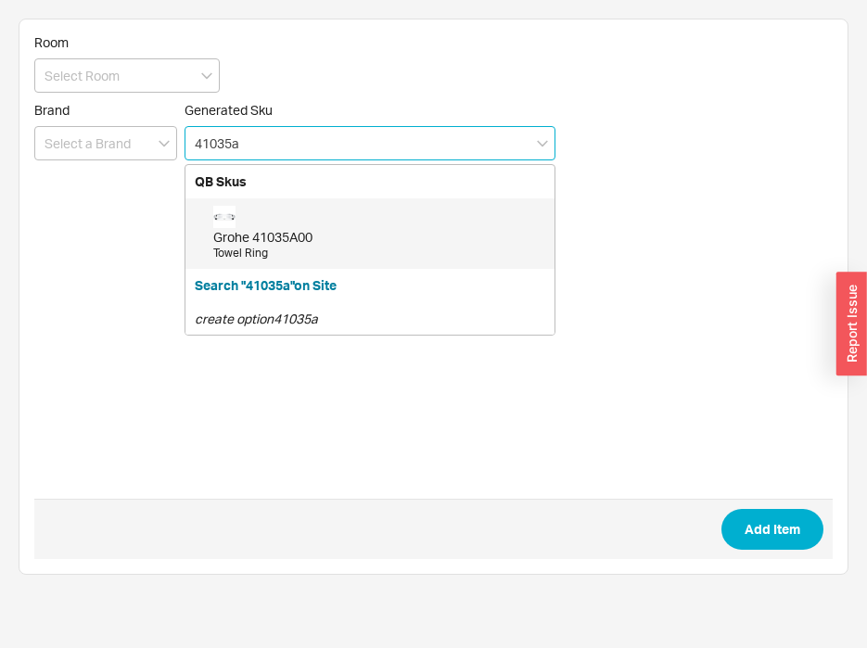
click at [294, 235] on div "Grohe 41035A00" at bounding box center [379, 237] width 332 height 19
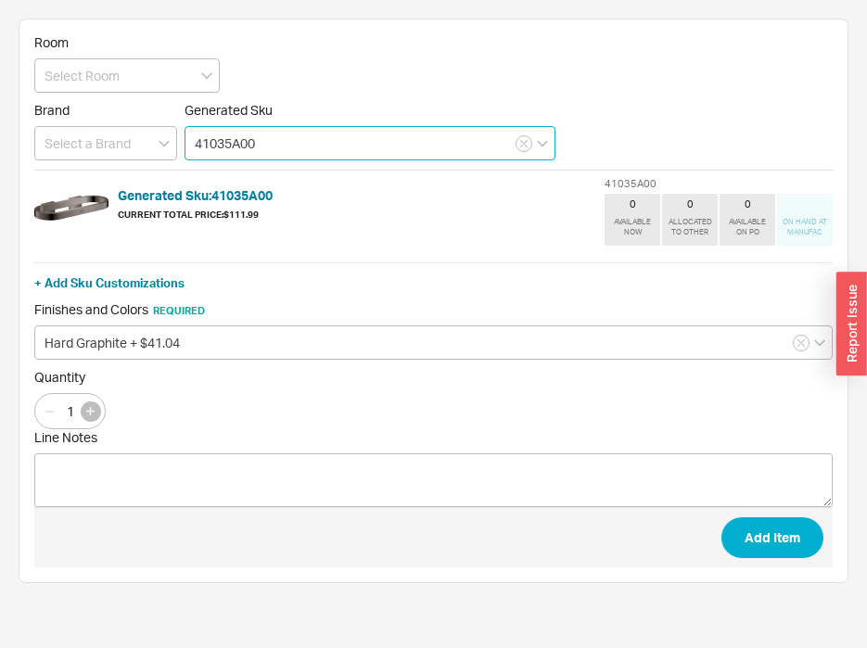
type input "41035A00"
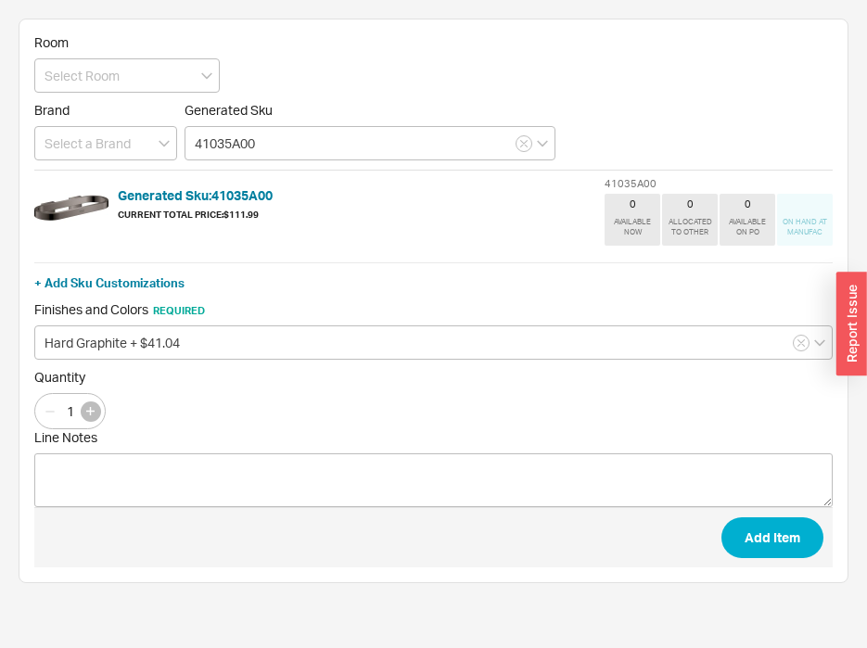
click at [92, 418] on button "button" at bounding box center [91, 412] width 20 height 20
type input "2"
click at [776, 526] on button "Add Item" at bounding box center [773, 538] width 102 height 41
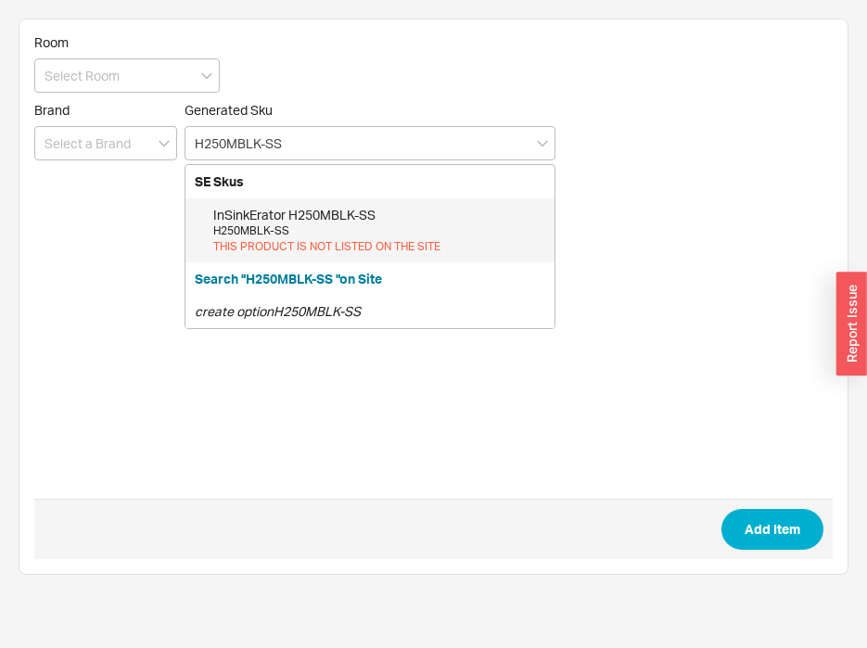
click at [264, 227] on div "H250MBLK-SS" at bounding box center [379, 232] width 332 height 16
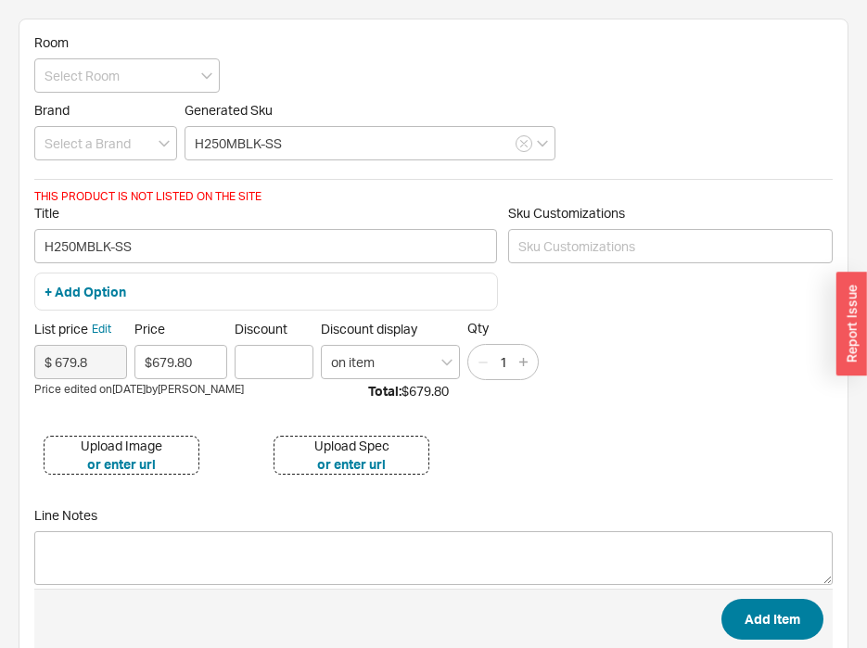
type input "H250MBLK-SS"
click at [767, 620] on button "Add Item" at bounding box center [773, 619] width 102 height 41
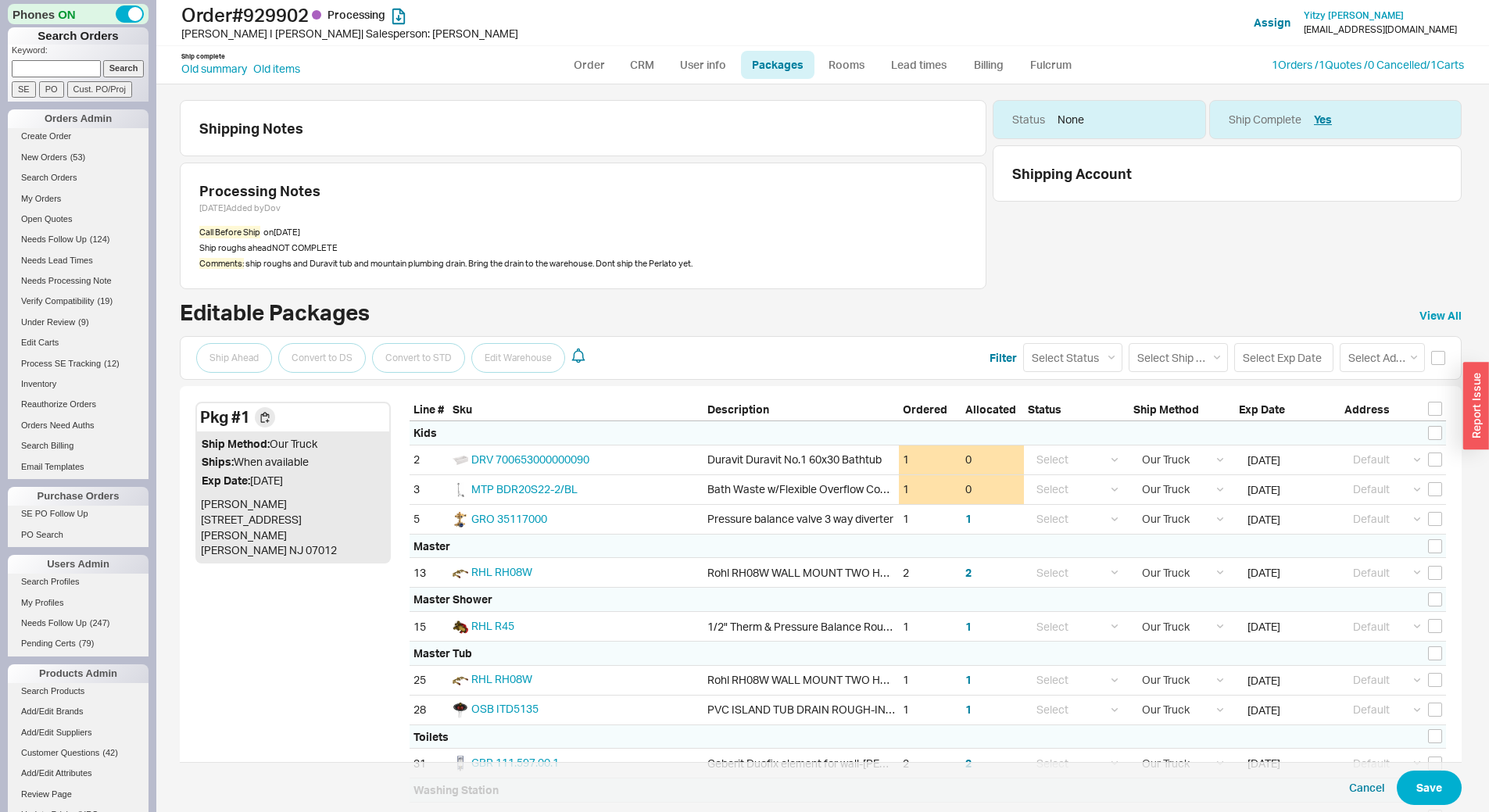
select select "8"
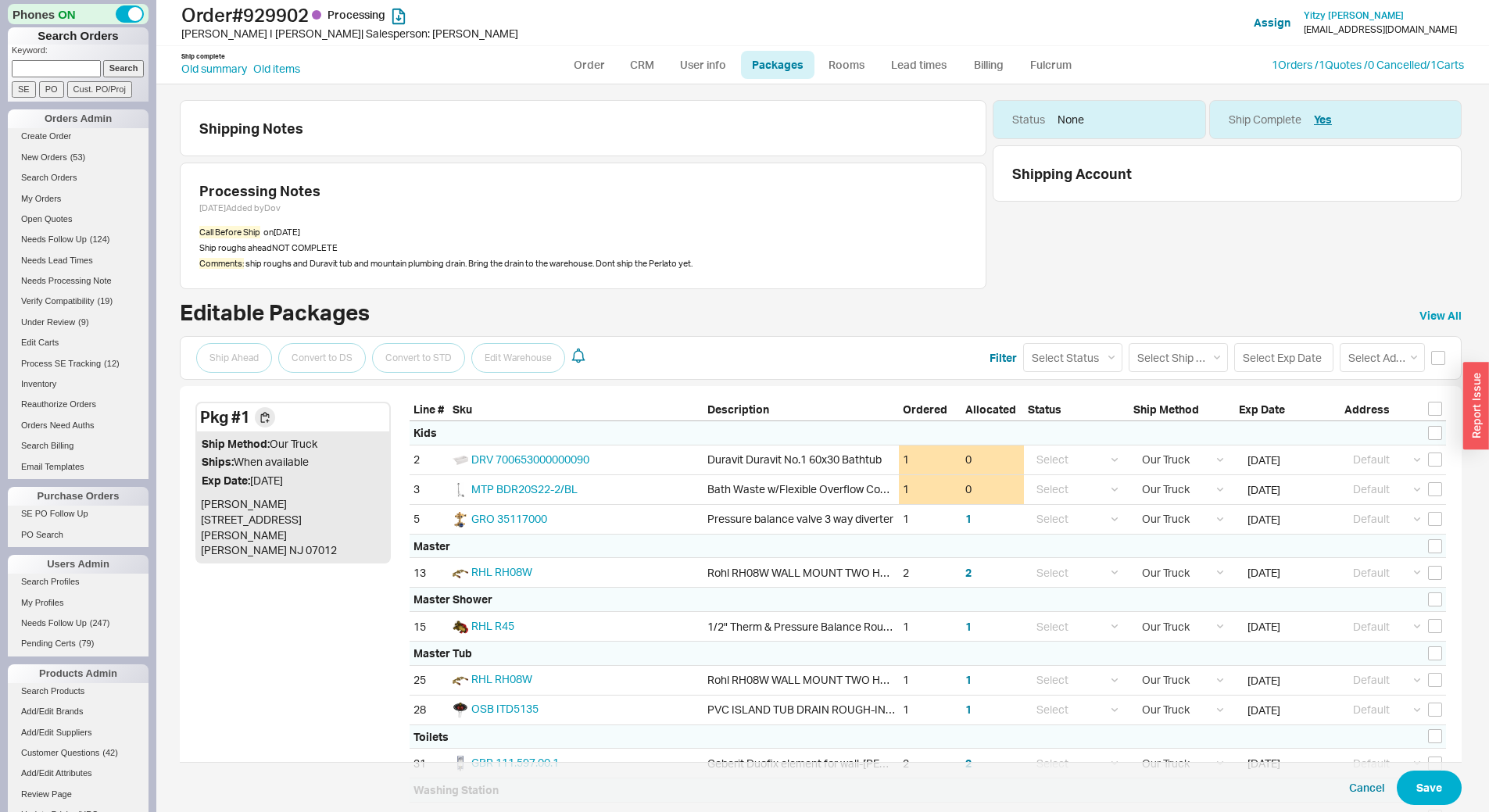
select select "8"
select select "Call Before Ship"
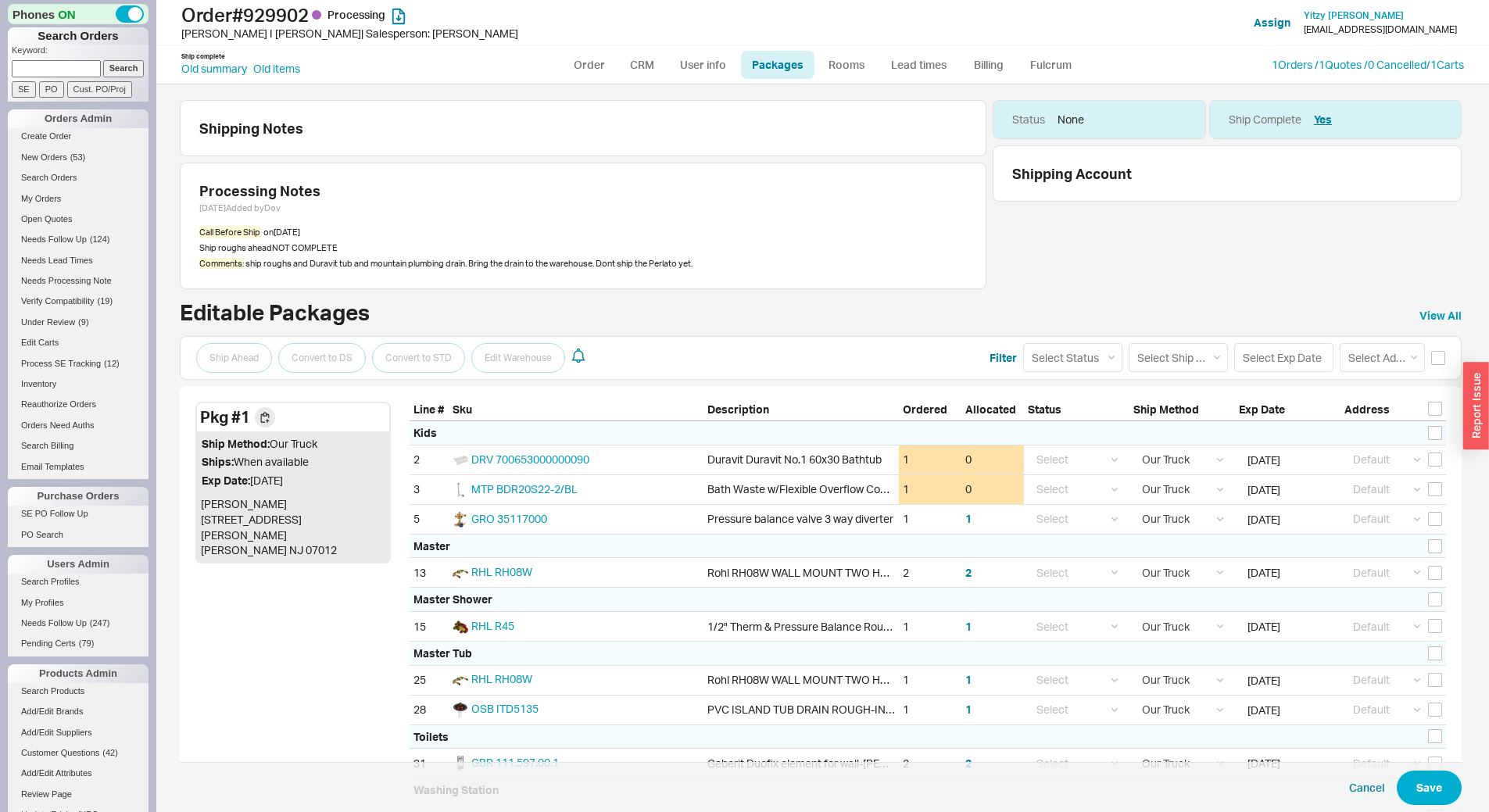
select select "8"
select select "Call Before Ship"
select select "8"
select select "Call Before Ship"
select select "8"
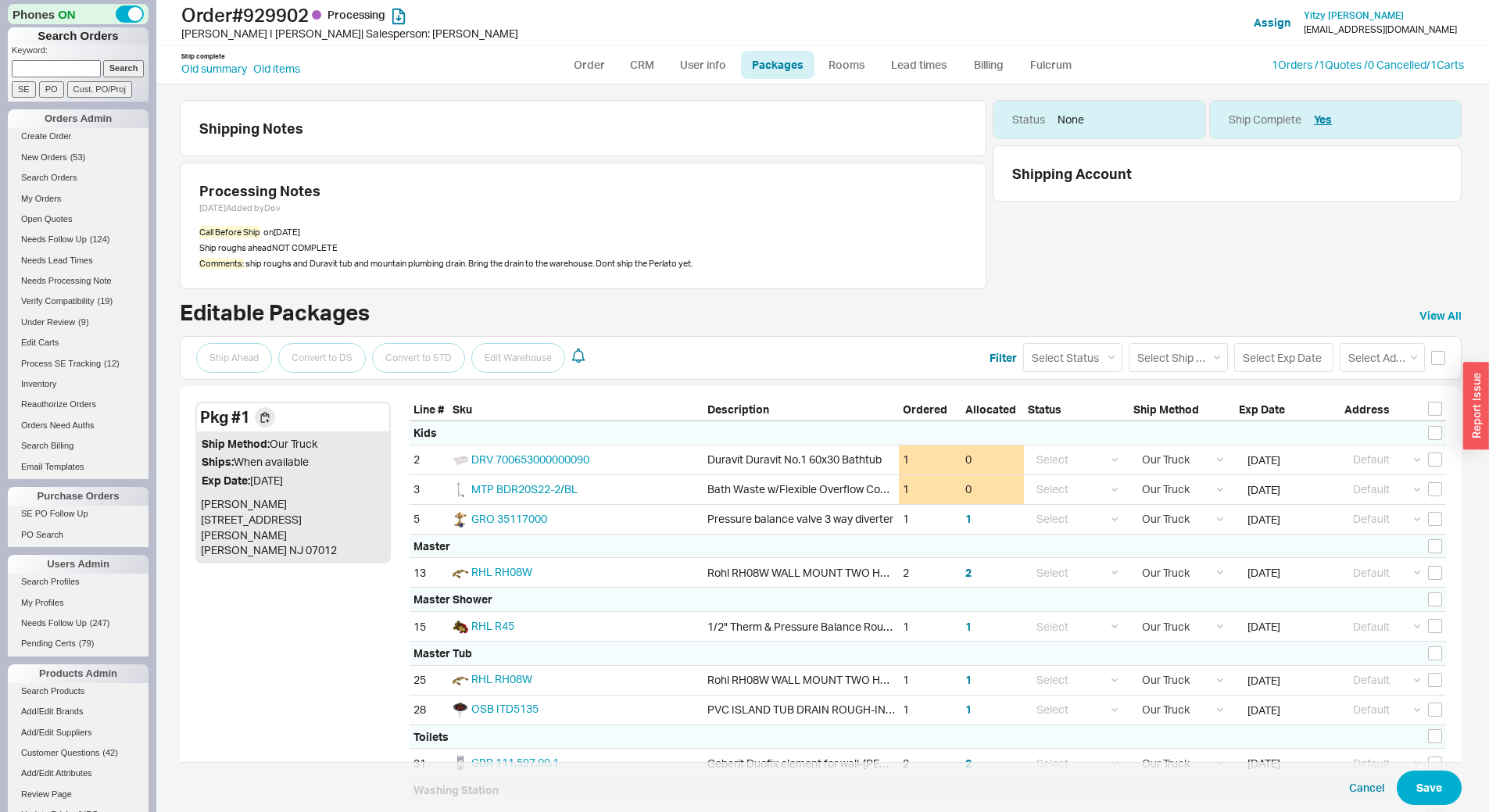
select select "Call Before Ship"
select select "8"
select select "Call Before Ship"
select select "8"
select select "Call Before Ship"
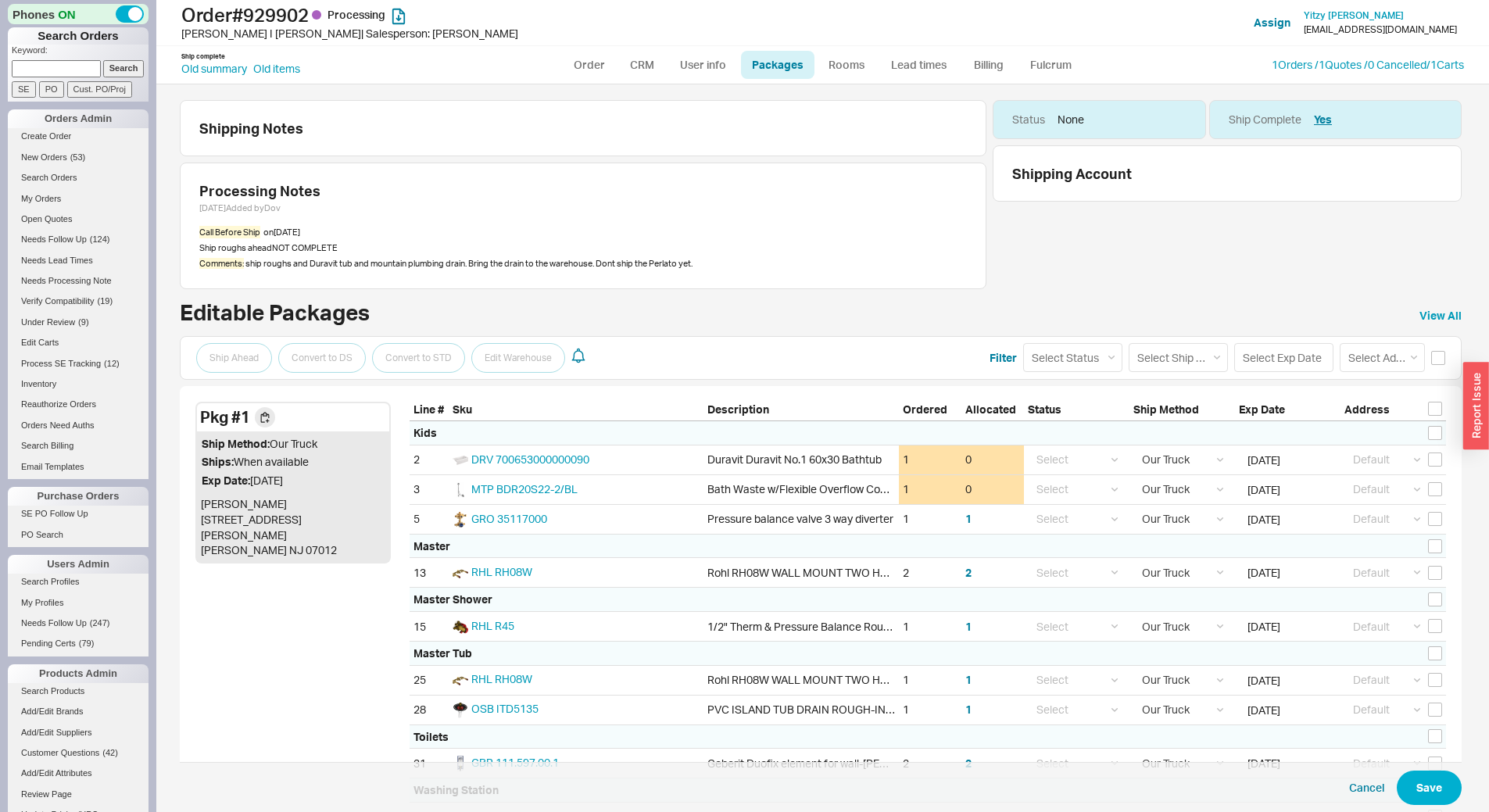
select select "8"
select select "Call Before Ship"
select select "8"
select select "Call Before Ship"
select select "8"
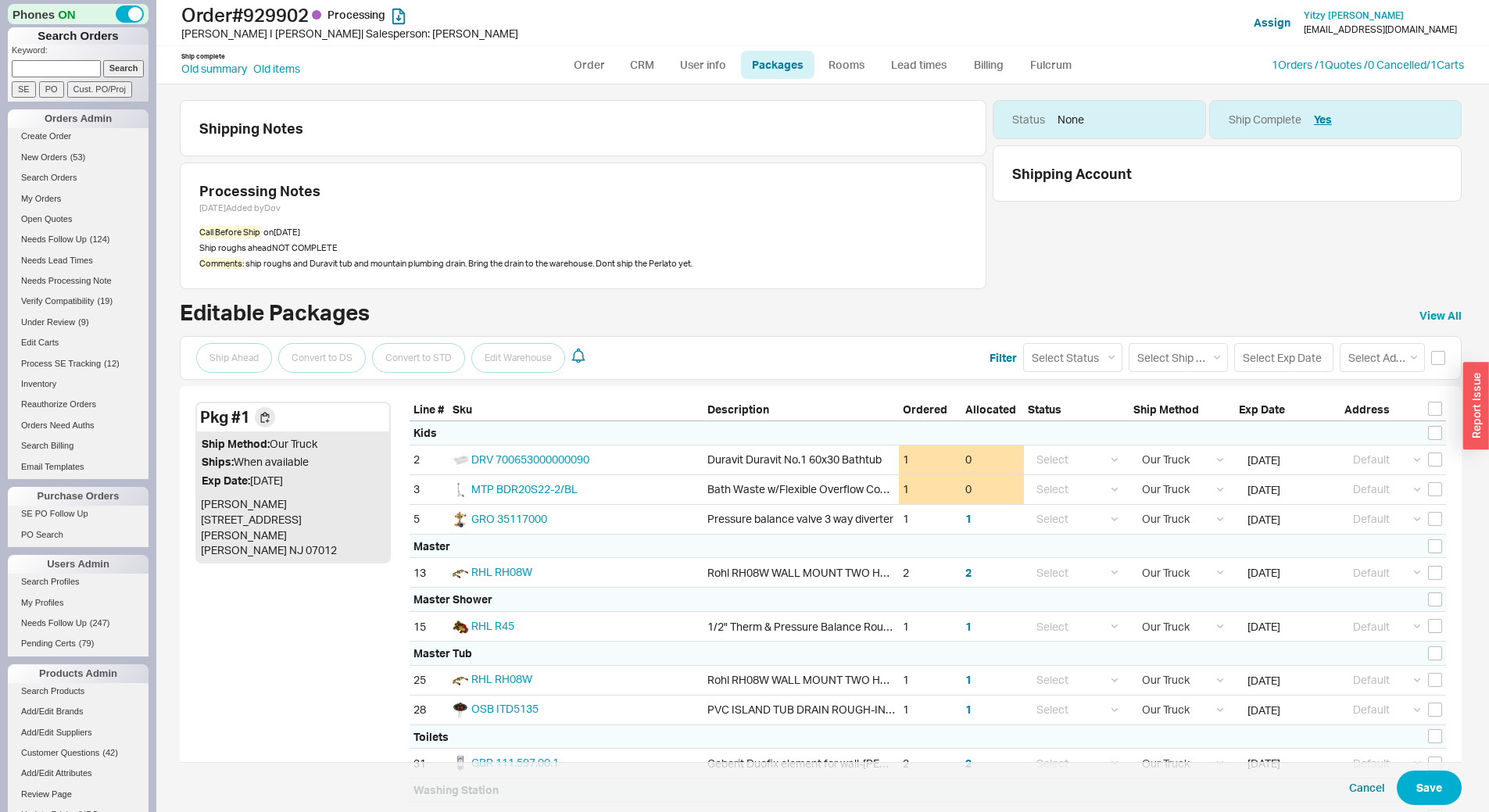
select select "Call Before Ship"
select select "8"
select select "Call Before Ship"
select select "8"
select select "Call Before Ship"
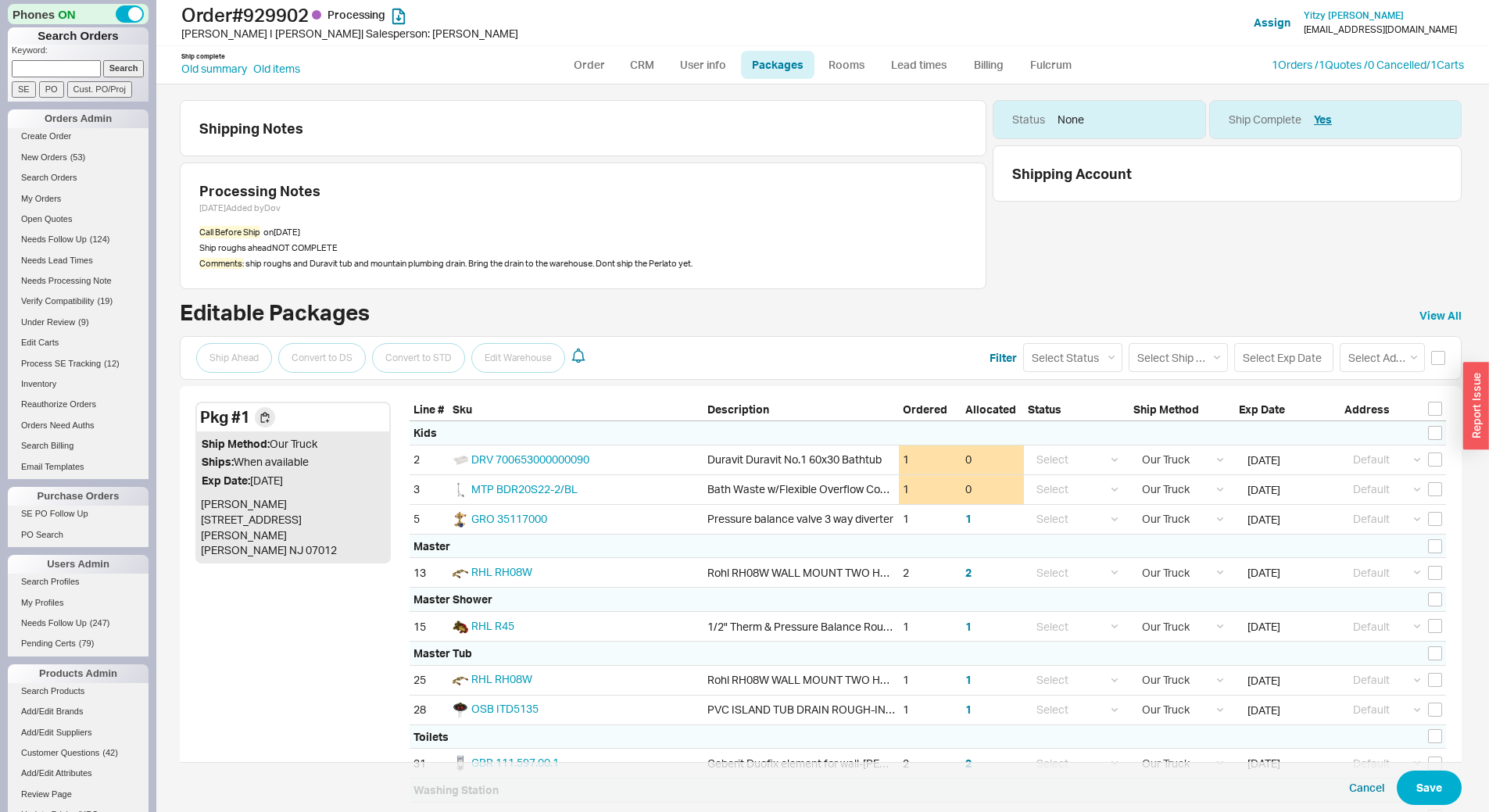
select select "8"
select select "Call Before Ship"
select select "8"
select select "Call Before Ship"
select select "8"
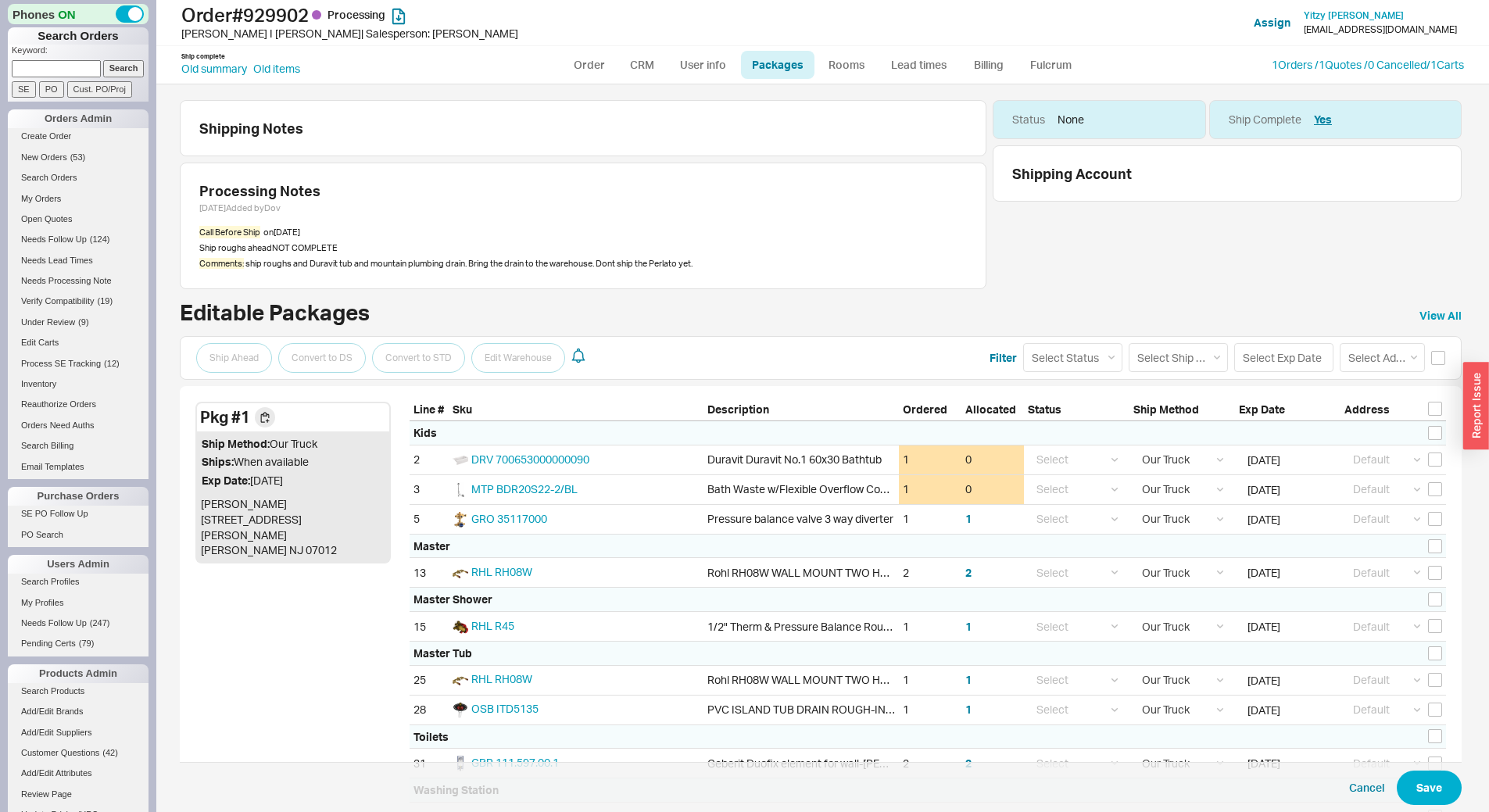
select select "Call Before Ship"
select select "8"
select select "Call Before Ship"
select select "8"
select select "Call Before Ship"
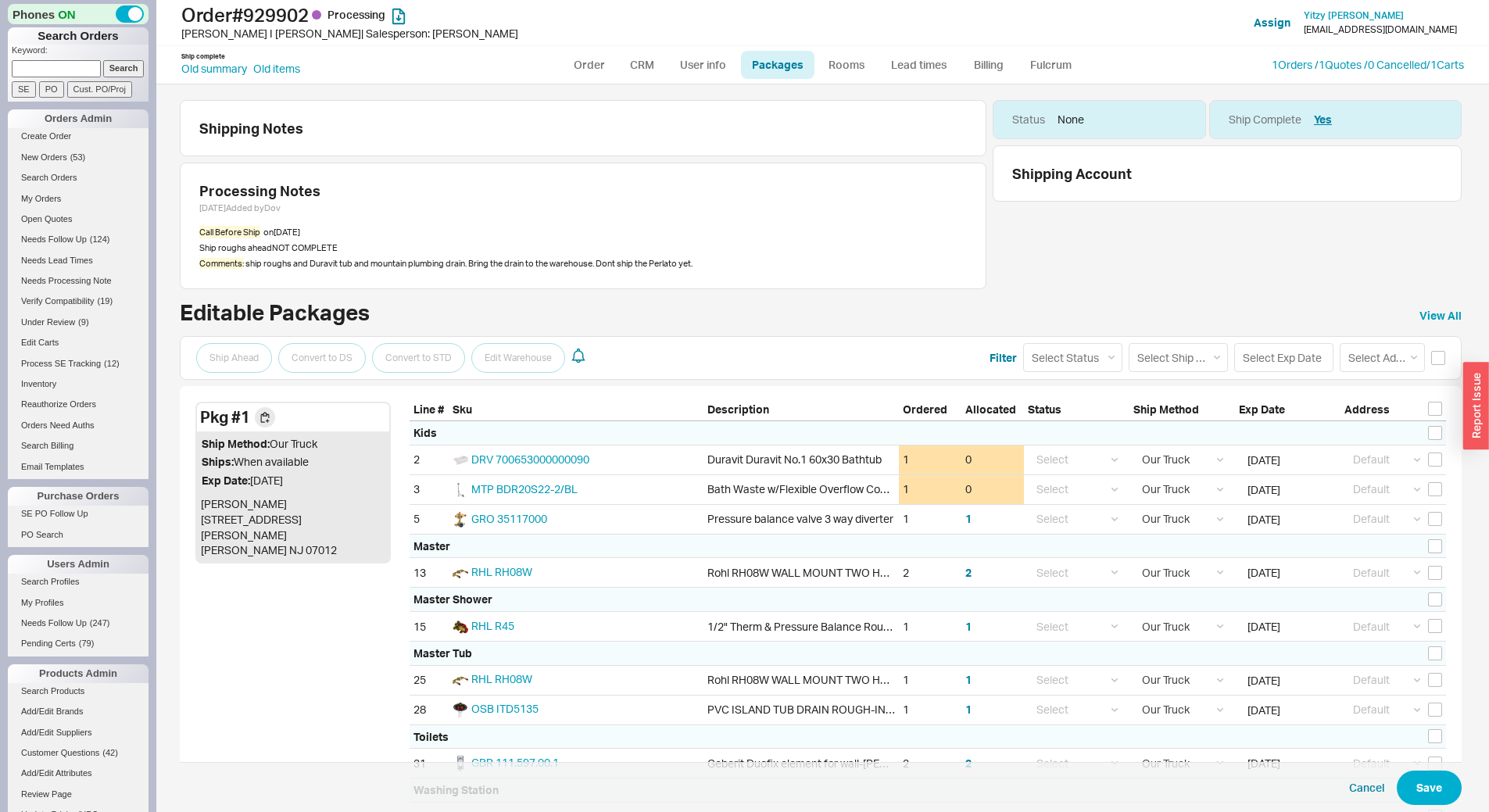
select select "8"
select select "Call Before Ship"
select select "8"
select select "Call Before Ship"
select select "8"
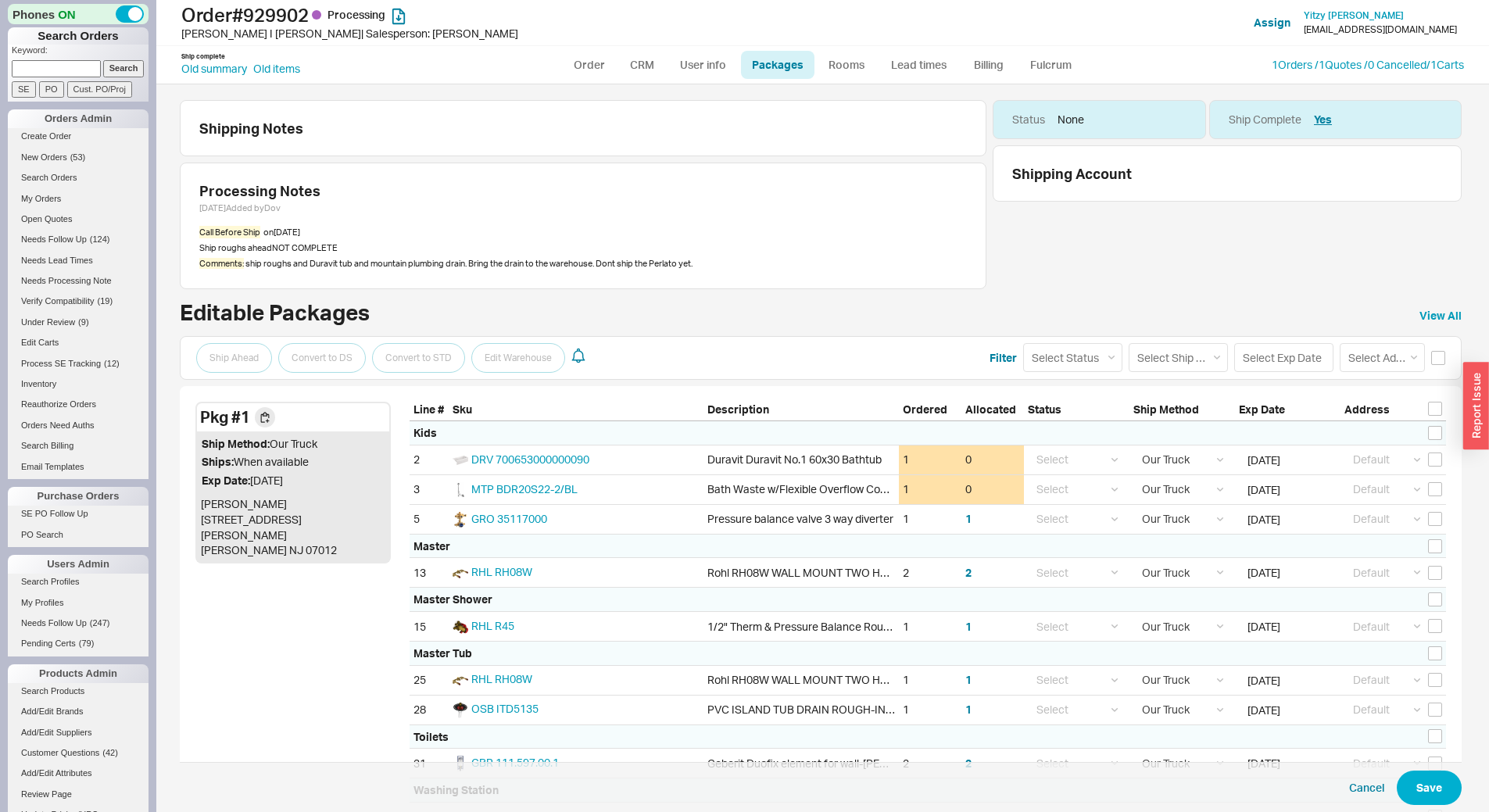
select select "Call Before Ship"
select select "8"
select select "Call Before Ship"
select select "8"
select select "Call Before Ship"
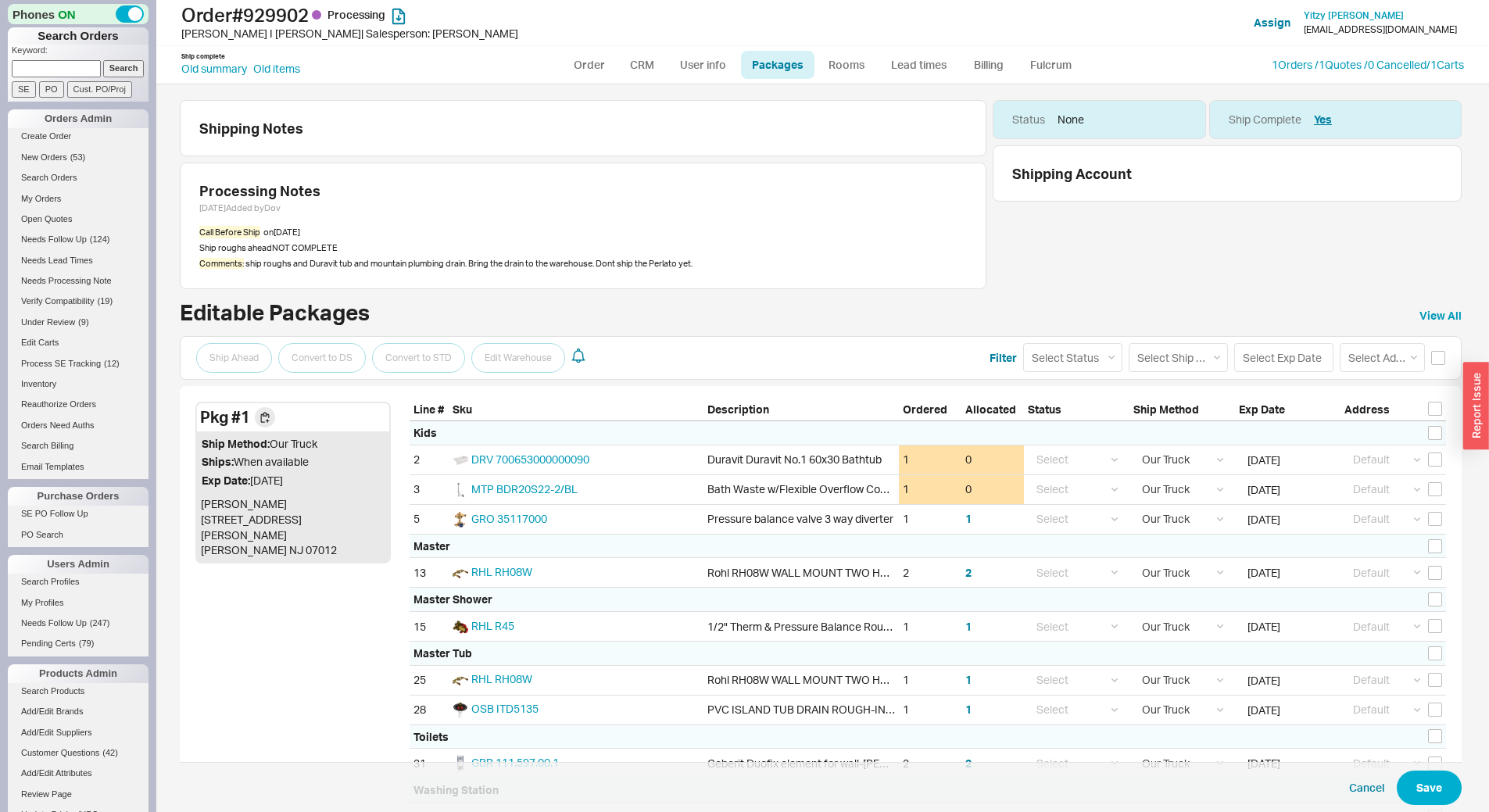
select select "8"
select select "Call Before Ship"
select select "8"
select select "Call Before Ship"
select select "8"
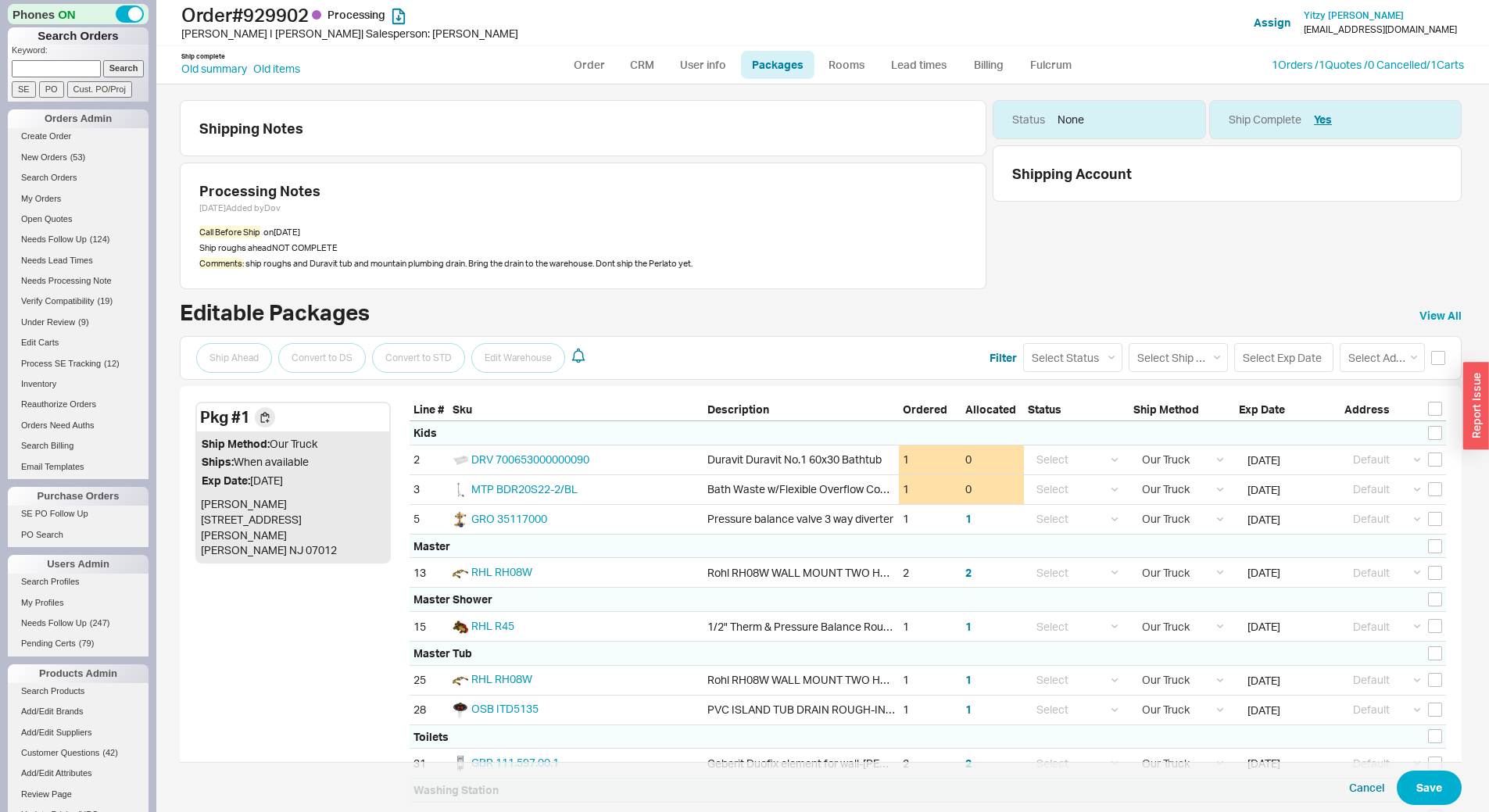
select select "Call Before Ship"
select select "8"
select select "Call Before Ship"
select select "8"
select select "Call Before Ship"
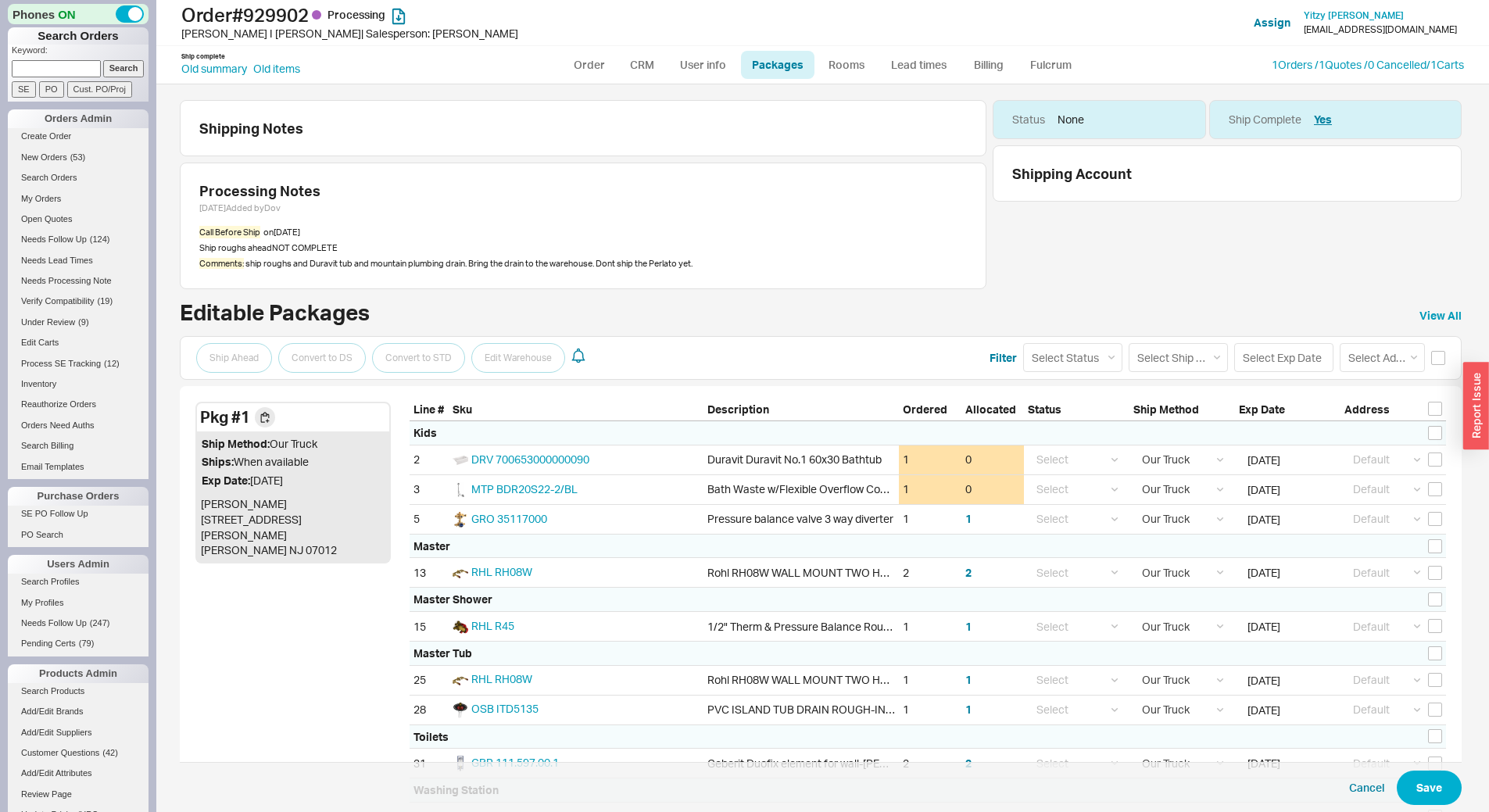
select select "8"
select select "Call Before Ship"
select select "8"
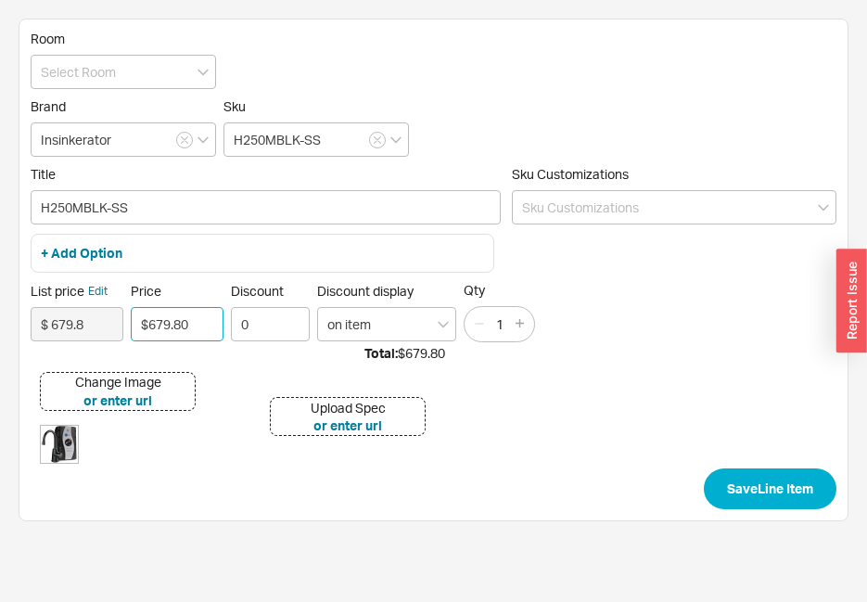
click at [160, 317] on input "$679.80" at bounding box center [177, 324] width 93 height 34
type input "$430.00"
click at [704, 468] on button "Save Line Item" at bounding box center [770, 488] width 133 height 41
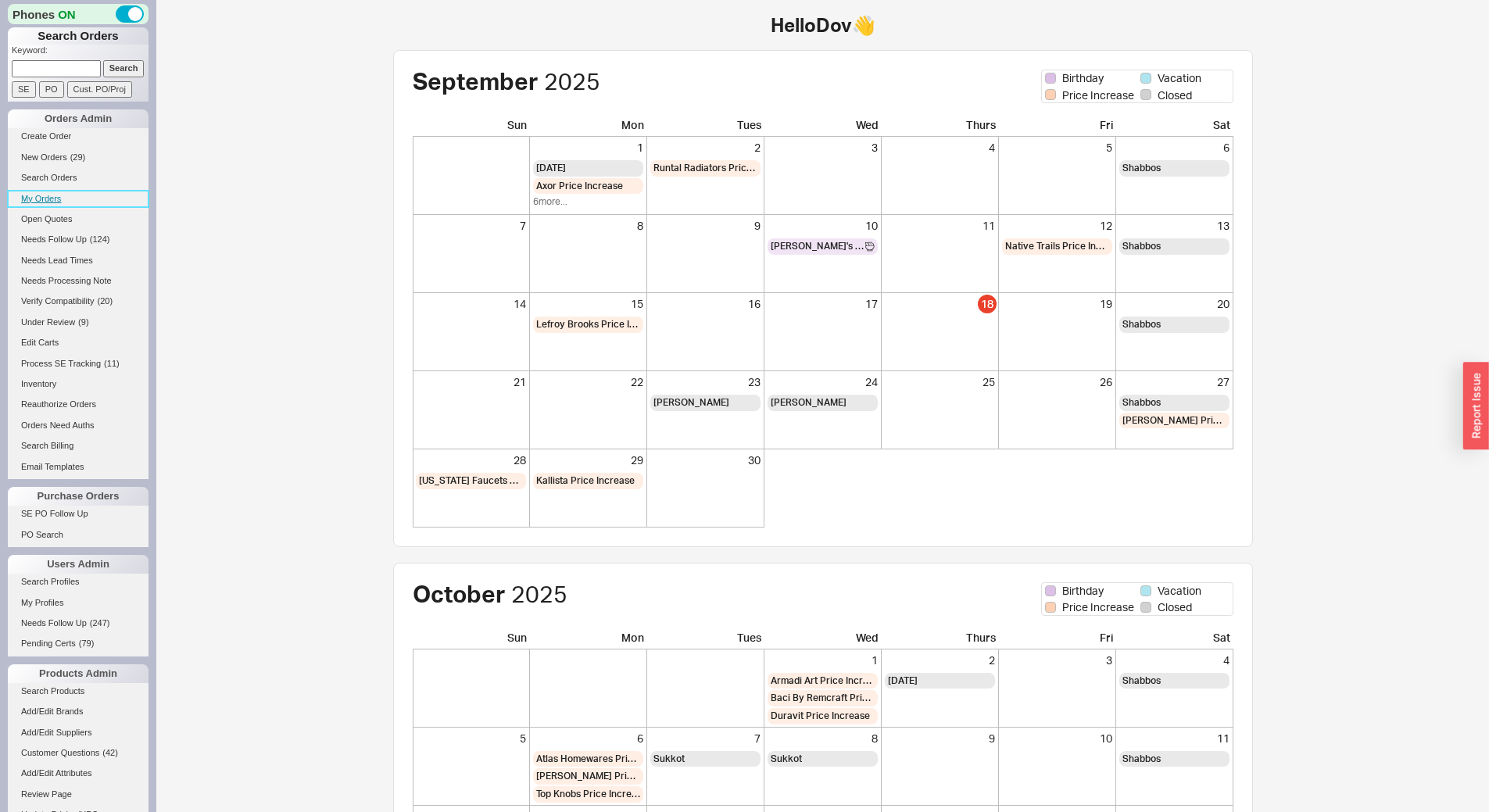
click at [60, 200] on link "My Orders" at bounding box center [78, 198] width 141 height 16
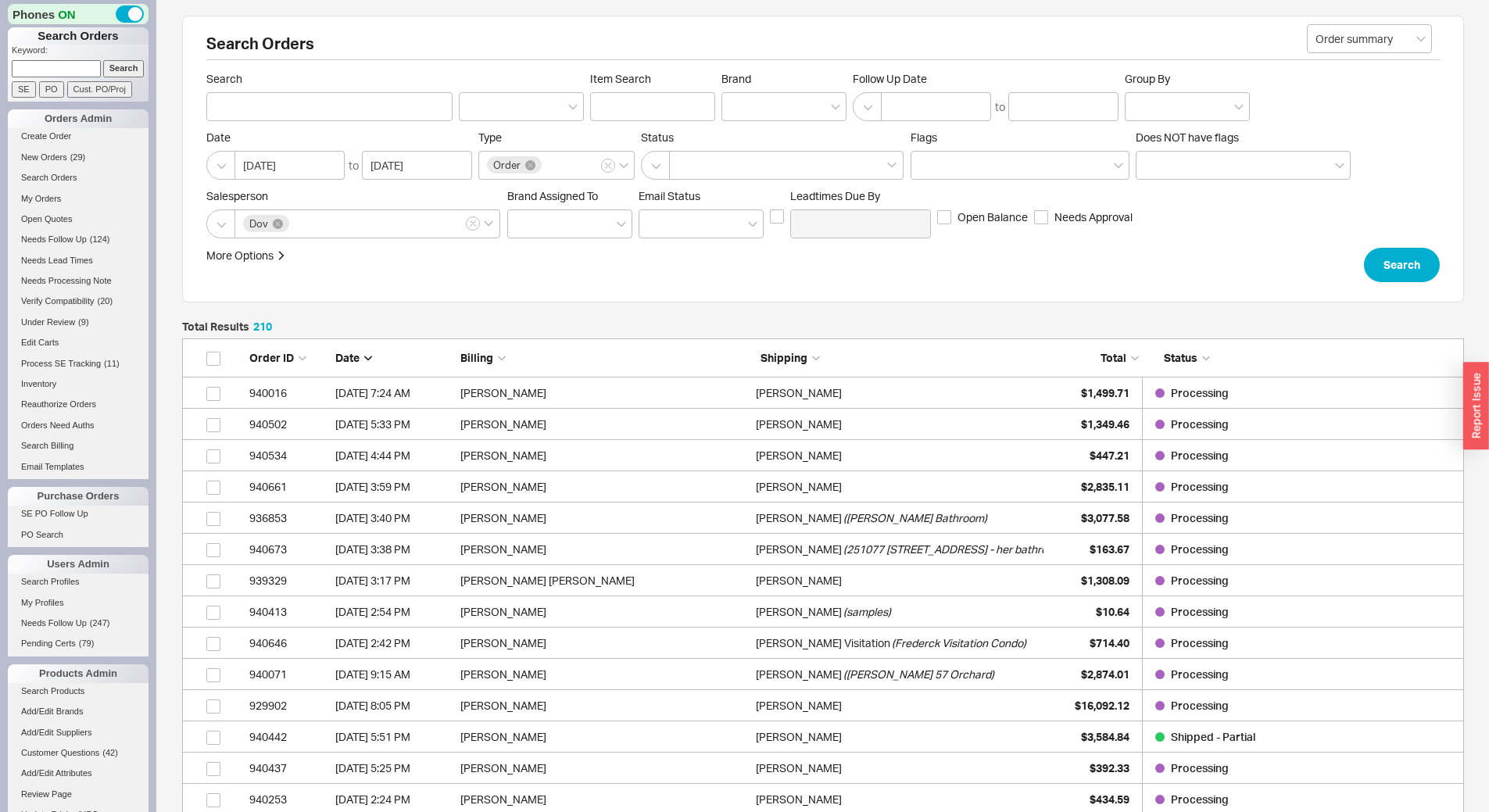
scroll to position [6591, 1270]
click at [1011, 516] on div "[PERSON_NAME] ( [PERSON_NAME] )" at bounding box center [899, 517] width 287 height 31
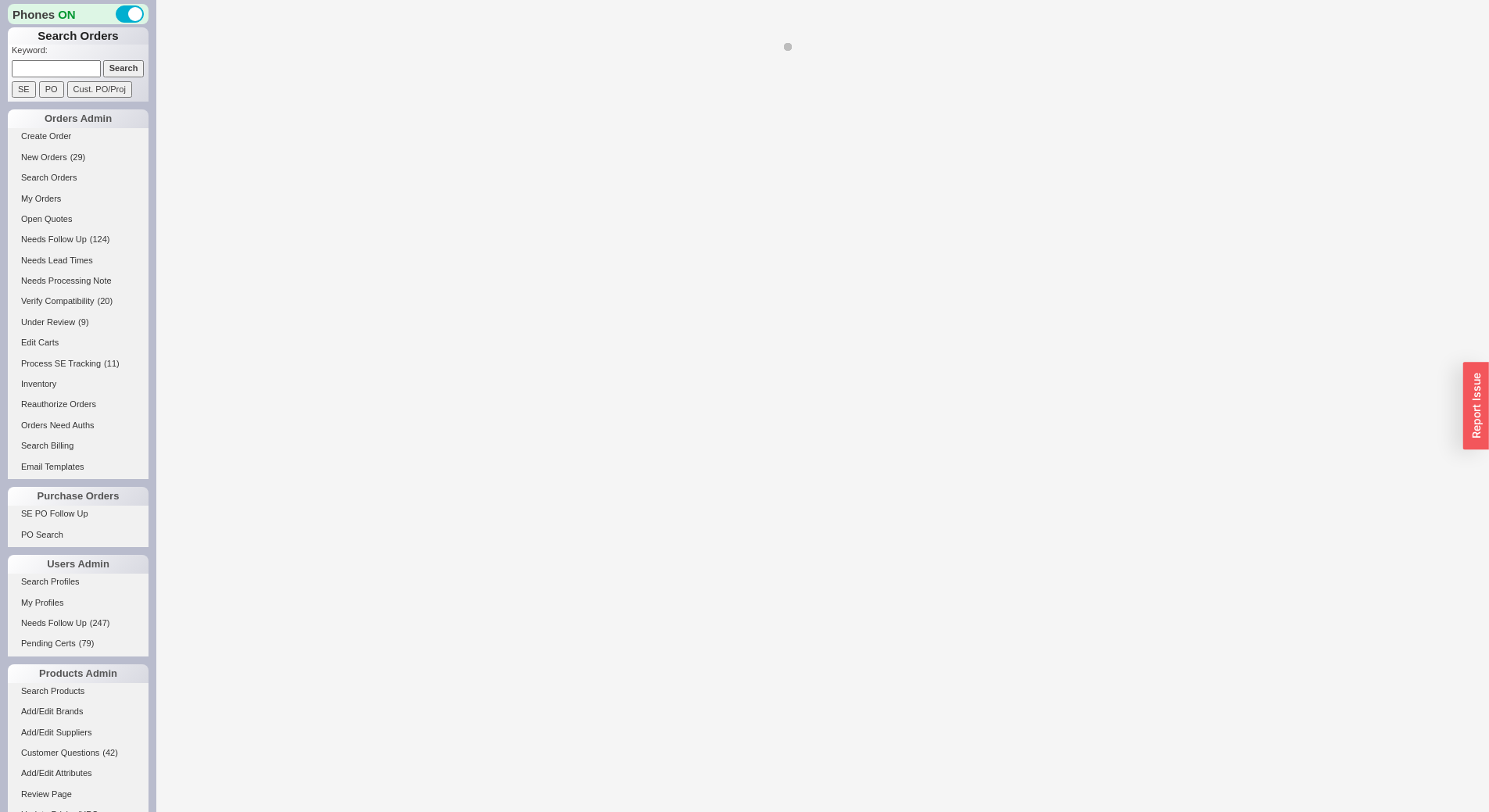
select select "LOW"
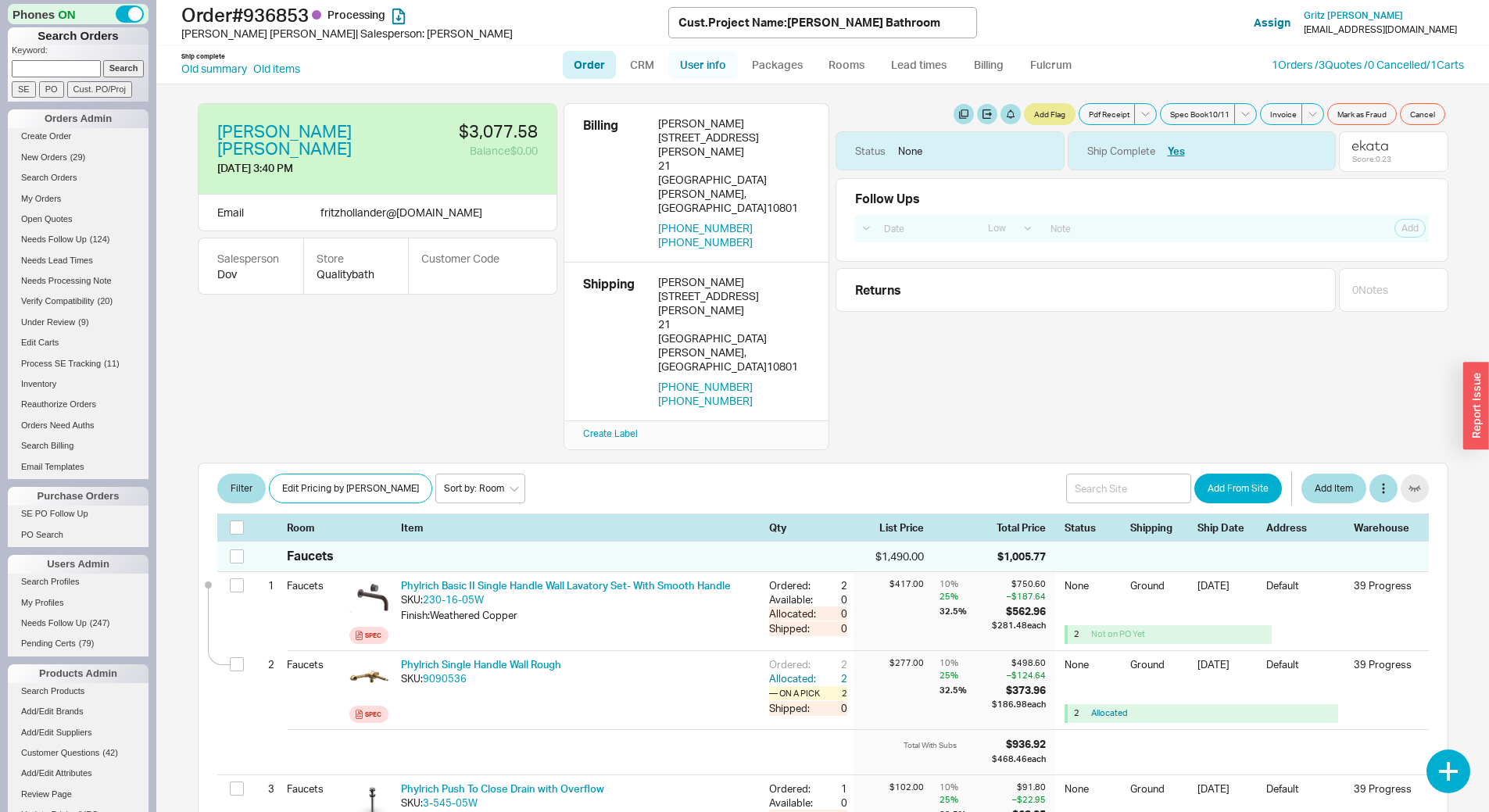
click at [695, 65] on link "User info" at bounding box center [703, 64] width 70 height 28
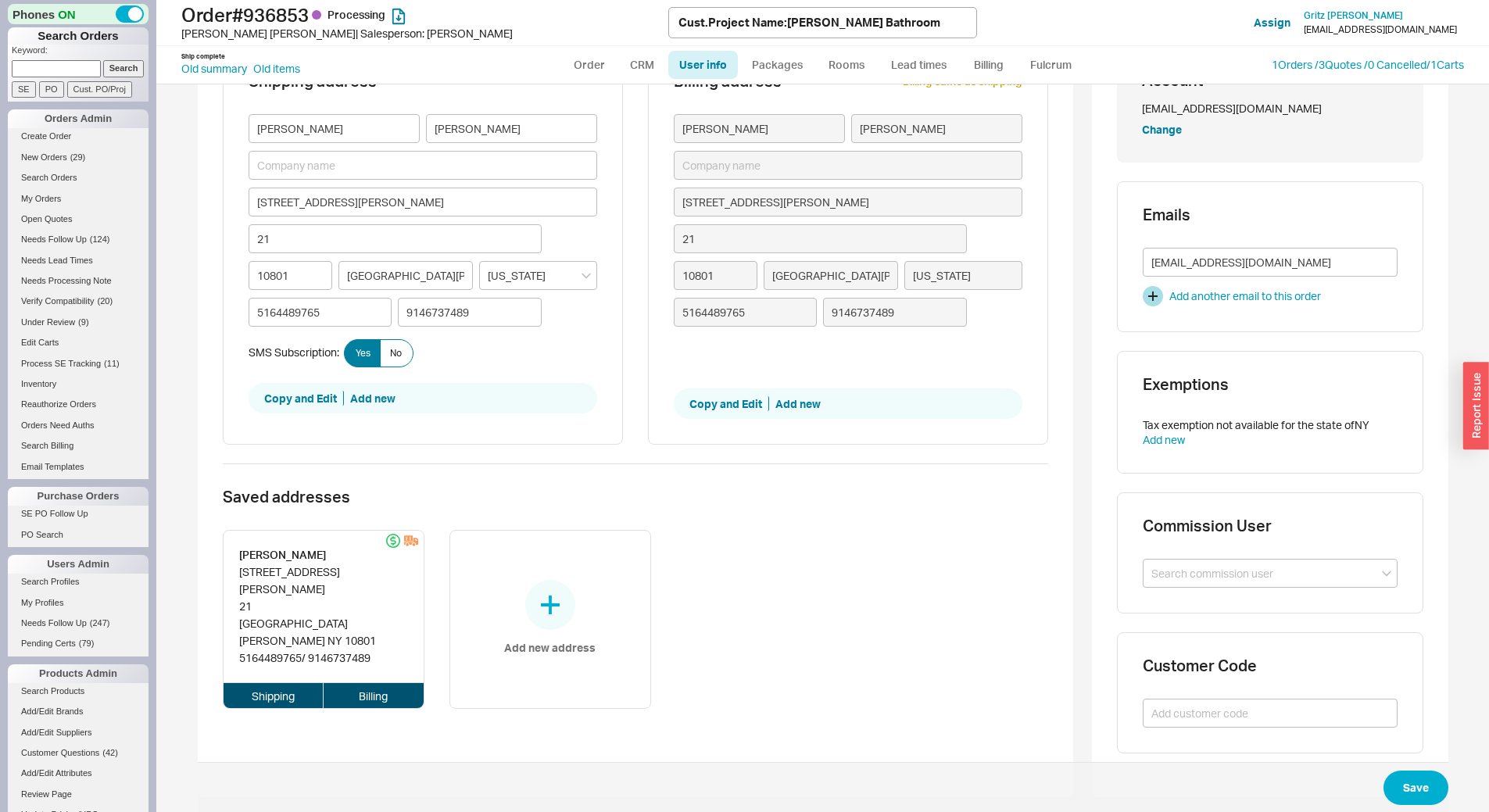
scroll to position [147, 0]
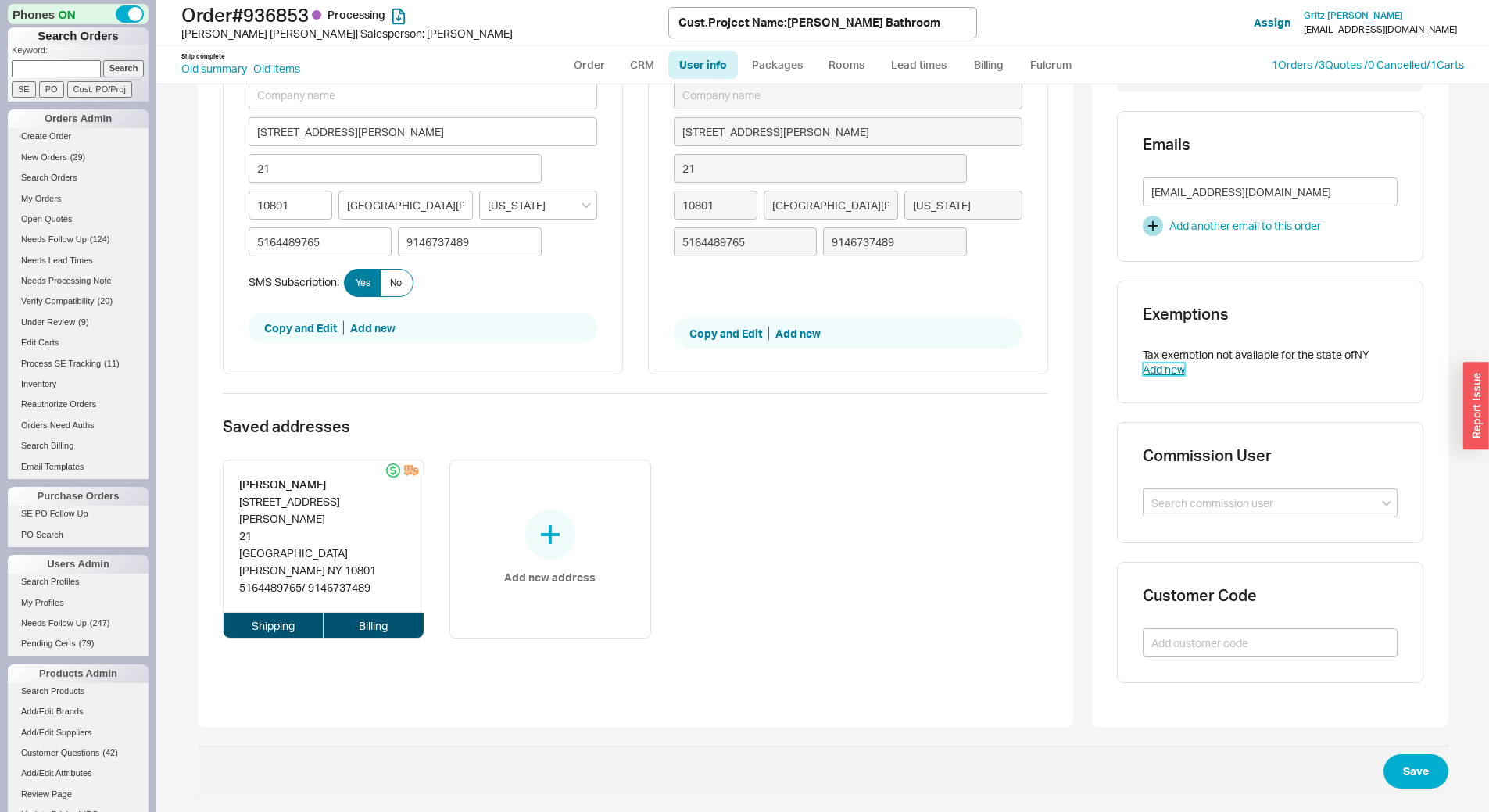
click at [1160, 373] on link "Add new" at bounding box center [1164, 369] width 42 height 13
click at [78, 72] on input at bounding box center [56, 67] width 89 height 16
paste input "930048"
type input "930048"
click at [103, 60] on input "Search" at bounding box center [123, 67] width 41 height 16
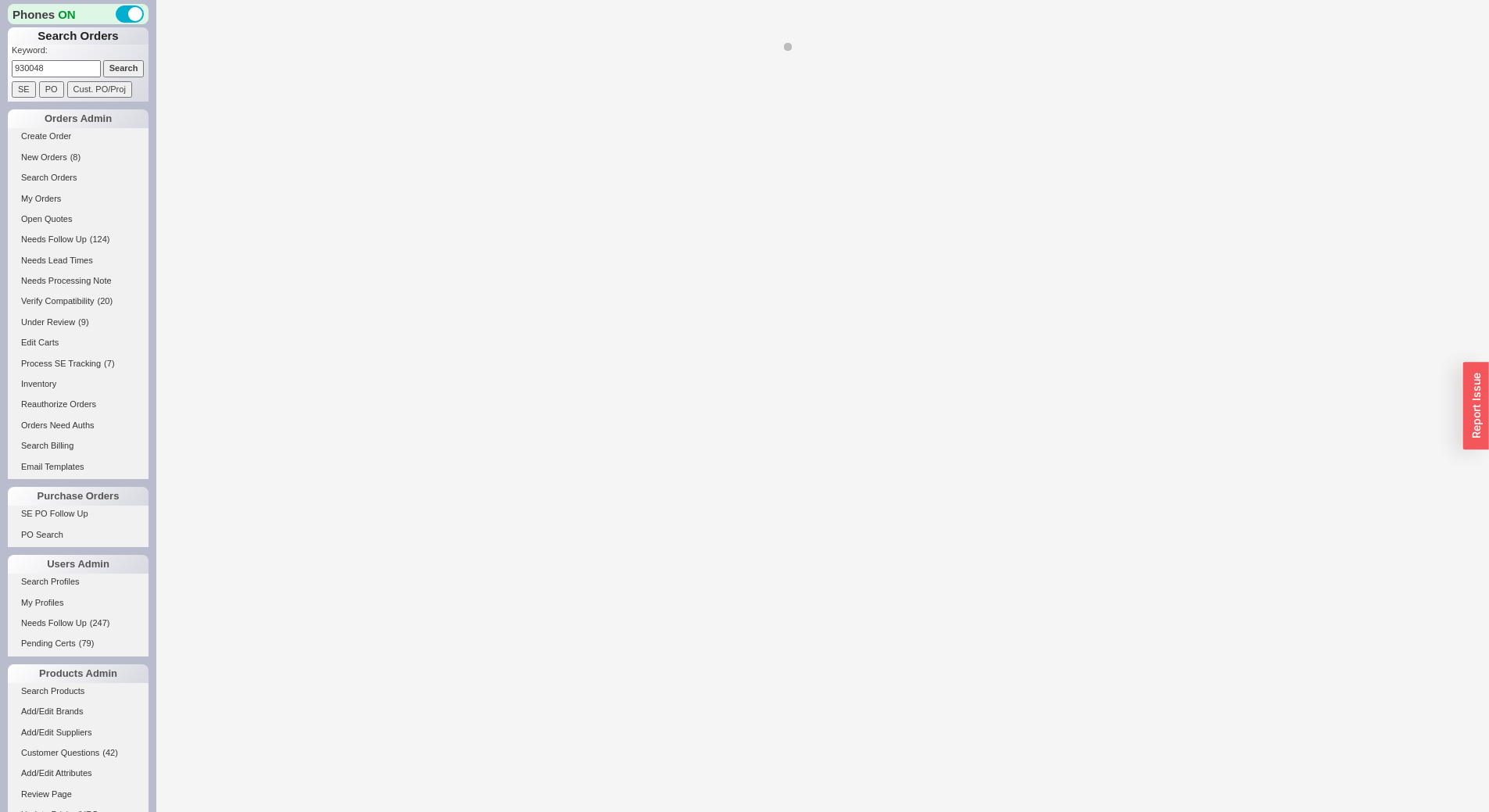
select select "LOW"
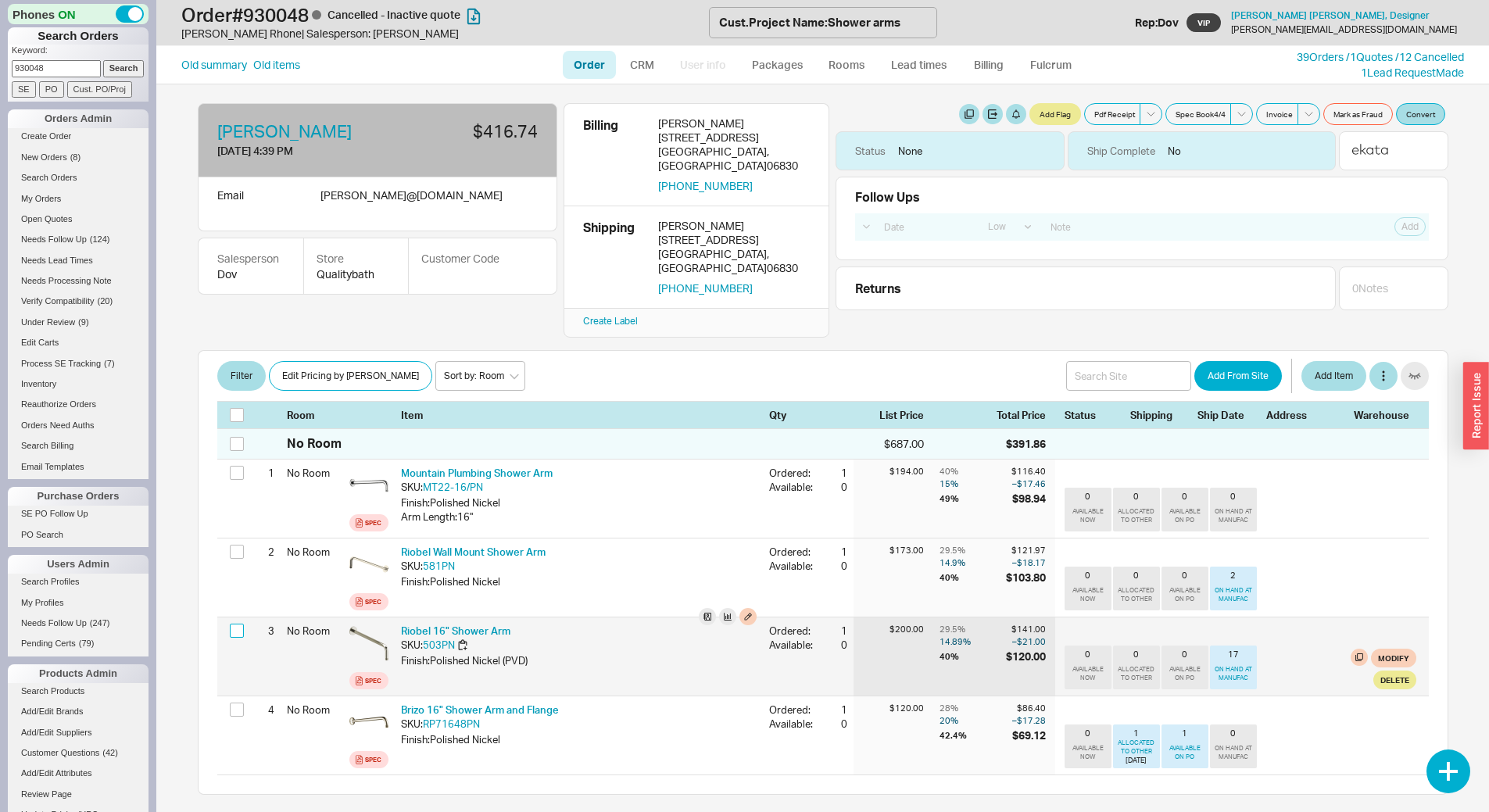
click at [238, 623] on input "checkbox" at bounding box center [237, 630] width 14 height 14
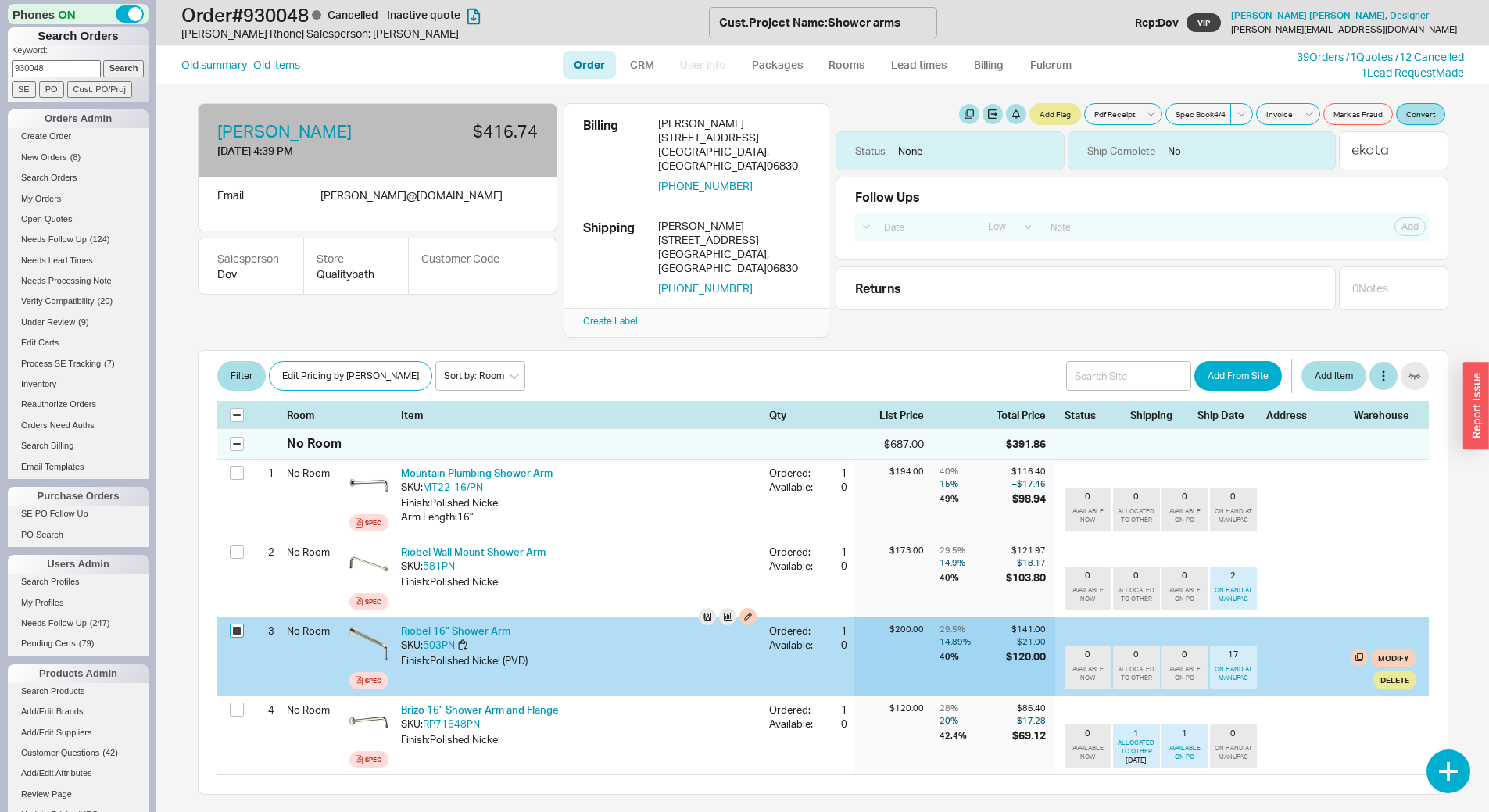
checkbox input "true"
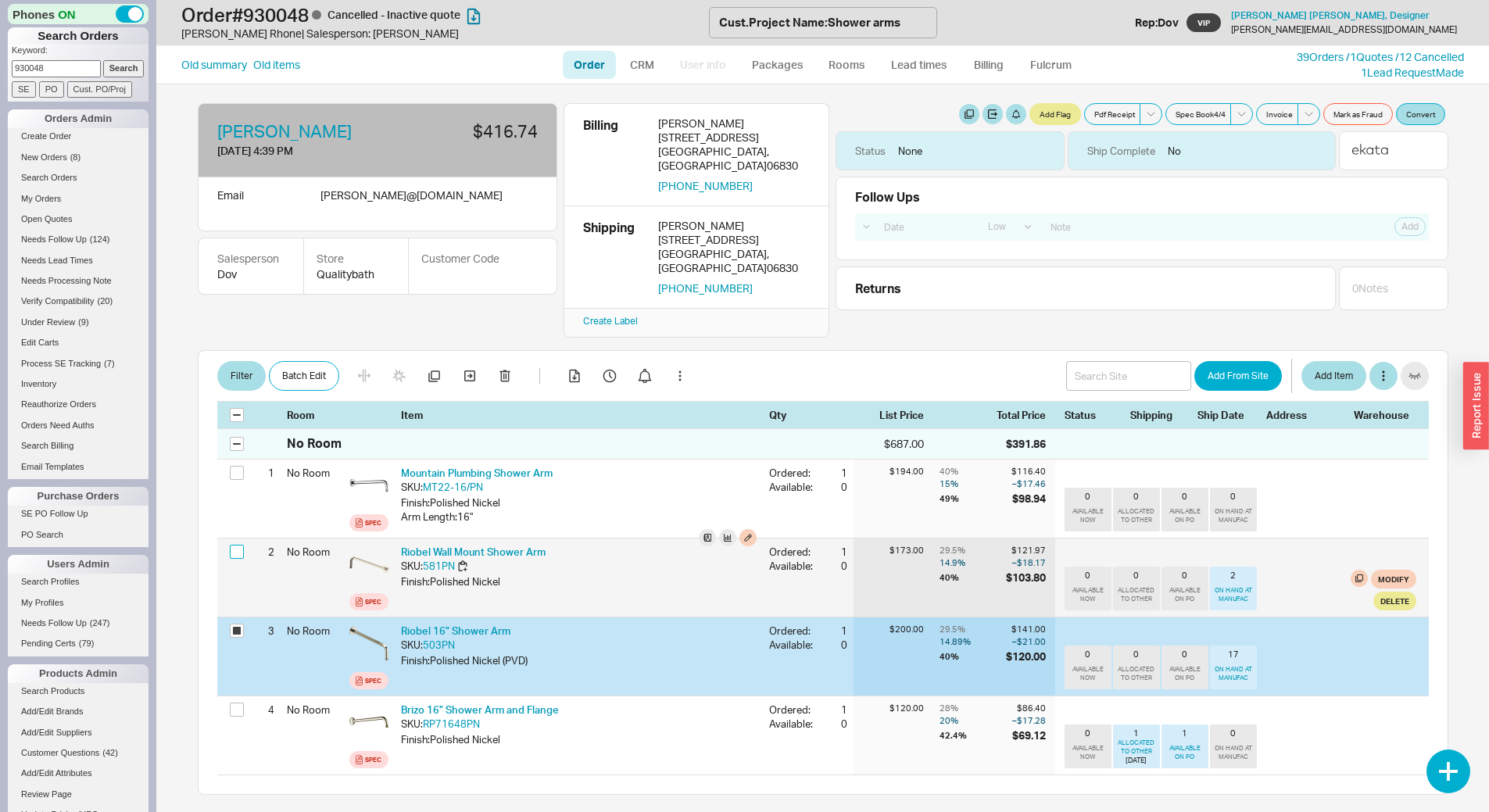
click at [231, 545] on input "checkbox" at bounding box center [237, 552] width 14 height 14
checkbox input "true"
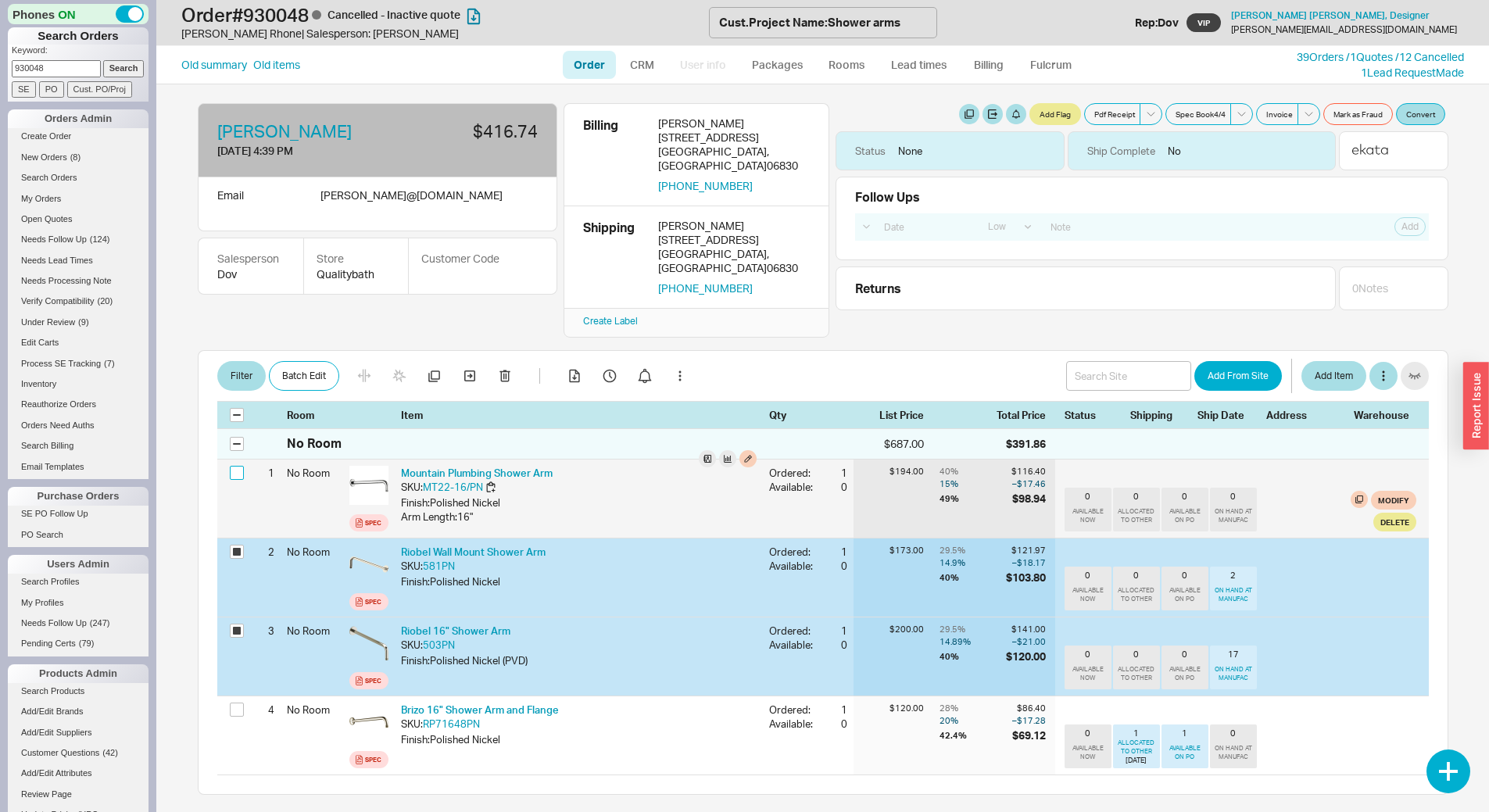
click at [238, 466] on input "checkbox" at bounding box center [237, 473] width 14 height 14
checkbox input "true"
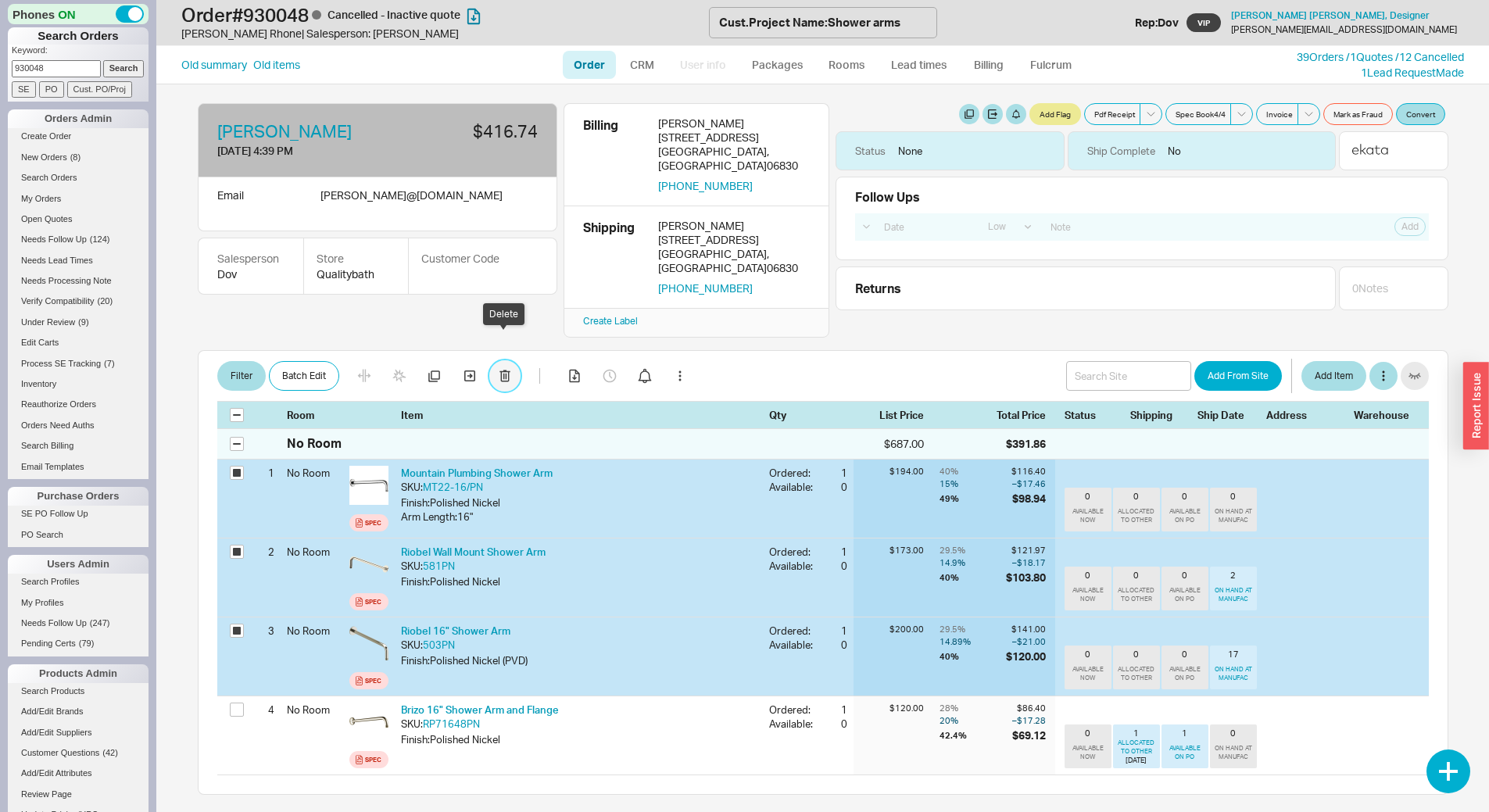
click at [507, 361] on button "button" at bounding box center [505, 376] width 31 height 31
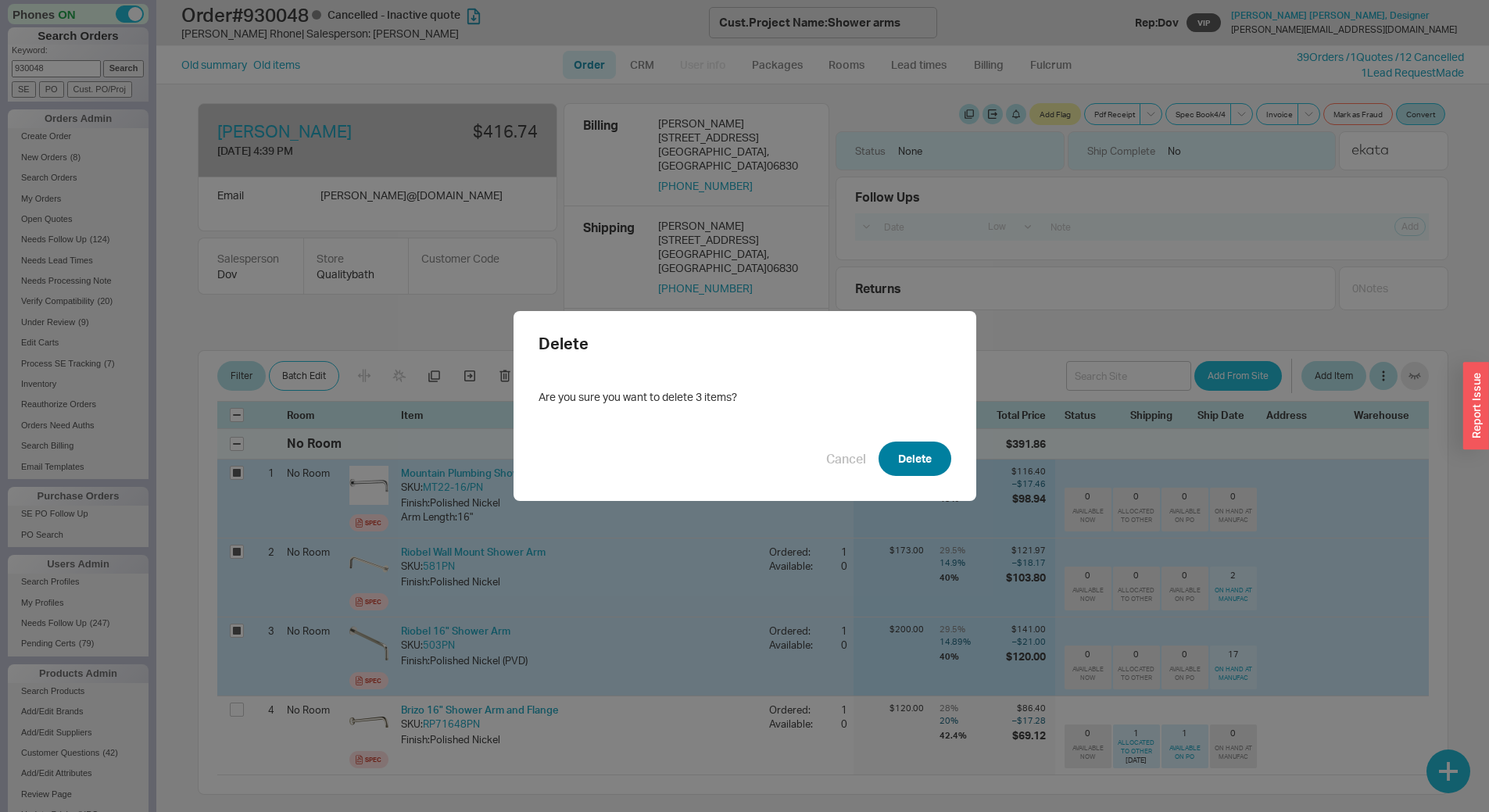
click at [924, 473] on button "Delete" at bounding box center [915, 458] width 72 height 35
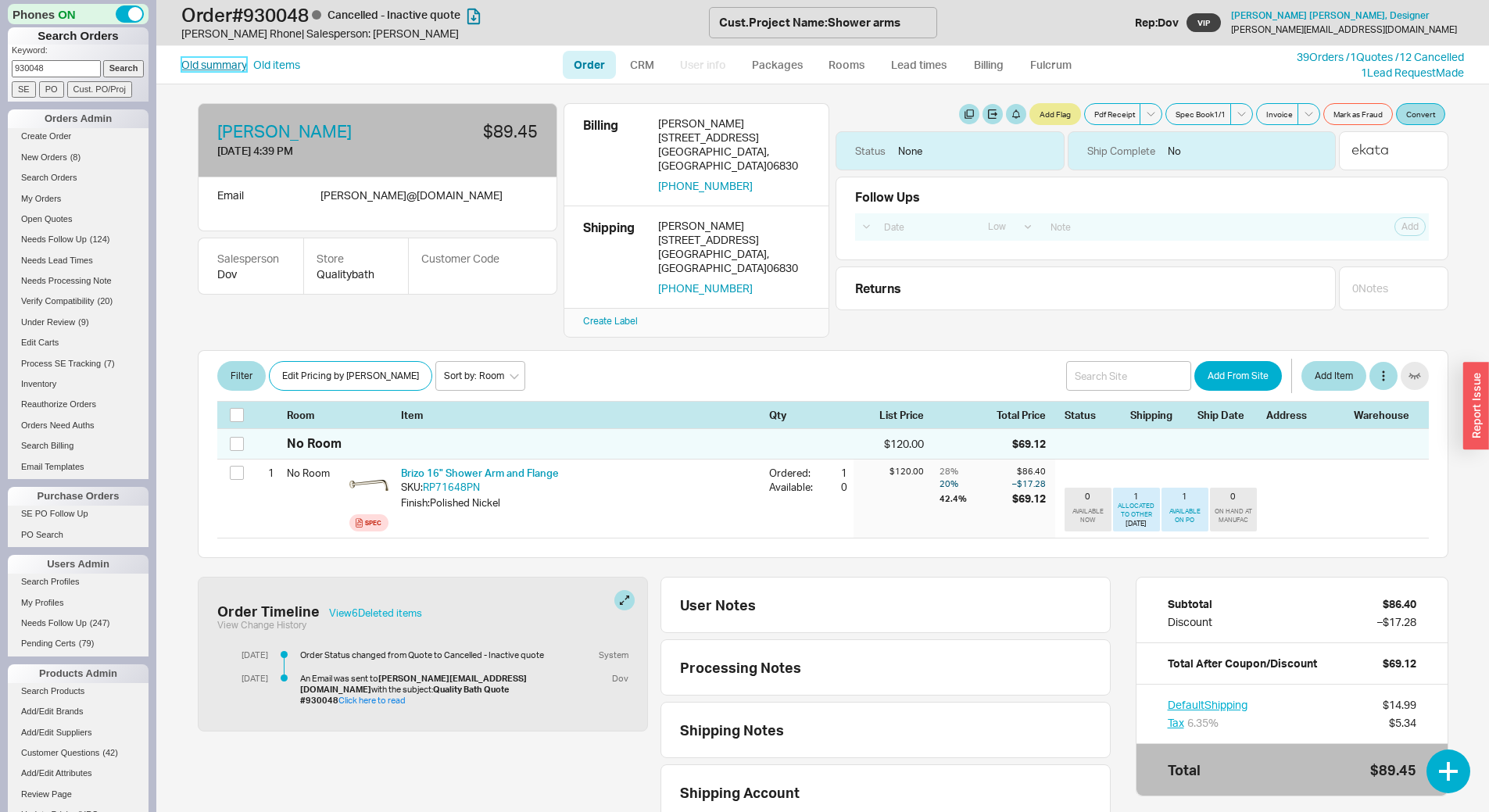
click at [230, 64] on link "Old summary" at bounding box center [214, 65] width 66 height 16
select select "*"
select select "LOW"
select select "3"
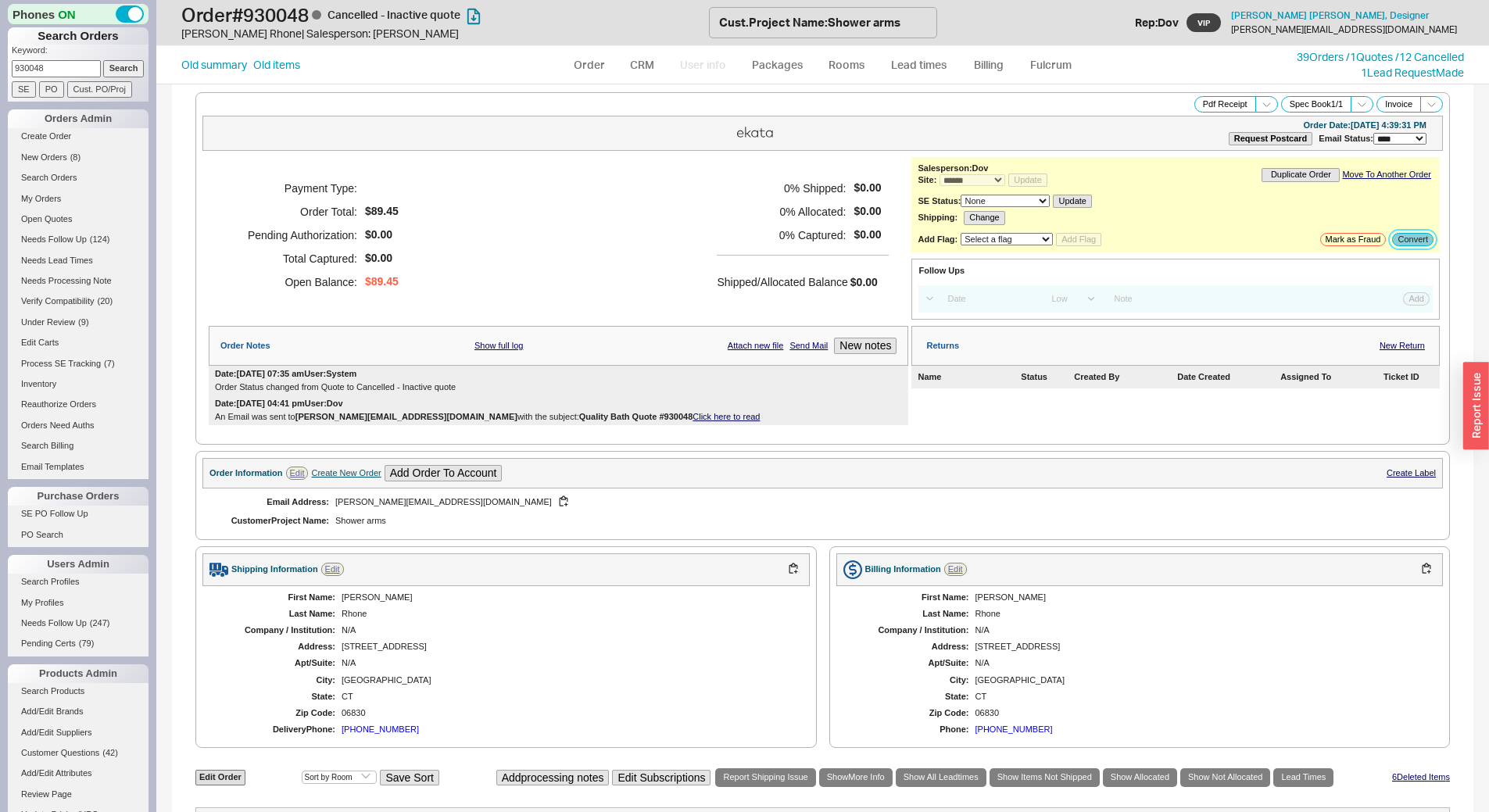
click at [1413, 243] on button "Convert" at bounding box center [1412, 239] width 41 height 13
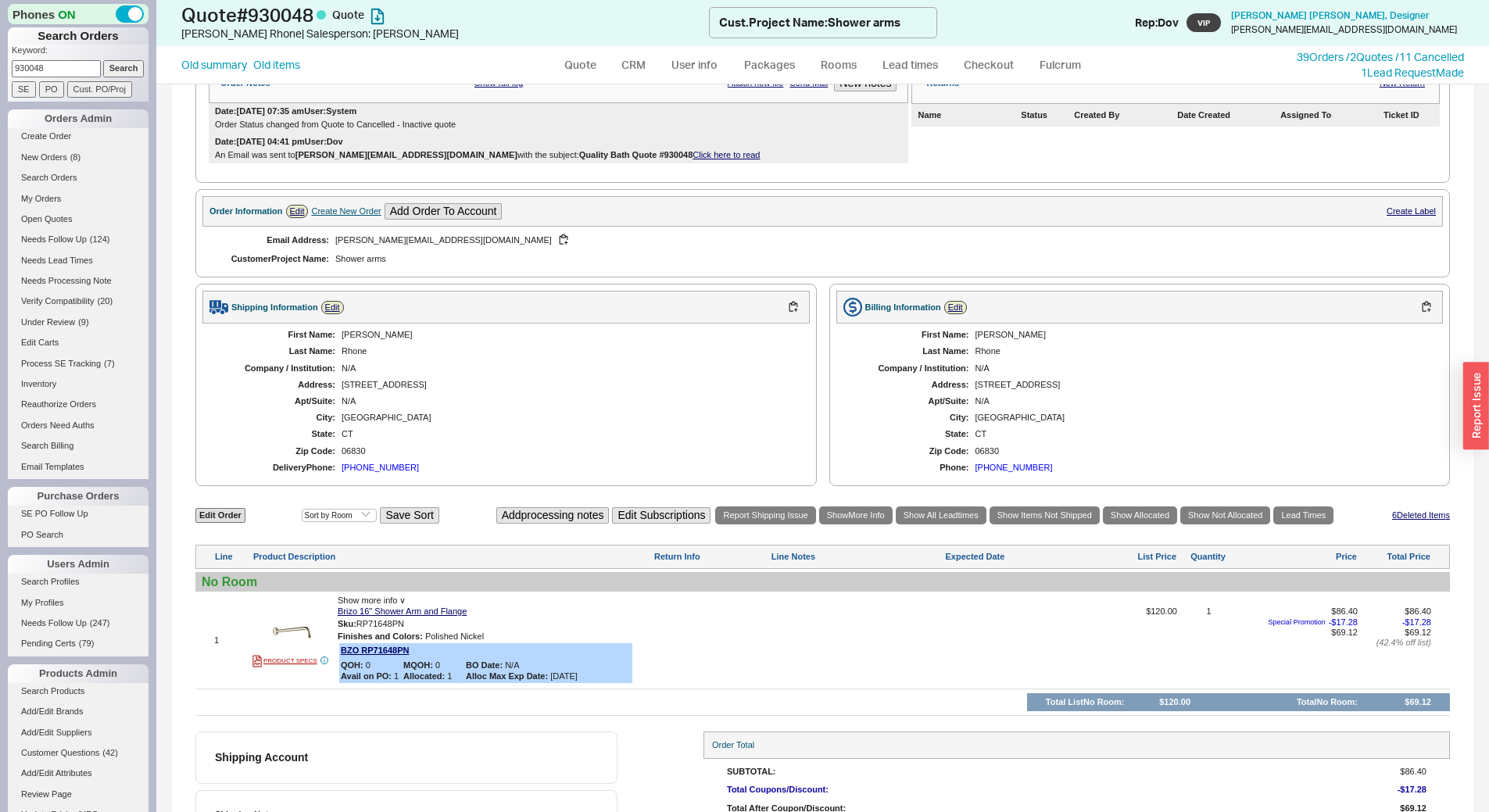
scroll to position [386, 0]
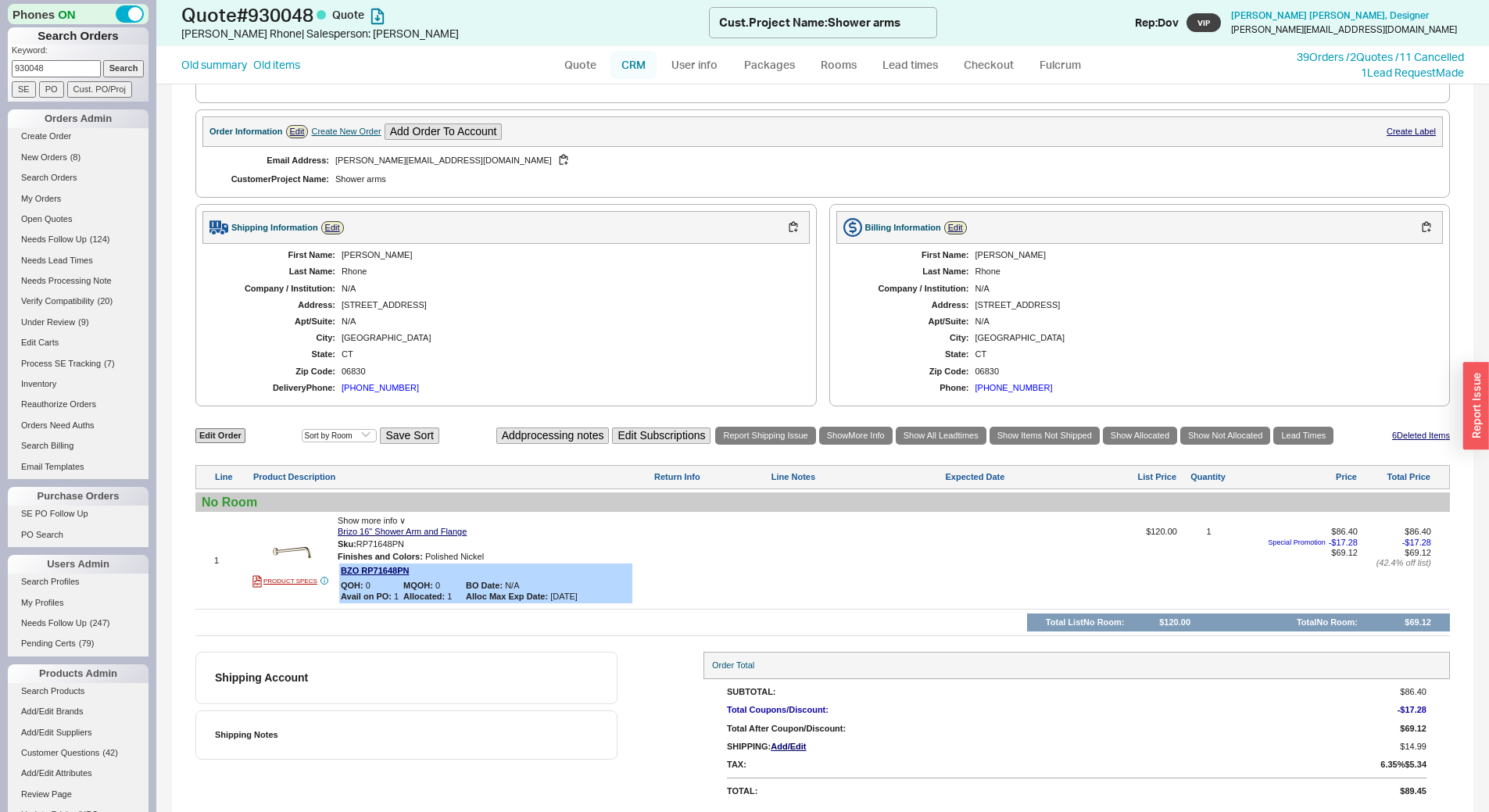
click at [626, 63] on link "CRM" at bounding box center [634, 64] width 46 height 28
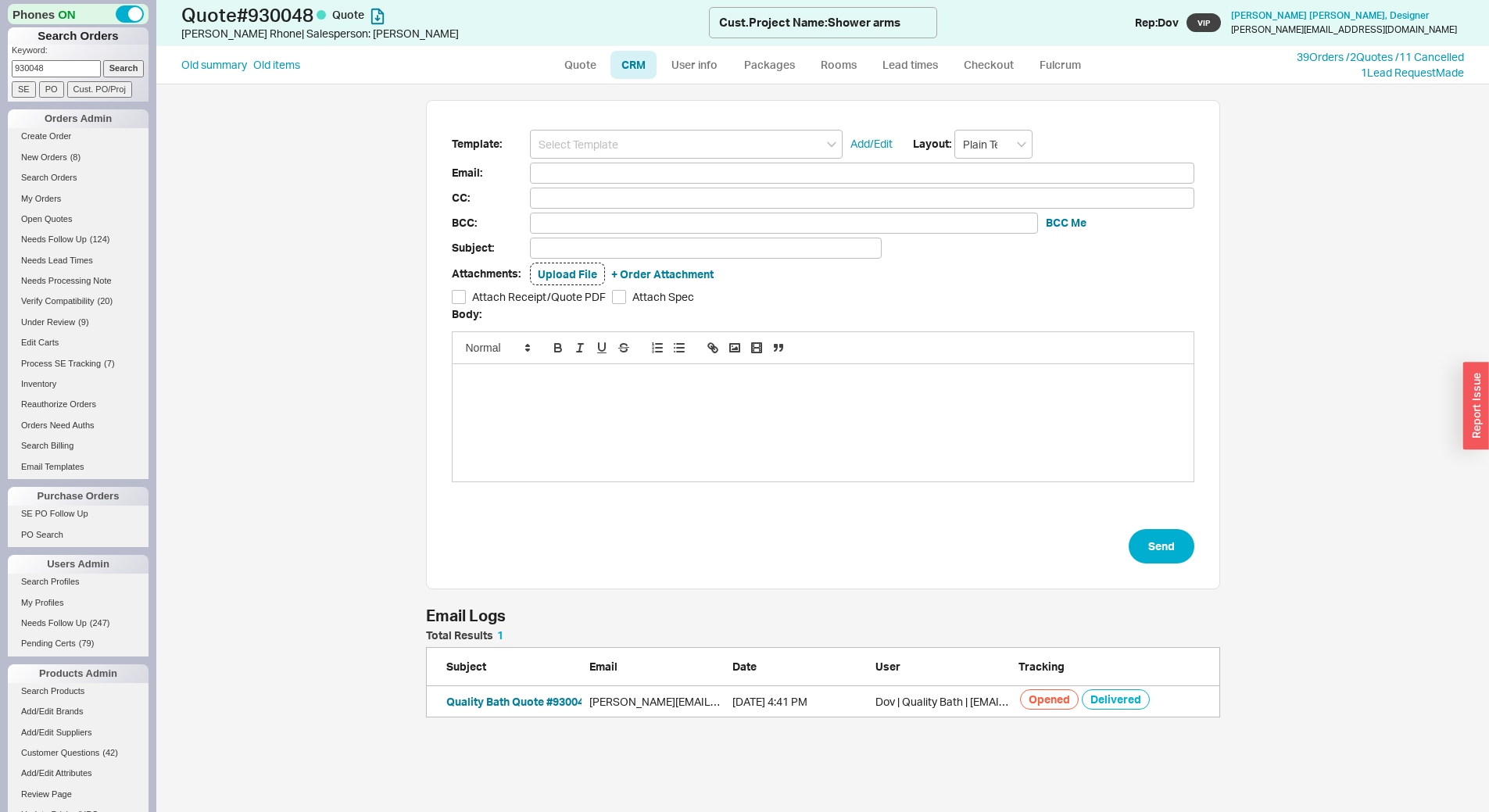
scroll to position [76, 783]
click at [694, 59] on link "User info" at bounding box center [694, 64] width 70 height 28
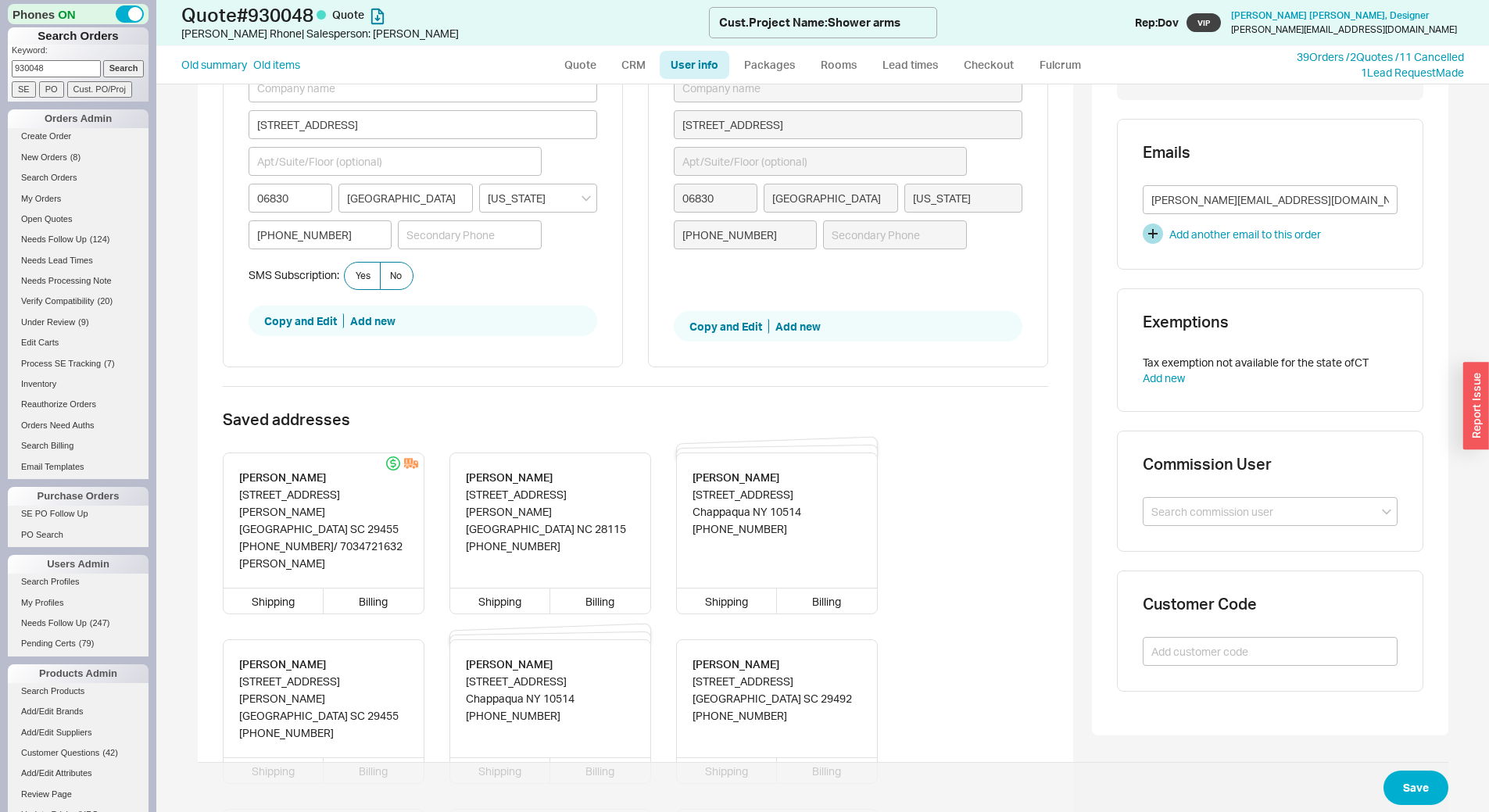
scroll to position [157, 0]
click at [575, 70] on link "Quote" at bounding box center [581, 64] width 54 height 28
select select "LOW"
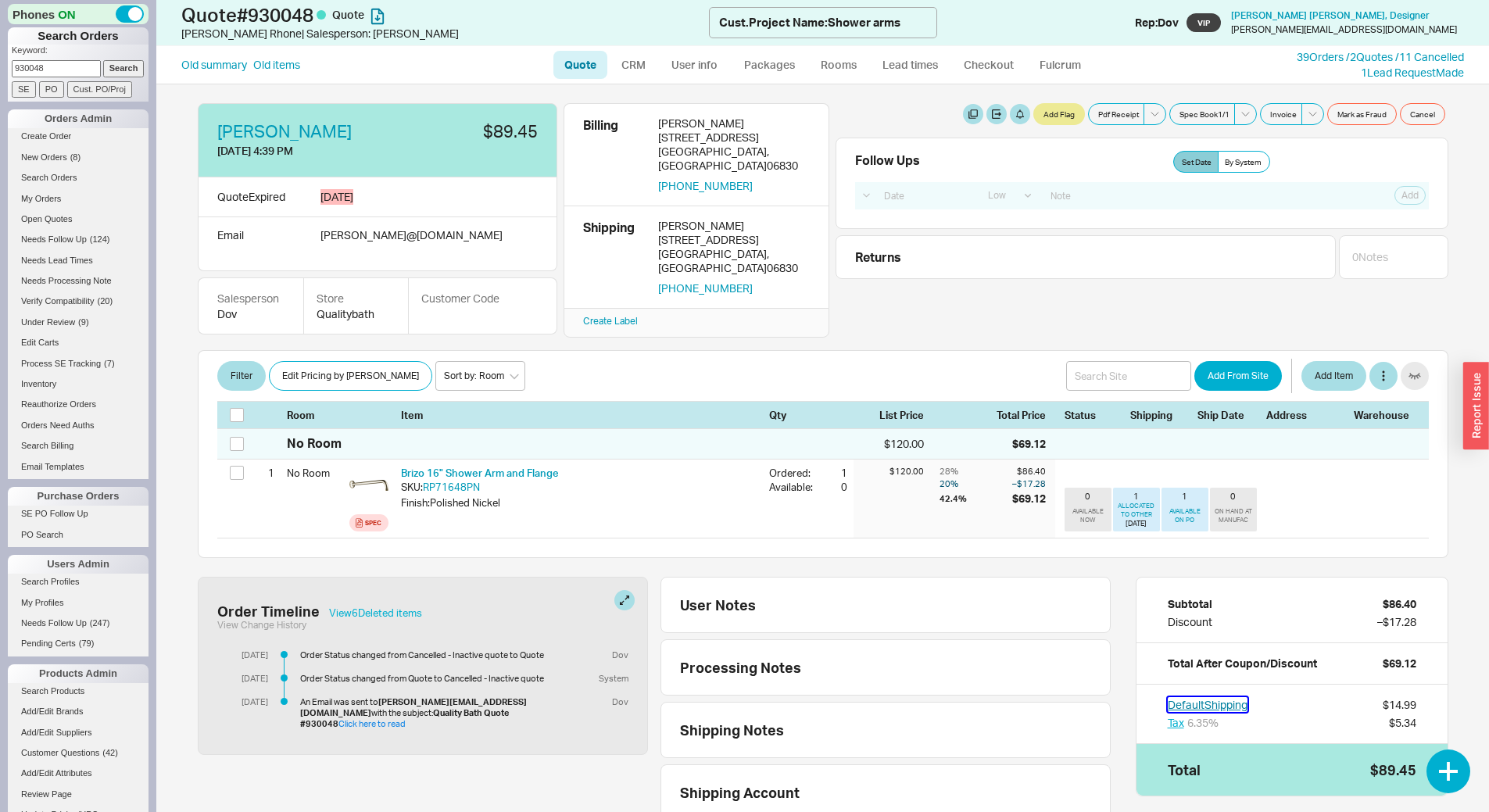
click at [1219, 698] on button "Default Shipping" at bounding box center [1208, 704] width 80 height 16
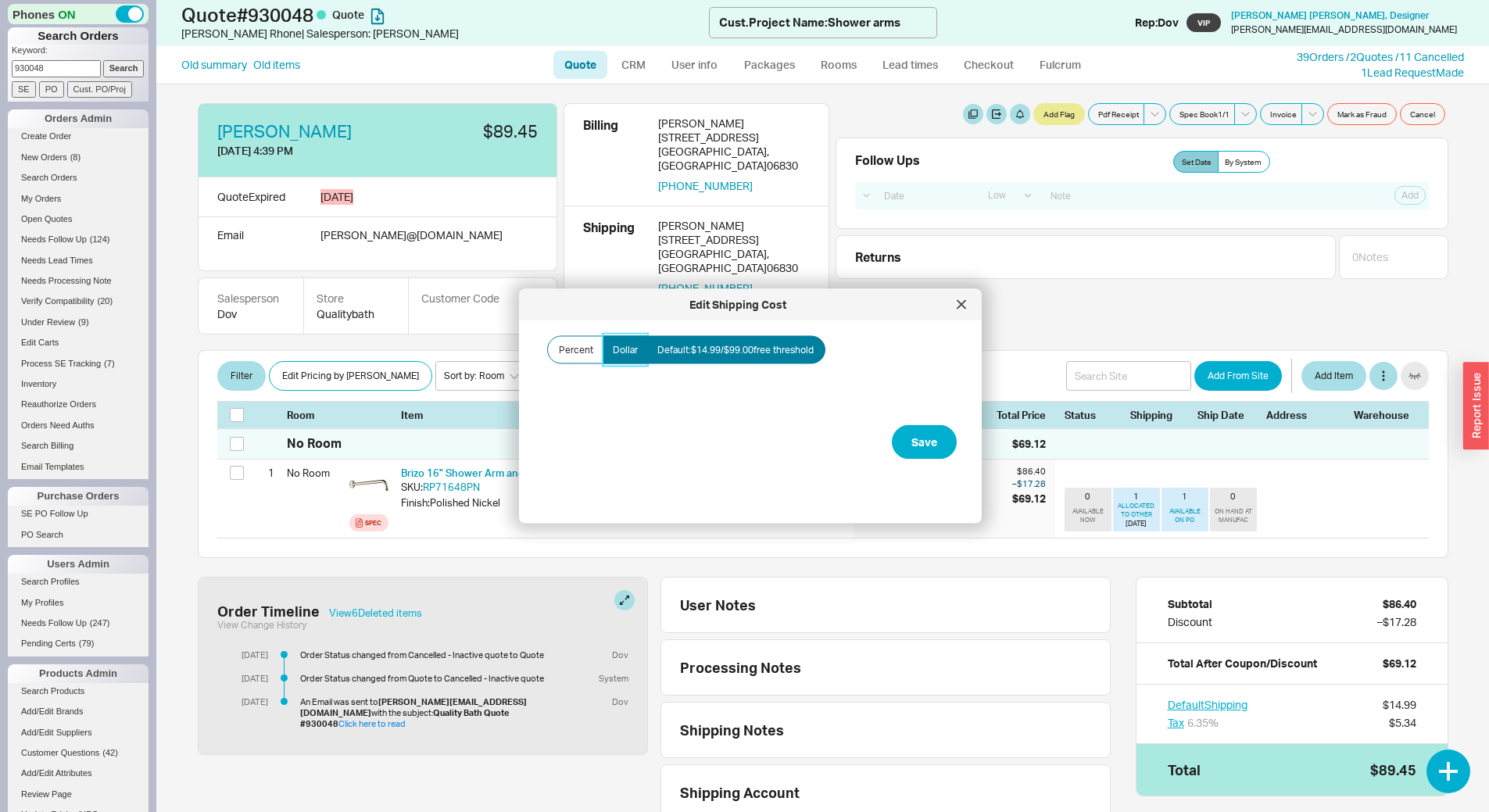
click at [622, 353] on span "Dollar" at bounding box center [625, 350] width 25 height 13
click at [0, 0] on input "Dollar" at bounding box center [0, 0] width 0 height 0
click at [625, 402] on input "Amount" at bounding box center [623, 405] width 157 height 29
type input "$0.00"
click at [892, 425] on button "Save" at bounding box center [924, 442] width 65 height 35
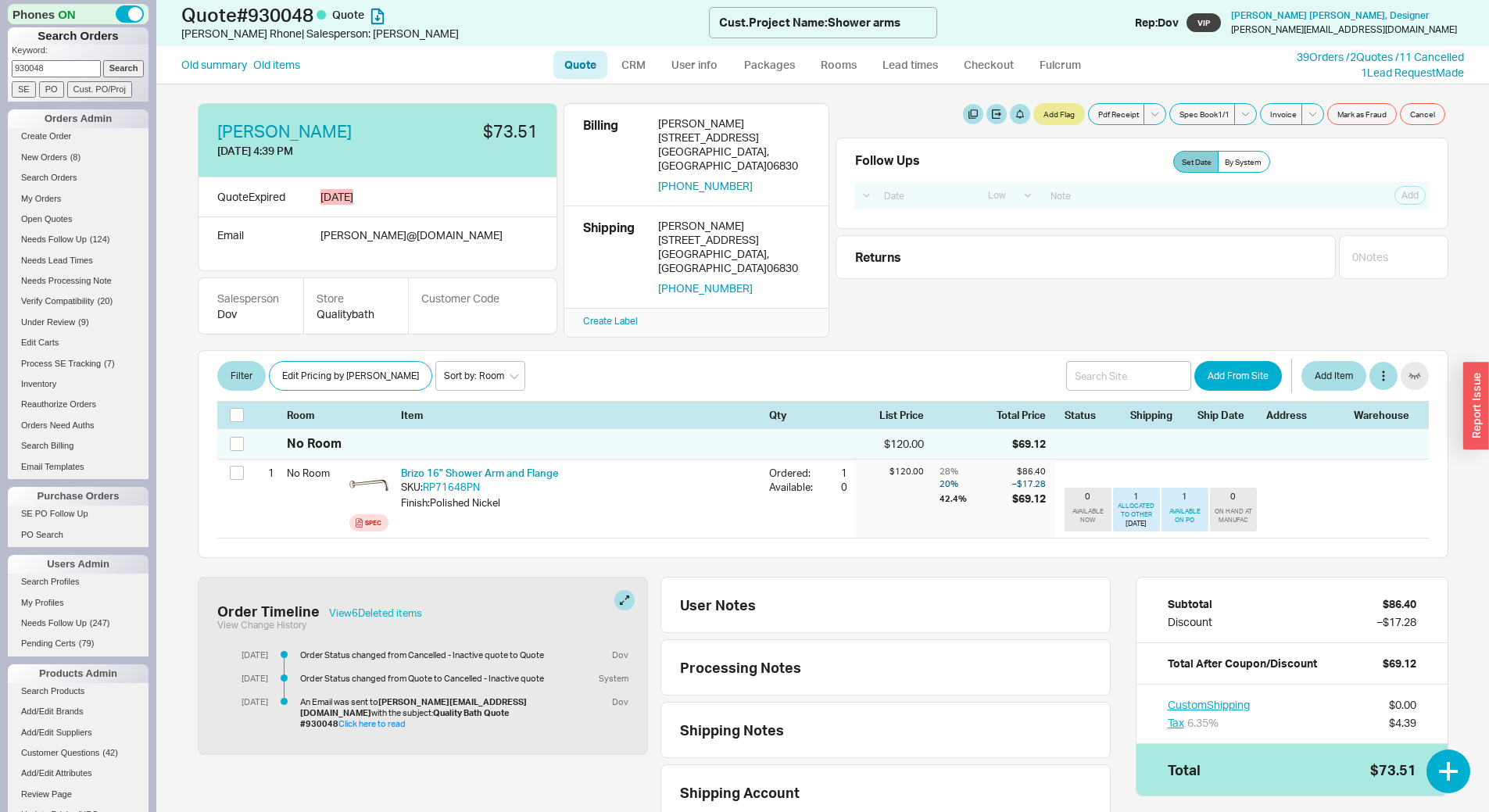
click at [574, 69] on link "Quote" at bounding box center [581, 64] width 54 height 28
select select "LOW"
click at [632, 67] on link "CRM" at bounding box center [634, 64] width 46 height 28
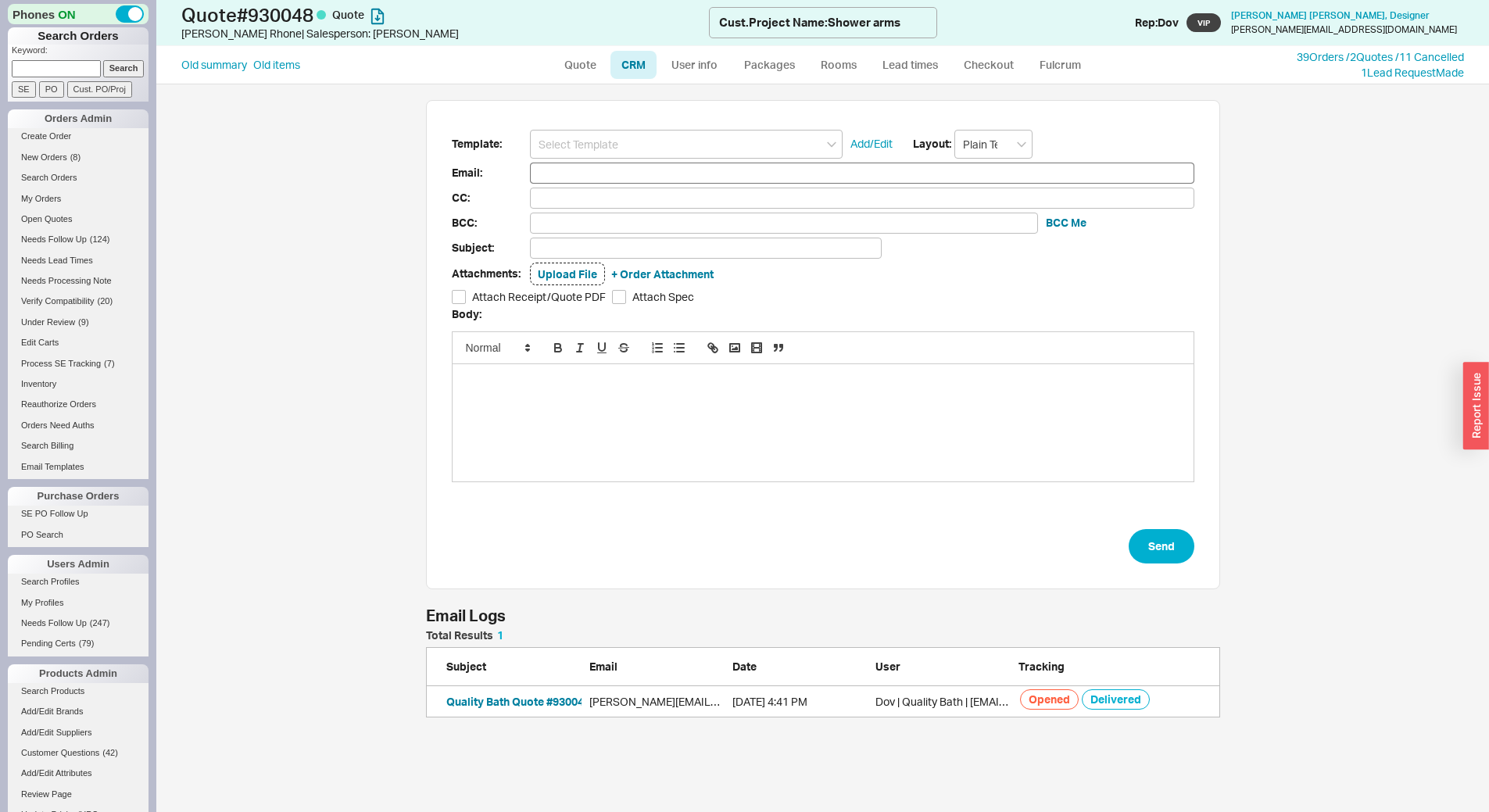
scroll to position [717, 1321]
click at [624, 138] on input at bounding box center [686, 144] width 313 height 29
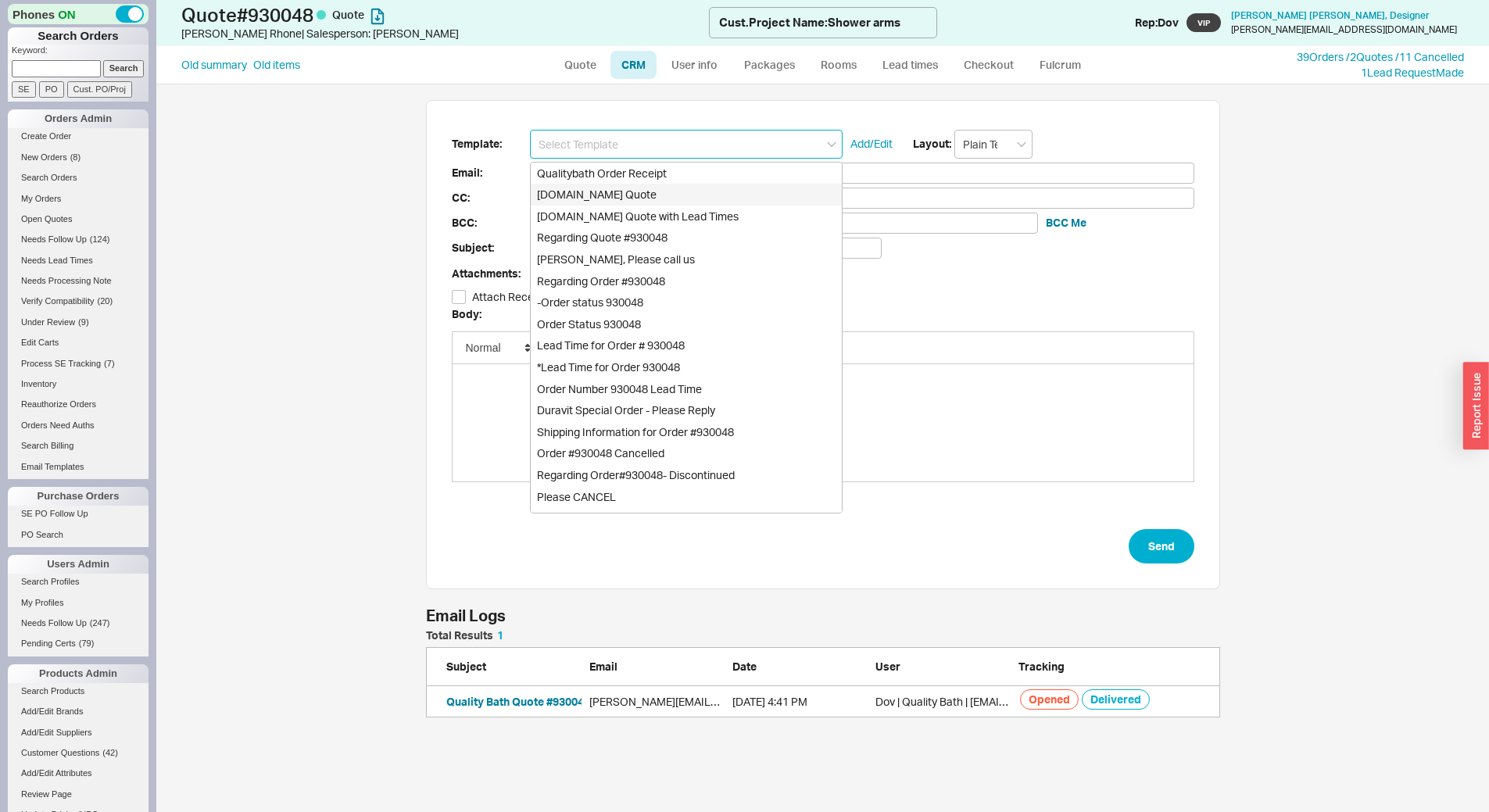
click at [619, 191] on div "Qualitybath.com Quote" at bounding box center [686, 195] width 311 height 22
type input "Qualitybath.com Quote"
type input "Receipt"
type input "[PERSON_NAME][EMAIL_ADDRESS][DOMAIN_NAME]"
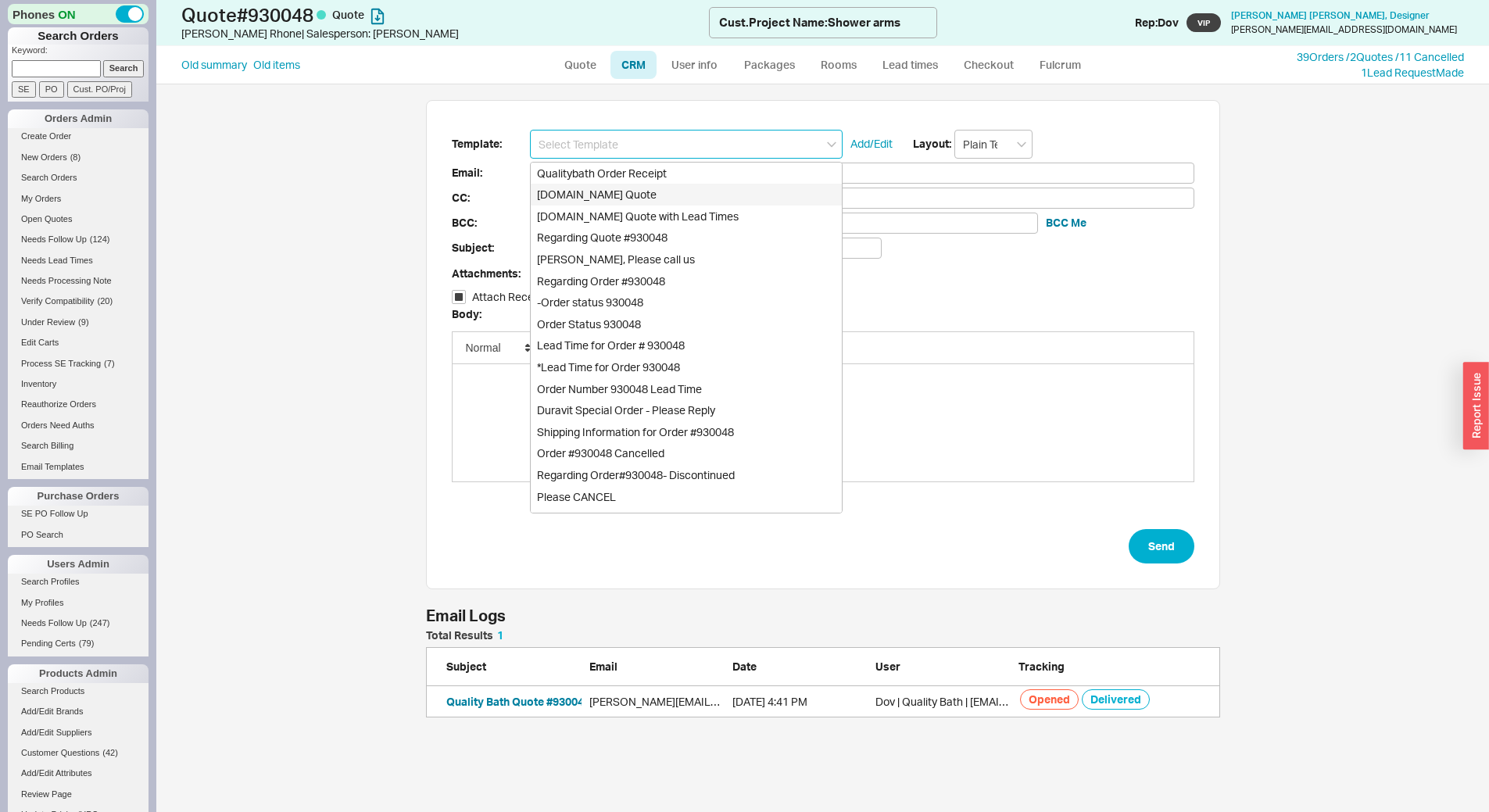
type input "Quality Bath Quote #930048"
checkbox input "true"
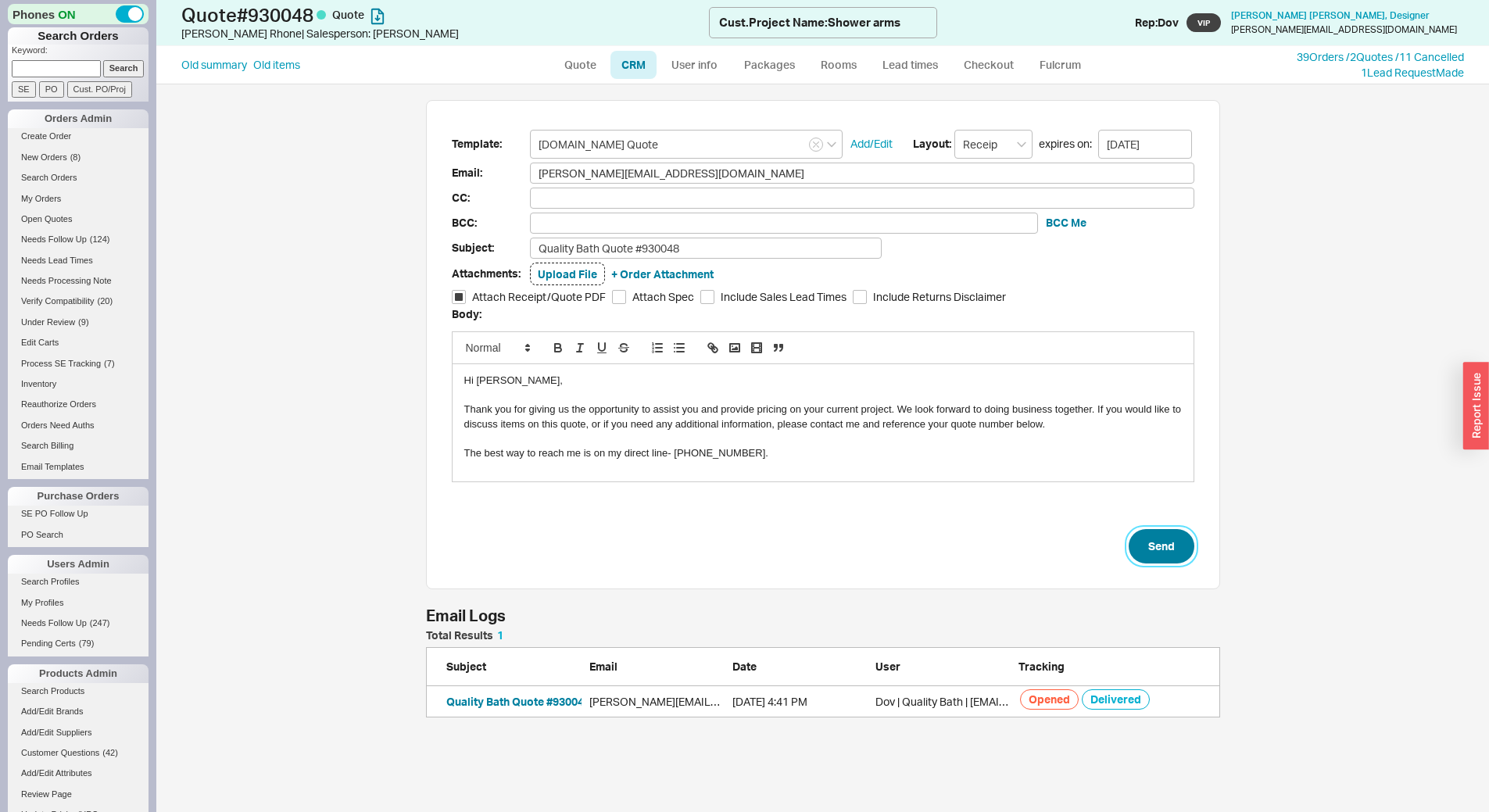
click at [1171, 562] on button "Send" at bounding box center [1162, 546] width 66 height 35
select select "LOW"
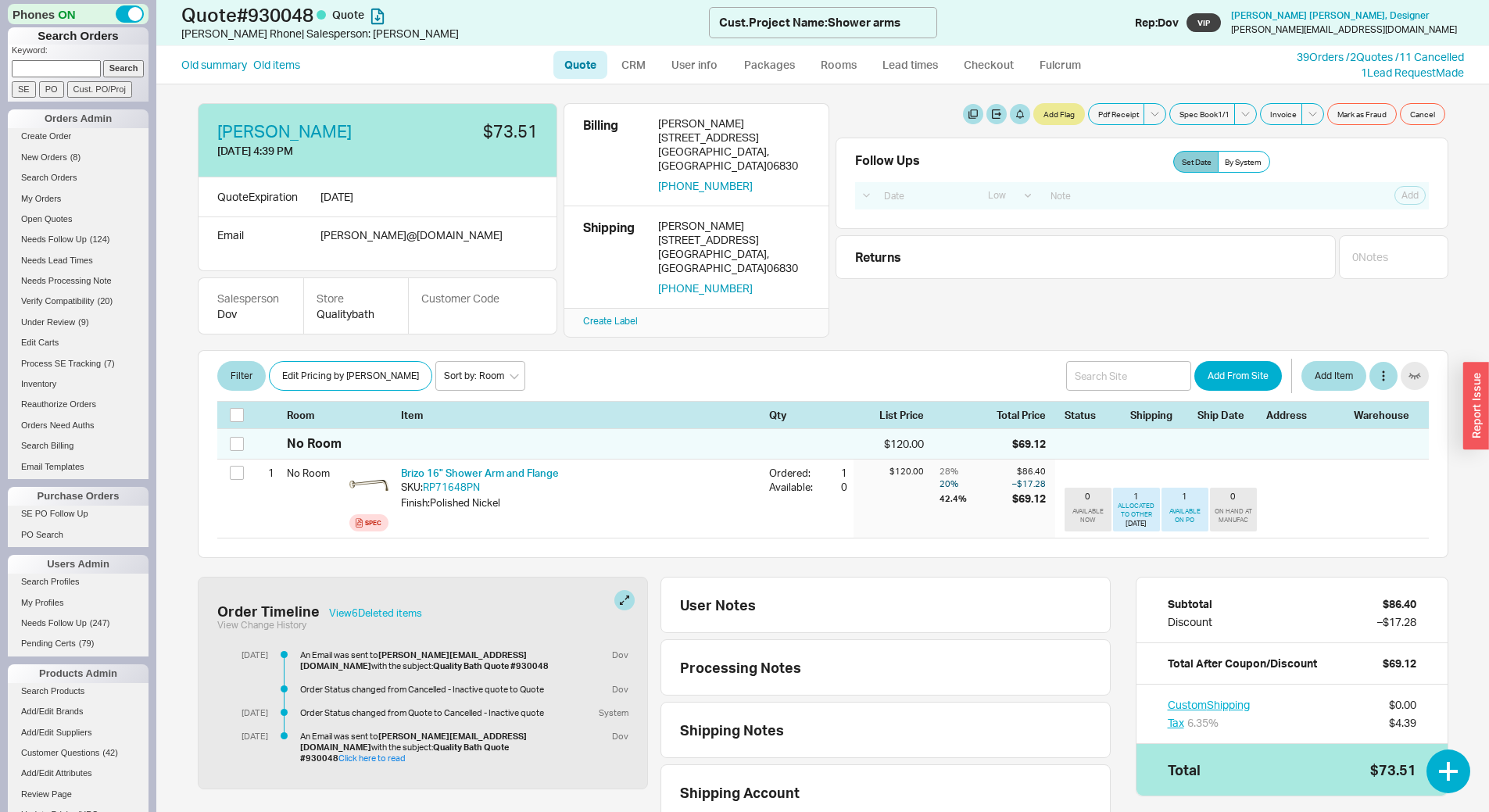
click at [67, 78] on form "Keyword: Search SE PO Cust. PO/Proj" at bounding box center [80, 71] width 137 height 53
click at [67, 70] on input at bounding box center [56, 67] width 89 height 16
type input "913699"
click at [103, 60] on input "Search" at bounding box center [123, 67] width 41 height 16
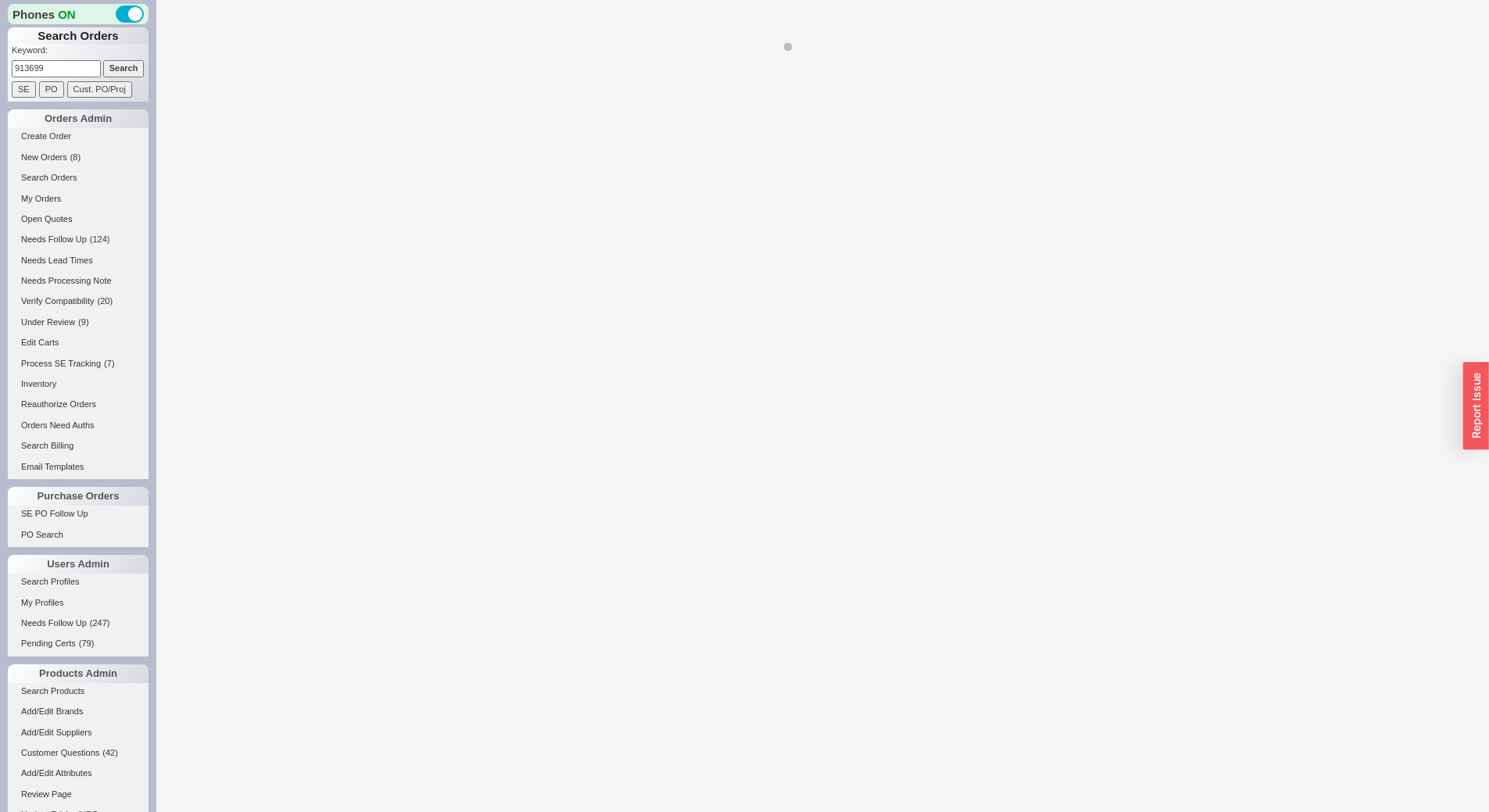
select select "LOW"
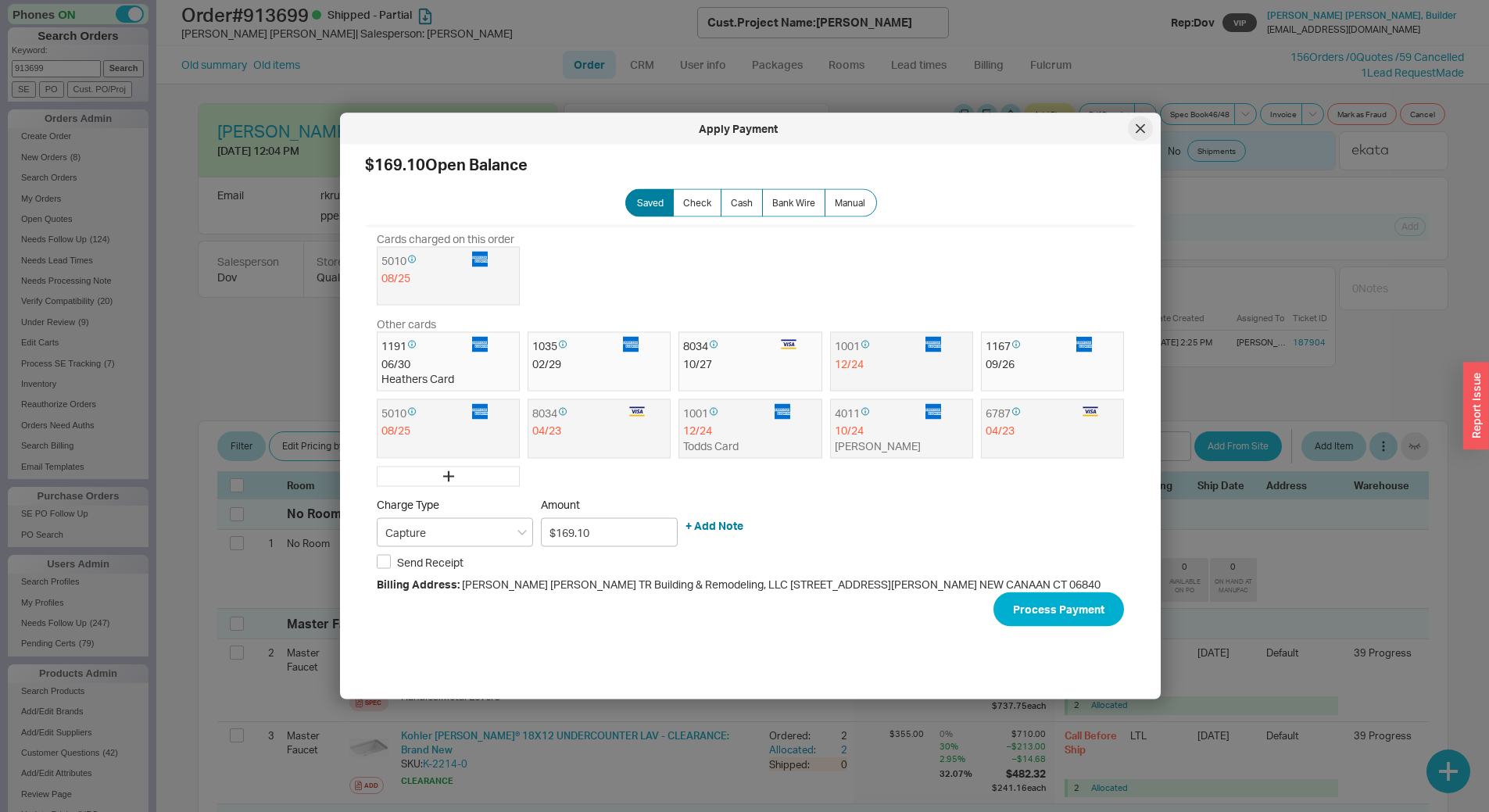
click at [1144, 131] on icon at bounding box center [1140, 129] width 9 height 9
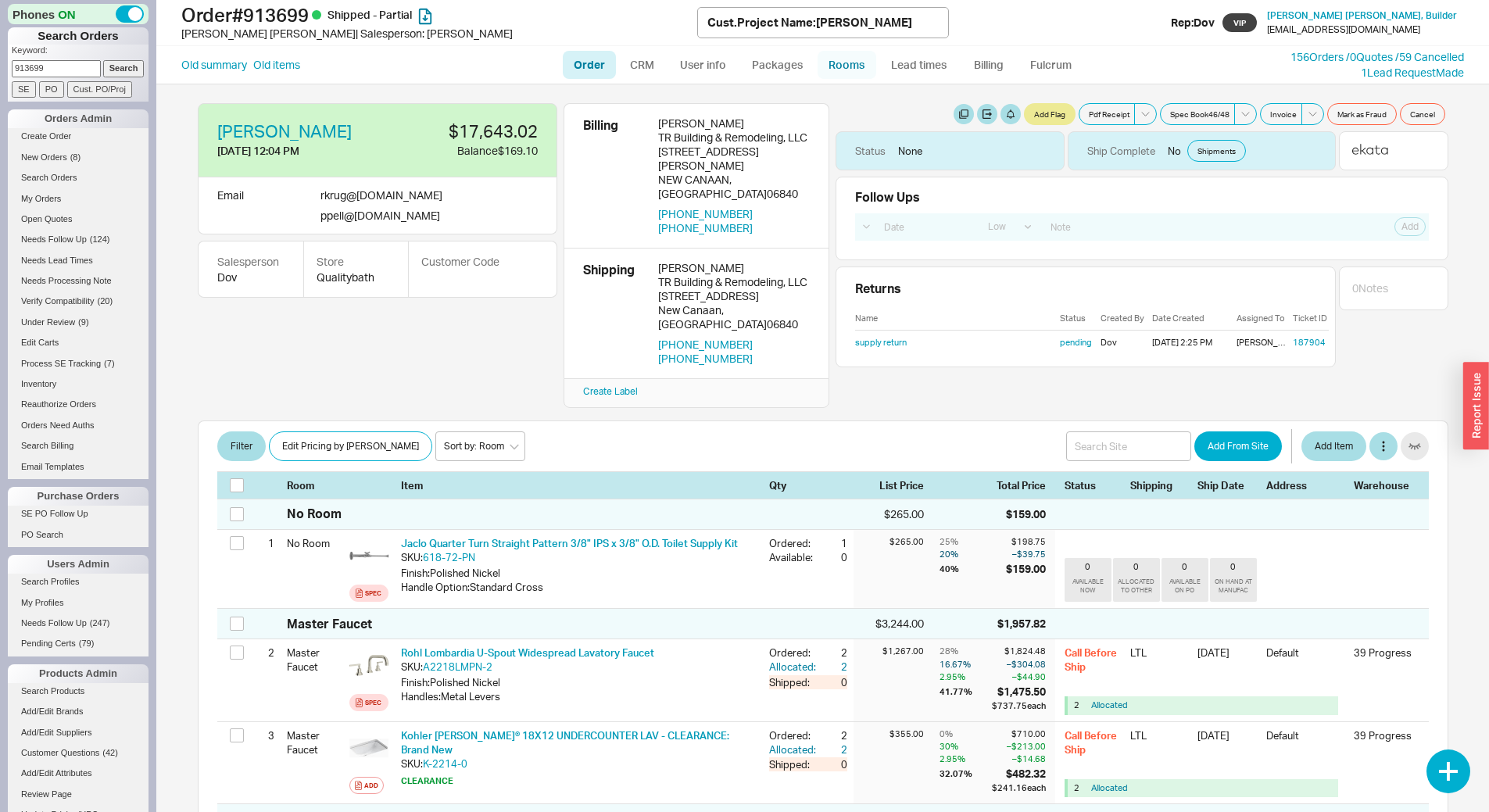
click at [844, 60] on link "Rooms" at bounding box center [847, 64] width 59 height 28
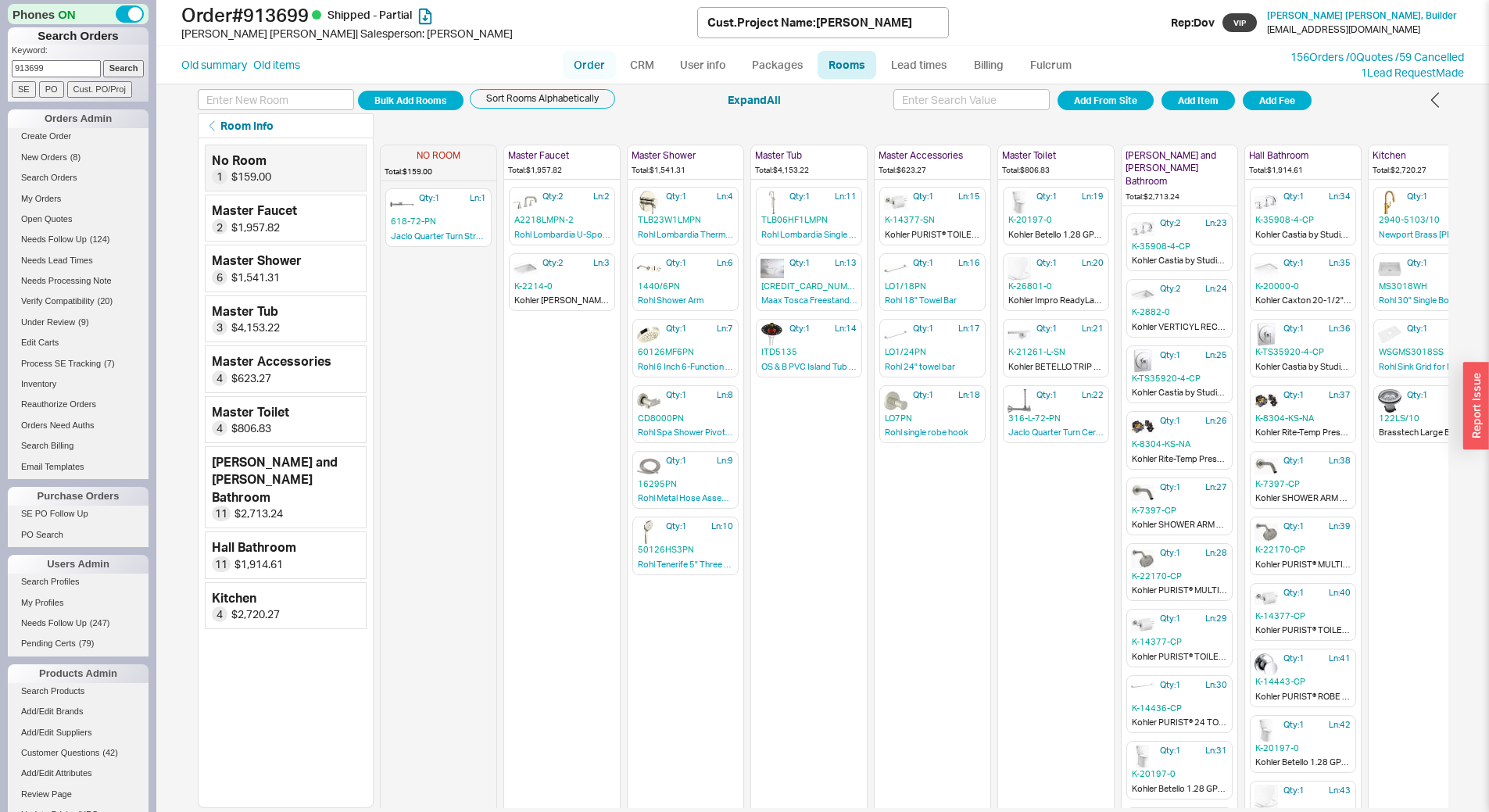
click at [591, 67] on link "Order" at bounding box center [589, 64] width 53 height 28
select select "LOW"
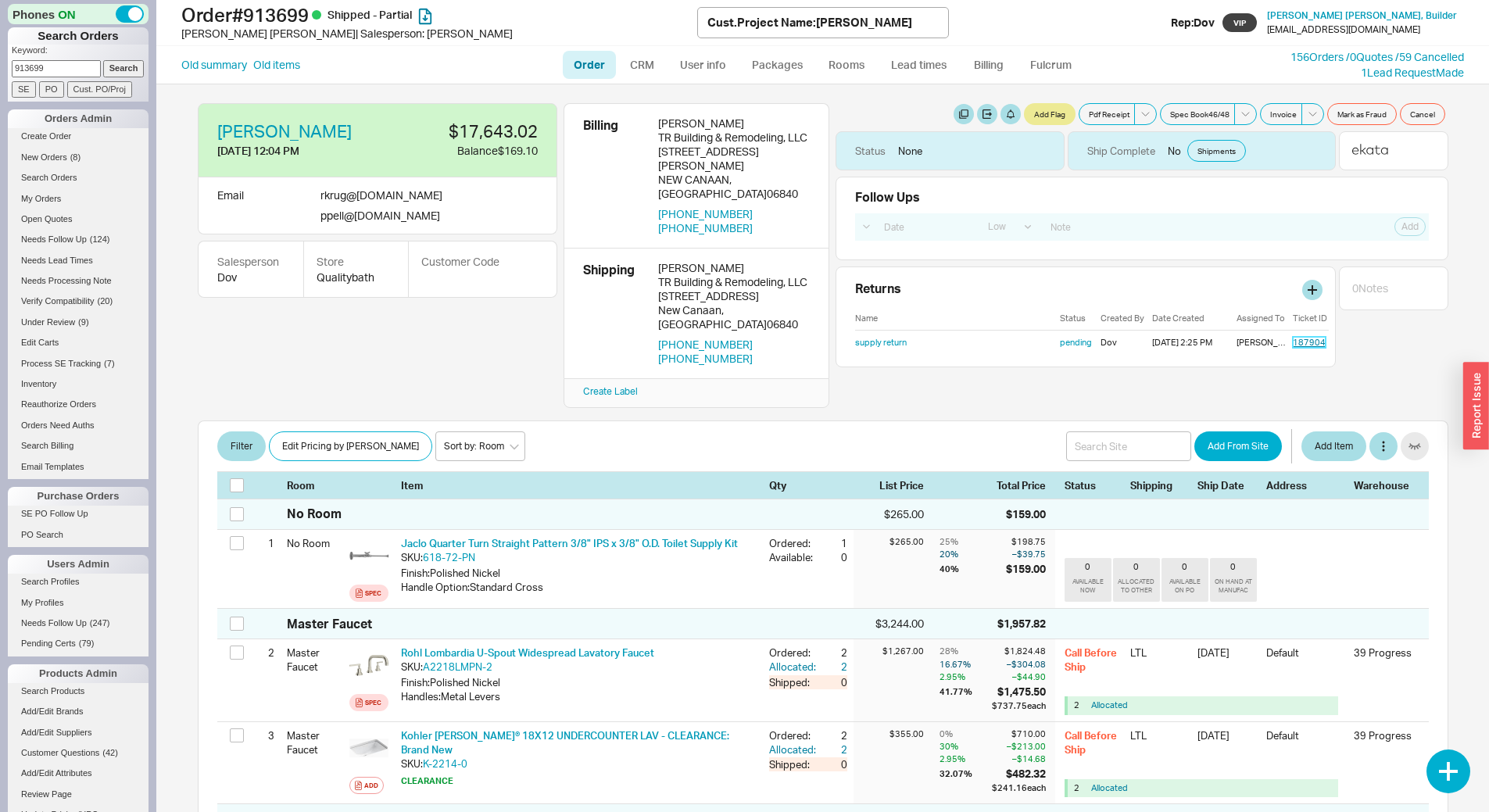
click at [1293, 339] on link "187904" at bounding box center [1309, 342] width 33 height 11
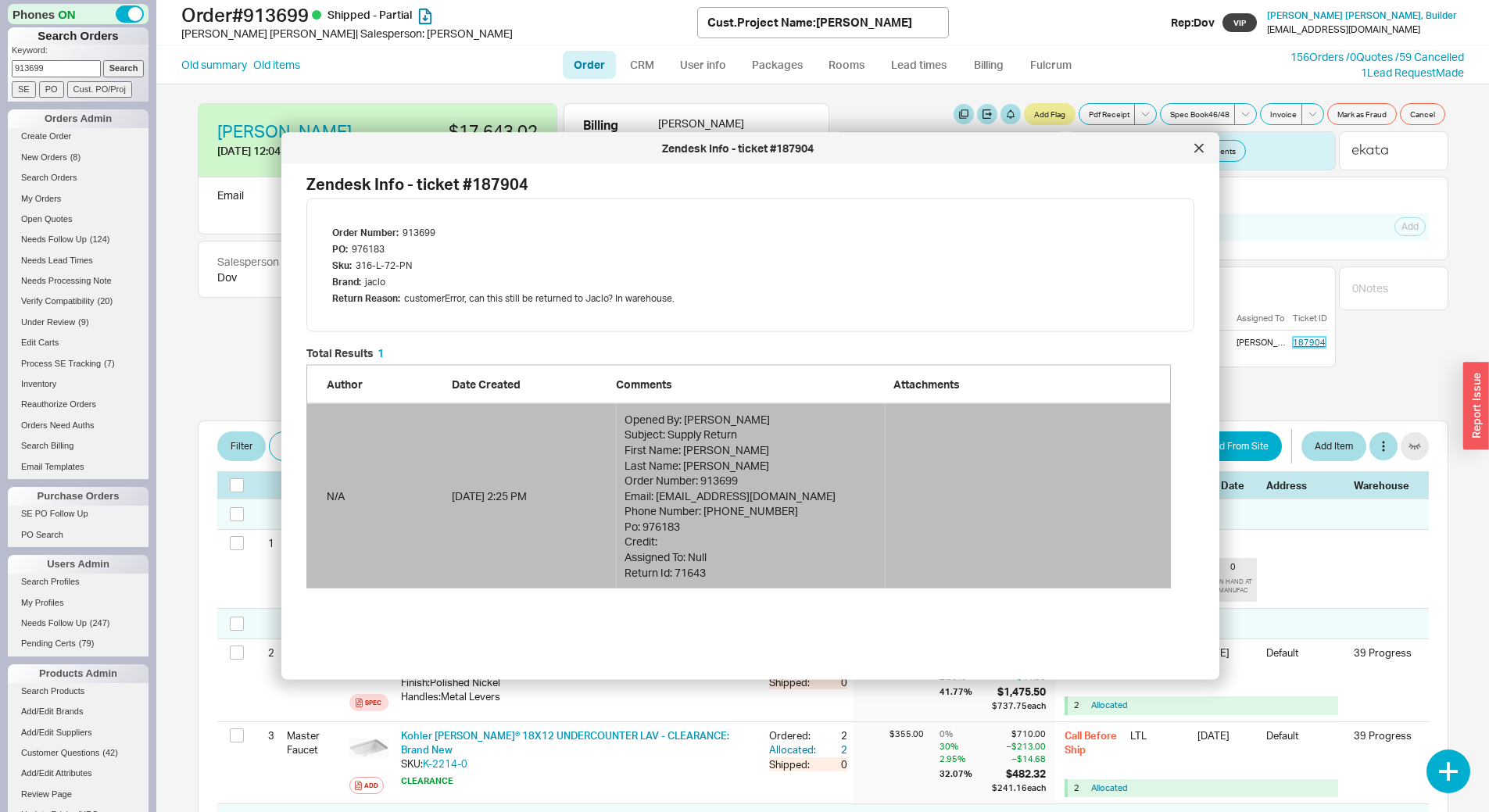
scroll to position [229, 853]
click at [1203, 147] on icon at bounding box center [1198, 148] width 9 height 9
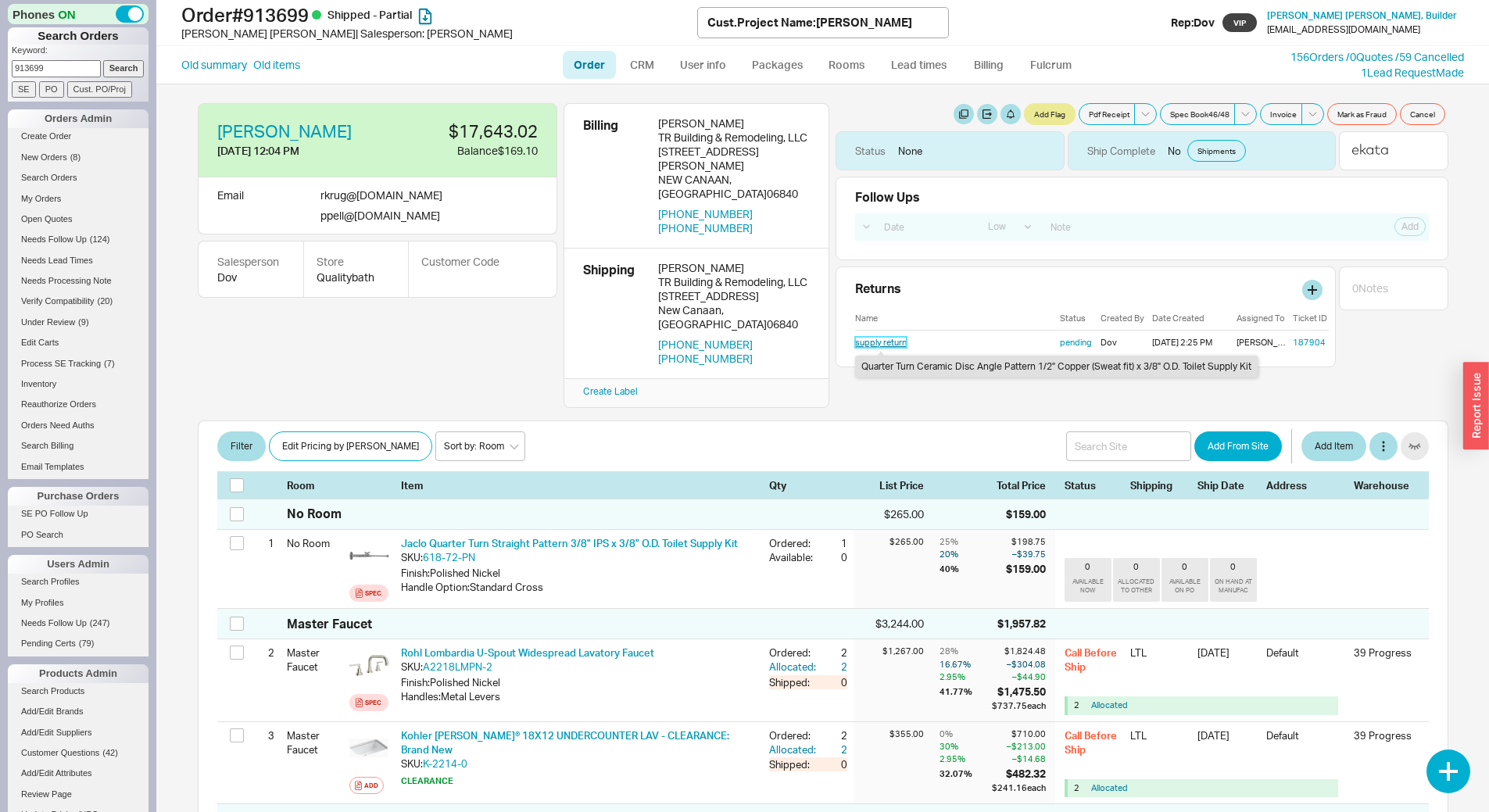
click at [885, 338] on link "supply return" at bounding box center [881, 342] width 51 height 11
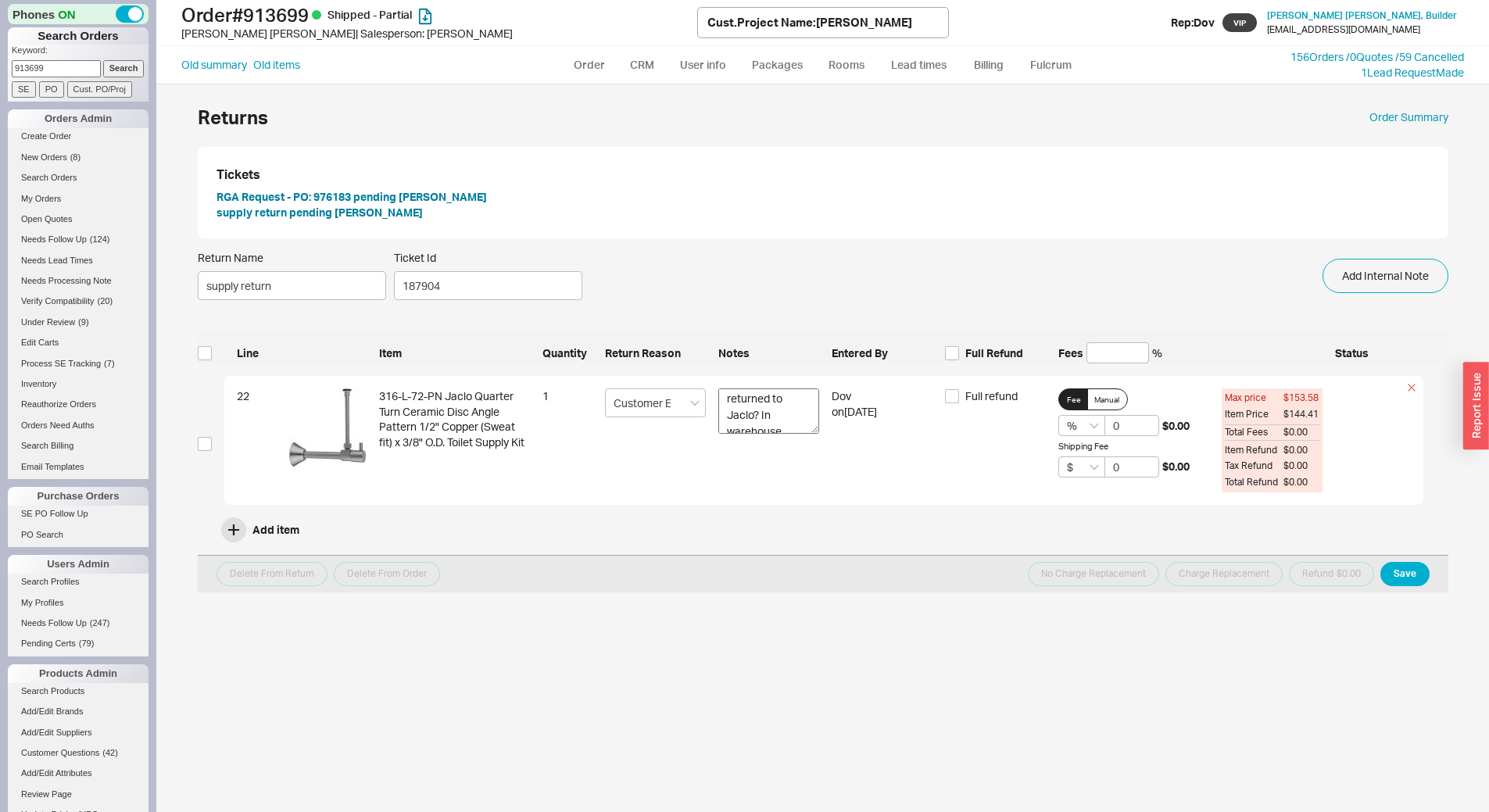
scroll to position [33, 0]
click at [395, 398] on div "316-L-72-PN Jaclo Quarter Turn Ceramic Disc Angle Pattern 1/2" Copper (Sweat fi…" at bounding box center [454, 440] width 151 height 104
copy div "-"
click at [395, 398] on div "316-L-72-PN Jaclo Quarter Turn Ceramic Disc Angle Pattern 1/2" Copper (Sweat fi…" at bounding box center [454, 440] width 151 height 104
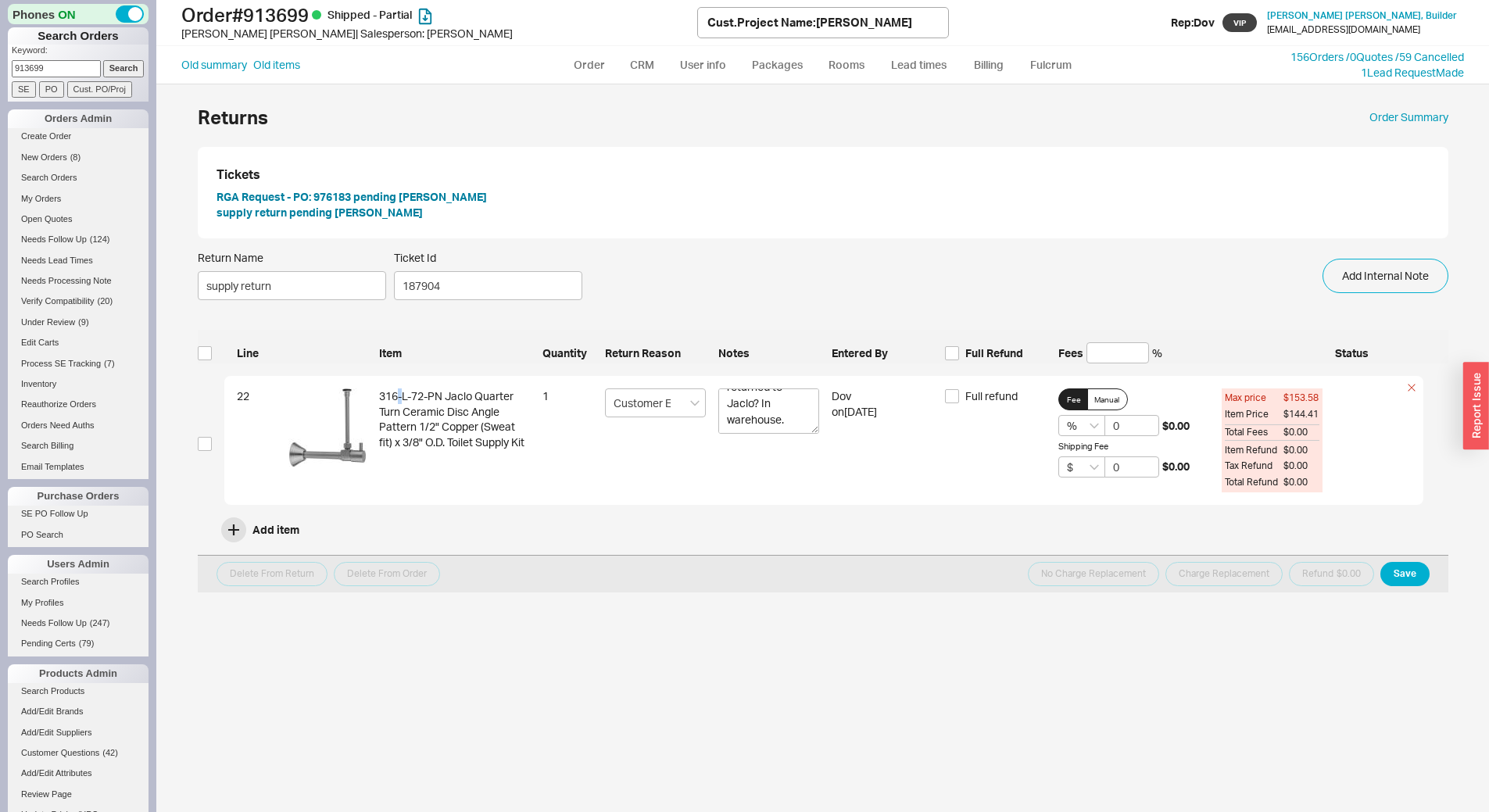
click at [395, 398] on div "316-L-72-PN Jaclo Quarter Turn Ceramic Disc Angle Pattern 1/2" Copper (Sweat fi…" at bounding box center [454, 440] width 151 height 104
click at [417, 394] on div "316-L-72-PN Jaclo Quarter Turn Ceramic Disc Angle Pattern 1/2" Copper (Sweat fi…" at bounding box center [454, 440] width 151 height 104
drag, startPoint x: 426, startPoint y: 394, endPoint x: 376, endPoint y: 395, distance: 50.0
click at [376, 395] on div "22 316-L-72-PN Jaclo Quarter Turn Ceramic Disc Angle Pattern 1/2" Copper (Sweat…" at bounding box center [823, 440] width 1199 height 129
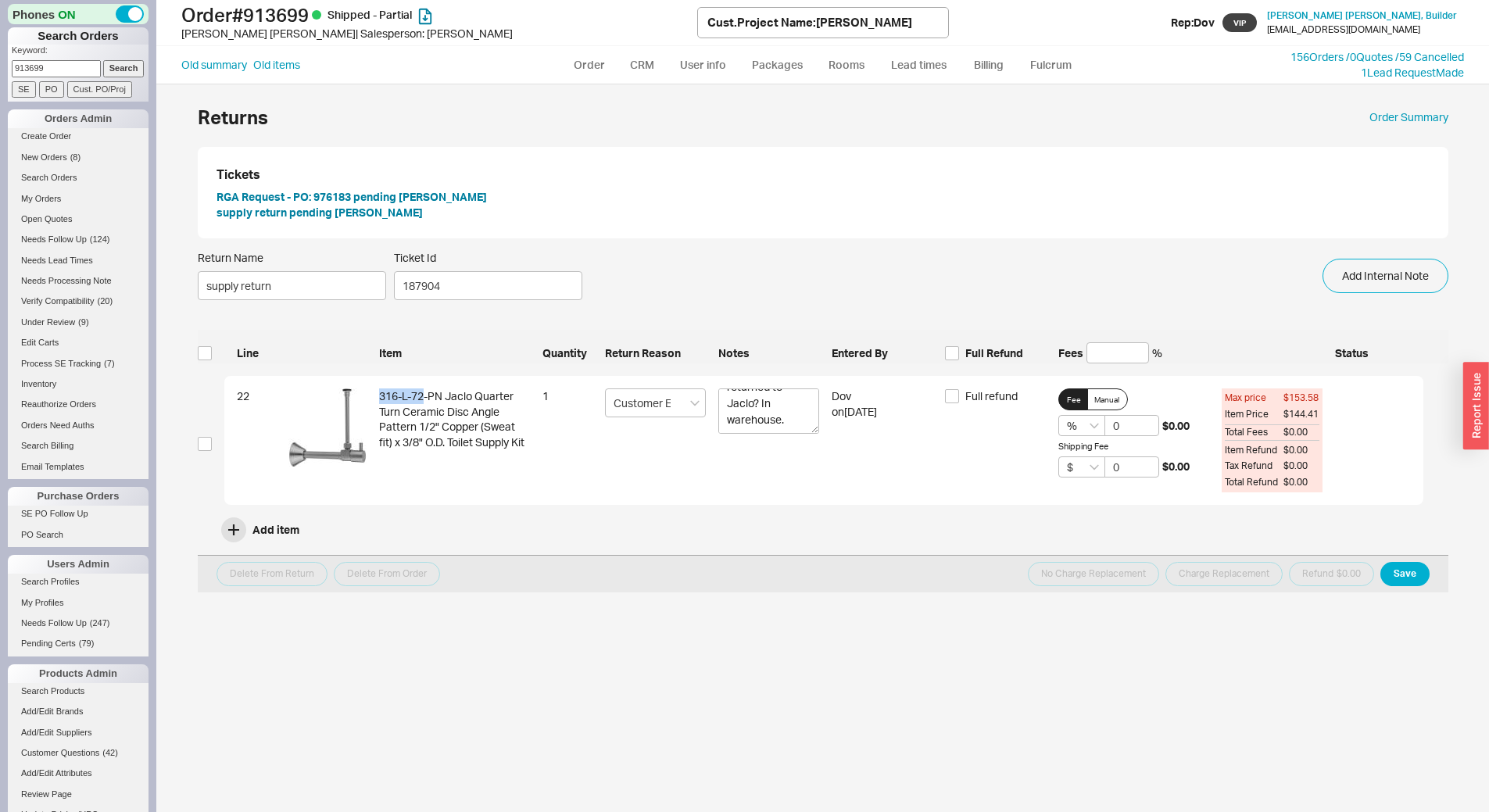
copy div "316-L-72"
click at [591, 69] on link "Order" at bounding box center [589, 64] width 53 height 28
select select "LOW"
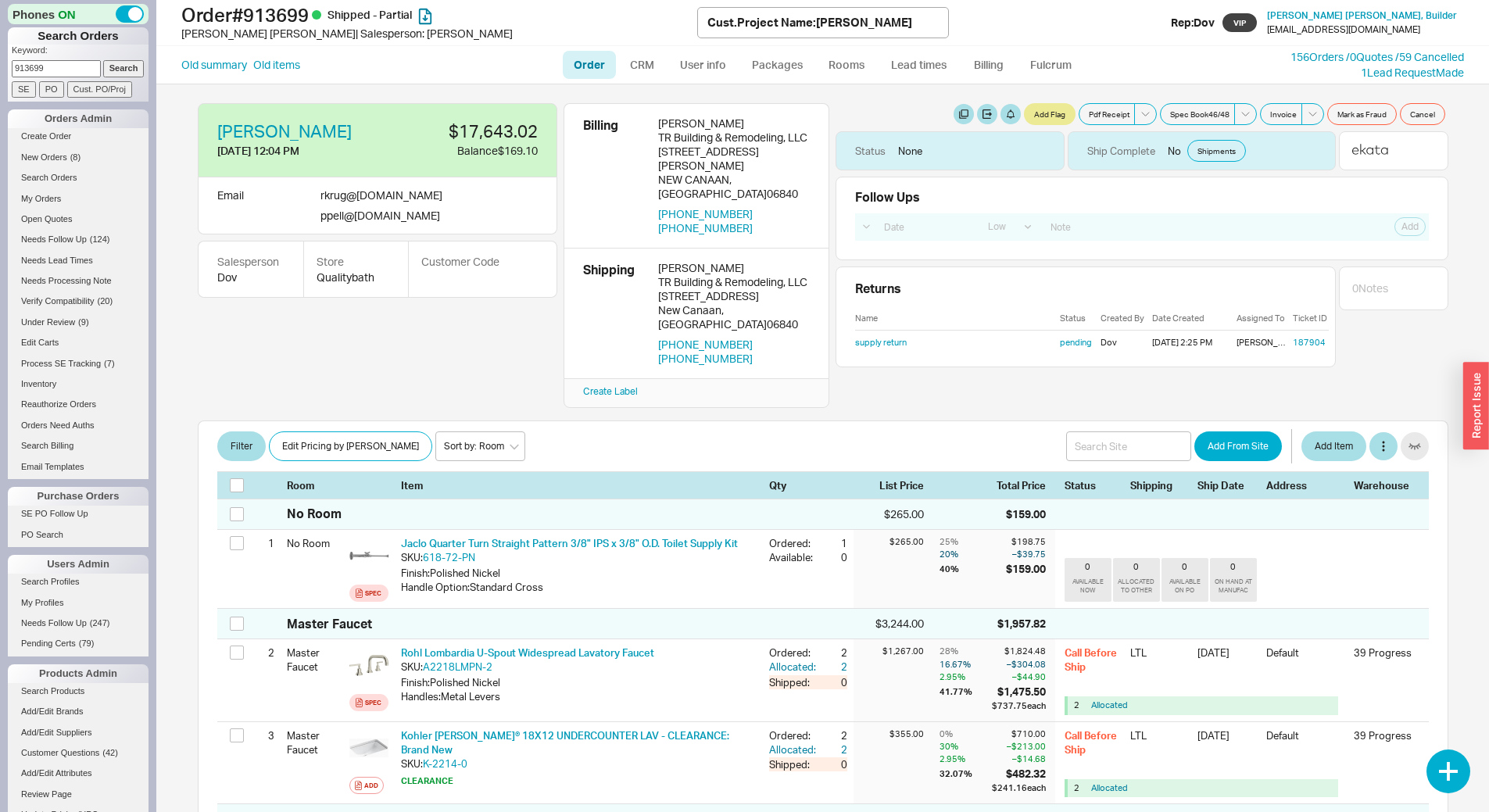
click at [572, 430] on div "Filter Edit Pricing by Brand Sort by: Room Sort by: Brand Sort by: Date Add Fro…" at bounding box center [823, 446] width 1212 height 31
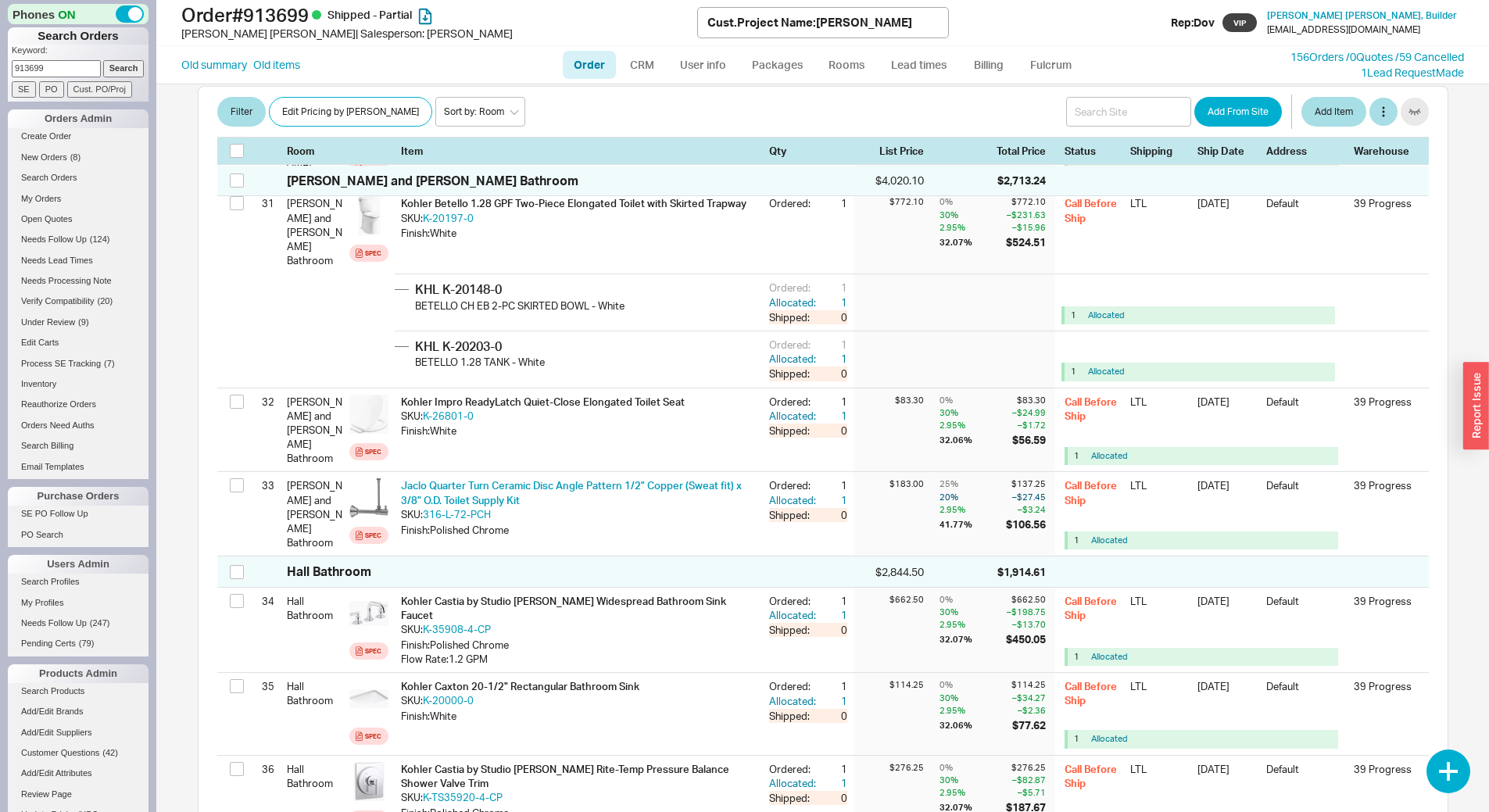
scroll to position [4215, 0]
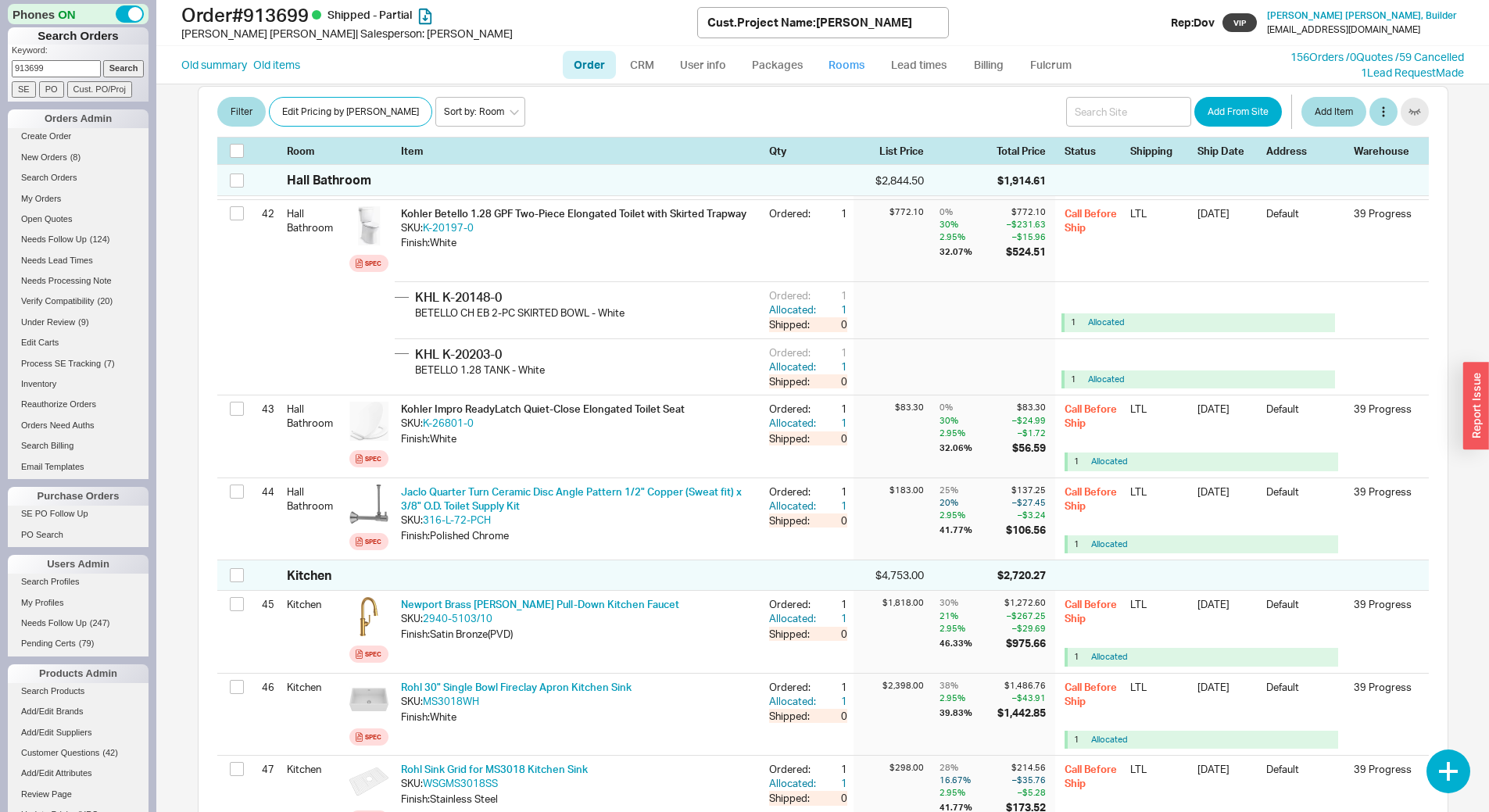
drag, startPoint x: 853, startPoint y: 67, endPoint x: 870, endPoint y: 81, distance: 22.0
click at [853, 67] on link "Rooms" at bounding box center [847, 64] width 59 height 28
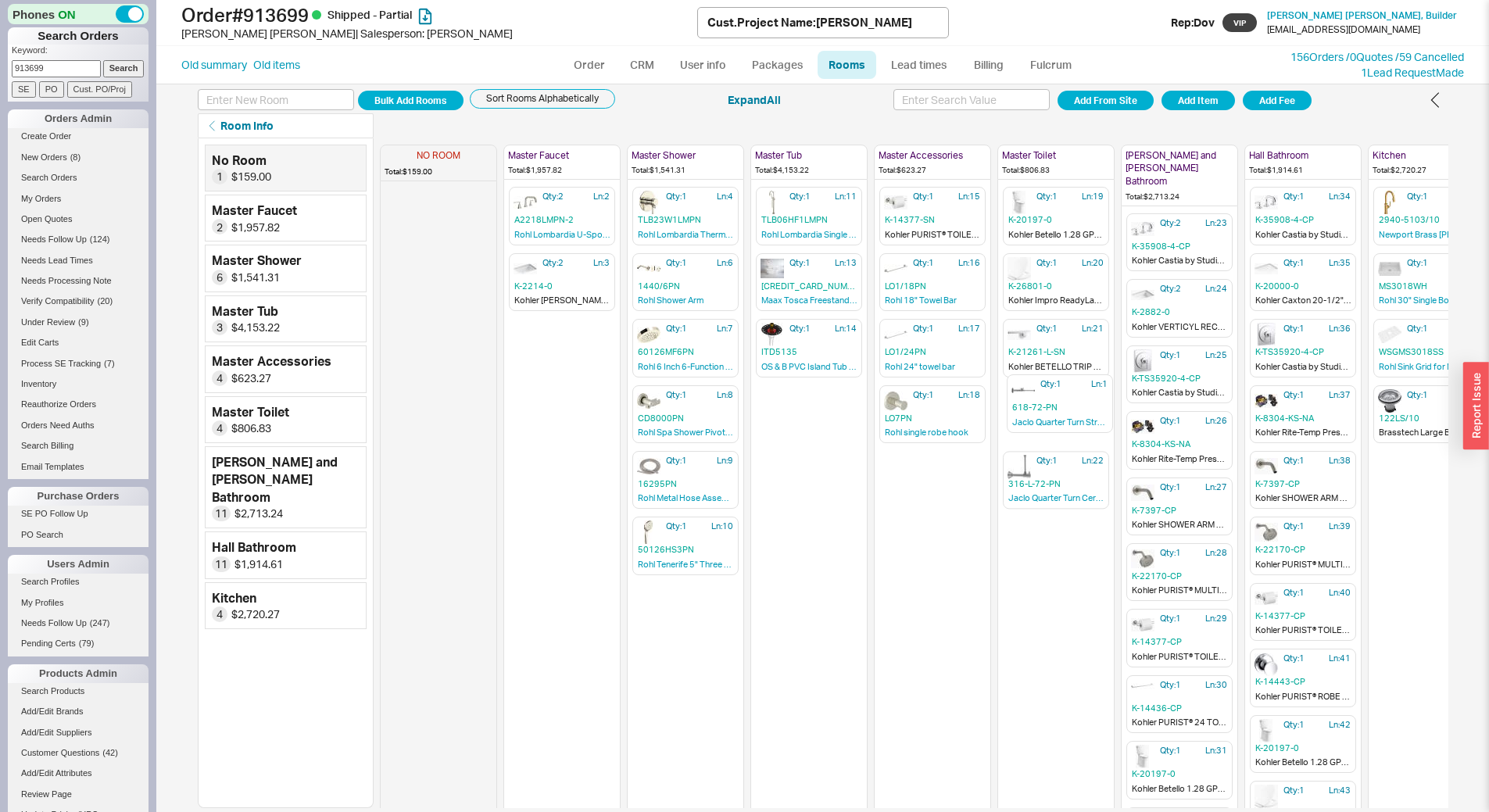
drag, startPoint x: 455, startPoint y: 214, endPoint x: 1079, endPoint y: 404, distance: 652.3
click at [1079, 404] on div "NO ROOM Total: $159.00 Qty: 1 Ln: 1 618-72-PN Jaclo Quarter Turn Straight Patte…" at bounding box center [933, 473] width 1106 height 670
drag, startPoint x: 1041, startPoint y: 477, endPoint x: 423, endPoint y: 235, distance: 663.7
click at [423, 238] on div "NO ROOM Total: $0.00 Master Faucet Total: $1,957.82 Qty: 2 Ln: 2 A2218LMPN-2 Ro…" at bounding box center [933, 473] width 1106 height 670
click at [600, 60] on link "Order" at bounding box center [589, 64] width 53 height 28
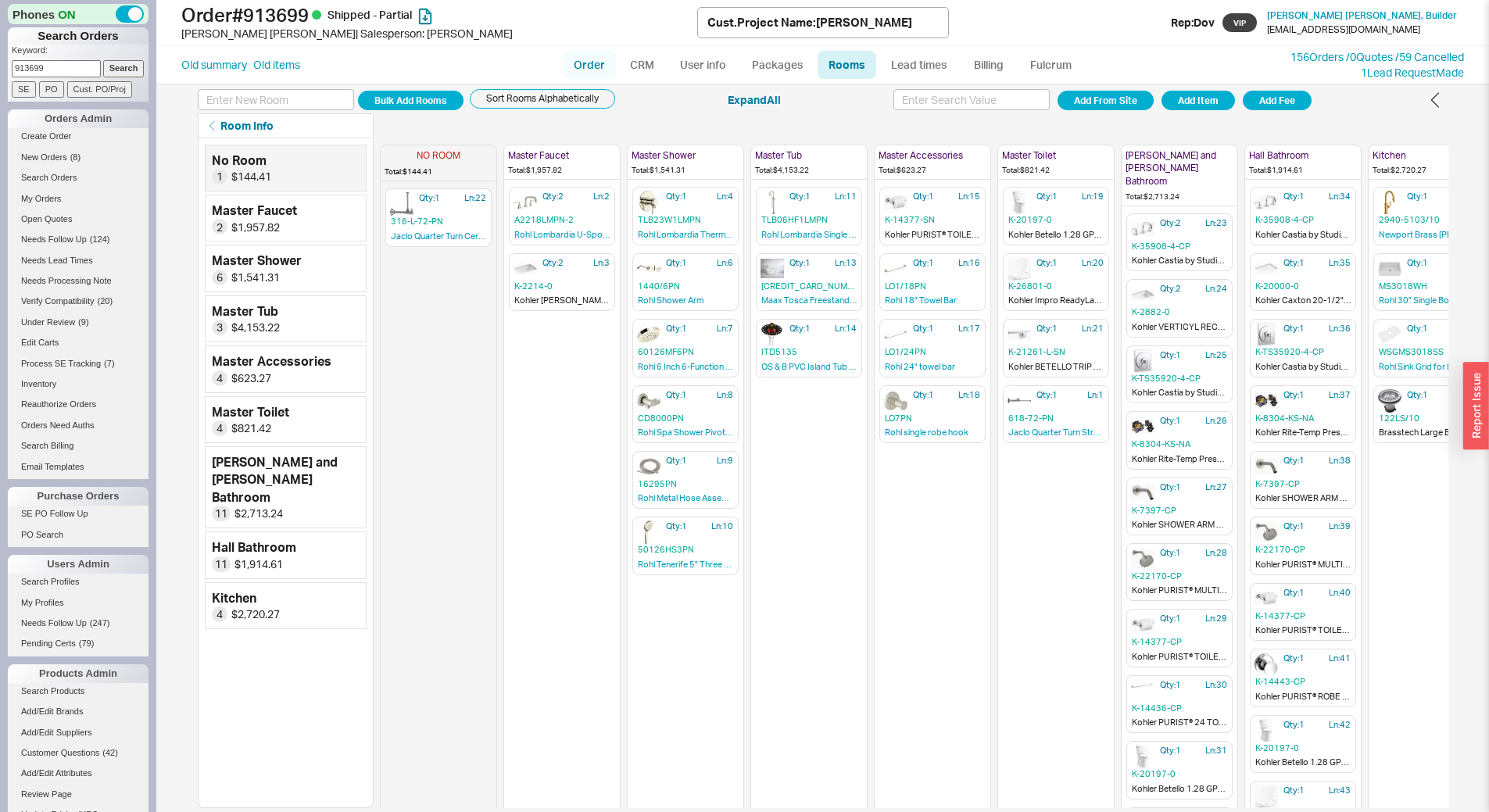
select select "LOW"
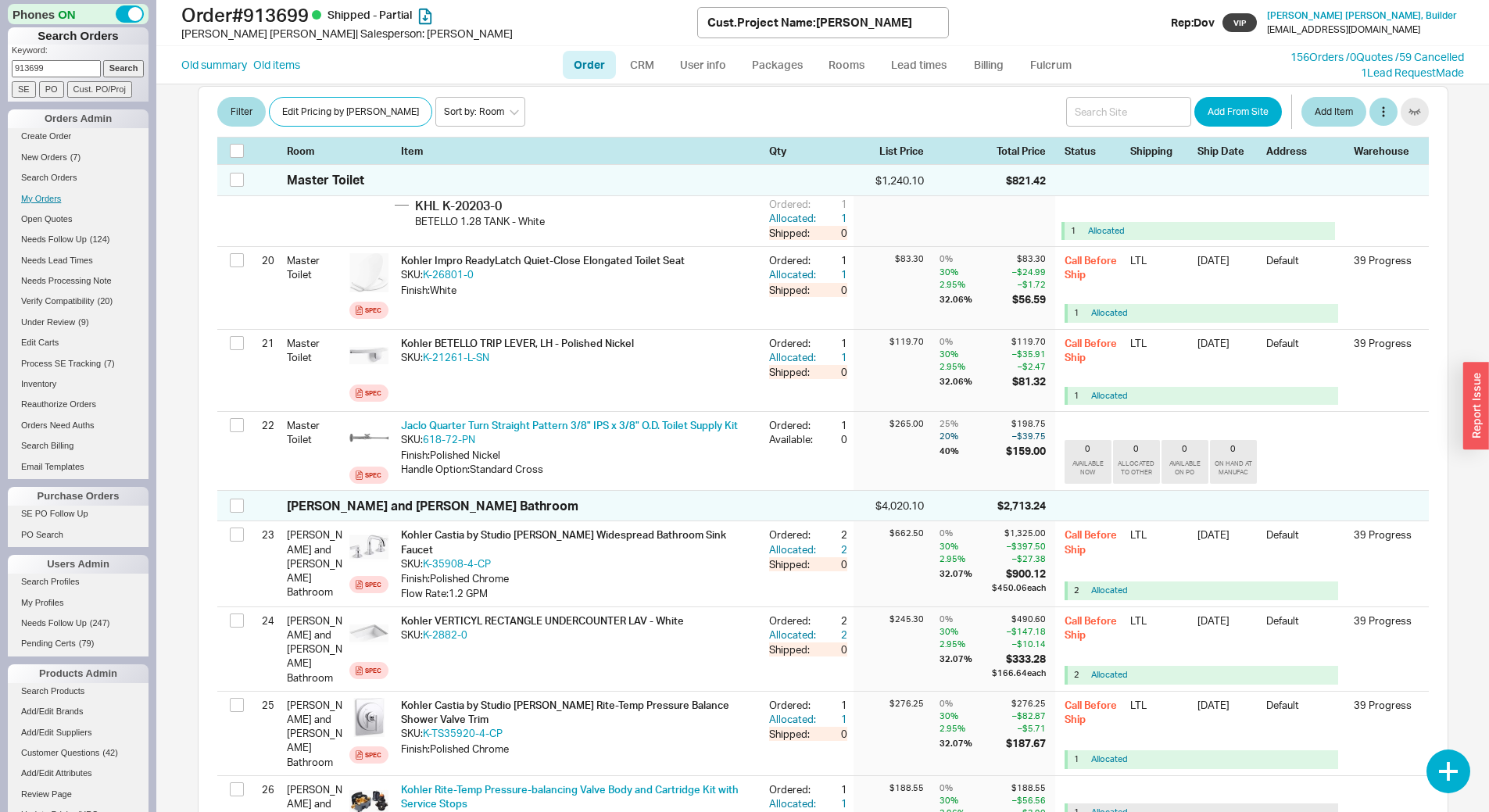
scroll to position [2188, 0]
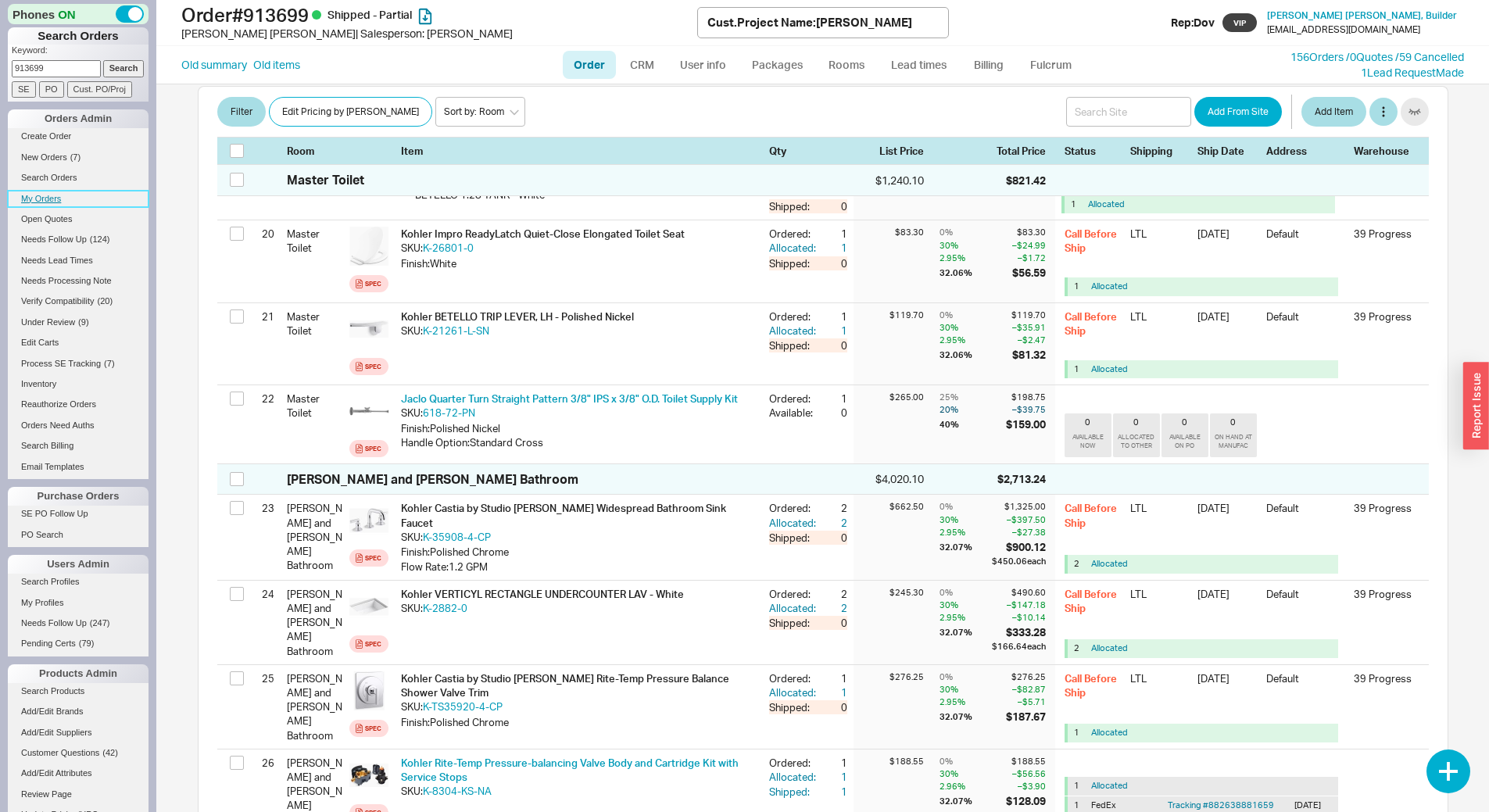
click at [49, 206] on link "My Orders" at bounding box center [78, 198] width 141 height 16
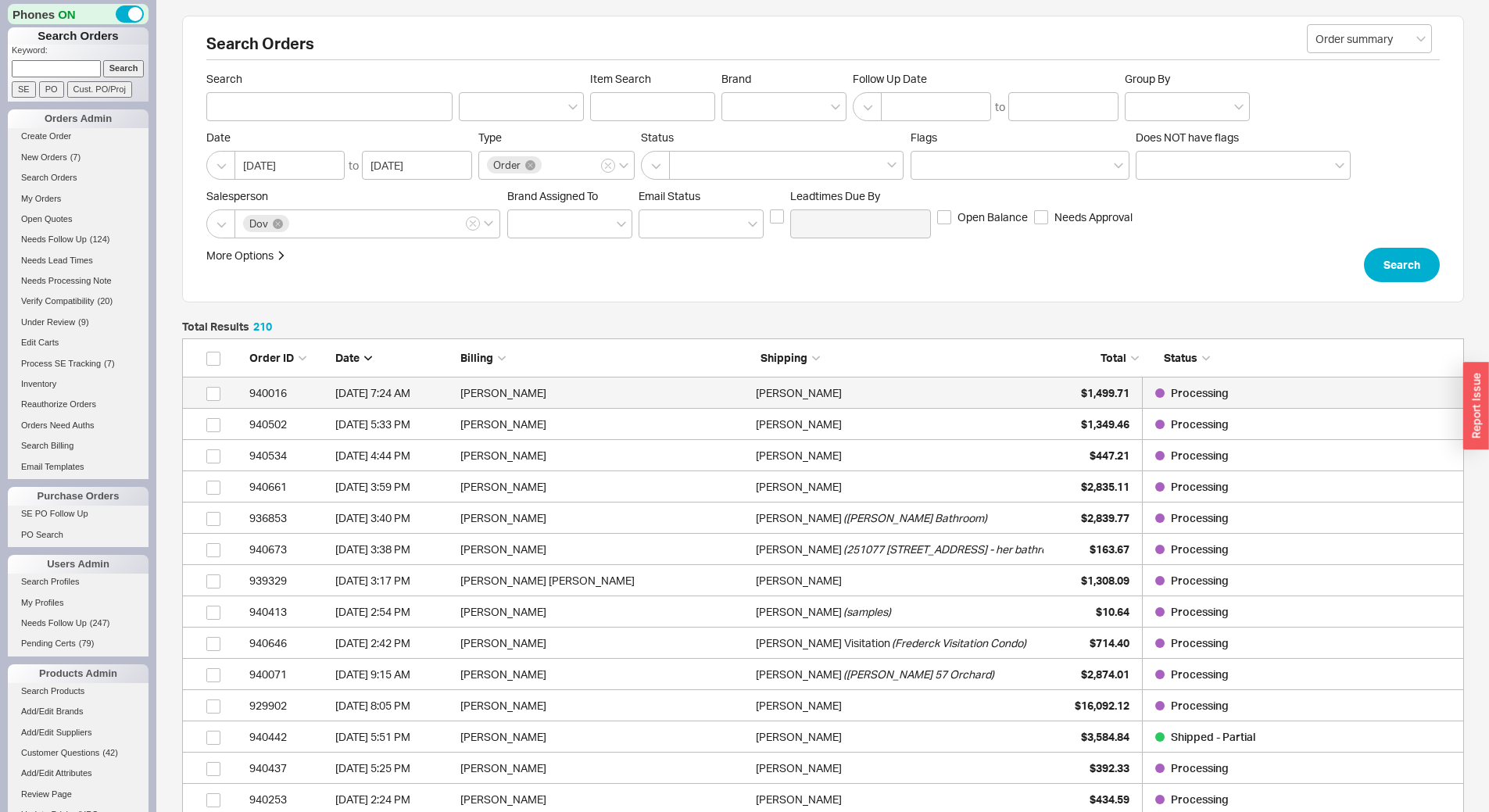
scroll to position [6591, 1270]
click at [1039, 392] on div "Naiane Farrell" at bounding box center [899, 393] width 287 height 31
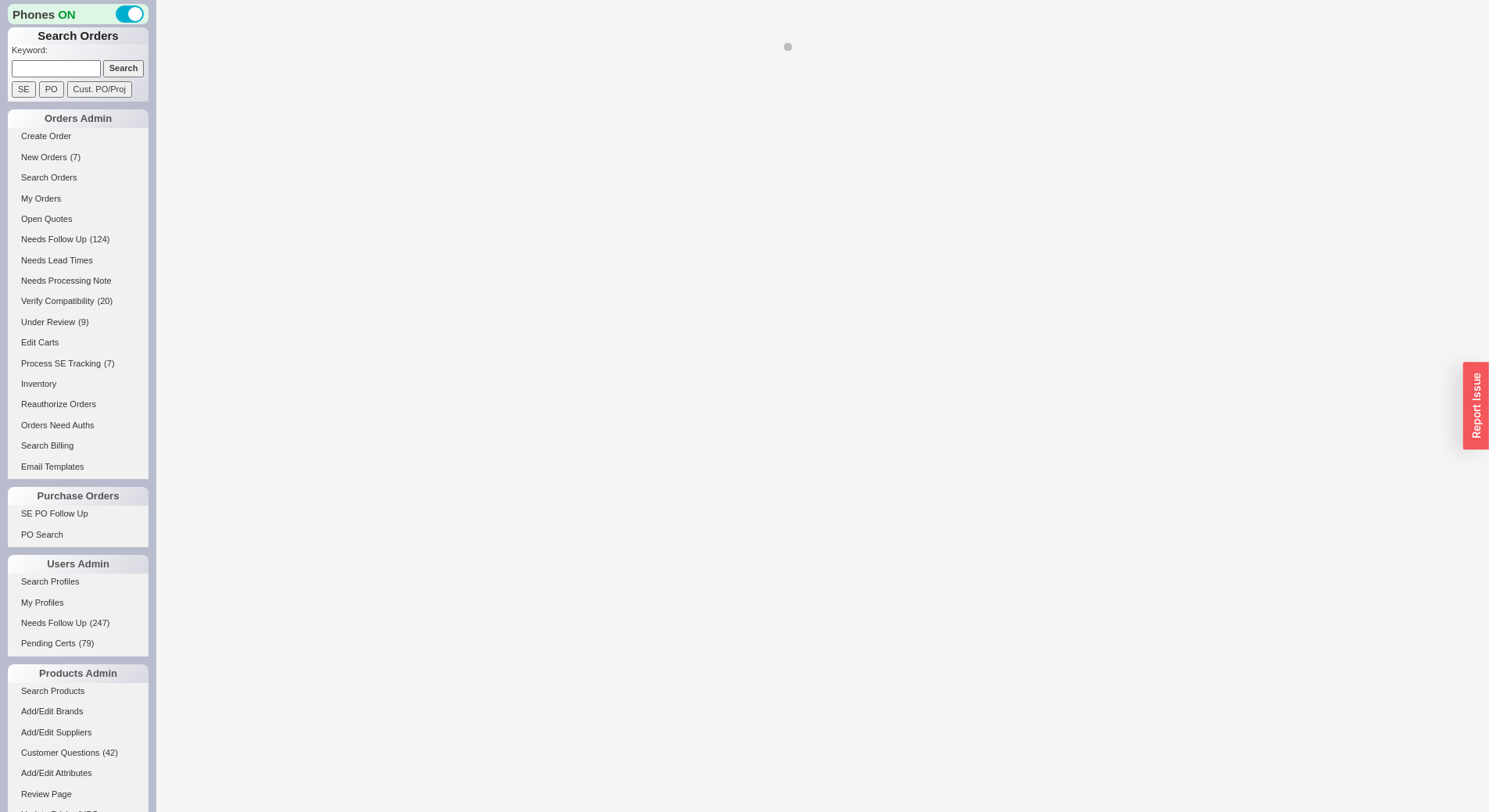
select select "LOW"
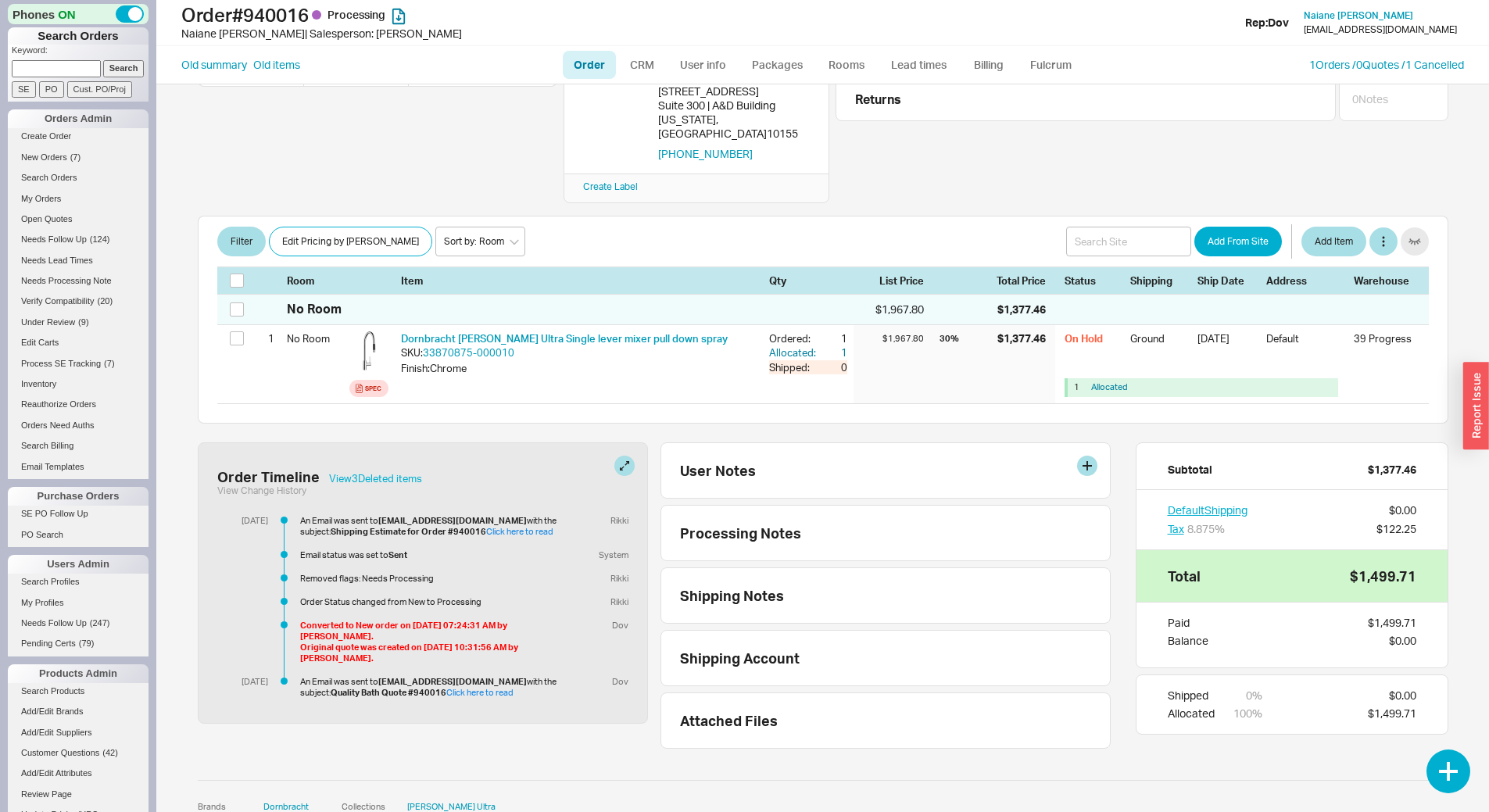
scroll to position [201, 0]
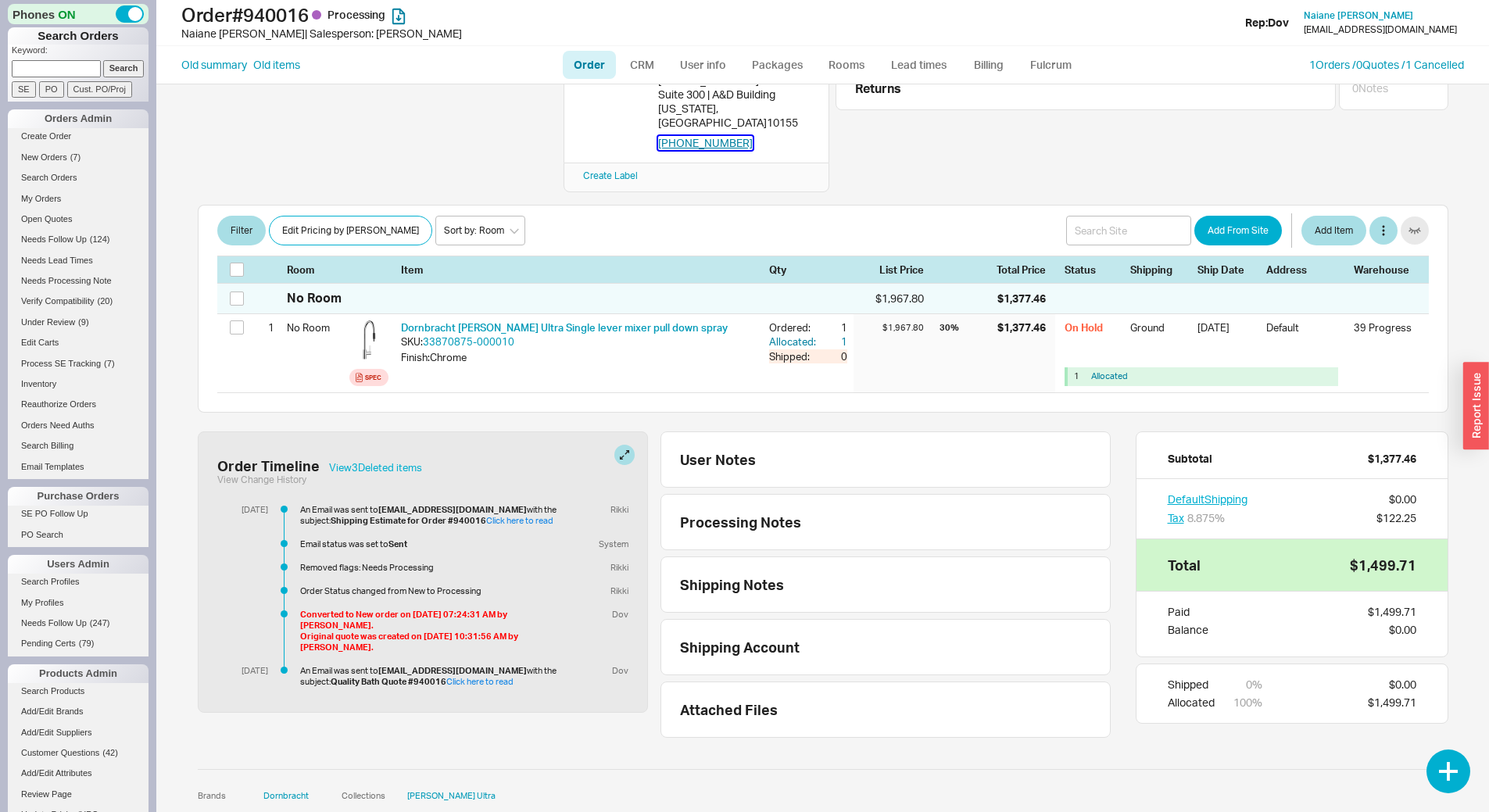
click at [690, 136] on button "207-745-0001" at bounding box center [705, 142] width 94 height 14
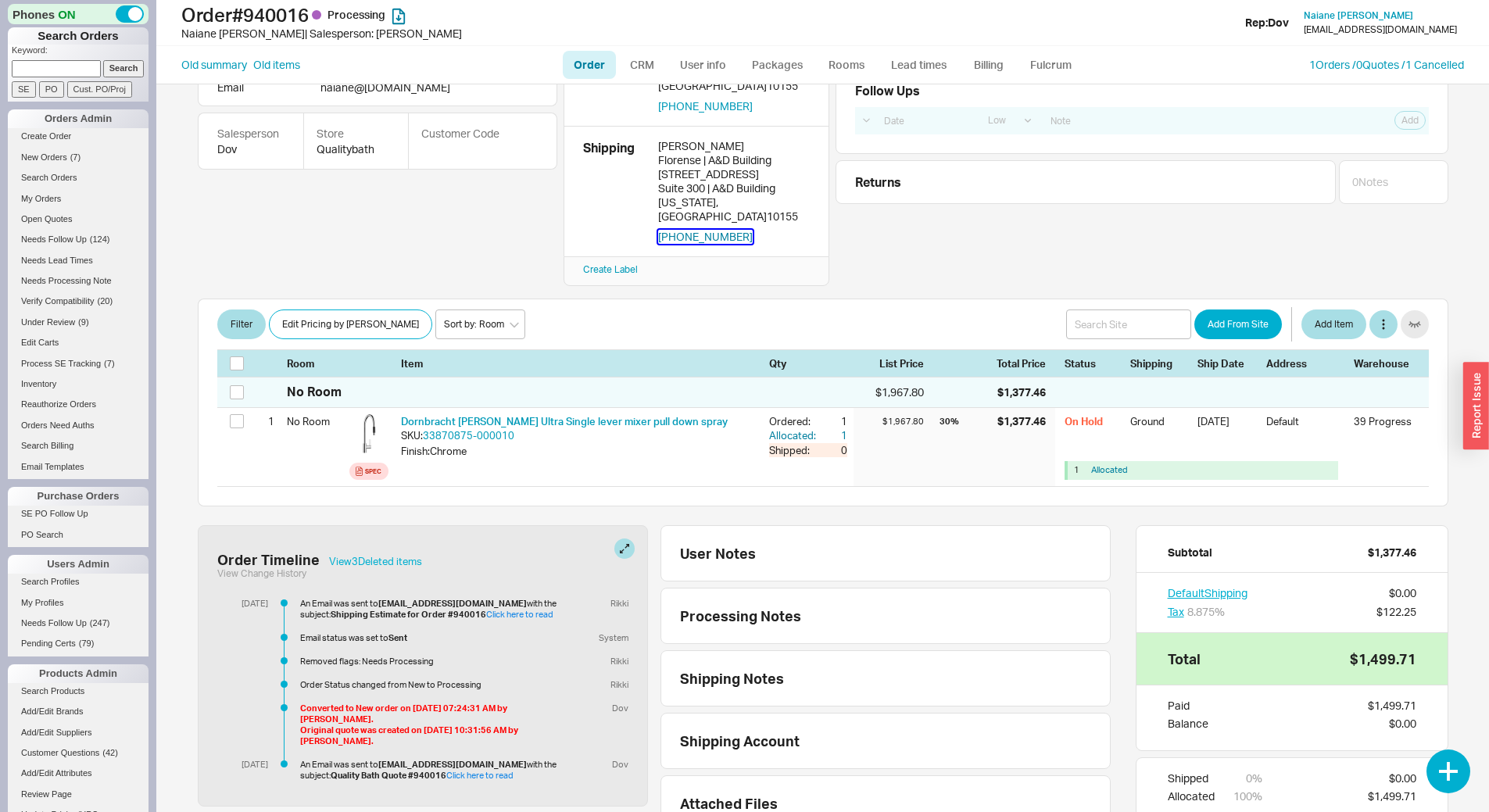
scroll to position [0, 0]
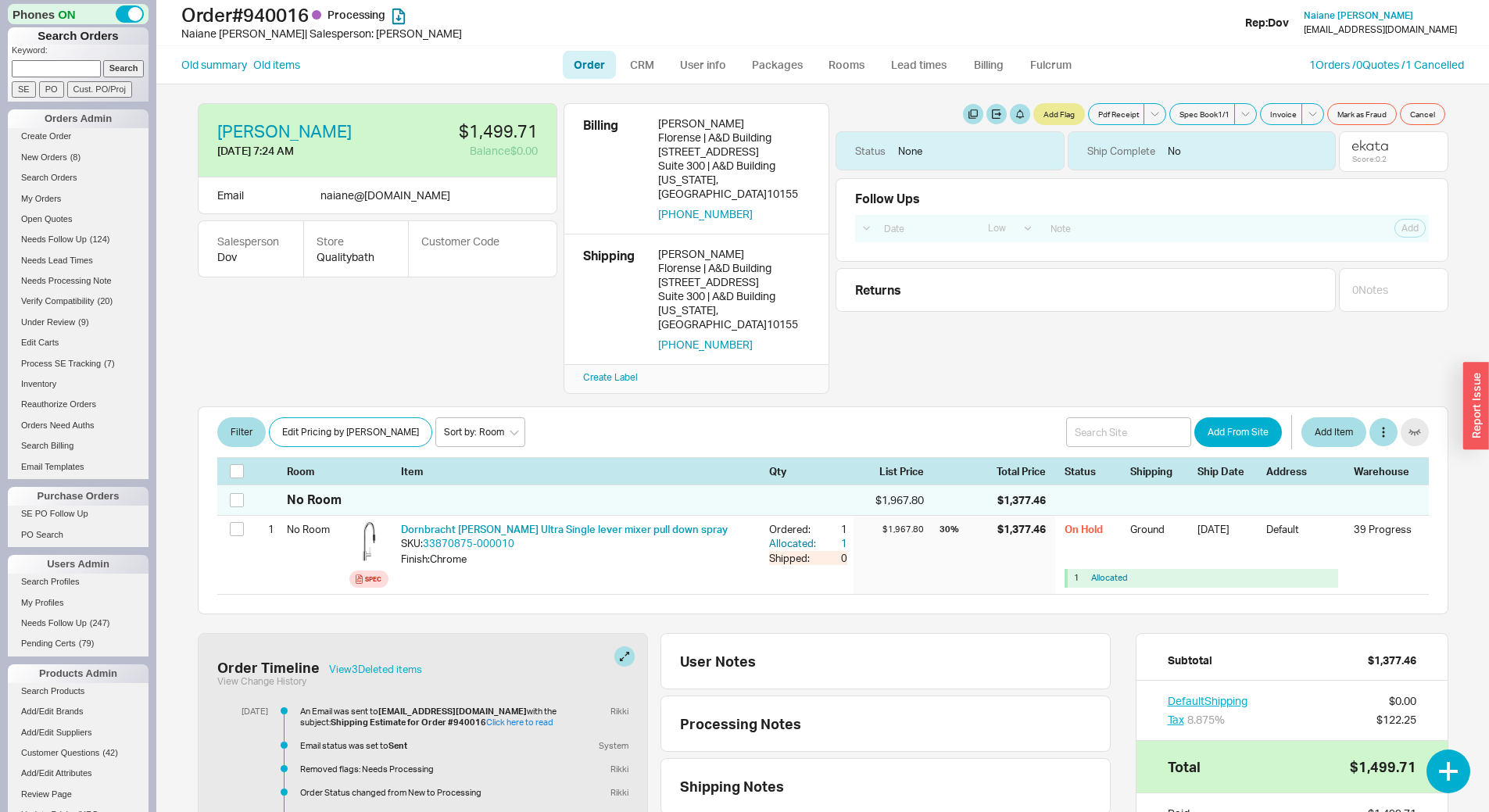
click at [596, 67] on link "Order" at bounding box center [589, 64] width 53 height 28
select select "LOW"
click at [641, 72] on link "CRM" at bounding box center [642, 64] width 46 height 28
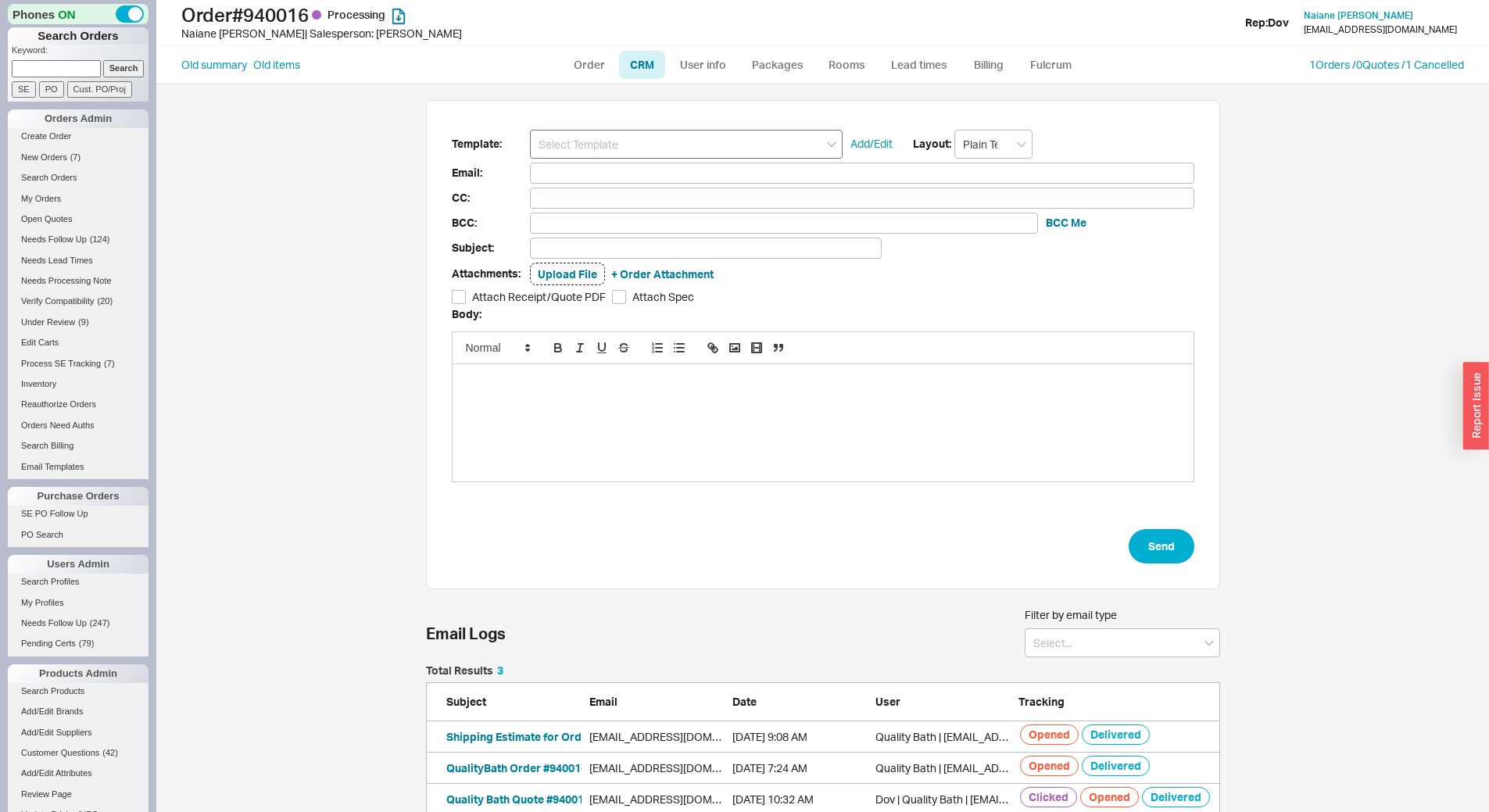
scroll to position [138, 783]
click at [633, 152] on input at bounding box center [686, 144] width 313 height 29
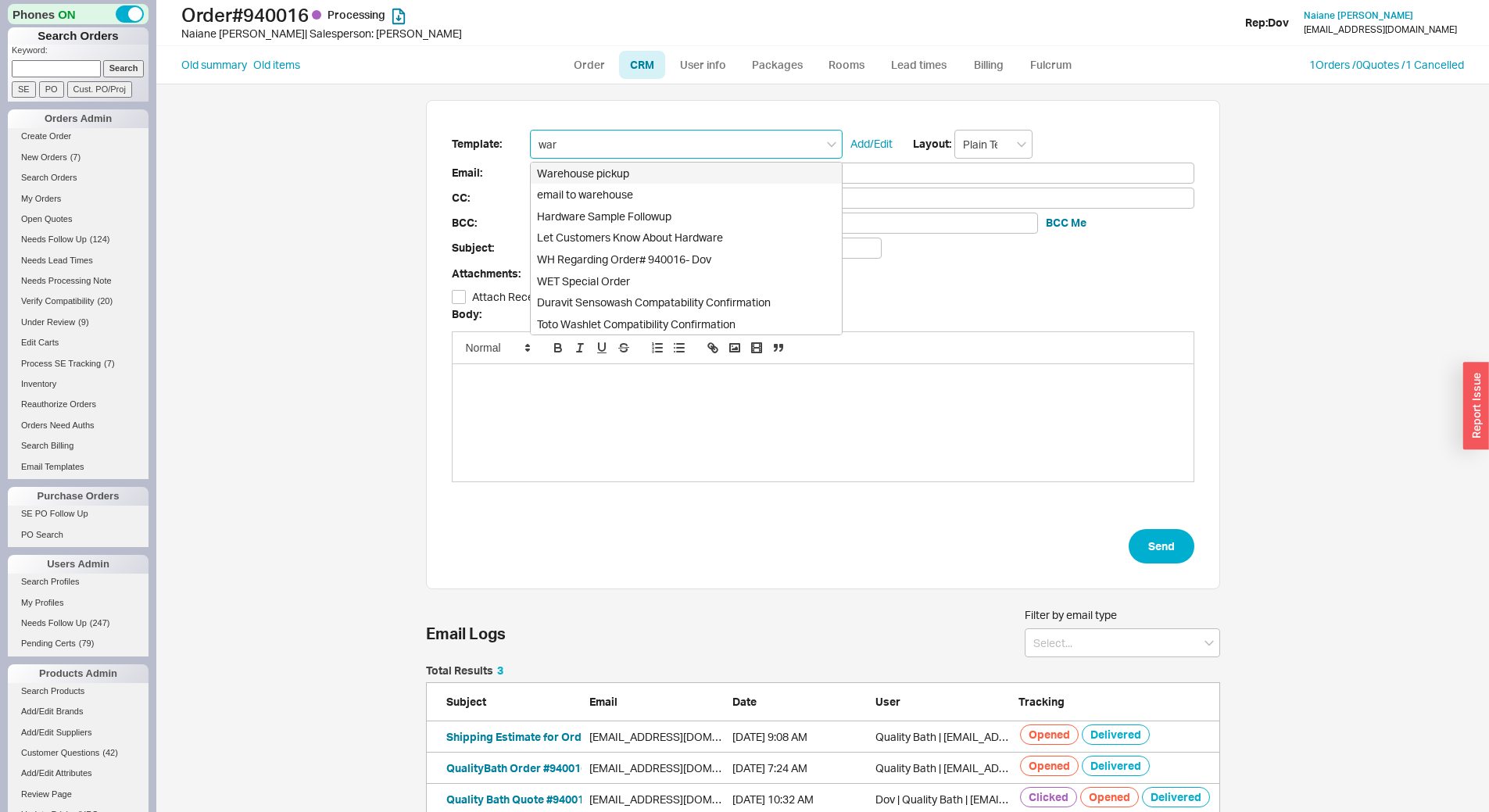
type input "ware"
click at [625, 175] on div "Warehouse pickup" at bounding box center [686, 174] width 311 height 22
type input "naiane@florense.nyc"
type input "Order # 940016 WAREHOUSE INFO"
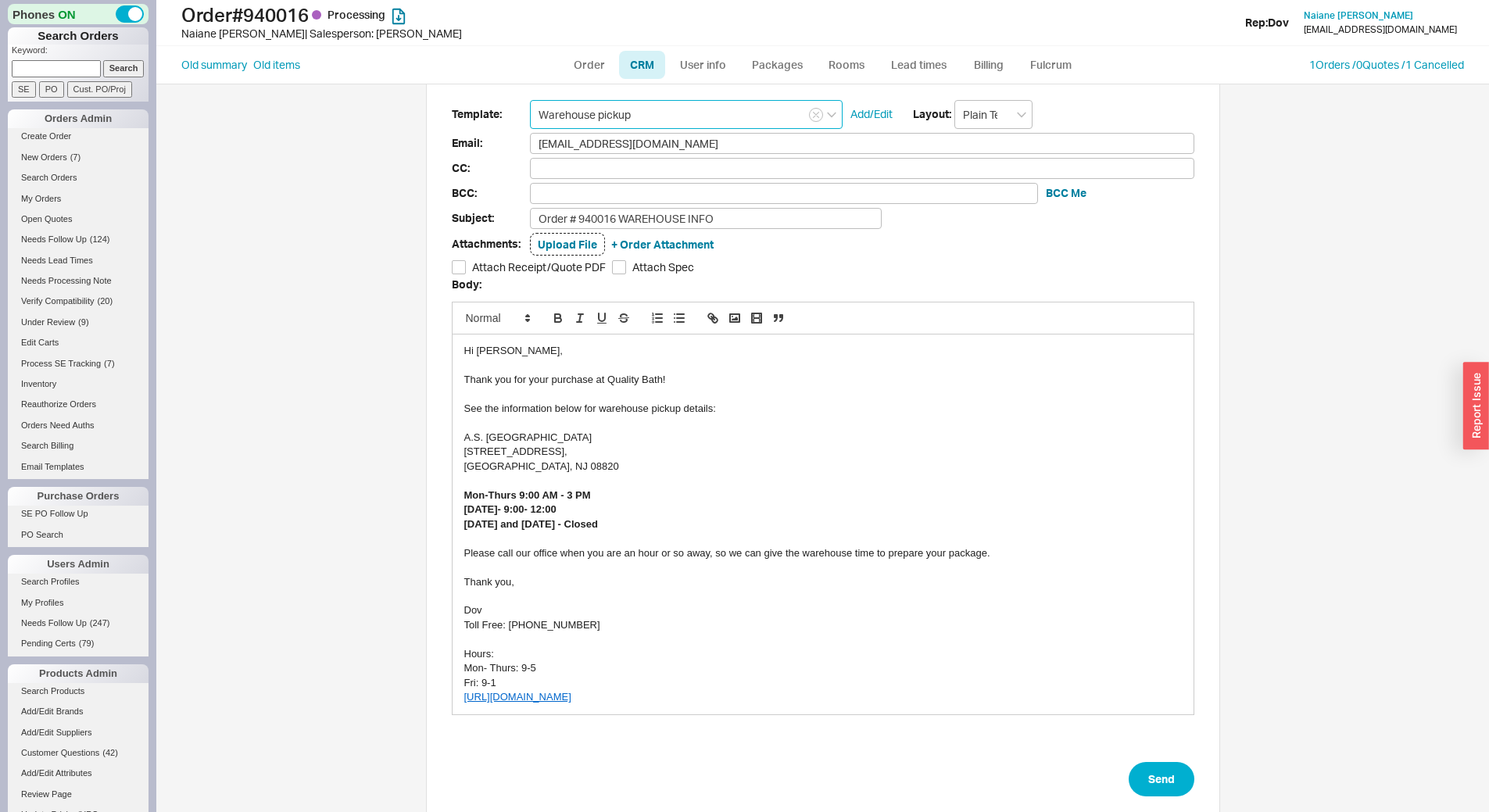
scroll to position [78, 0]
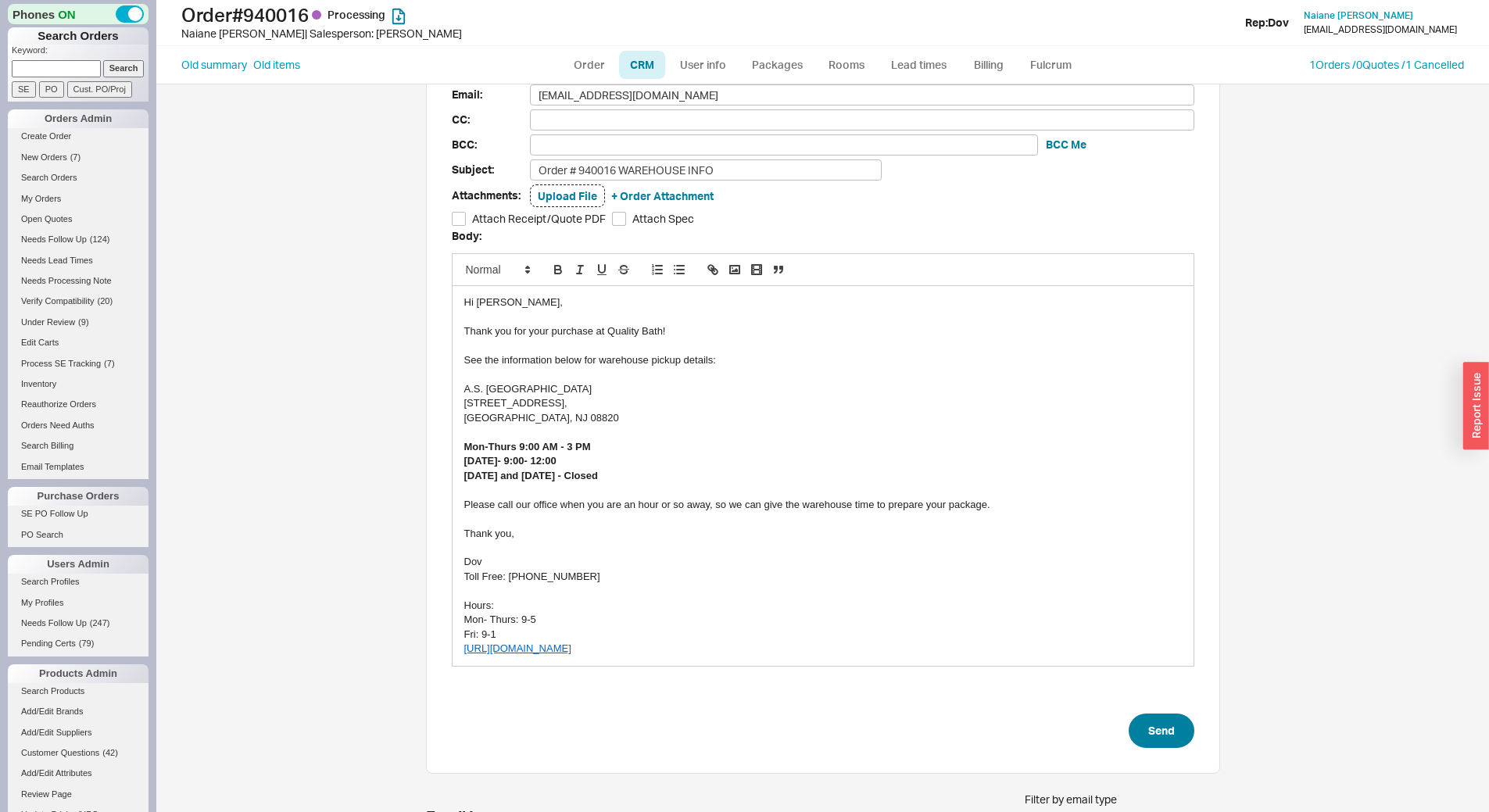
type input "Warehouse pickup"
click at [1157, 740] on button "Send" at bounding box center [1162, 730] width 66 height 35
select select "LOW"
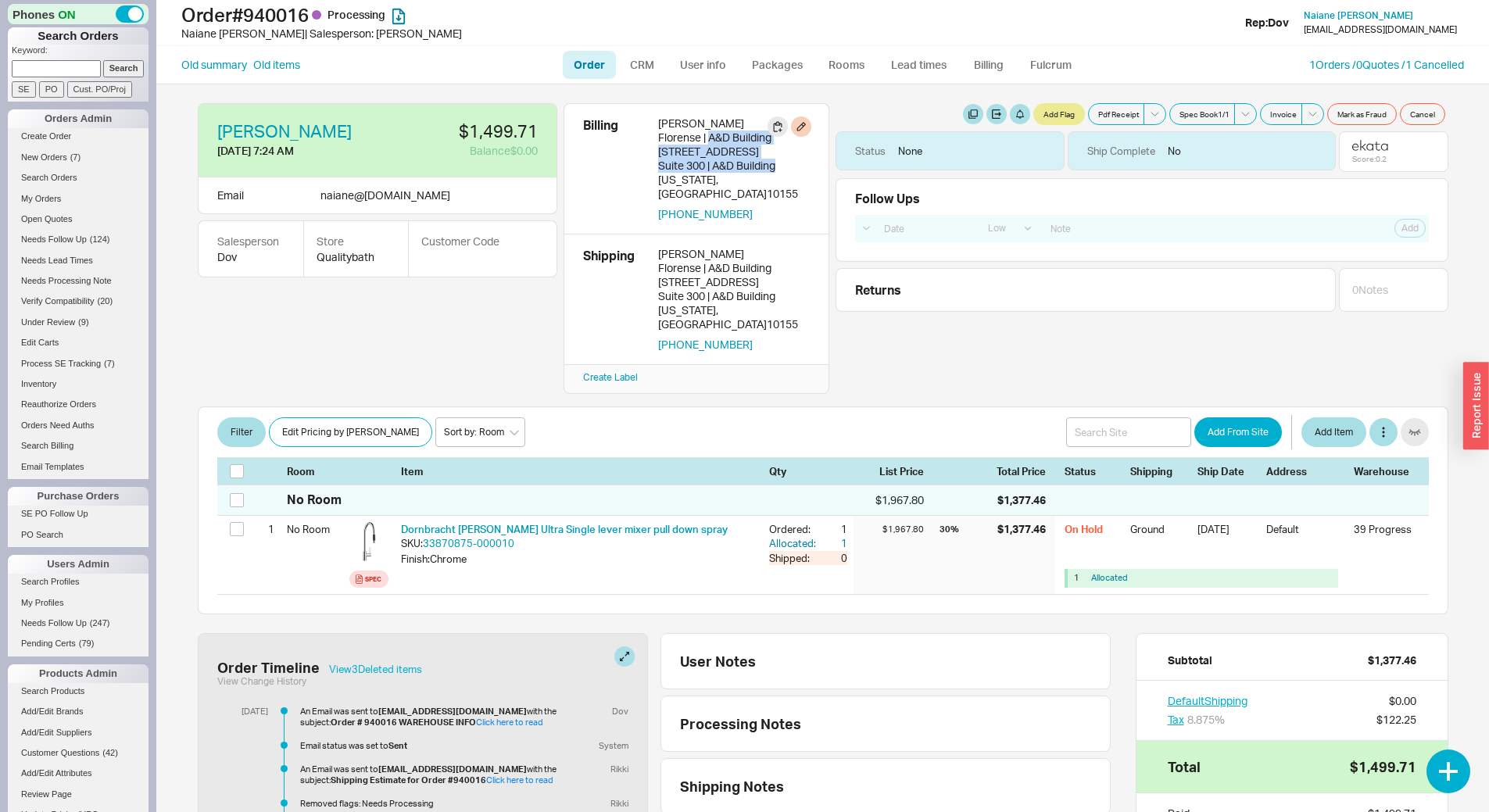
drag, startPoint x: 709, startPoint y: 138, endPoint x: 778, endPoint y: 168, distance: 75.2
click at [778, 168] on div "Naiane Farrell Florense | A&D Building 150 East 58th Street Suite 300 | A&D Bui…" at bounding box center [734, 168] width 152 height 104
copy div "A&D Building 150 East 58th Street Suite 300 | A&D Building"
click at [56, 216] on link "Open Quotes" at bounding box center [78, 218] width 141 height 16
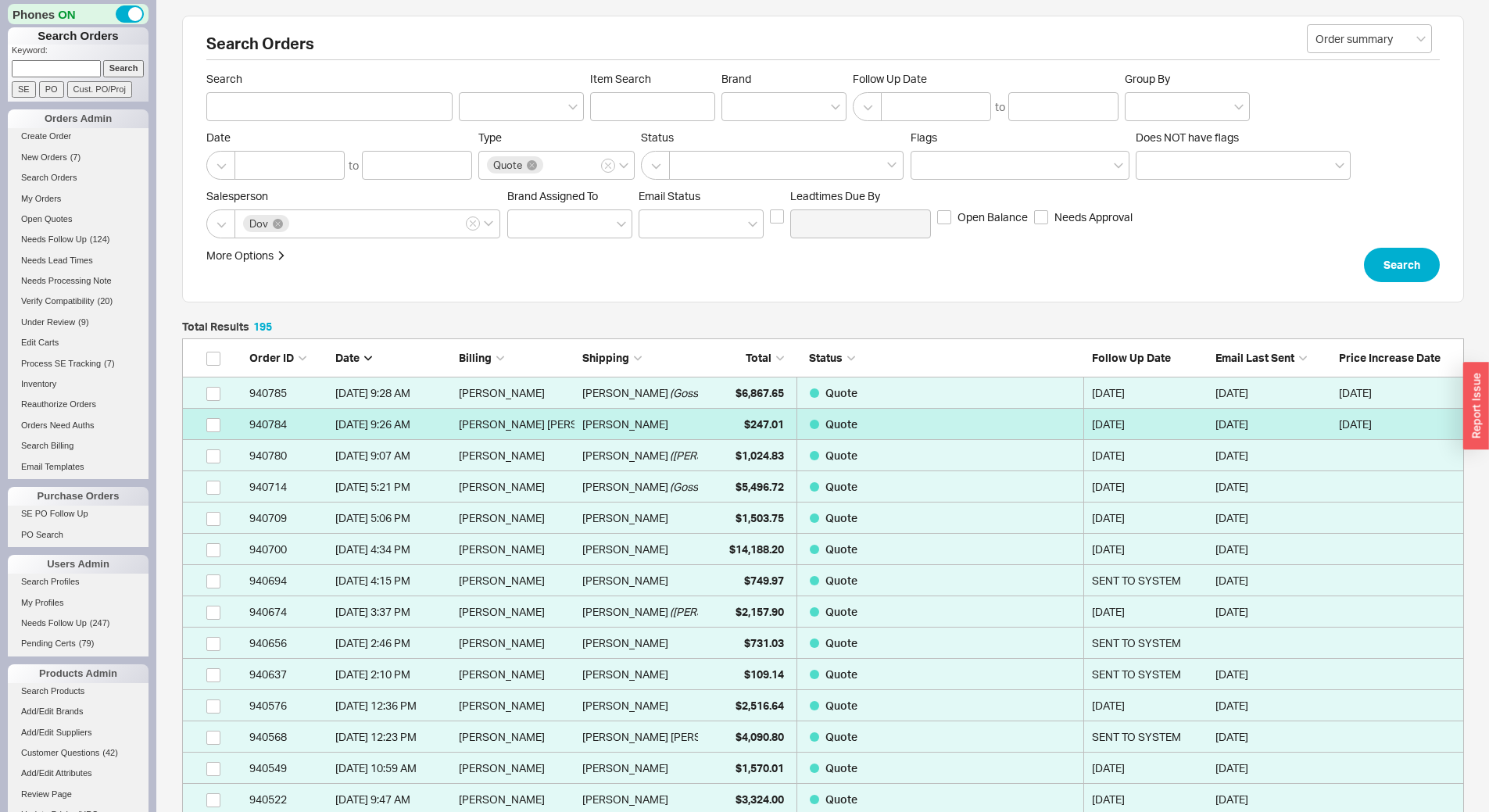
scroll to position [6122, 1270]
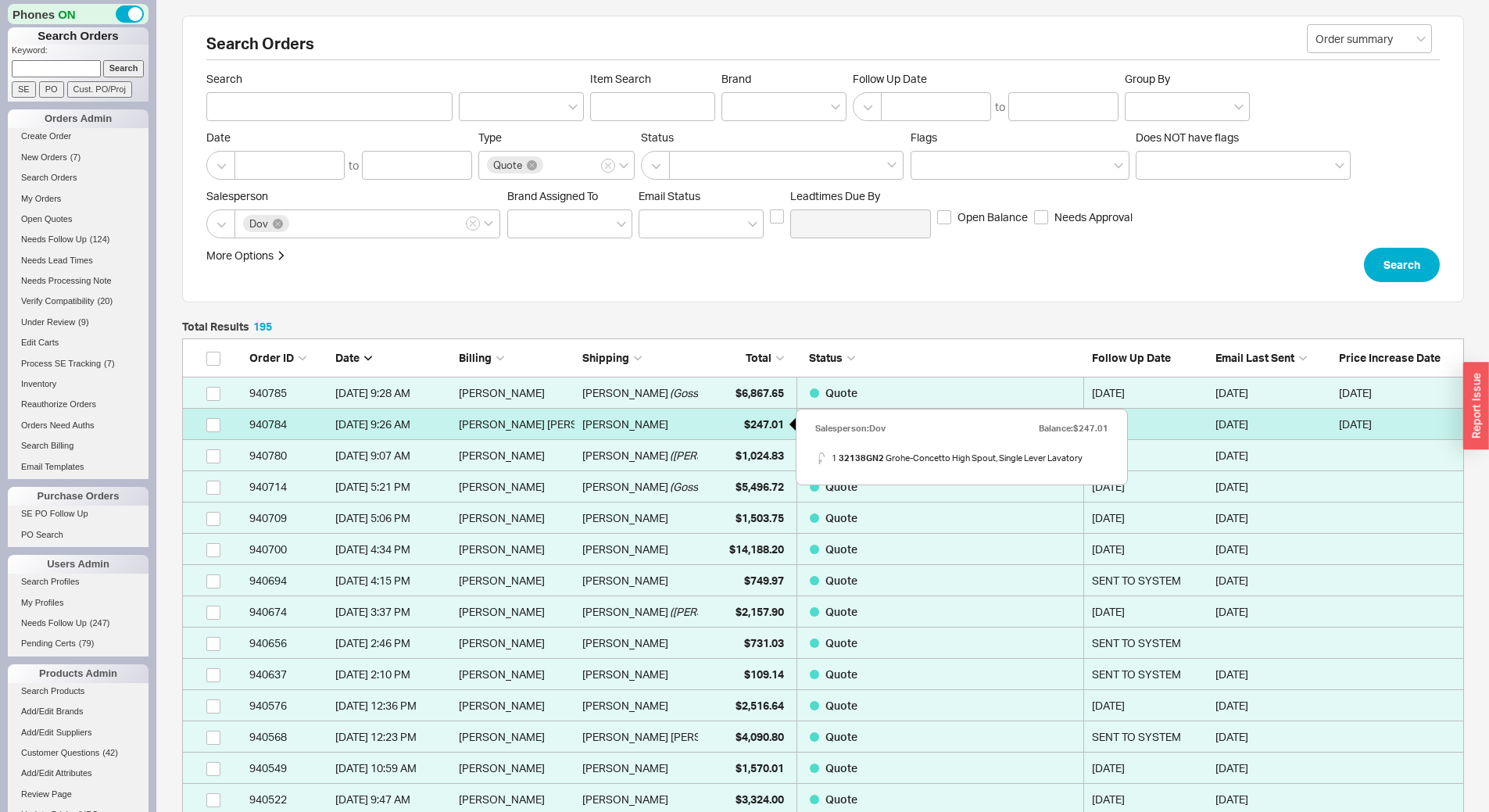
click at [734, 426] on div "$247.01" at bounding box center [745, 424] width 78 height 31
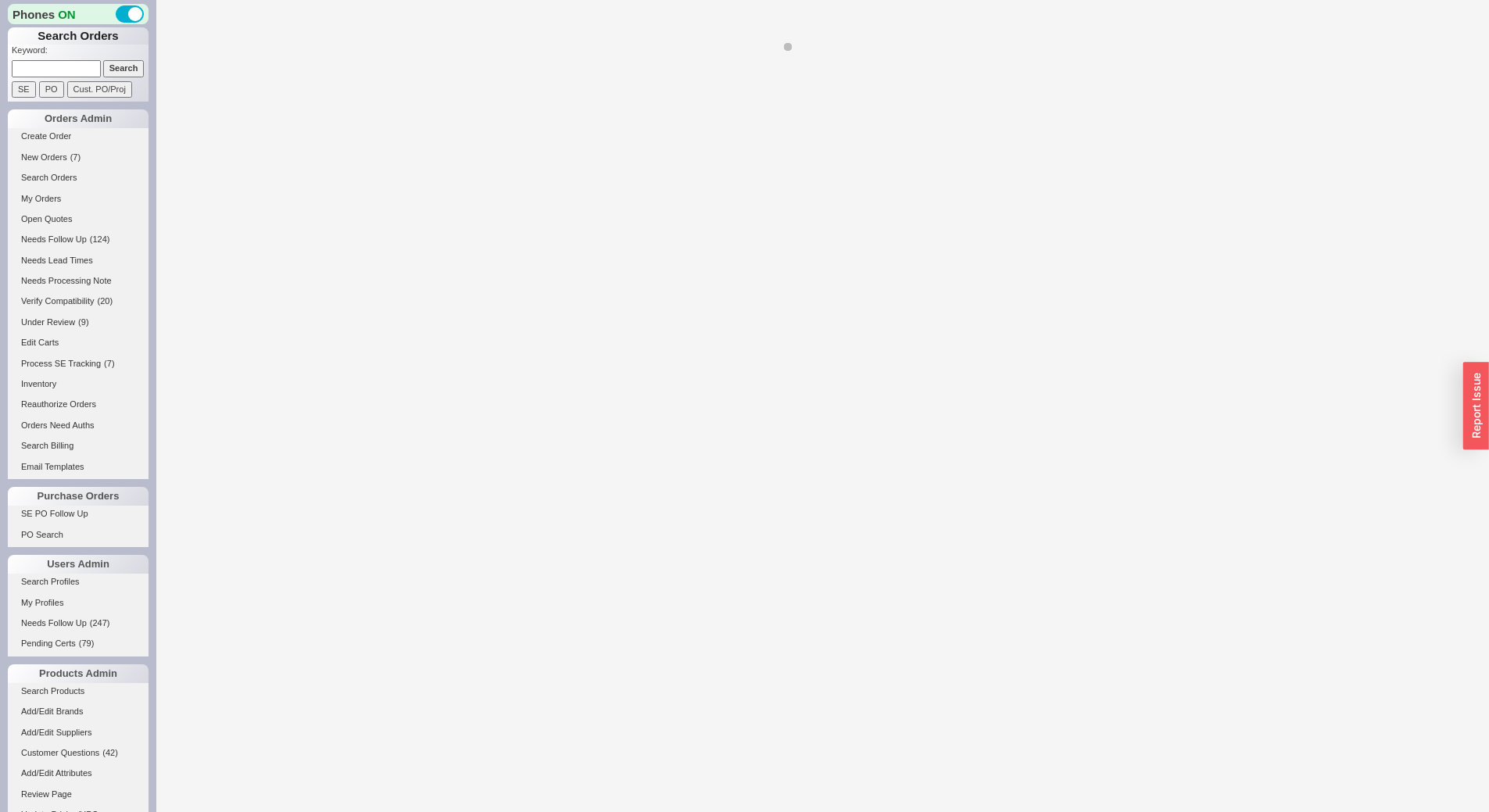
select select "LOW"
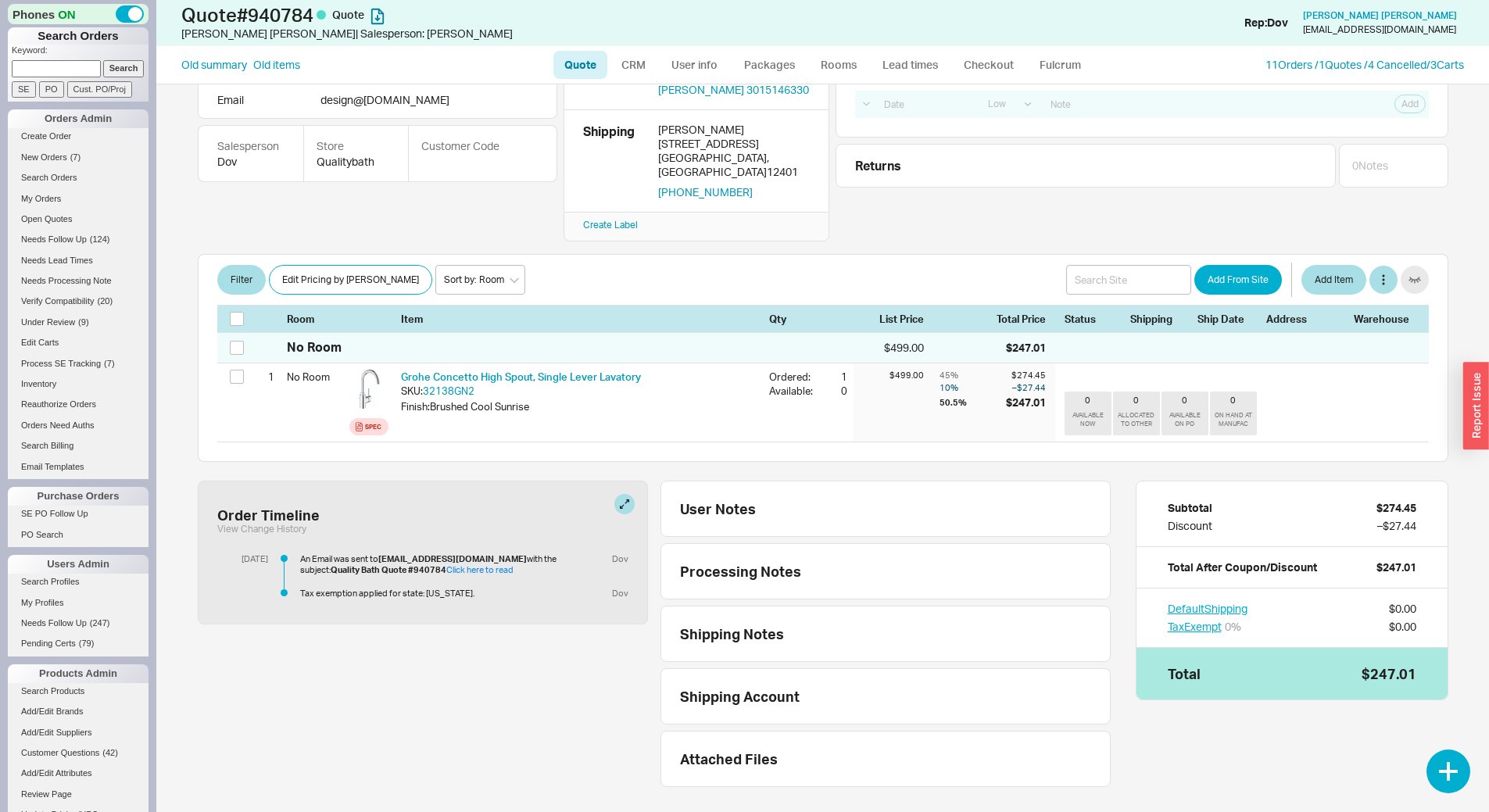
scroll to position [157, 0]
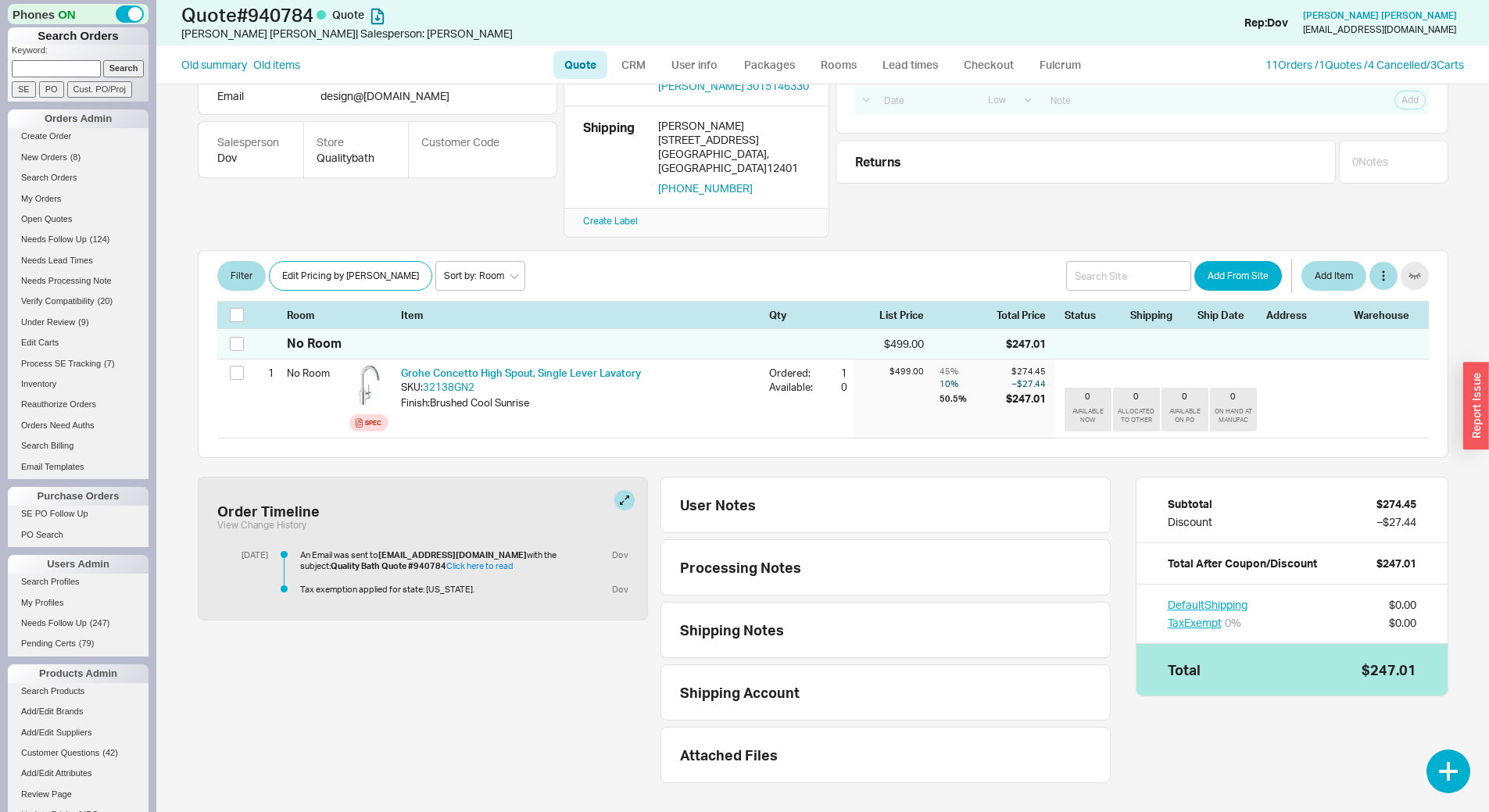
click at [75, 67] on input at bounding box center [56, 67] width 89 height 16
type input "940752"
click at [103, 60] on input "Search" at bounding box center [123, 67] width 41 height 16
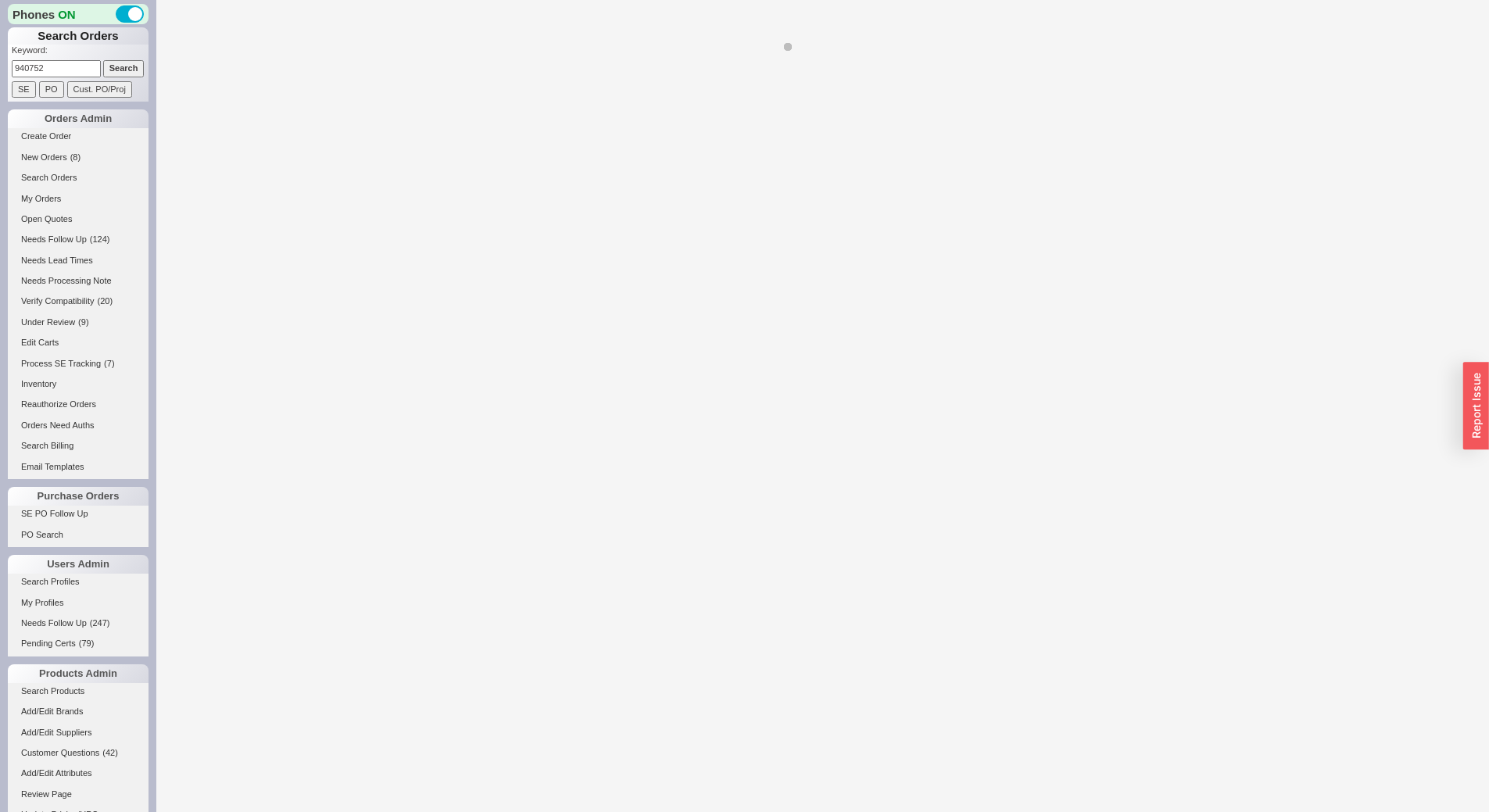
select select "LOW"
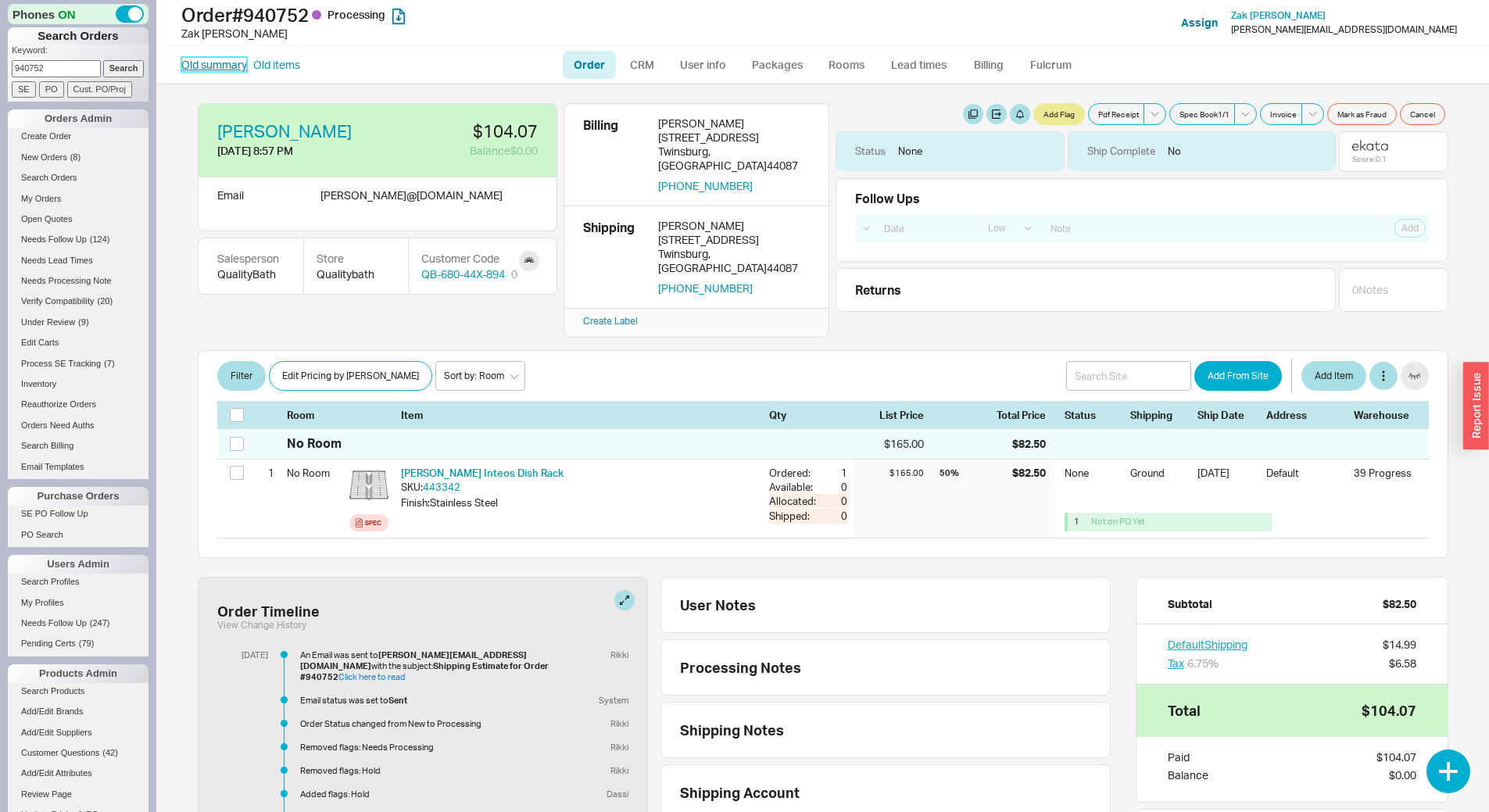
click at [222, 60] on link "Old summary" at bounding box center [214, 65] width 66 height 16
select select "*"
select select "LOW"
select select "3"
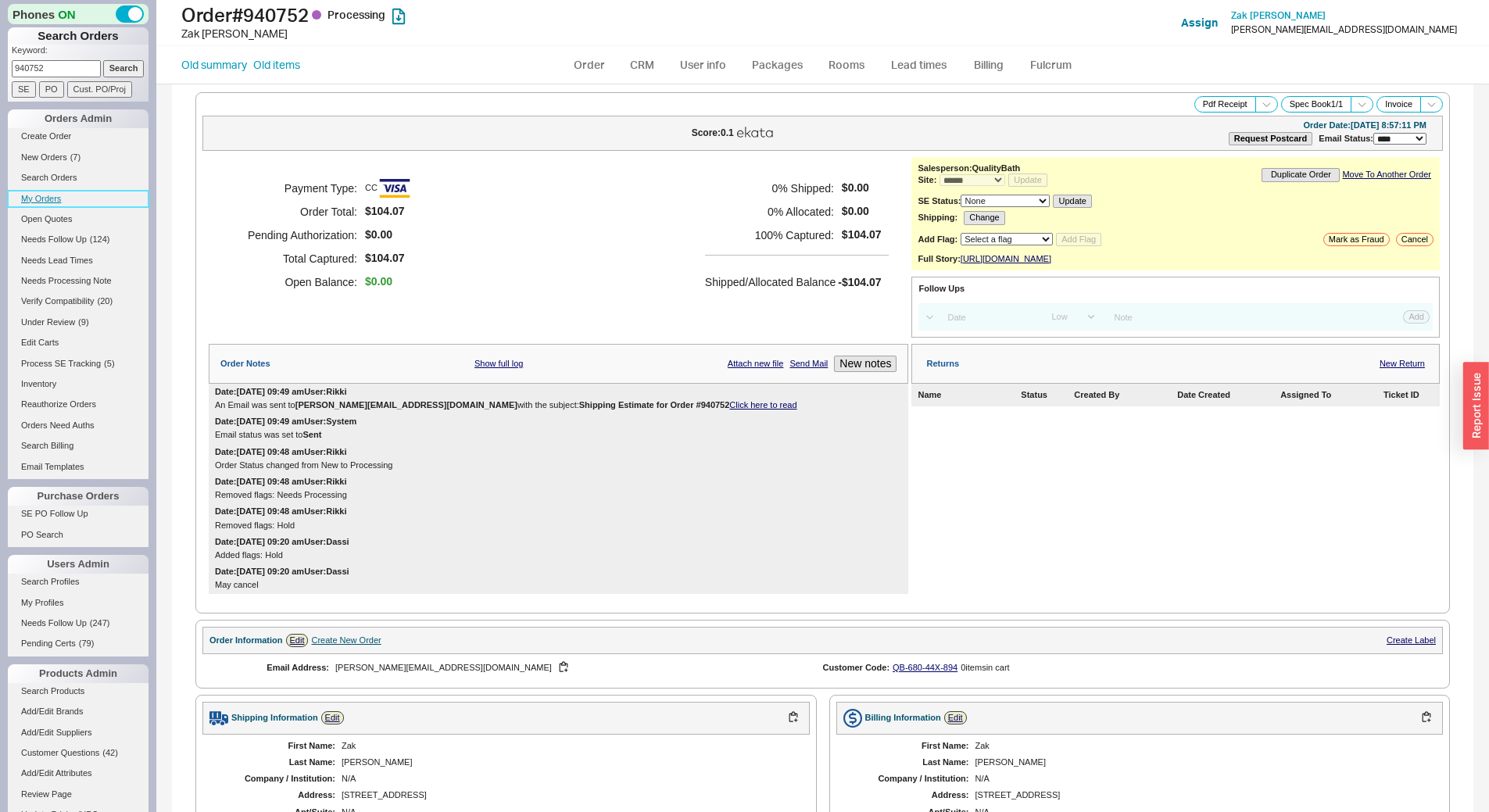
click at [45, 204] on link "My Orders" at bounding box center [78, 198] width 141 height 16
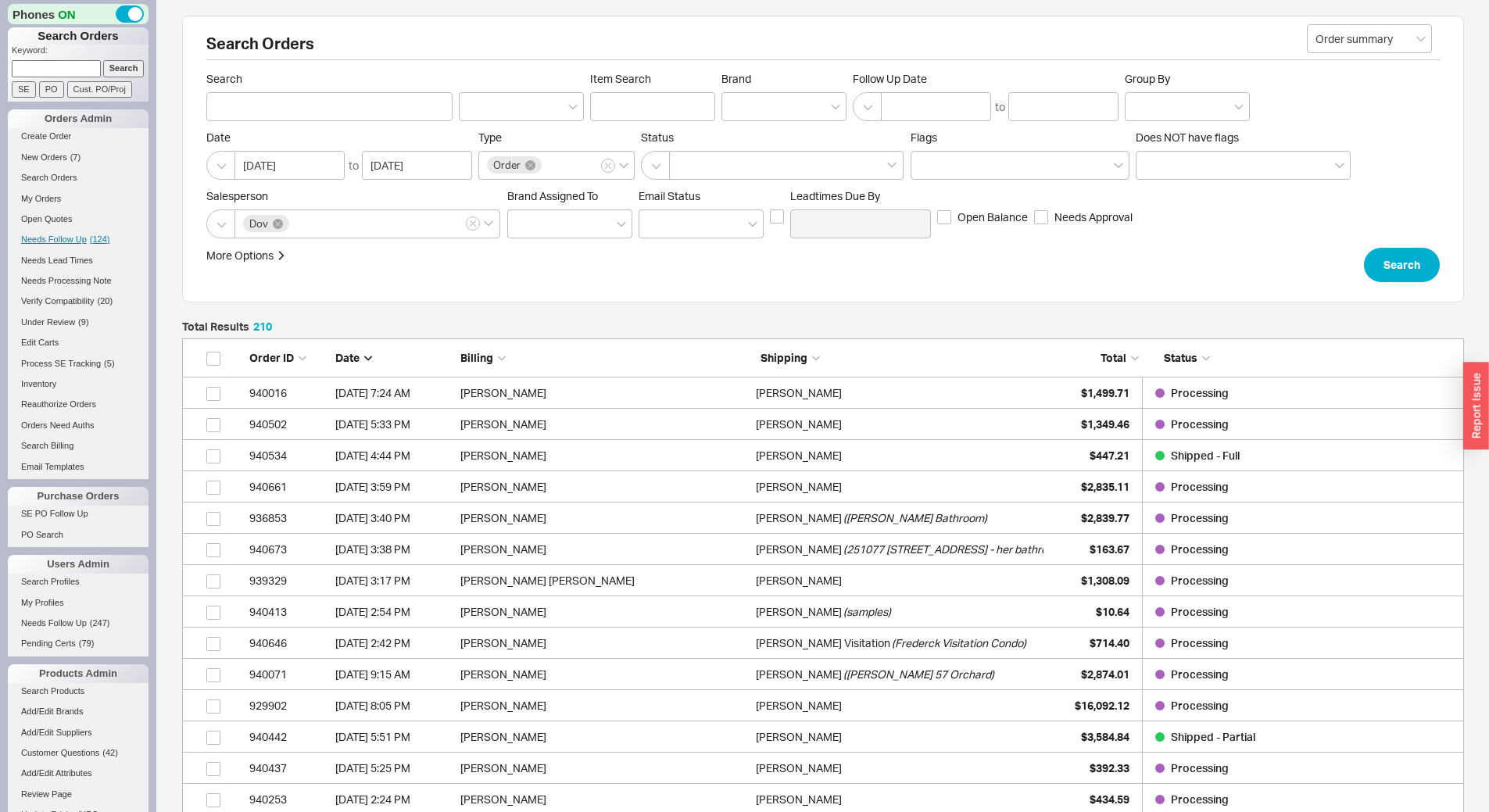
scroll to position [6591, 1270]
click at [71, 61] on input at bounding box center [56, 67] width 89 height 16
paste input "jeremymillul@gmail.com"
type input "jeremymillul@gmail.com"
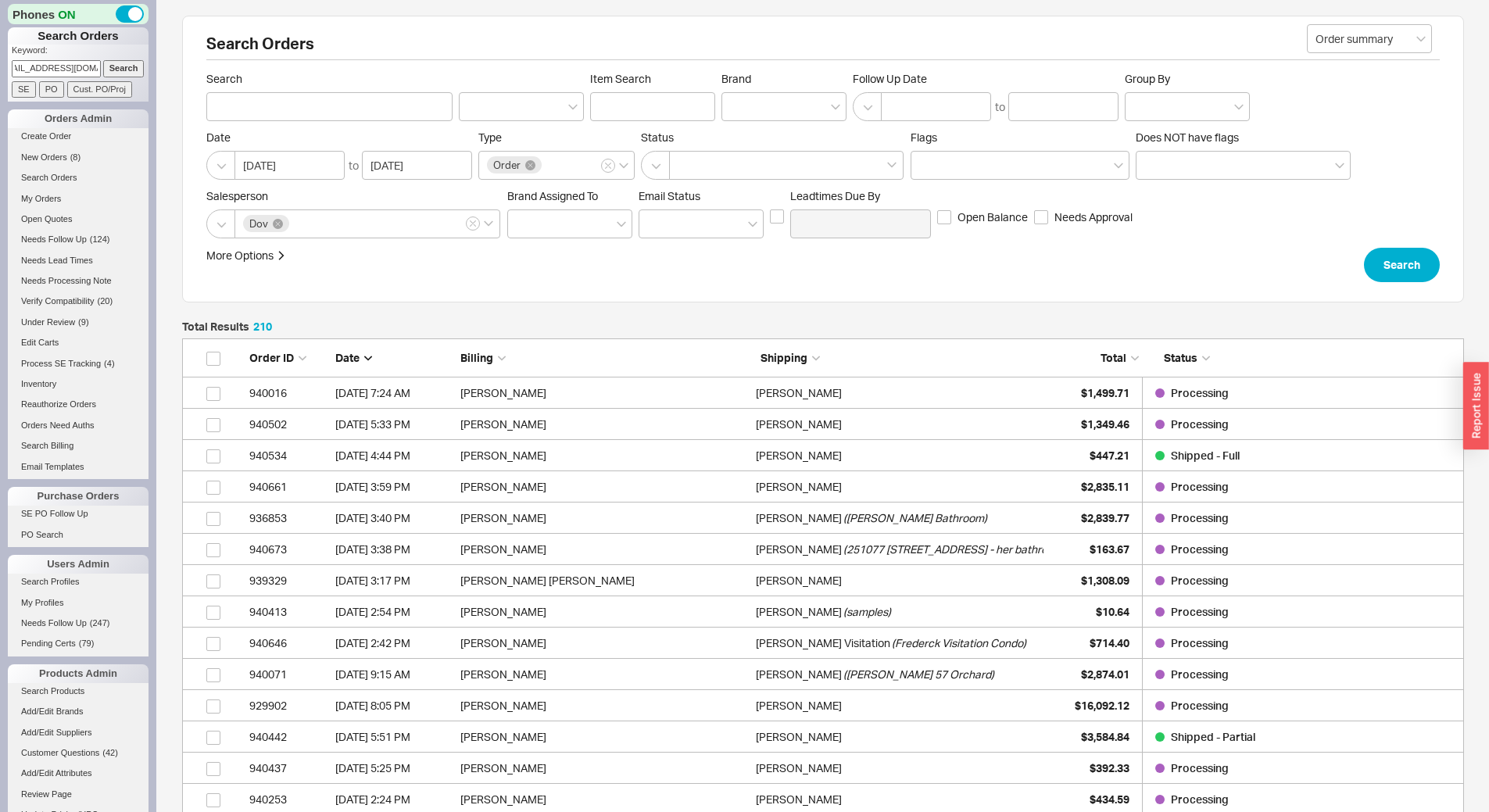
click at [103, 60] on input "Search" at bounding box center [123, 67] width 41 height 16
type input "jeremymillul@gmail.com"
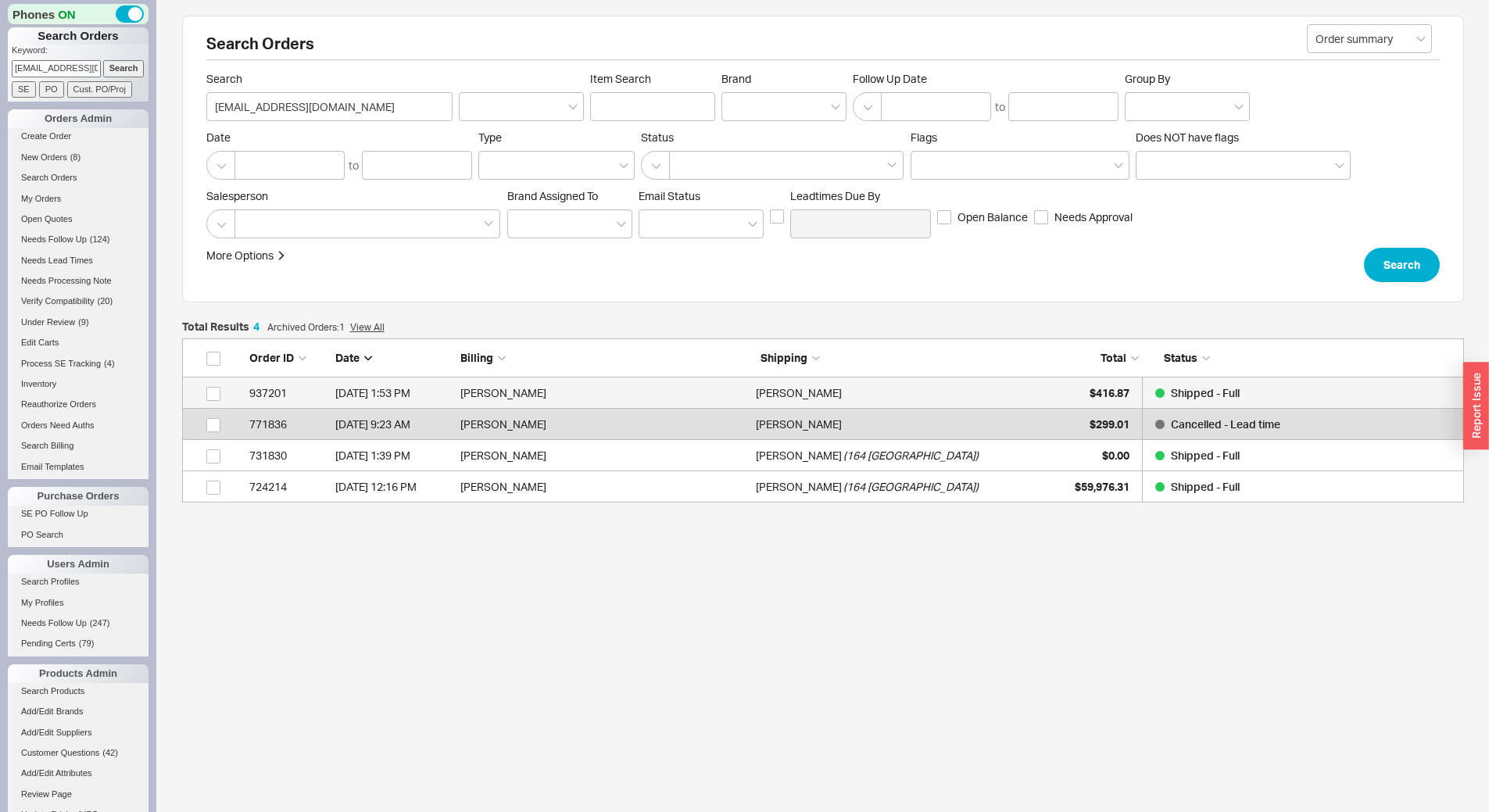
click at [997, 382] on div "Jeremy Millul" at bounding box center [899, 393] width 287 height 31
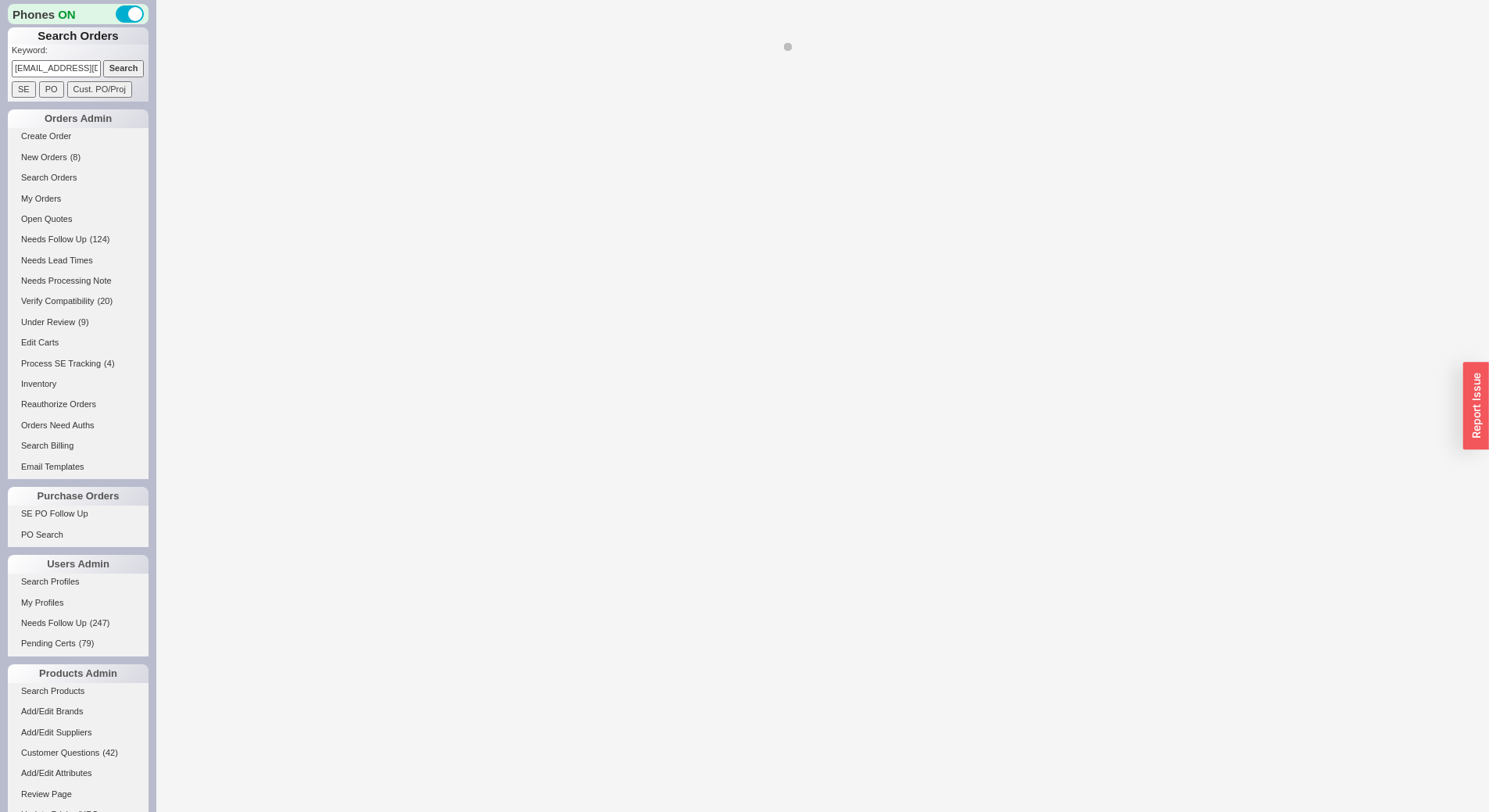
select select "LOW"
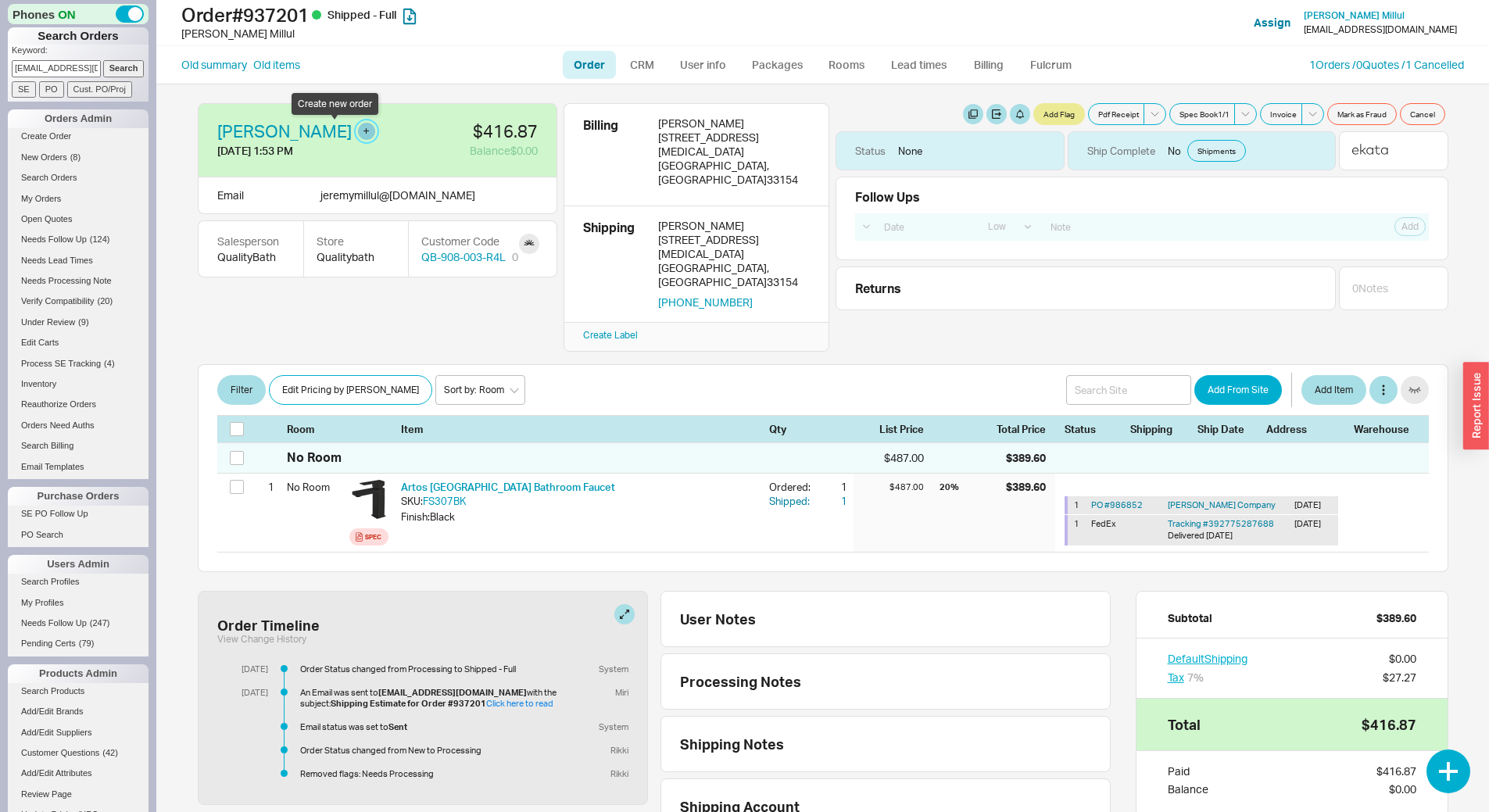
click at [358, 135] on button "button" at bounding box center [367, 131] width 17 height 17
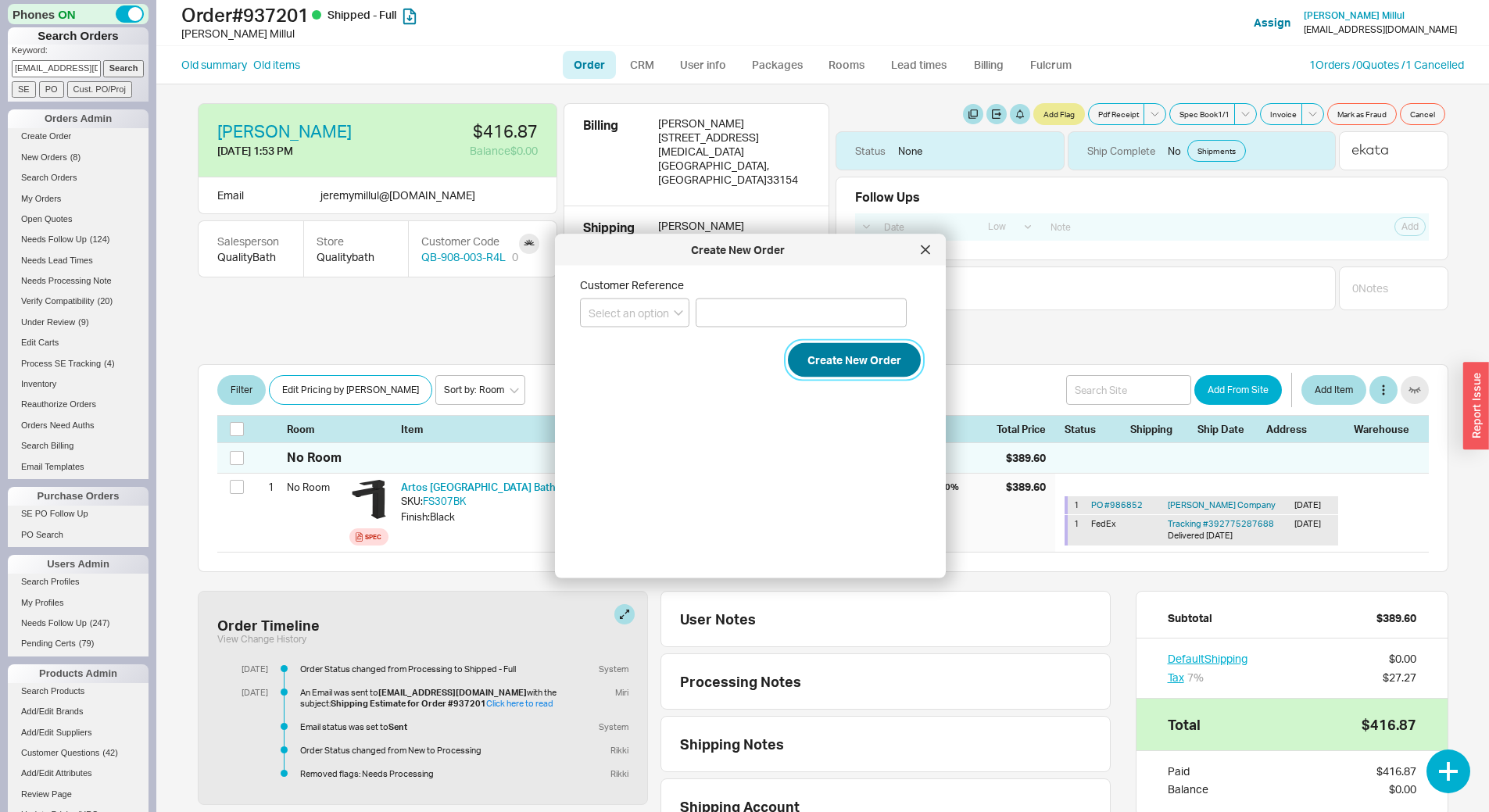
click at [839, 355] on button "Create New Order" at bounding box center [854, 360] width 133 height 35
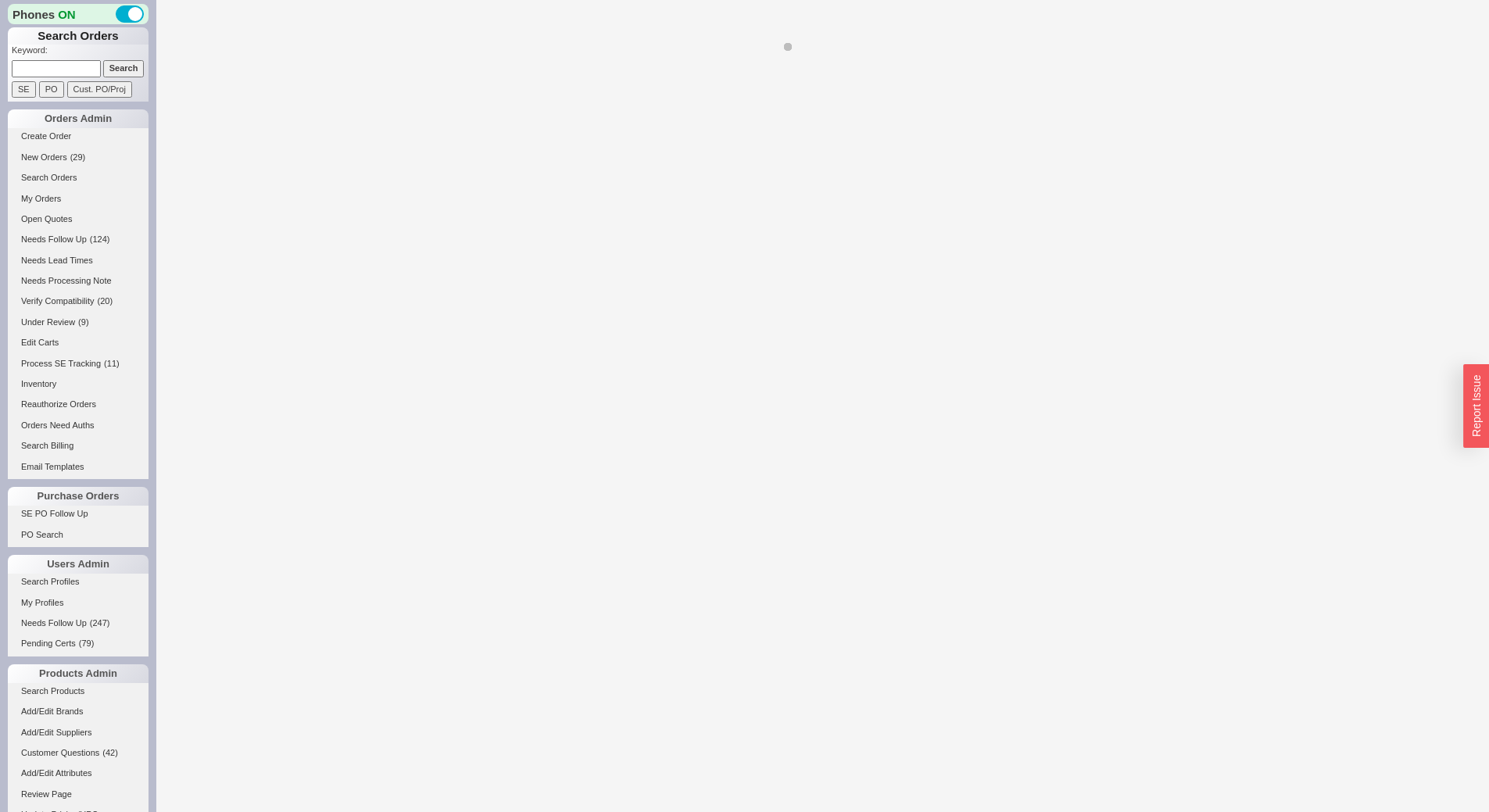
scroll to position [356, 0]
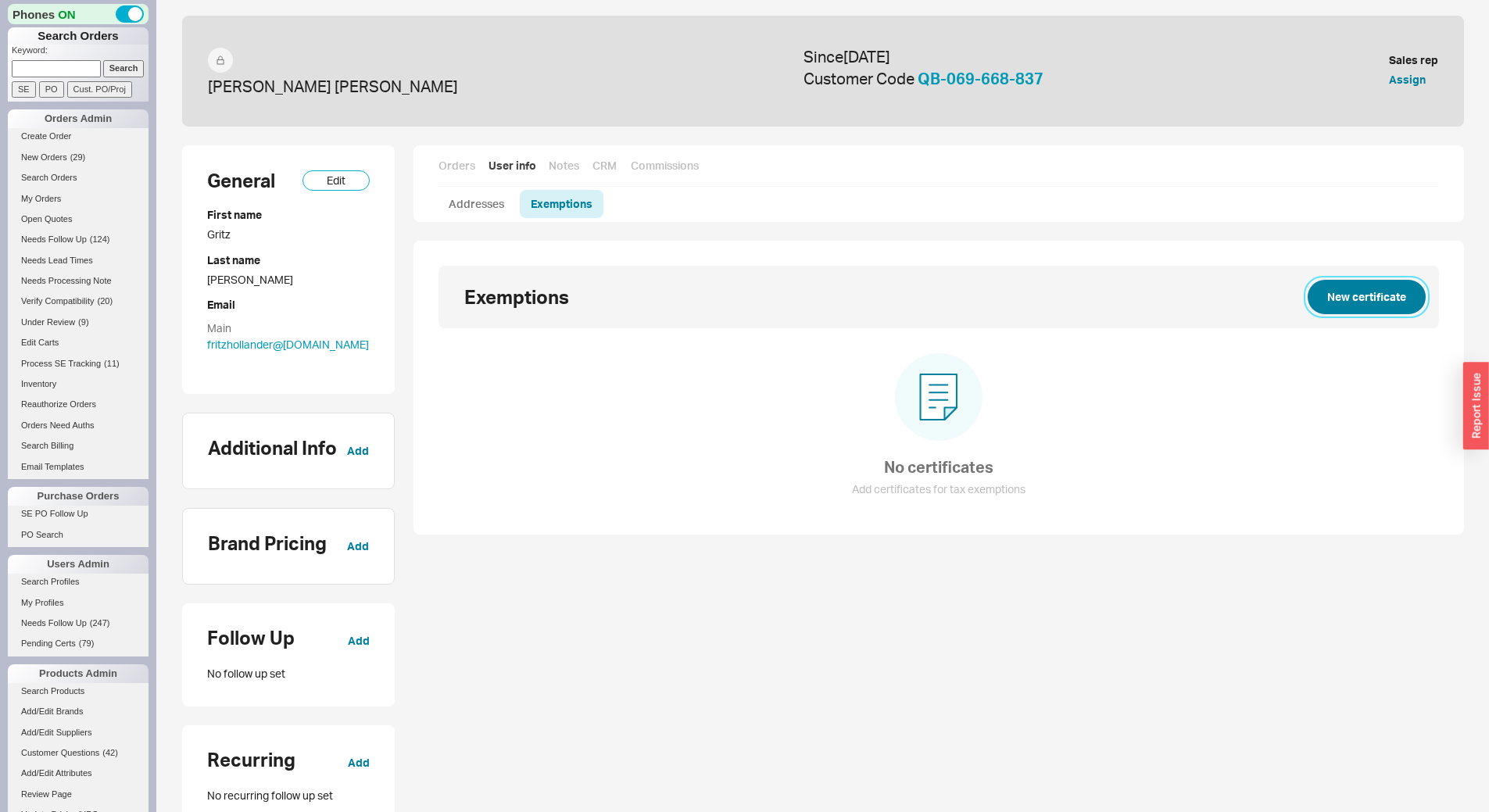
click at [1348, 306] on button "New certificate" at bounding box center [1367, 296] width 118 height 35
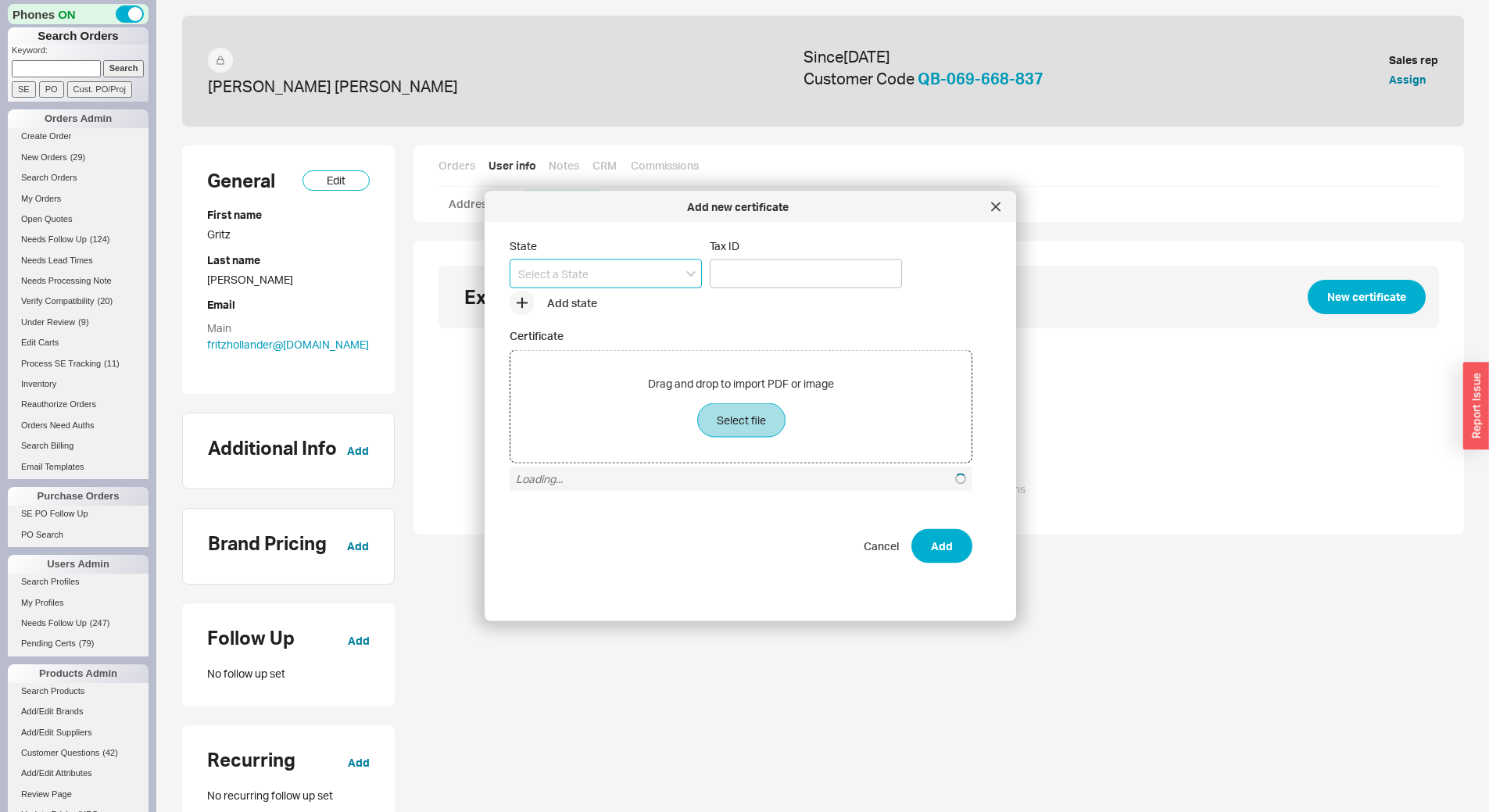
click at [636, 280] on input at bounding box center [606, 274] width 192 height 29
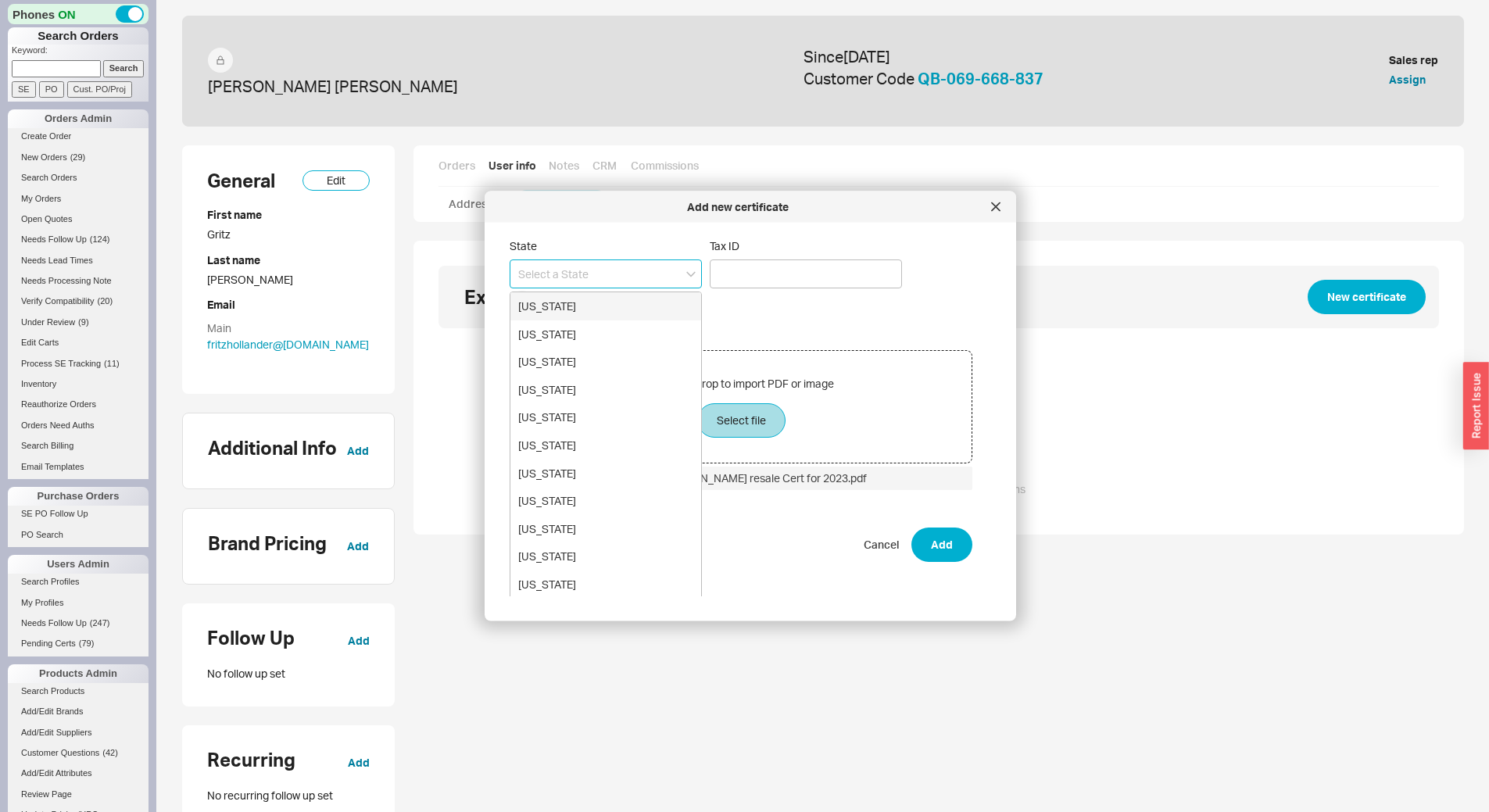
click at [642, 302] on div "[US_STATE]" at bounding box center [606, 306] width 190 height 28
type input "[US_STATE]"
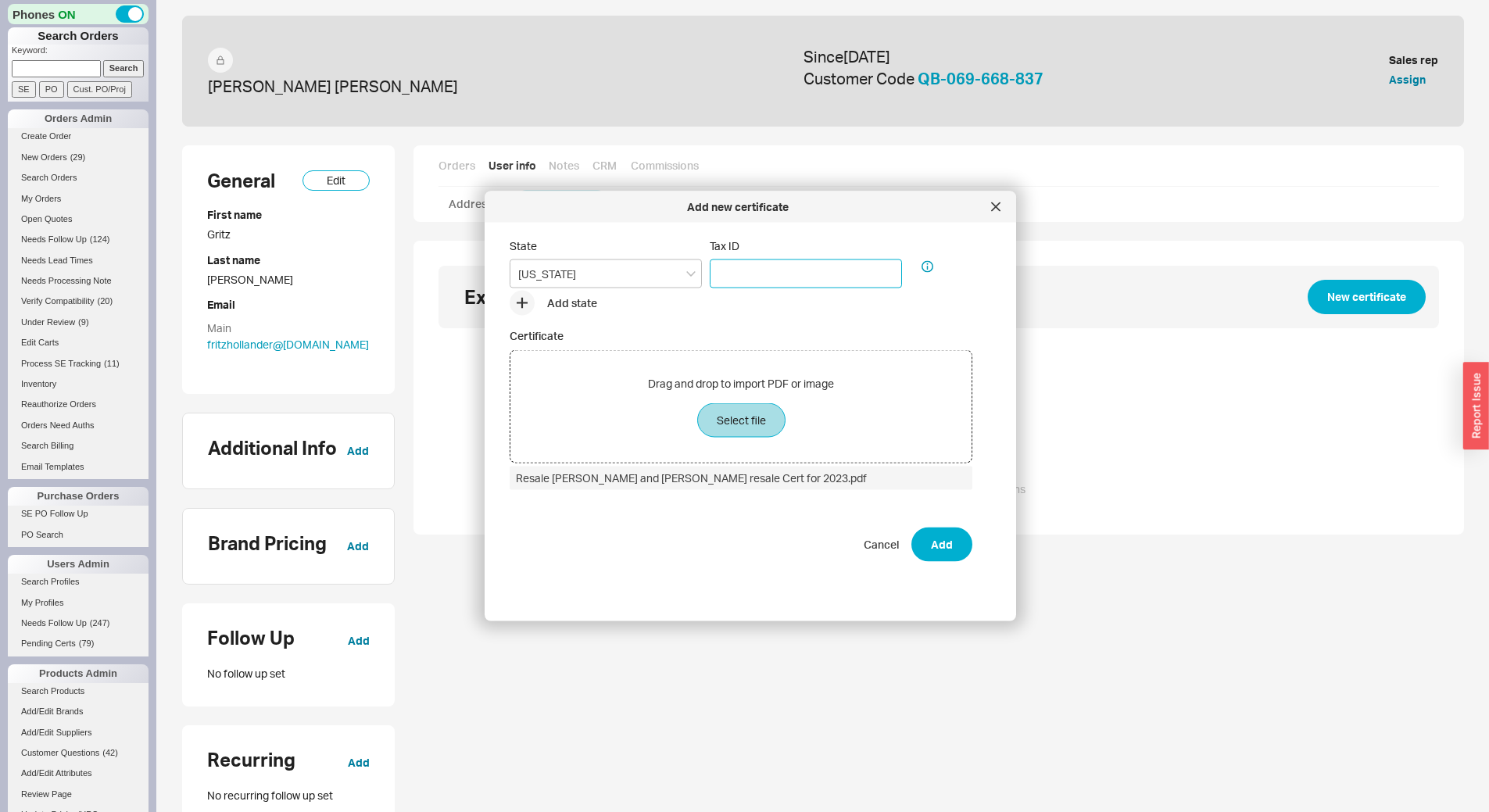
click at [733, 276] on input "Tax ID" at bounding box center [806, 274] width 192 height 29
type input "see attached"
click at [945, 547] on button "Add" at bounding box center [942, 544] width 61 height 35
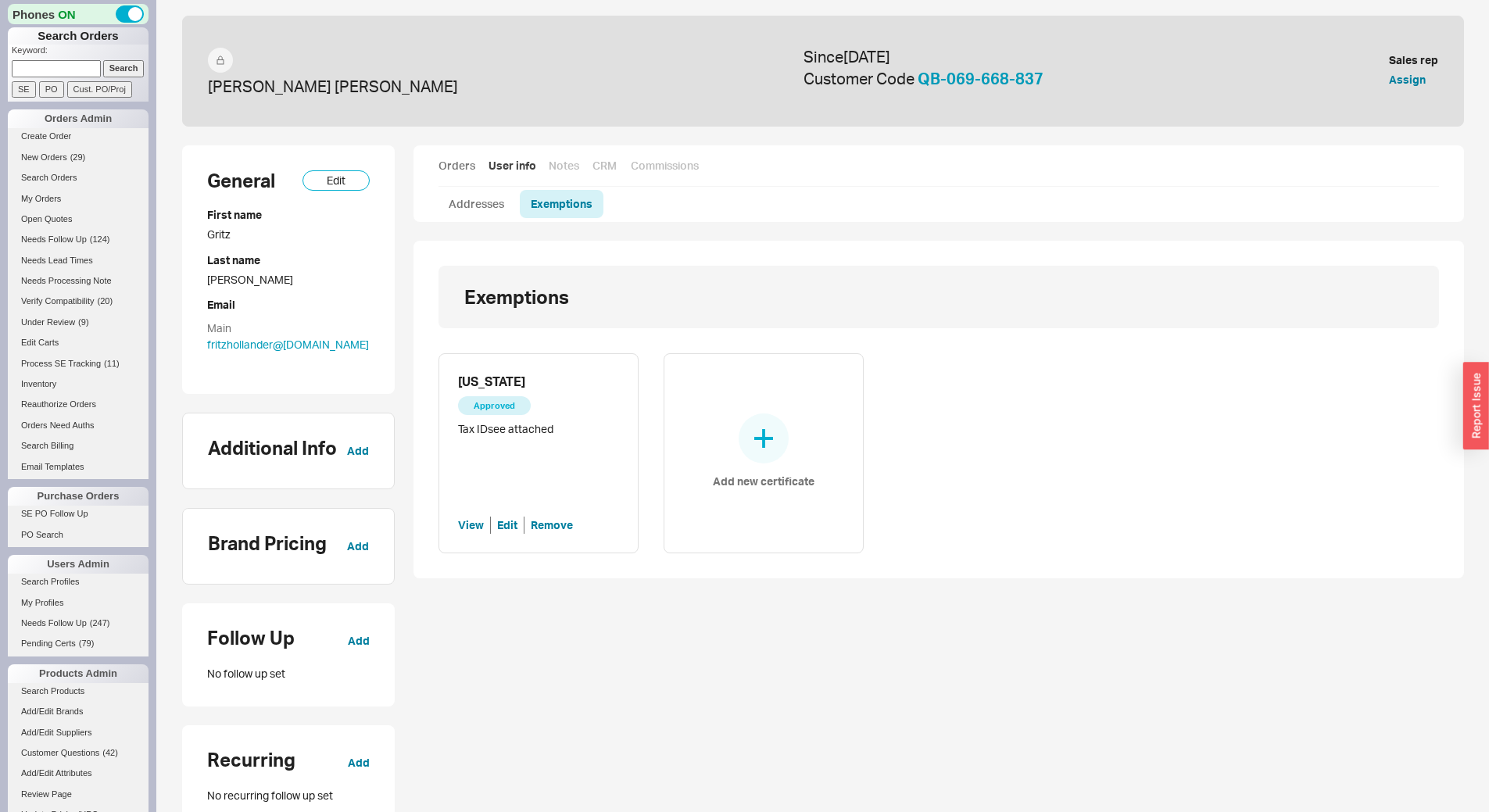
click at [453, 167] on link "Orders" at bounding box center [457, 165] width 38 height 16
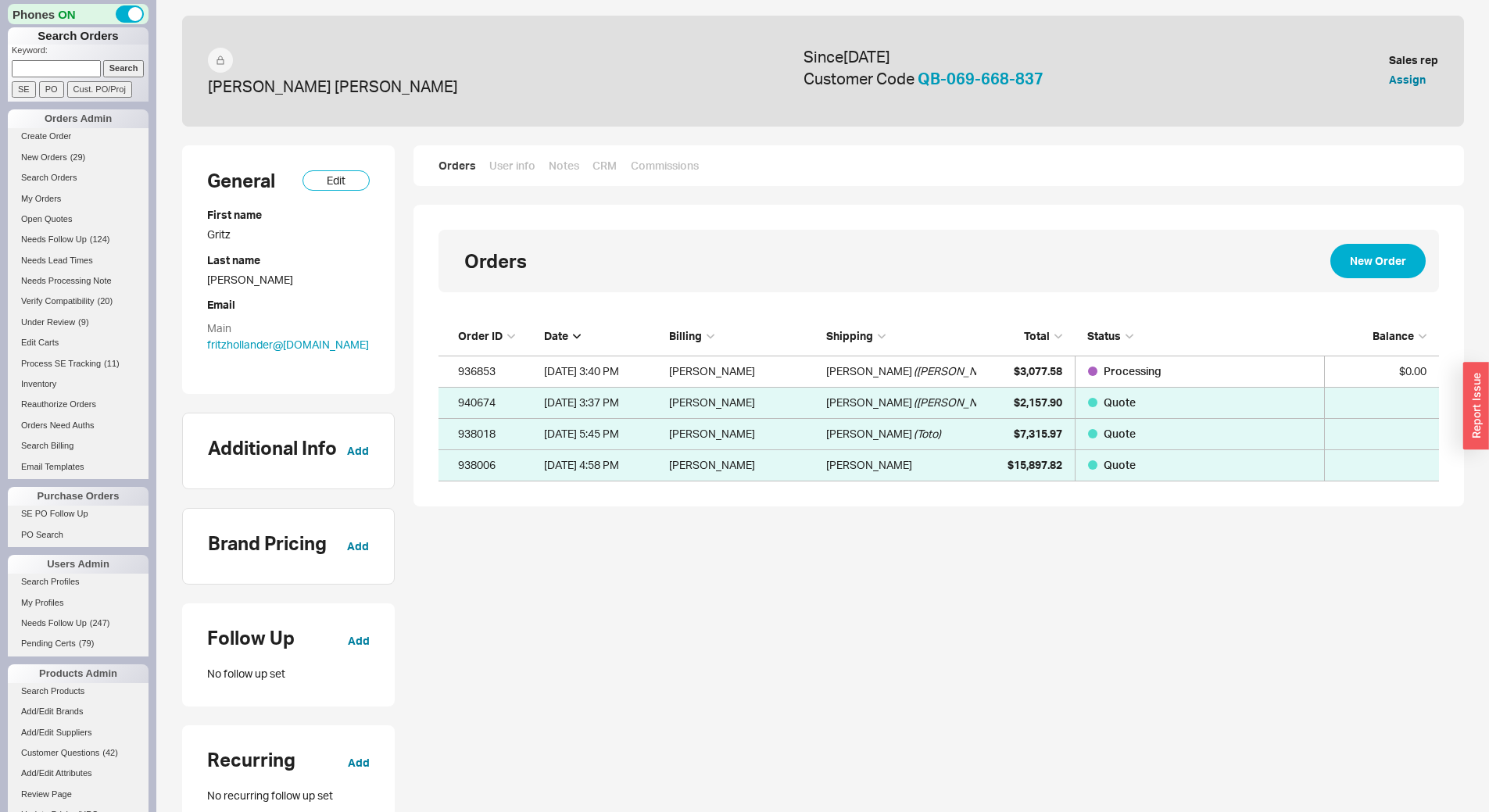
scroll to position [152, 989]
click at [895, 371] on div "[PERSON_NAME] ( [PERSON_NAME] )" at bounding box center [902, 371] width 150 height 31
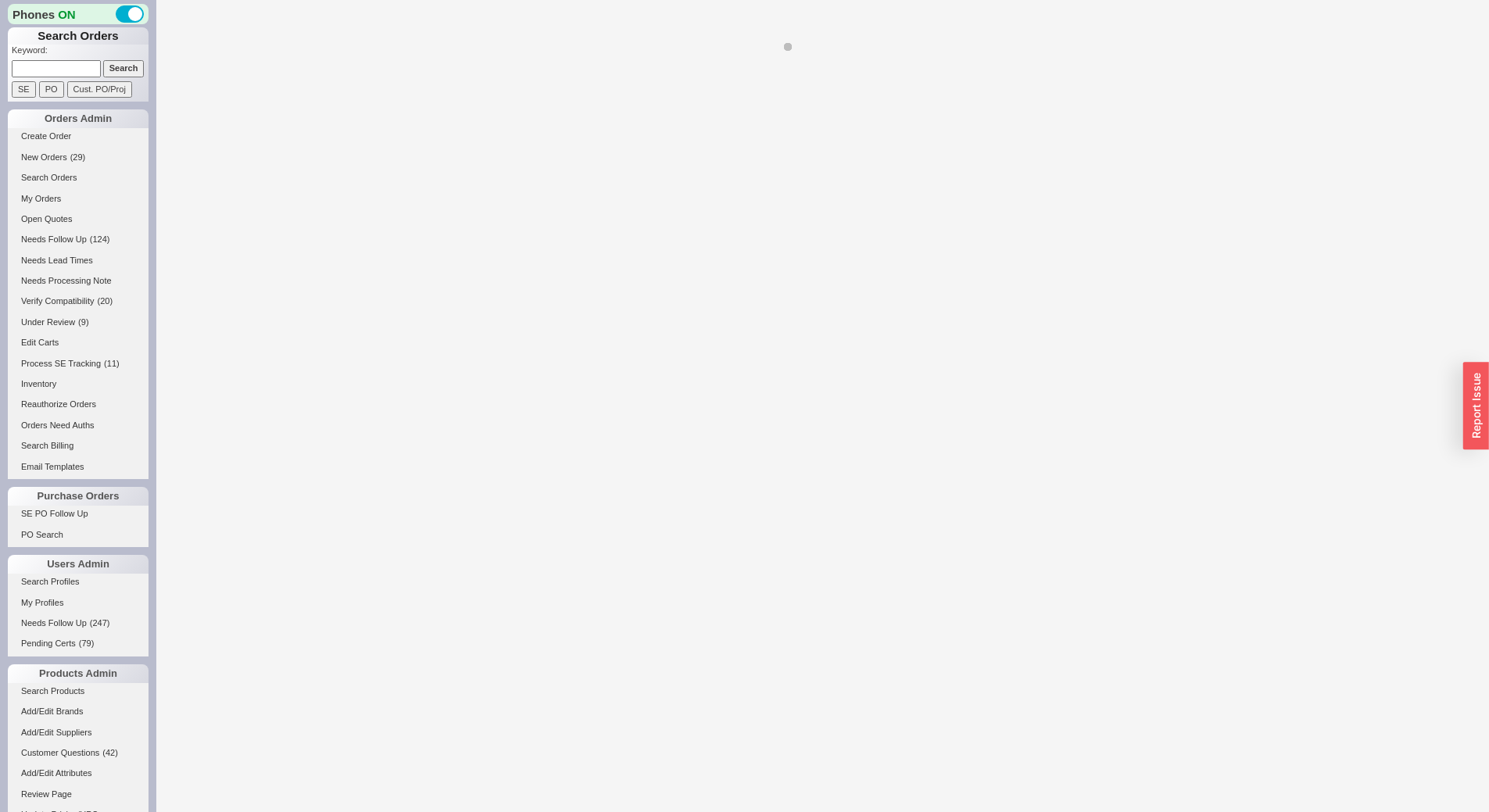
select select "LOW"
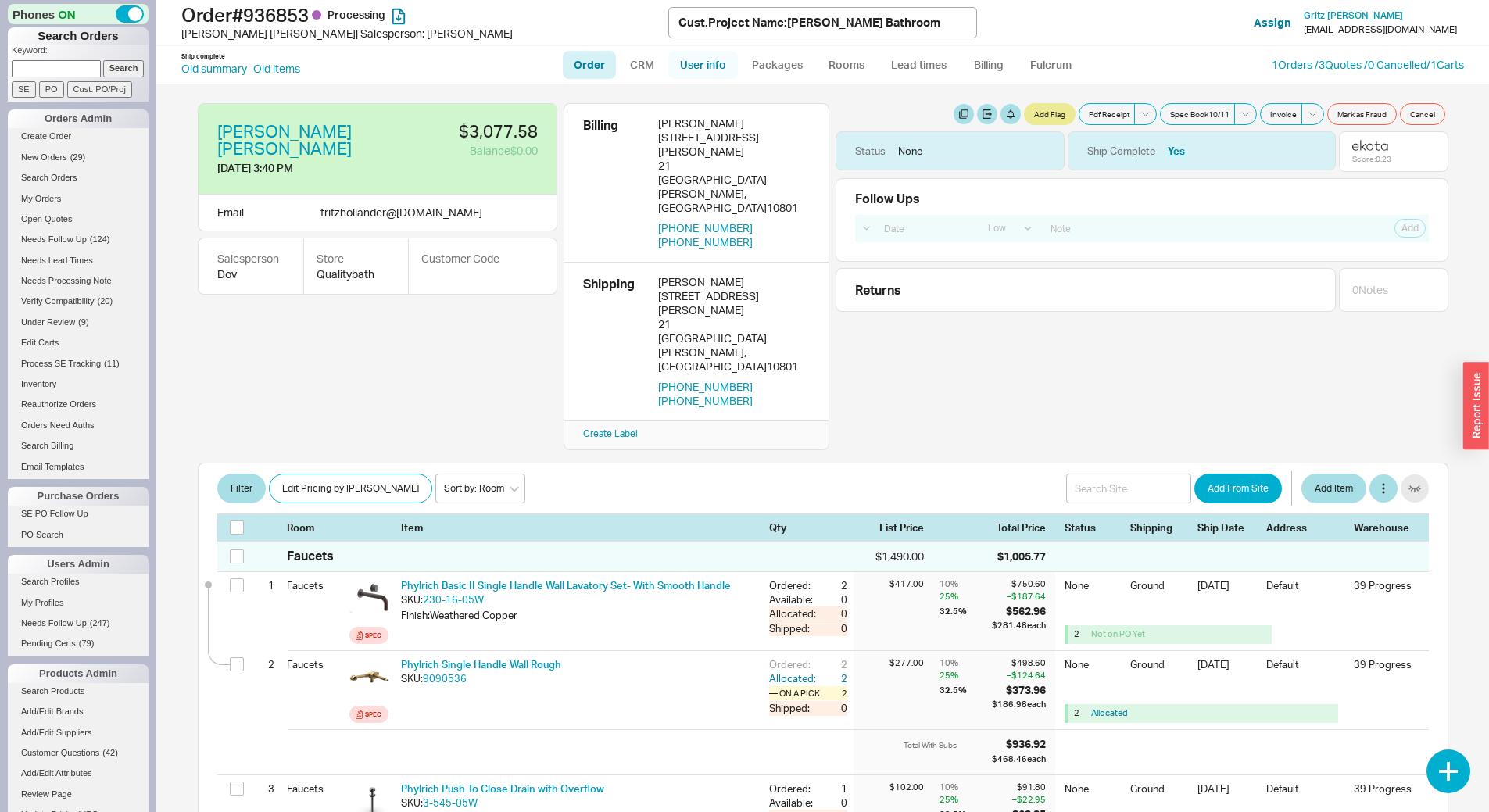
click at [693, 61] on link "User info" at bounding box center [703, 64] width 70 height 28
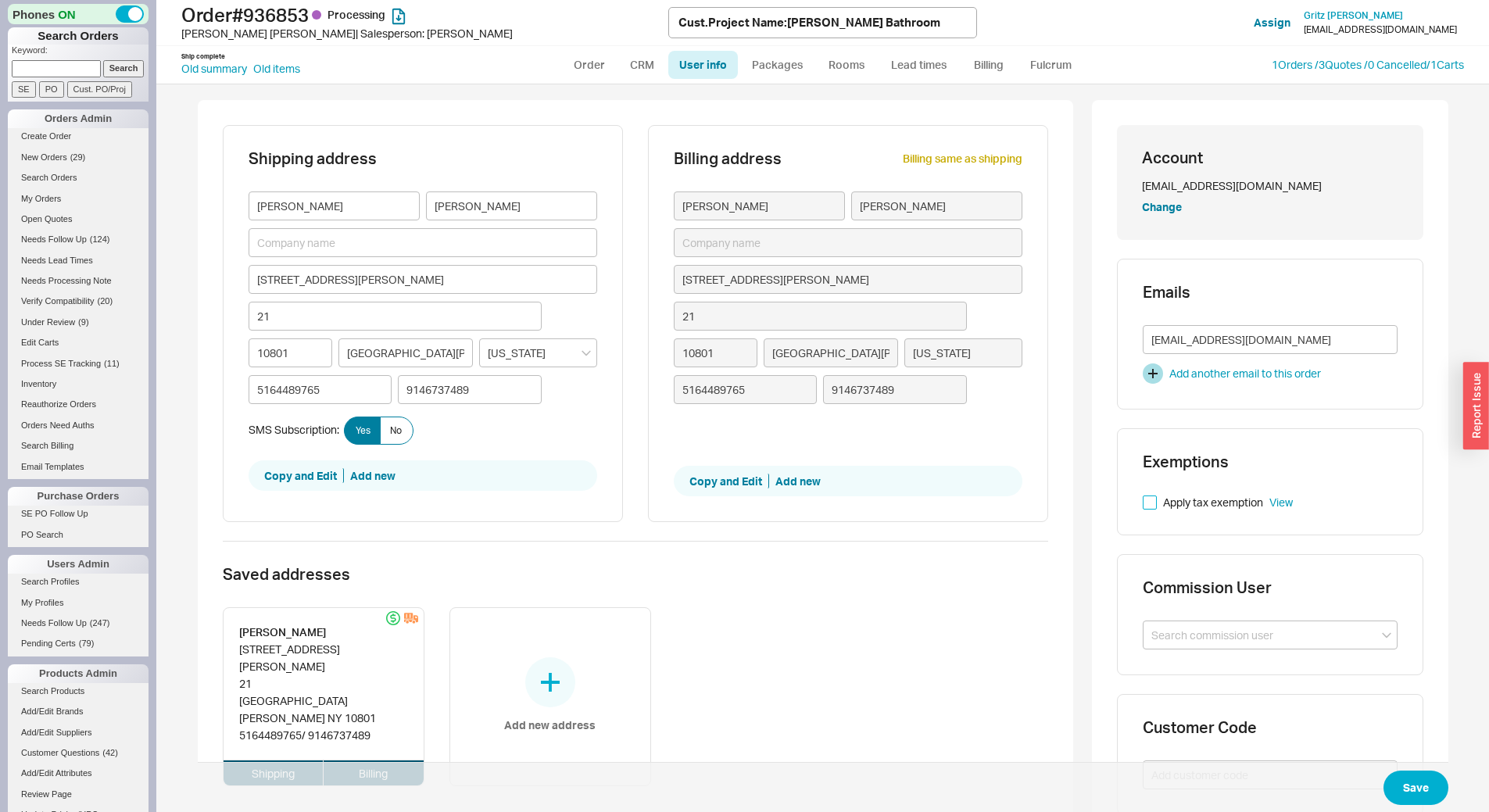
click at [1147, 502] on input "Apply tax exemption" at bounding box center [1149, 502] width 14 height 14
checkbox input "true"
drag, startPoint x: 1420, startPoint y: 790, endPoint x: 923, endPoint y: 394, distance: 635.5
click at [1418, 788] on button "Save" at bounding box center [1416, 788] width 65 height 35
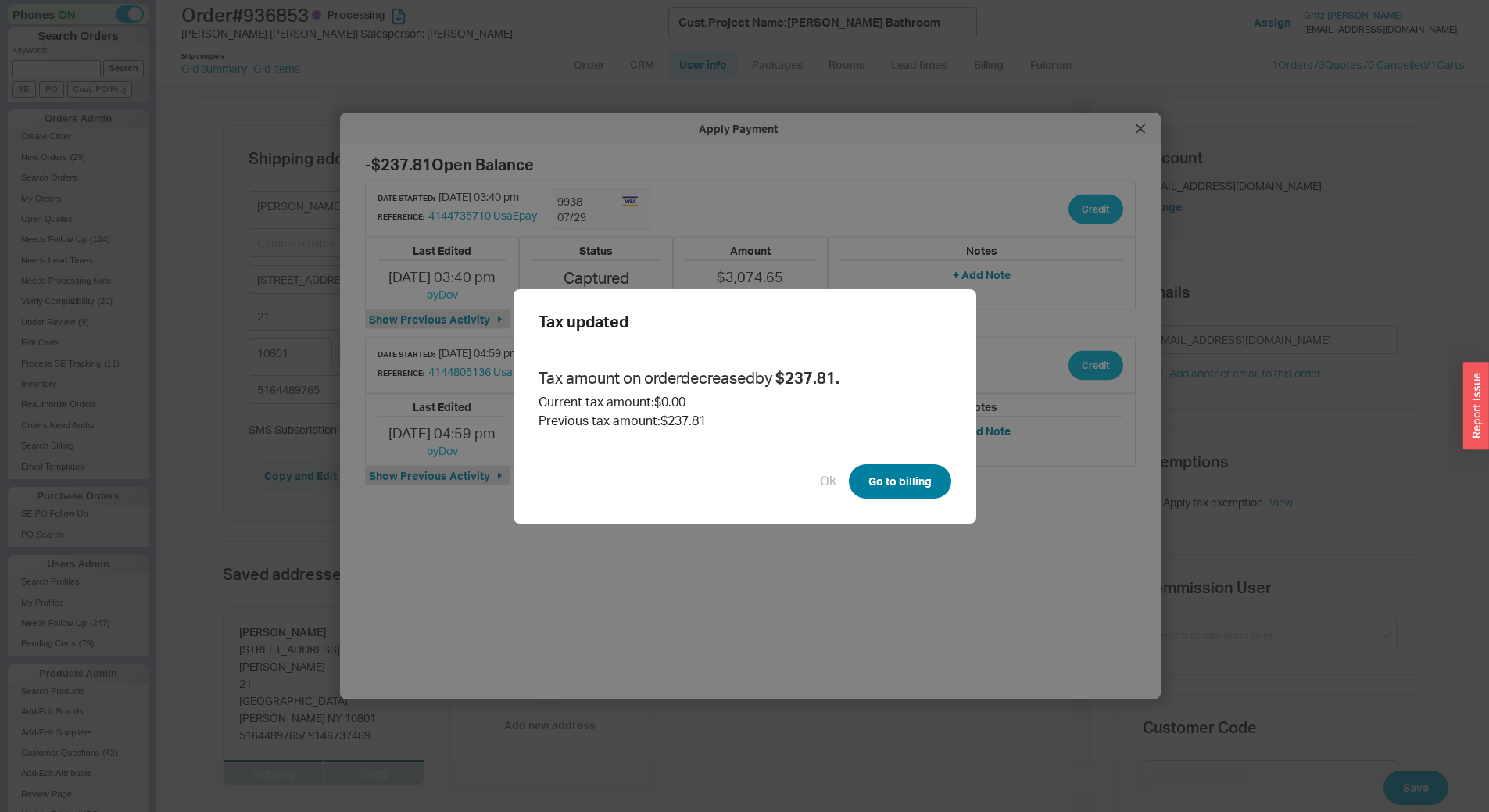
click at [911, 467] on button "Go to billing" at bounding box center [900, 481] width 103 height 35
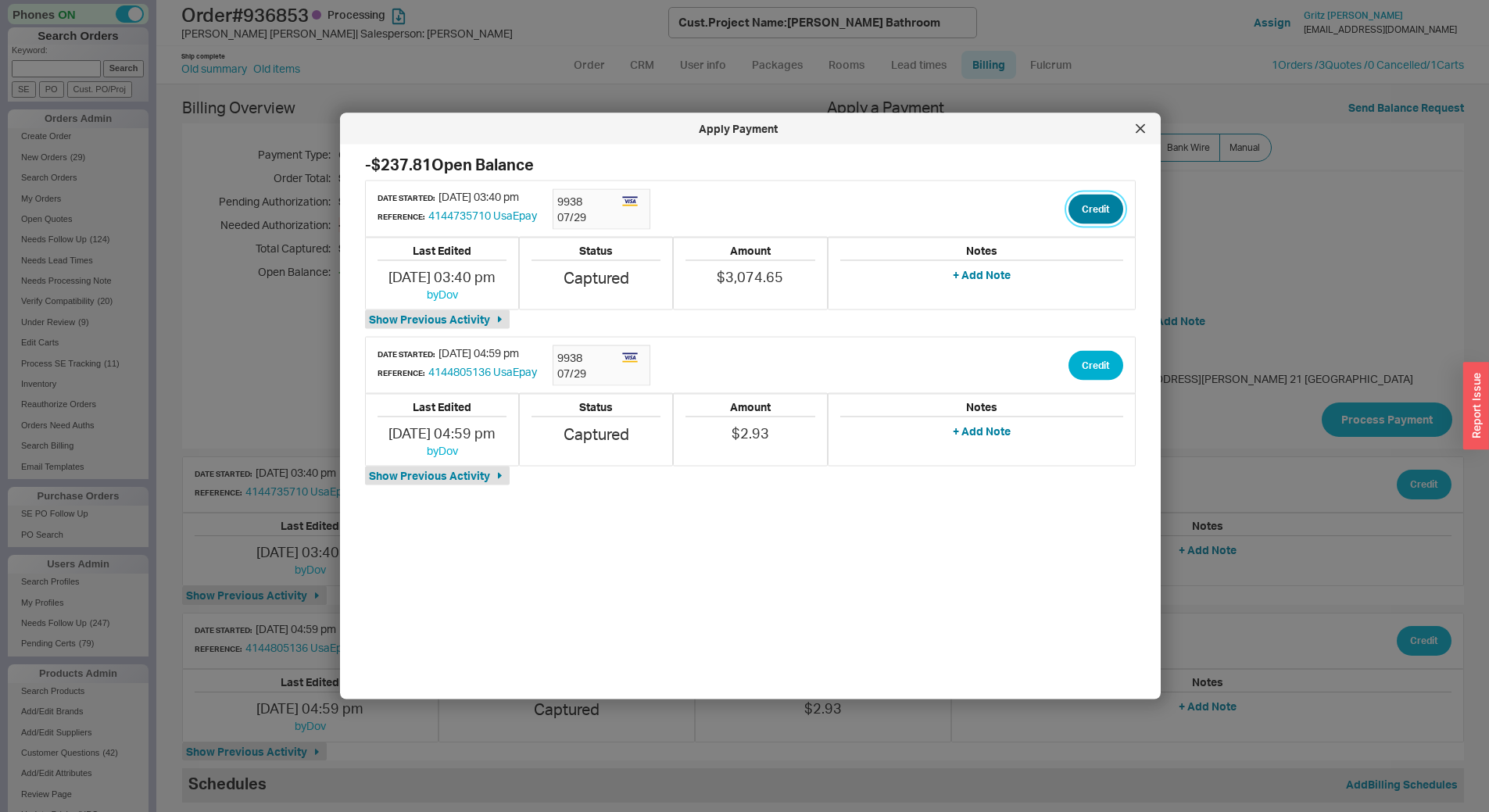
click at [1086, 221] on button "Credit" at bounding box center [1095, 208] width 55 height 29
click at [1091, 283] on button "Credit" at bounding box center [1082, 281] width 53 height 29
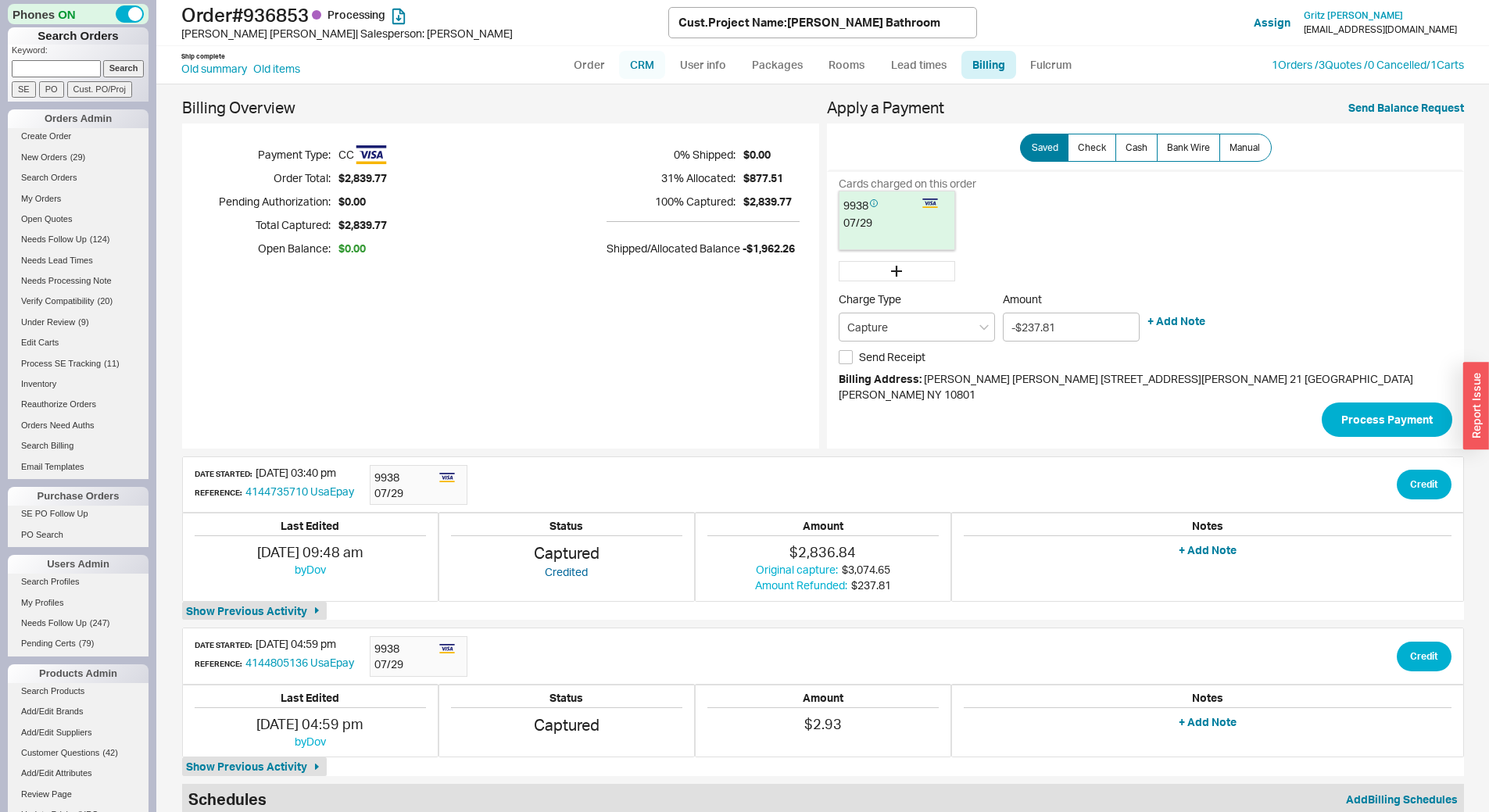
click at [654, 70] on link "CRM" at bounding box center [642, 64] width 46 height 28
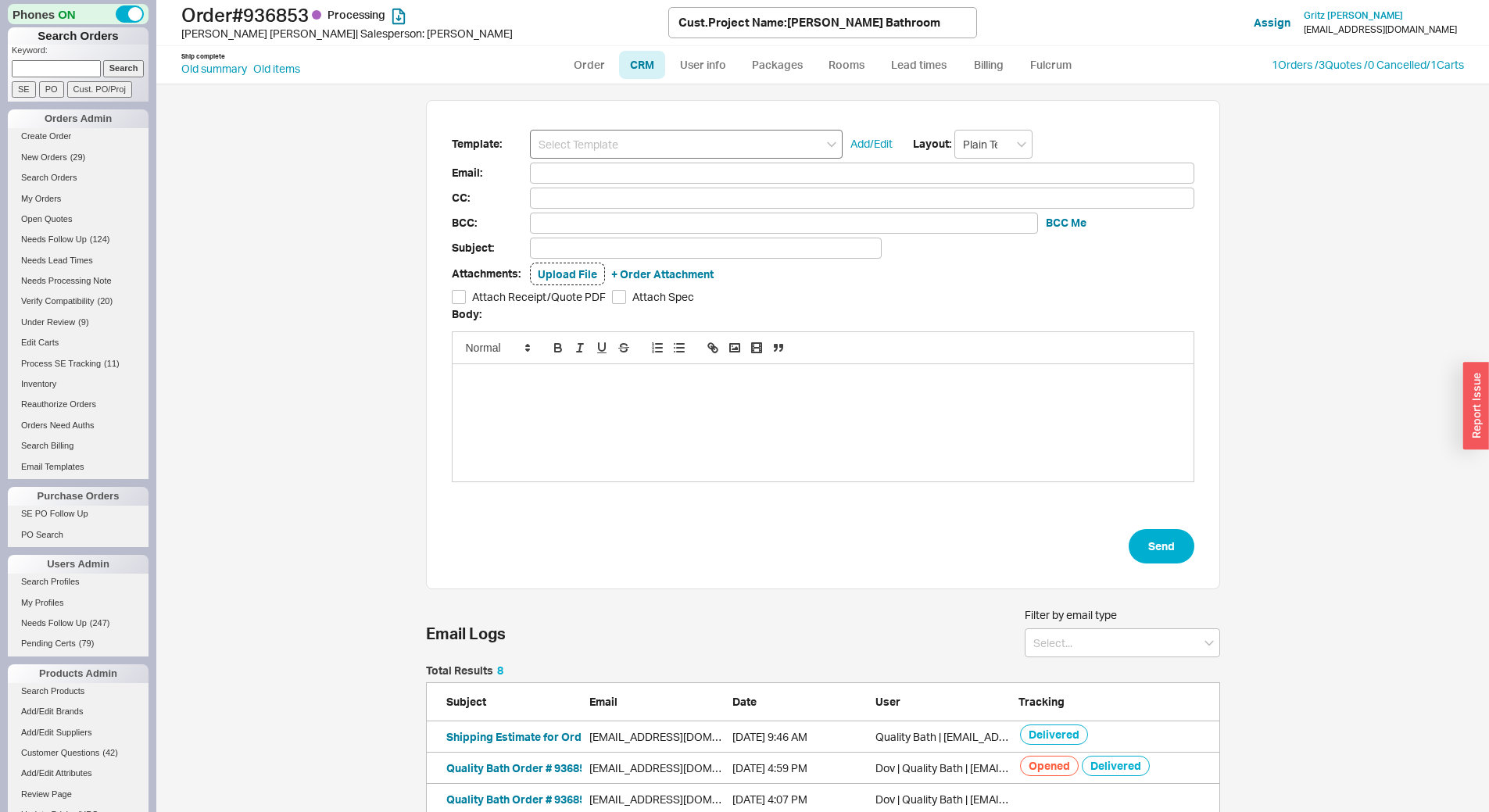
scroll to position [717, 1310]
click at [639, 140] on input at bounding box center [686, 144] width 313 height 29
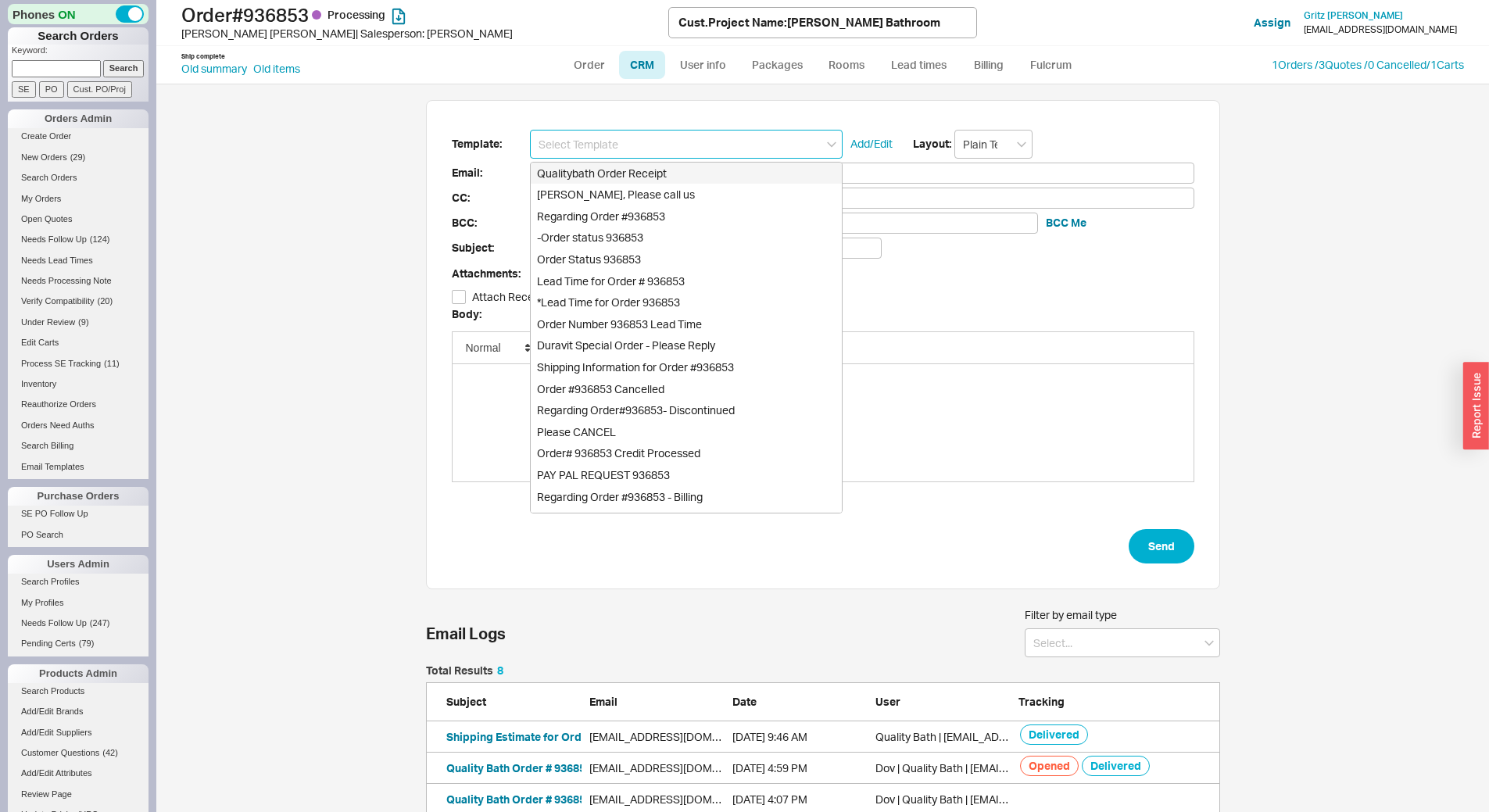
click at [641, 178] on div "Qualitybath Order Receipt" at bounding box center [686, 174] width 311 height 22
type input "Qualitybath Order Receipt"
type input "Receipt"
type input "[EMAIL_ADDRESS][DOMAIN_NAME]"
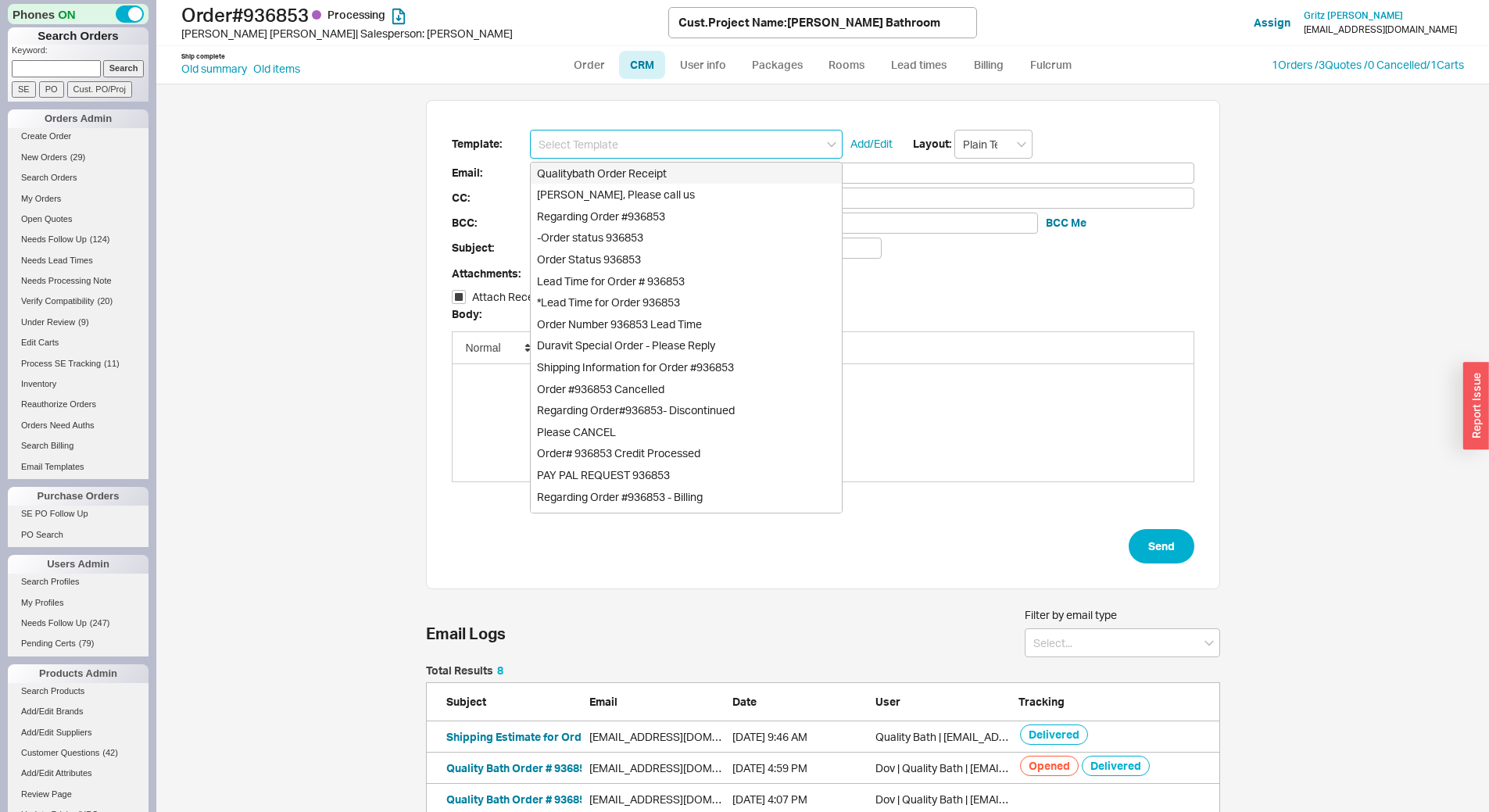
type input "Quality Bath Order # 936853 Receipt"
checkbox input "true"
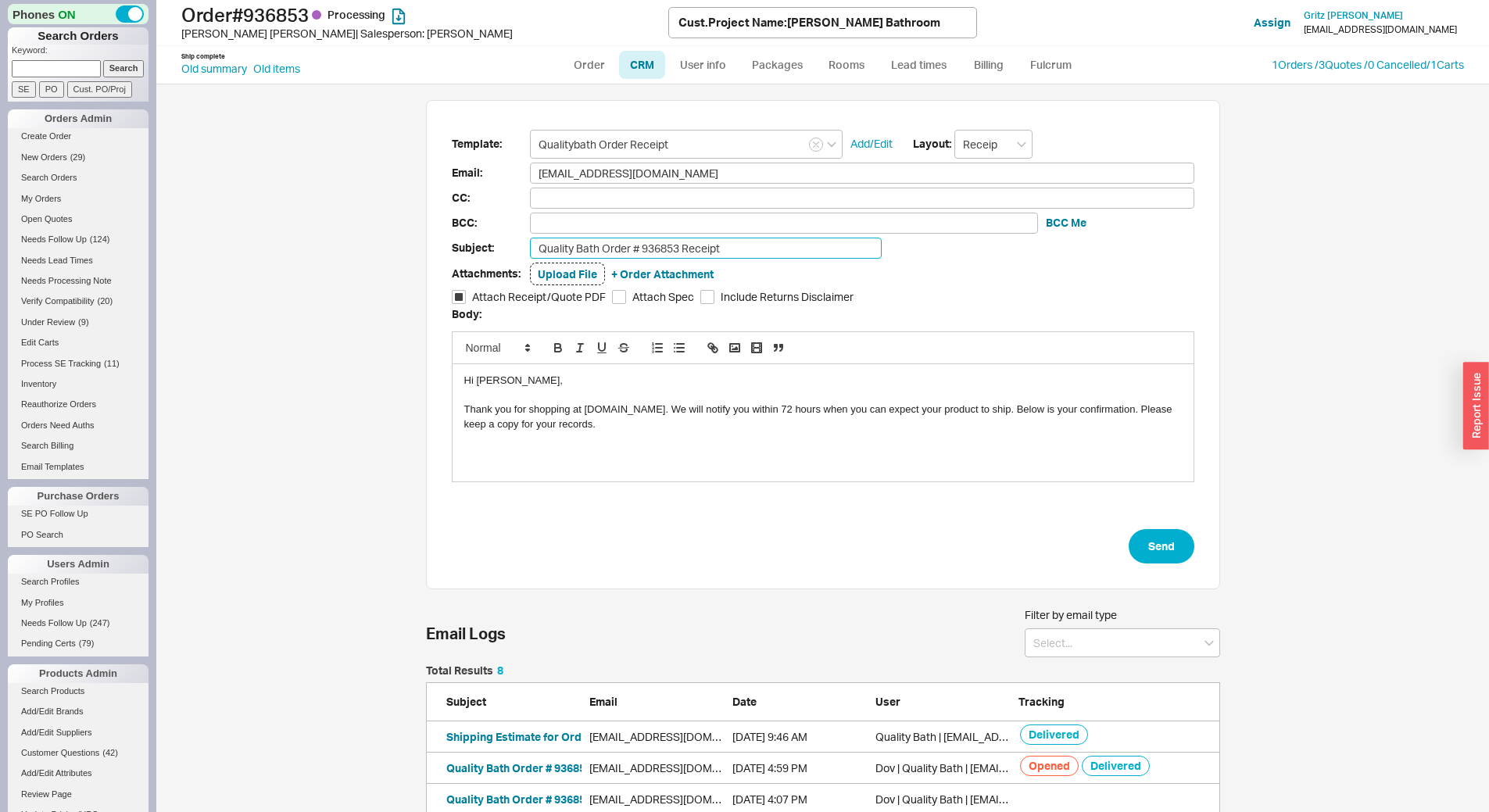
click at [795, 256] on input "Quality Bath Order # 936853 Receipt" at bounding box center [705, 248] width 351 height 21
type input "Quality Bath Order # 936853 Receipt- Revised"
click at [1149, 545] on button "Send" at bounding box center [1162, 546] width 66 height 35
select select "LOW"
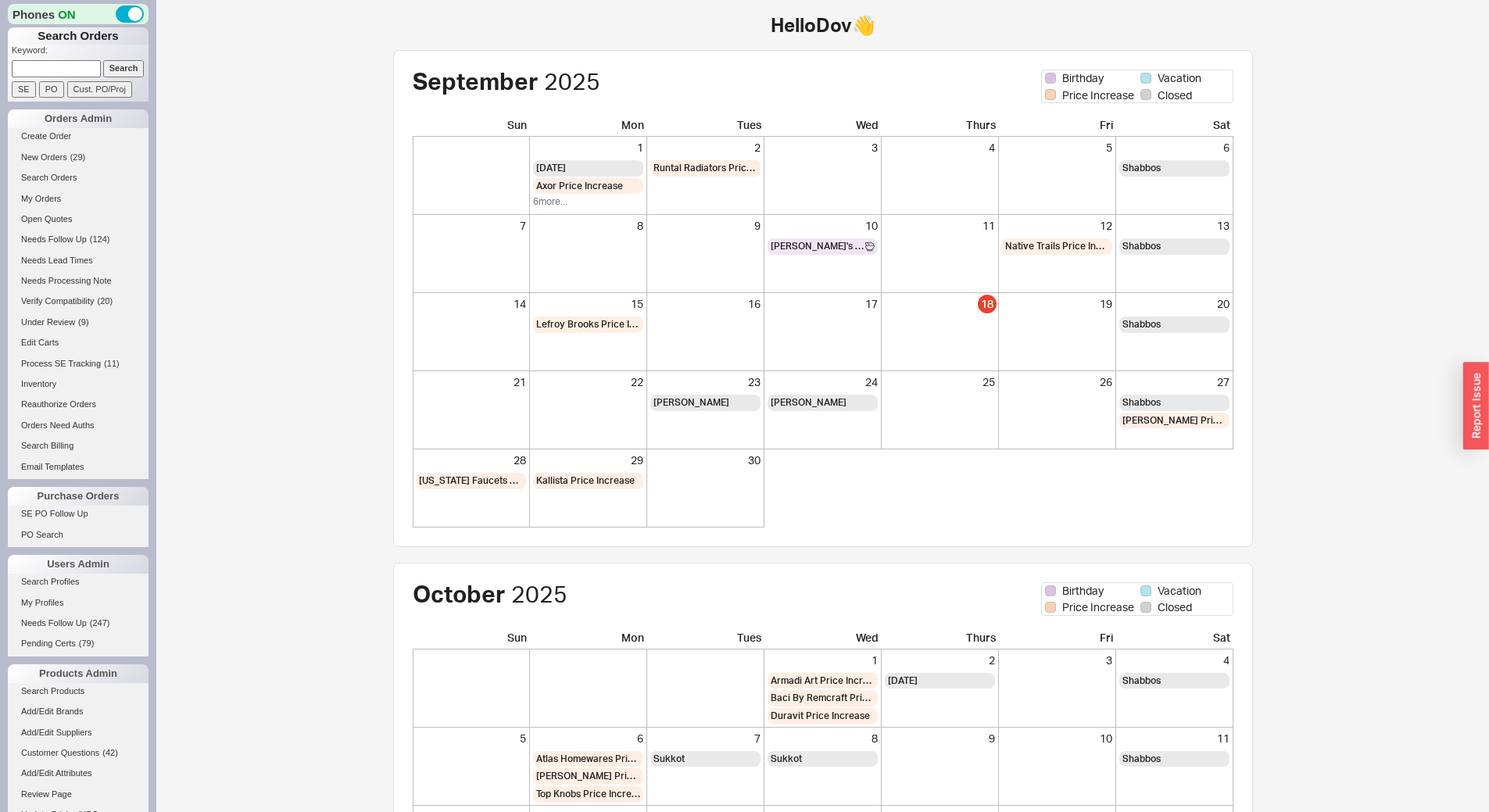
click at [44, 65] on input at bounding box center [56, 67] width 89 height 16
paste input "930048"
type input "930048"
click at [103, 60] on input "Search" at bounding box center [123, 67] width 41 height 16
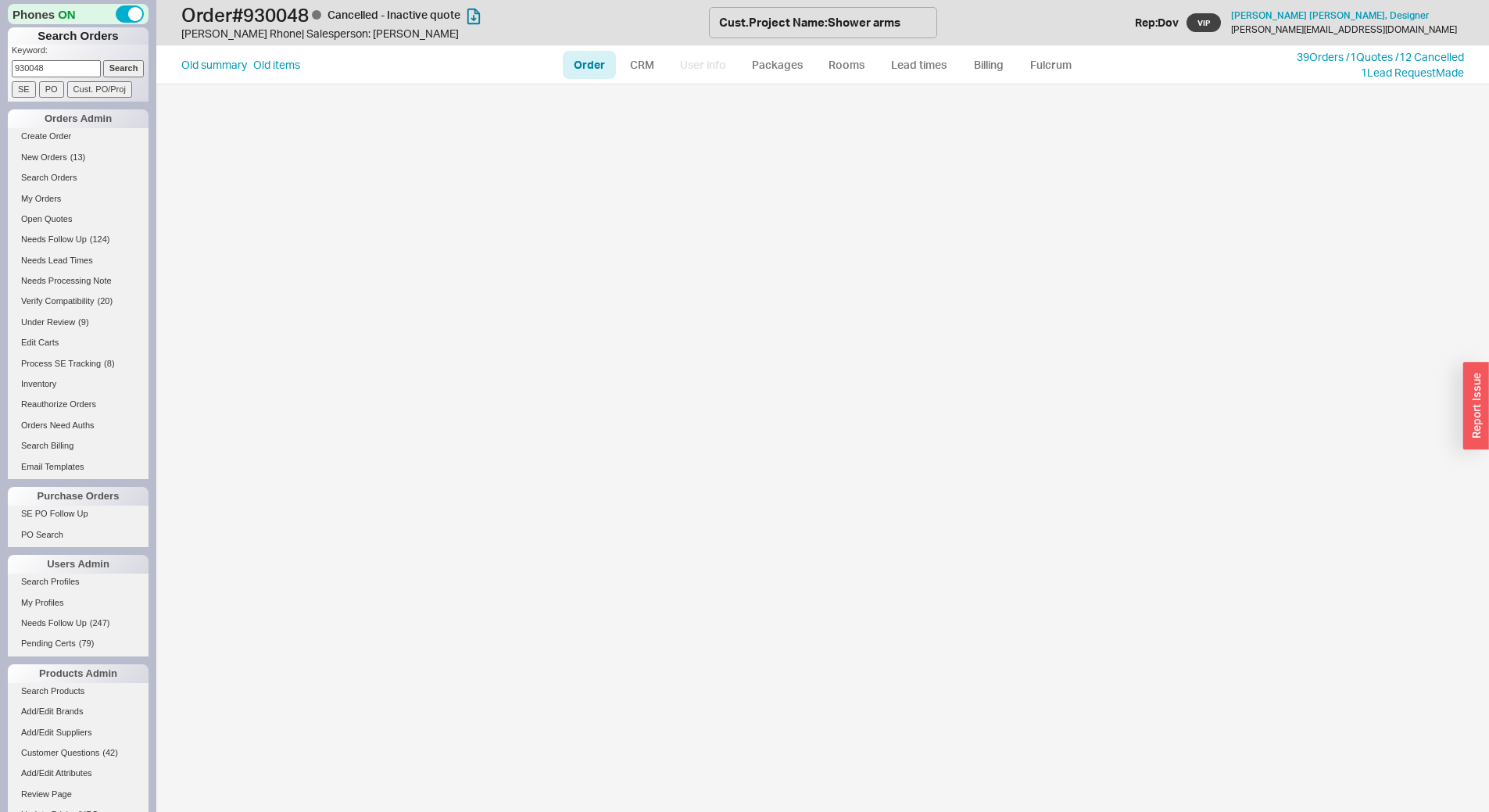
select select "LOW"
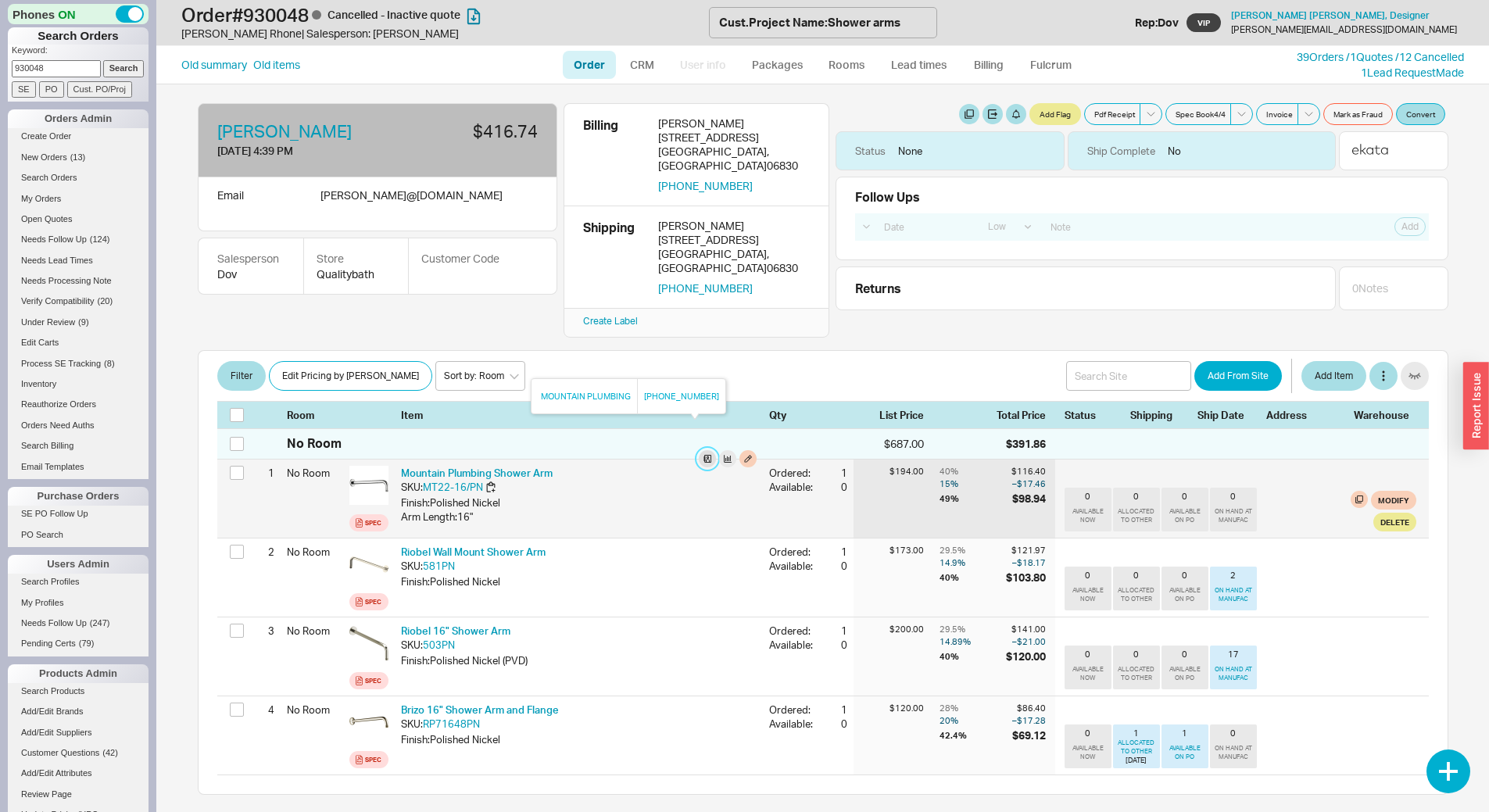
click at [699, 450] on button at bounding box center [707, 458] width 17 height 17
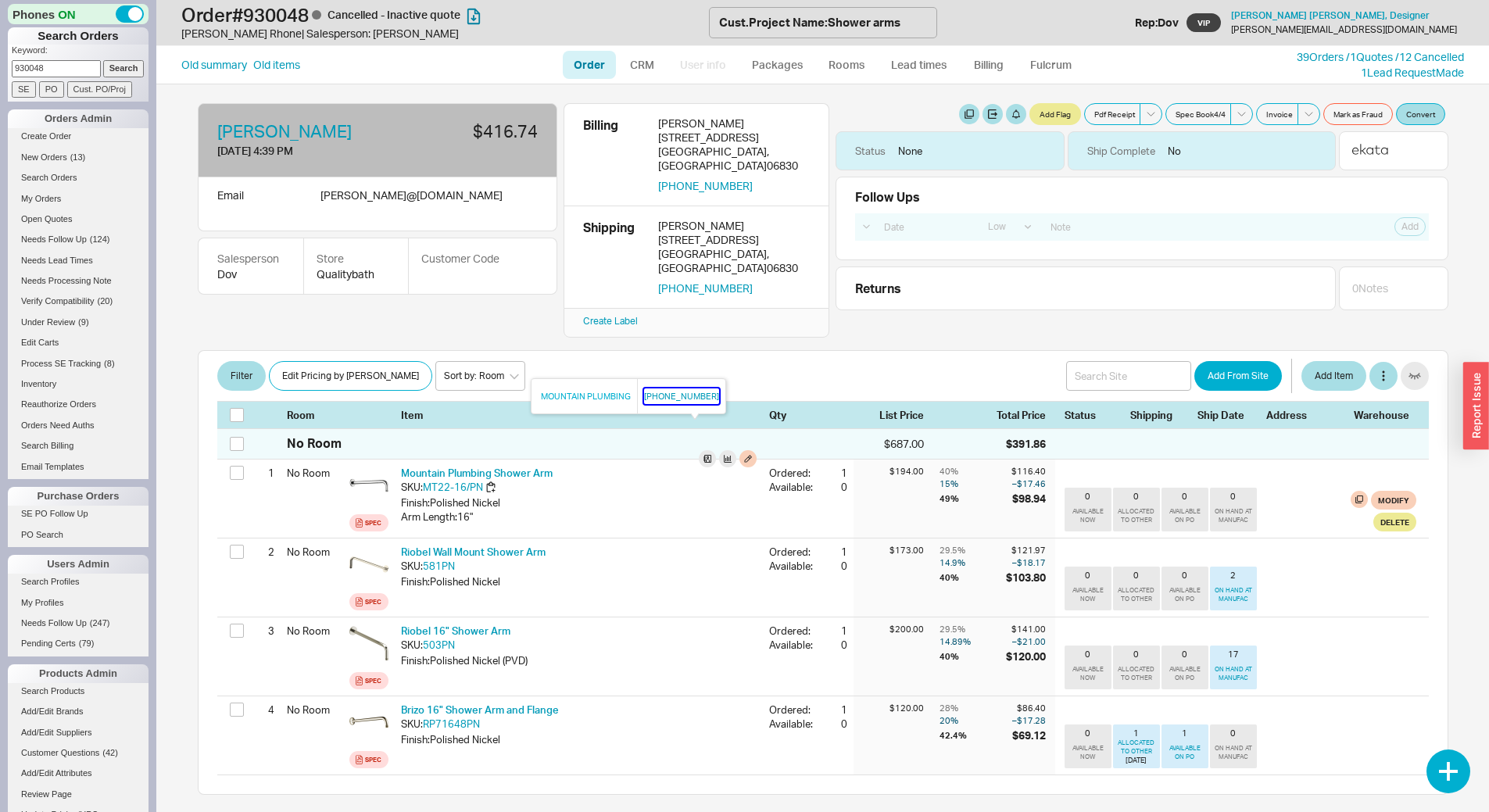
click at [687, 398] on button "[PHONE_NUMBER]" at bounding box center [681, 396] width 75 height 16
click at [1334, 361] on button "Add Item" at bounding box center [1334, 376] width 65 height 29
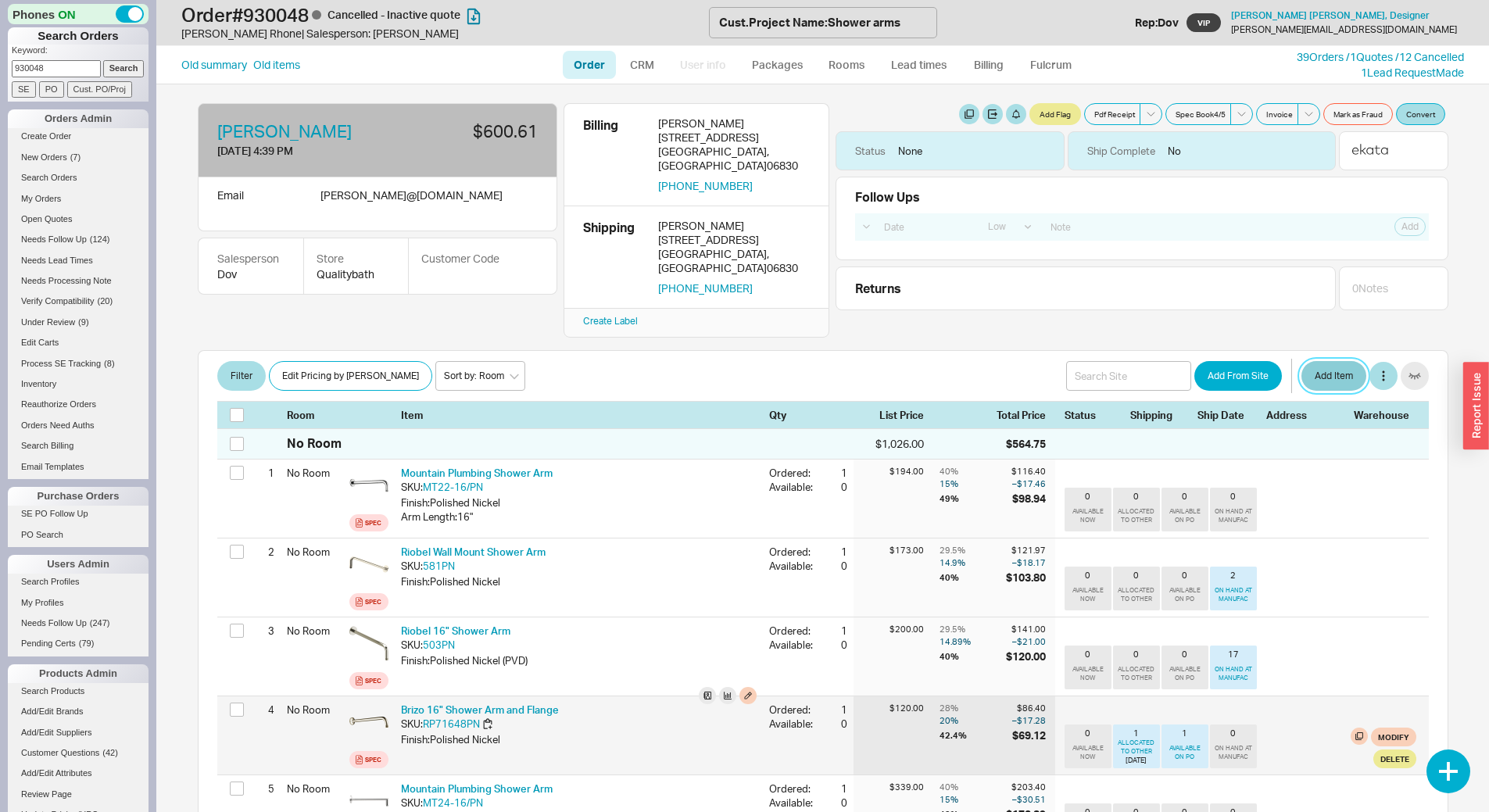
scroll to position [78, 0]
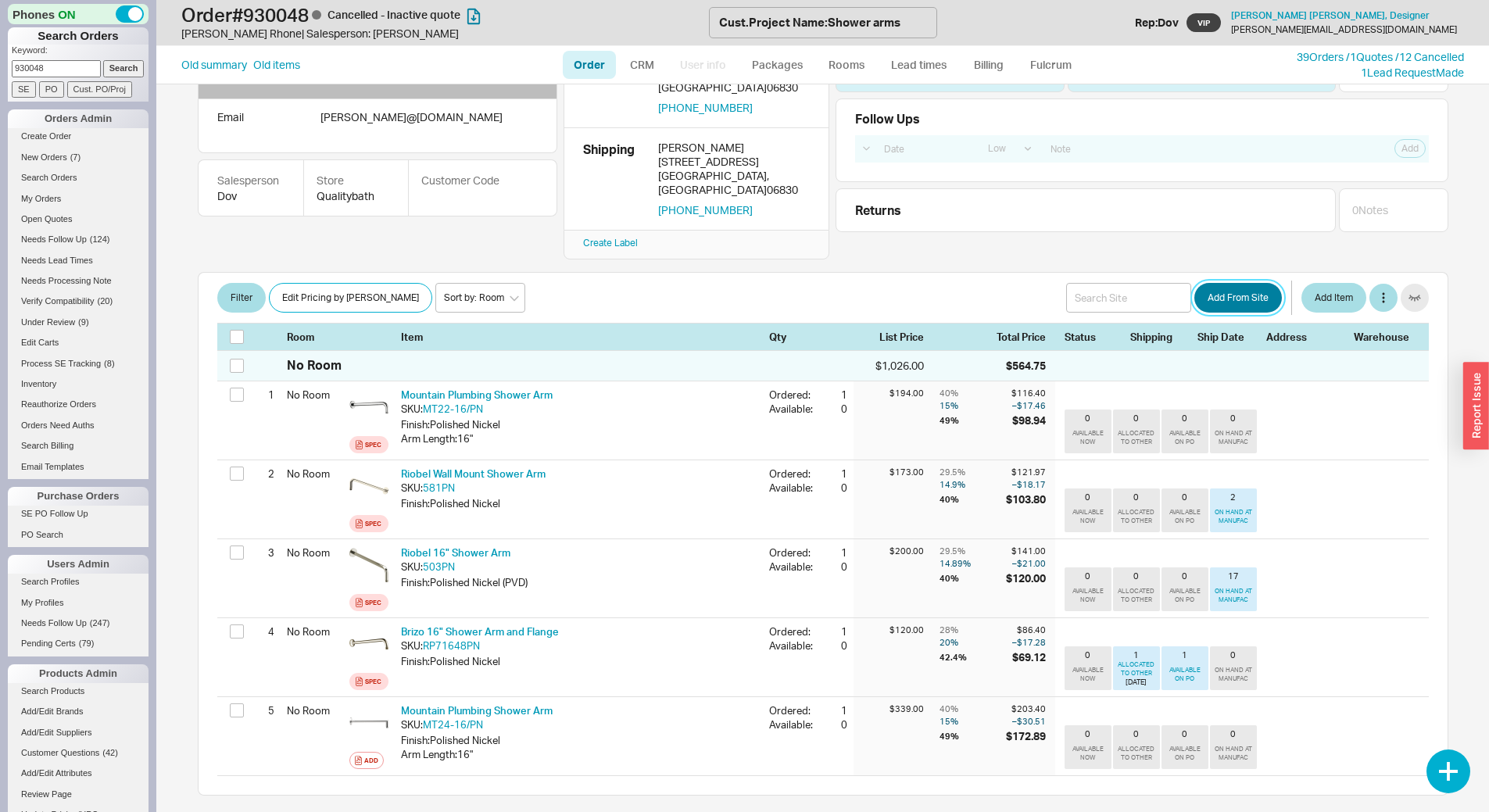
click at [1248, 283] on button "Add From Site" at bounding box center [1238, 297] width 88 height 29
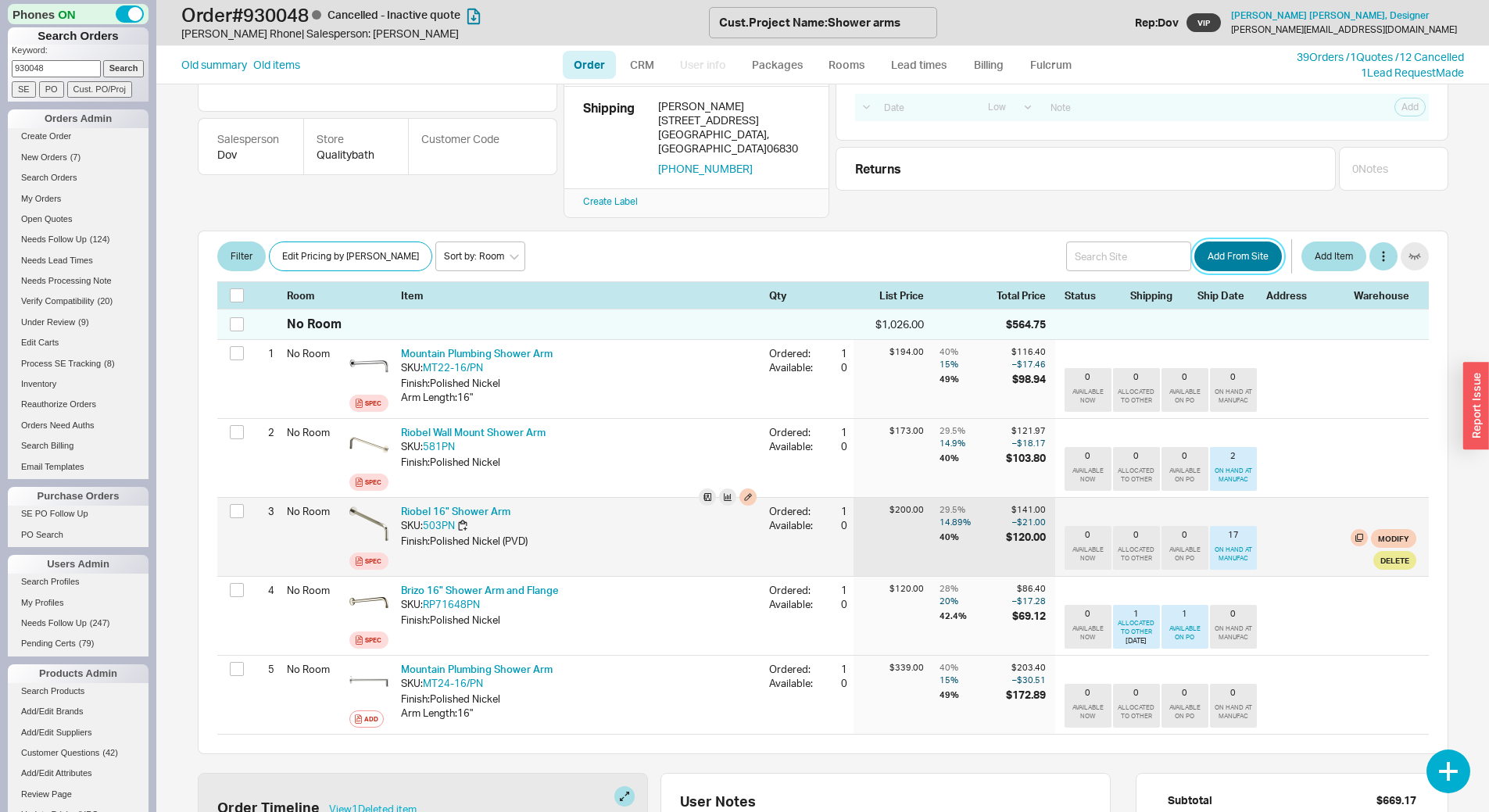
scroll to position [157, 0]
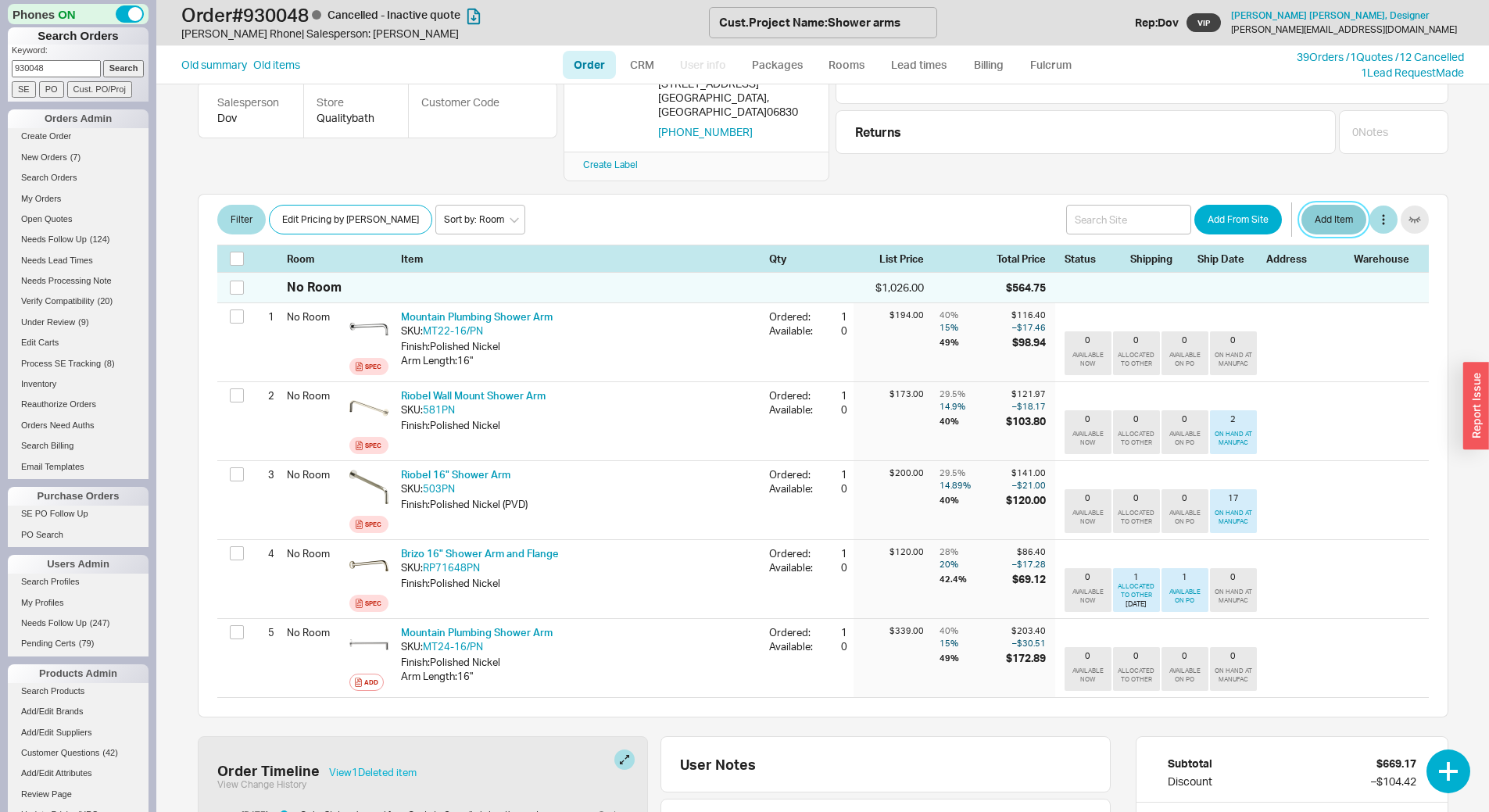
click at [1302, 205] on button "Add Item" at bounding box center [1334, 219] width 65 height 29
click at [583, 67] on link "Order" at bounding box center [589, 64] width 53 height 28
select select "LOW"
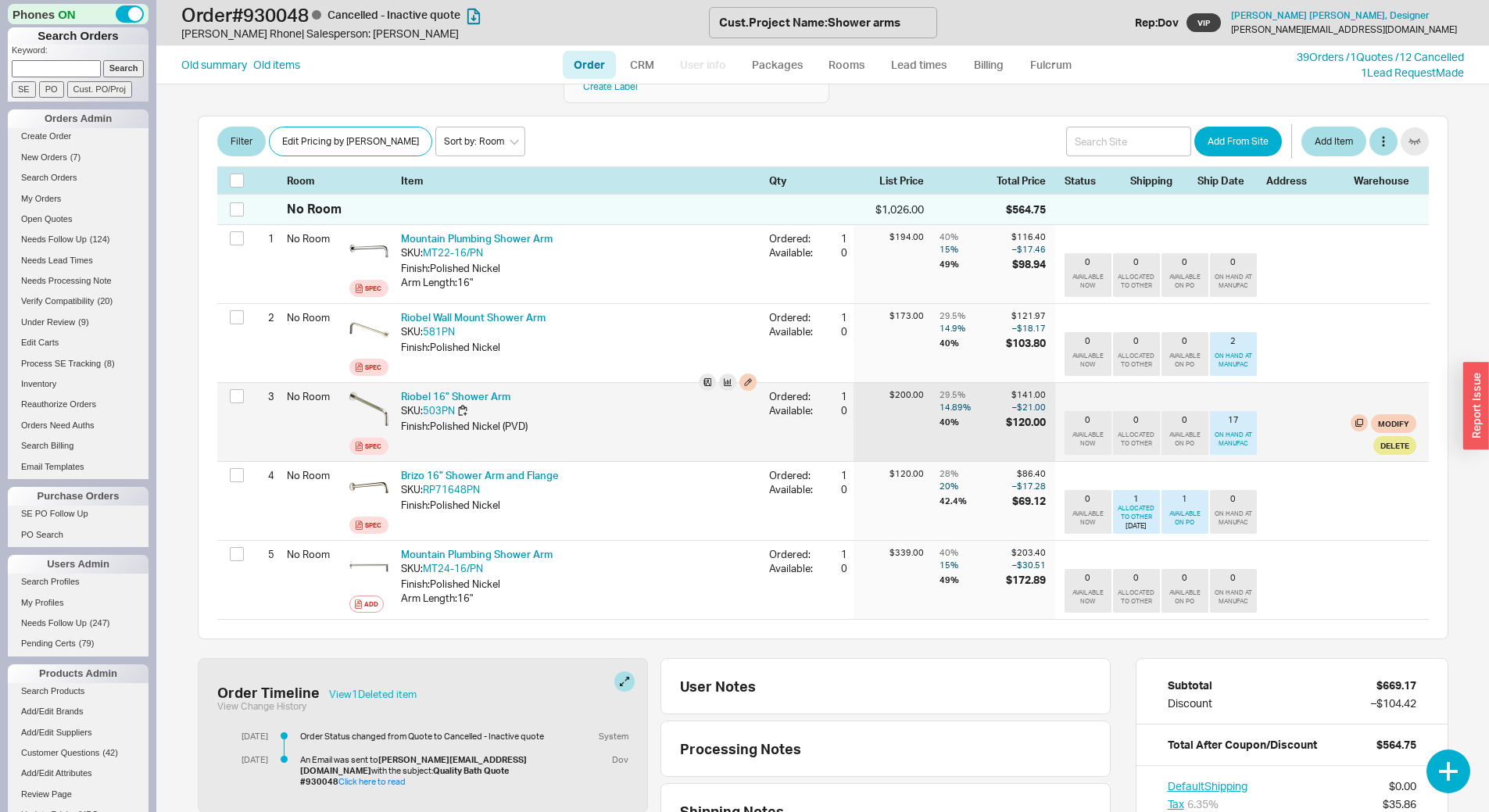
scroll to position [0, 0]
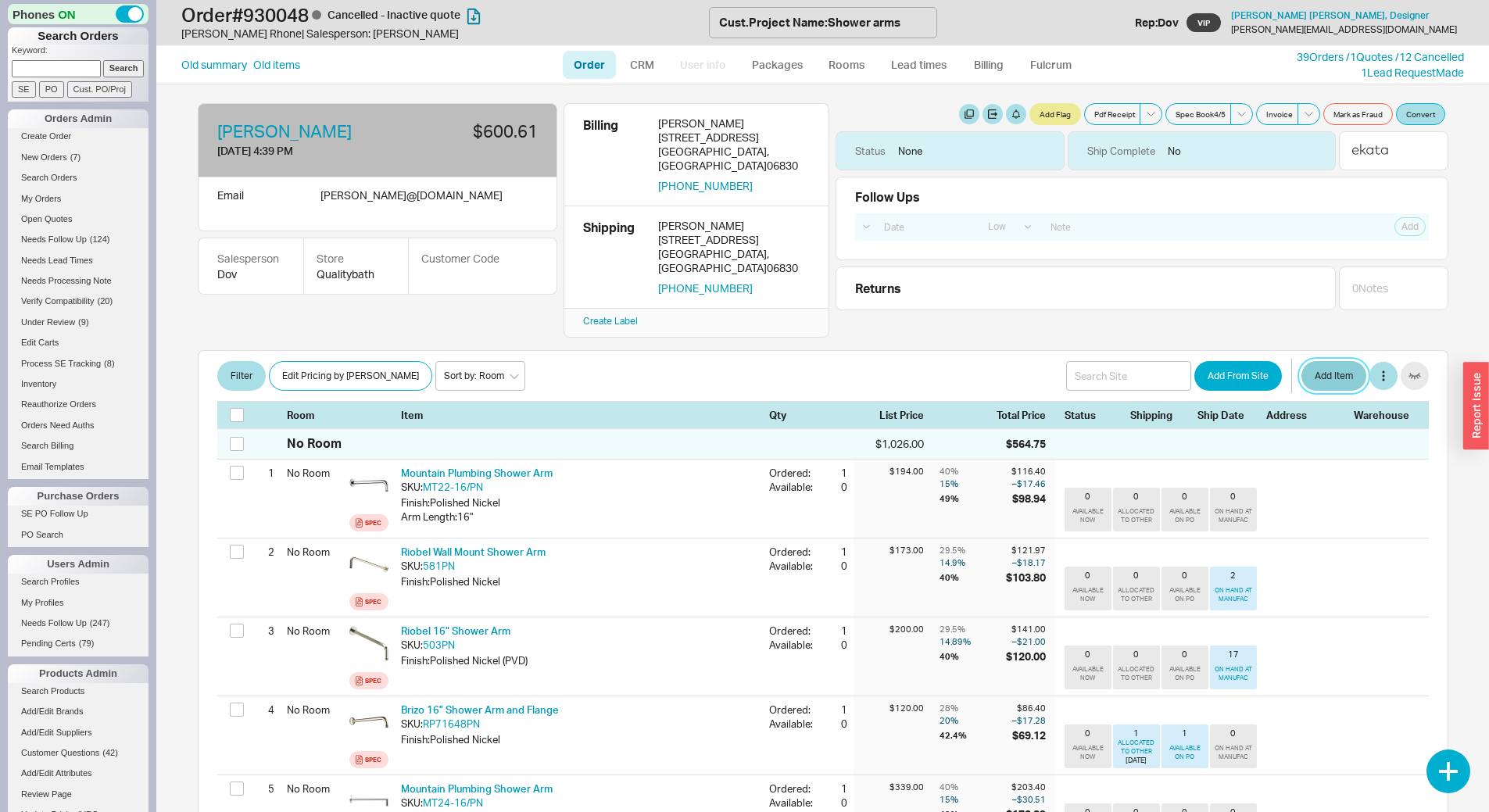
click at [1325, 361] on button "Add Item" at bounding box center [1334, 376] width 65 height 29
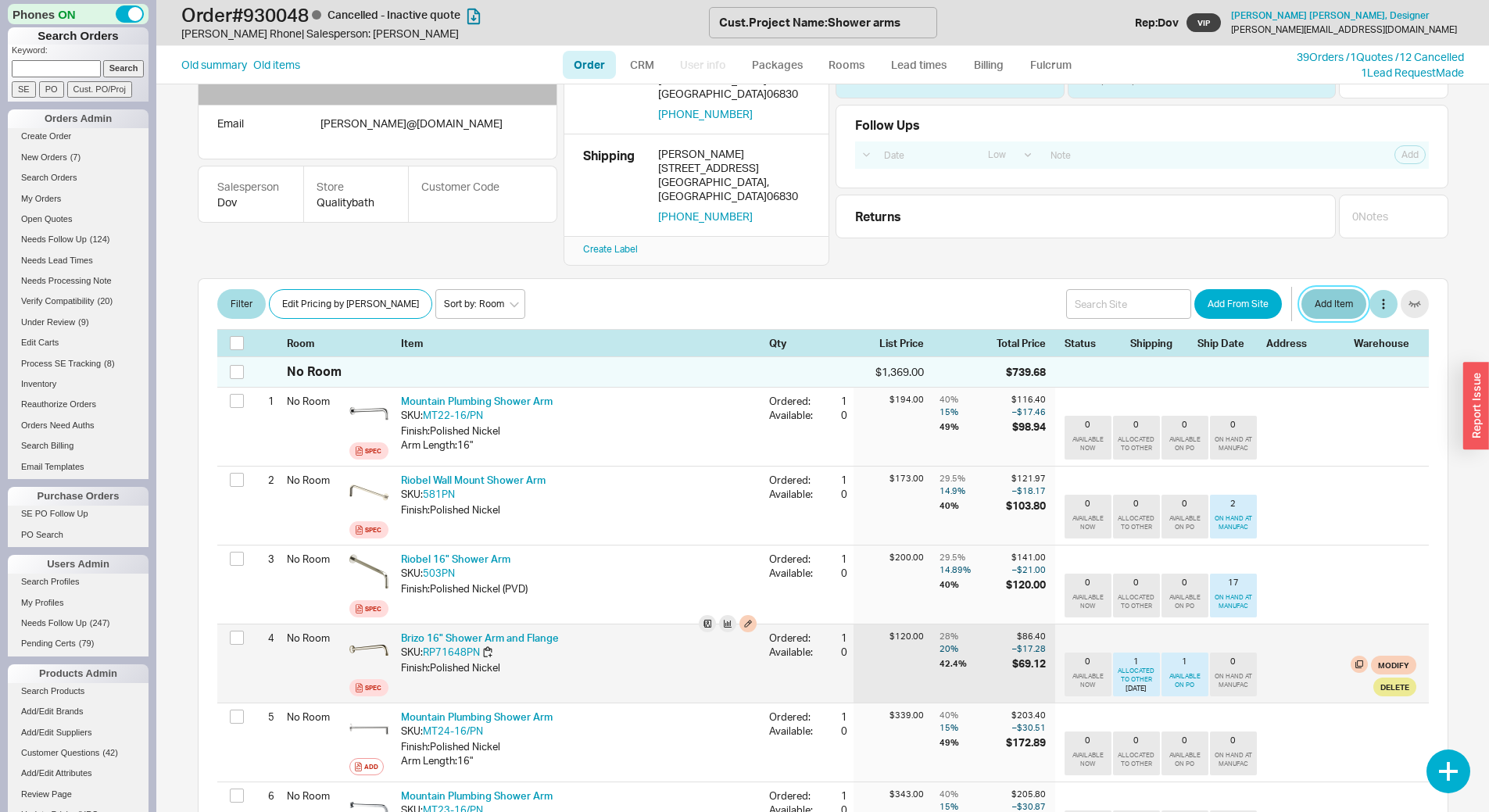
scroll to position [234, 0]
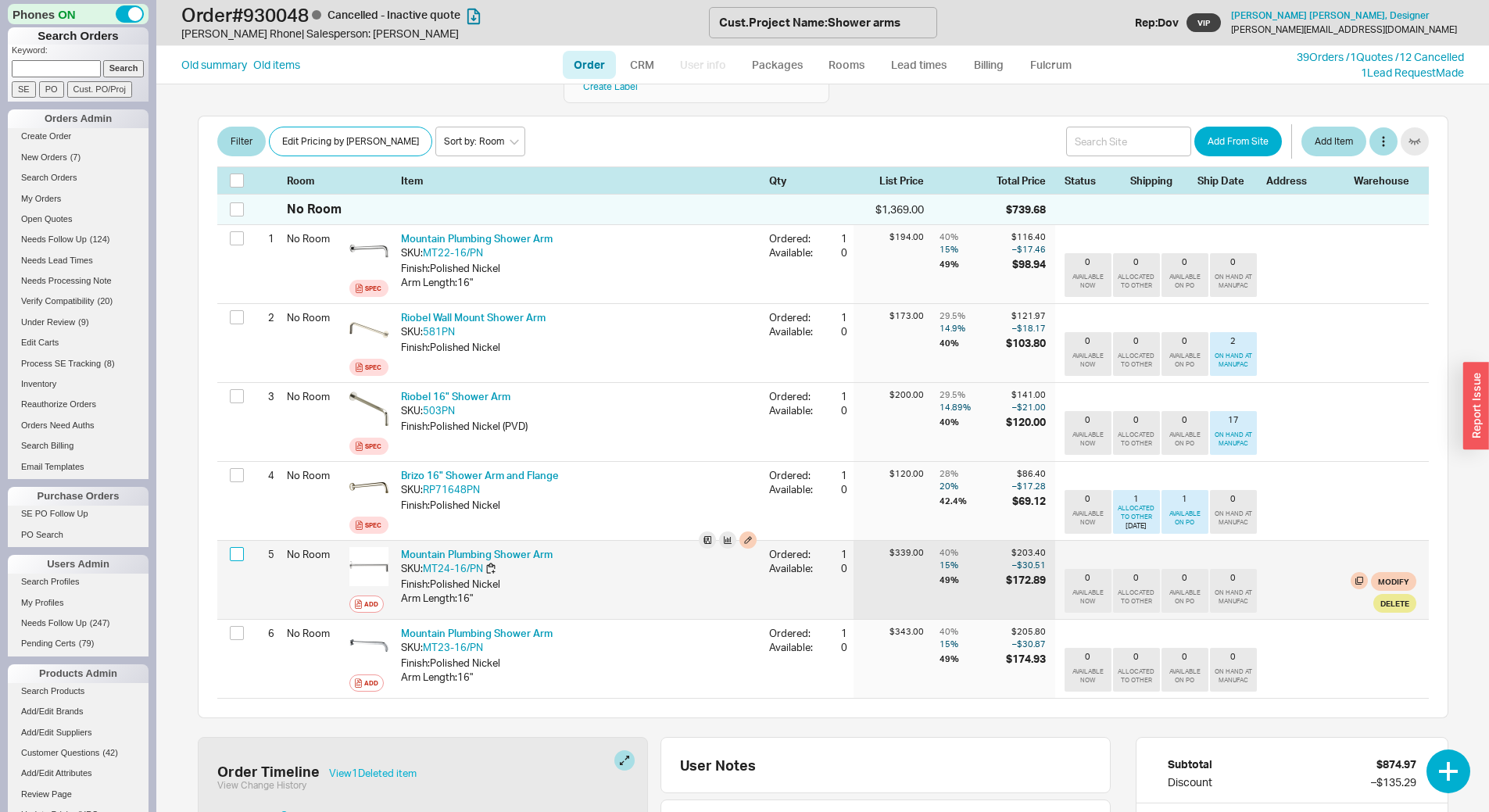
click at [238, 547] on input "checkbox" at bounding box center [237, 553] width 14 height 14
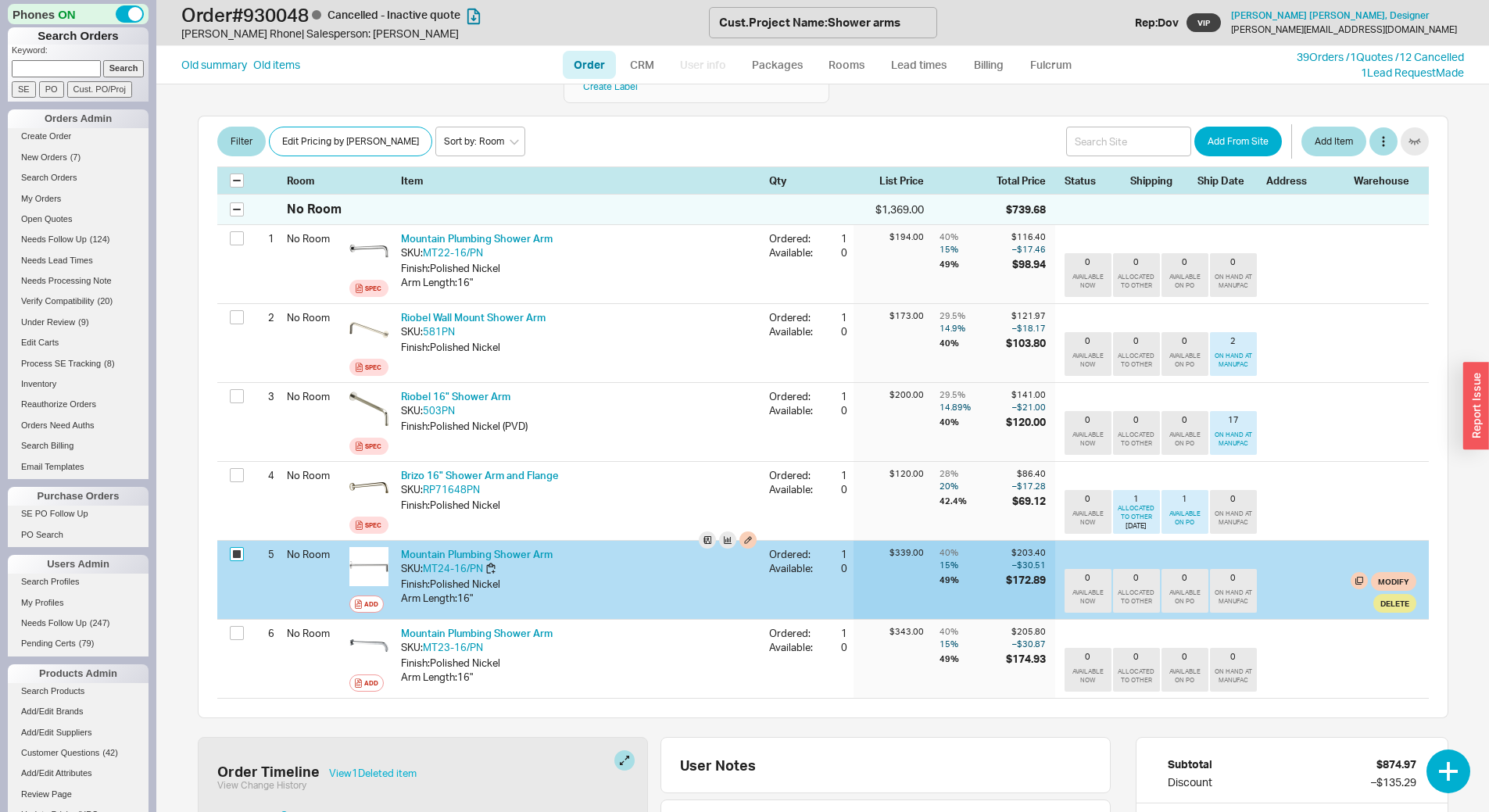
checkbox input "true"
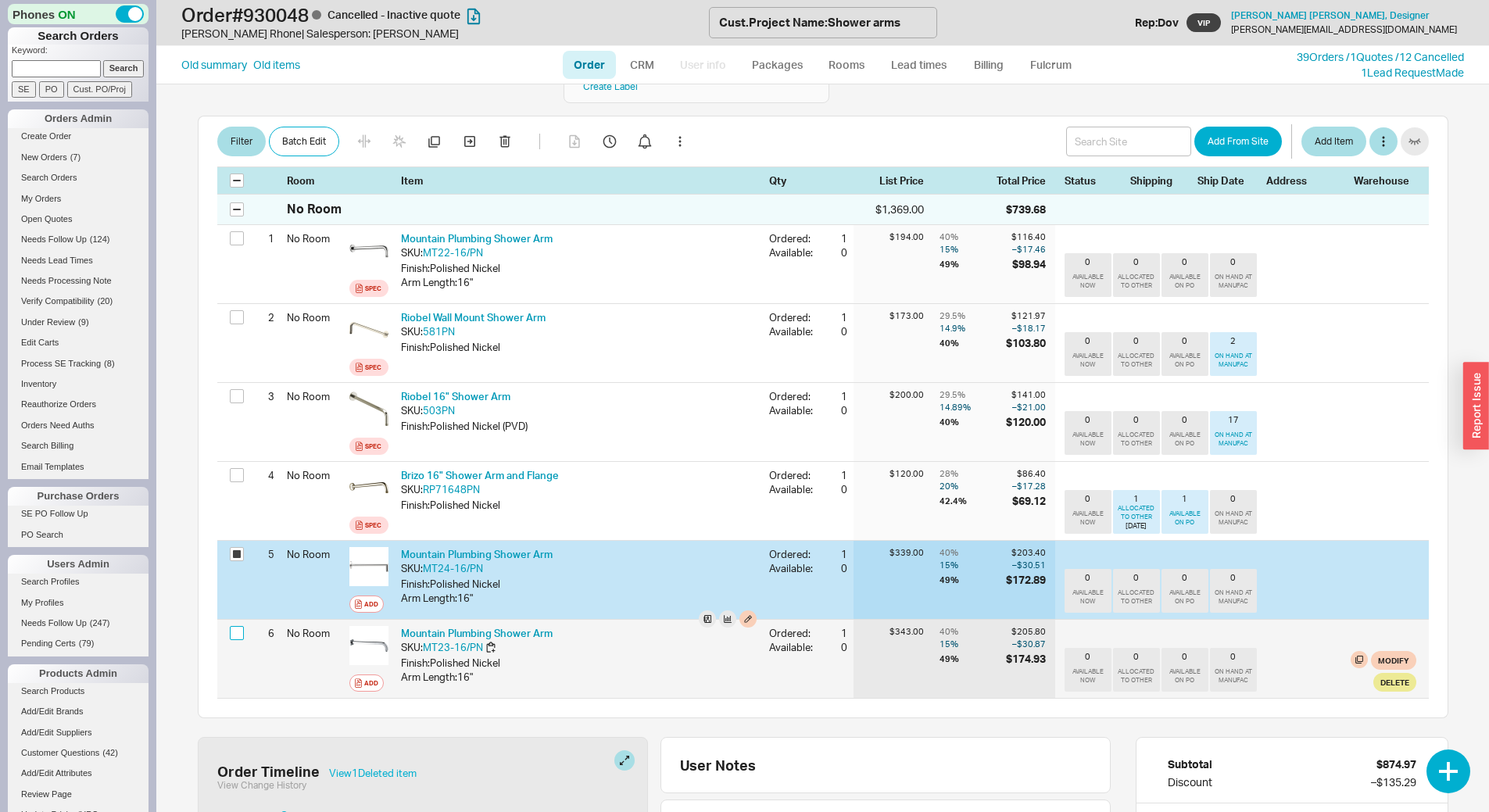
click at [238, 626] on input "checkbox" at bounding box center [237, 633] width 14 height 14
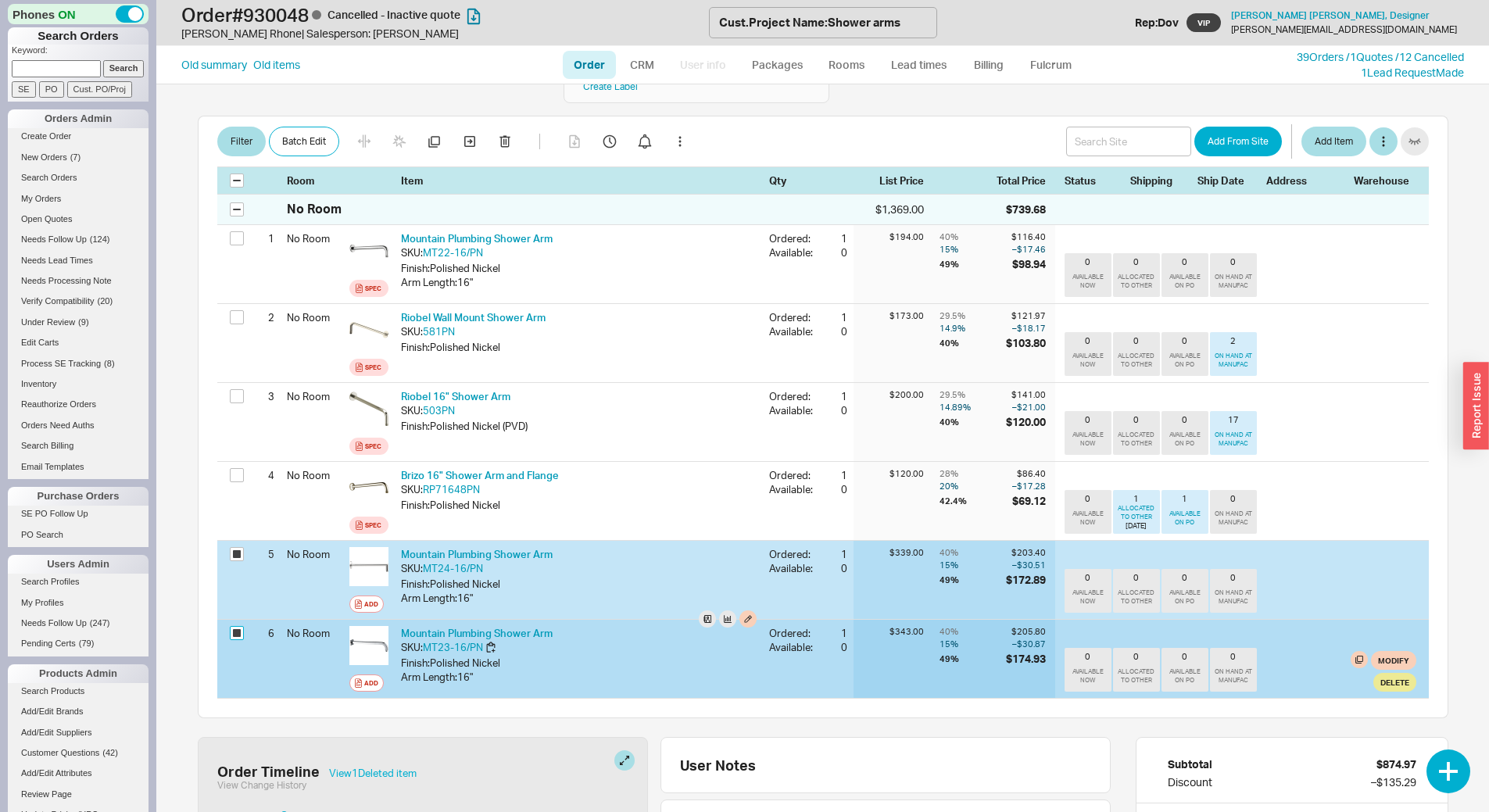
checkbox input "true"
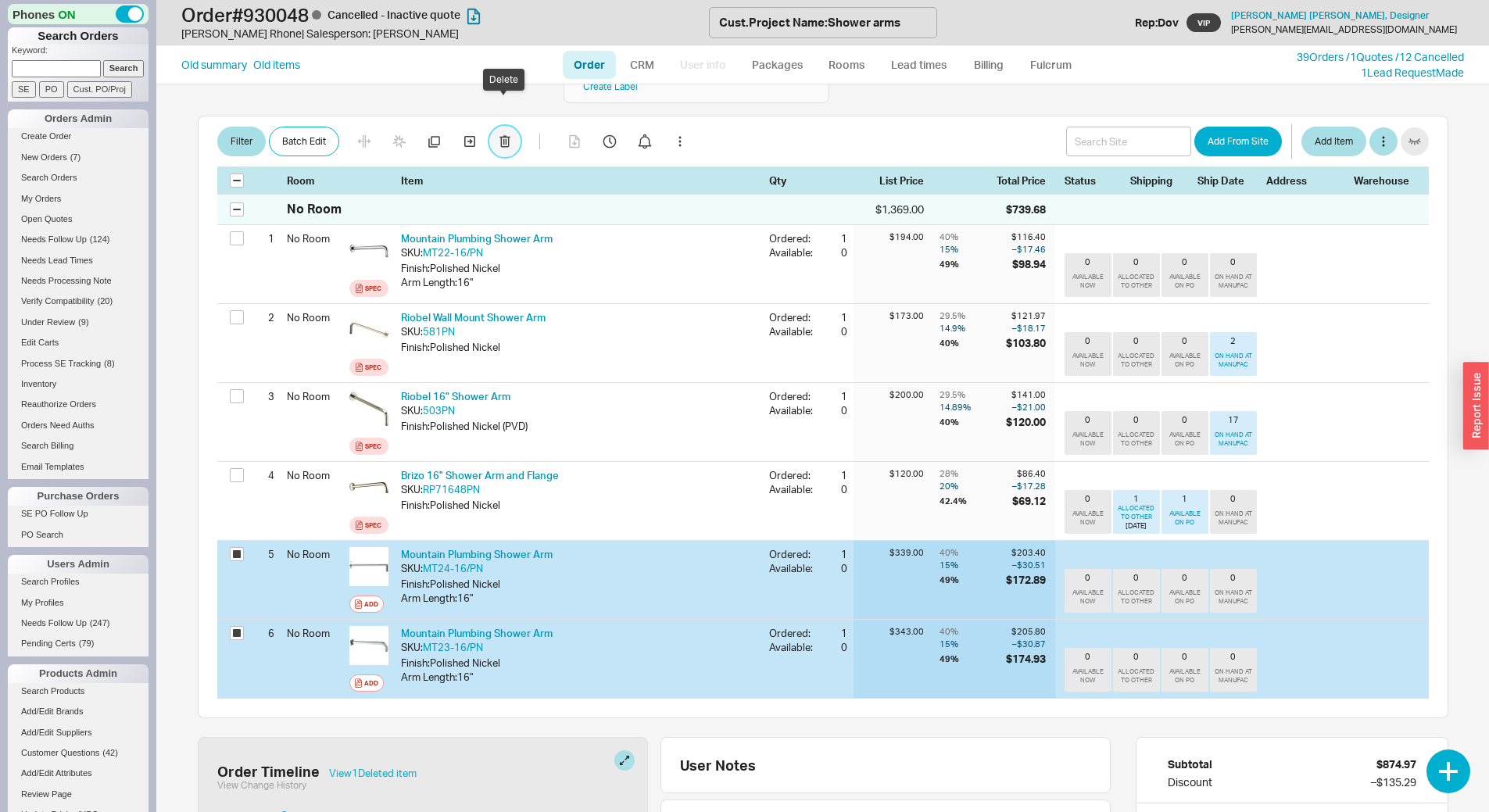
click at [512, 126] on button "button" at bounding box center [505, 141] width 31 height 31
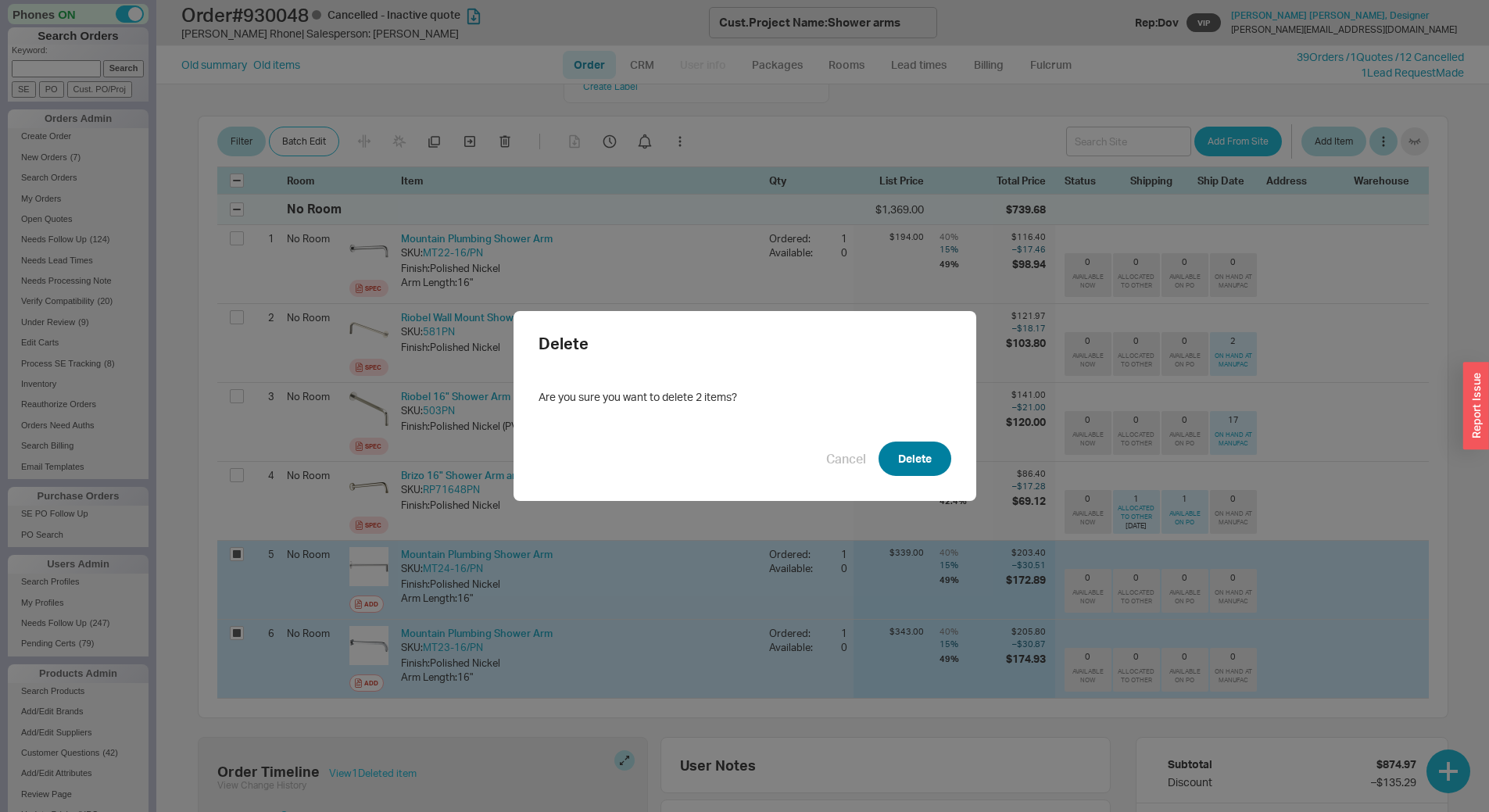
click at [916, 451] on button "Delete" at bounding box center [915, 458] width 72 height 35
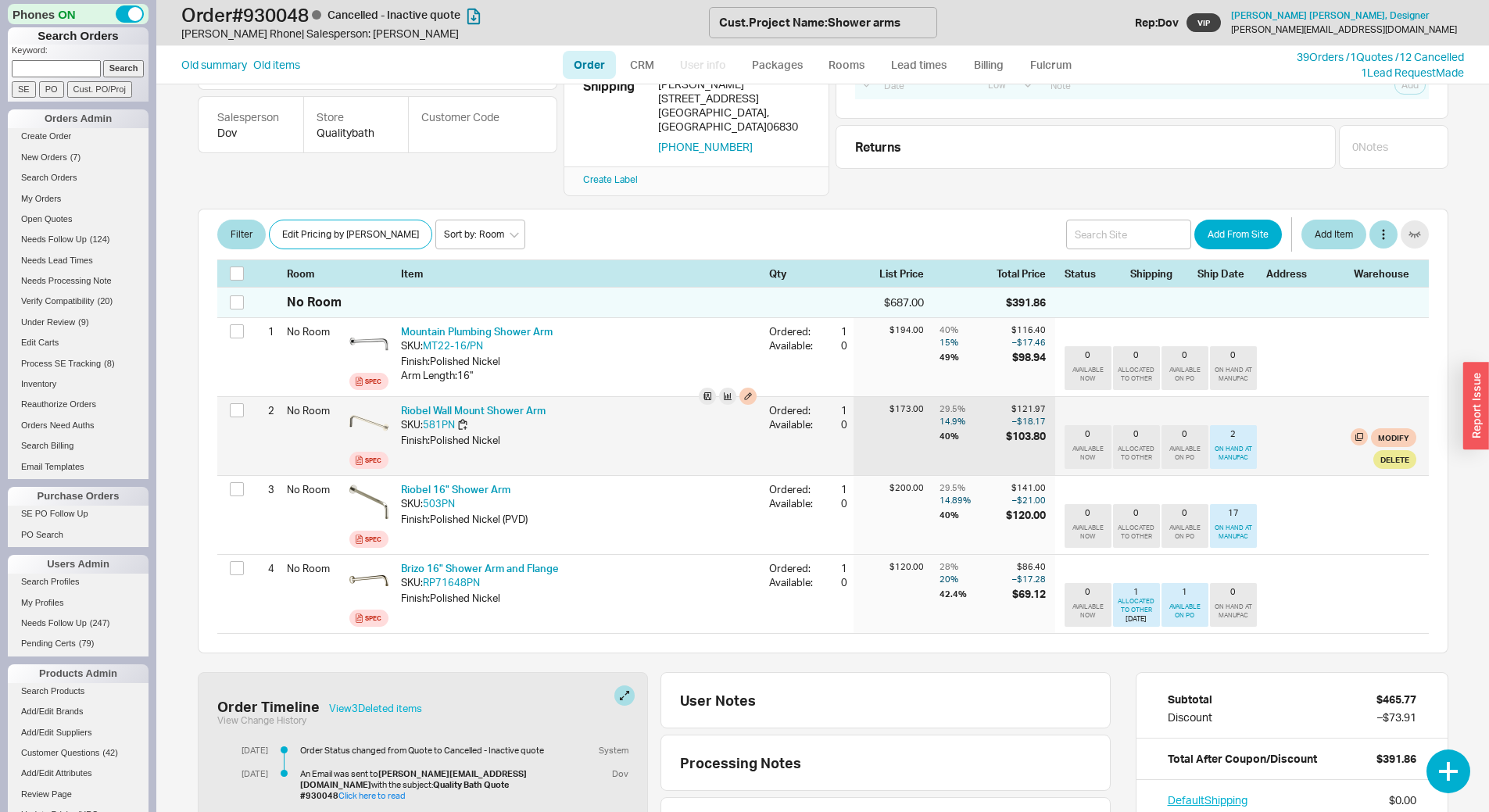
scroll to position [0, 0]
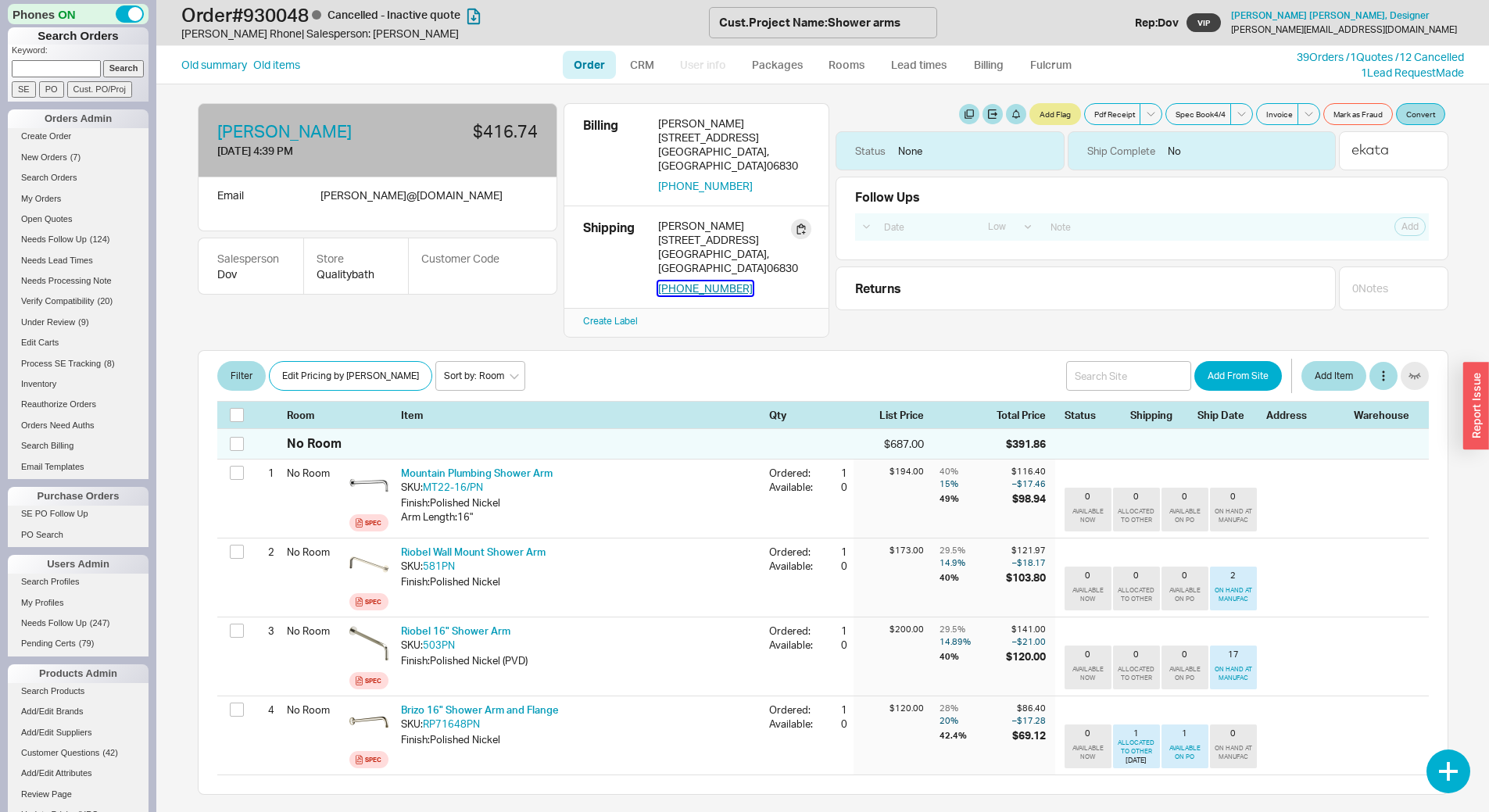
click at [693, 281] on button "[PHONE_NUMBER]" at bounding box center [705, 288] width 94 height 14
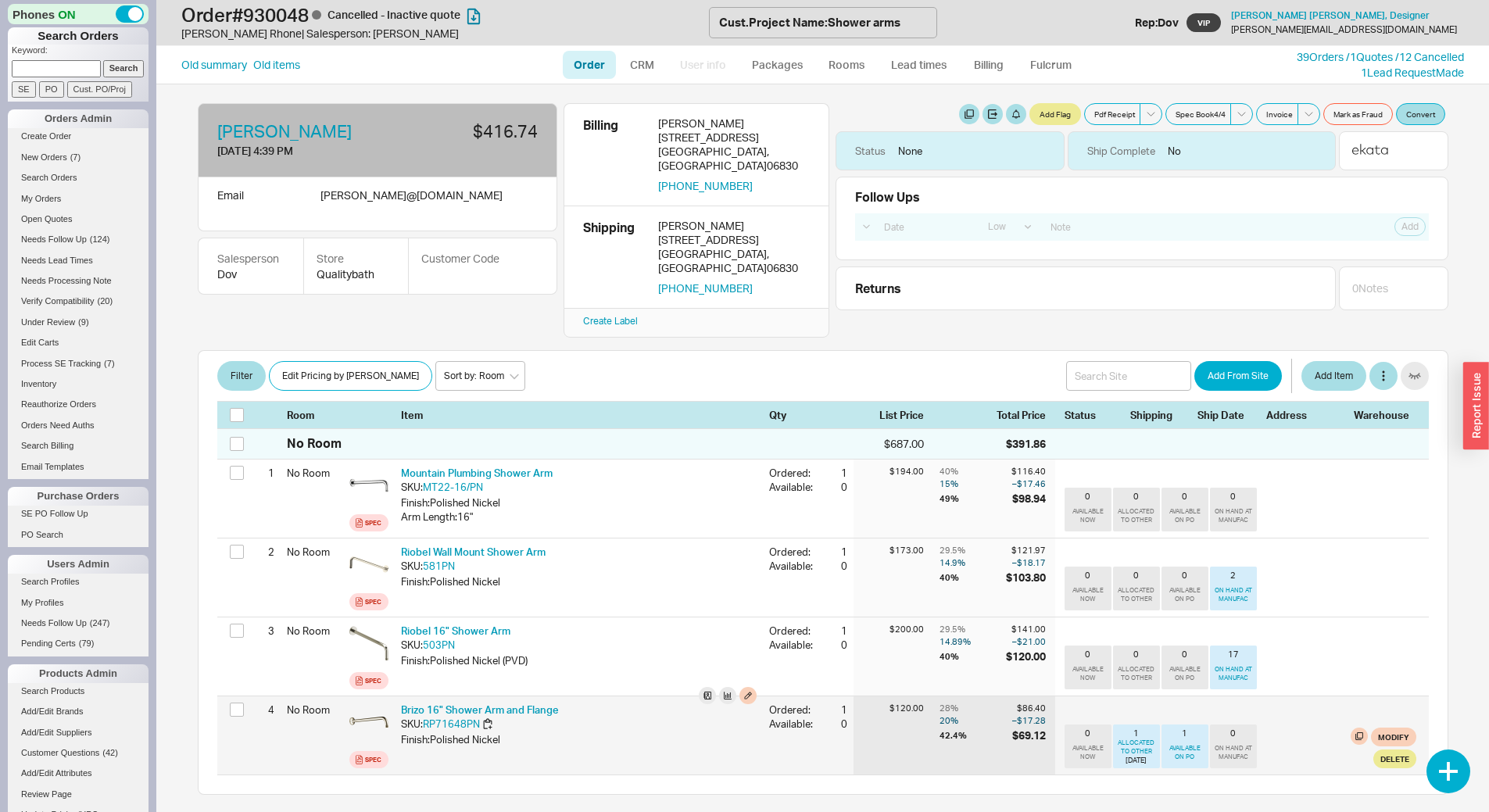
click at [1129, 739] on div "ALLOCATED TO OTHER" at bounding box center [1137, 747] width 40 height 17
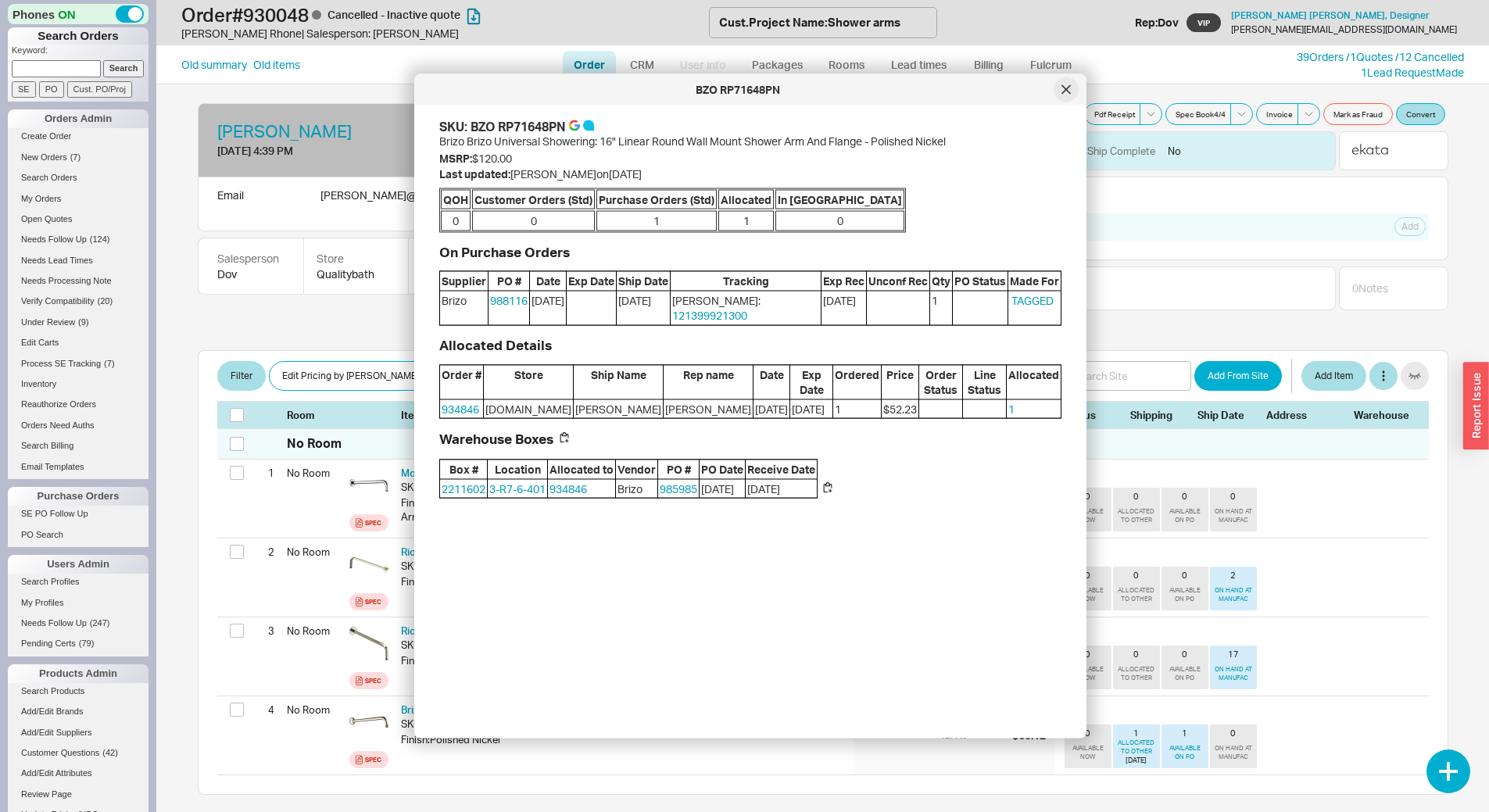
click at [1060, 96] on div at bounding box center [1067, 90] width 25 height 25
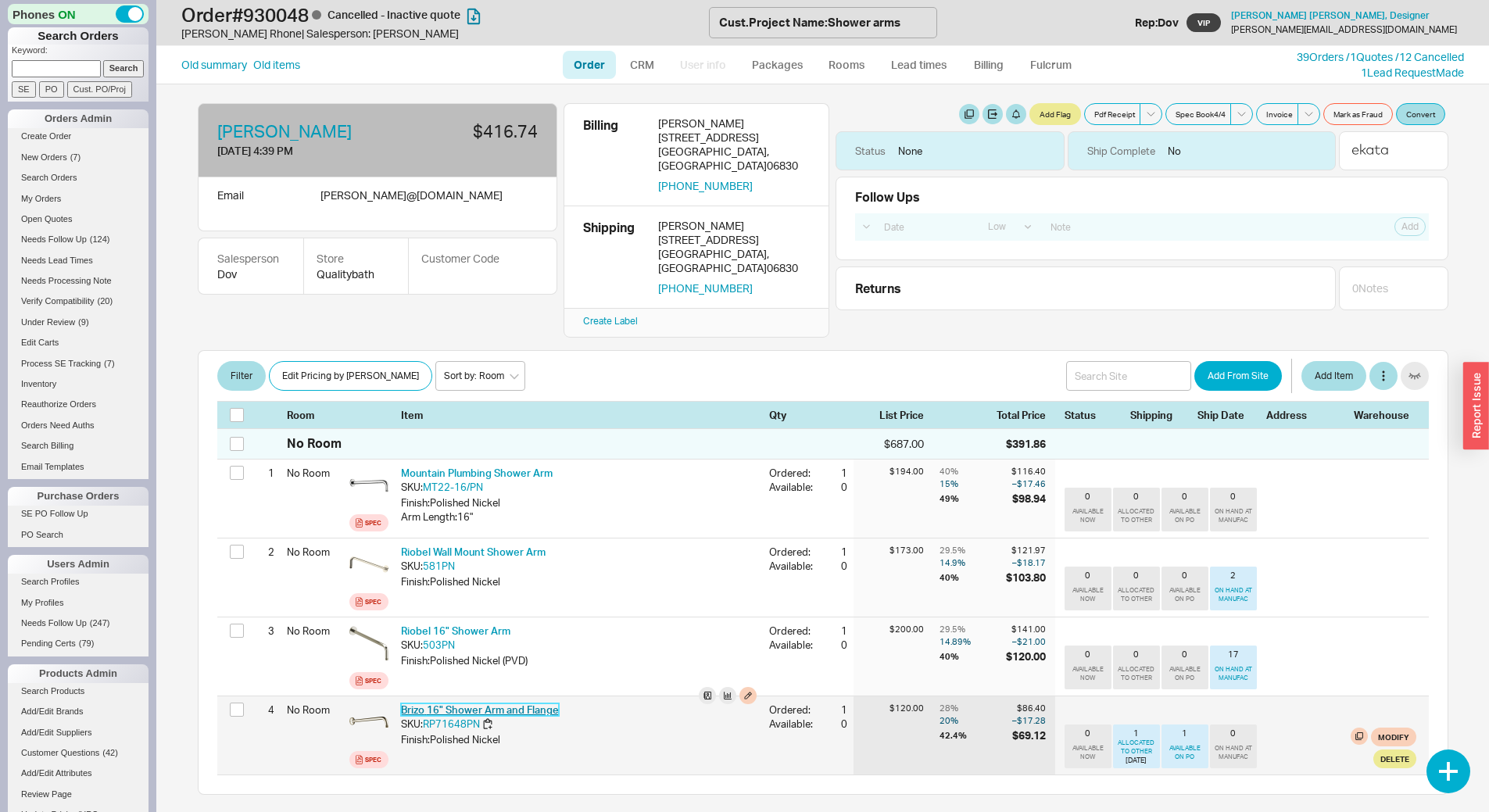
click at [491, 703] on link "Brizo 16" Shower Arm and Flange" at bounding box center [479, 709] width 158 height 13
